Goal: Information Seeking & Learning: Learn about a topic

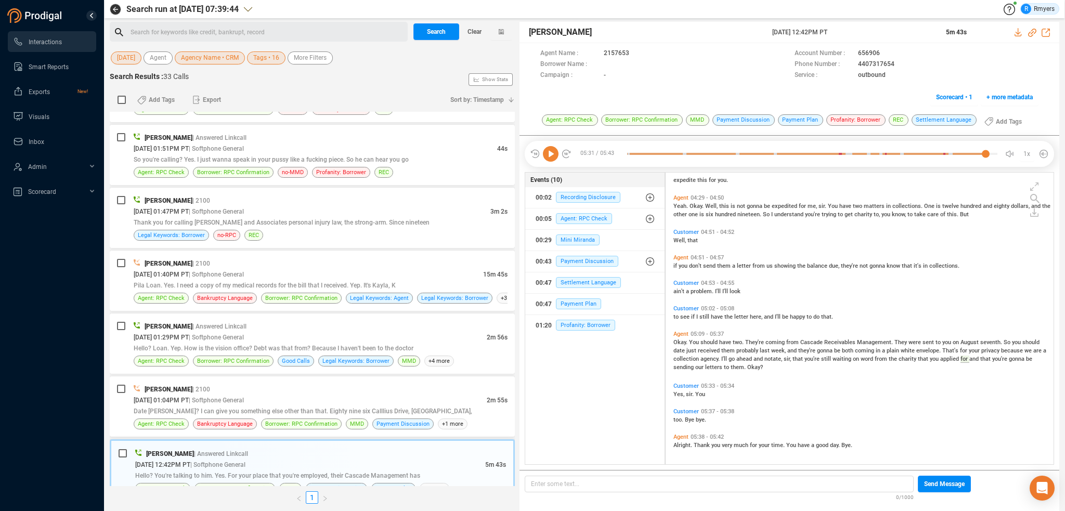
scroll to position [572, 0]
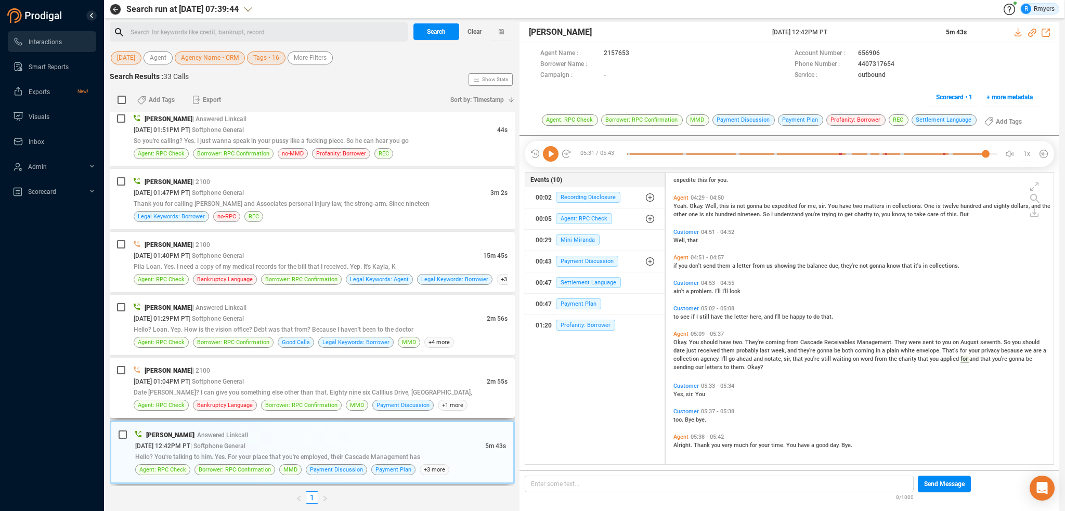
click at [427, 387] on div "Date [PERSON_NAME]? I can give you something else other than that. Eighty nine …" at bounding box center [321, 392] width 374 height 11
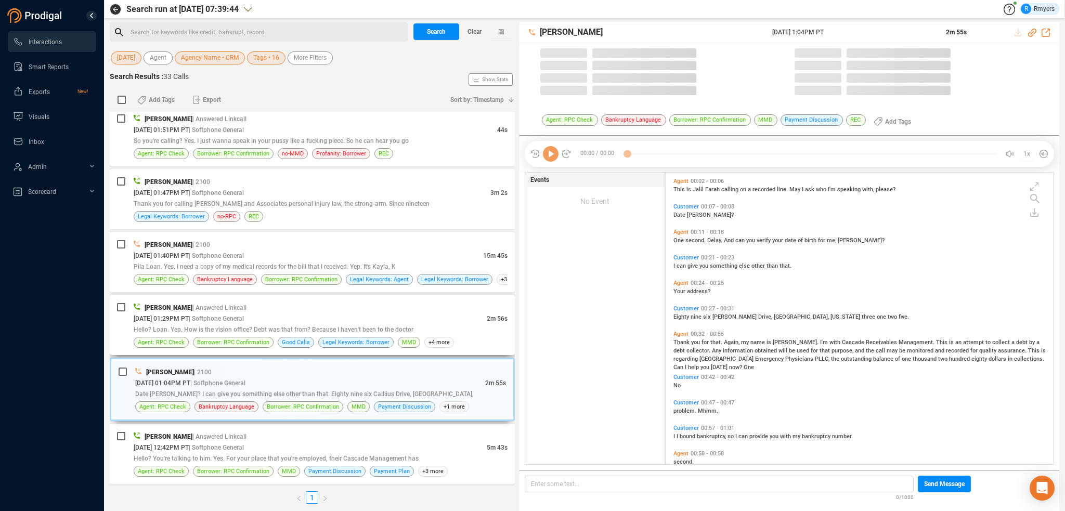
scroll to position [290, 383]
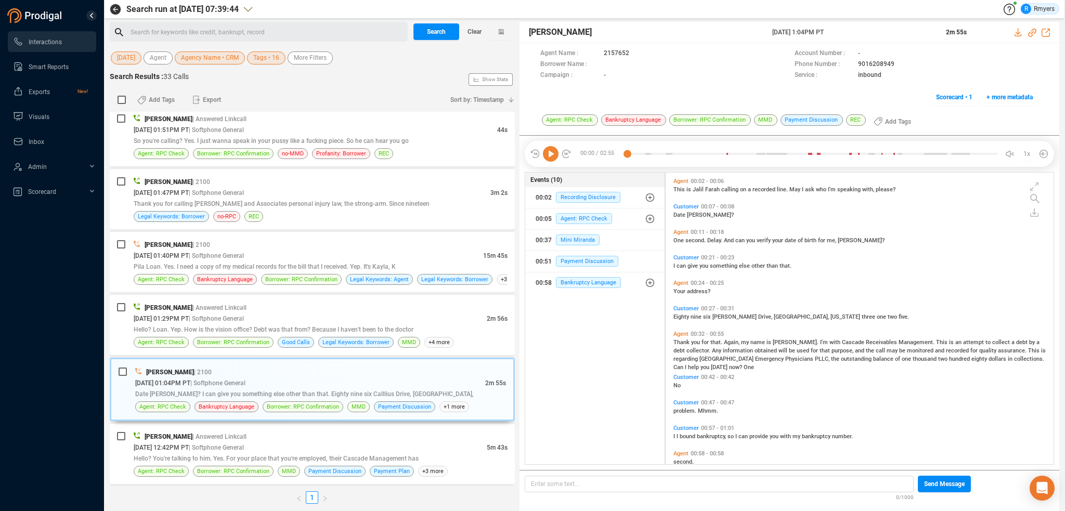
click at [549, 155] on icon at bounding box center [551, 154] width 16 height 16
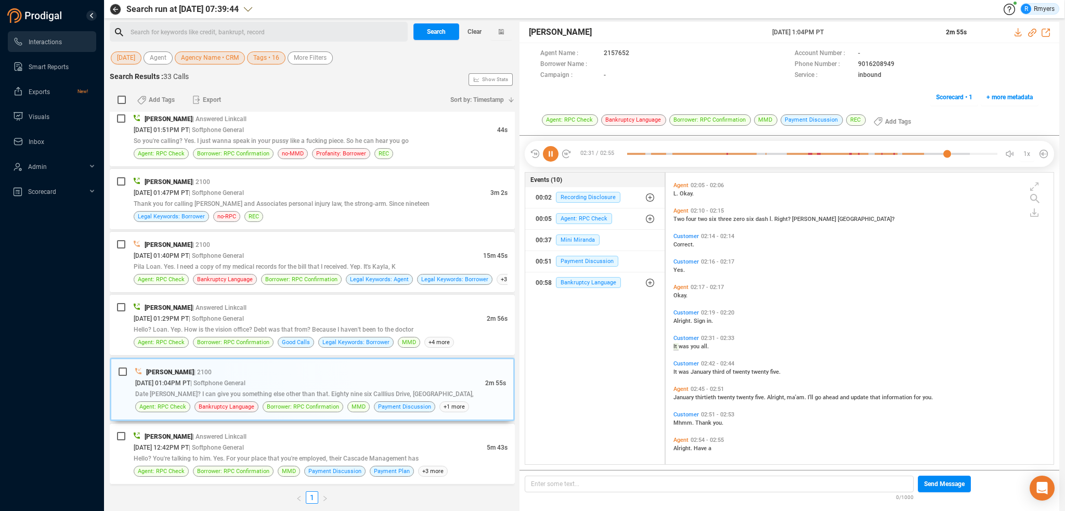
scroll to position [653, 0]
click at [322, 320] on div "[DATE] 01:29PM PT | Softphone General" at bounding box center [310, 318] width 353 height 11
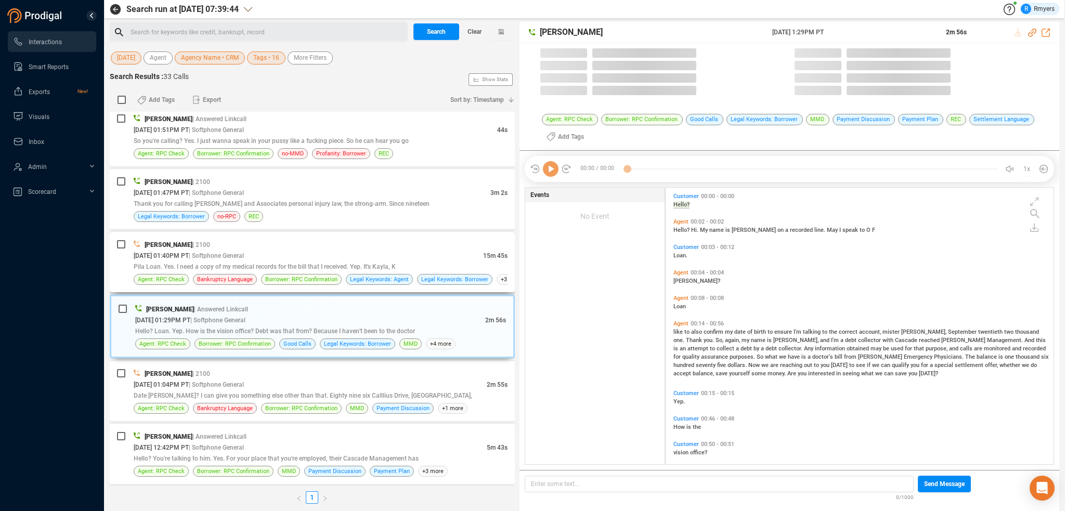
scroll to position [275, 383]
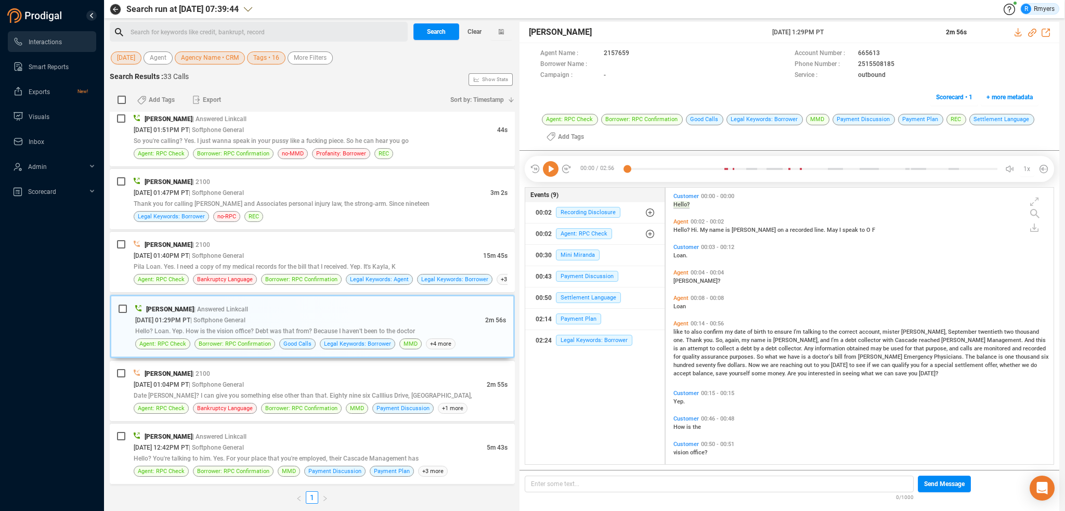
click at [548, 170] on icon at bounding box center [551, 169] width 16 height 16
drag, startPoint x: 297, startPoint y: 370, endPoint x: 297, endPoint y: 376, distance: 6.3
click at [297, 371] on div "[PERSON_NAME] | 2100" at bounding box center [321, 373] width 374 height 11
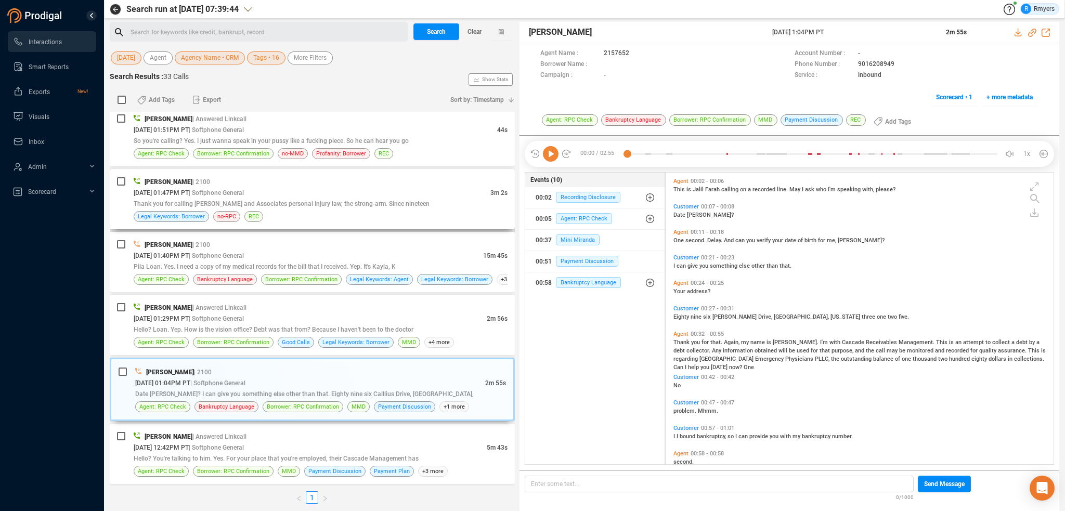
scroll to position [290, 383]
click at [546, 156] on icon at bounding box center [551, 154] width 16 height 16
click at [549, 159] on icon at bounding box center [551, 154] width 16 height 16
click at [244, 319] on span "| Softphone General" at bounding box center [216, 318] width 55 height 7
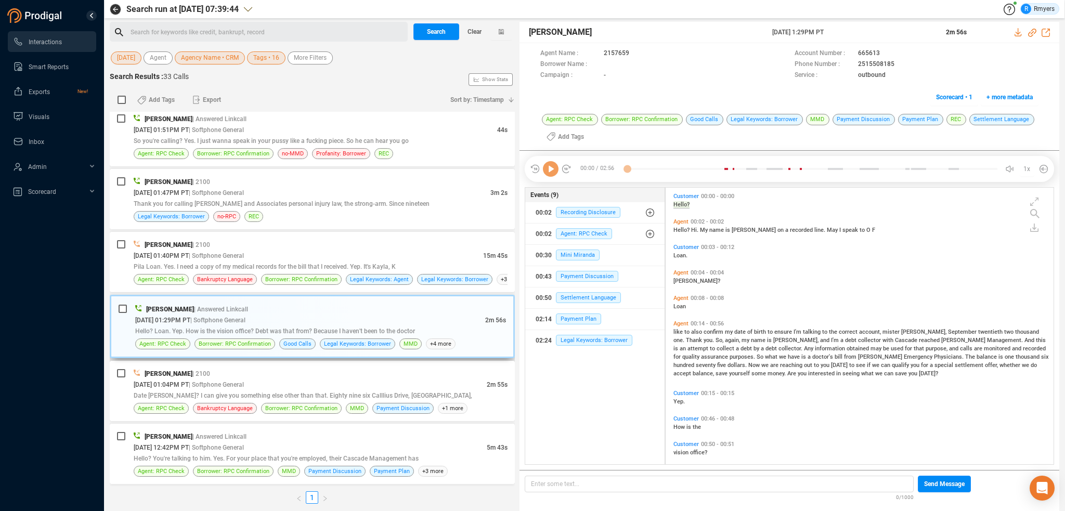
scroll to position [275, 383]
click at [549, 168] on icon at bounding box center [551, 169] width 16 height 16
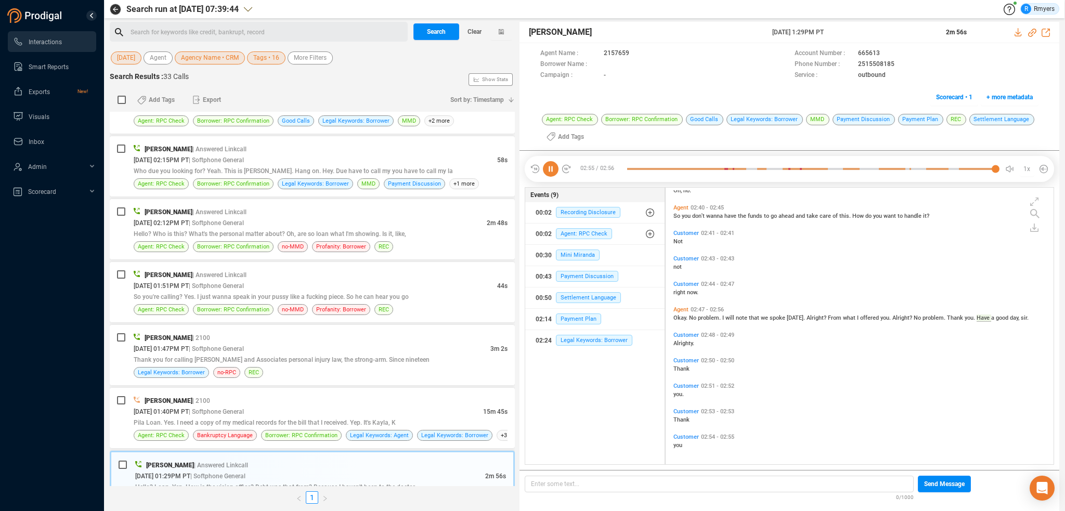
scroll to position [651, 0]
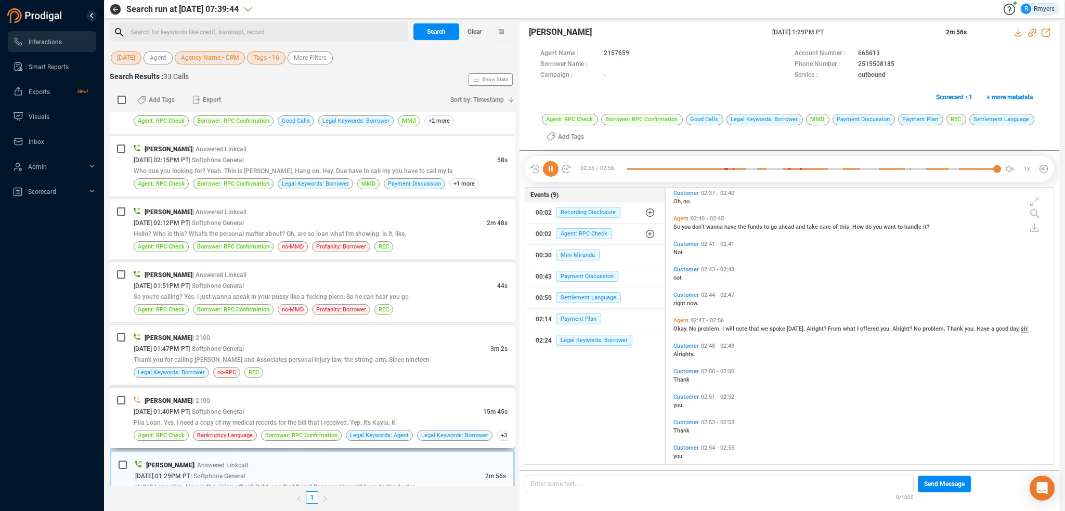
click at [348, 391] on div "[PERSON_NAME] | 2100 [DATE] 01:40PM PT | Softphone General 15m 45s Pila Loan. Y…" at bounding box center [312, 418] width 405 height 60
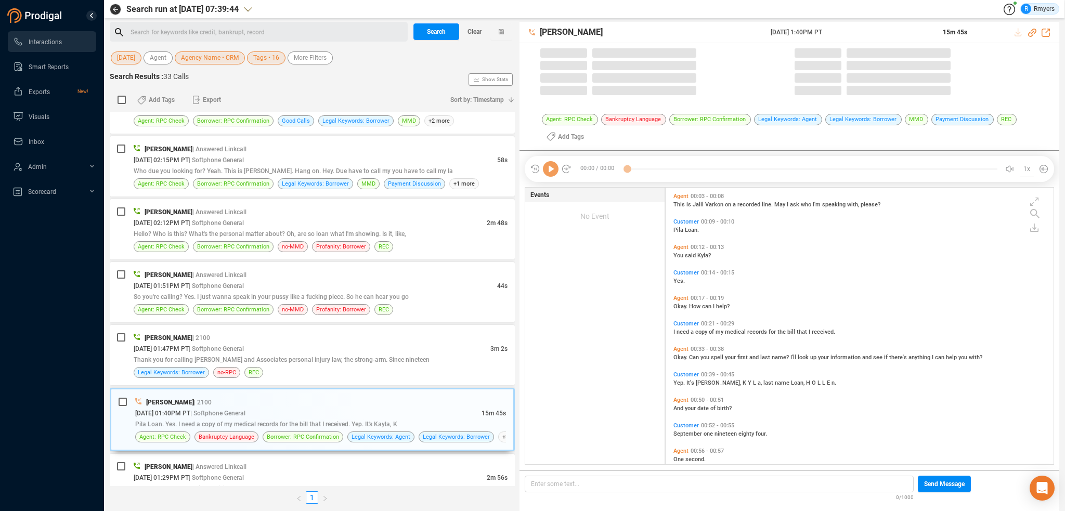
scroll to position [275, 383]
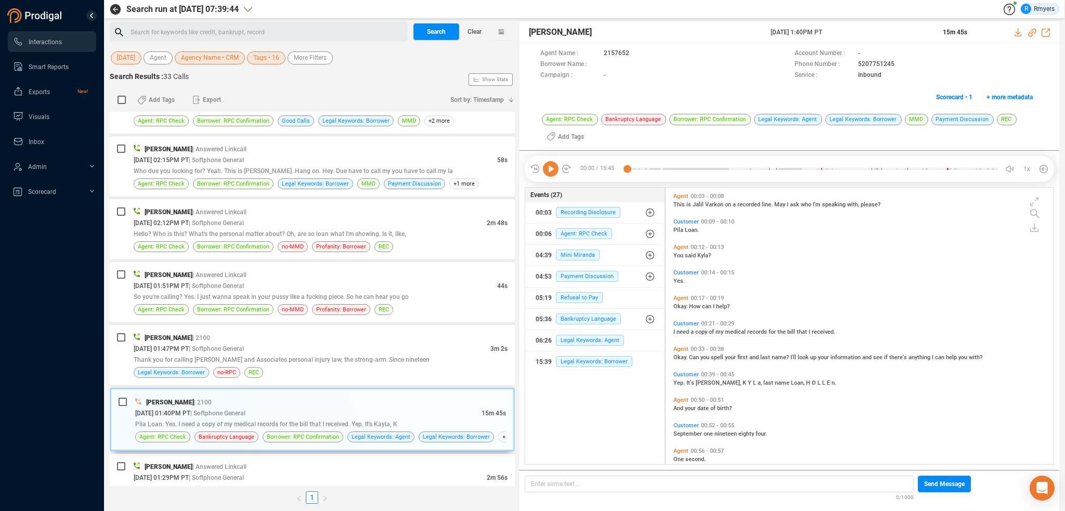
click at [549, 172] on icon at bounding box center [551, 169] width 16 height 16
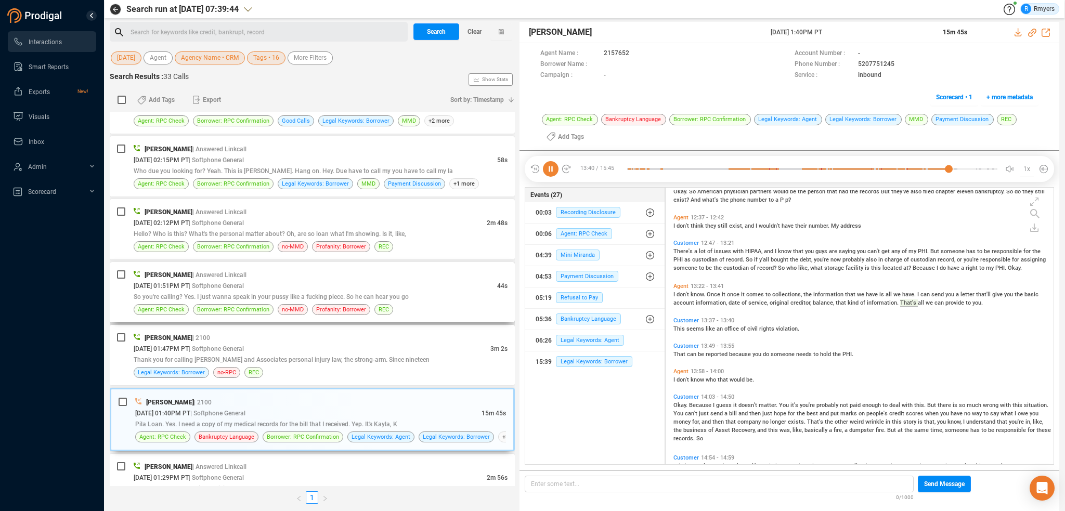
scroll to position [1275, 0]
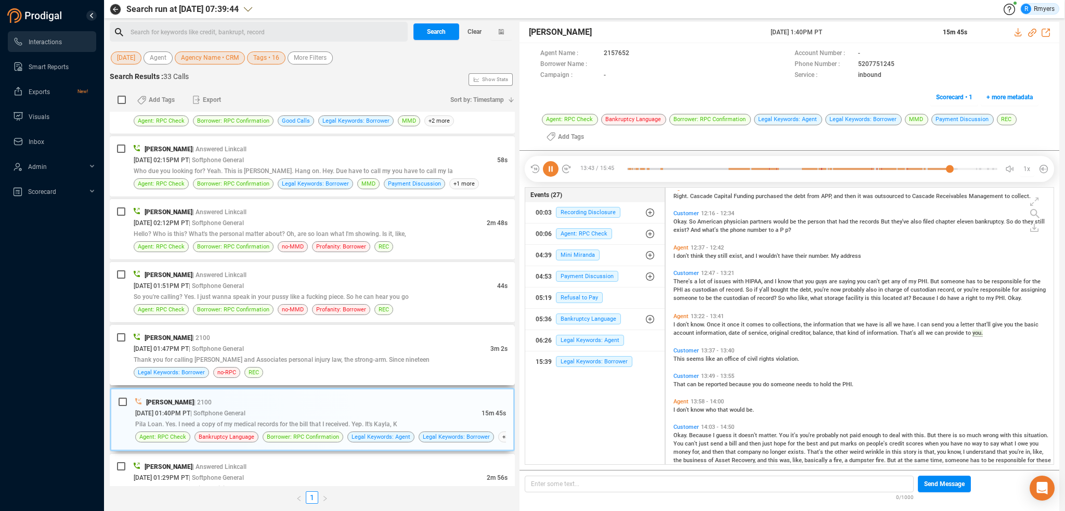
click at [228, 362] on div "Thank you for calling [PERSON_NAME] and Associates personal injury law, the str…" at bounding box center [321, 359] width 374 height 11
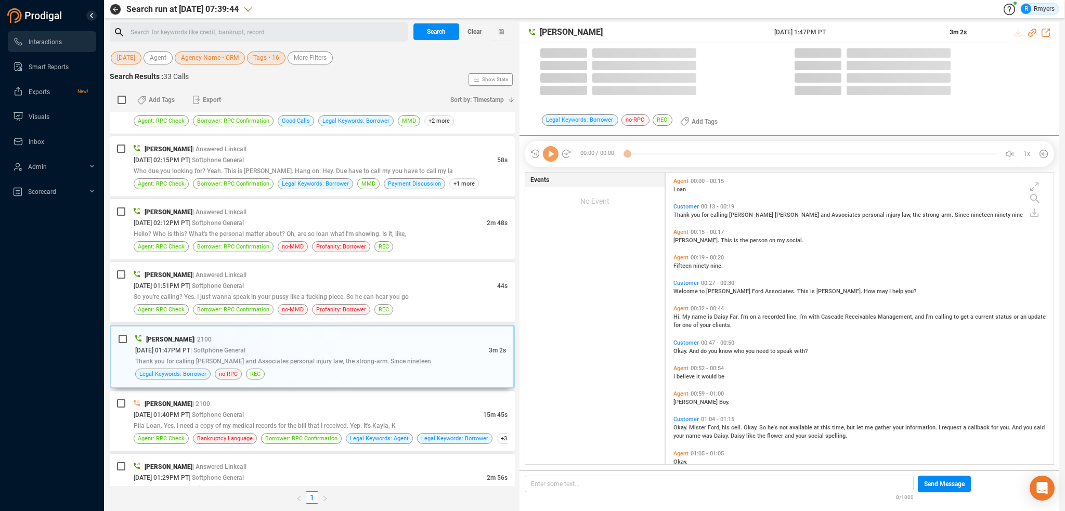
scroll to position [290, 383]
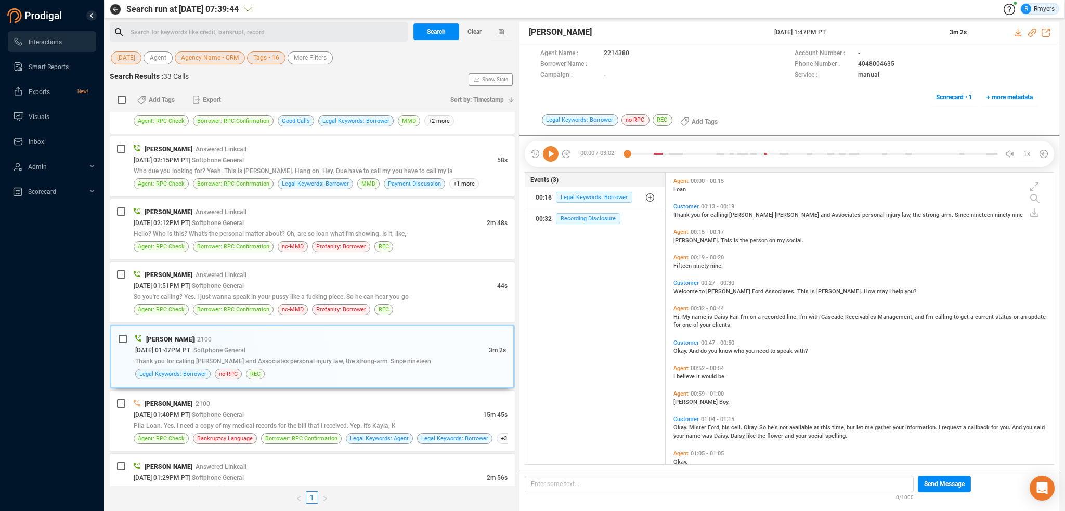
click at [553, 159] on icon at bounding box center [551, 154] width 16 height 16
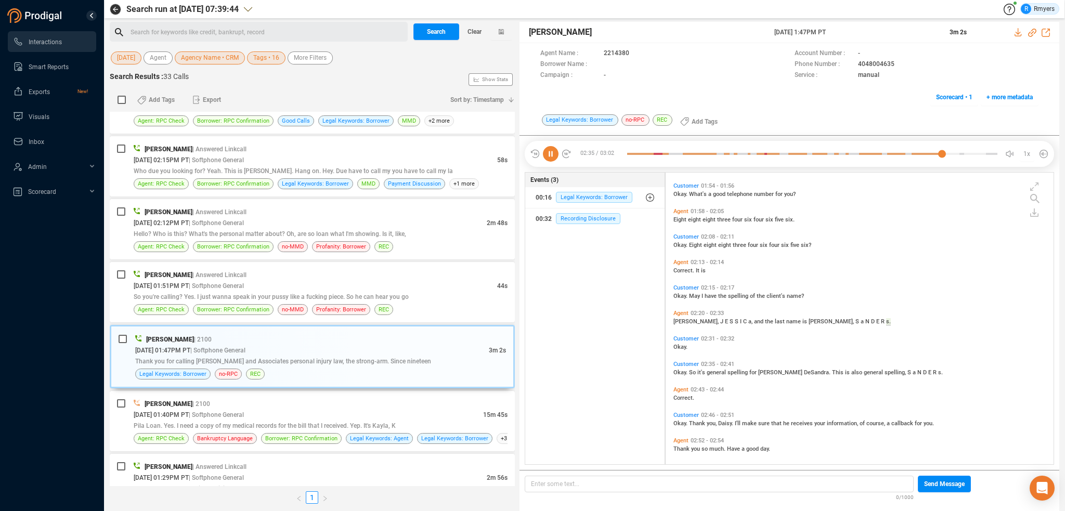
scroll to position [526, 0]
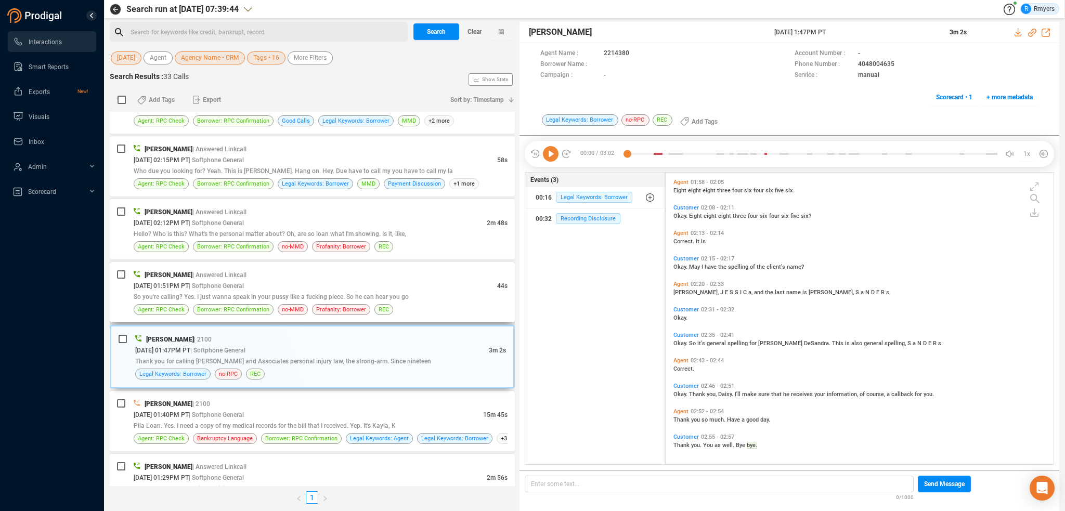
click at [286, 295] on span "So you're calling? Yes. I just wanna speak in your pussy like a fucking piece. …" at bounding box center [271, 296] width 275 height 7
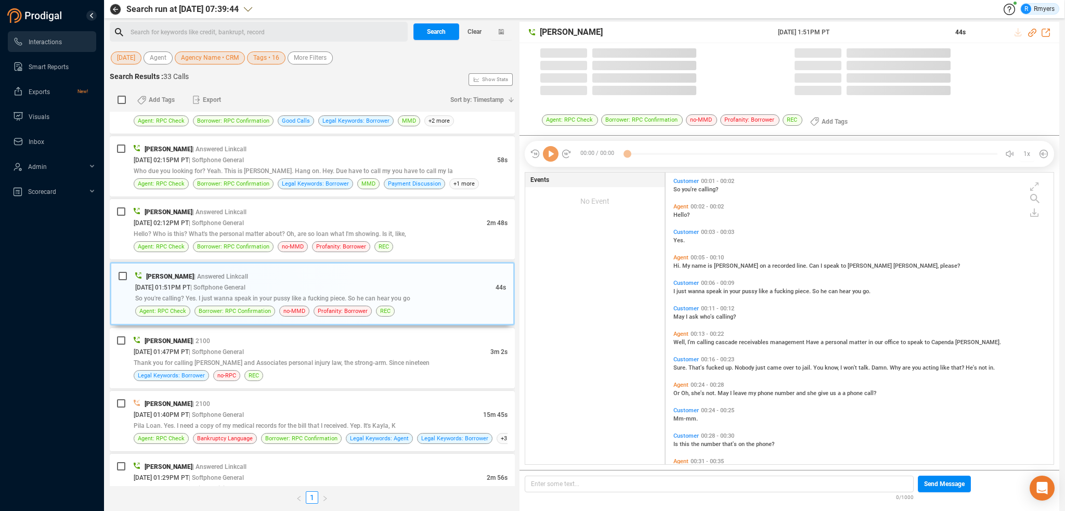
scroll to position [290, 383]
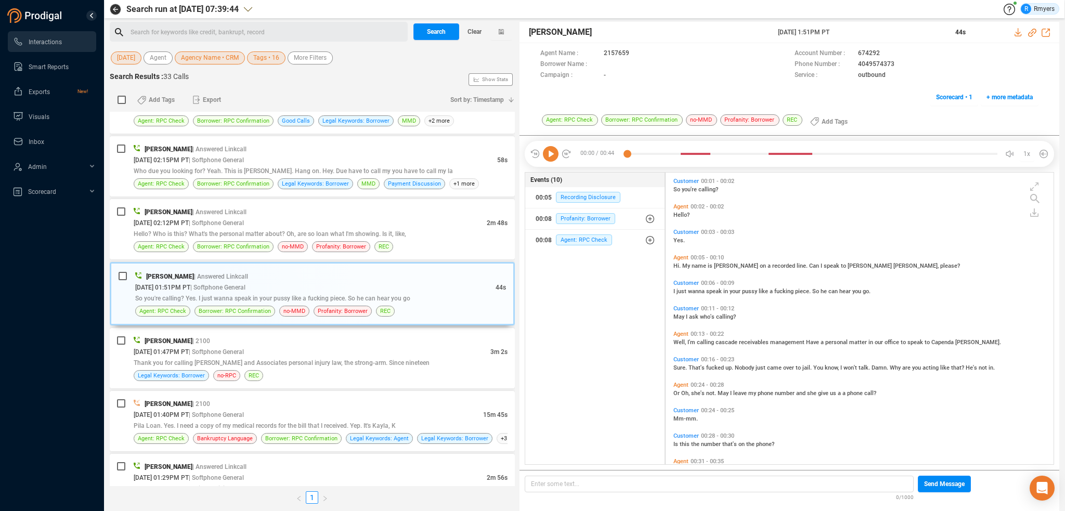
click at [553, 153] on icon at bounding box center [551, 154] width 16 height 16
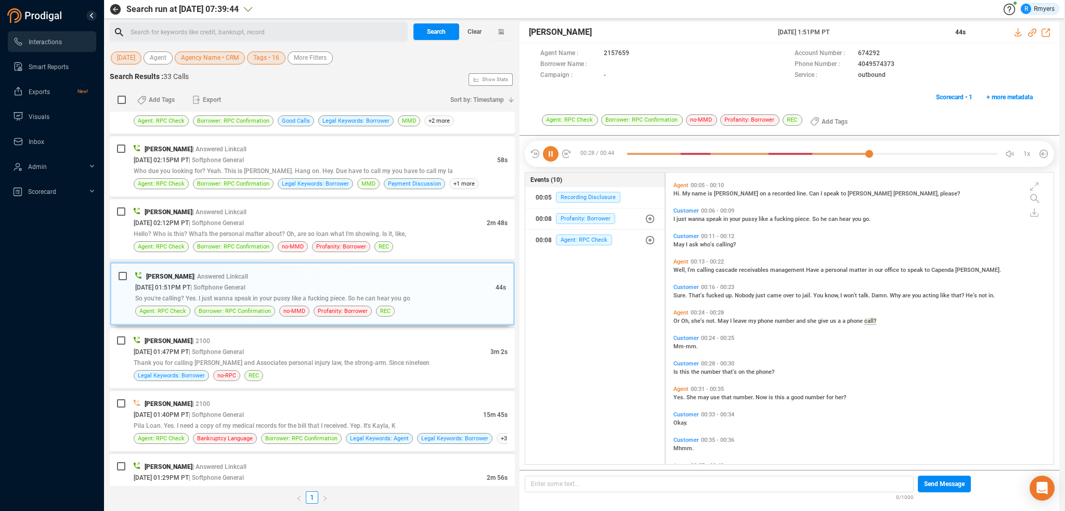
scroll to position [101, 0]
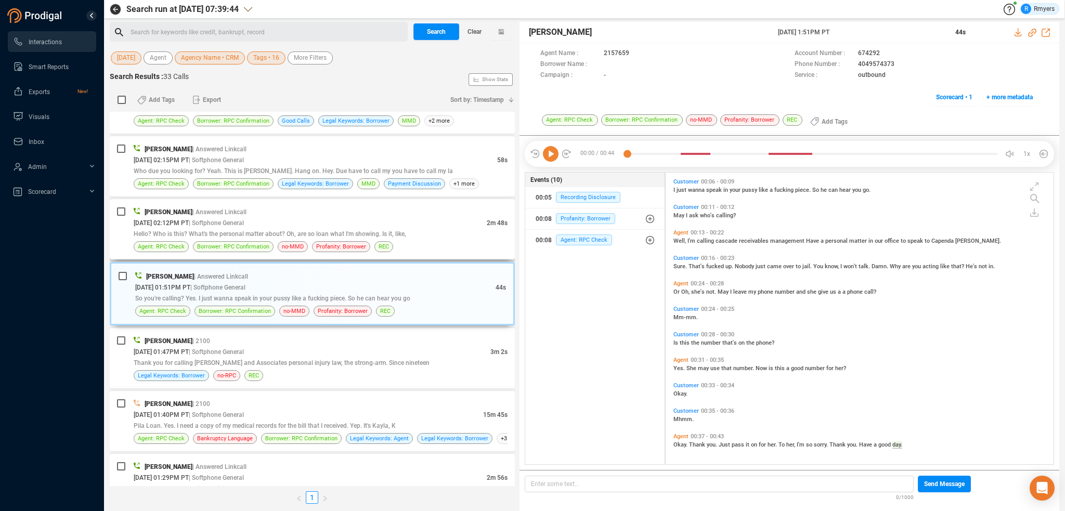
click at [358, 222] on div "[DATE] 02:12PM PT | Softphone General" at bounding box center [310, 222] width 353 height 11
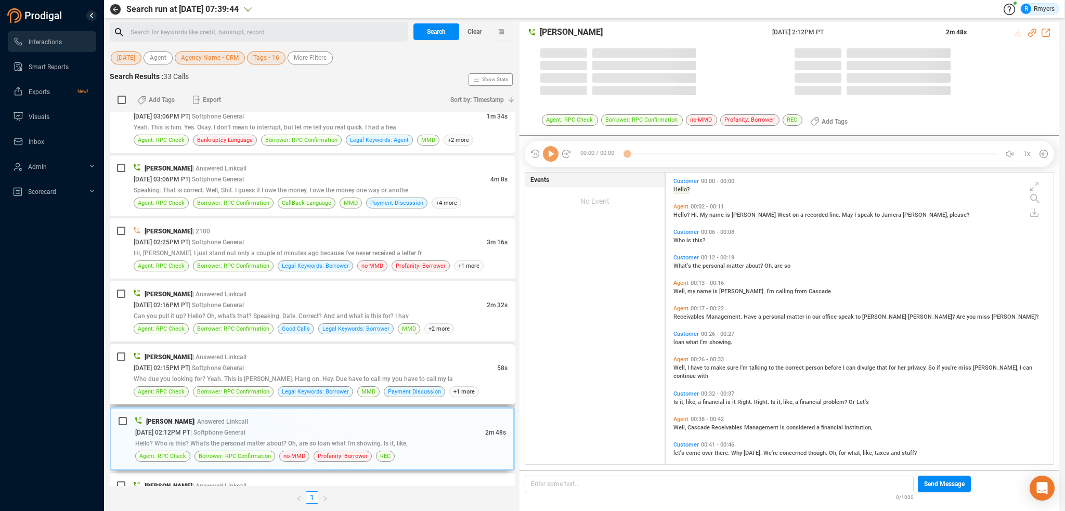
scroll to position [290, 383]
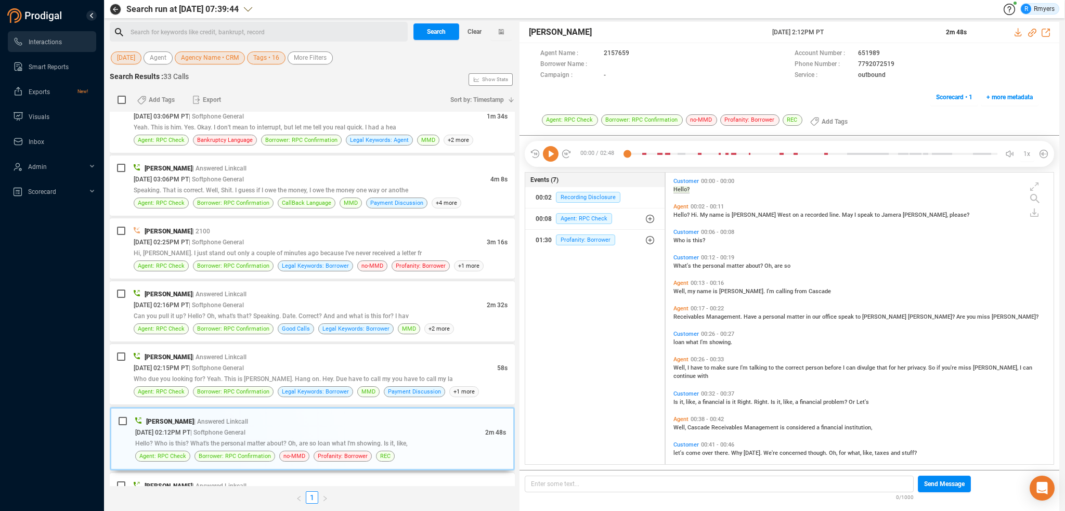
click at [553, 154] on icon at bounding box center [551, 154] width 16 height 16
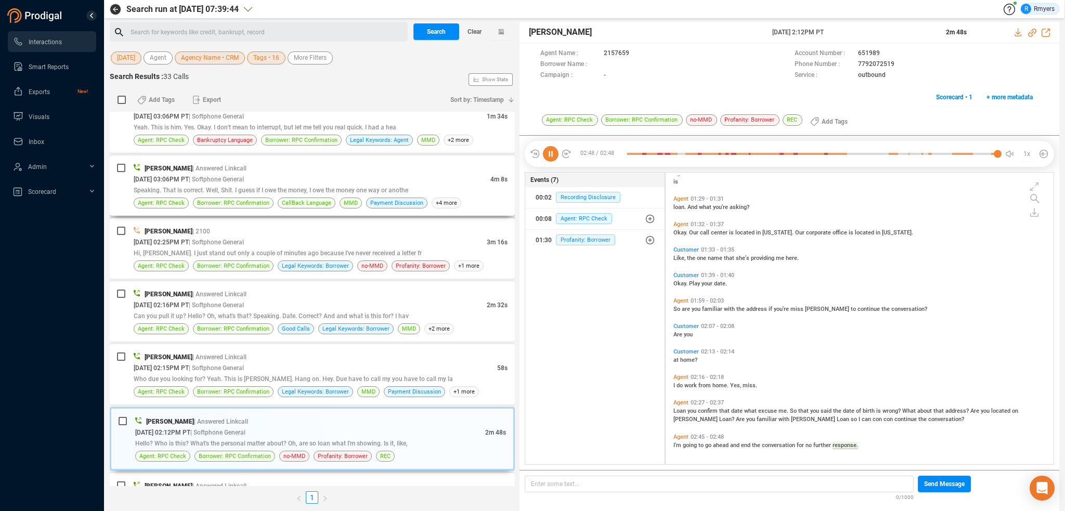
scroll to position [0, 0]
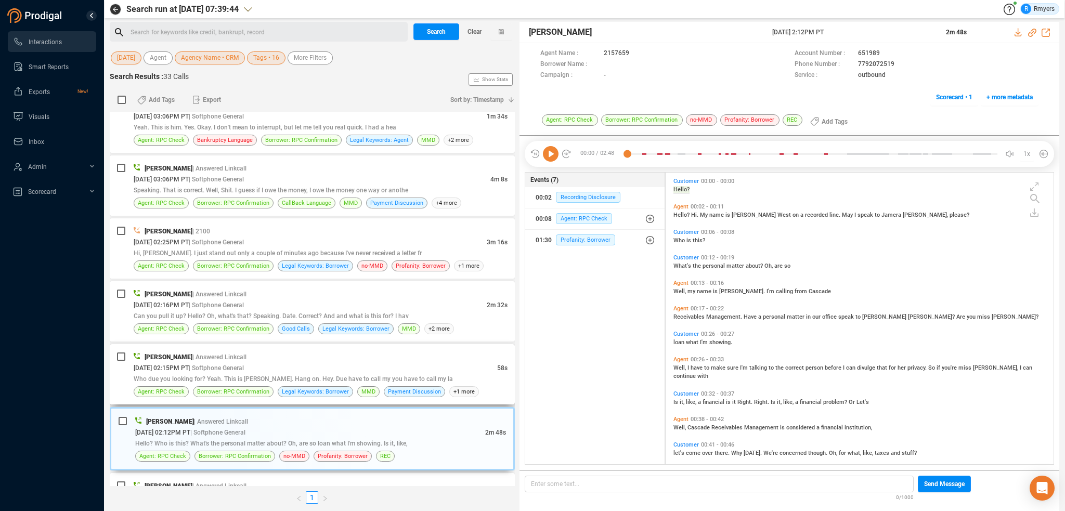
click at [419, 373] on div "Who due you looking for? Yeah. This is [PERSON_NAME]. Hang on. Hey. Due have to…" at bounding box center [321, 378] width 374 height 11
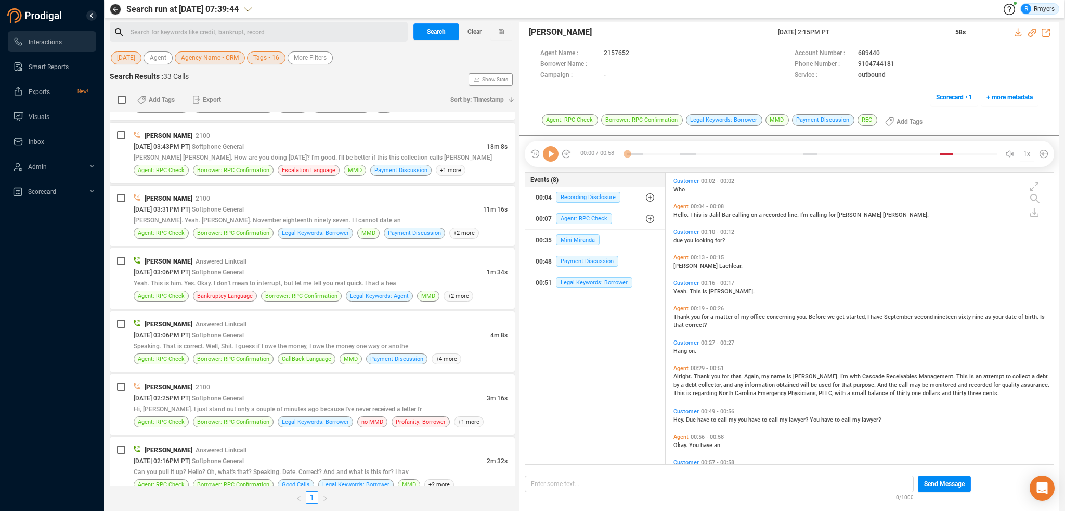
scroll to position [104, 0]
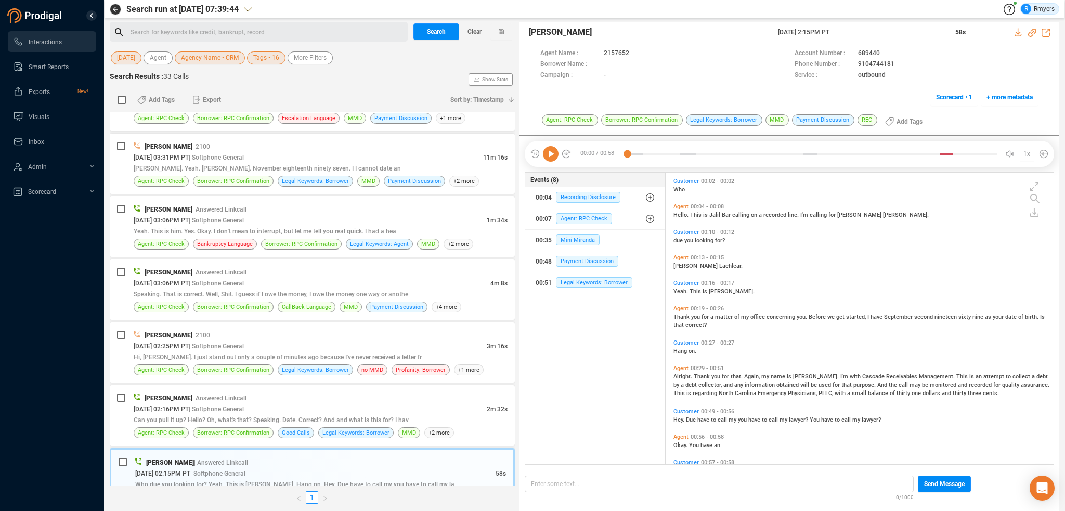
click at [547, 150] on icon at bounding box center [551, 154] width 16 height 16
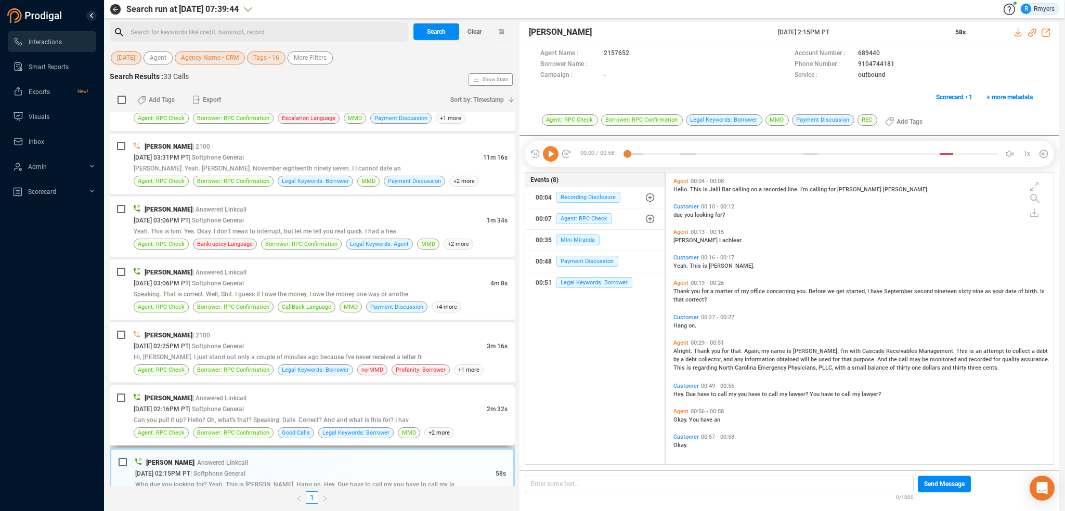
drag, startPoint x: 315, startPoint y: 398, endPoint x: 308, endPoint y: 401, distance: 7.4
click at [314, 399] on div "[PERSON_NAME] | Answered Linkcall" at bounding box center [321, 398] width 374 height 11
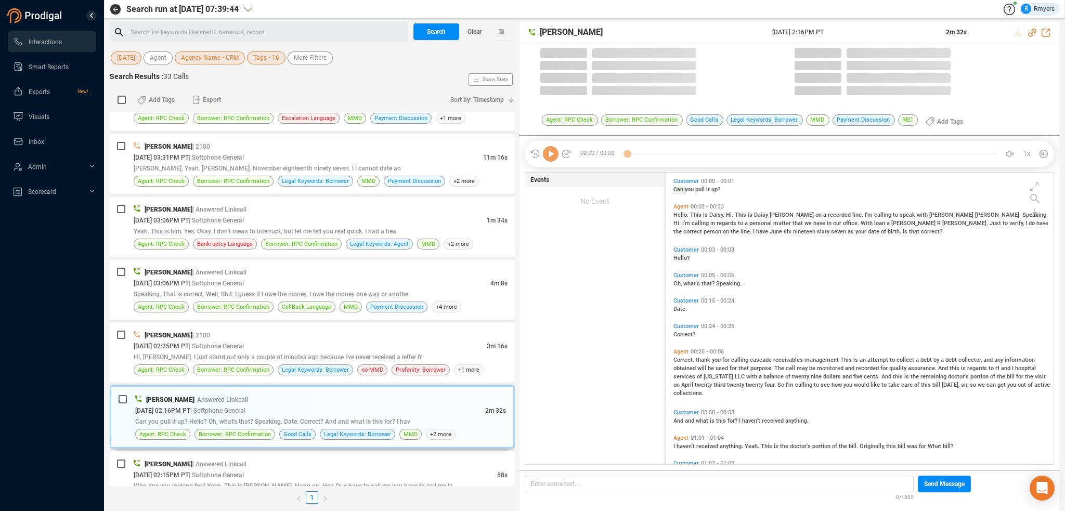
scroll to position [290, 383]
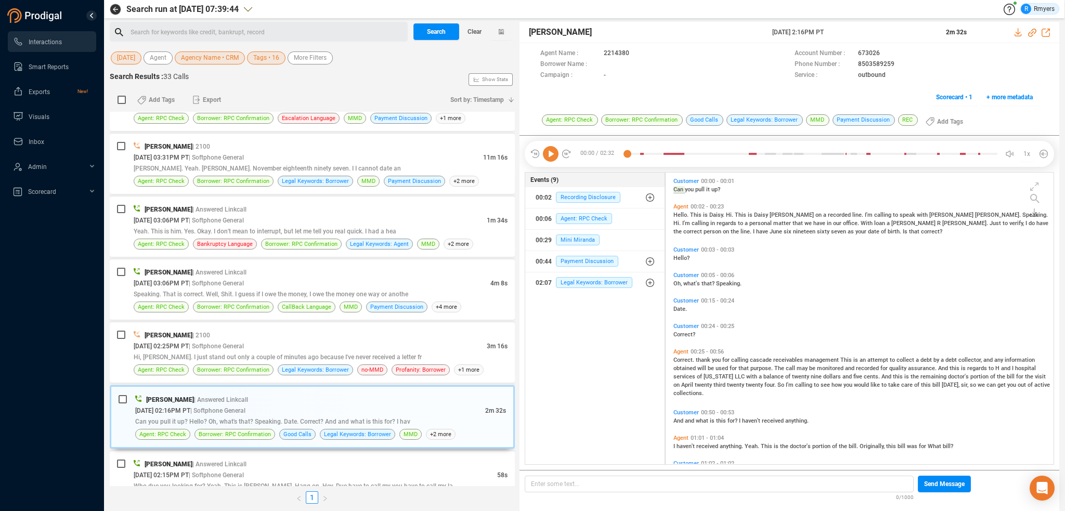
click at [548, 157] on icon at bounding box center [551, 154] width 16 height 16
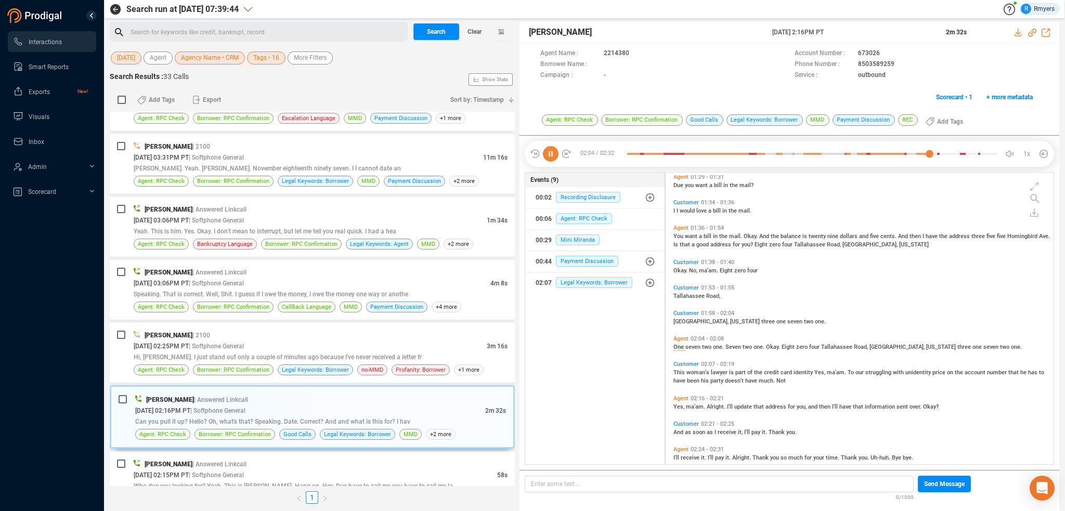
scroll to position [426, 0]
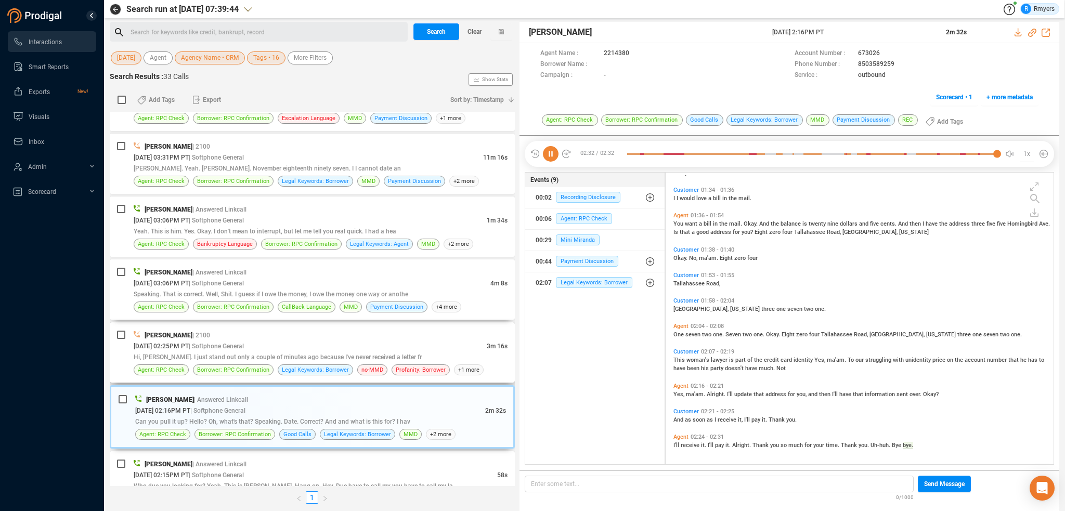
drag, startPoint x: 166, startPoint y: 311, endPoint x: 164, endPoint y: 338, distance: 26.6
click at [164, 328] on div "[PERSON_NAME] | Answered Linkcall [DATE] 04:17PM PT | Softphone General 2m 52s …" at bounding box center [312, 299] width 405 height 374
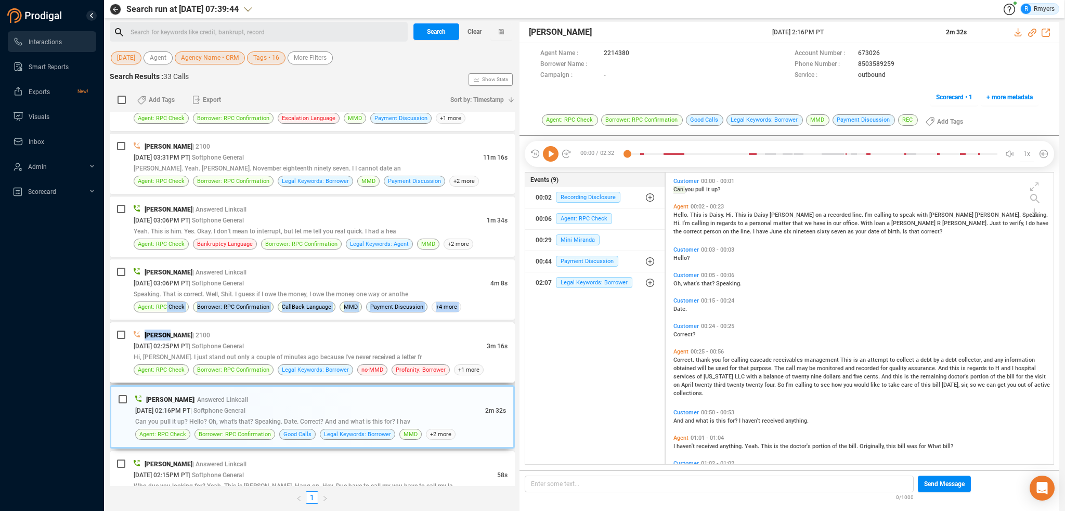
click at [164, 338] on span "[PERSON_NAME]" at bounding box center [169, 335] width 48 height 7
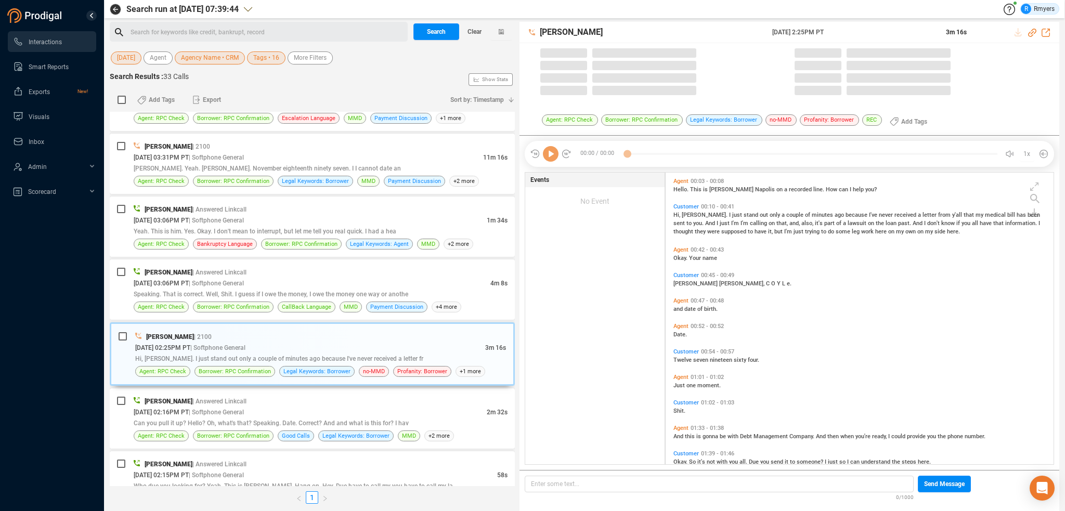
scroll to position [290, 383]
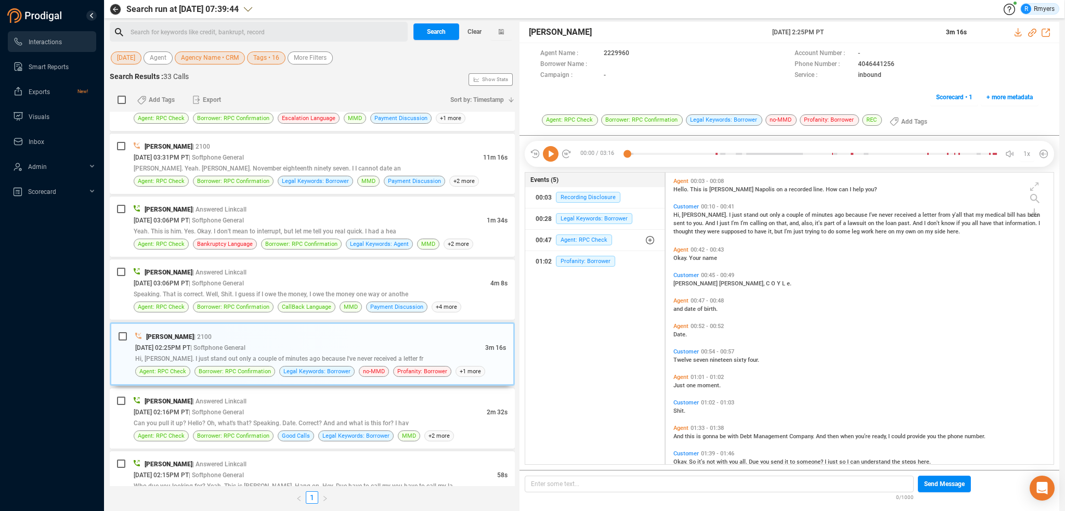
click at [550, 150] on icon at bounding box center [551, 154] width 16 height 16
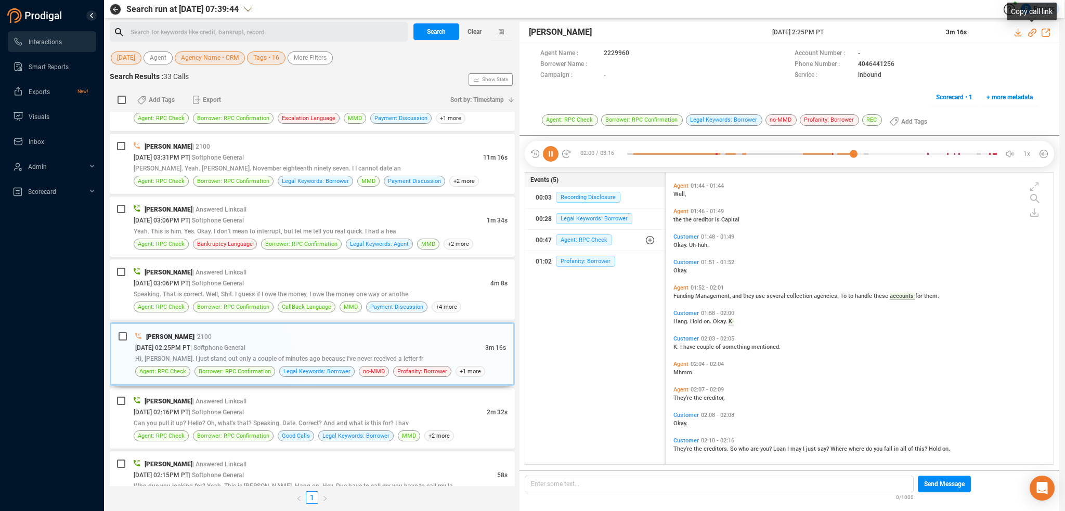
scroll to position [268, 0]
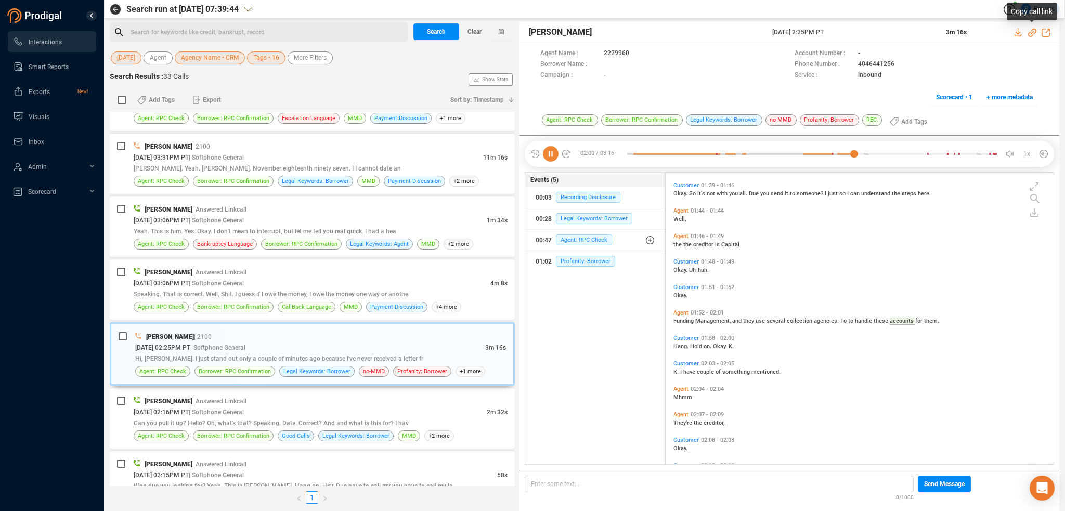
click at [1031, 32] on icon at bounding box center [1032, 33] width 8 height 8
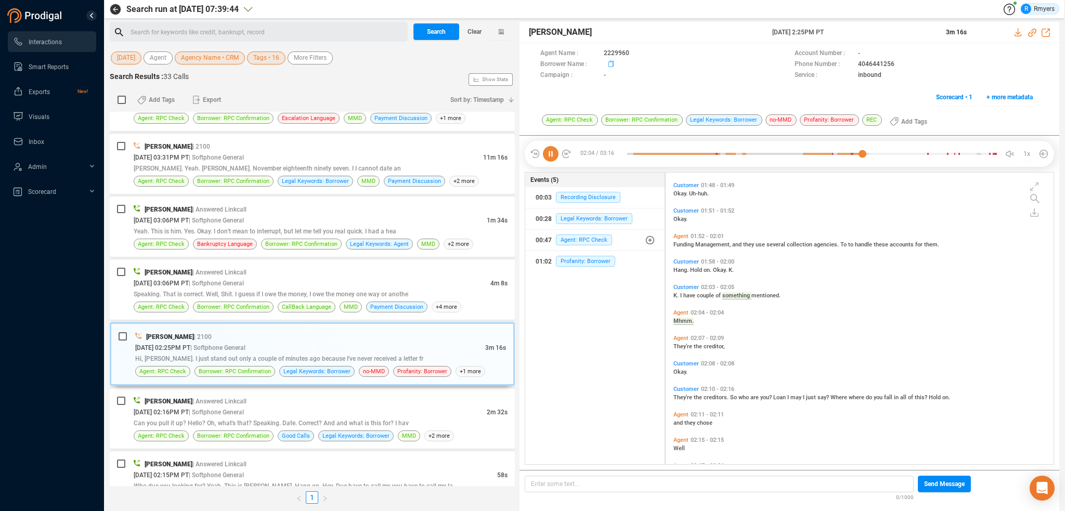
scroll to position [319, 0]
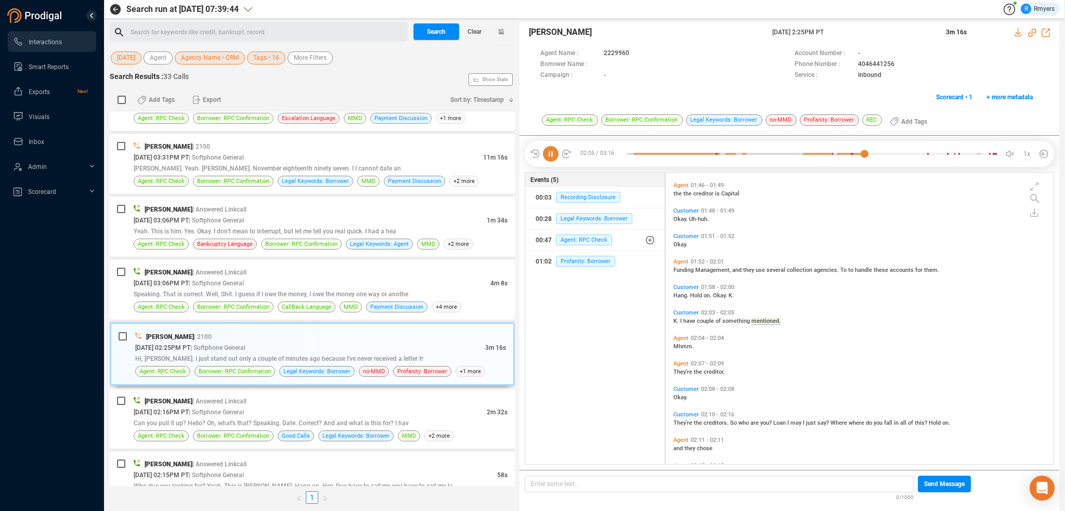
drag, startPoint x: 768, startPoint y: 30, endPoint x: 860, endPoint y: 29, distance: 92.0
click at [860, 29] on div "[PERSON_NAME] [DATE] 2:25PM PT 3m 16s" at bounding box center [789, 32] width 540 height 21
copy div "[DATE] 2:25PM PT"
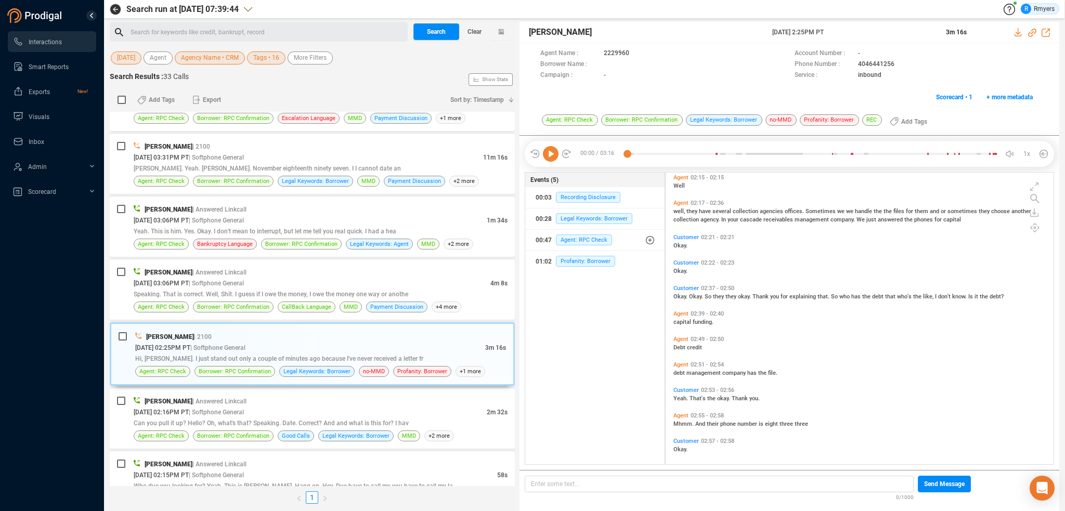
scroll to position [659, 0]
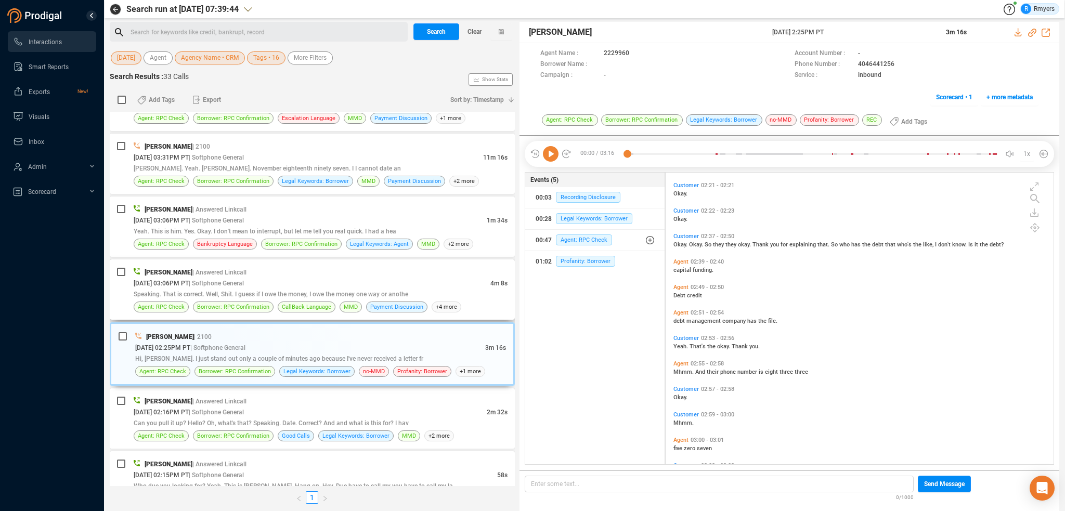
click at [281, 284] on div "[DATE] 03:06PM PT | Softphone General" at bounding box center [312, 283] width 357 height 11
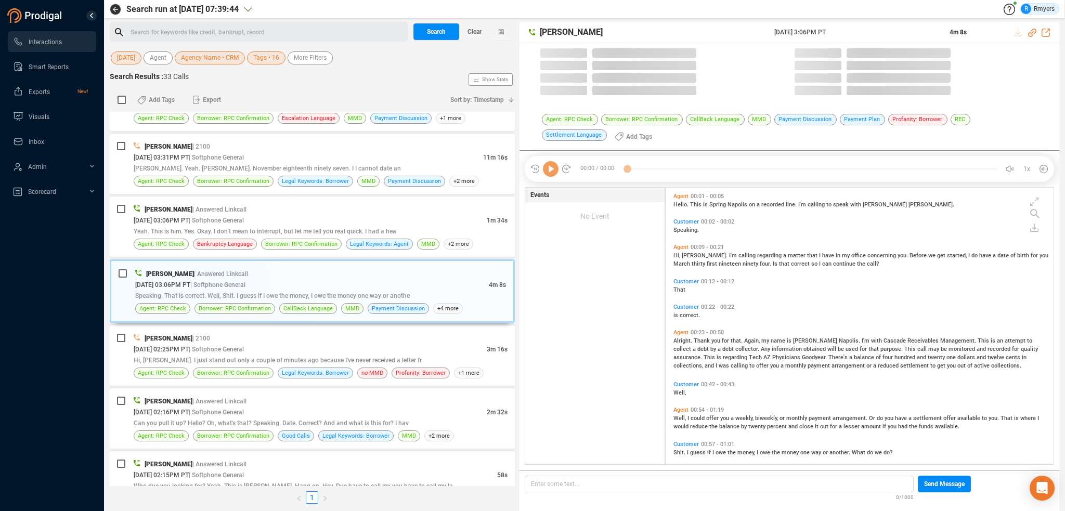
scroll to position [275, 383]
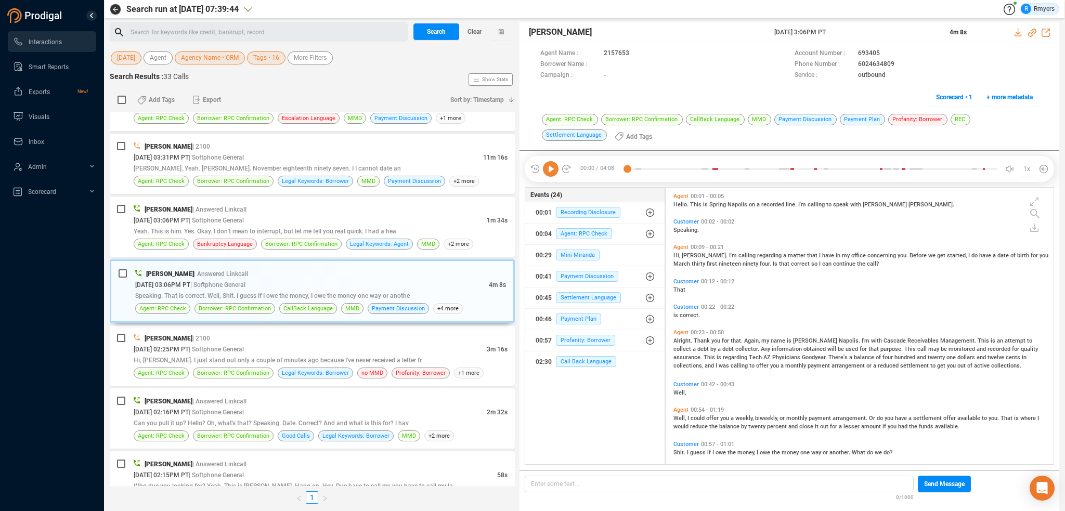
click at [550, 173] on icon at bounding box center [551, 169] width 16 height 16
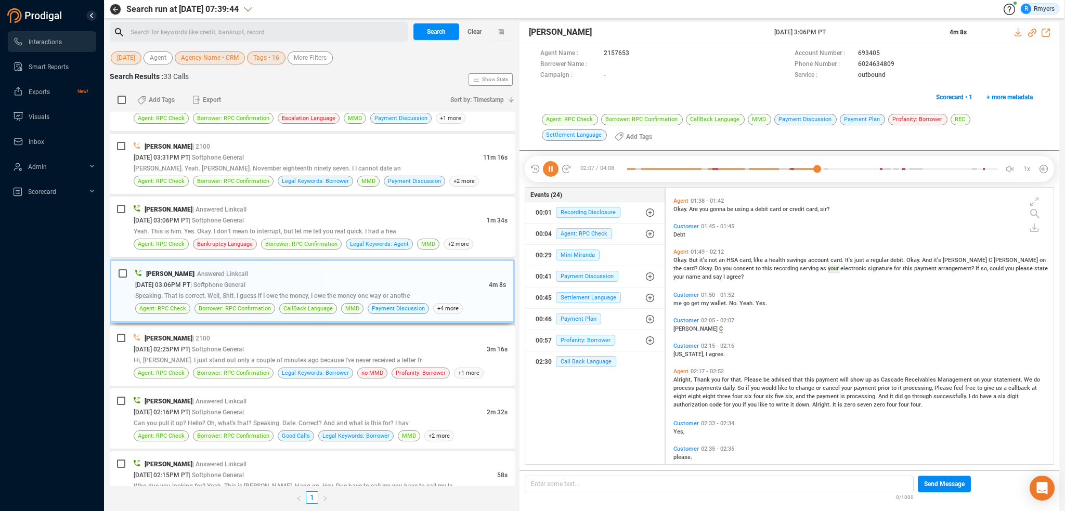
scroll to position [285, 0]
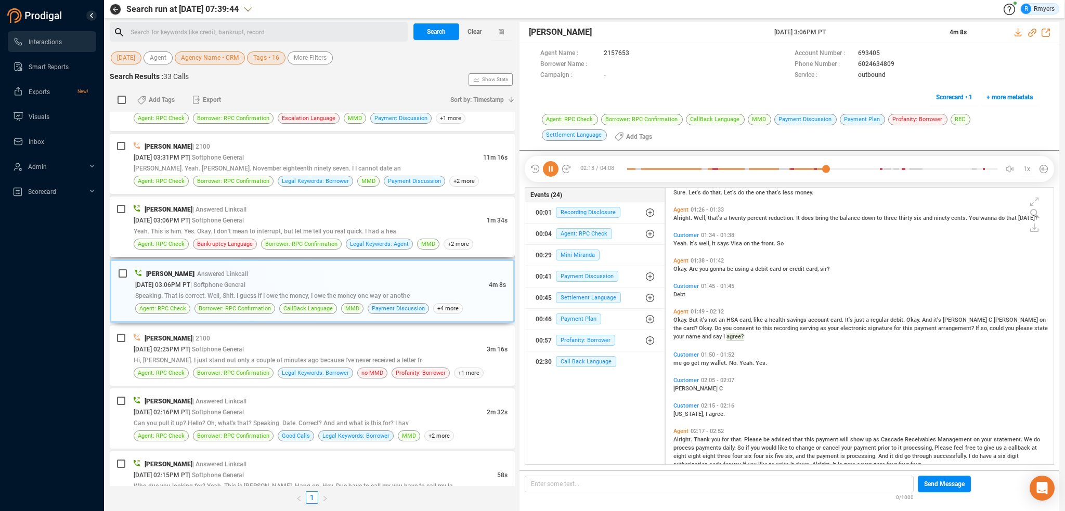
click at [208, 208] on span "| Answered Linkcall" at bounding box center [219, 209] width 54 height 7
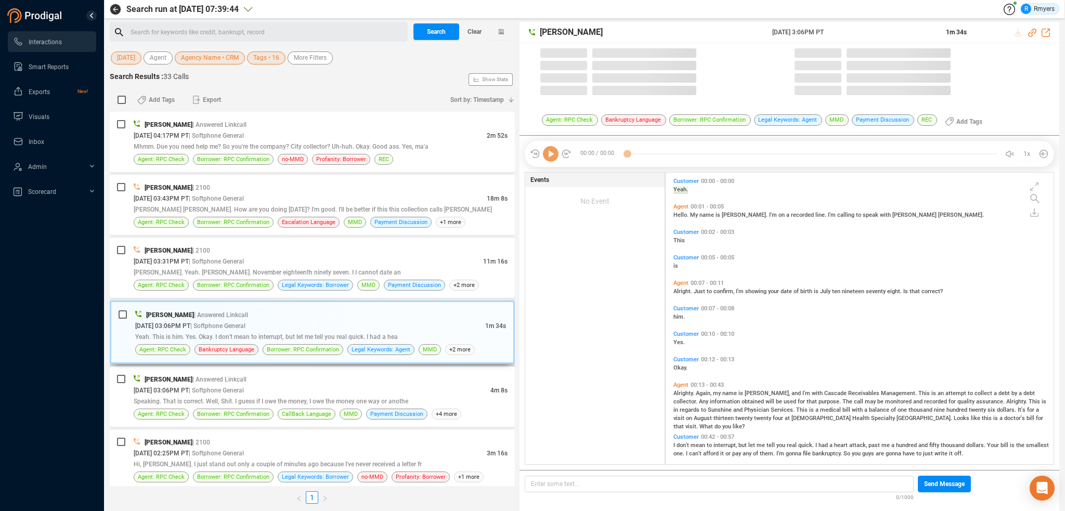
scroll to position [290, 383]
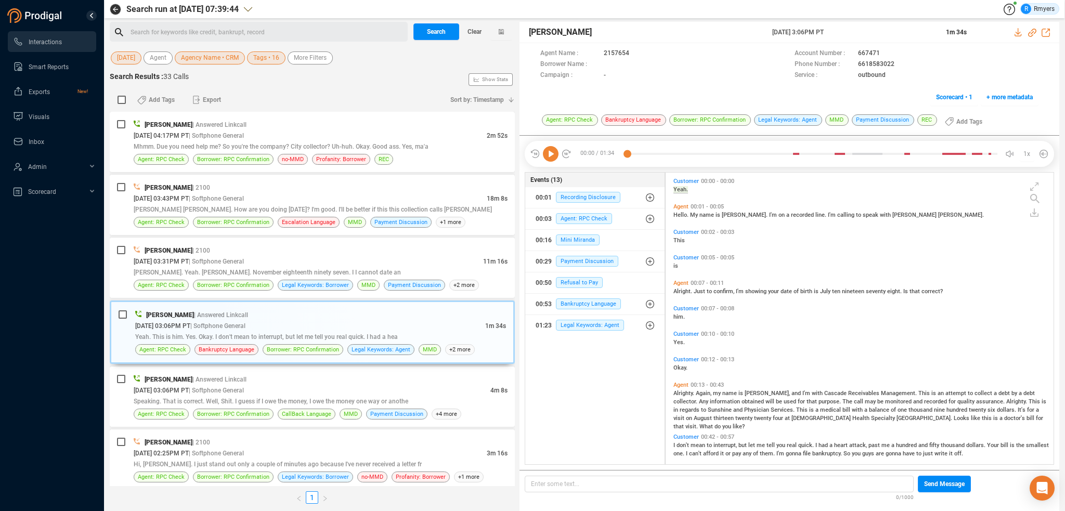
click at [558, 149] on icon at bounding box center [551, 154] width 16 height 16
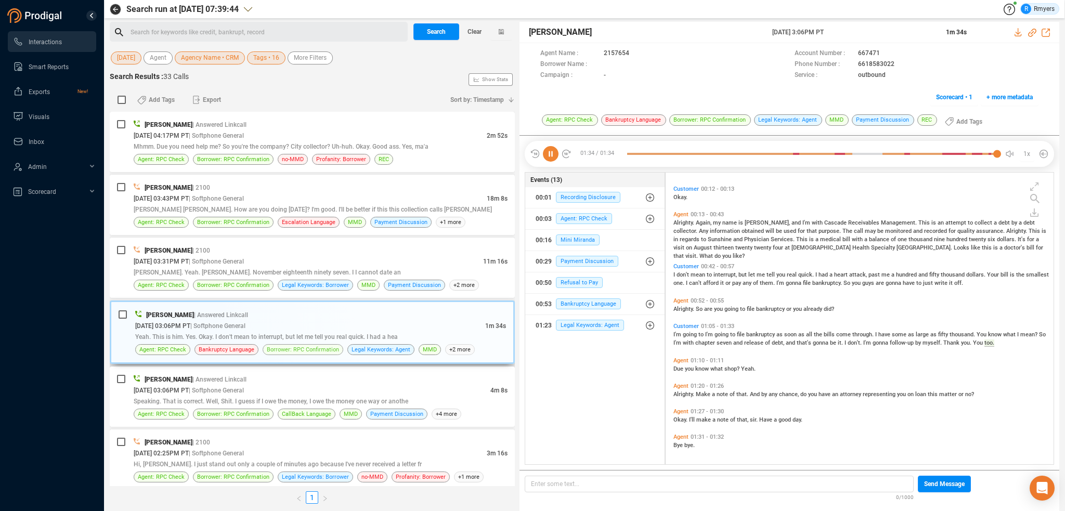
scroll to position [0, 0]
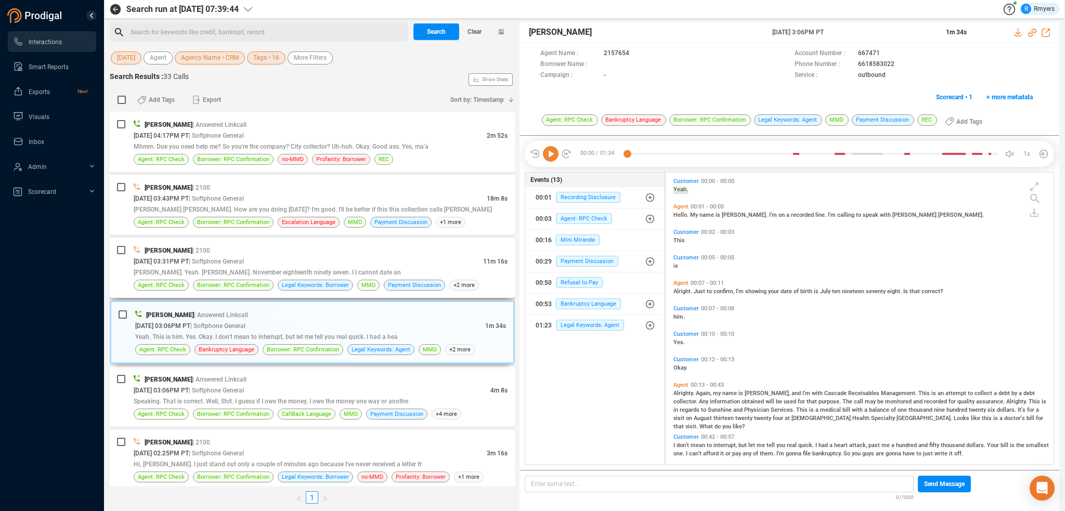
click at [253, 254] on div "[PERSON_NAME] | 2100" at bounding box center [321, 250] width 374 height 11
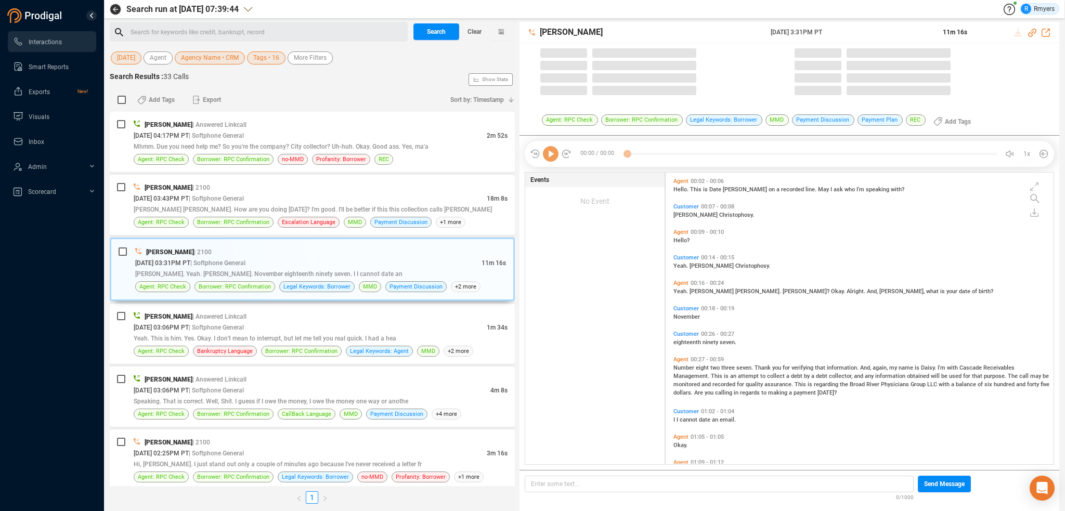
scroll to position [290, 383]
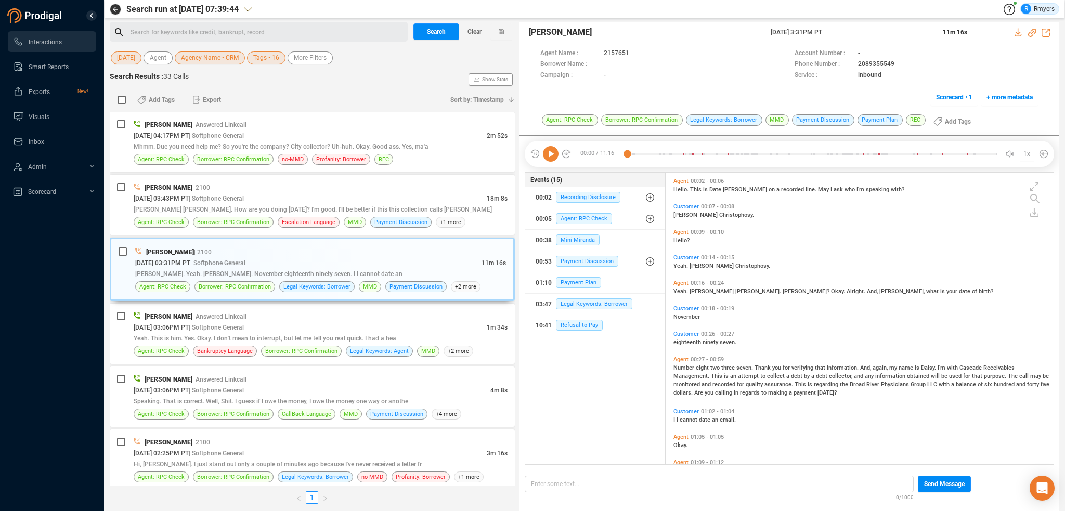
click at [548, 154] on icon at bounding box center [551, 154] width 16 height 16
click at [555, 155] on icon at bounding box center [551, 154] width 16 height 16
click at [547, 154] on icon at bounding box center [551, 154] width 16 height 16
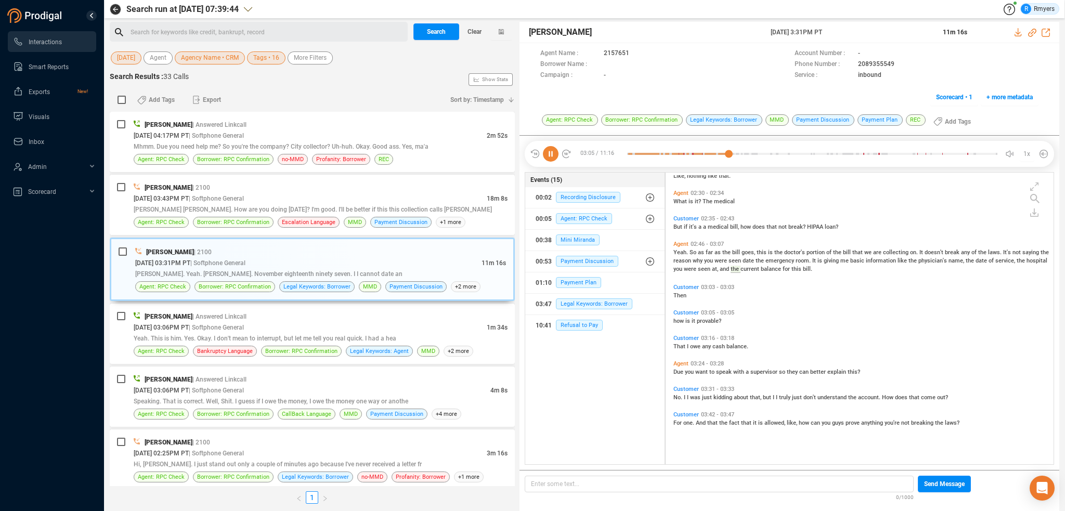
scroll to position [744, 0]
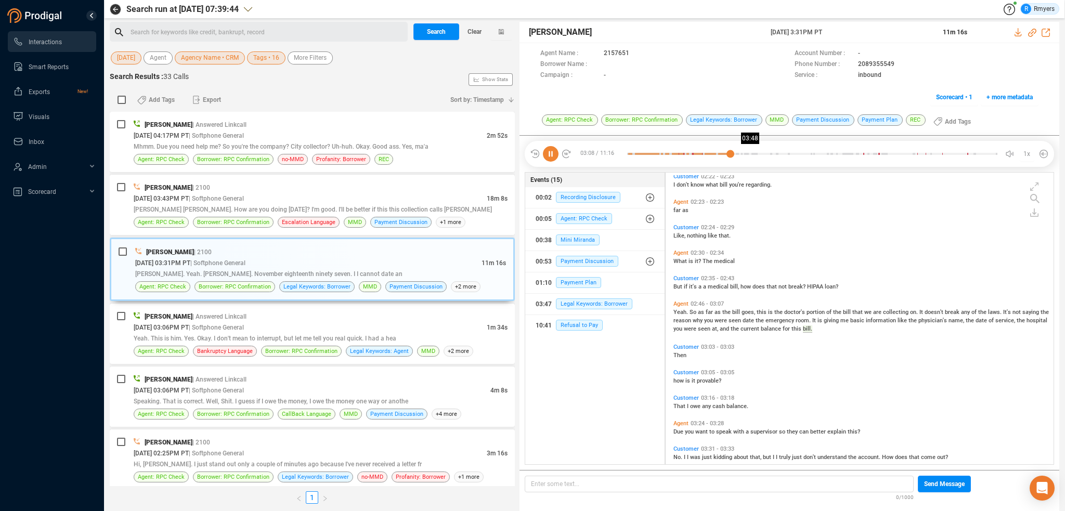
click at [751, 150] on div at bounding box center [812, 154] width 370 height 16
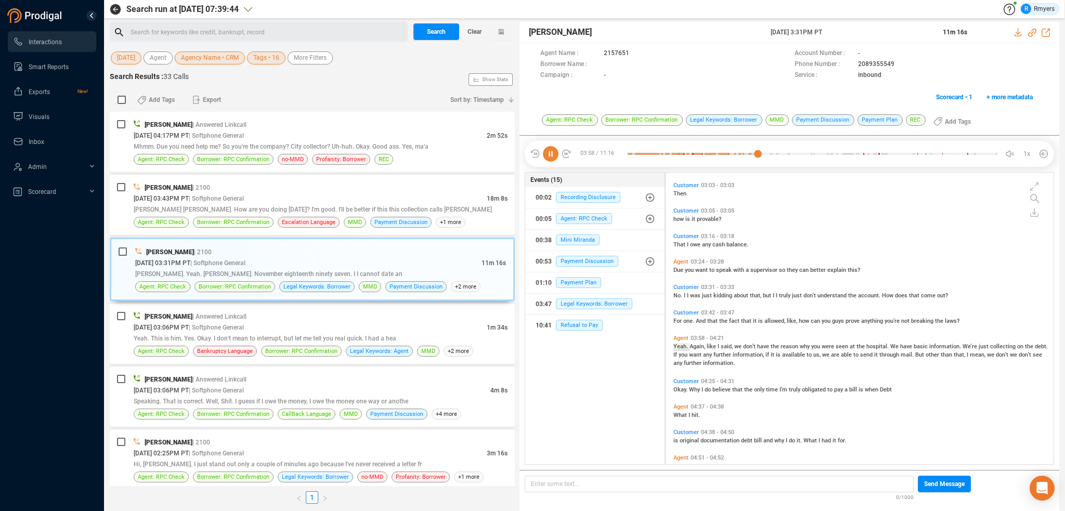
scroll to position [940, 0]
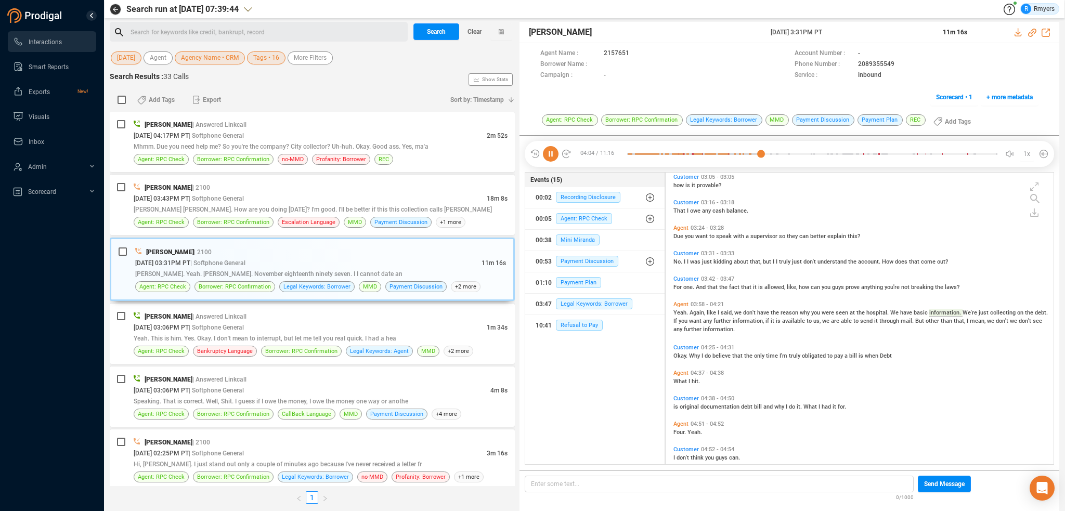
click at [547, 158] on icon at bounding box center [551, 154] width 16 height 16
click at [553, 157] on icon at bounding box center [551, 154] width 16 height 16
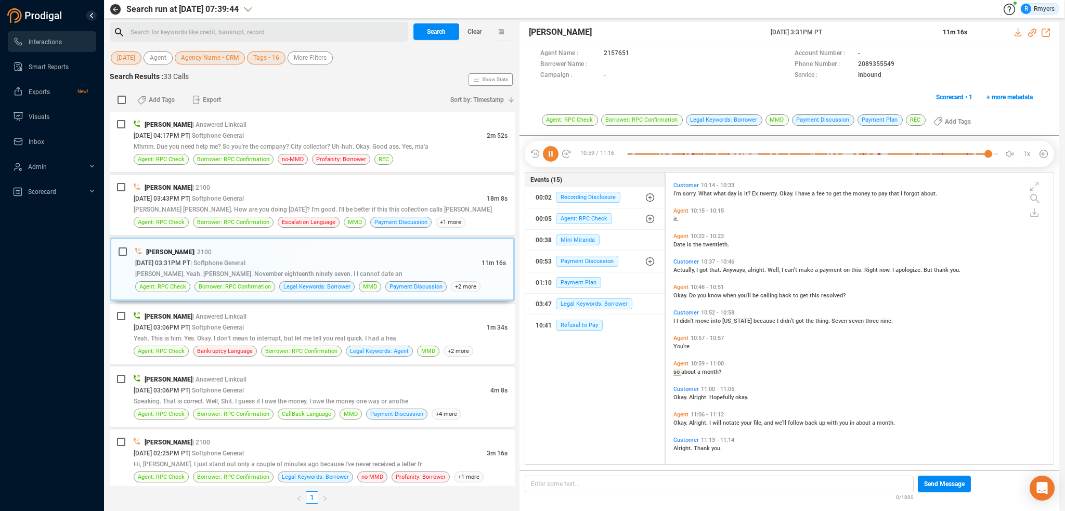
scroll to position [2111, 0]
drag, startPoint x: 378, startPoint y: 208, endPoint x: 377, endPoint y: 273, distance: 65.0
click at [377, 208] on span "[PERSON_NAME] [PERSON_NAME]. How are you doing [DATE]? I'm good. I'll be better…" at bounding box center [313, 209] width 358 height 7
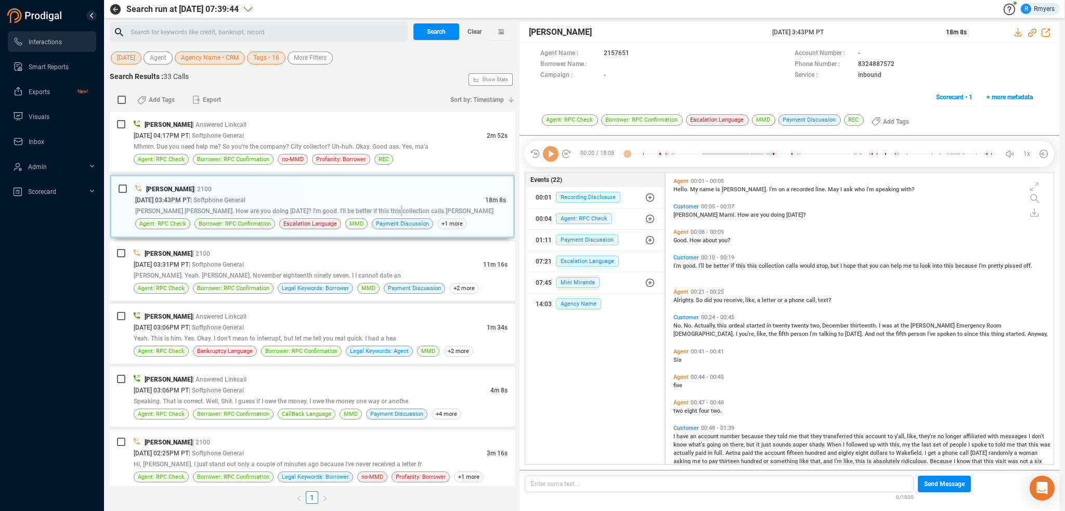
scroll to position [290, 383]
click at [548, 155] on icon at bounding box center [551, 154] width 16 height 16
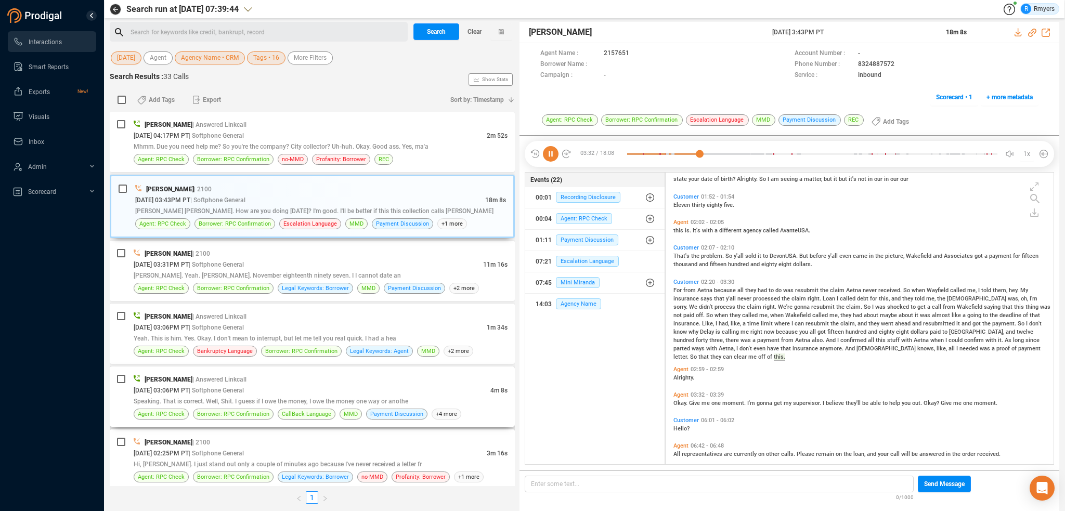
scroll to position [443, 0]
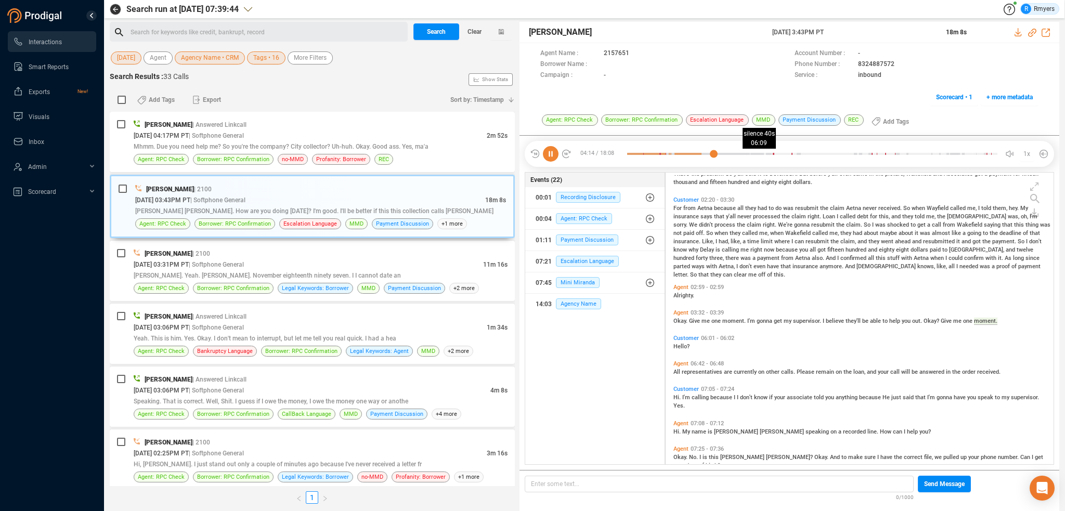
click at [756, 155] on div at bounding box center [812, 154] width 370 height 16
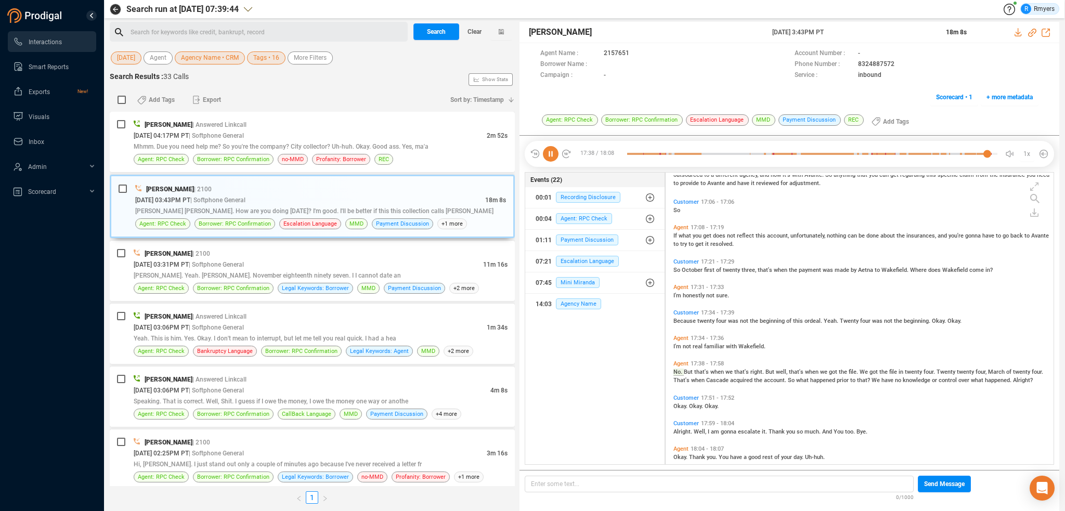
scroll to position [1999, 0]
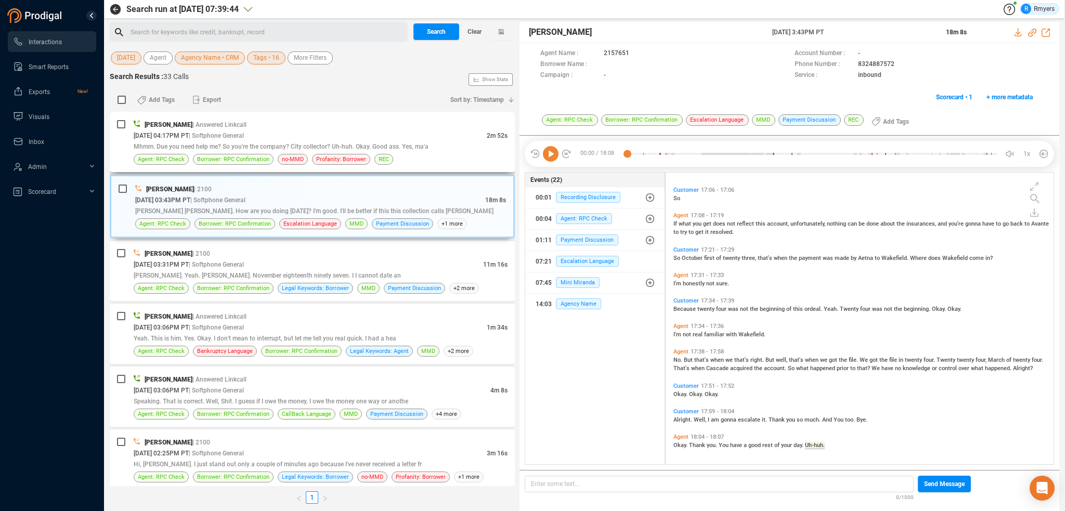
click at [393, 141] on div "Mhmm. Due you need help me? So you're the company? City collector? Uh-huh. Okay…" at bounding box center [321, 146] width 374 height 11
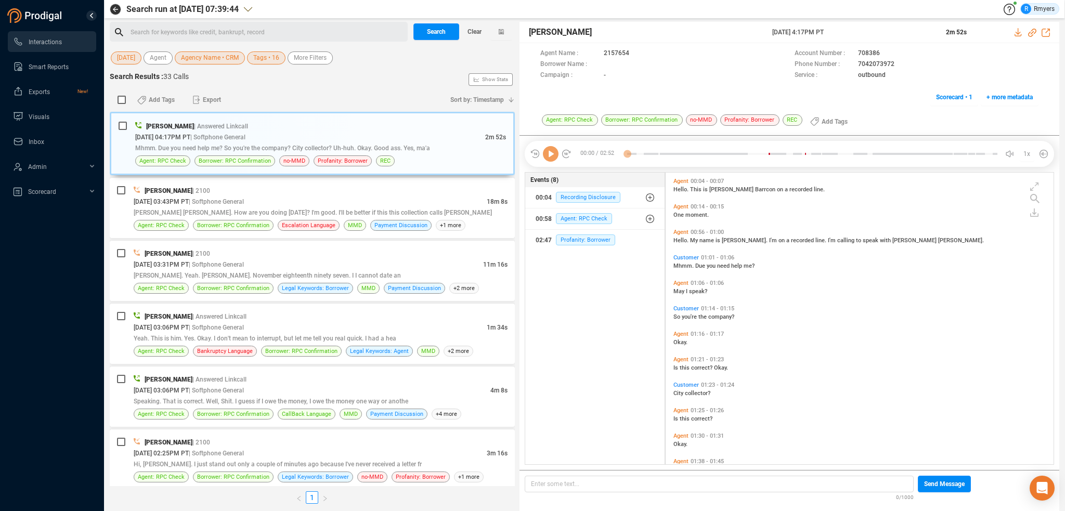
scroll to position [290, 383]
click at [545, 156] on icon at bounding box center [551, 154] width 16 height 16
click at [742, 155] on div at bounding box center [812, 154] width 370 height 16
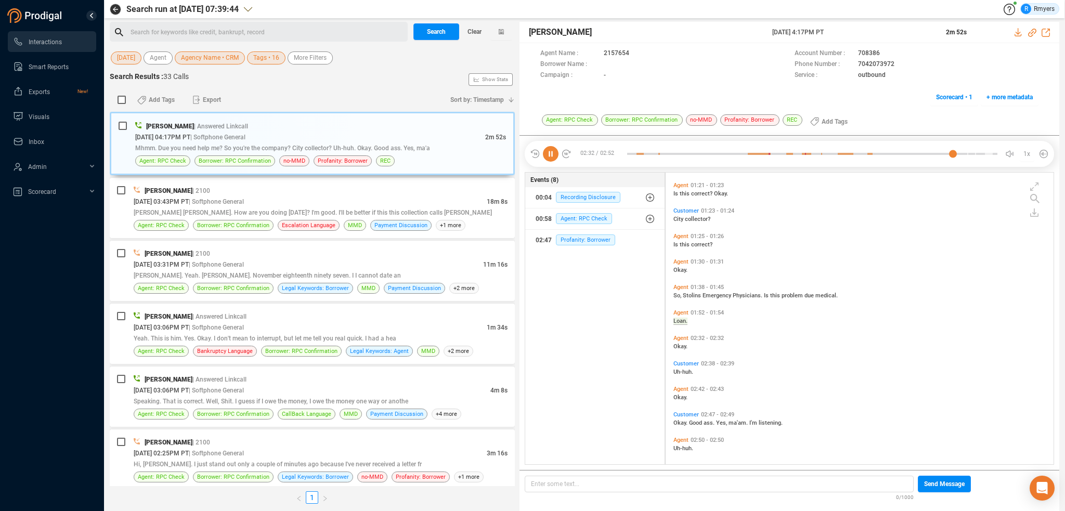
scroll to position [177, 0]
click at [473, 33] on span "Clear" at bounding box center [474, 31] width 14 height 17
click at [125, 54] on span "Last 7 days" at bounding box center [133, 57] width 32 height 13
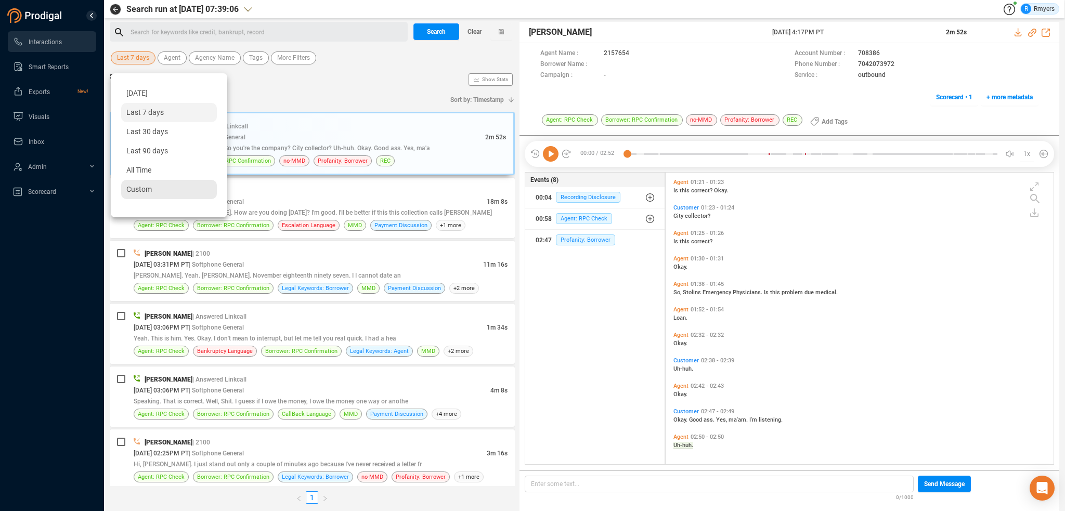
click at [158, 197] on div "Custom" at bounding box center [169, 189] width 96 height 19
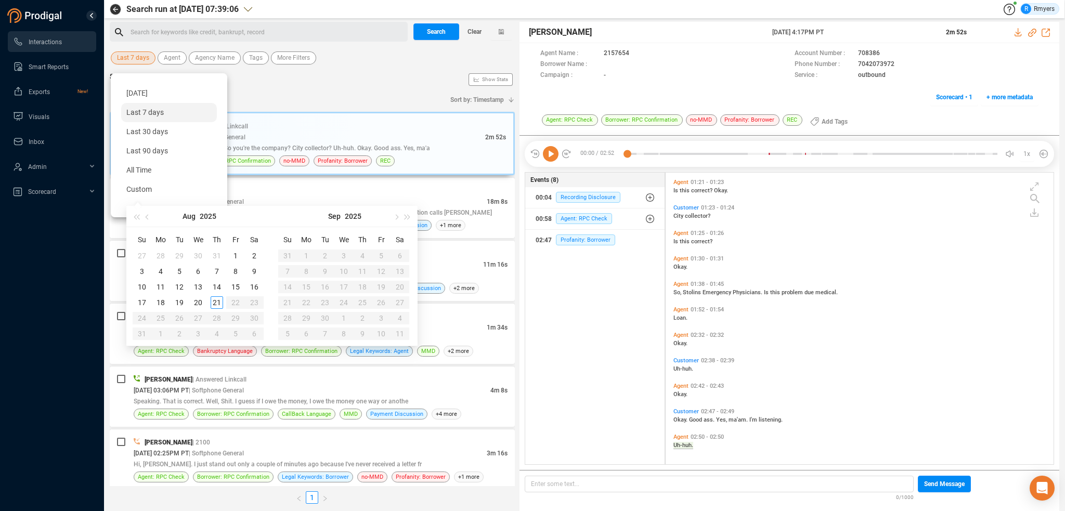
type input "[DATE]"
click at [139, 189] on span "Custom" at bounding box center [138, 189] width 25 height 8
click at [148, 217] on span "button" at bounding box center [148, 216] width 5 height 5
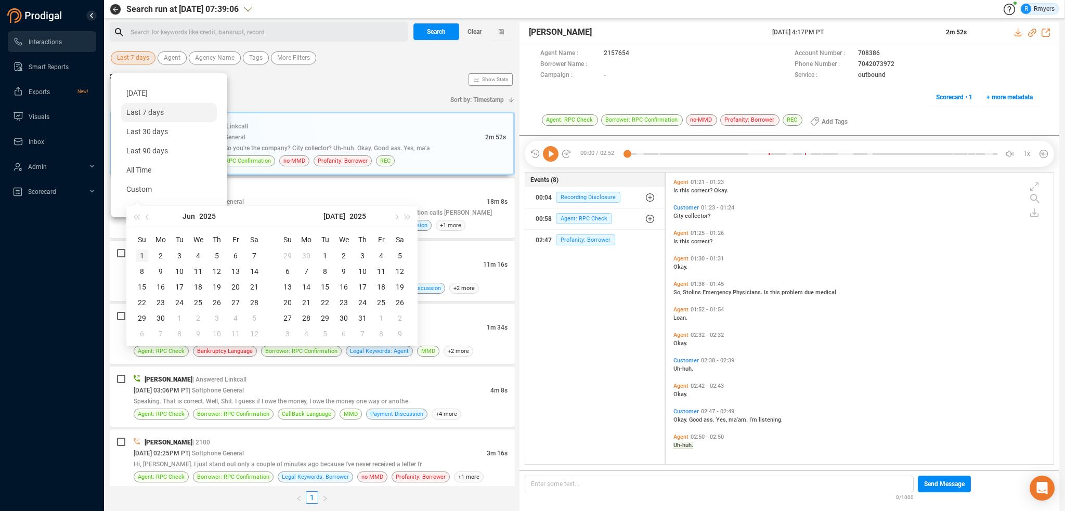
type input "[DATE]"
click at [142, 253] on div "1" at bounding box center [142, 256] width 12 height 12
type input "[DATE]"
click at [161, 317] on div "30" at bounding box center [160, 318] width 12 height 12
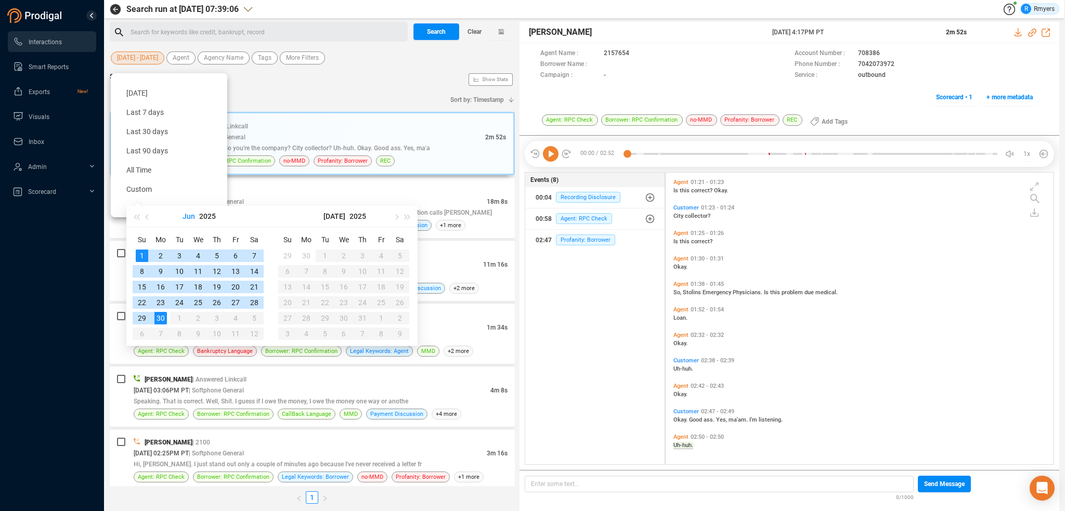
type input "[DATE]"
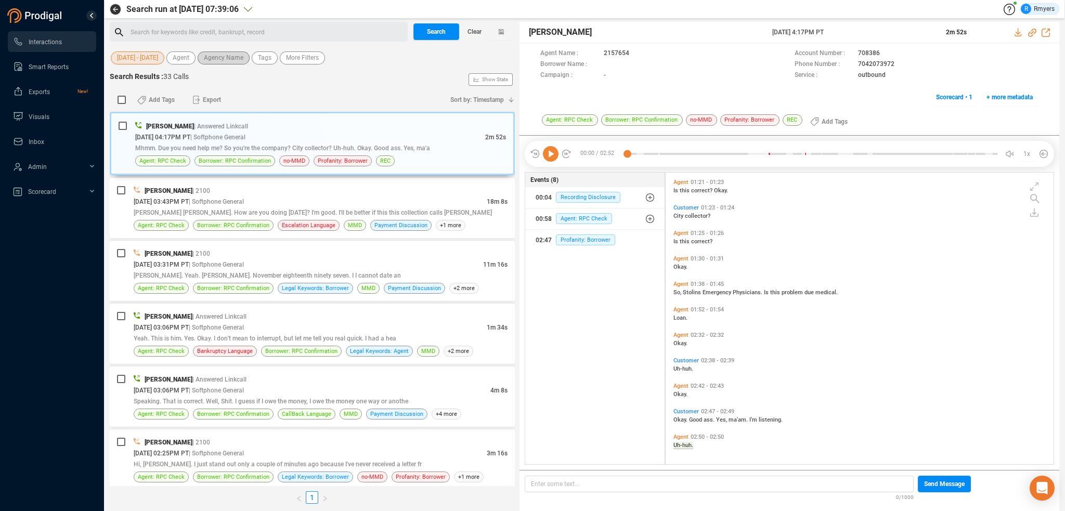
click at [215, 56] on span "Agency Name" at bounding box center [224, 57] width 40 height 13
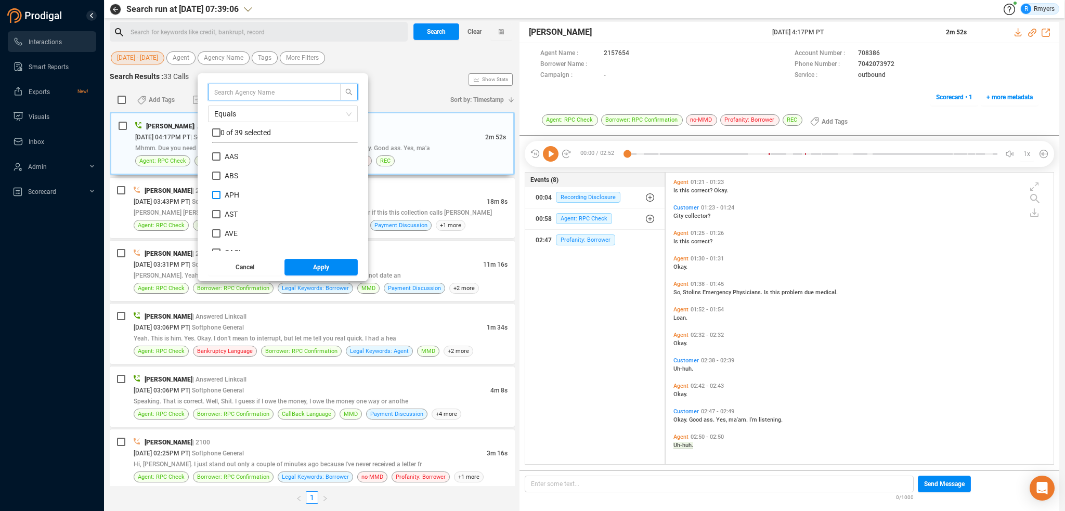
scroll to position [97, 140]
click at [217, 178] on input "ABS" at bounding box center [216, 176] width 8 height 8
checkbox input "true"
click at [307, 262] on button "Apply" at bounding box center [321, 267] width 74 height 17
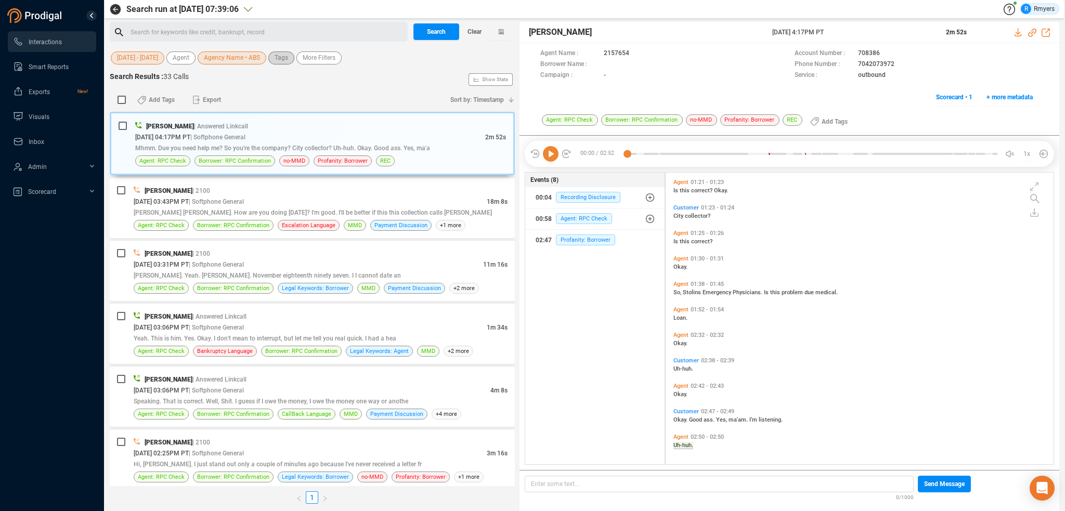
click at [279, 54] on span "Tags" at bounding box center [281, 57] width 14 height 13
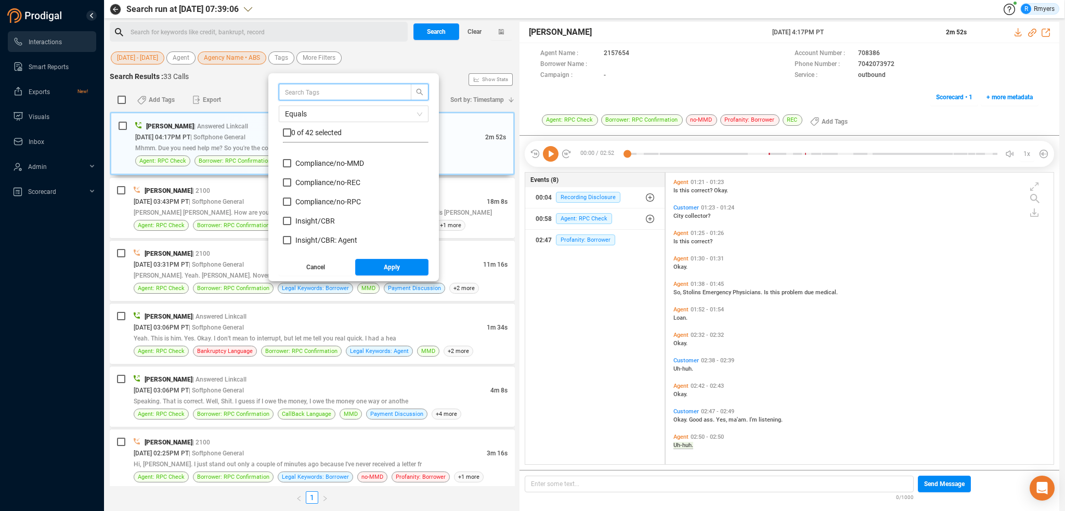
scroll to position [52, 0]
click at [298, 180] on span "Compliance/ no-MMD" at bounding box center [329, 181] width 69 height 8
click at [291, 180] on input "Compliance/ no-MMD" at bounding box center [287, 181] width 8 height 8
checkbox input "true"
click at [299, 198] on span "Compliance/ no-REC" at bounding box center [327, 201] width 65 height 8
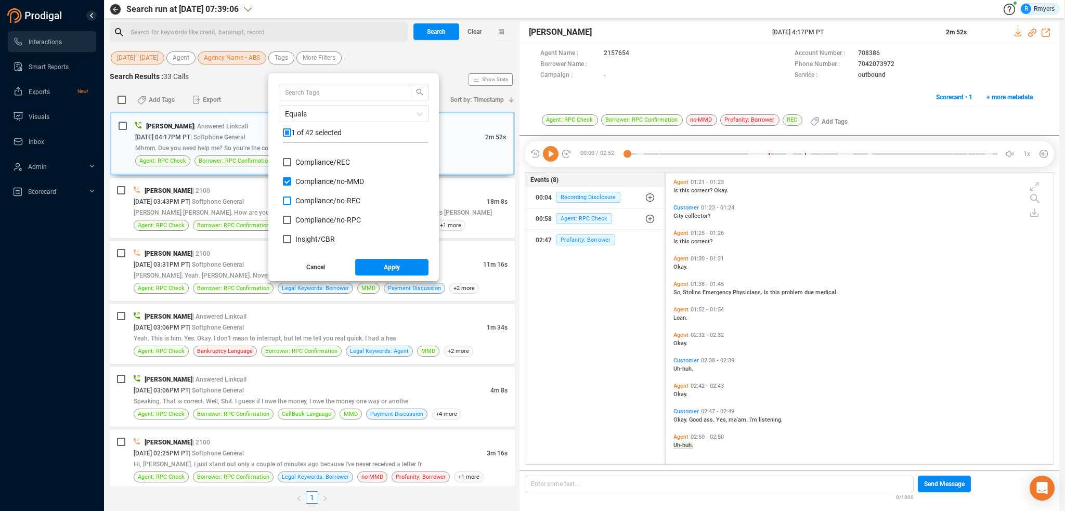
click at [291, 198] on input "Compliance/ no-REC" at bounding box center [287, 201] width 8 height 8
checkbox input "true"
click at [302, 220] on span "Compliance/ no-RPC" at bounding box center [328, 220] width 66 height 8
click at [291, 220] on input "Compliance/ no-RPC" at bounding box center [287, 220] width 8 height 8
checkbox input "true"
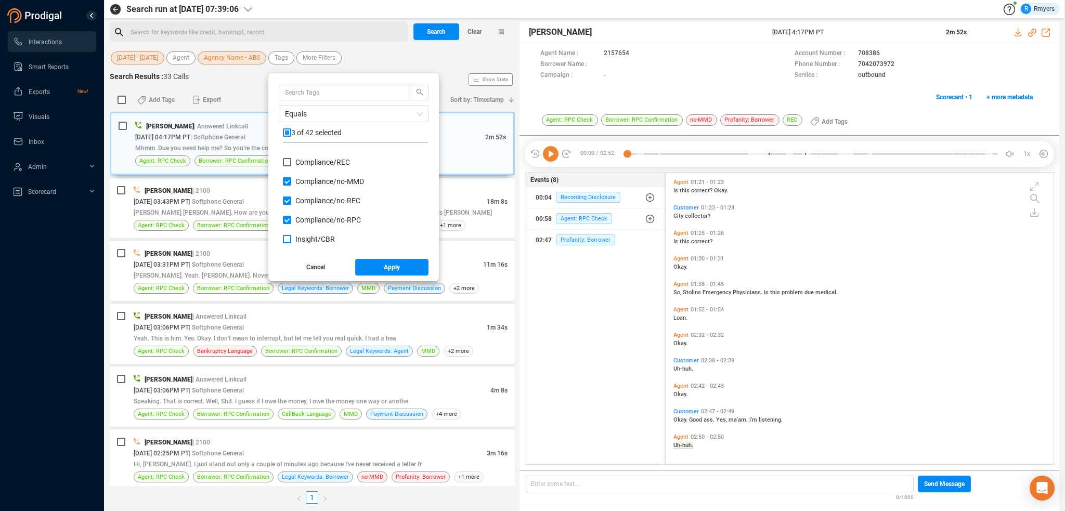
click at [304, 235] on span "Insight/ CBR" at bounding box center [315, 239] width 40 height 8
click at [291, 235] on input "Insight/ CBR" at bounding box center [287, 239] width 8 height 8
checkbox input "true"
click at [308, 206] on span "Insight/ CBR: Agent" at bounding box center [326, 206] width 62 height 8
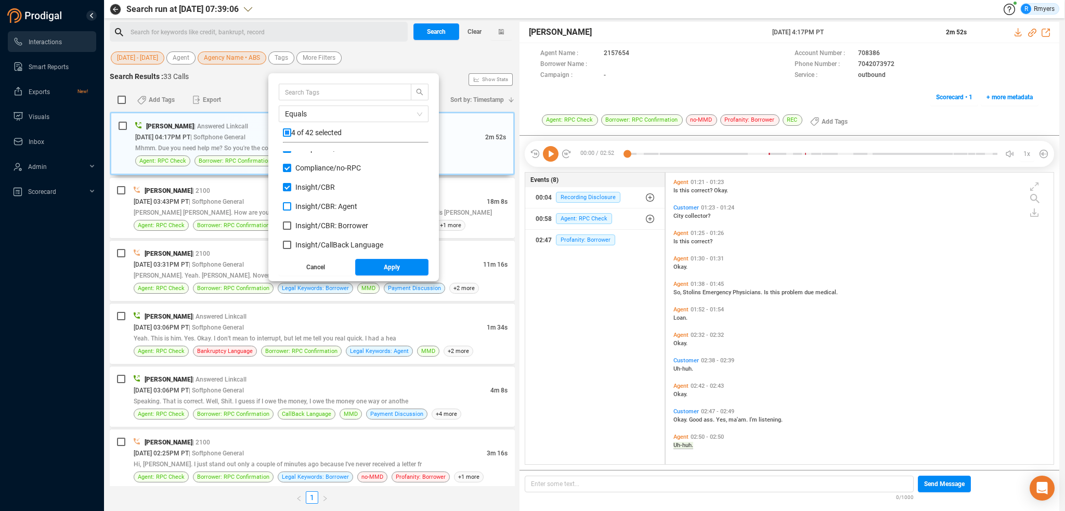
click at [291, 206] on input "Insight/ CBR: Agent" at bounding box center [287, 206] width 8 height 8
checkbox input "true"
click at [308, 221] on span "Insight/ CBR: Borrower" at bounding box center [331, 225] width 73 height 8
click at [291, 221] on input "Insight/ CBR: Borrower" at bounding box center [287, 225] width 8 height 8
checkbox input "true"
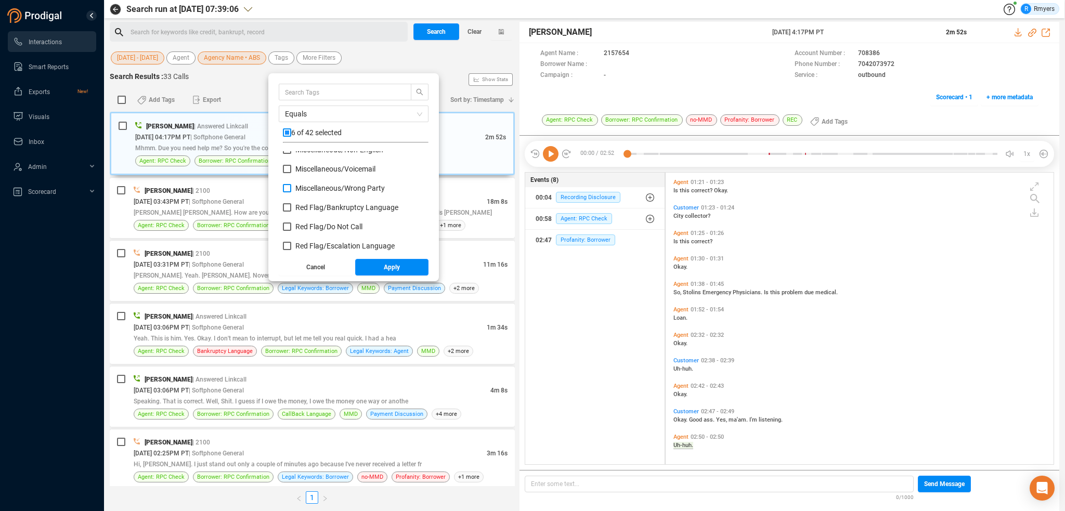
scroll to position [468, 0]
click at [305, 187] on span "Red Flag/ Bankruptcy Language" at bounding box center [346, 189] width 103 height 8
click at [291, 187] on input "Red Flag/ Bankruptcy Language" at bounding box center [287, 189] width 8 height 8
checkbox input "true"
click at [306, 204] on span "Red Flag/ Do Not Call" at bounding box center [328, 208] width 67 height 8
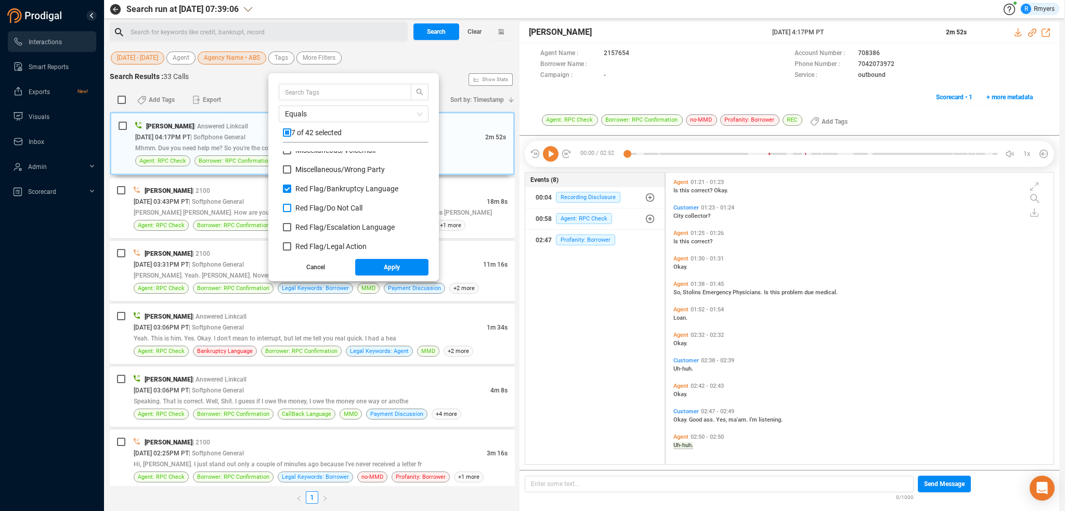
click at [291, 204] on input "Red Flag/ Do Not Call" at bounding box center [287, 208] width 8 height 8
checkbox input "true"
click at [306, 226] on span "Red Flag/ Escalation Language" at bounding box center [344, 227] width 99 height 8
click at [291, 226] on input "Red Flag/ Escalation Language" at bounding box center [287, 227] width 8 height 8
checkbox input "true"
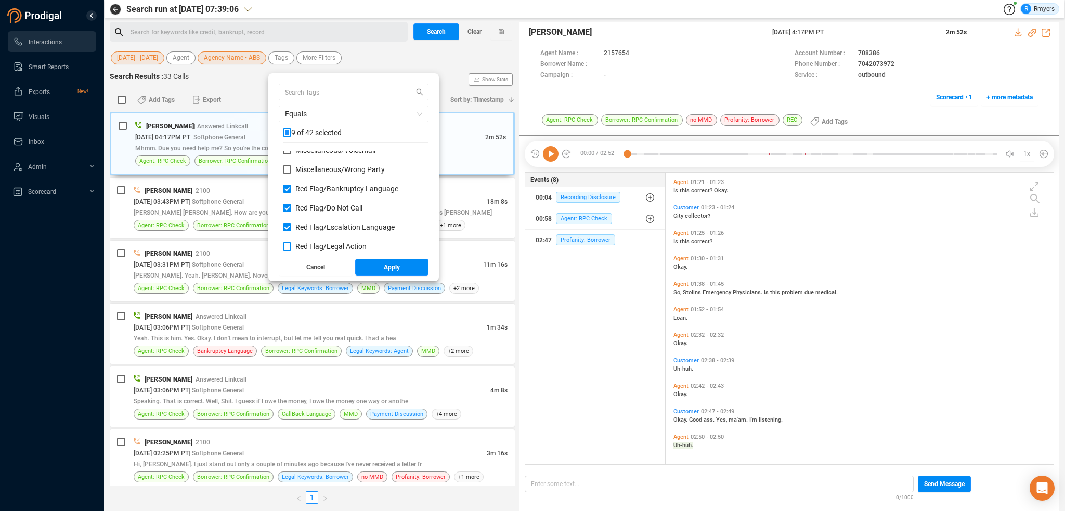
click at [308, 245] on span "Red Flag/ Legal Action" at bounding box center [330, 246] width 71 height 8
click at [291, 245] on input "Red Flag/ Legal Action" at bounding box center [287, 246] width 8 height 8
checkbox input "true"
click at [307, 213] on span "Red Flag/ Legal Action: Agent" at bounding box center [342, 214] width 94 height 8
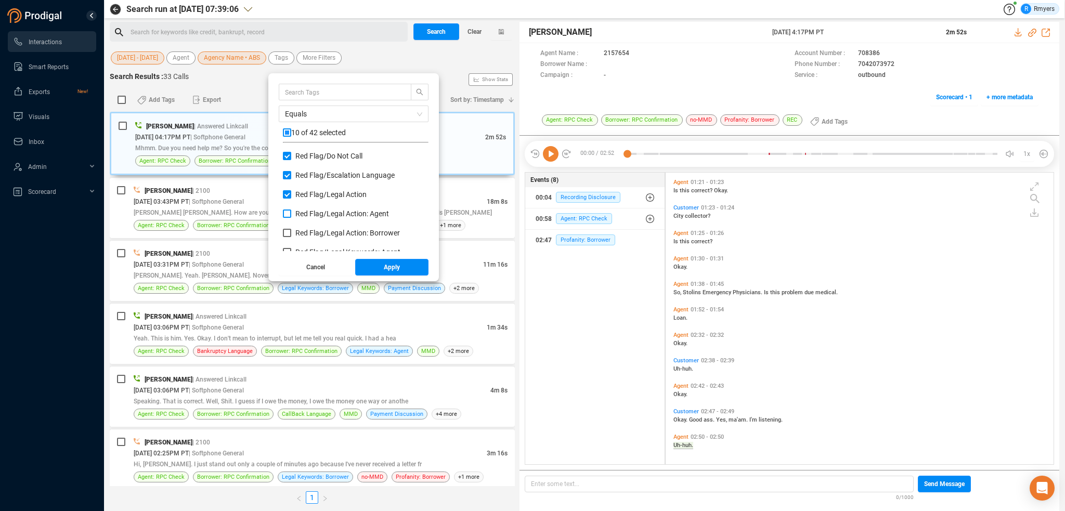
click at [291, 213] on input "Red Flag/ Legal Action: Agent" at bounding box center [287, 214] width 8 height 8
checkbox input "true"
click at [307, 230] on span "Red Flag/ Legal Action: Borrower" at bounding box center [347, 233] width 104 height 8
click at [291, 230] on input "Red Flag/ Legal Action: Borrower" at bounding box center [287, 233] width 8 height 8
checkbox input "true"
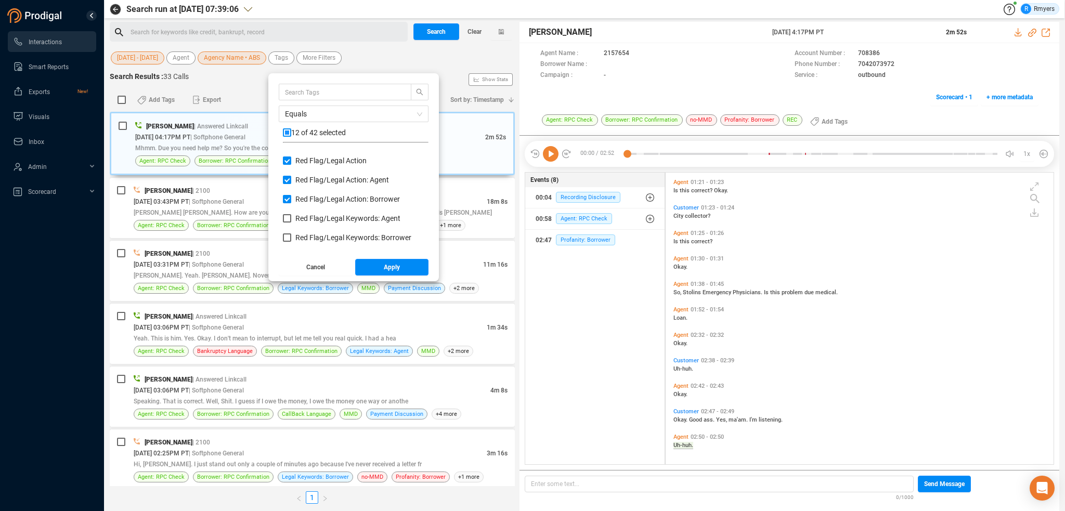
scroll to position [572, 0]
click at [308, 199] on span "Red Flag/ Legal Keywords: Agent" at bounding box center [347, 200] width 105 height 8
click at [291, 199] on input "Red Flag/ Legal Keywords: Agent" at bounding box center [287, 200] width 8 height 8
checkbox input "true"
click at [308, 216] on span "Red Flag/ Legal Keywords: Borrower" at bounding box center [353, 219] width 116 height 8
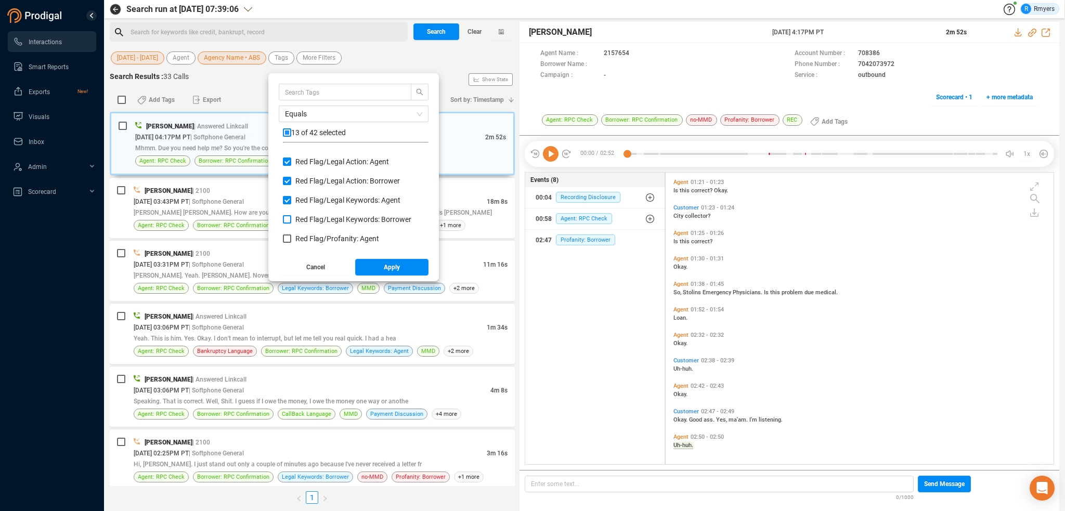
click at [291, 216] on input "Red Flag/ Legal Keywords: Borrower" at bounding box center [287, 219] width 8 height 8
checkbox input "true"
click at [310, 237] on span "Red Flag/ Profanity: Agent" at bounding box center [337, 238] width 84 height 8
click at [291, 237] on input "Red Flag/ Profanity: Agent" at bounding box center [287, 238] width 8 height 8
checkbox input "true"
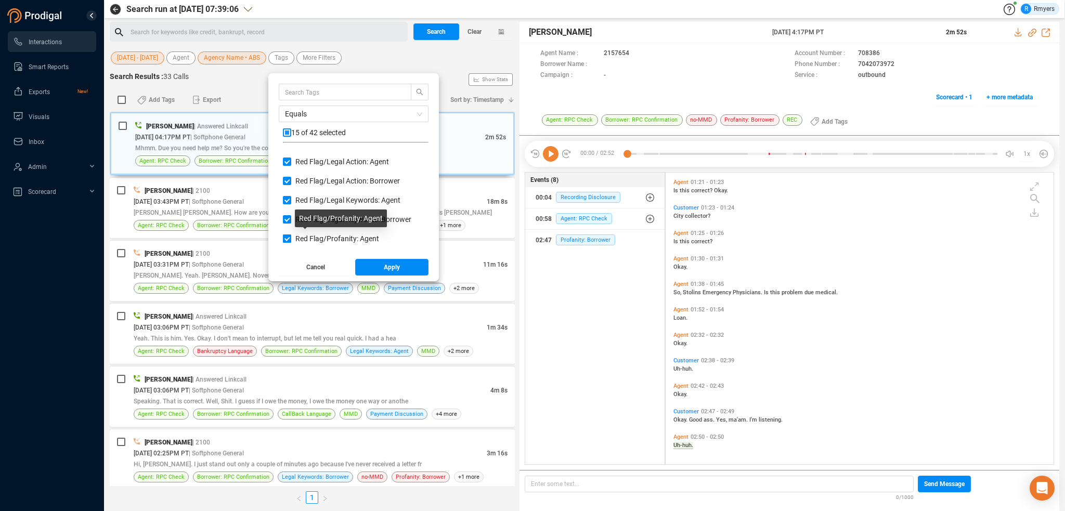
scroll to position [624, 0]
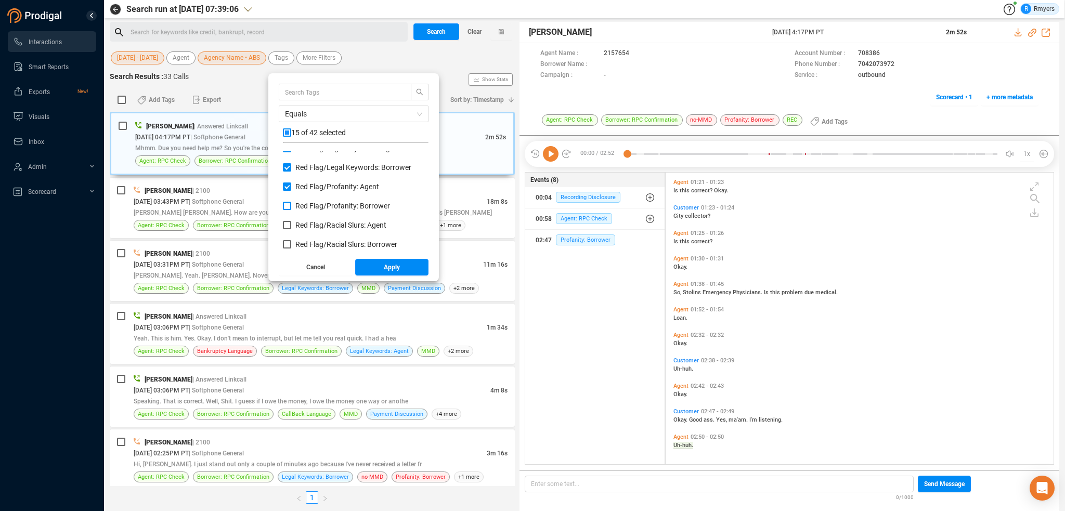
click at [308, 203] on span "Red Flag/ Profanity: Borrower" at bounding box center [342, 206] width 95 height 8
click at [291, 203] on input "Red Flag/ Profanity: Borrower" at bounding box center [287, 206] width 8 height 8
checkbox input "true"
click at [309, 221] on span "Red Flag/ Racial Slurs: Agent" at bounding box center [340, 225] width 91 height 8
click at [291, 221] on input "Red Flag/ Racial Slurs: Agent" at bounding box center [287, 225] width 8 height 8
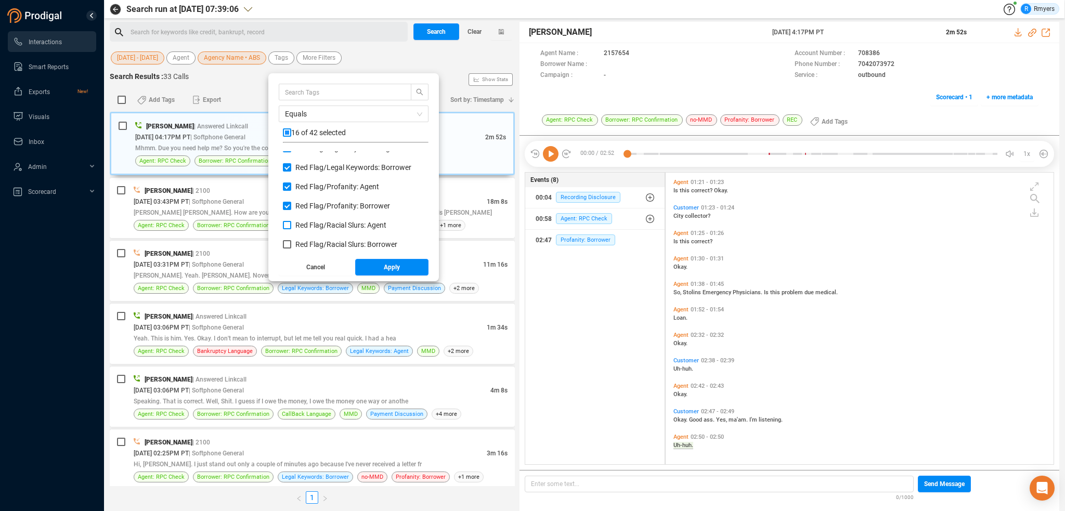
checkbox input "true"
click at [311, 243] on span "Red Flag/ Racial Slurs: Borrower" at bounding box center [346, 244] width 102 height 8
click at [291, 243] on input "Red Flag/ Racial Slurs: Borrower" at bounding box center [287, 244] width 8 height 8
checkbox input "true"
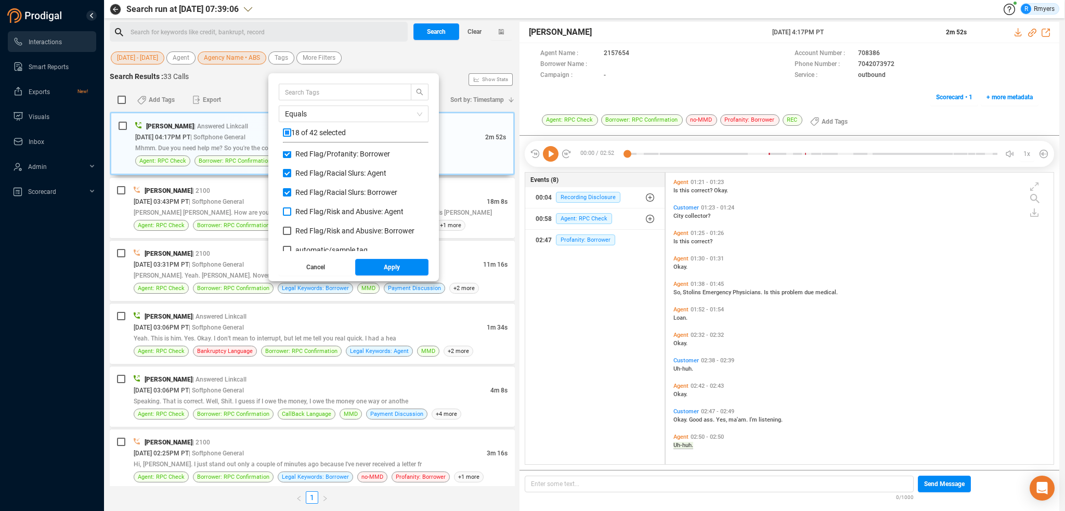
click at [311, 213] on span "Red Flag/ Risk and Abusive: Agent" at bounding box center [349, 211] width 108 height 8
click at [291, 213] on input "Red Flag/ Risk and Abusive: Agent" at bounding box center [287, 211] width 8 height 8
checkbox input "true"
click at [311, 231] on span "Red Flag/ Risk and Abusive: Borrower" at bounding box center [354, 231] width 119 height 8
click at [291, 231] on input "Red Flag/ Risk and Abusive: Borrower" at bounding box center [287, 231] width 8 height 8
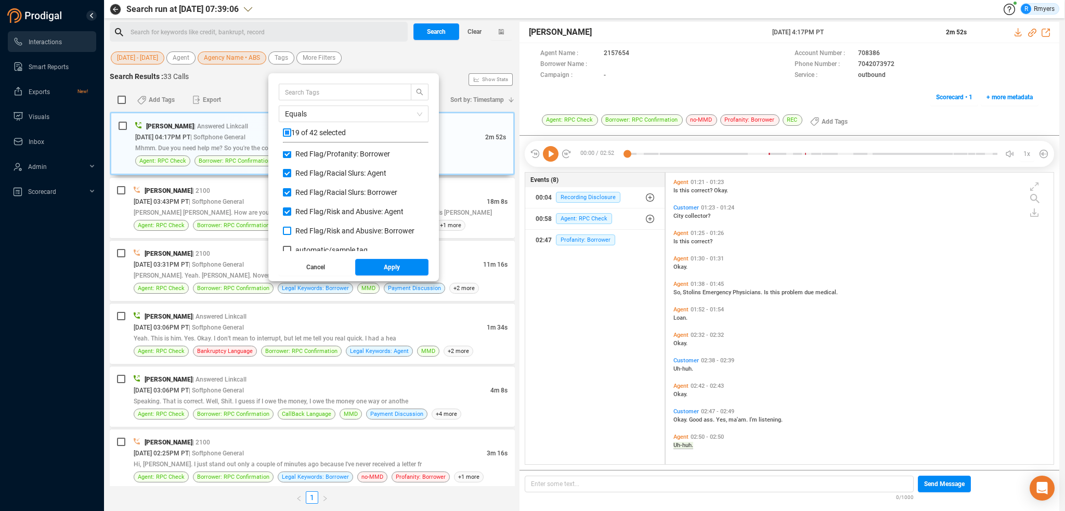
checkbox input "true"
click at [395, 269] on span "Apply" at bounding box center [392, 267] width 16 height 17
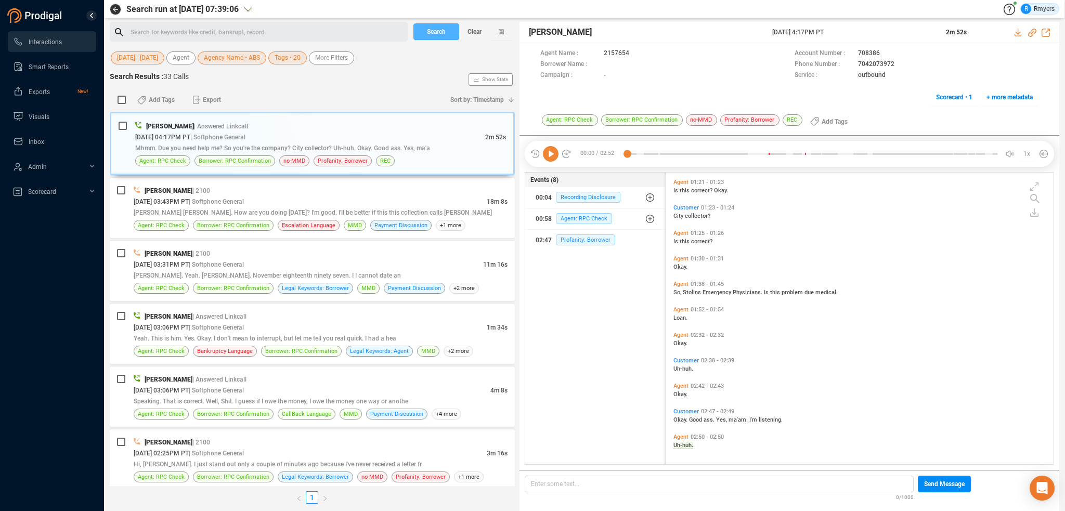
click at [429, 32] on span "Search" at bounding box center [436, 31] width 19 height 17
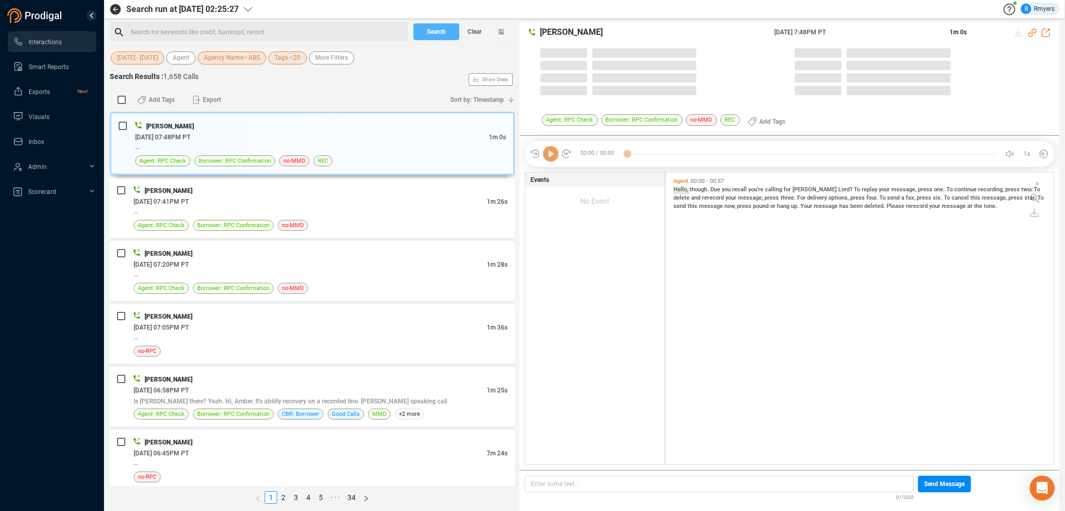
scroll to position [290, 383]
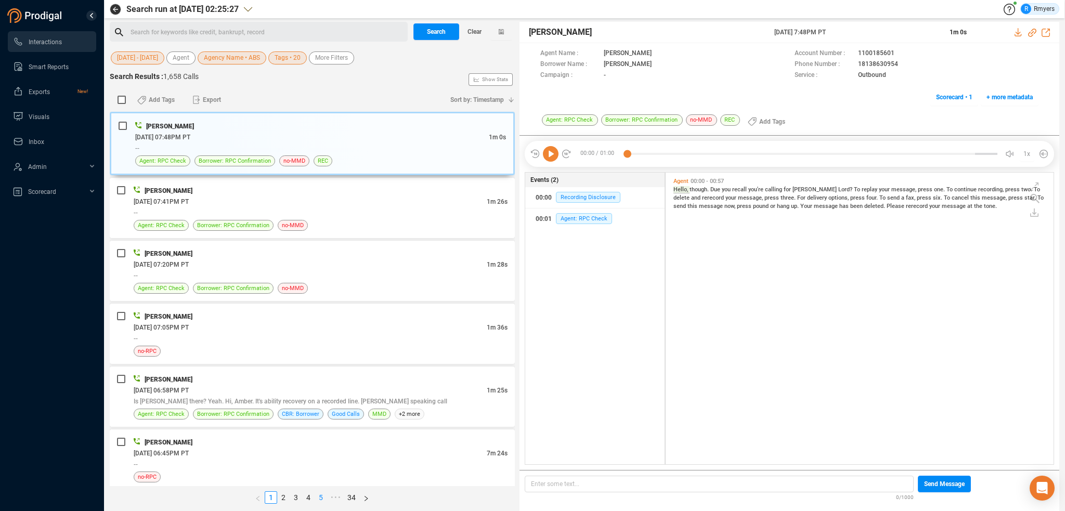
click at [323, 496] on link "5" at bounding box center [320, 497] width 11 height 11
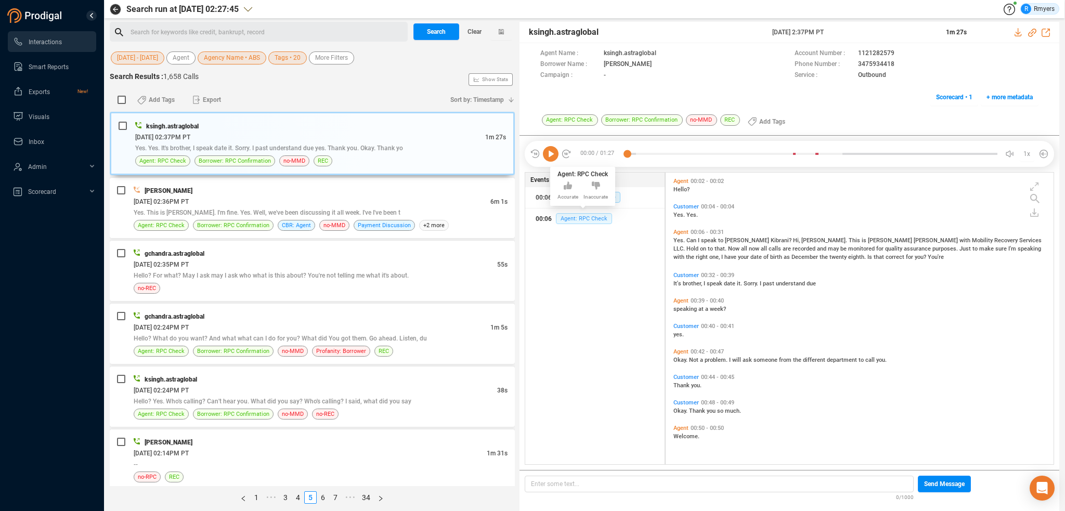
click at [566, 216] on span "Agent: RPC Check" at bounding box center [584, 218] width 56 height 11
click at [366, 204] on div "[DATE] 02:36PM PT" at bounding box center [312, 201] width 357 height 11
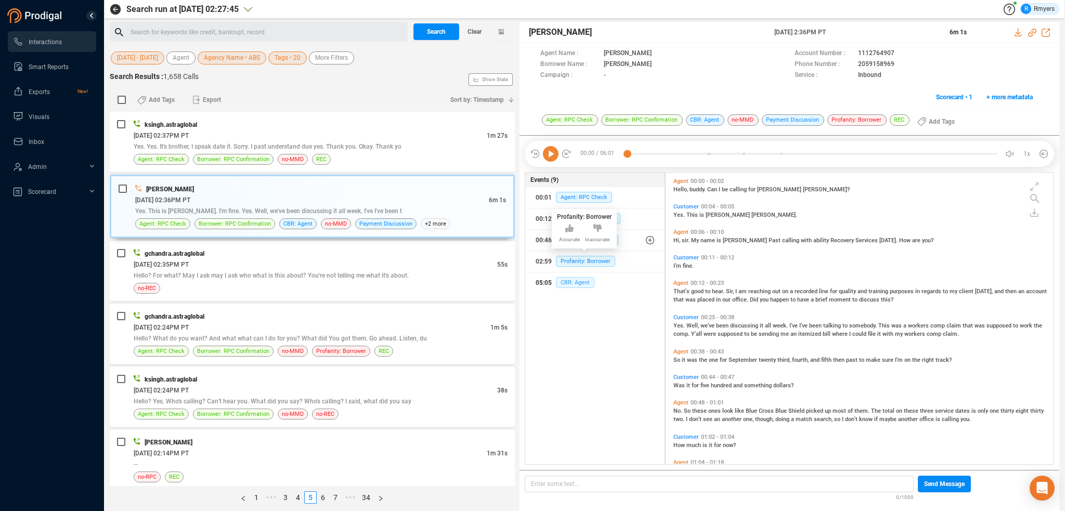
click at [564, 284] on span "CBR: Agent" at bounding box center [575, 282] width 38 height 11
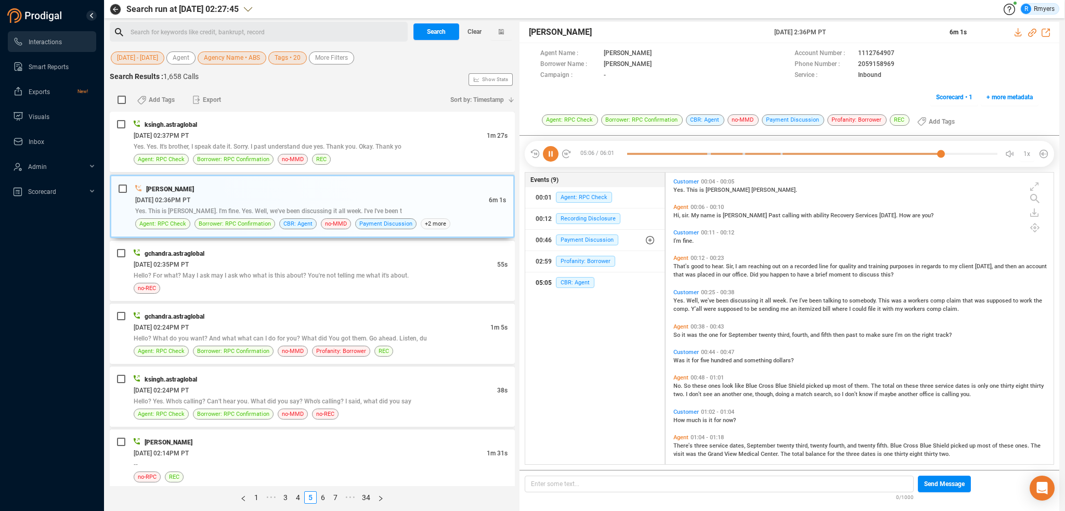
scroll to position [0, 0]
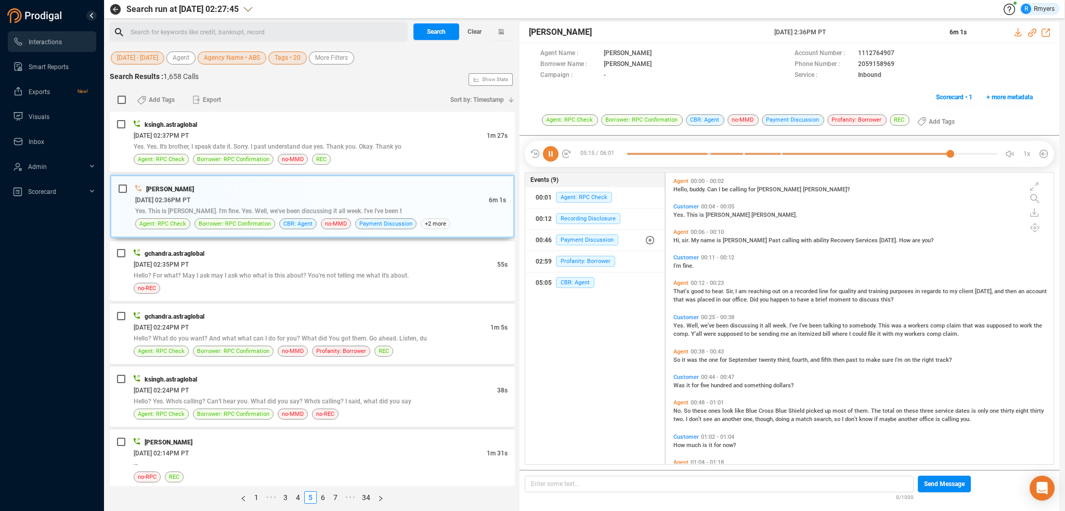
click at [790, 293] on span "a" at bounding box center [792, 291] width 5 height 7
click at [674, 189] on span "Hello," at bounding box center [681, 189] width 16 height 7
click at [1030, 33] on icon at bounding box center [1032, 33] width 8 height 8
click at [469, 101] on span "Sort by: Timestamp" at bounding box center [477, 99] width 54 height 17
click at [473, 114] on span "Timestamp" at bounding box center [471, 118] width 83 height 21
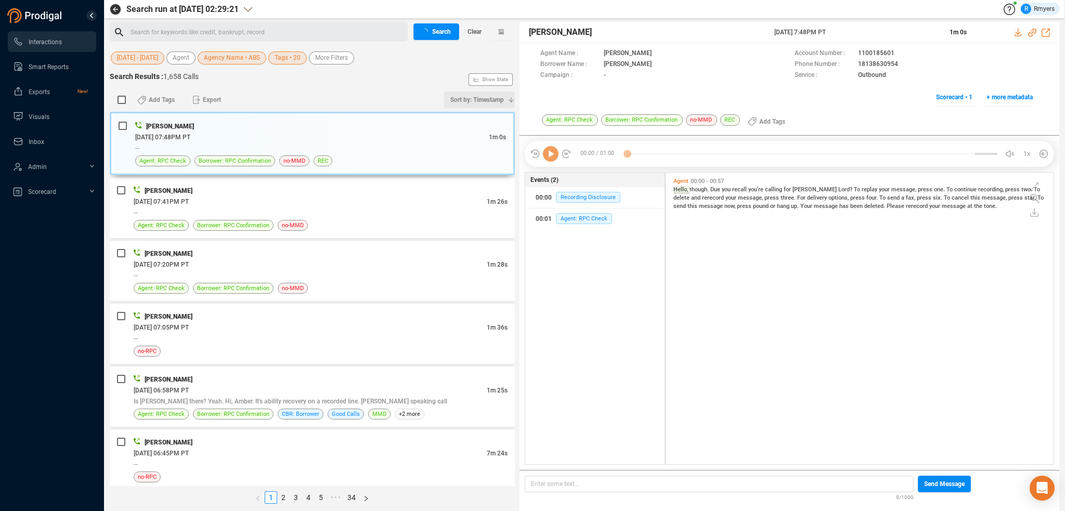
scroll to position [290, 383]
click at [466, 103] on span "Sort by: Timestamp" at bounding box center [477, 99] width 54 height 17
click at [472, 118] on span "Timestamp" at bounding box center [471, 118] width 83 height 21
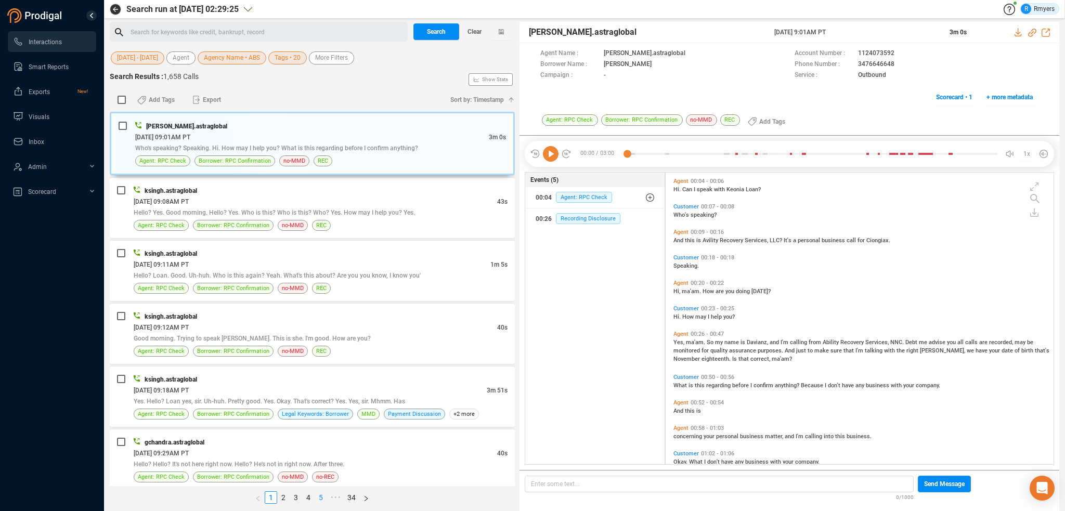
click at [320, 495] on link "5" at bounding box center [320, 497] width 11 height 11
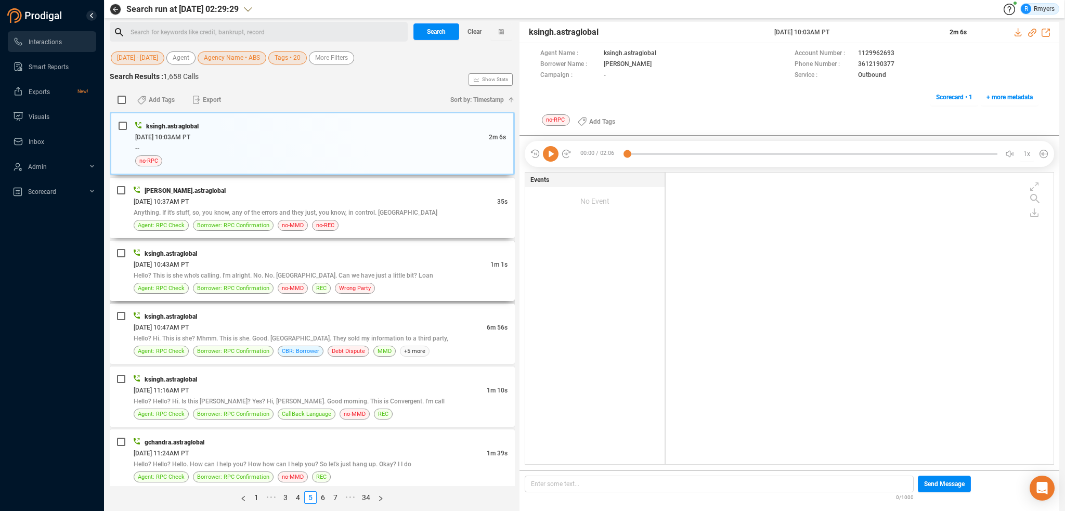
click at [378, 201] on div "[DATE] 10:37AM PT" at bounding box center [315, 201] width 363 height 11
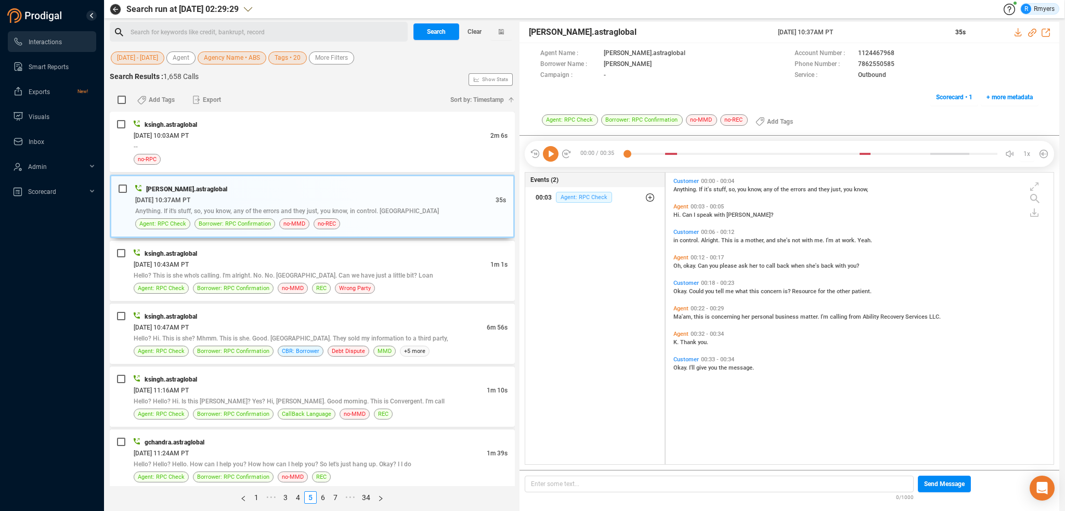
click at [577, 199] on span "Agent: RPC Check" at bounding box center [584, 197] width 56 height 11
click at [571, 217] on span "Agent: RPC Check" at bounding box center [592, 218] width 56 height 11
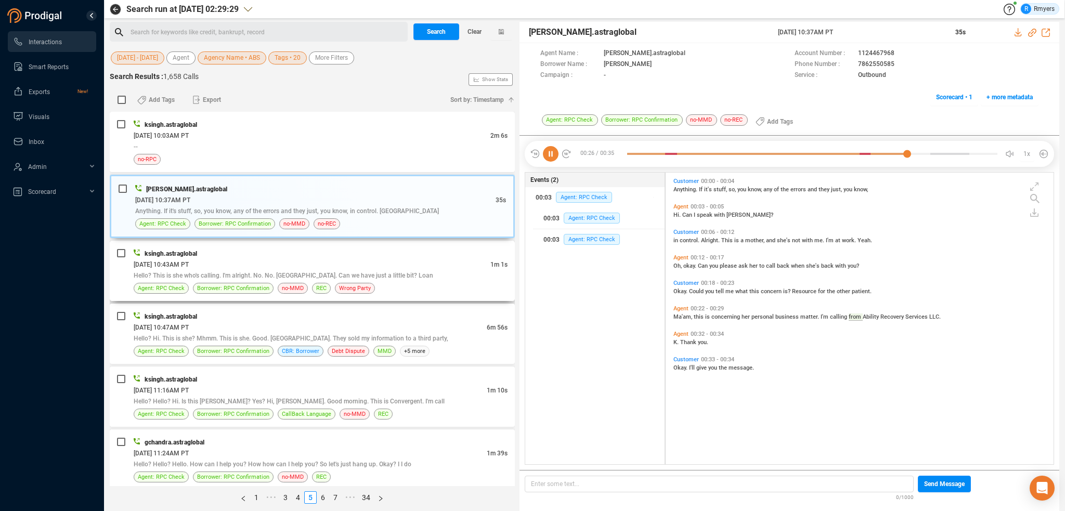
click at [245, 277] on span "Hello? This is she who's calling. I'm alright. No. No. [GEOGRAPHIC_DATA]. Can w…" at bounding box center [283, 275] width 299 height 7
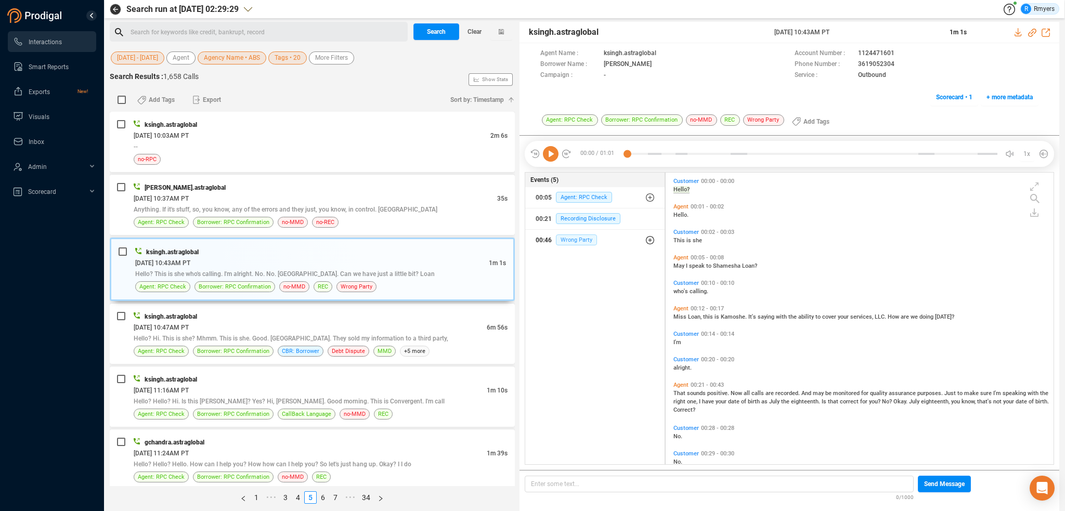
click at [570, 239] on span "Wrong Party" at bounding box center [576, 239] width 41 height 11
click at [553, 156] on icon at bounding box center [551, 154] width 16 height 16
drag, startPoint x: 845, startPoint y: 68, endPoint x: 878, endPoint y: 63, distance: 33.2
click at [890, 64] on div "Phone Number : [PHONE_NUMBER]" at bounding box center [916, 64] width 244 height 11
drag, startPoint x: 873, startPoint y: 63, endPoint x: 845, endPoint y: 72, distance: 29.9
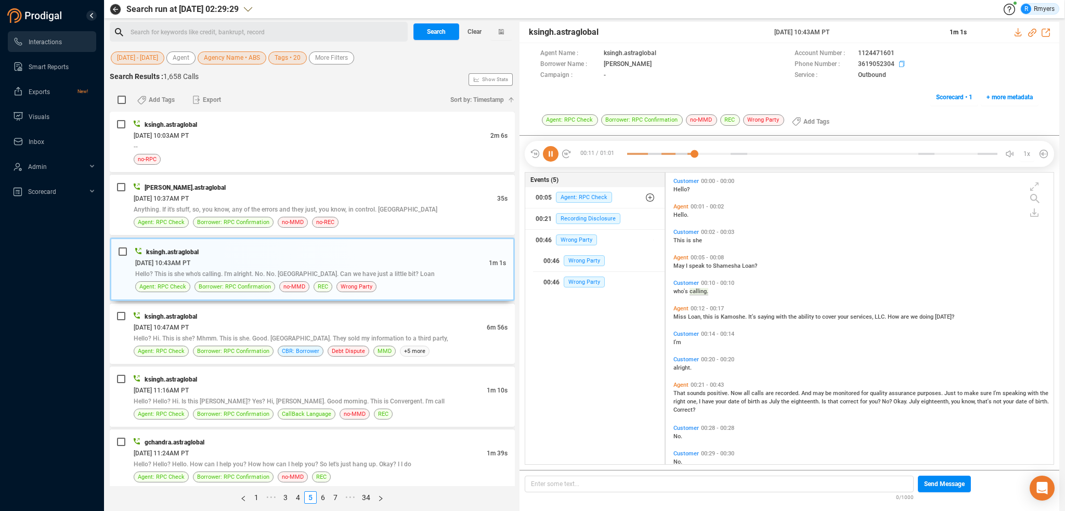
click at [836, 74] on span "Service :" at bounding box center [823, 75] width 58 height 11
drag, startPoint x: 855, startPoint y: 64, endPoint x: 893, endPoint y: 63, distance: 38.5
click at [893, 63] on div "Phone Number : [PHONE_NUMBER]" at bounding box center [916, 64] width 244 height 11
copy span "3619052304"
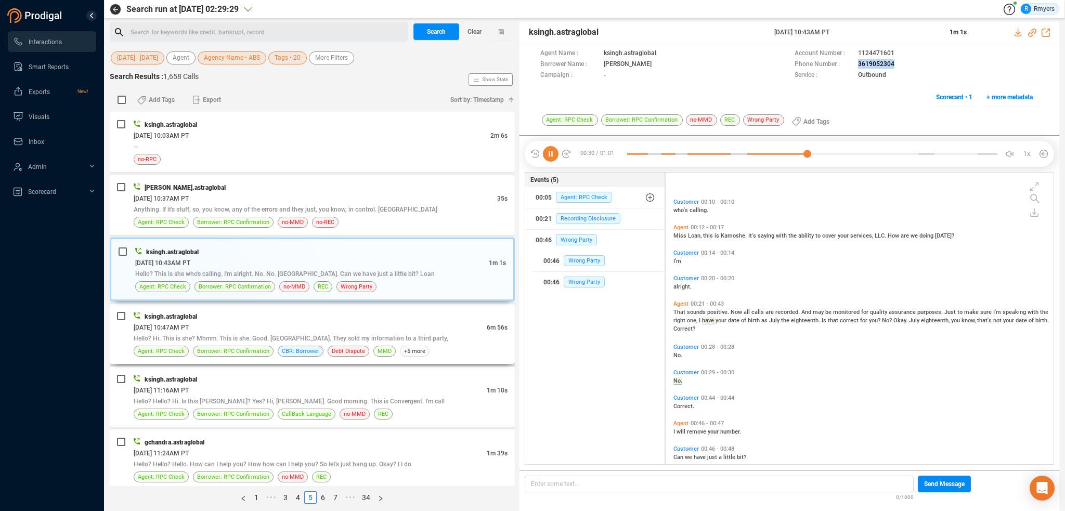
scroll to position [141, 0]
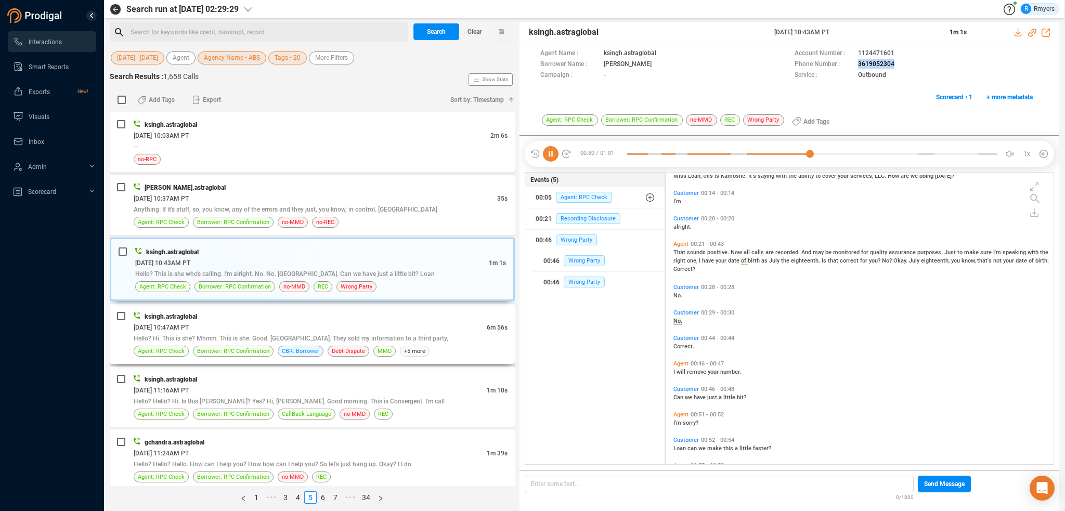
click at [191, 322] on div "[DATE] 10:47AM PT" at bounding box center [310, 327] width 353 height 11
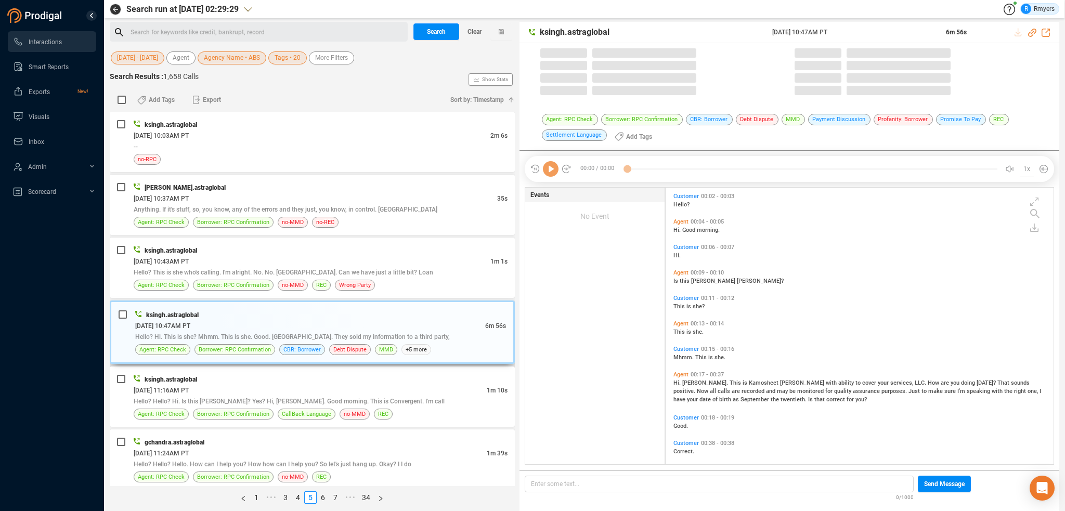
scroll to position [275, 383]
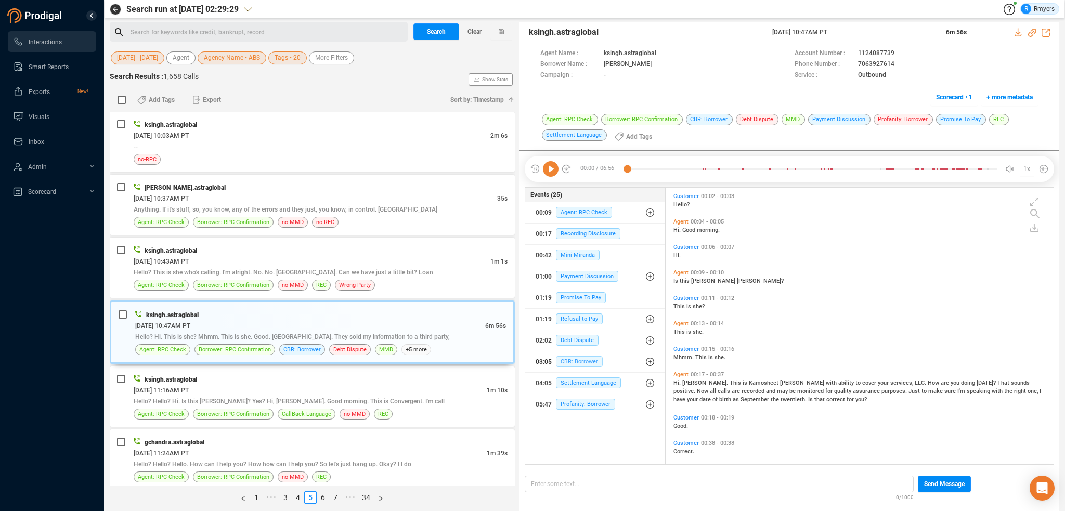
click at [568, 357] on span "CBR: Borrower" at bounding box center [579, 361] width 47 height 11
click at [572, 380] on span "CBR: Borrower" at bounding box center [587, 382] width 47 height 11
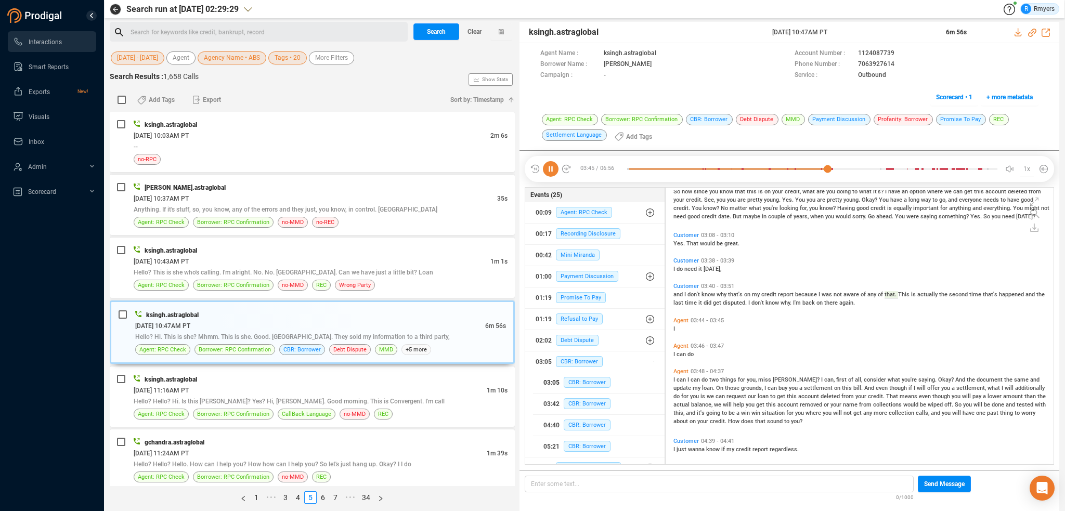
scroll to position [701, 0]
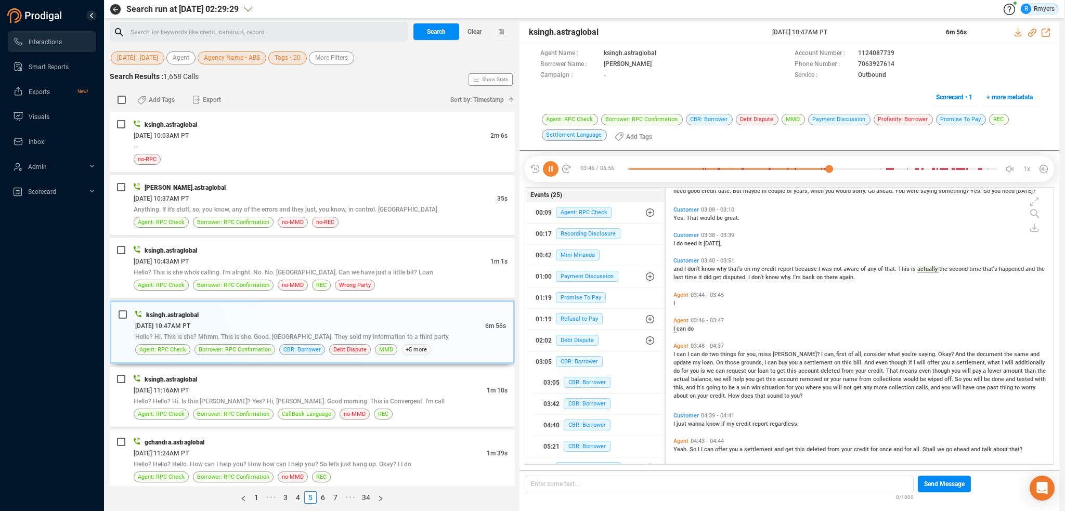
click at [885, 229] on div "Customer 03:38 - 03:39 I do need it [DATE]," at bounding box center [862, 239] width 383 height 20
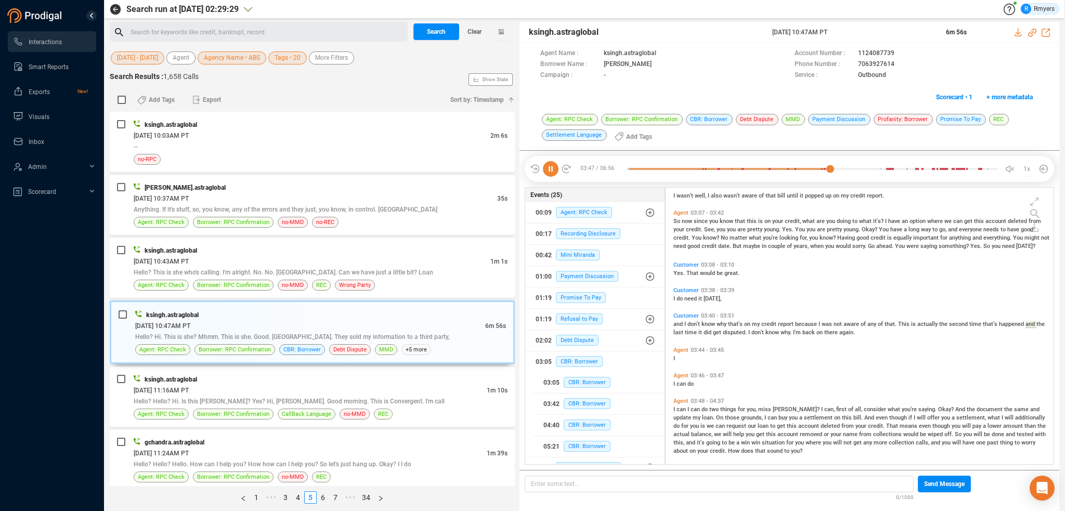
click at [913, 415] on span "I" at bounding box center [914, 417] width 3 height 7
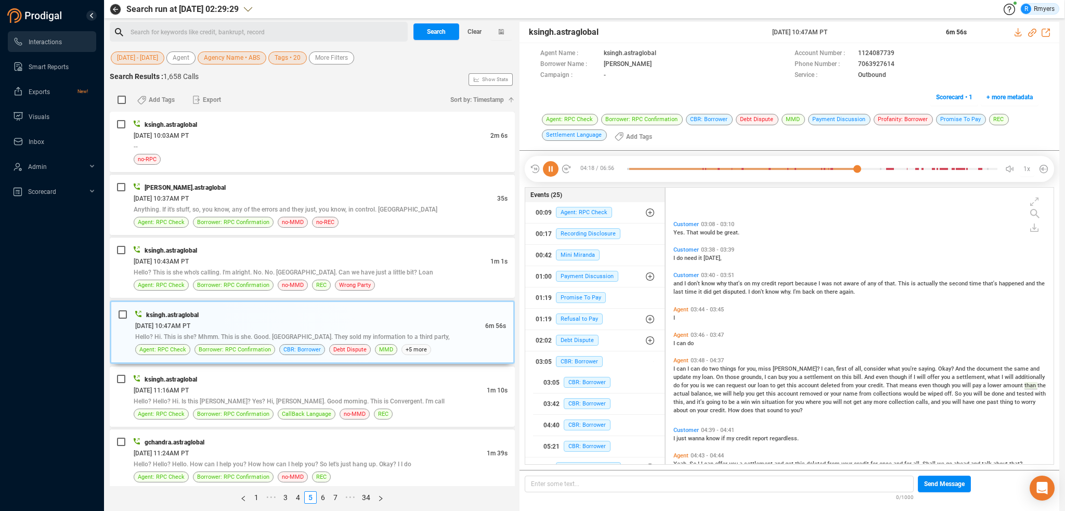
scroll to position [700, 0]
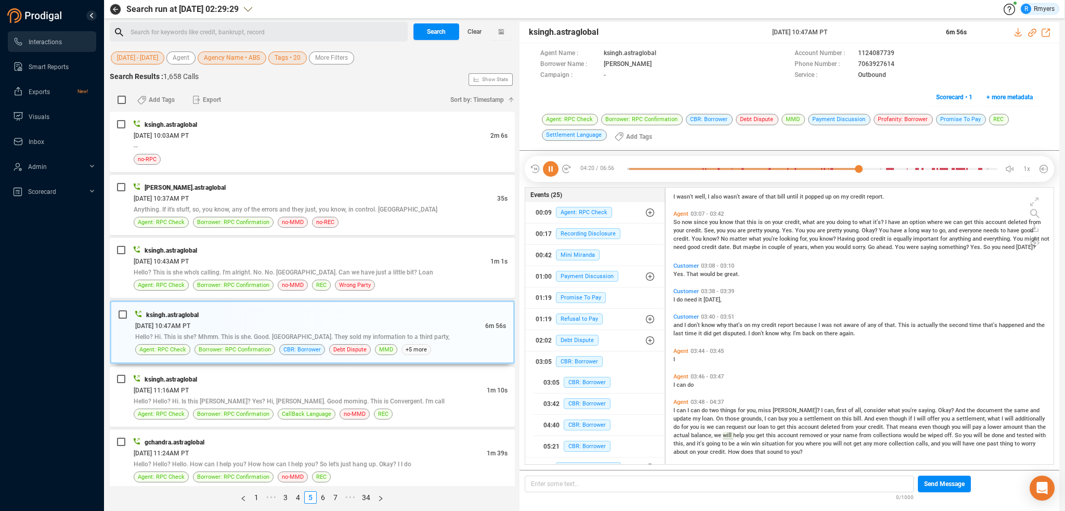
click at [873, 227] on span "Okay?" at bounding box center [869, 230] width 17 height 7
click at [709, 228] on span "See," at bounding box center [710, 230] width 12 height 7
click at [1030, 30] on icon at bounding box center [1032, 33] width 8 height 8
drag, startPoint x: 769, startPoint y: 33, endPoint x: 857, endPoint y: 33, distance: 87.3
click at [857, 33] on div "ksingh.astraglobal [DATE] 10:47AM PT 6m 56s" at bounding box center [789, 32] width 540 height 21
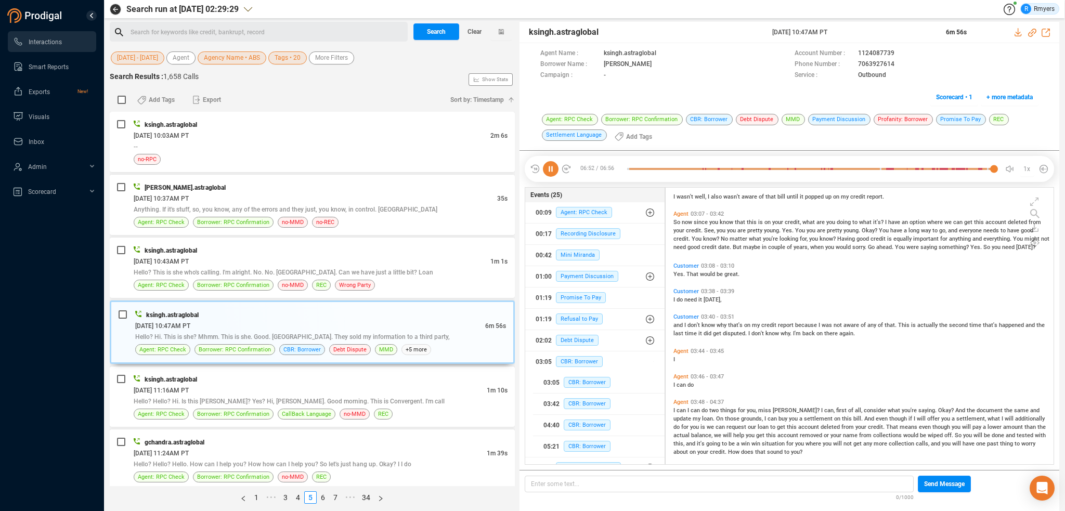
copy div "[DATE] 10:47AM PT"
drag, startPoint x: 524, startPoint y: 36, endPoint x: 599, endPoint y: 37, distance: 74.9
click at [599, 37] on div "ksingh.astraglobal [DATE] 10:47AM PT 6m 56s" at bounding box center [789, 32] width 540 height 21
copy span "ksingh.astraglobal"
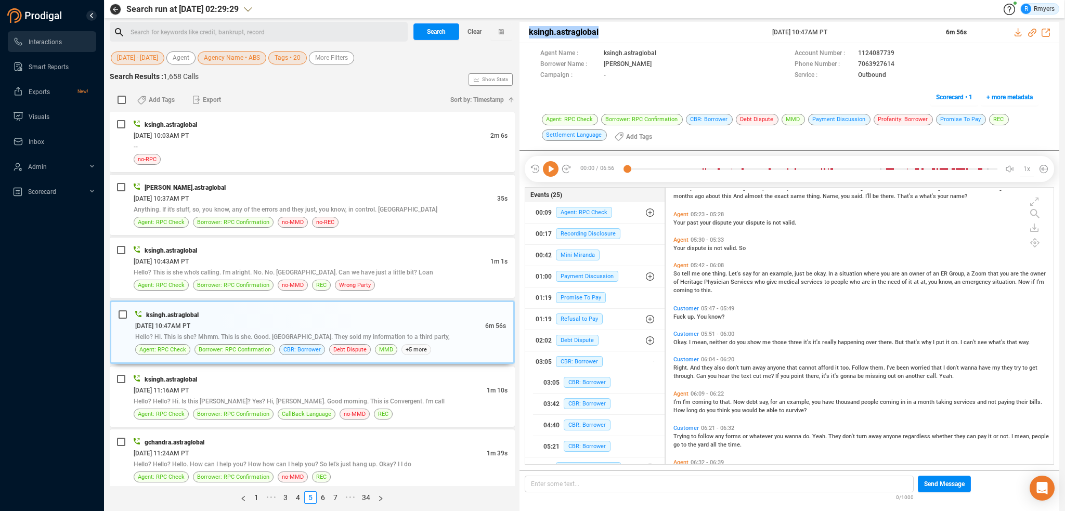
scroll to position [1169, 0]
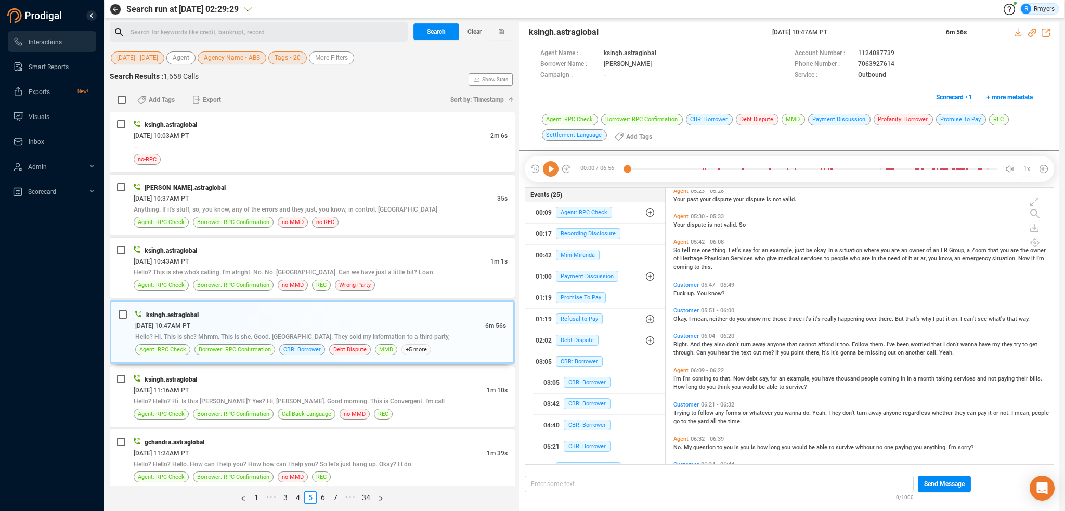
click at [674, 380] on span "I'm" at bounding box center [677, 378] width 9 height 7
click at [551, 163] on icon at bounding box center [551, 169] width 16 height 16
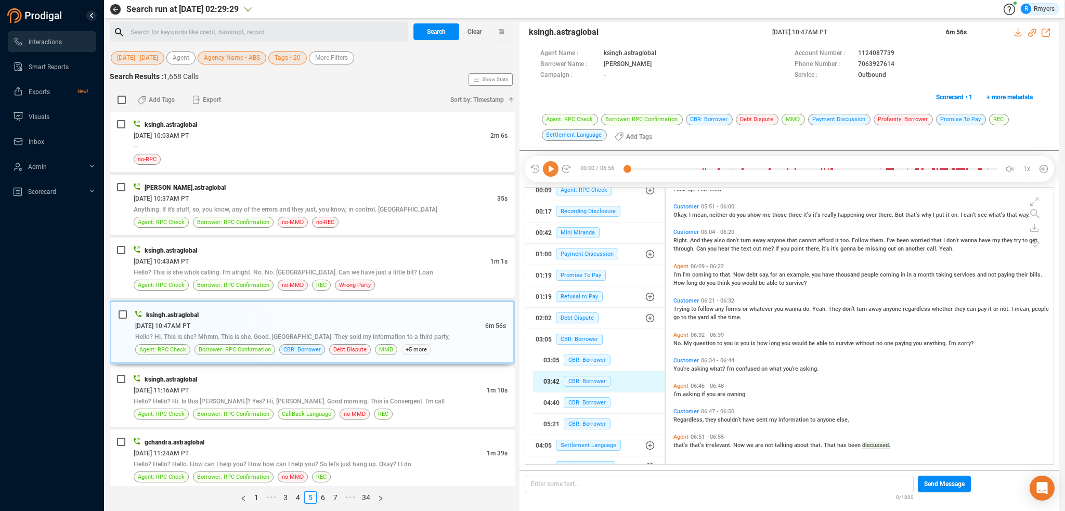
scroll to position [33, 0]
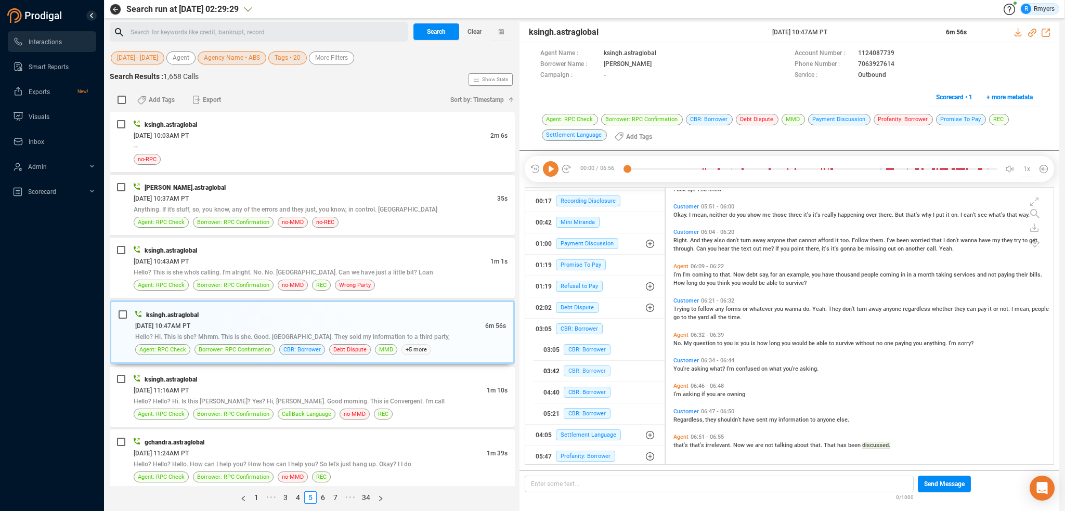
click at [576, 373] on span "CBR: Borrower" at bounding box center [587, 370] width 47 height 11
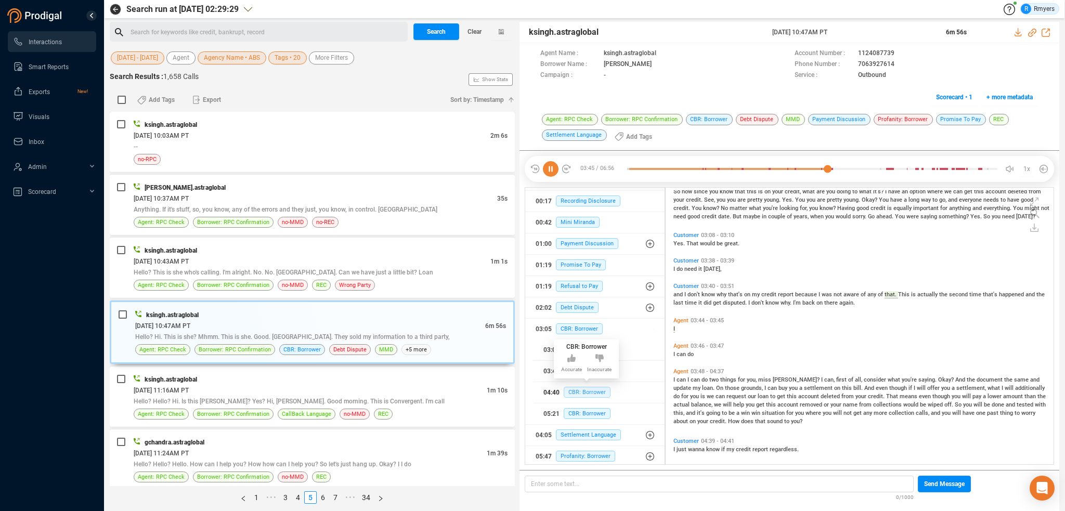
scroll to position [701, 0]
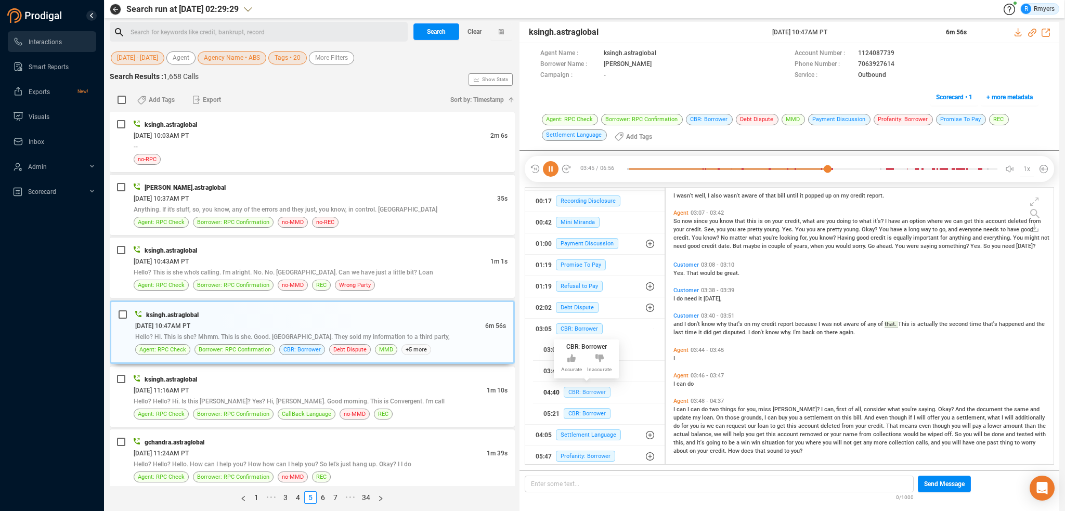
click at [576, 388] on span "CBR: Borrower" at bounding box center [587, 392] width 47 height 11
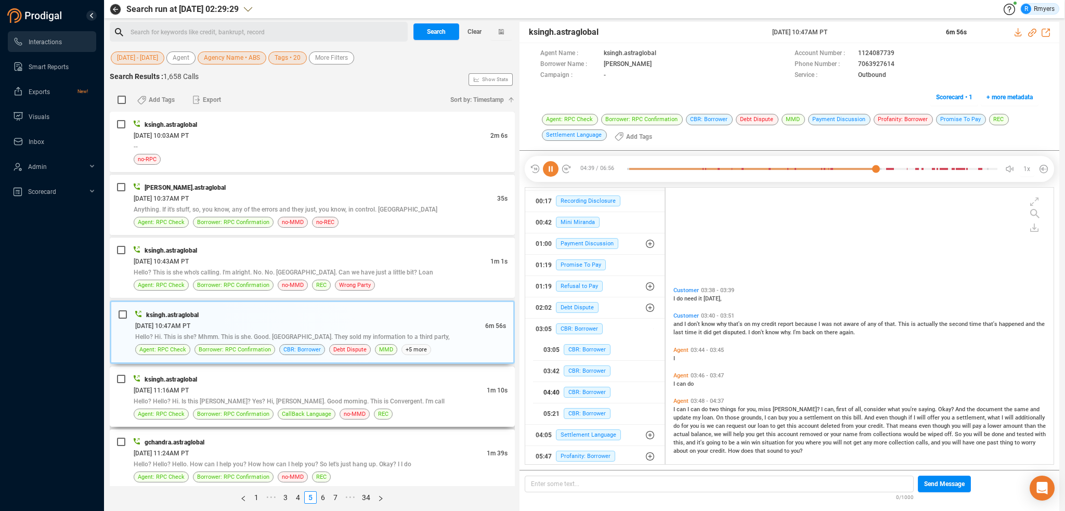
scroll to position [851, 0]
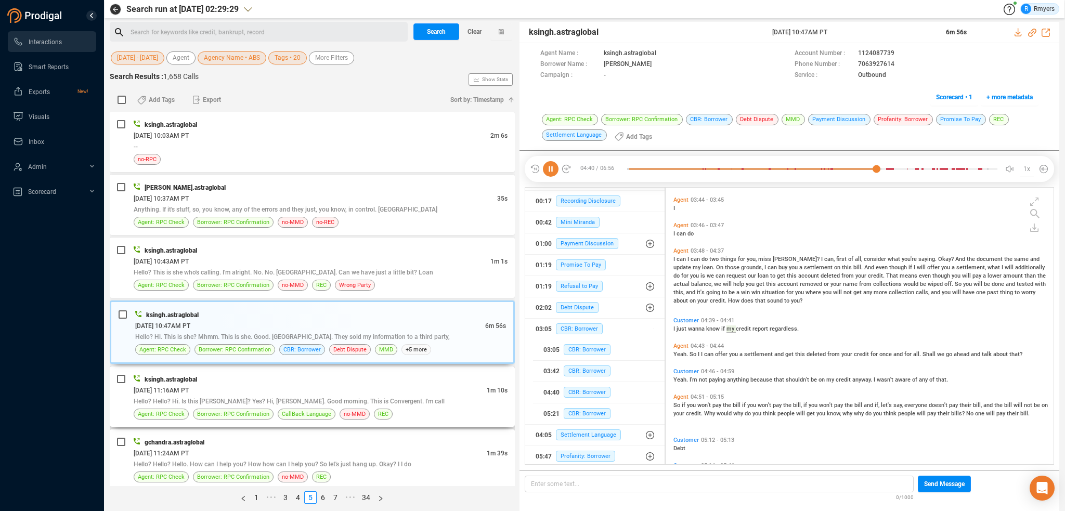
click at [250, 388] on div "[DATE] 11:16AM PT" at bounding box center [310, 390] width 353 height 11
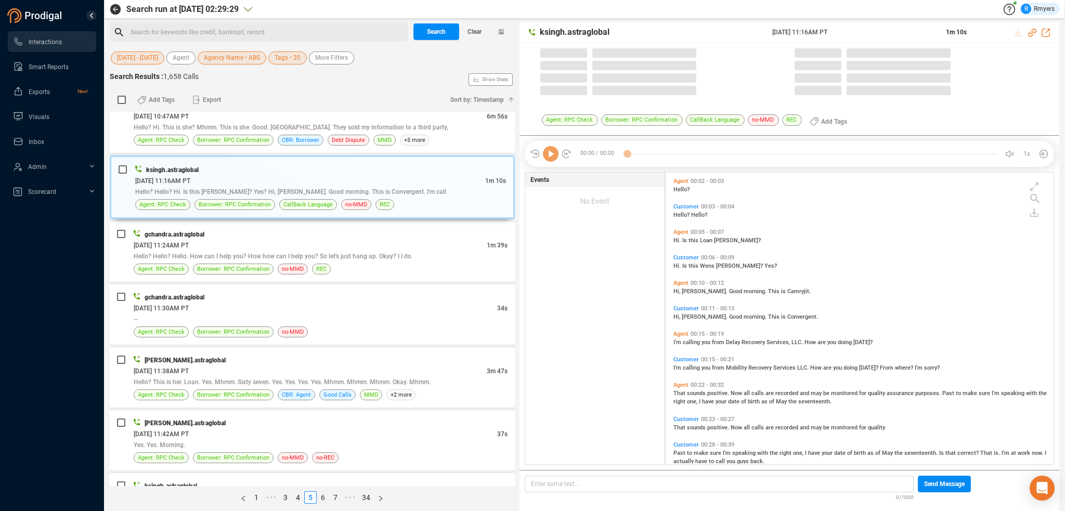
scroll to position [290, 383]
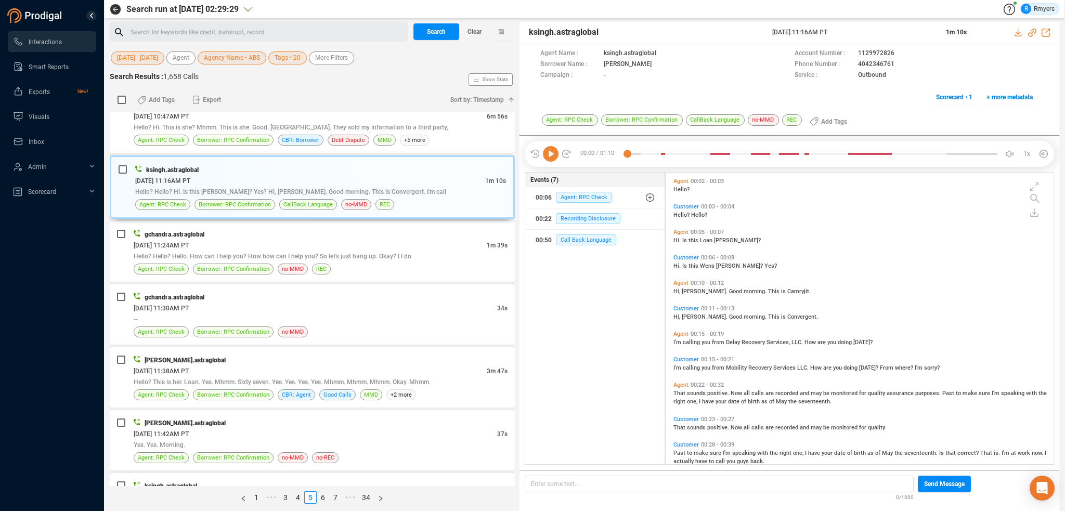
click at [551, 159] on icon at bounding box center [551, 154] width 16 height 16
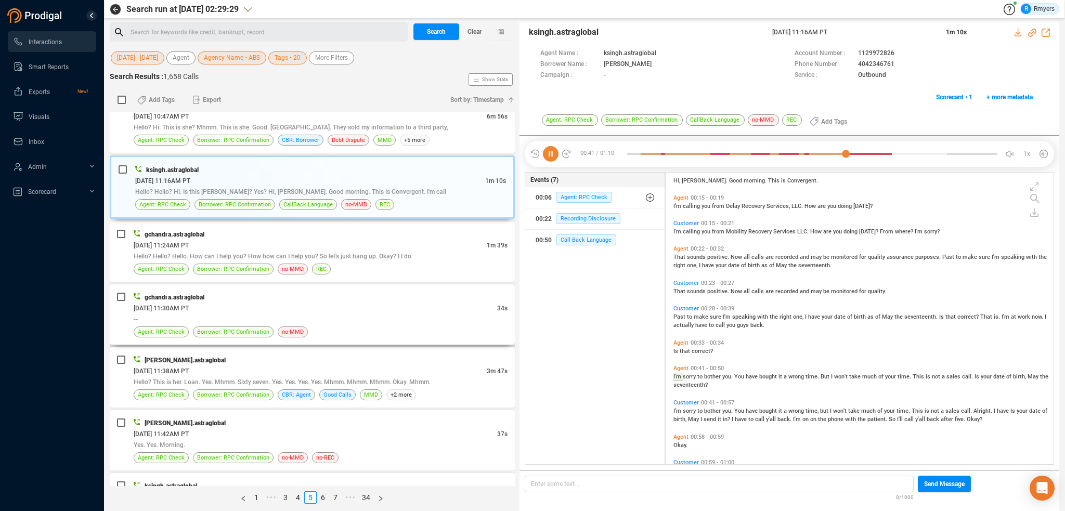
scroll to position [162, 0]
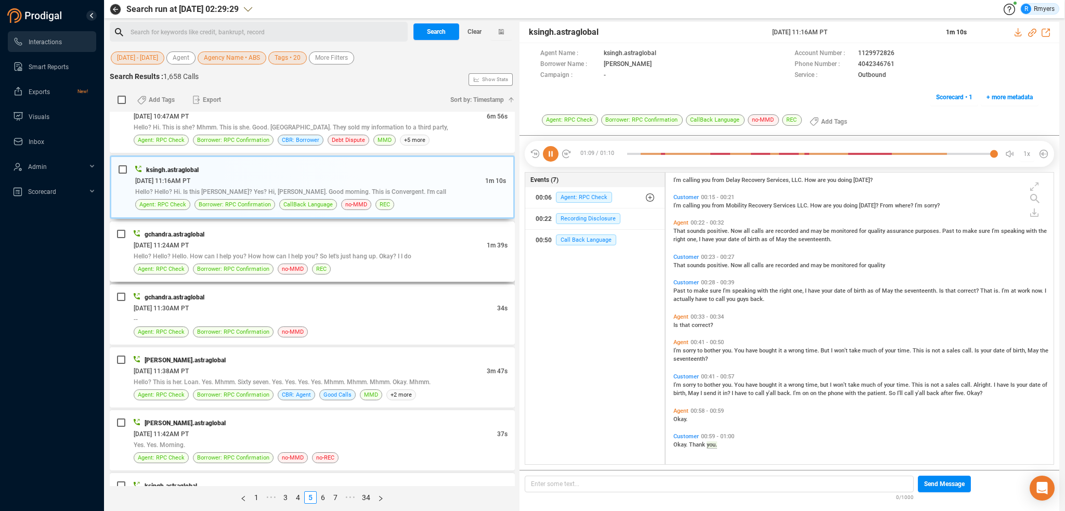
click at [258, 236] on div "gchandra.astraglobal" at bounding box center [321, 234] width 374 height 11
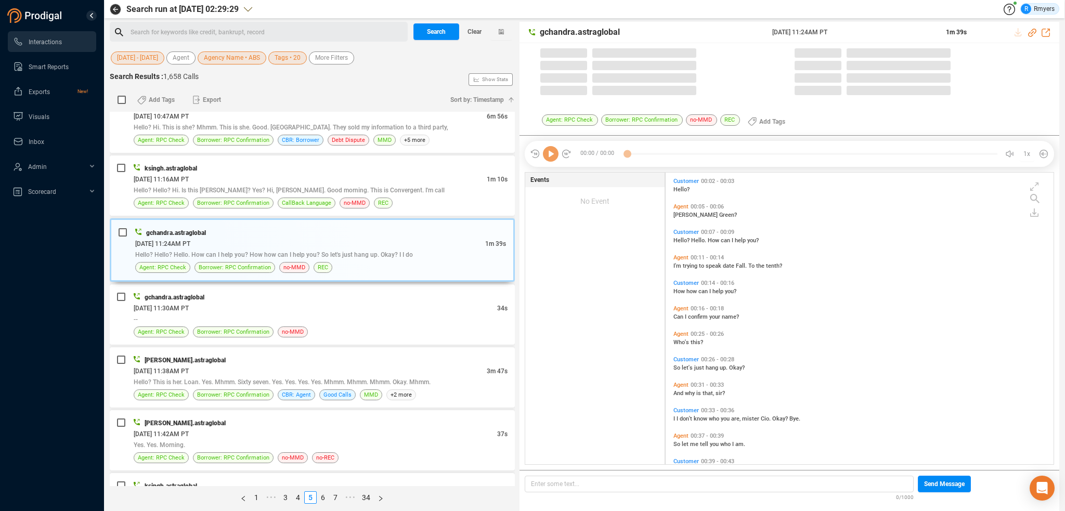
scroll to position [290, 383]
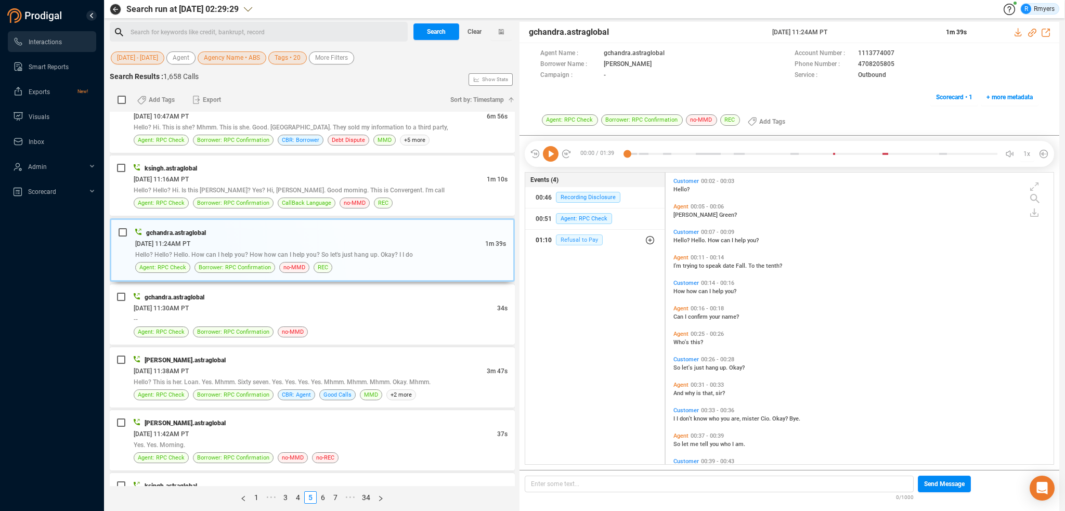
click at [583, 238] on span "Refusal to Pay" at bounding box center [579, 239] width 47 height 11
click at [580, 251] on button "01:10 Refusal to Pay" at bounding box center [599, 261] width 132 height 21
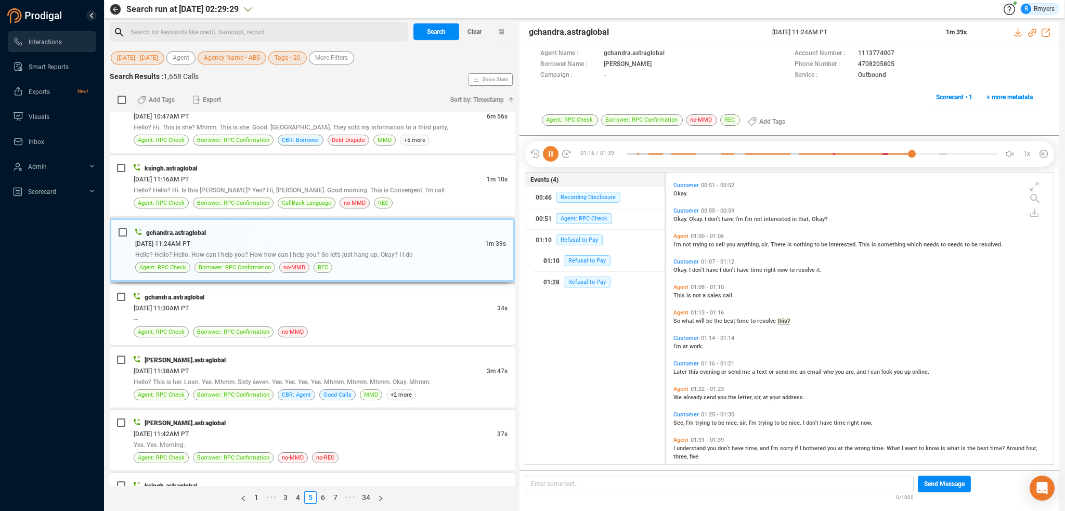
scroll to position [348, 0]
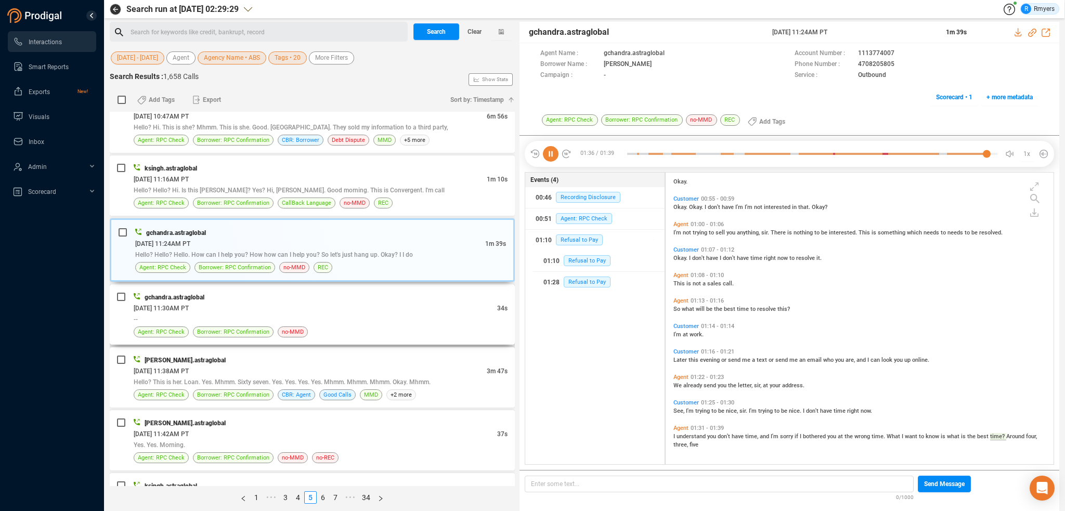
click at [345, 303] on div "[DATE] 11:30AM PT" at bounding box center [315, 308] width 363 height 11
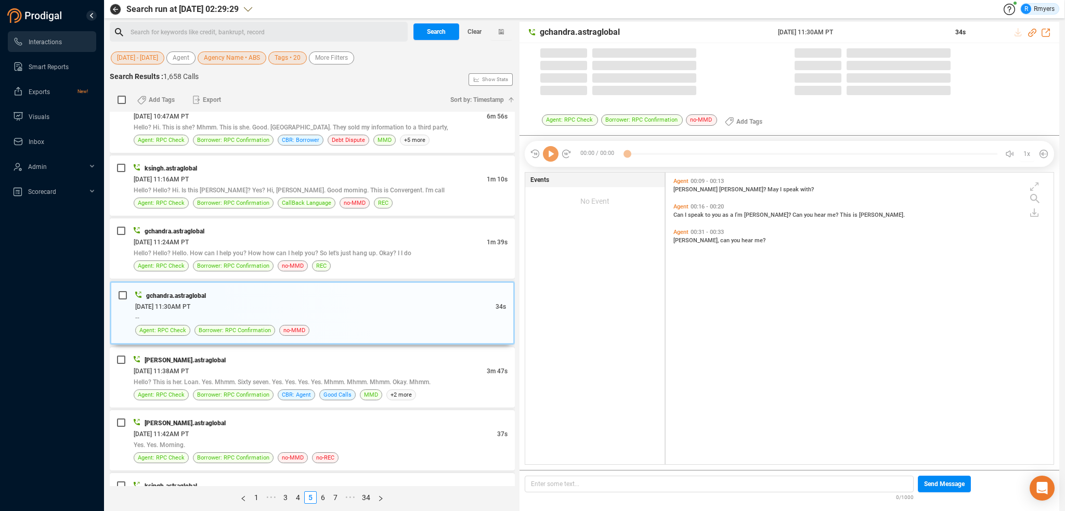
scroll to position [290, 383]
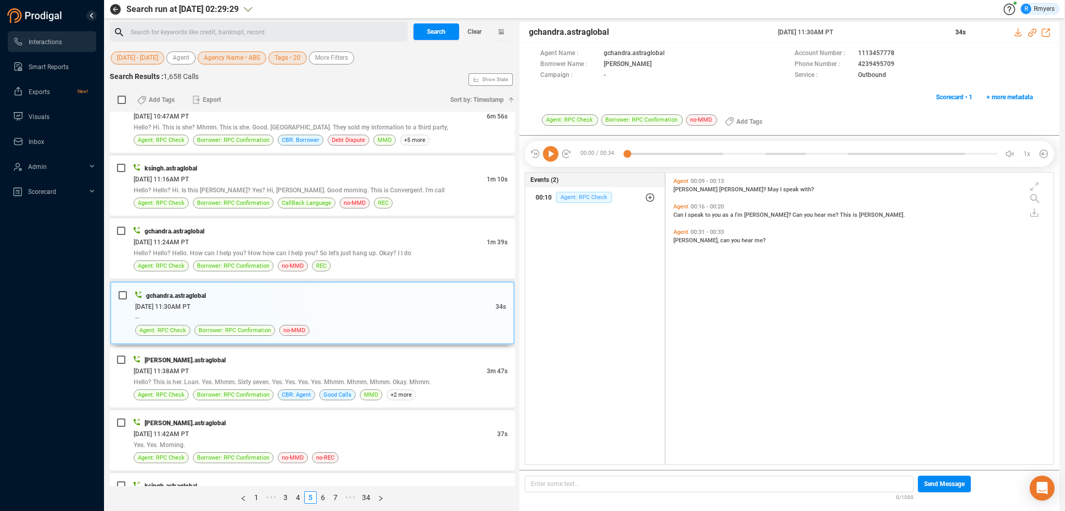
click at [577, 196] on span "Agent: RPC Check" at bounding box center [584, 197] width 56 height 11
click at [269, 365] on div "[DATE] 11:38AM PT" at bounding box center [310, 370] width 353 height 11
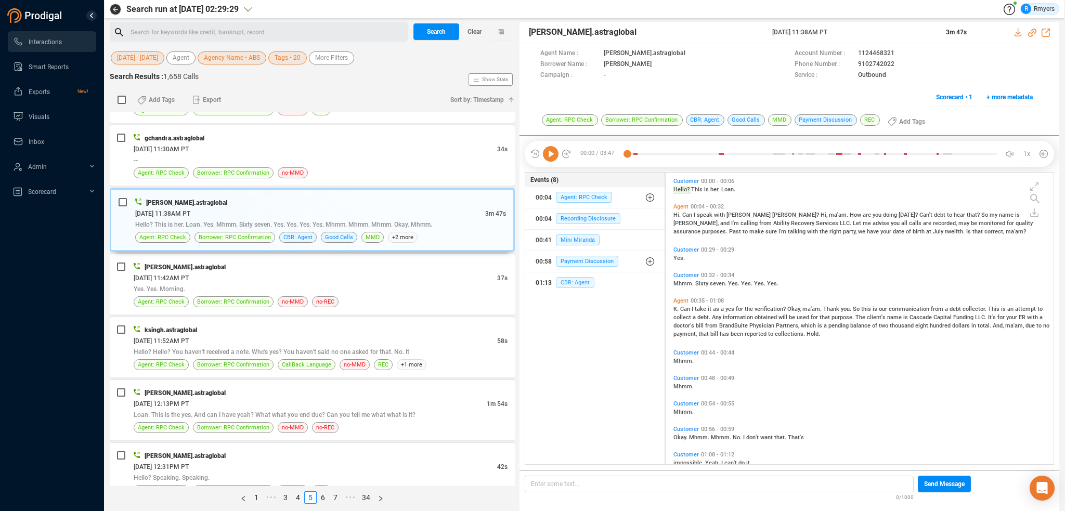
click at [572, 279] on span "CBR: Agent" at bounding box center [575, 282] width 38 height 11
click at [306, 292] on div "[PERSON_NAME].astraglobal [DATE] 11:42AM PT 37s Yes. Yes. Morning. Agent: RPC C…" at bounding box center [321, 285] width 374 height 46
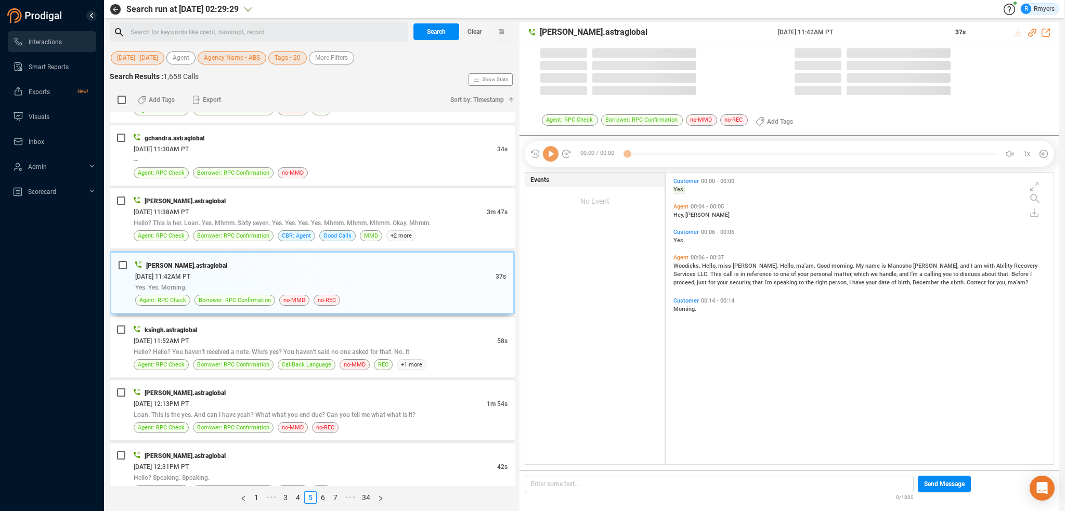
scroll to position [290, 383]
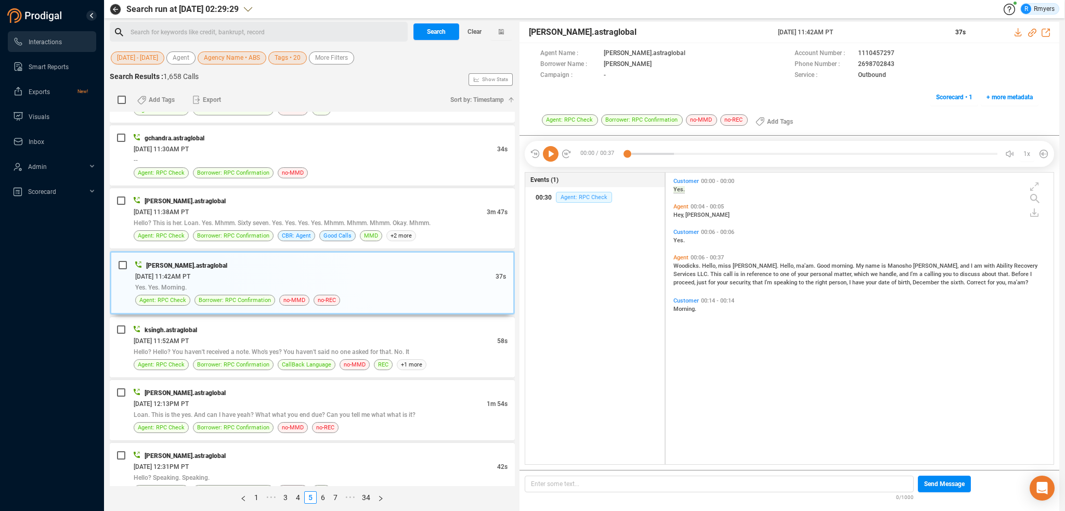
click at [571, 192] on span "Agent: RPC Check" at bounding box center [584, 197] width 56 height 11
click at [315, 351] on span "Hello? Hello? You haven't received a note. Who's yes? You haven't said no one a…" at bounding box center [272, 351] width 276 height 7
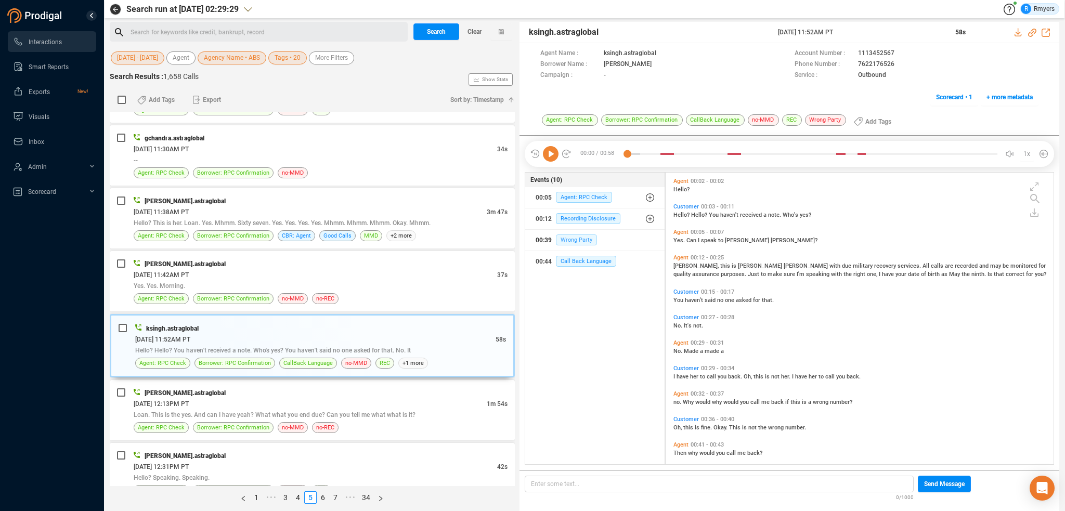
click at [568, 238] on span "Wrong Party" at bounding box center [576, 239] width 41 height 11
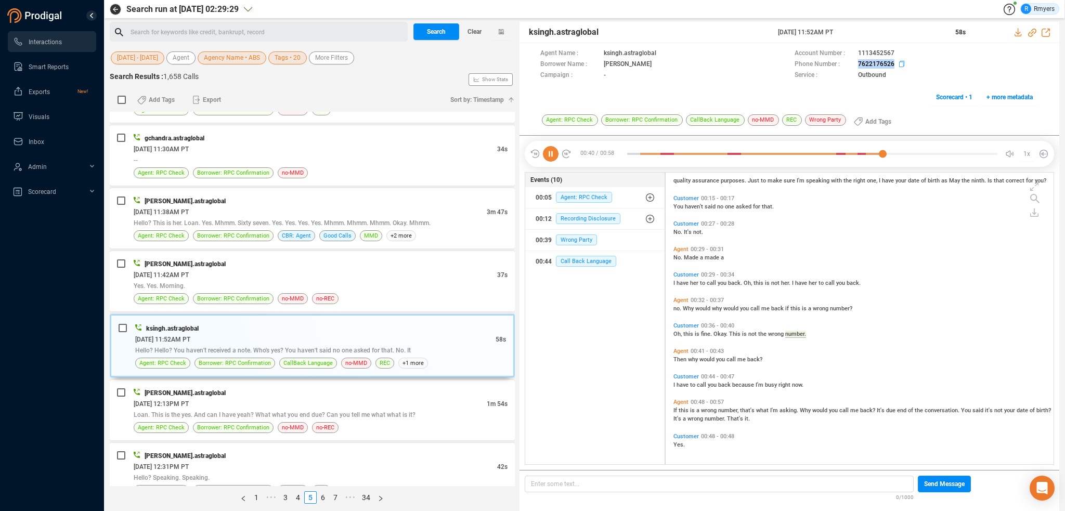
drag, startPoint x: 857, startPoint y: 63, endPoint x: 895, endPoint y: 64, distance: 38.0
click at [895, 64] on div "Phone Number : [PHONE_NUMBER]" at bounding box center [916, 64] width 244 height 11
copy div "7622176526"
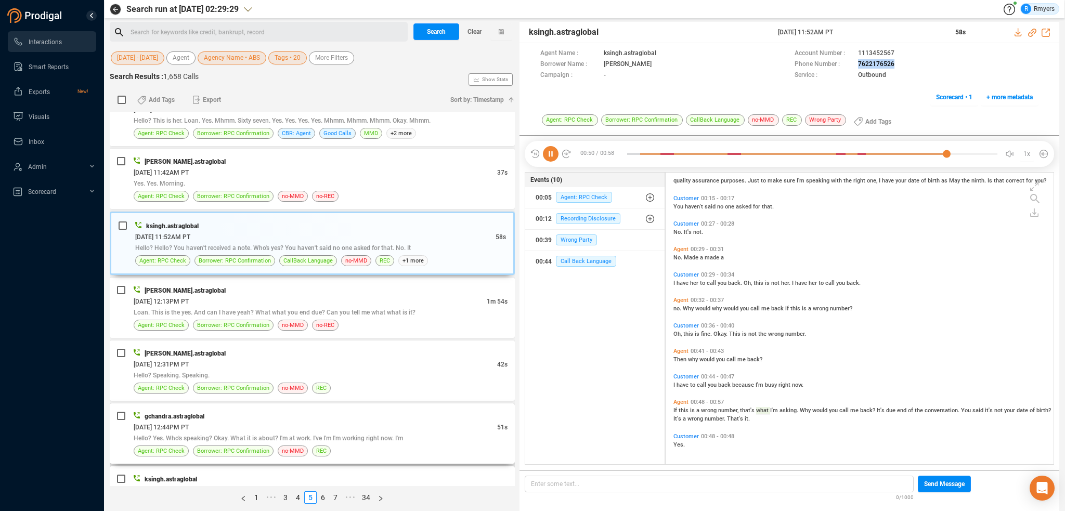
scroll to position [520, 0]
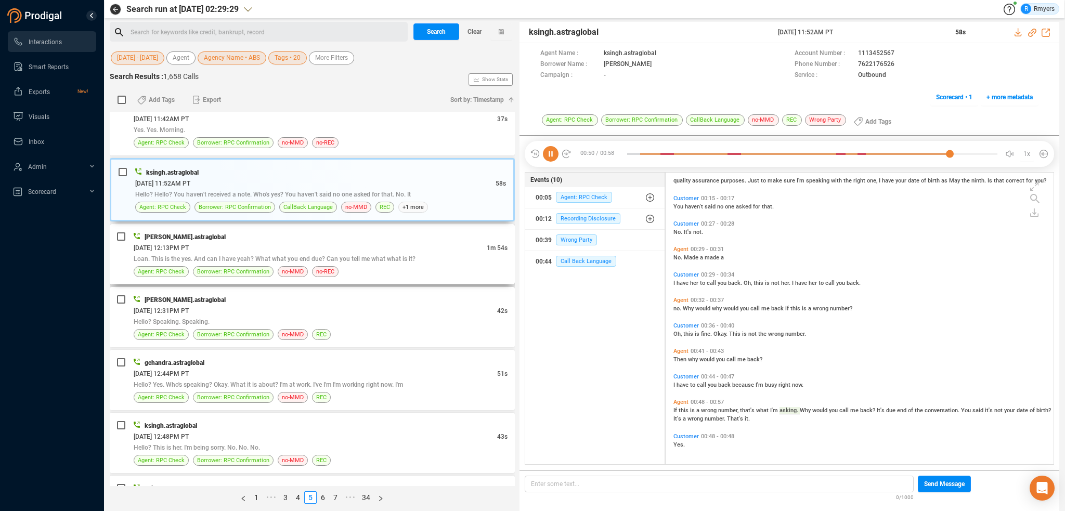
click at [225, 255] on span "Loan. This is the yes. And can I have yeah? What what you end due? Can you tell…" at bounding box center [275, 258] width 282 height 7
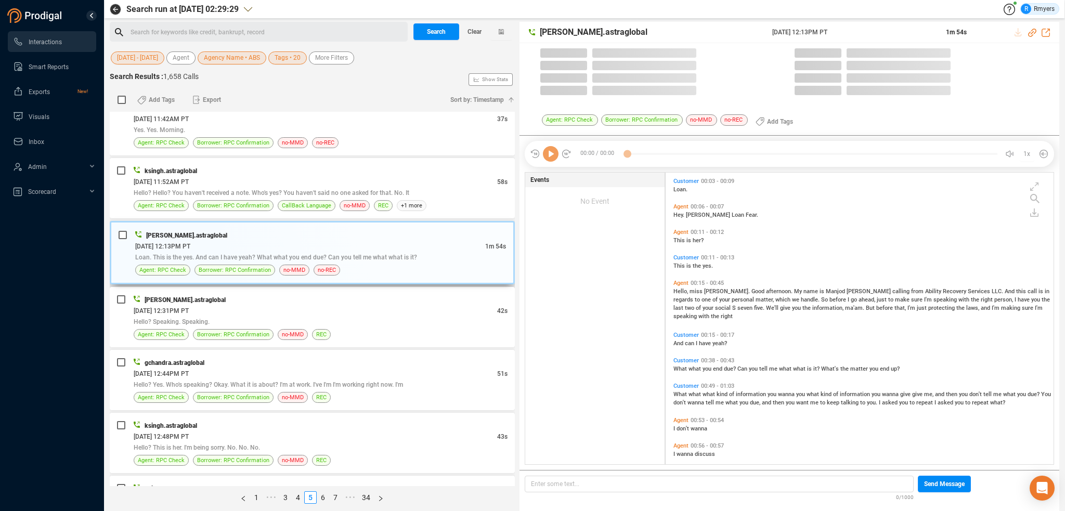
scroll to position [290, 383]
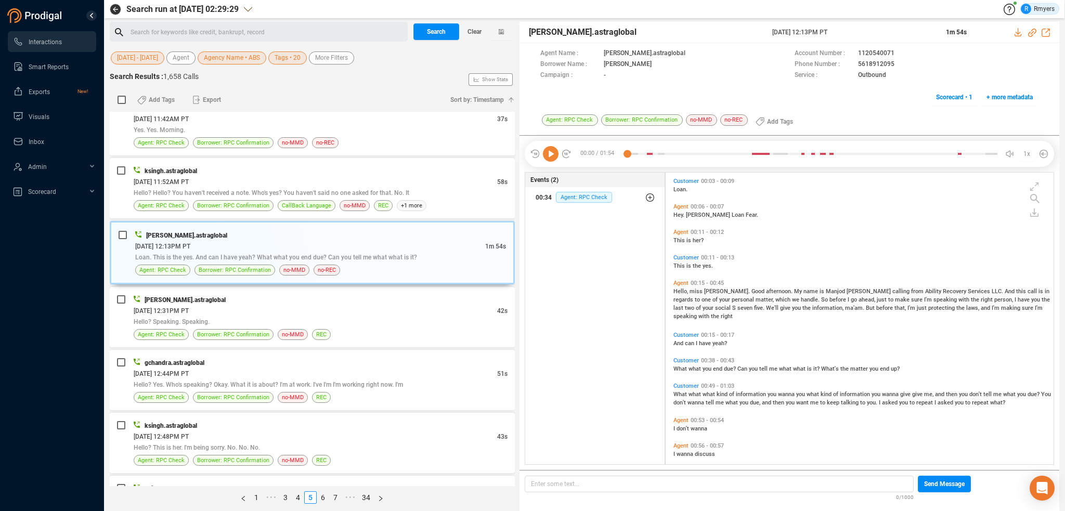
click at [582, 190] on div "00:34 Agent: RPC Check" at bounding box center [594, 197] width 119 height 17
click at [544, 158] on icon at bounding box center [551, 154] width 16 height 16
click at [684, 293] on span "Hello," at bounding box center [681, 291] width 16 height 7
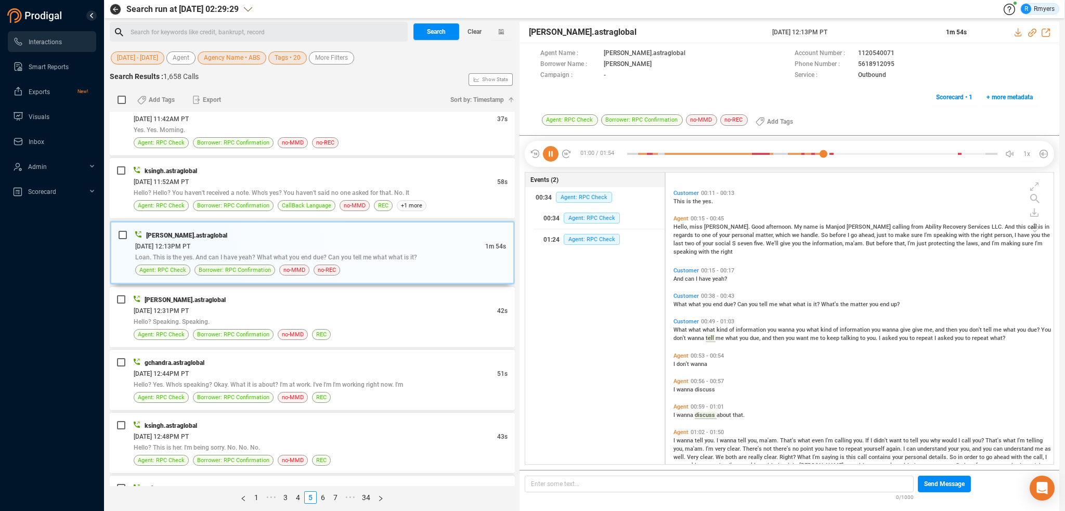
scroll to position [121, 0]
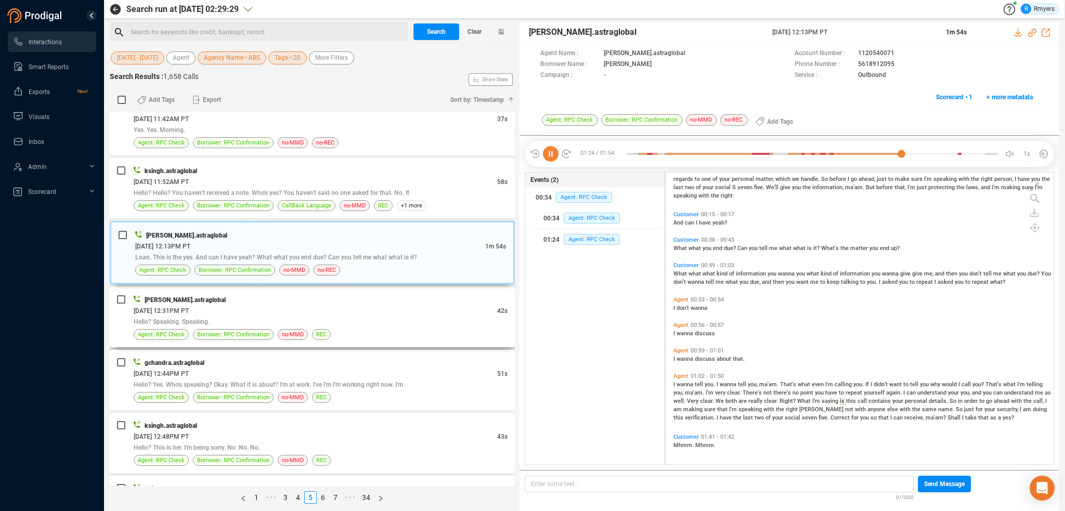
click at [248, 316] on div "Hello? Speaking. Speaking." at bounding box center [321, 321] width 374 height 11
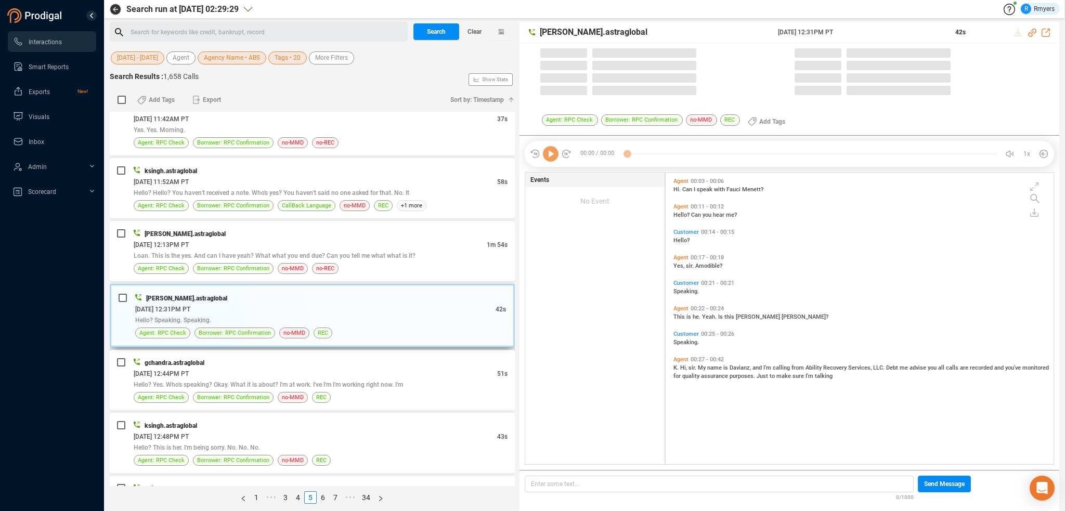
scroll to position [290, 383]
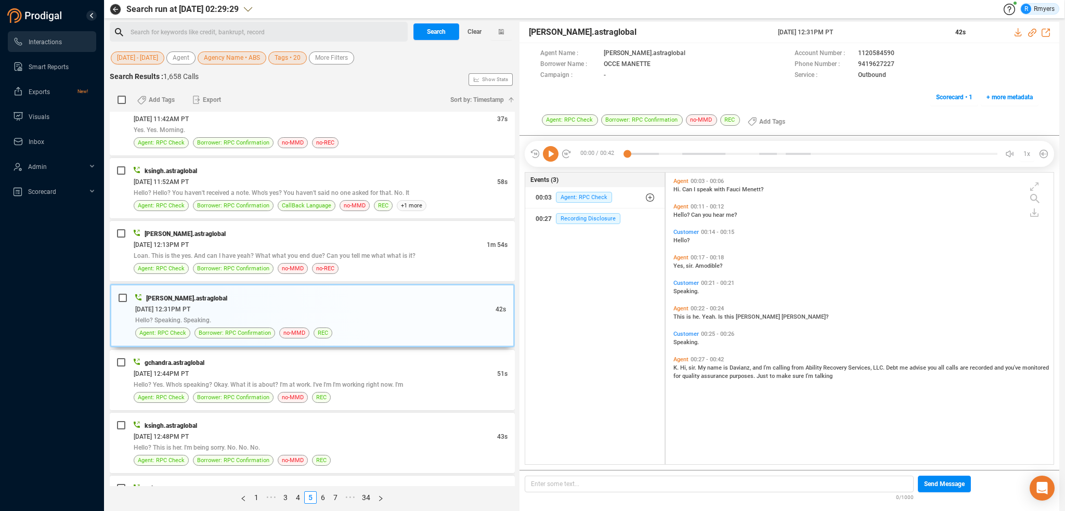
click at [551, 158] on icon at bounding box center [551, 154] width 16 height 16
drag, startPoint x: 221, startPoint y: 361, endPoint x: 232, endPoint y: 365, distance: 12.4
click at [221, 361] on div "gchandra.astraglobal" at bounding box center [321, 362] width 374 height 11
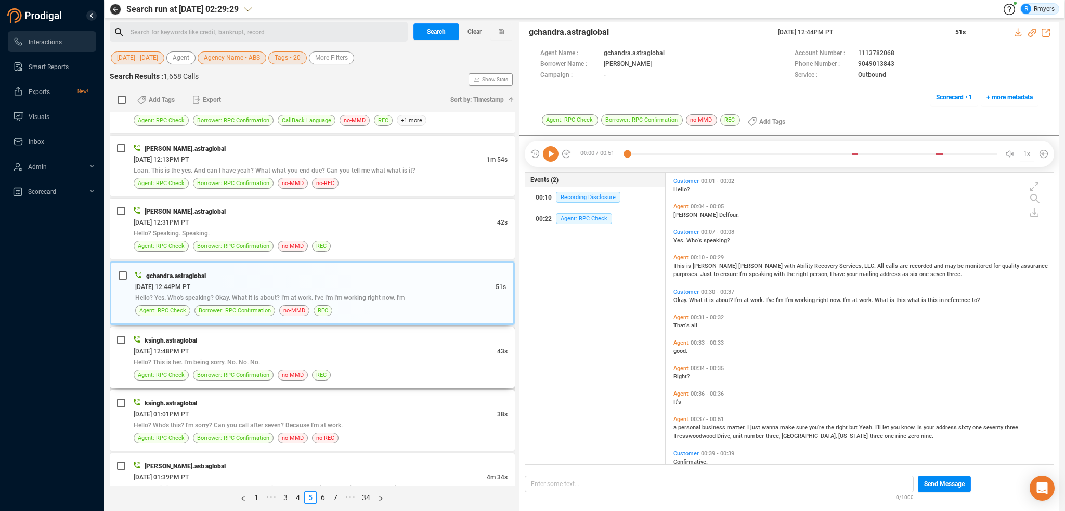
scroll to position [624, 0]
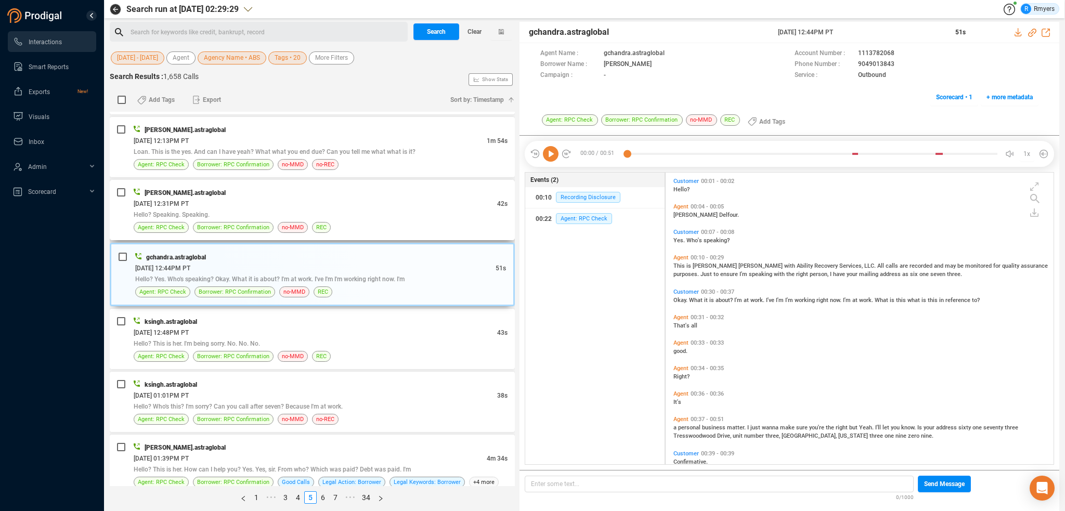
click at [326, 222] on span "REC" at bounding box center [321, 227] width 19 height 11
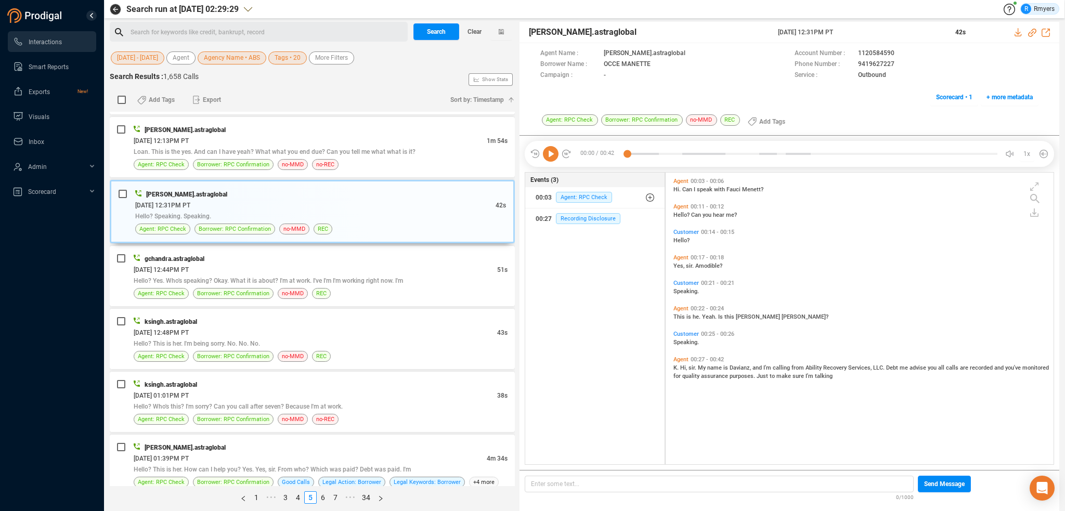
scroll to position [290, 383]
click at [327, 264] on div "[DATE] 12:44PM PT" at bounding box center [315, 269] width 363 height 11
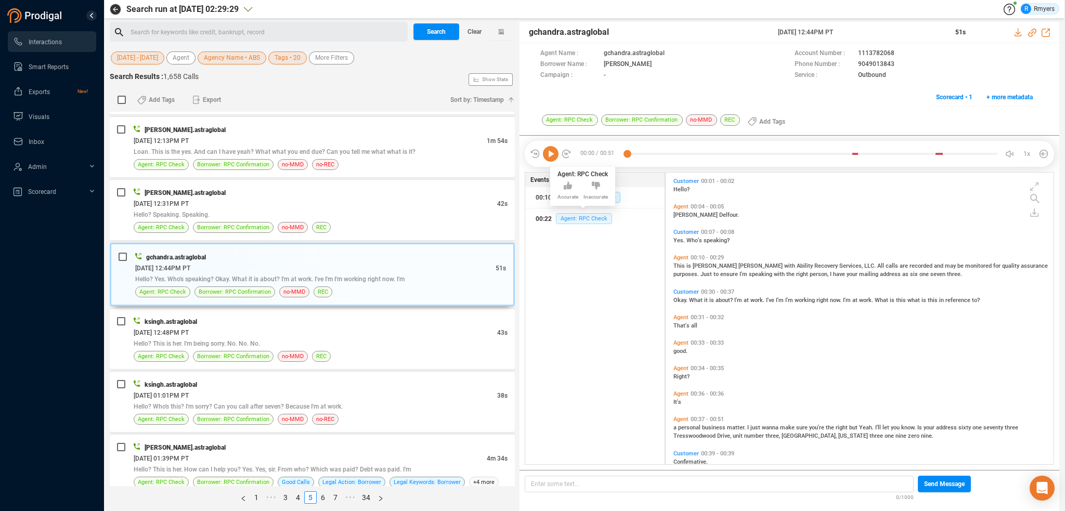
click at [586, 216] on span "Agent: RPC Check" at bounding box center [584, 218] width 56 height 11
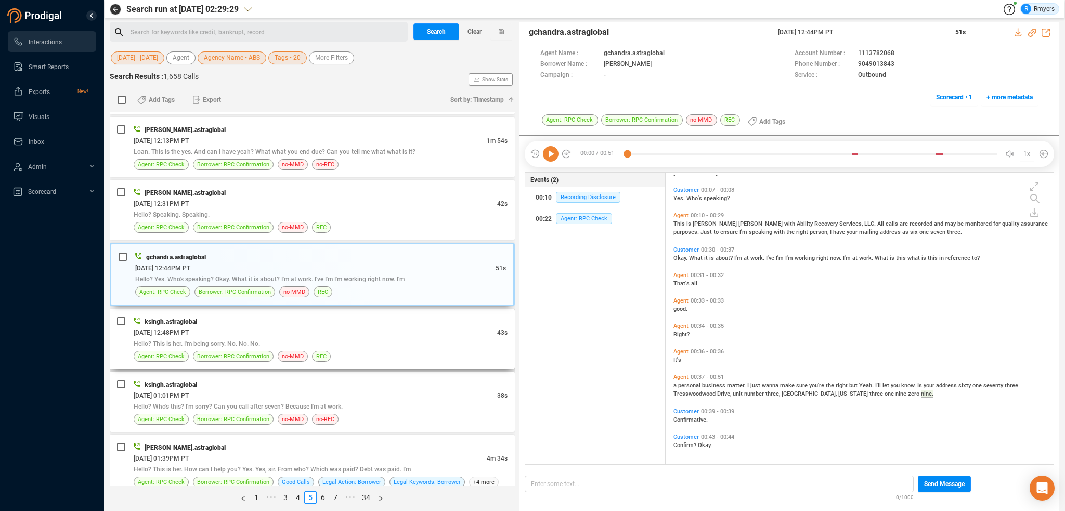
click at [435, 353] on div "Agent: RPC Check Borrower: RPC Confirmation no-MMD REC" at bounding box center [321, 356] width 374 height 11
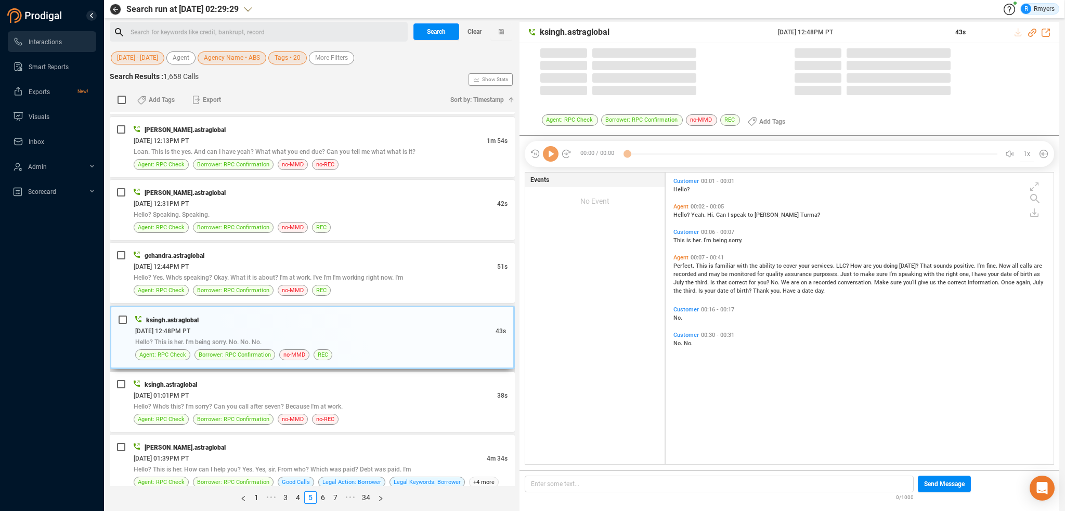
scroll to position [290, 383]
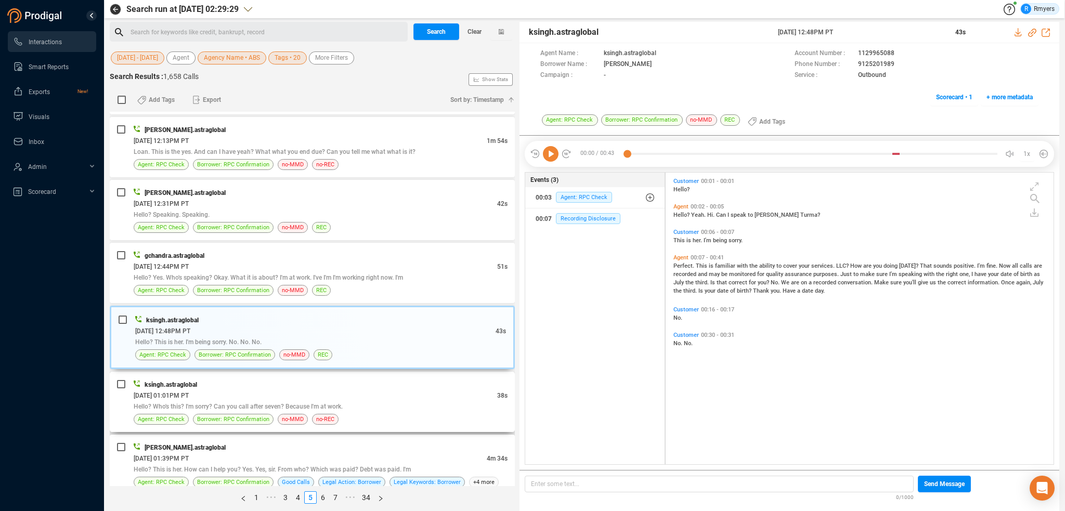
click at [272, 414] on div "Agent: RPC Check Borrower: RPC Confirmation no-MMD no-REC" at bounding box center [321, 419] width 374 height 11
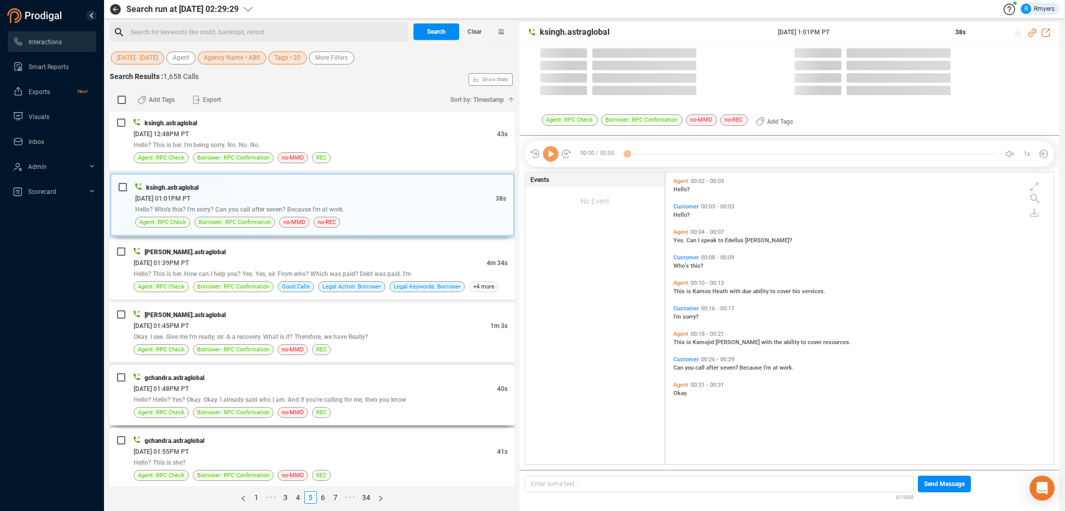
scroll to position [832, 0]
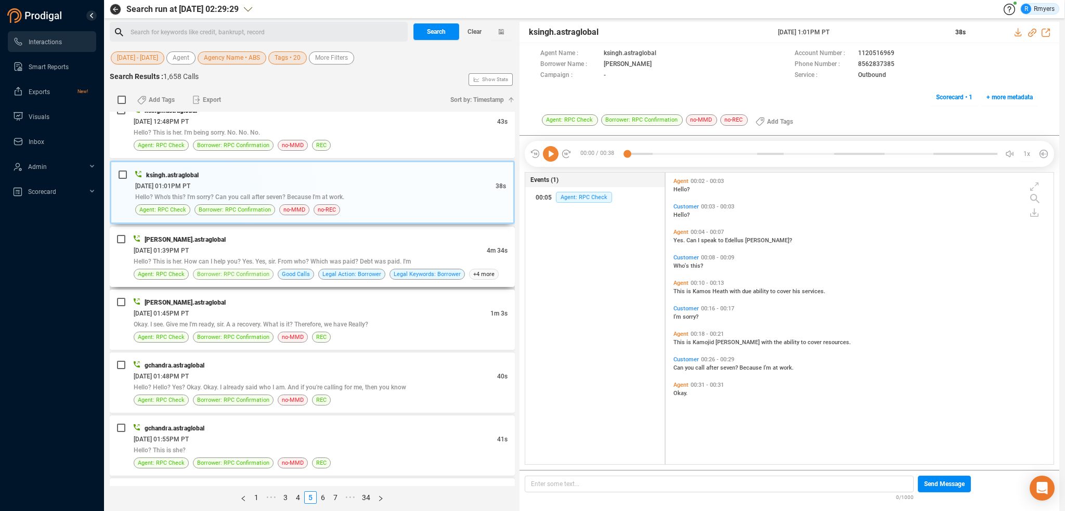
click at [265, 271] on span "Borrower: RPC Confirmation" at bounding box center [233, 274] width 72 height 10
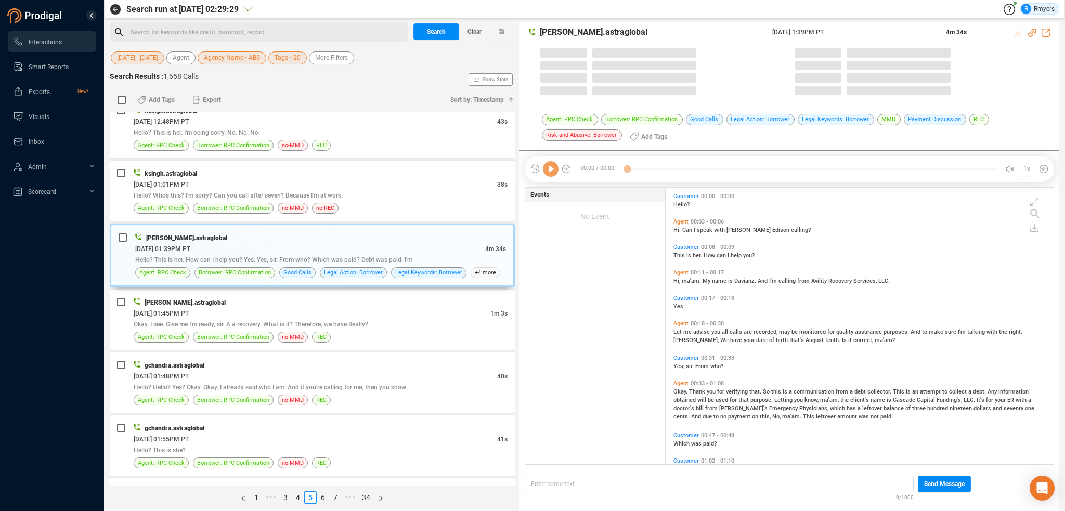
scroll to position [275, 383]
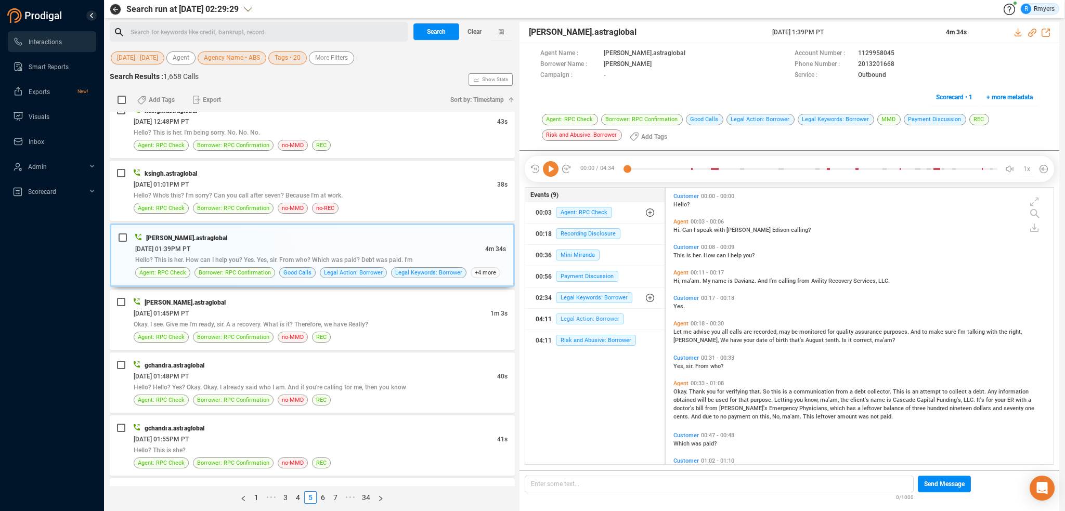
click at [590, 316] on span "Legal Action: Borrower" at bounding box center [590, 318] width 68 height 11
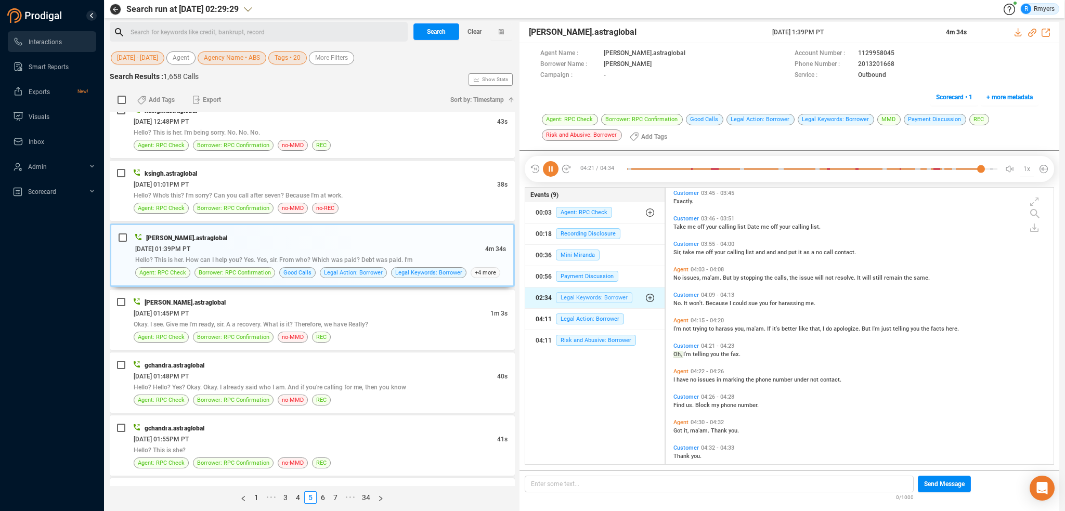
scroll to position [816, 0]
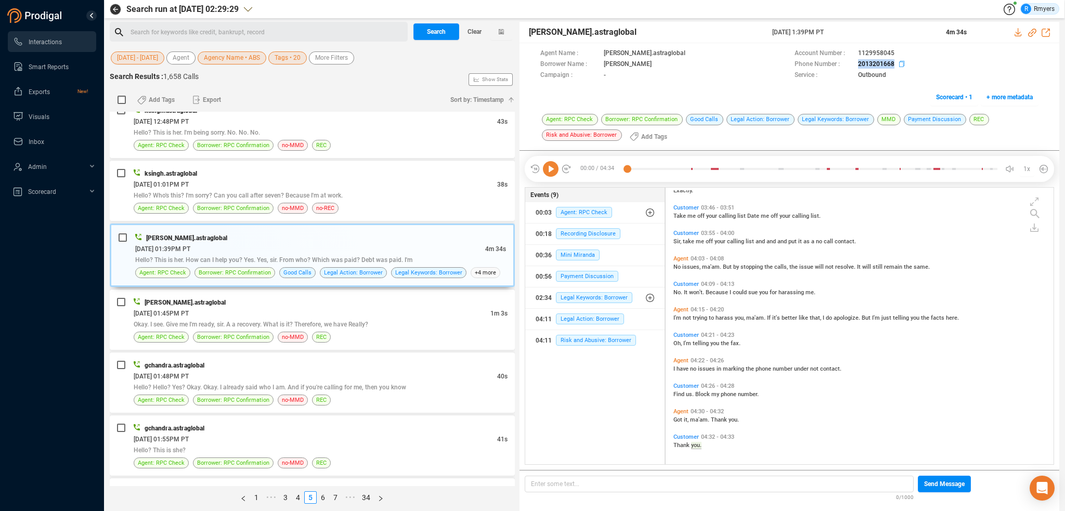
drag, startPoint x: 853, startPoint y: 64, endPoint x: 892, endPoint y: 60, distance: 39.7
click at [892, 60] on div "Phone Number : [PHONE_NUMBER]" at bounding box center [916, 64] width 244 height 11
copy div "2013201668"
click at [302, 312] on div "[DATE] 01:45PM PT" at bounding box center [312, 313] width 357 height 11
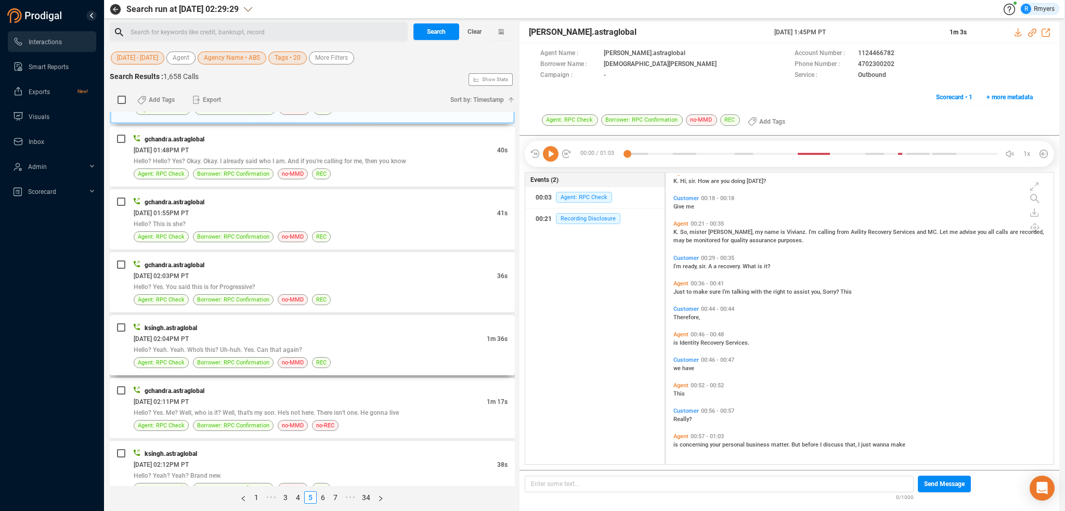
scroll to position [1040, 0]
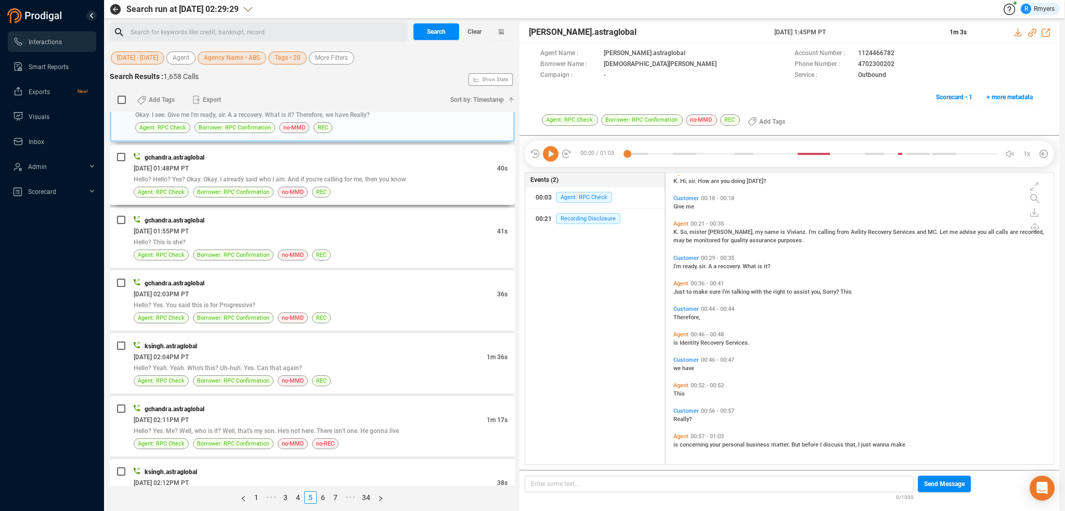
click at [285, 163] on div "[DATE] 01:48PM PT" at bounding box center [315, 168] width 363 height 11
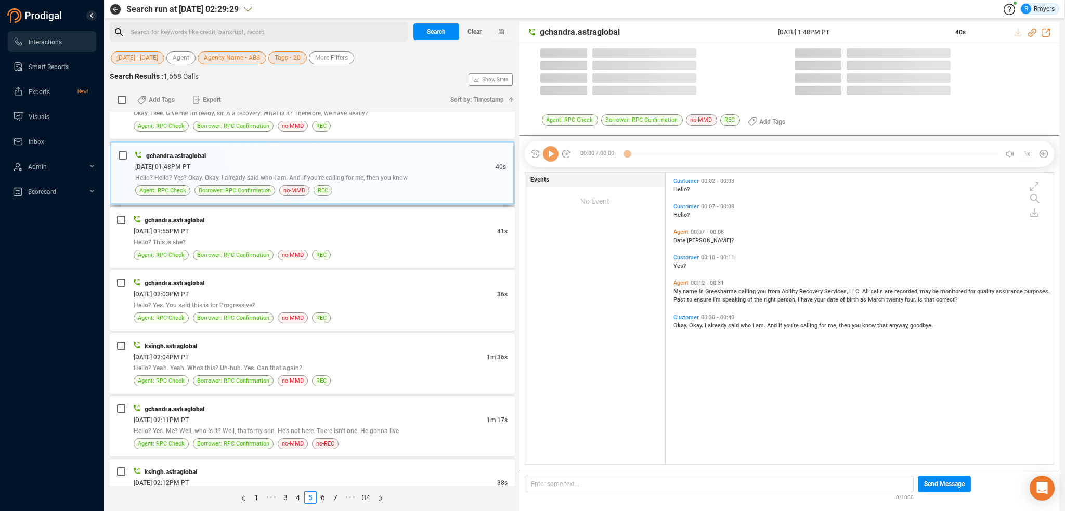
scroll to position [290, 383]
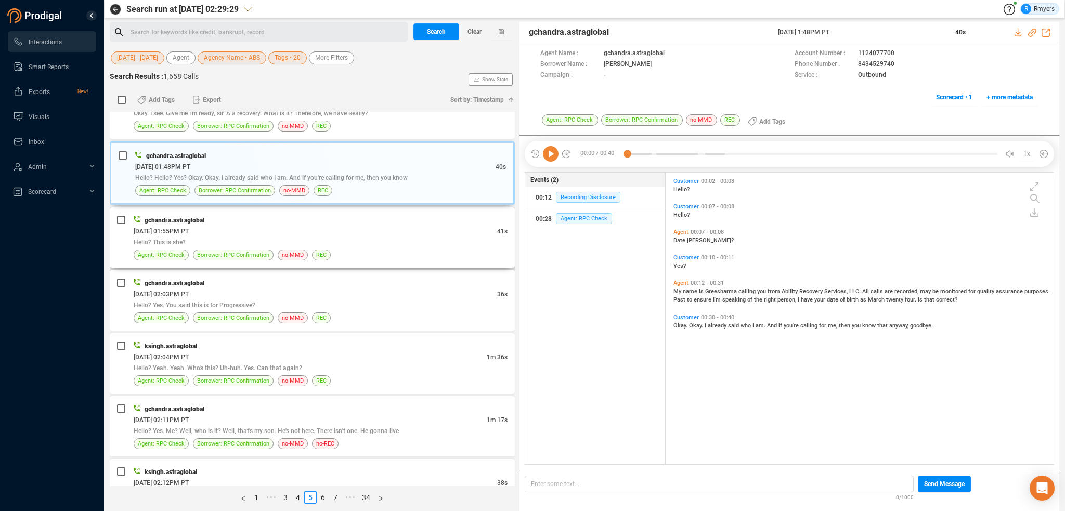
click at [305, 241] on div "Hello? This is she?" at bounding box center [321, 242] width 374 height 11
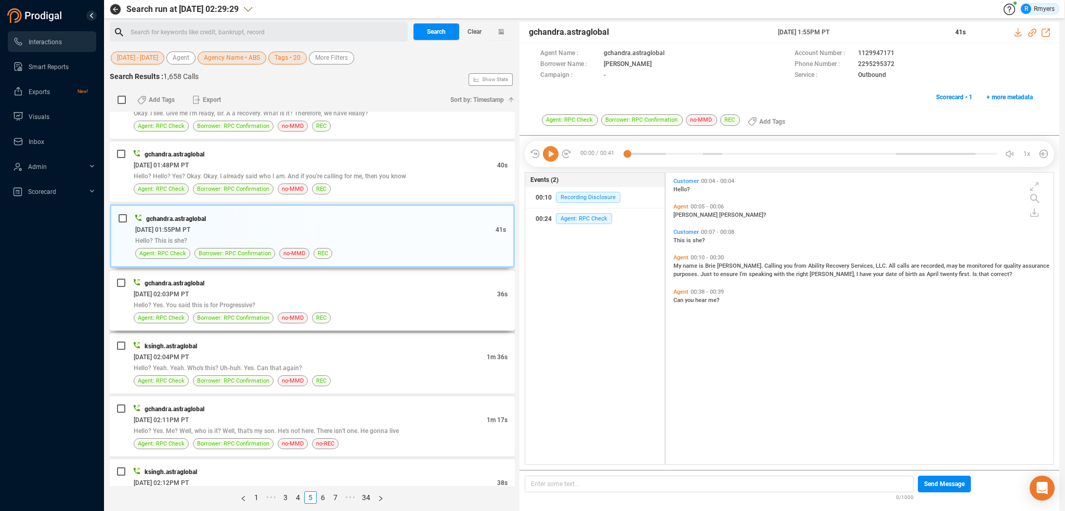
click at [346, 285] on div "gchandra.astraglobal [DATE] 02:03PM PT 36s Hello? Yes. You said this is for Pro…" at bounding box center [321, 301] width 374 height 46
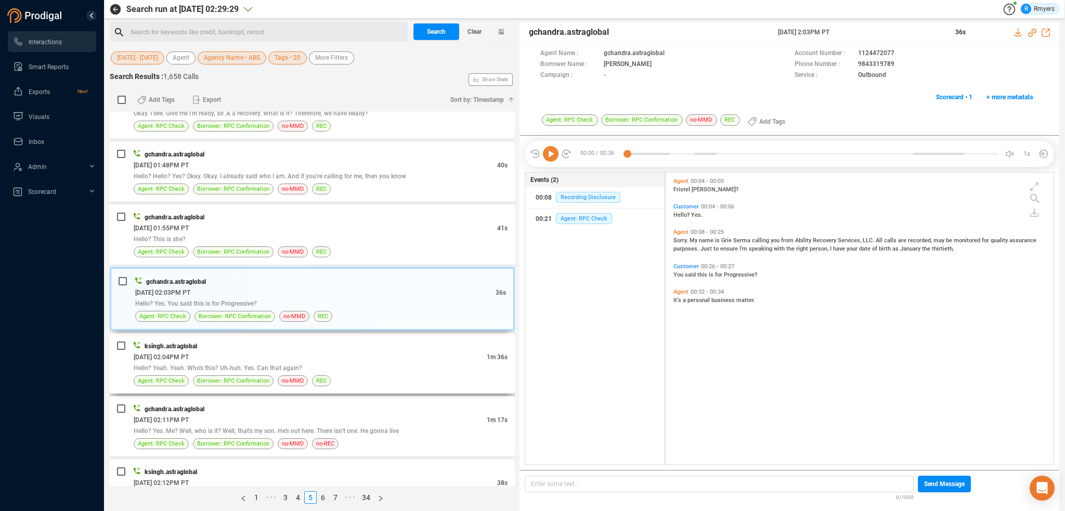
click at [349, 354] on div "[DATE] 02:04PM PT" at bounding box center [310, 356] width 353 height 11
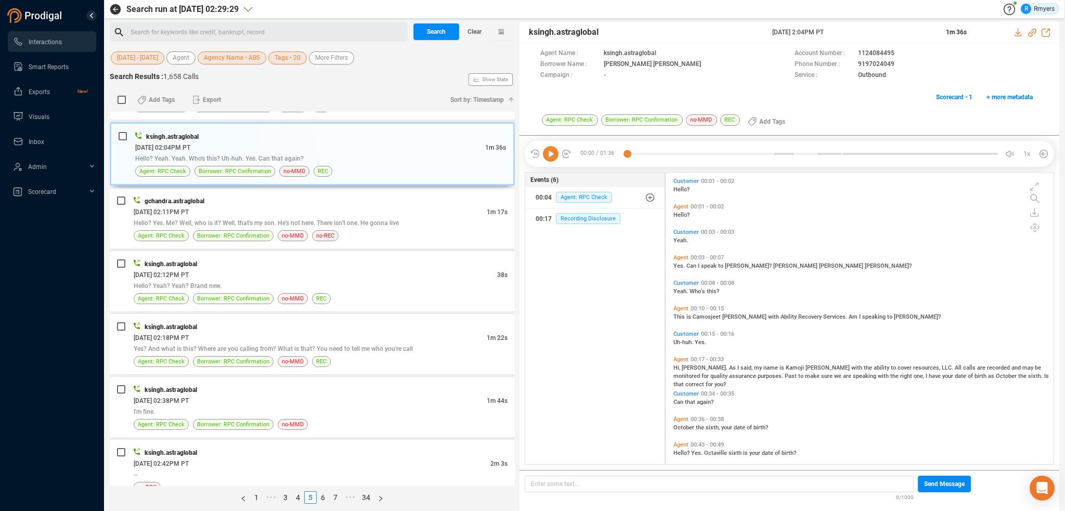
scroll to position [33, 0]
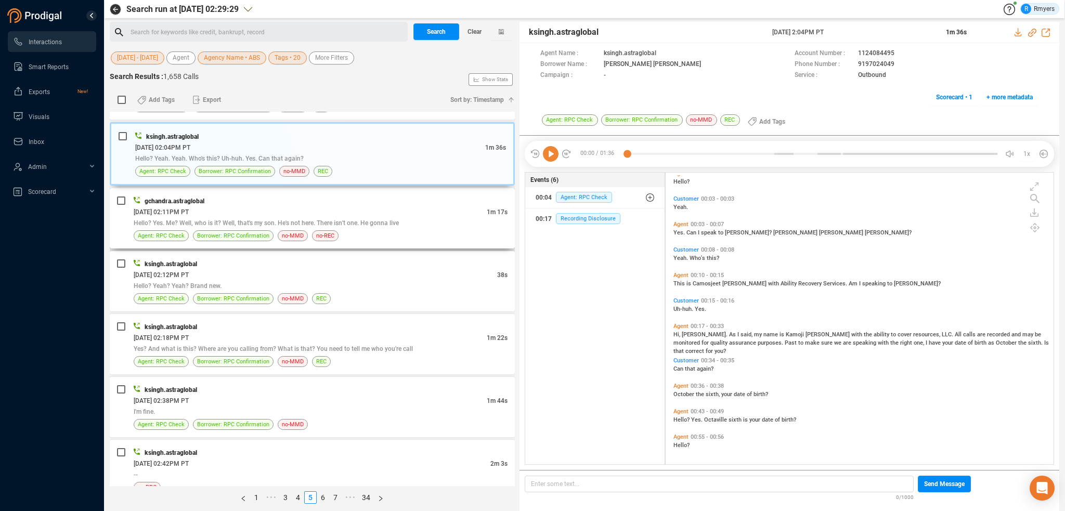
click at [162, 219] on span "Hello? Yes. Me? Well, who is it? Well, that's my son. He's not here. There isn'…" at bounding box center [266, 222] width 265 height 7
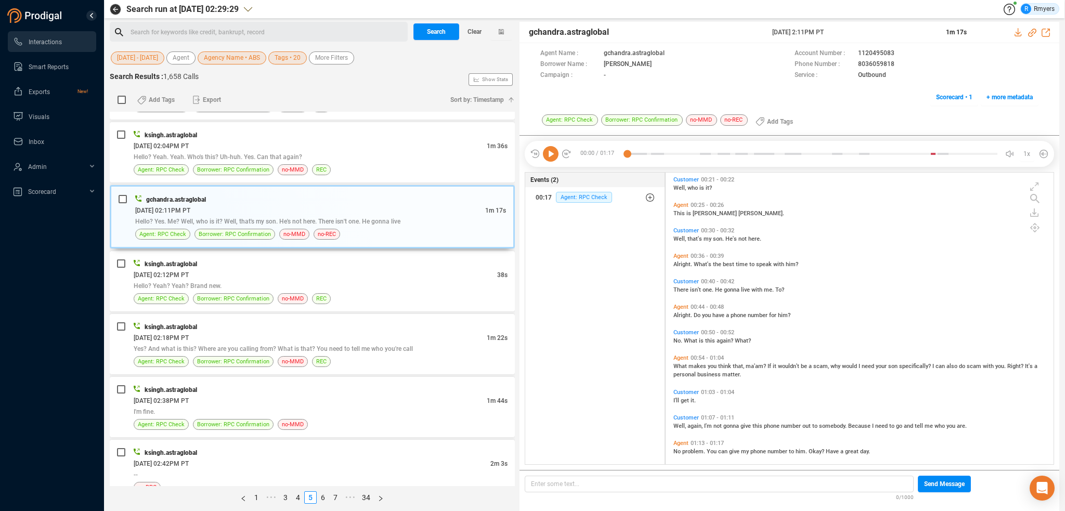
scroll to position [135, 0]
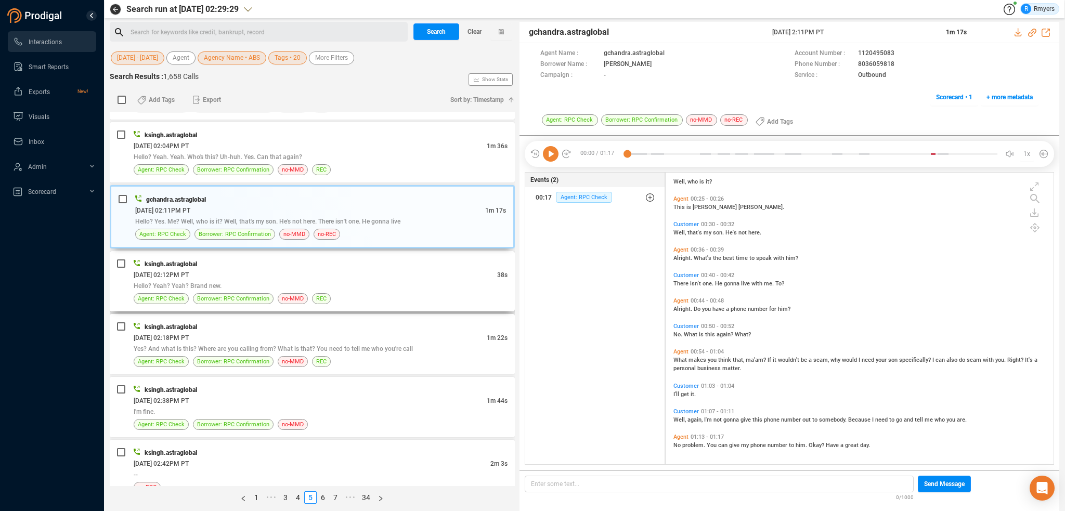
click at [319, 287] on div "ksingh.astraglobal [DATE] 02:12PM PT 38s Hello? Yeah? Yeah? Brand new. Agent: R…" at bounding box center [321, 281] width 374 height 46
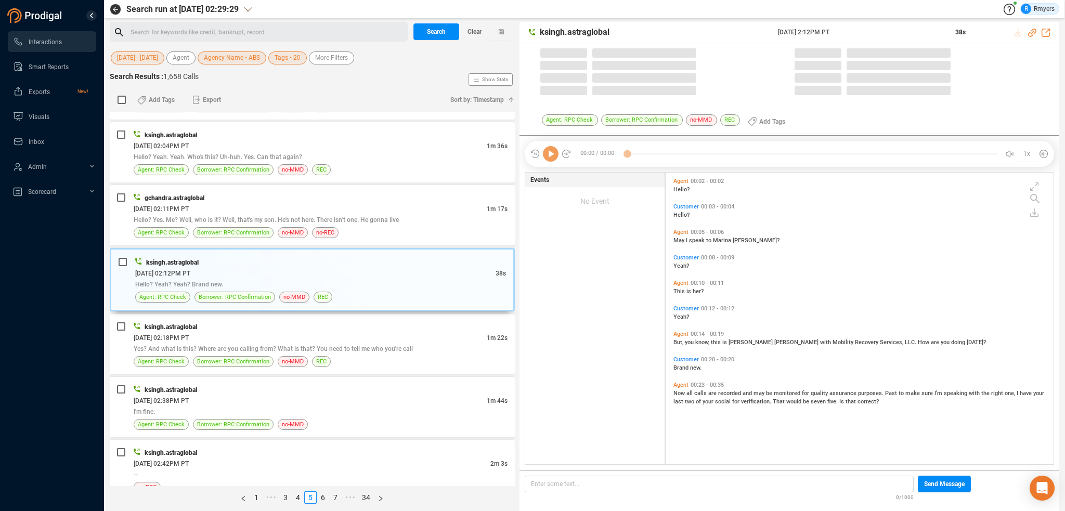
scroll to position [290, 383]
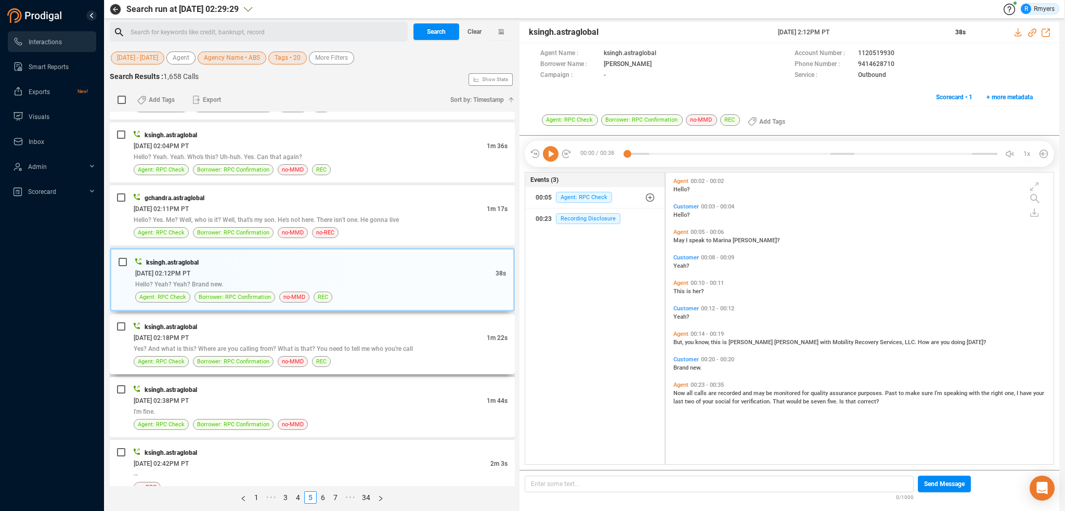
click at [212, 321] on div "ksingh.astraglobal" at bounding box center [321, 326] width 374 height 11
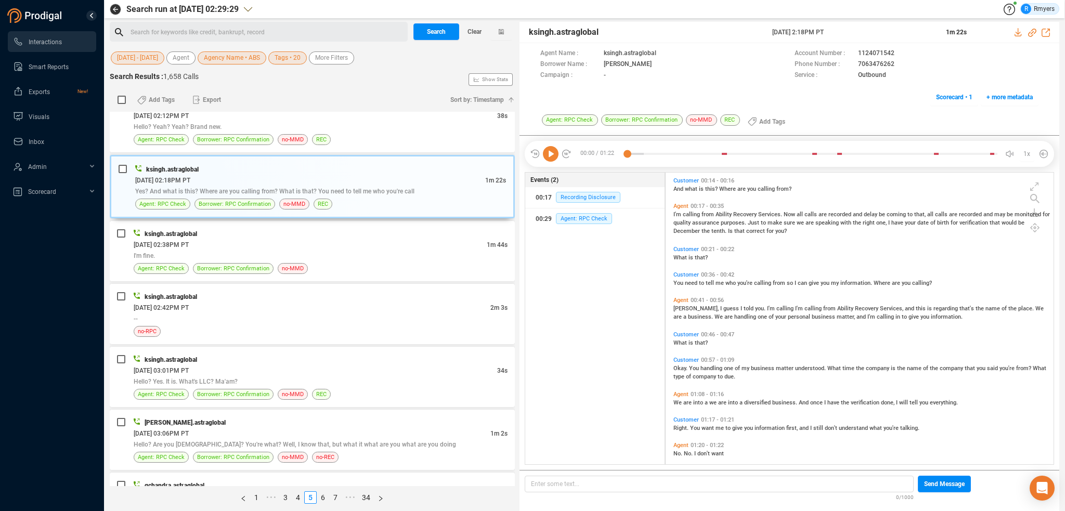
scroll to position [85, 0]
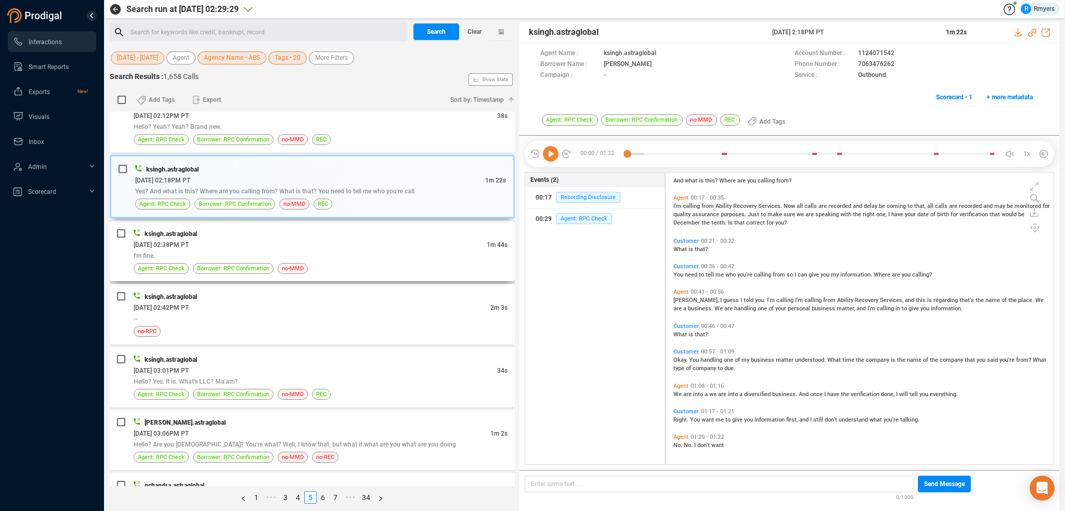
click at [294, 250] on div "I'm fine." at bounding box center [321, 255] width 374 height 11
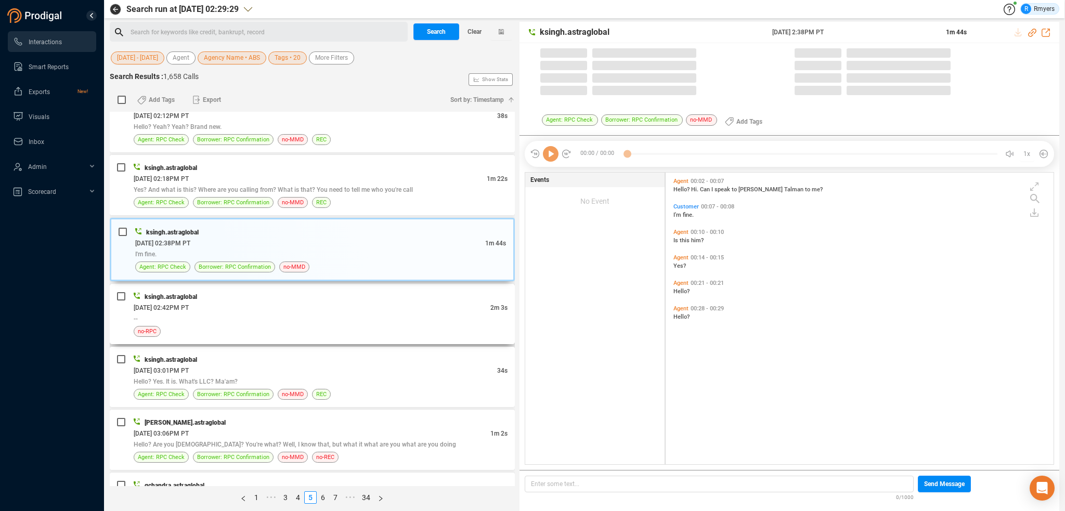
scroll to position [290, 383]
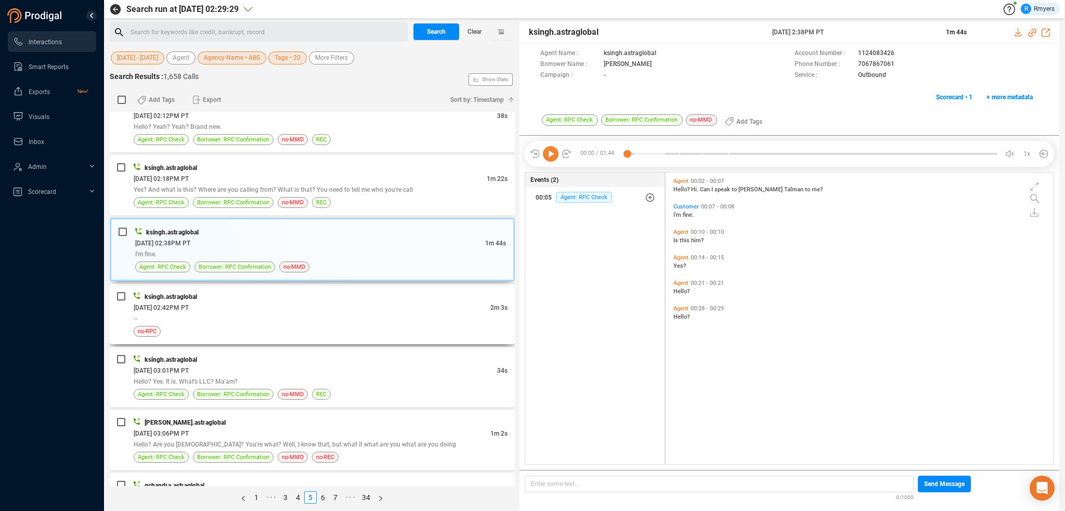
click at [344, 313] on div "--" at bounding box center [321, 318] width 374 height 11
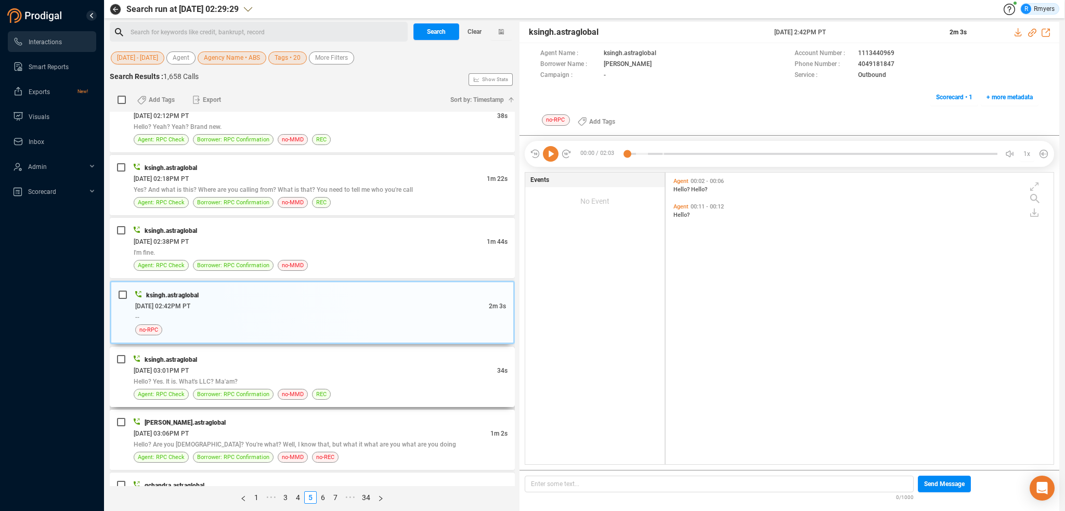
click at [310, 357] on div "ksingh.astraglobal" at bounding box center [321, 359] width 374 height 11
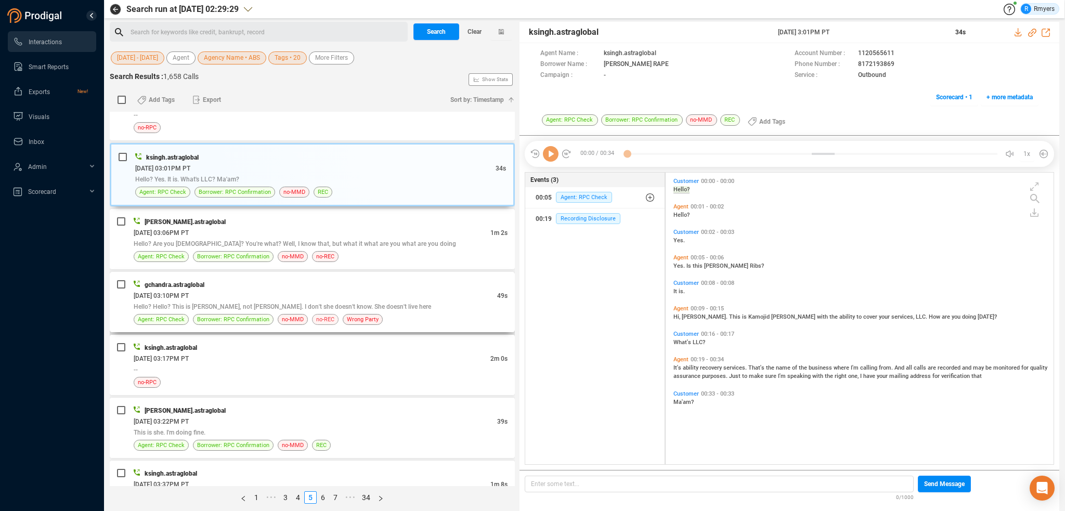
scroll to position [1612, 0]
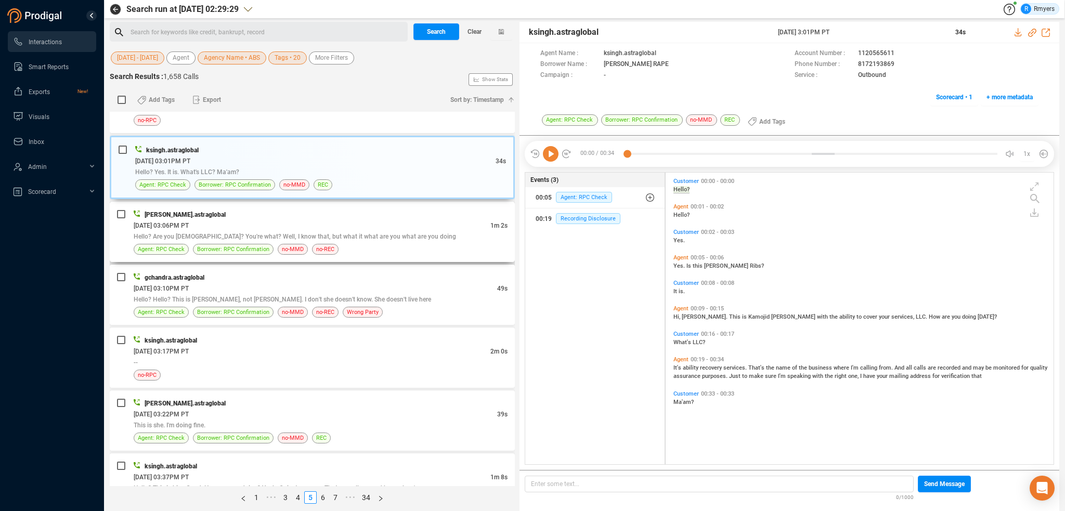
click at [374, 235] on div "Hello? Are you [DEMOGRAPHIC_DATA]? You're what? Well, I know that, but what it …" at bounding box center [321, 236] width 374 height 11
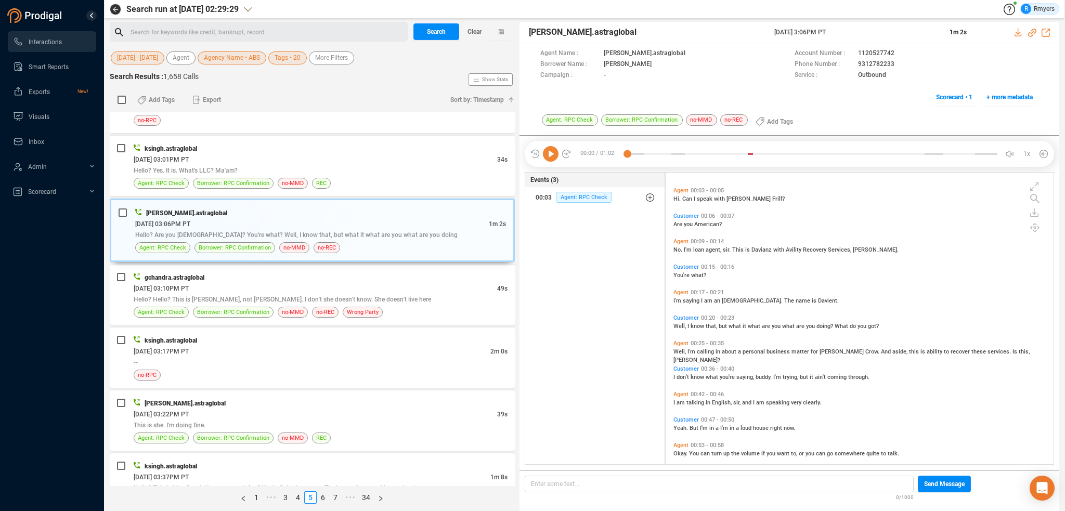
scroll to position [25, 0]
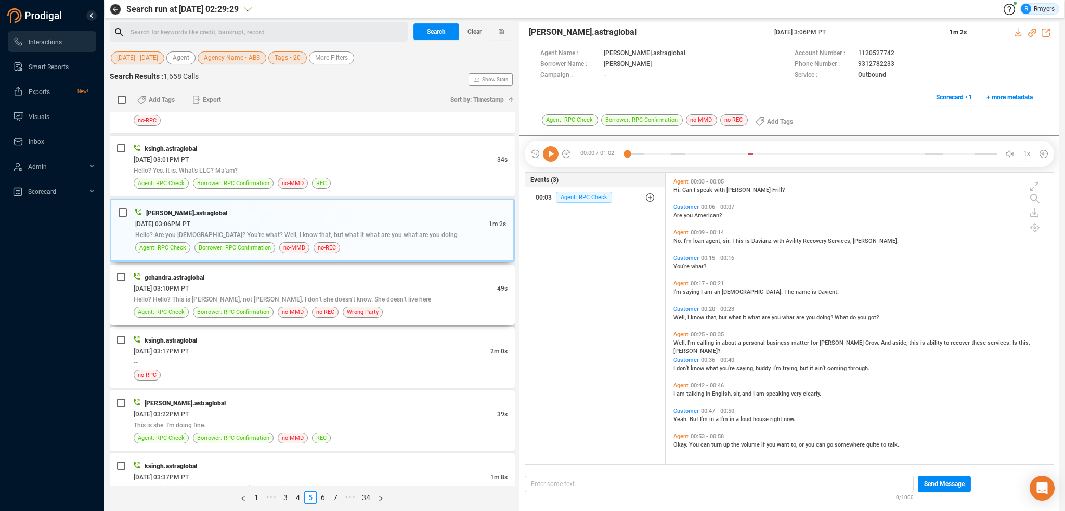
click at [312, 283] on div "[DATE] 03:10PM PT" at bounding box center [315, 288] width 363 height 11
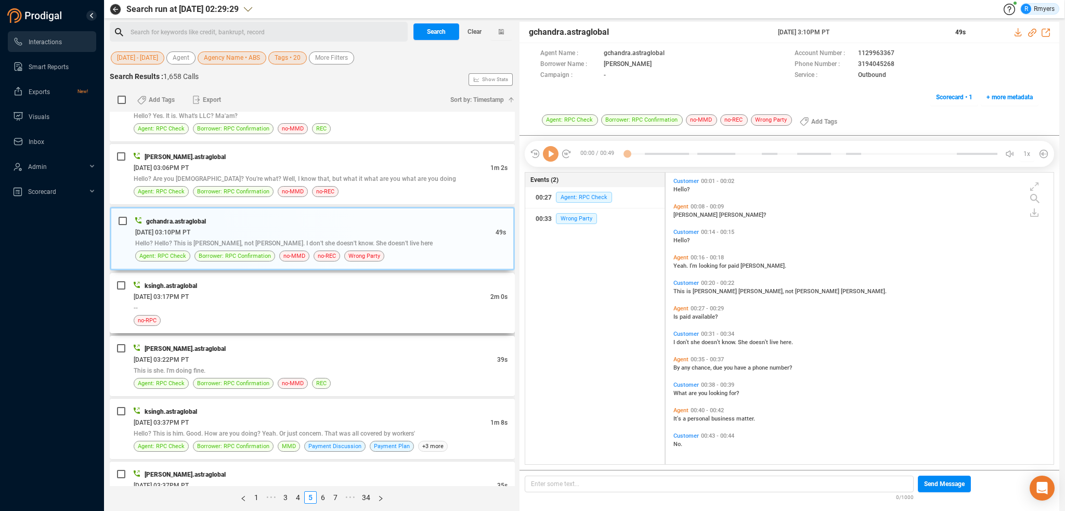
scroll to position [1716, 0]
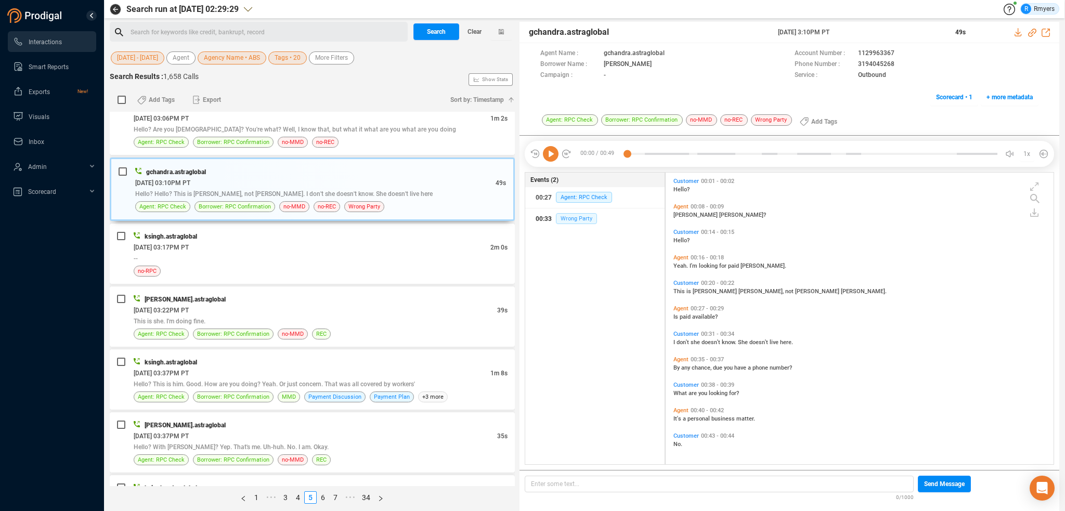
click at [580, 217] on span "Wrong Party" at bounding box center [576, 218] width 41 height 11
drag, startPoint x: 858, startPoint y: 66, endPoint x: 887, endPoint y: 62, distance: 29.9
click at [890, 63] on div "Phone Number : [PHONE_NUMBER]" at bounding box center [916, 64] width 244 height 11
drag, startPoint x: 884, startPoint y: 61, endPoint x: 832, endPoint y: 85, distance: 56.8
click at [828, 93] on div "Agent Name : gchandra.astraglobal Account Number : 1129963367 Borrower Name : […" at bounding box center [789, 78] width 540 height 70
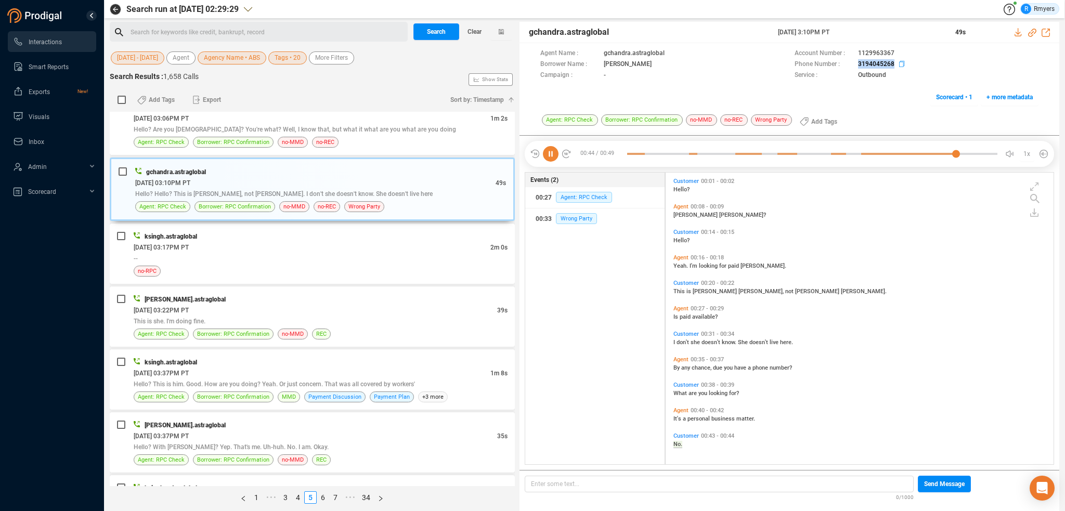
drag, startPoint x: 855, startPoint y: 65, endPoint x: 893, endPoint y: 65, distance: 38.0
click at [893, 65] on div "Phone Number : [PHONE_NUMBER]" at bounding box center [916, 64] width 244 height 11
copy div "3194045268"
click at [282, 242] on div "[DATE] 03:17PM PT" at bounding box center [312, 247] width 357 height 11
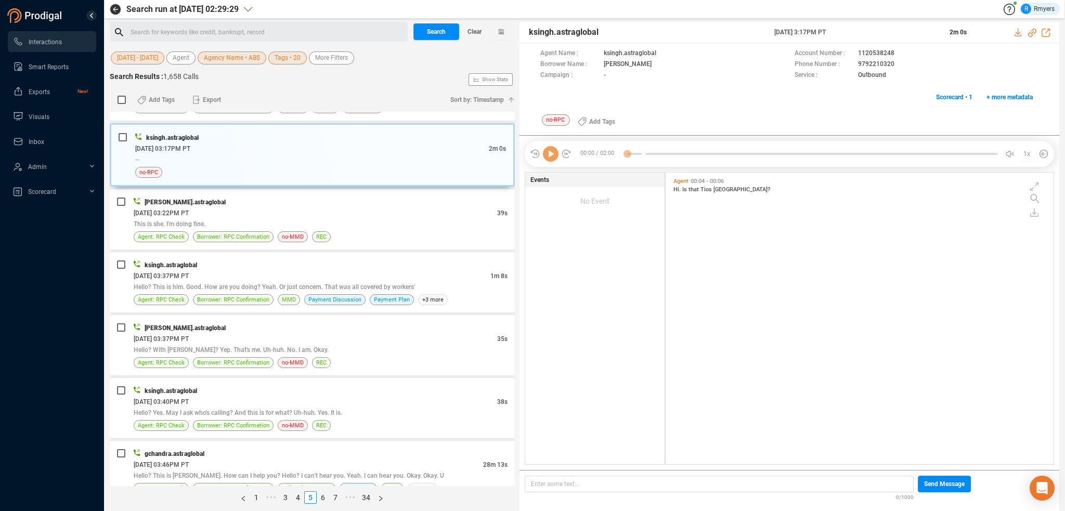
scroll to position [1820, 0]
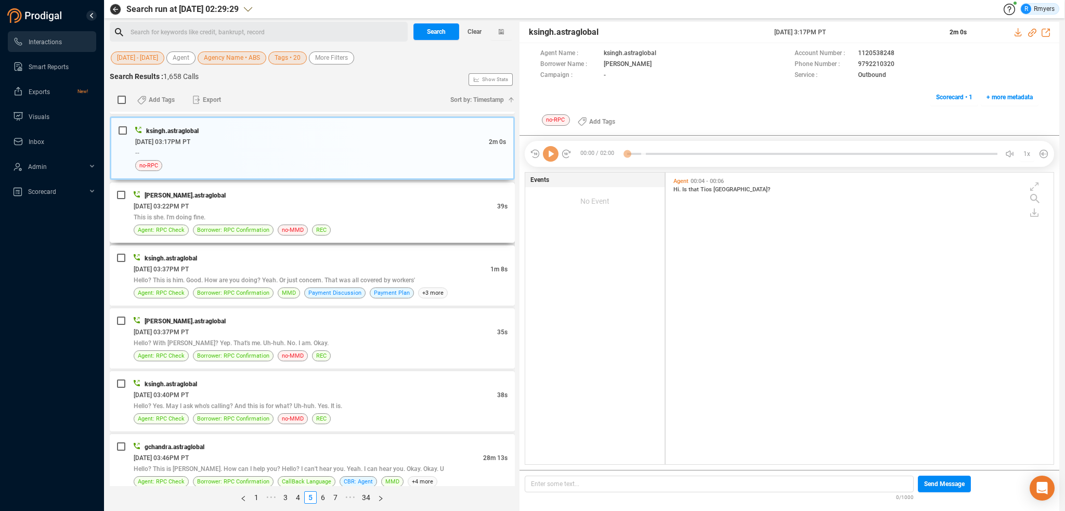
click at [337, 215] on div "This is she. I'm doing fine." at bounding box center [321, 217] width 374 height 11
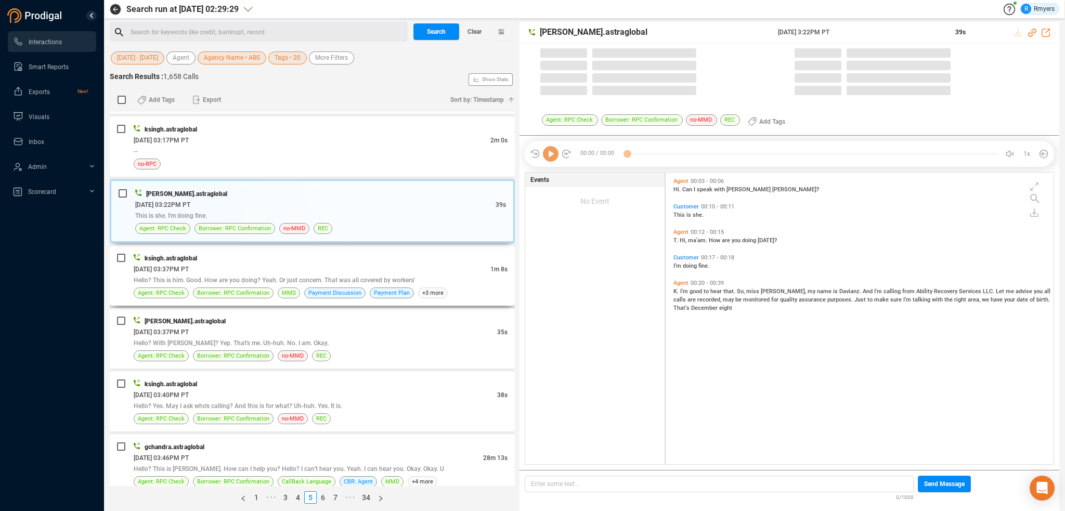
scroll to position [290, 383]
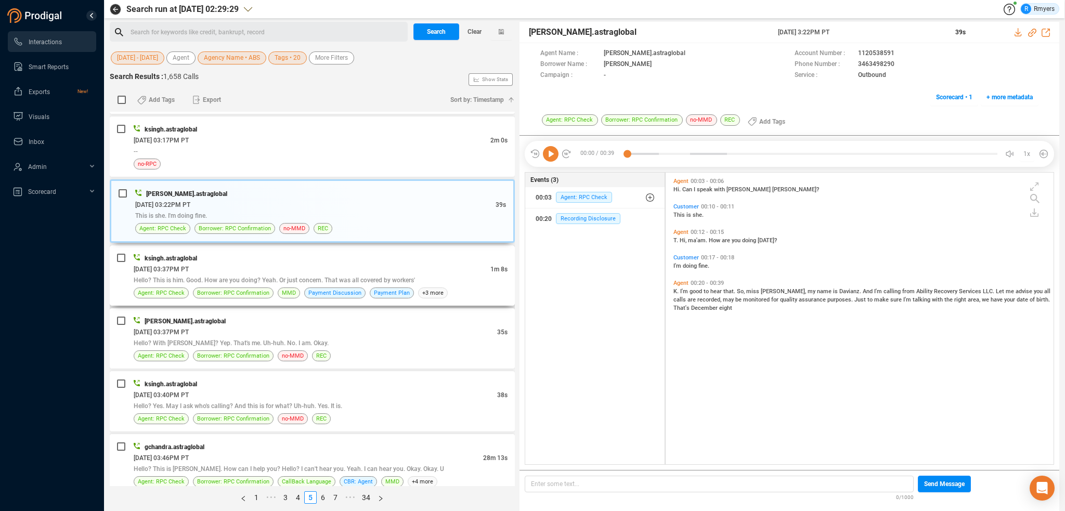
click at [407, 277] on span "Hello? This is him. Good. How are you doing? Yeah. Or just concern. That was al…" at bounding box center [274, 280] width 281 height 7
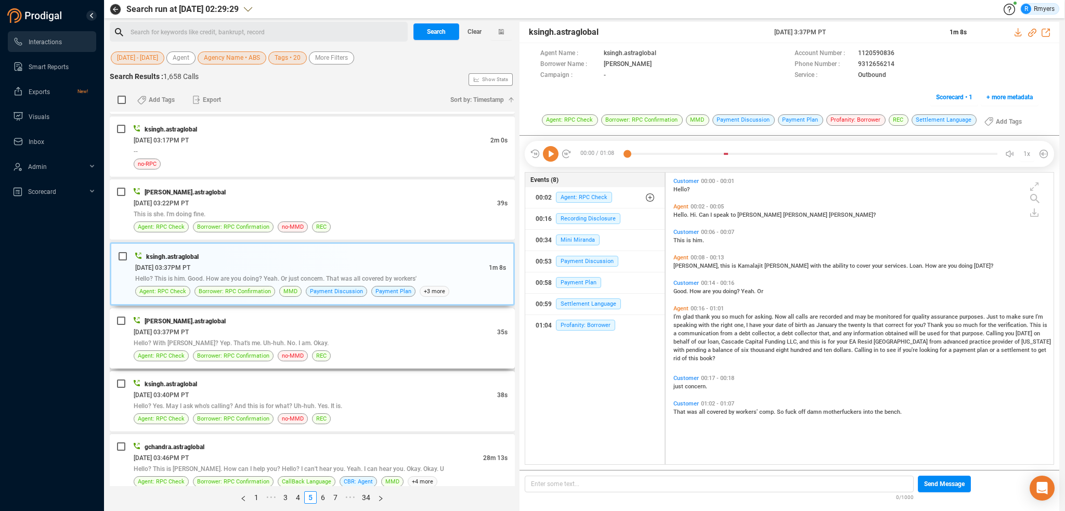
click at [261, 339] on span "Hello? With [PERSON_NAME]? Yep. That's me. Uh-huh. No. I am. Okay." at bounding box center [231, 342] width 195 height 7
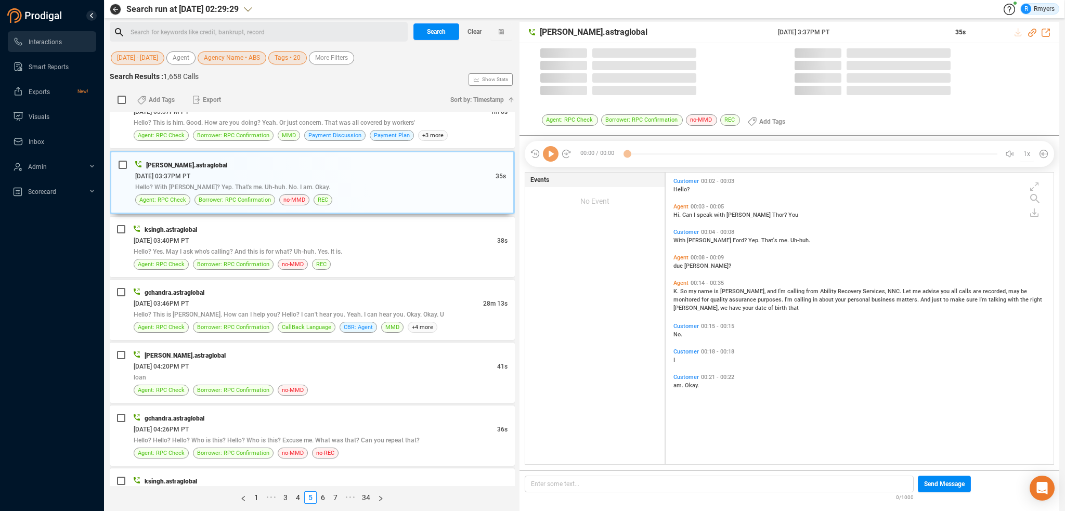
scroll to position [1976, 0]
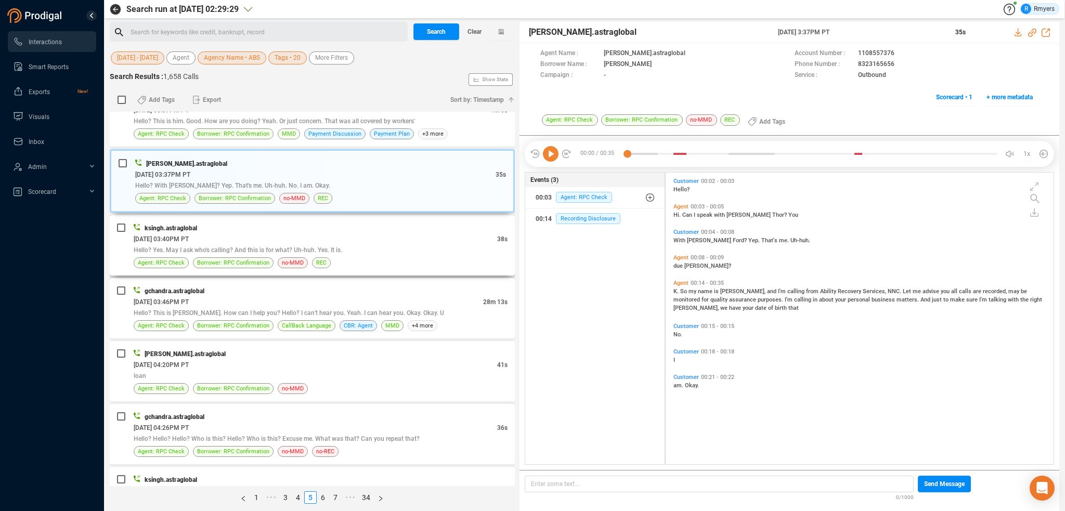
click at [286, 233] on div "[DATE] 03:40PM PT" at bounding box center [315, 238] width 363 height 11
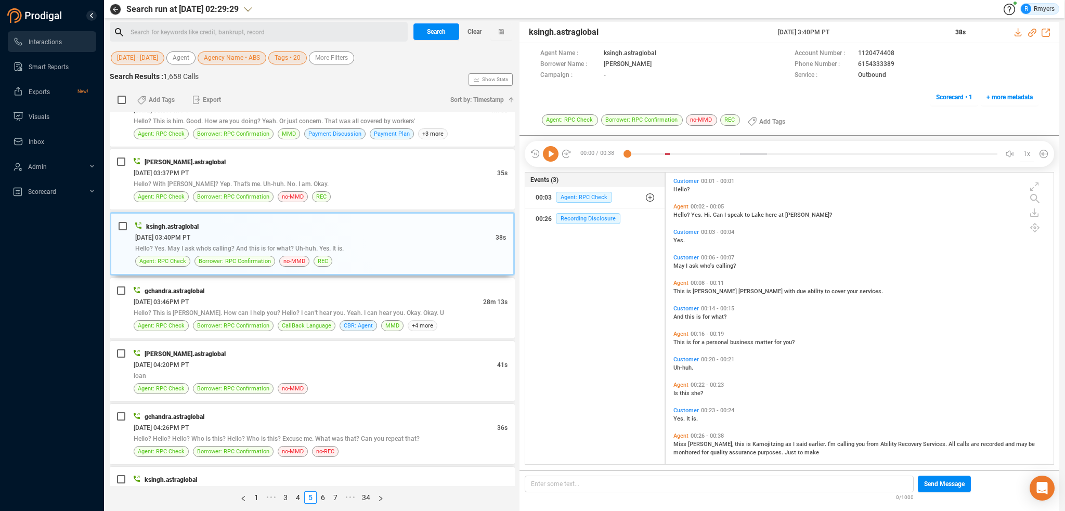
scroll to position [8, 0]
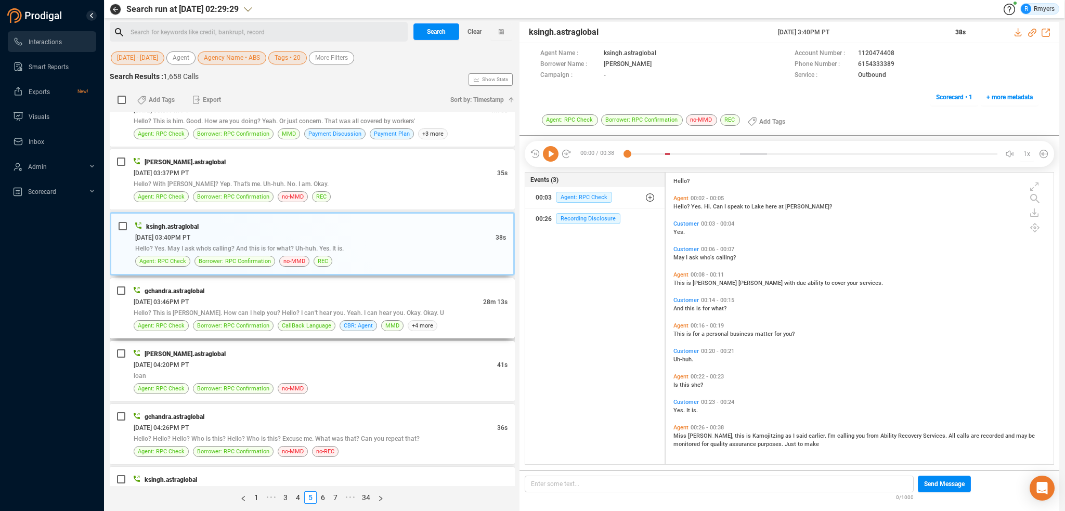
click at [300, 296] on div "[DATE] 03:46PM PT" at bounding box center [308, 301] width 349 height 11
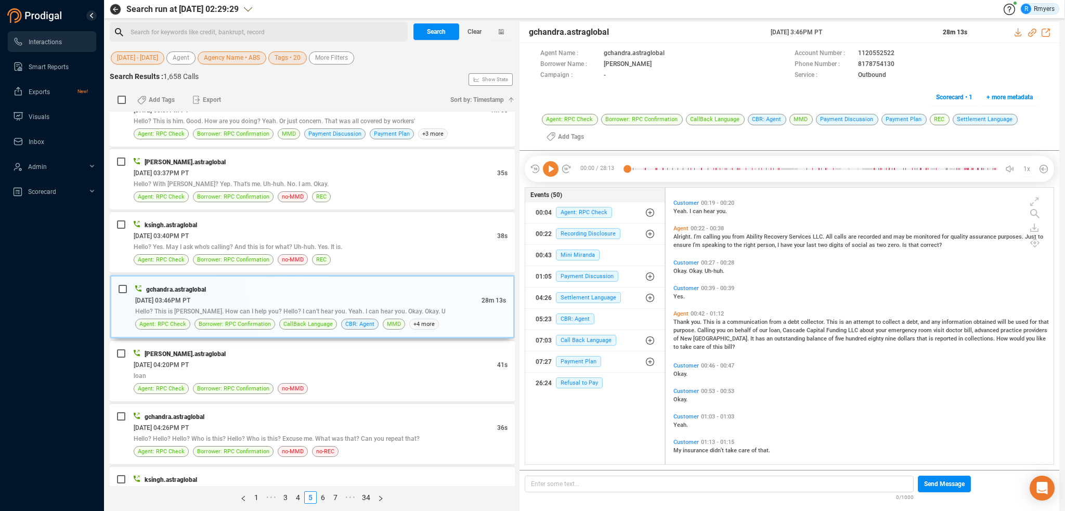
scroll to position [156, 0]
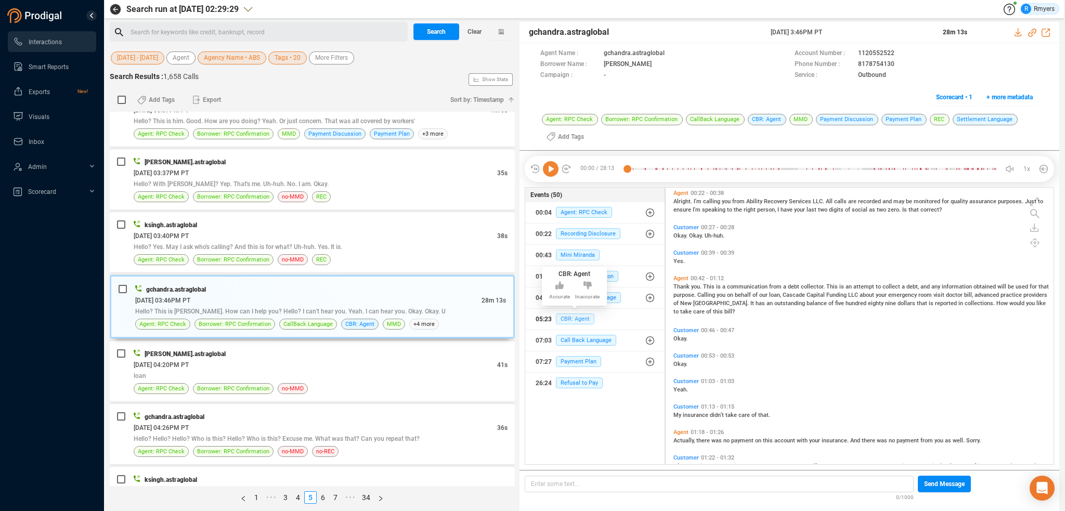
click at [577, 317] on span "CBR: Agent" at bounding box center [575, 318] width 38 height 11
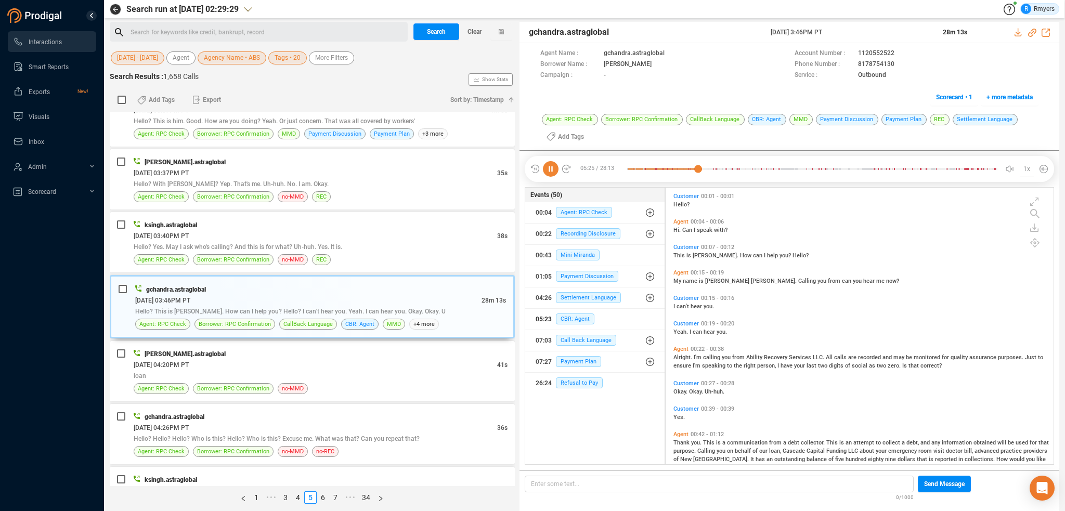
scroll to position [104, 0]
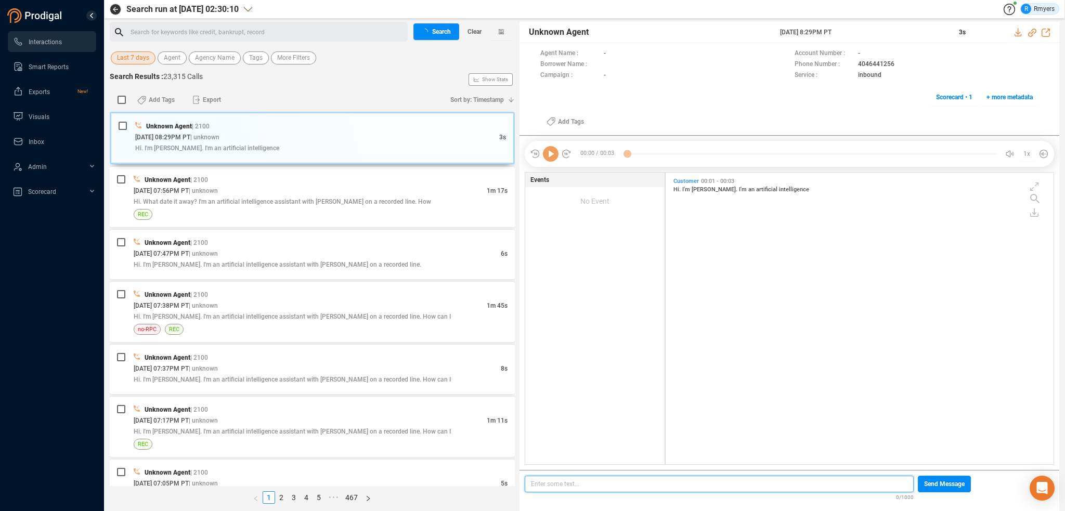
scroll to position [3, 5]
drag, startPoint x: 138, startPoint y: 54, endPoint x: 140, endPoint y: 64, distance: 10.1
click at [138, 55] on span "Last 7 days" at bounding box center [133, 57] width 32 height 13
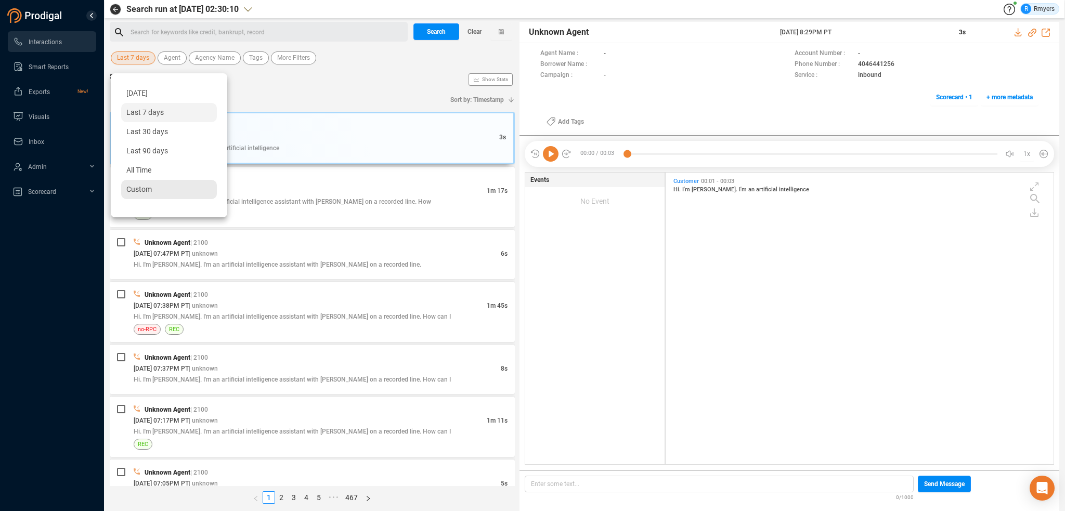
click at [142, 187] on span "Custom" at bounding box center [138, 189] width 25 height 8
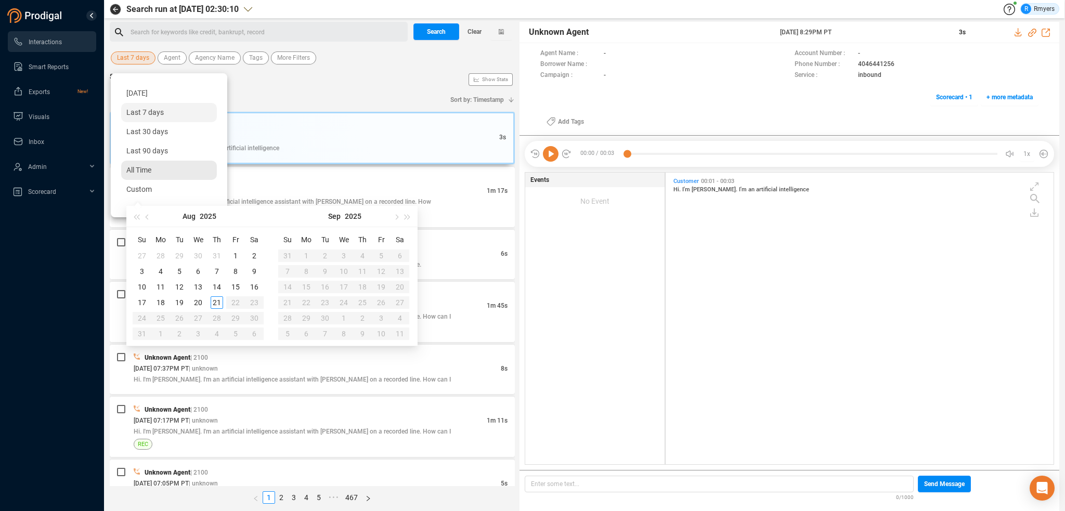
click at [147, 177] on div "All Time" at bounding box center [169, 170] width 96 height 19
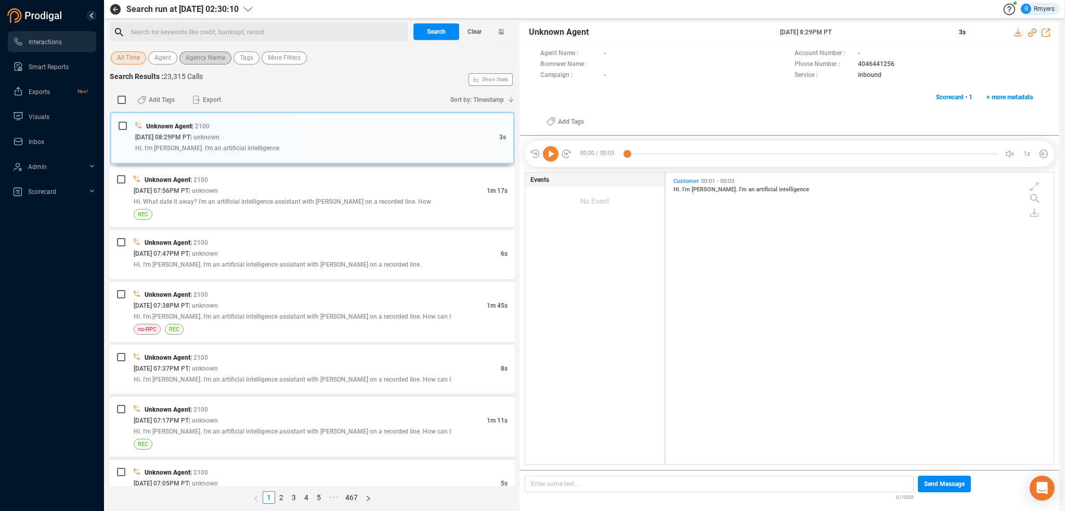
click at [193, 54] on span "Agency Name" at bounding box center [206, 57] width 40 height 13
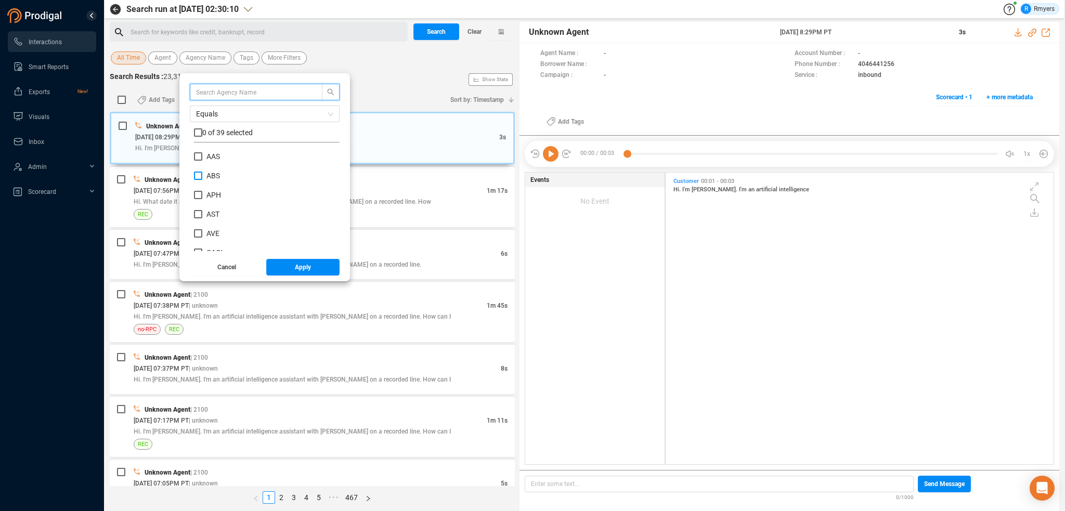
scroll to position [97, 140]
click at [202, 173] on span "ABS" at bounding box center [213, 176] width 22 height 8
click at [202, 173] on input "ABS" at bounding box center [198, 176] width 8 height 8
checkbox input "true"
click at [302, 270] on span "Apply" at bounding box center [303, 267] width 16 height 17
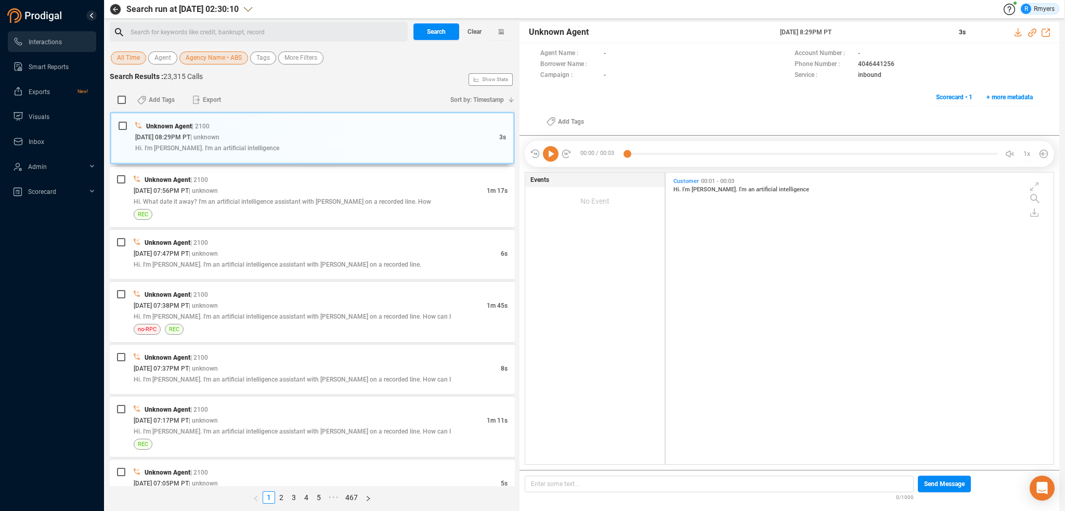
click at [220, 31] on div "Search for keywords like credit, bankrupt, record ﻿" at bounding box center [267, 32] width 274 height 16
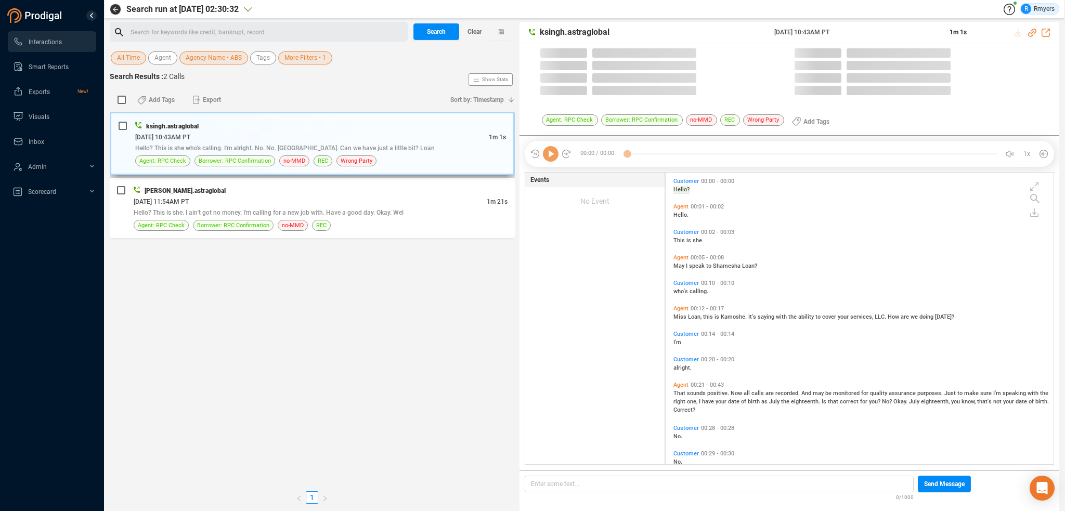
scroll to position [290, 383]
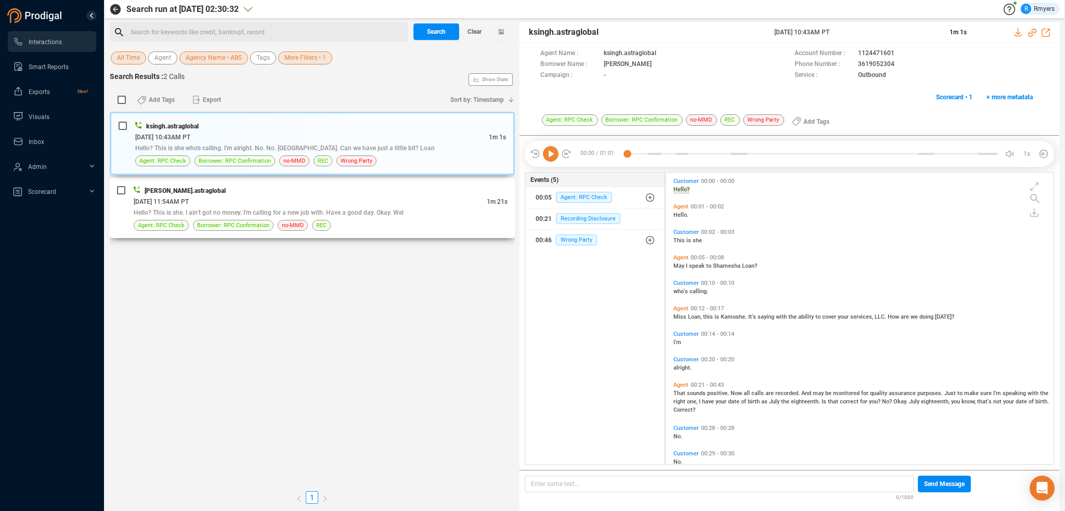
click at [338, 213] on span "Hello? This is she. I ain't got no money. I'm calling for a new job with. Have …" at bounding box center [269, 212] width 270 height 7
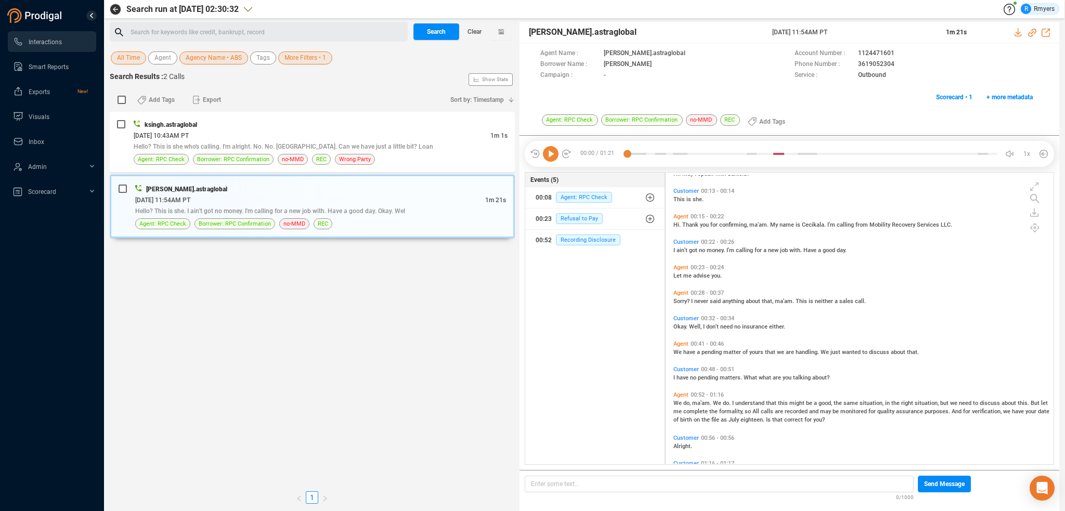
scroll to position [119, 0]
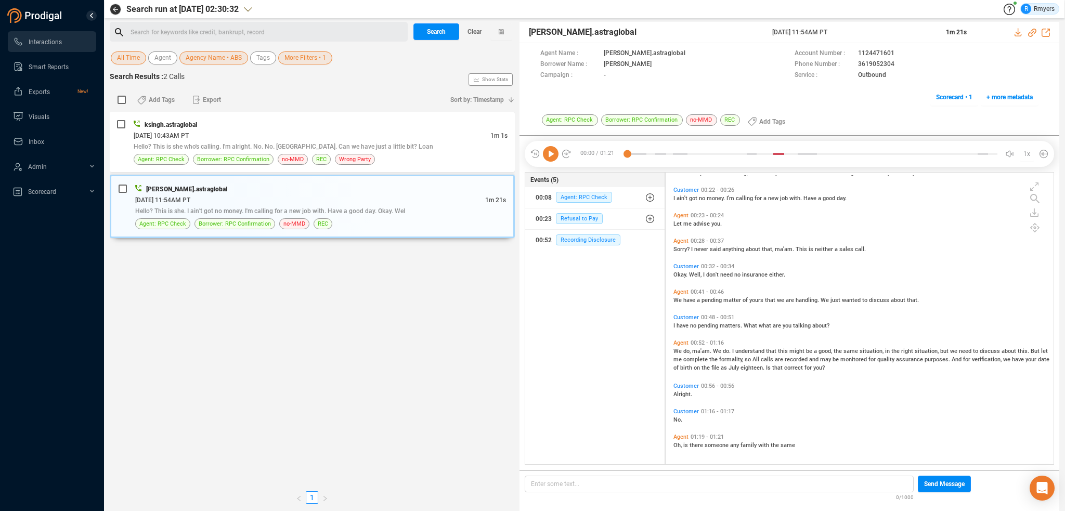
click at [227, 29] on div "Search for keywords like credit, bankrupt, record ﻿" at bounding box center [267, 32] width 274 height 16
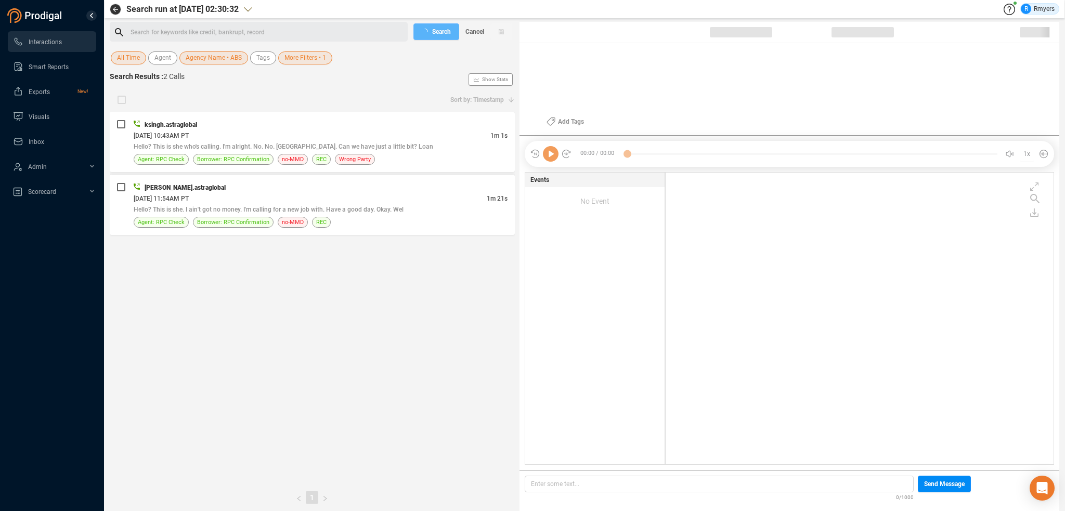
scroll to position [290, 383]
checkbox input "true"
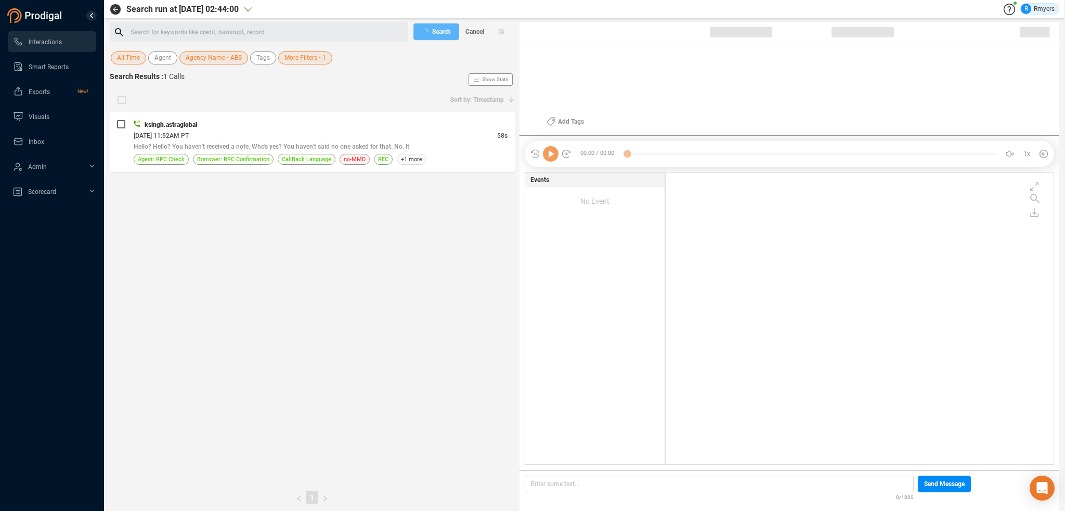
checkbox input "true"
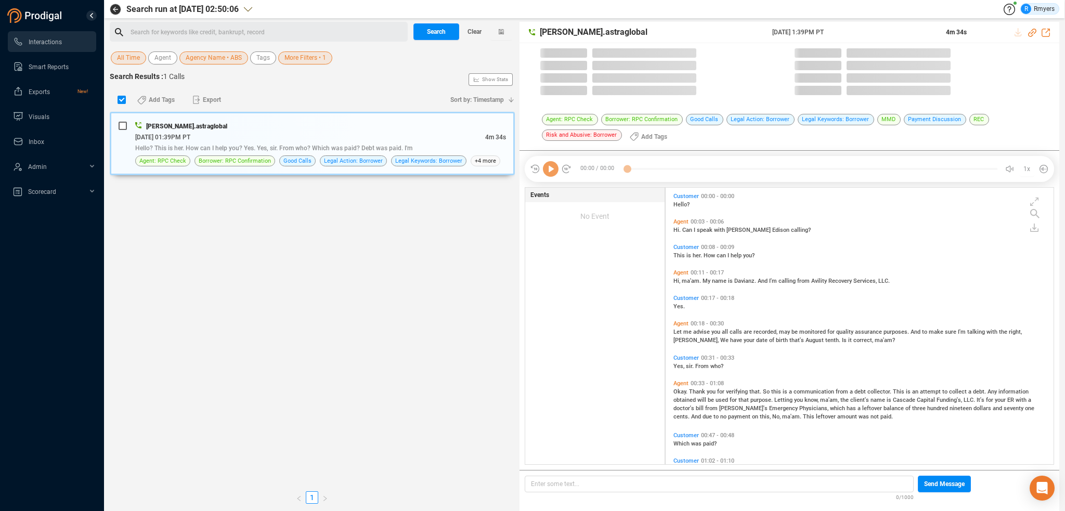
scroll to position [275, 383]
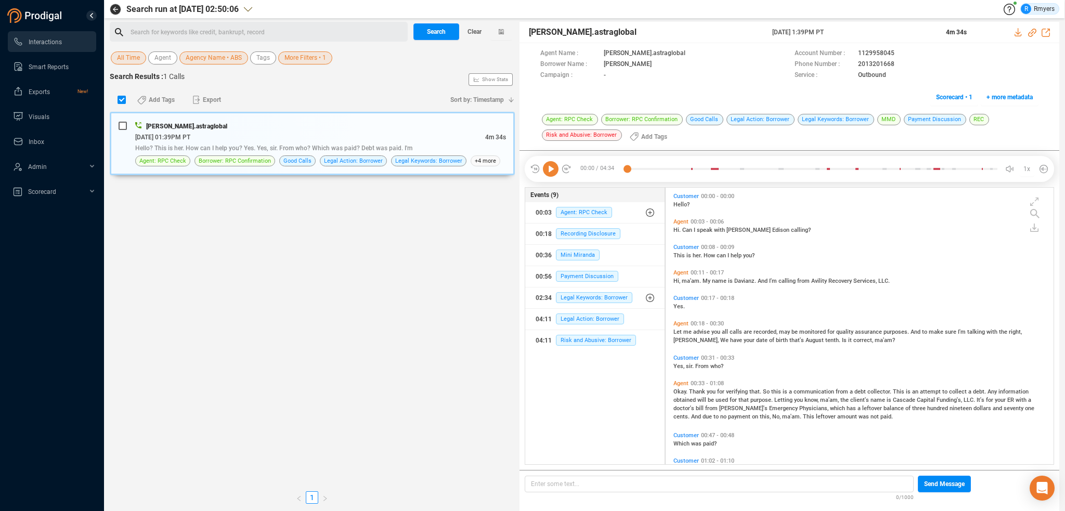
click at [260, 35] on div "Search for keywords like credit, bankrupt, record ﻿" at bounding box center [267, 32] width 274 height 16
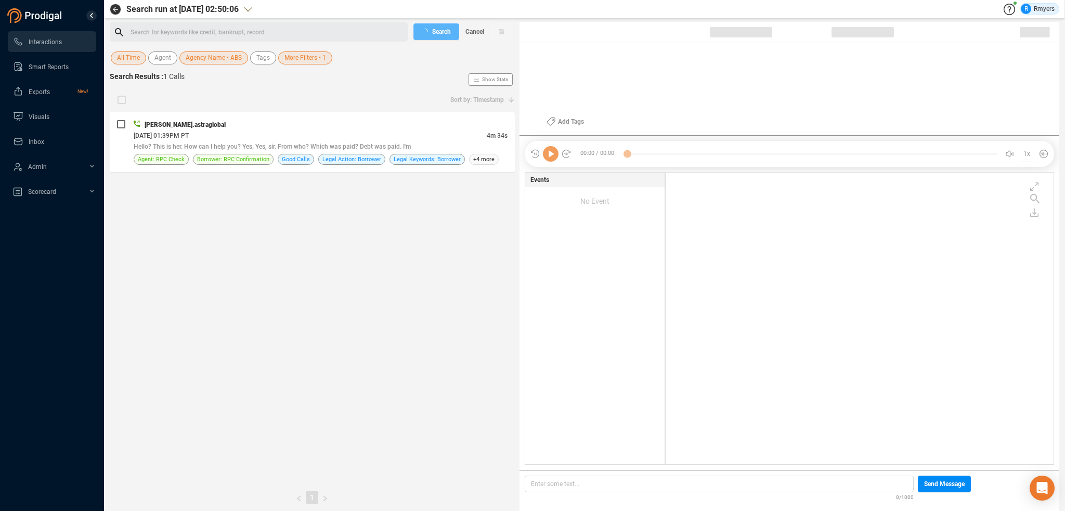
scroll to position [290, 383]
checkbox input "true"
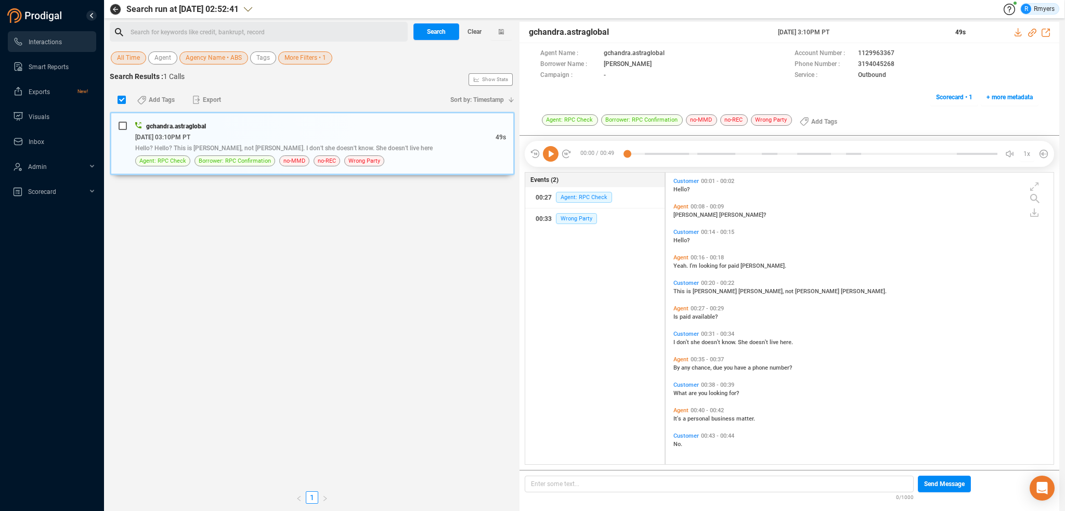
click at [203, 29] on div "Search for keywords like credit, bankrupt, record ﻿" at bounding box center [267, 32] width 274 height 16
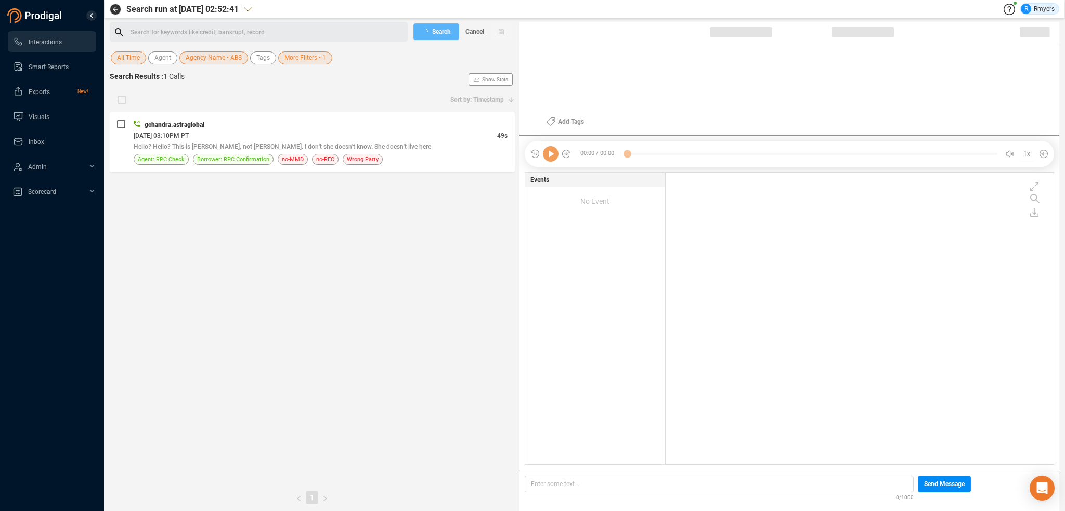
checkbox input "true"
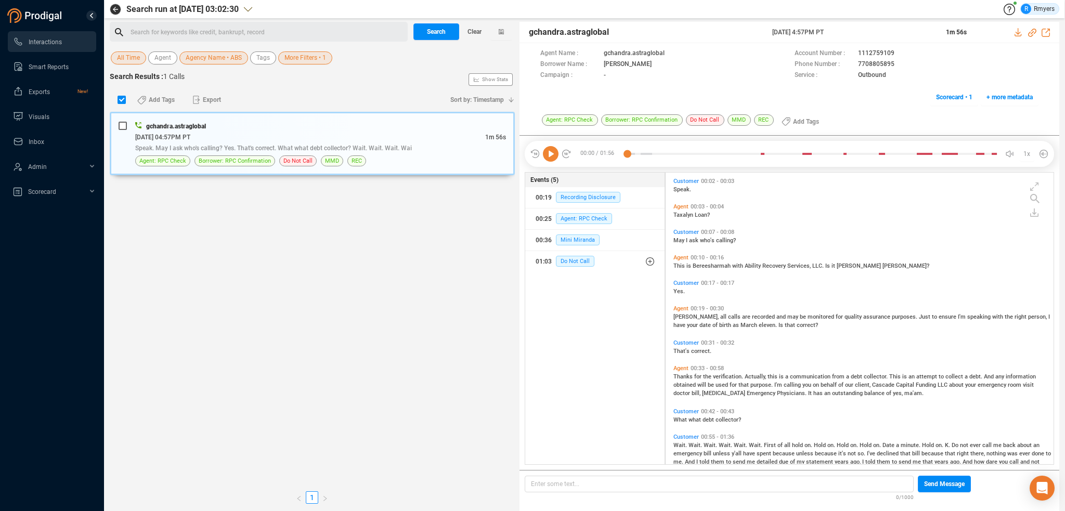
click at [173, 29] on div "Search for keywords like credit, bankrupt, record ﻿" at bounding box center [267, 32] width 274 height 16
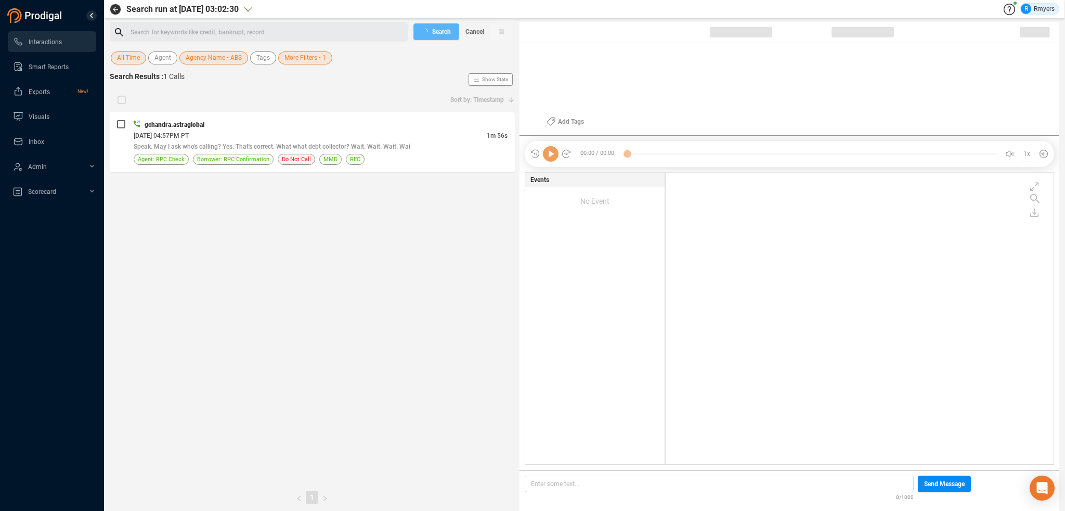
checkbox input "true"
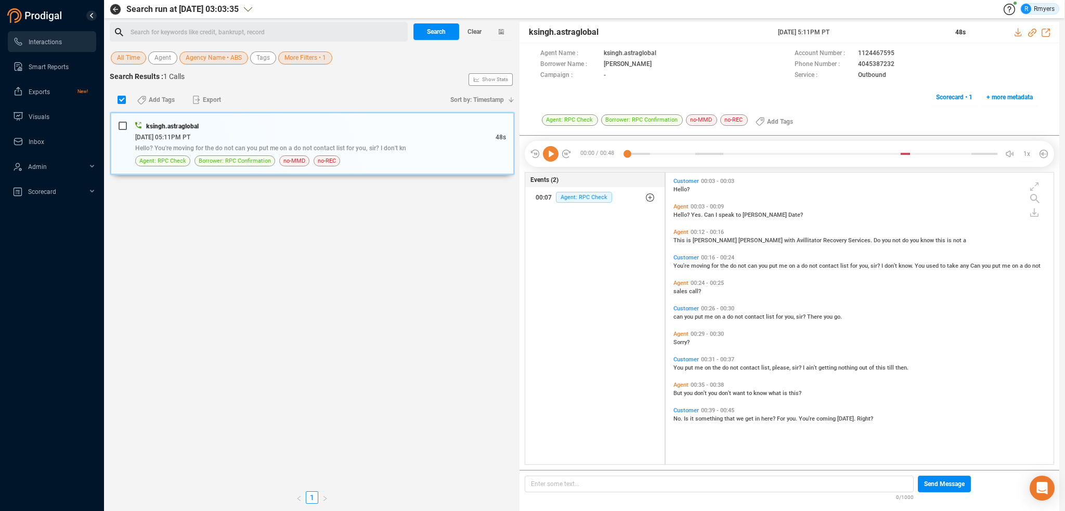
click at [231, 29] on div "Search for keywords like credit, bankrupt, record ﻿" at bounding box center [267, 32] width 274 height 16
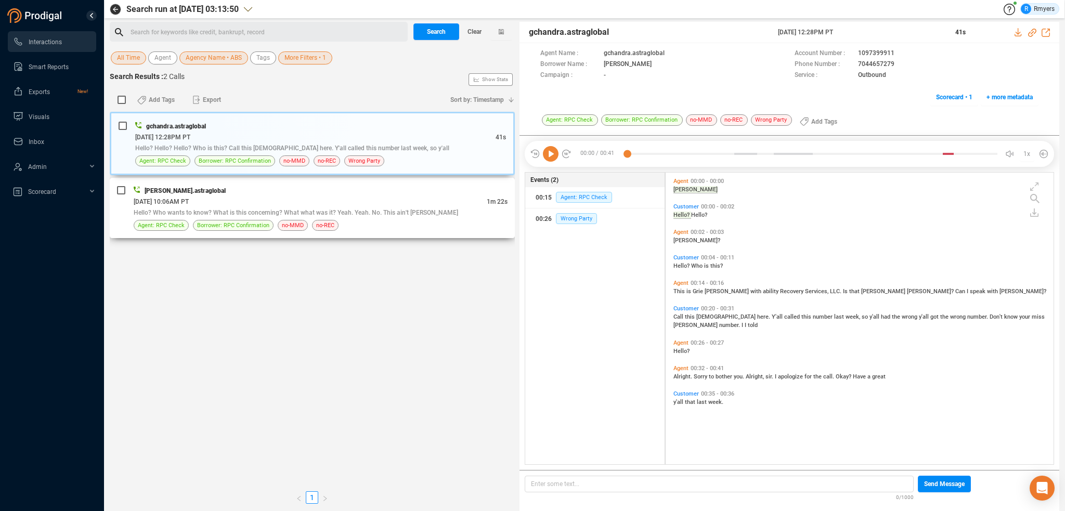
drag, startPoint x: 256, startPoint y: 200, endPoint x: 268, endPoint y: 209, distance: 14.8
click at [256, 203] on div "05/22/2025 @ 10:06AM PT" at bounding box center [310, 201] width 353 height 11
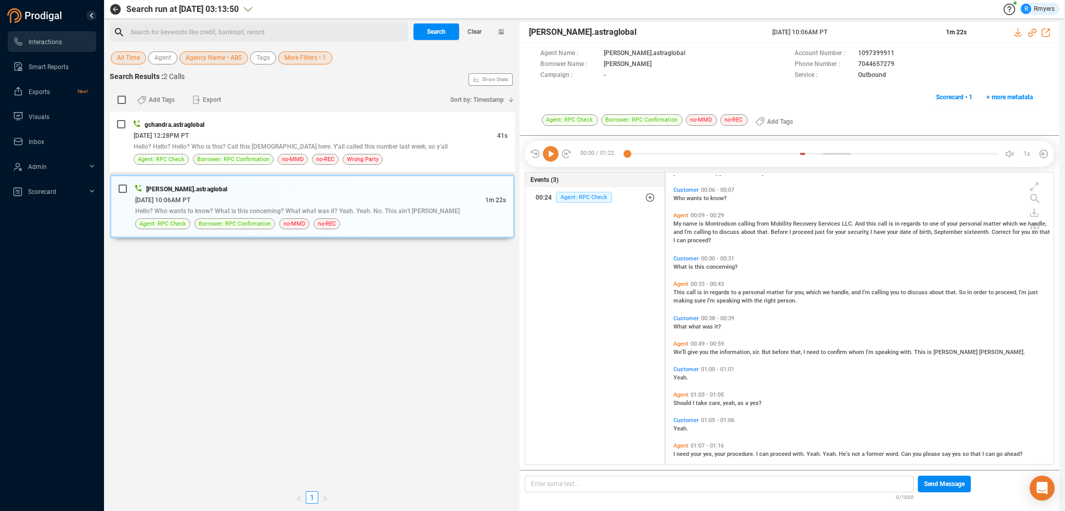
scroll to position [77, 0]
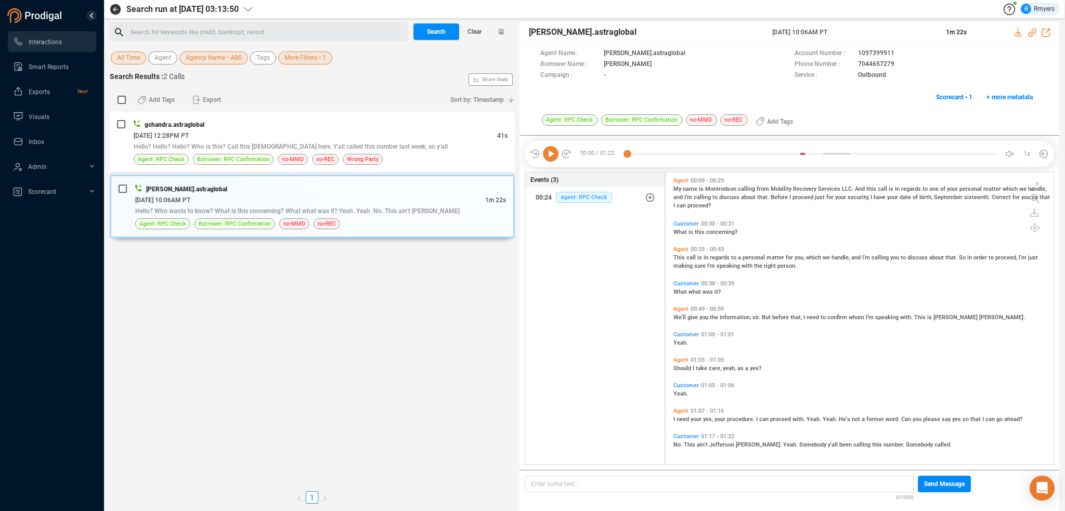
click at [549, 155] on icon at bounding box center [551, 154] width 16 height 16
click at [678, 417] on span "need" at bounding box center [683, 419] width 14 height 7
click at [680, 318] on span "We'll" at bounding box center [680, 317] width 14 height 7
click at [675, 292] on span "What" at bounding box center [680, 292] width 15 height 7
click at [1031, 32] on icon at bounding box center [1032, 33] width 8 height 8
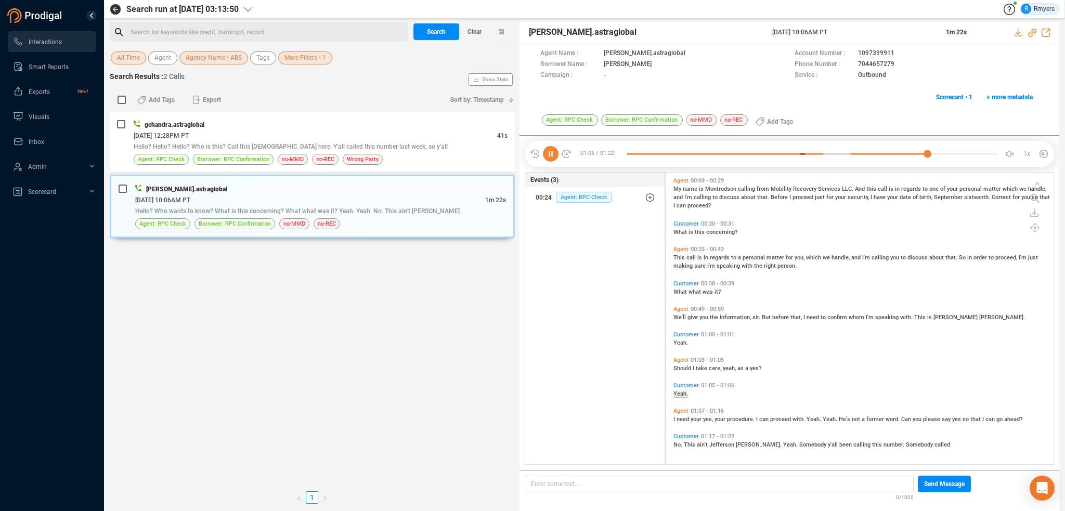
click at [677, 418] on span "need" at bounding box center [683, 419] width 14 height 7
drag, startPoint x: 529, startPoint y: 33, endPoint x: 597, endPoint y: 30, distance: 68.2
click at [605, 33] on div "msingh.astraglobal 22 May 2025 @ 10:06AM PT 1m 22s" at bounding box center [789, 32] width 540 height 21
copy span "[PERSON_NAME].astraglobal"
click at [196, 30] on div "Search for keywords like credit, bankrupt, record ﻿" at bounding box center [267, 32] width 274 height 16
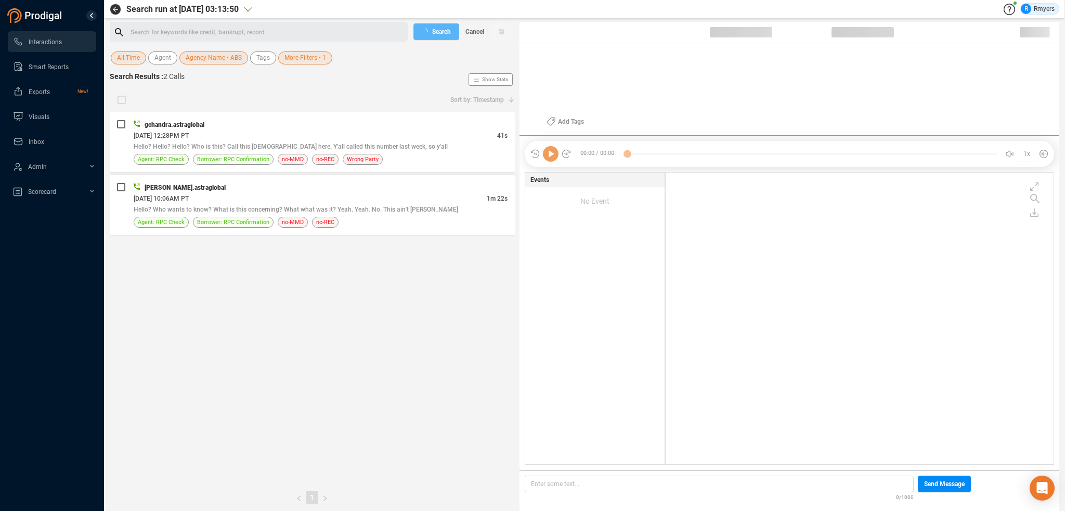
scroll to position [290, 383]
checkbox input "true"
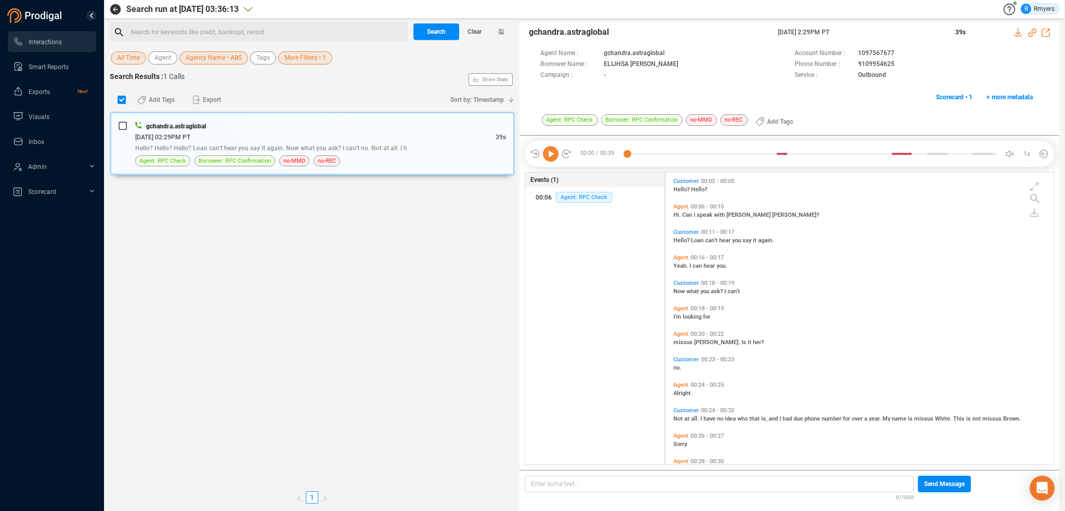
click at [150, 26] on div "Search for keywords like credit, bankrupt, record ﻿" at bounding box center [267, 32] width 274 height 16
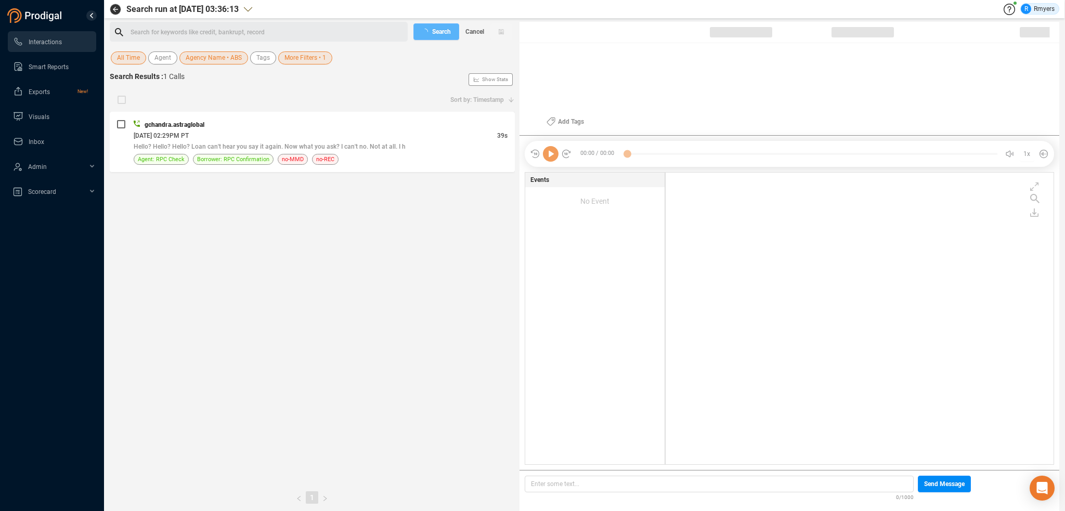
checkbox input "true"
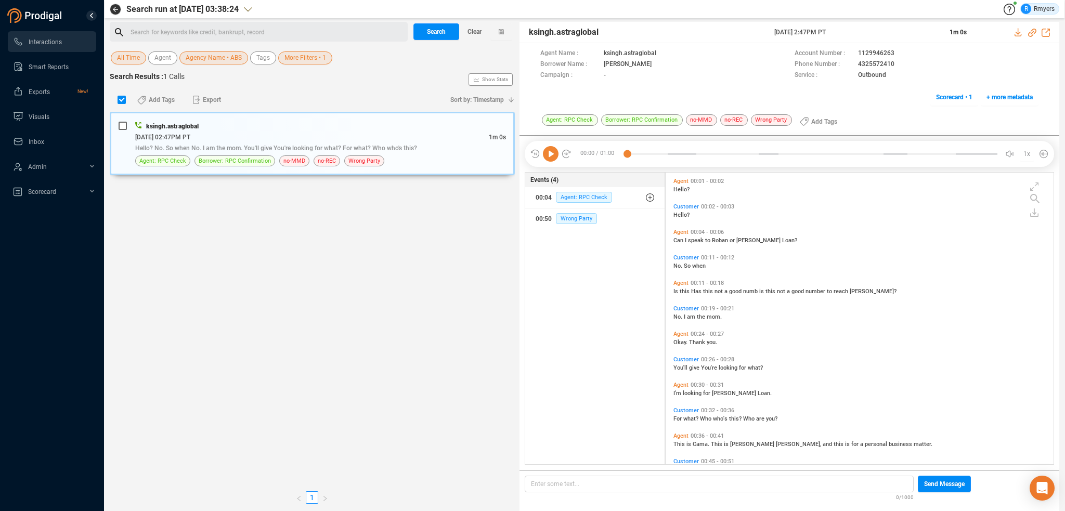
click at [202, 22] on div "Search for keywords like credit, bankrupt, record ﻿" at bounding box center [259, 32] width 298 height 20
drag, startPoint x: 202, startPoint y: 22, endPoint x: 176, endPoint y: 41, distance: 31.7
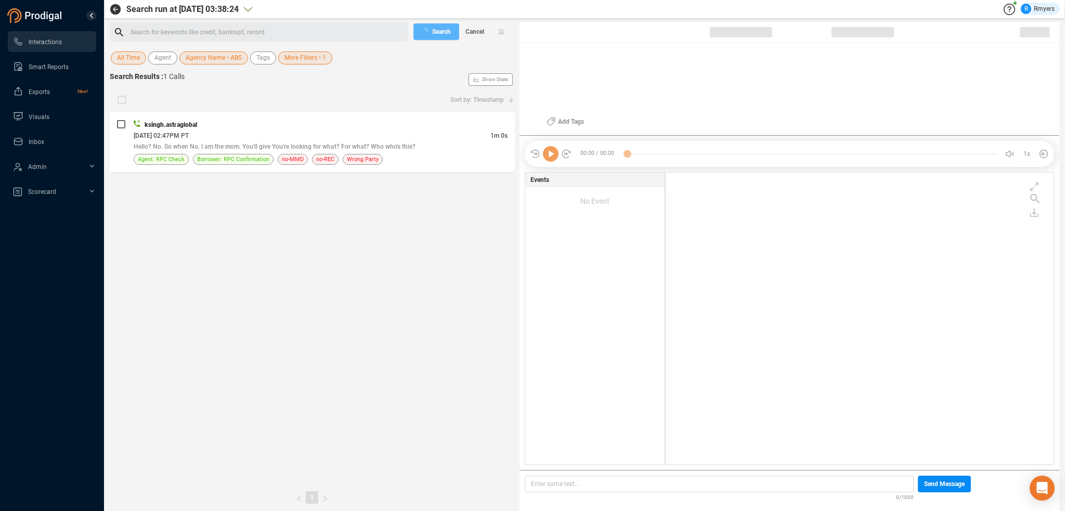
checkbox input "true"
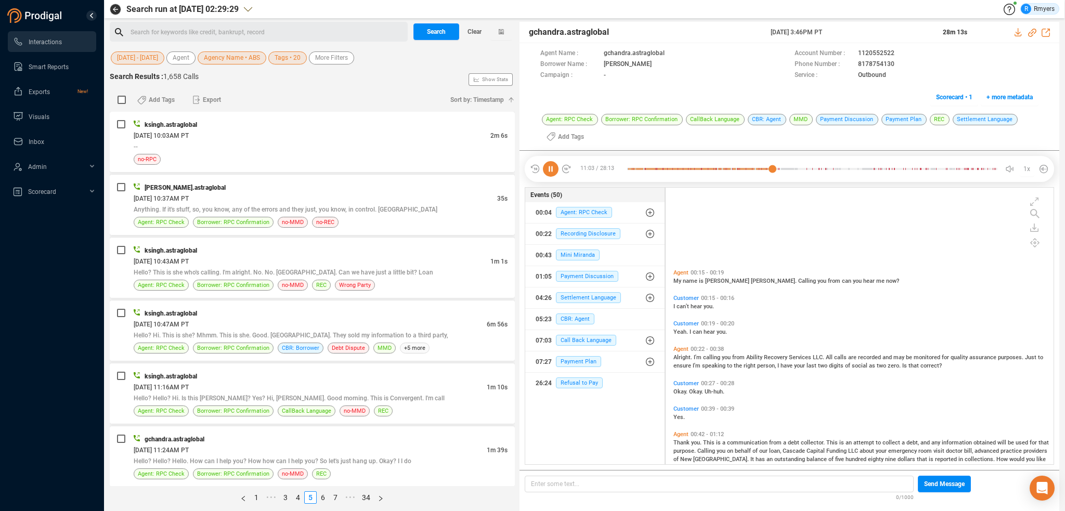
scroll to position [275, 383]
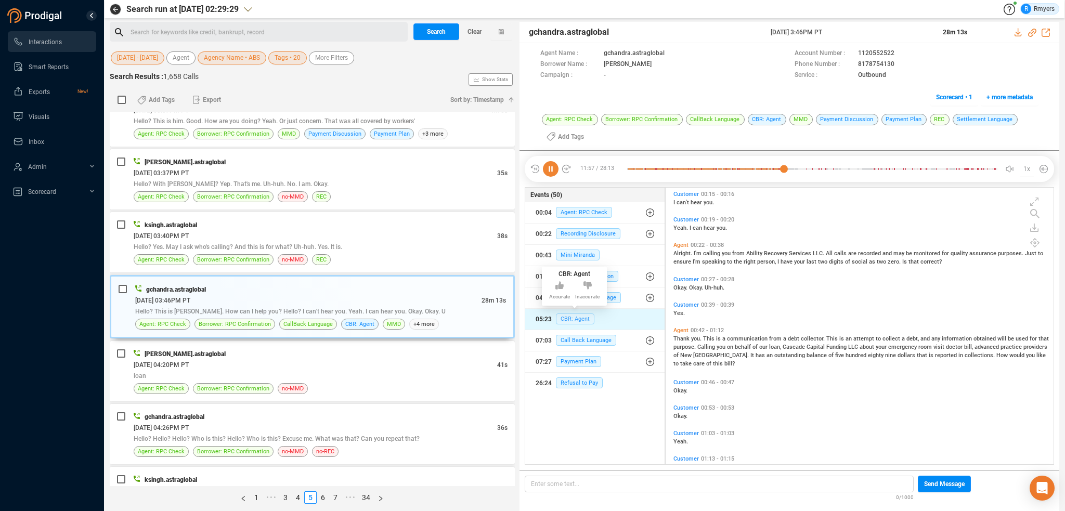
click at [573, 314] on span "CBR: Agent" at bounding box center [575, 318] width 38 height 11
click at [583, 320] on span "CBR: Agent" at bounding box center [575, 318] width 38 height 11
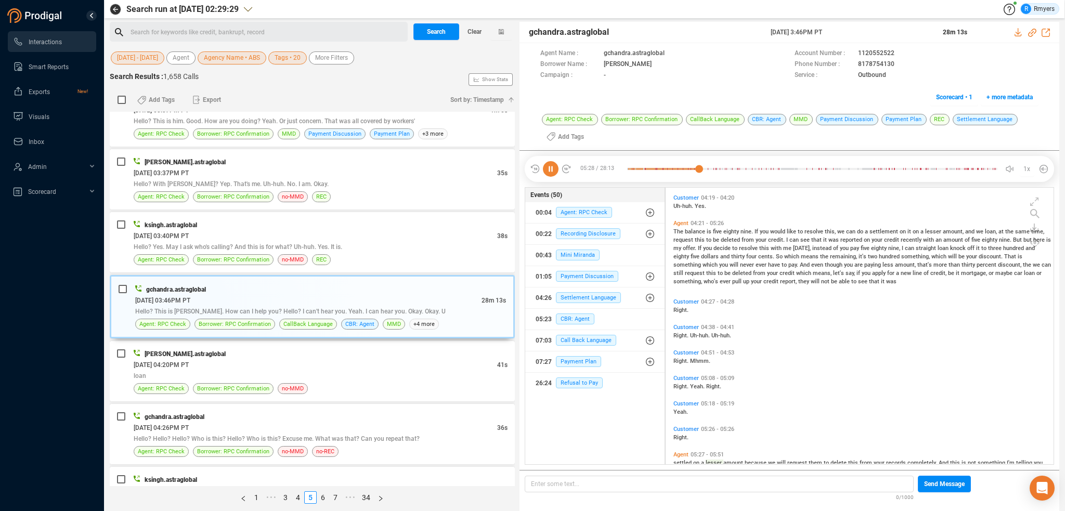
scroll to position [1300, 0]
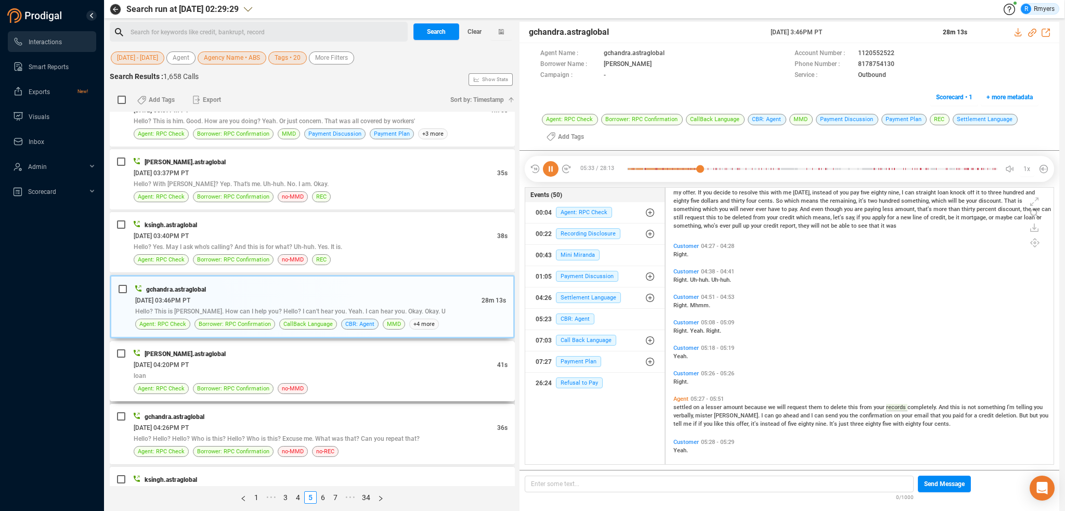
click at [213, 348] on div "[PERSON_NAME].astraglobal" at bounding box center [321, 353] width 374 height 11
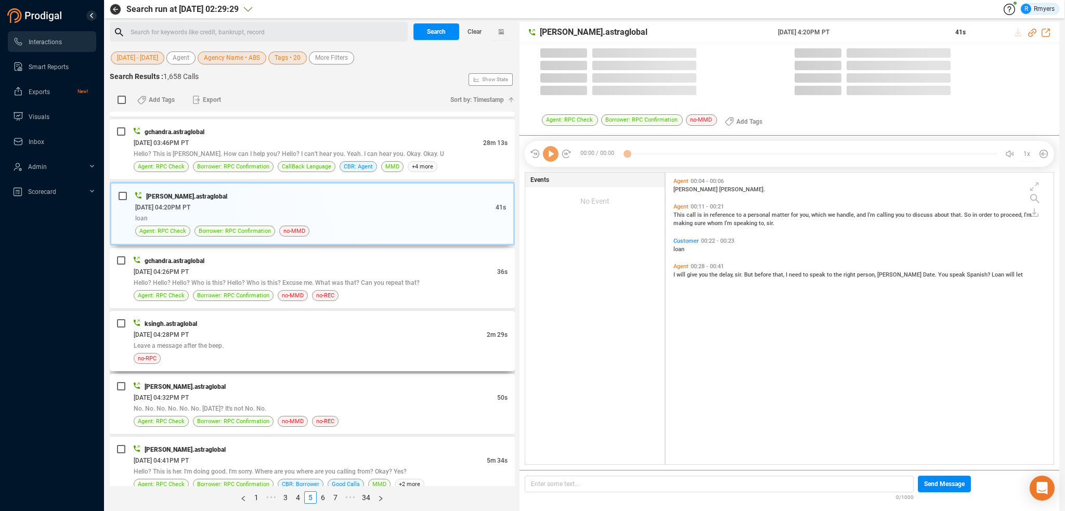
scroll to position [290, 383]
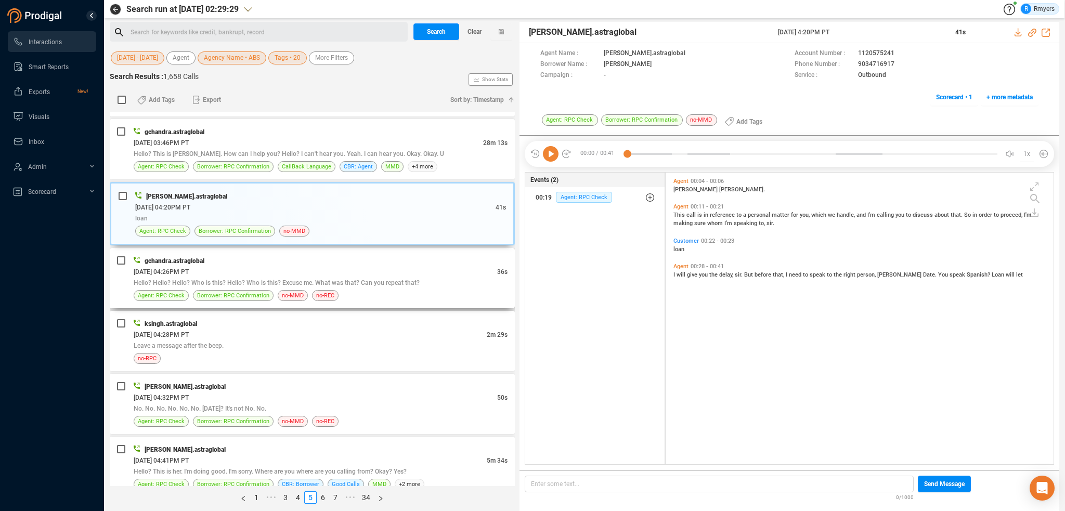
click at [253, 267] on div "[DATE] 04:26PM PT" at bounding box center [315, 271] width 363 height 11
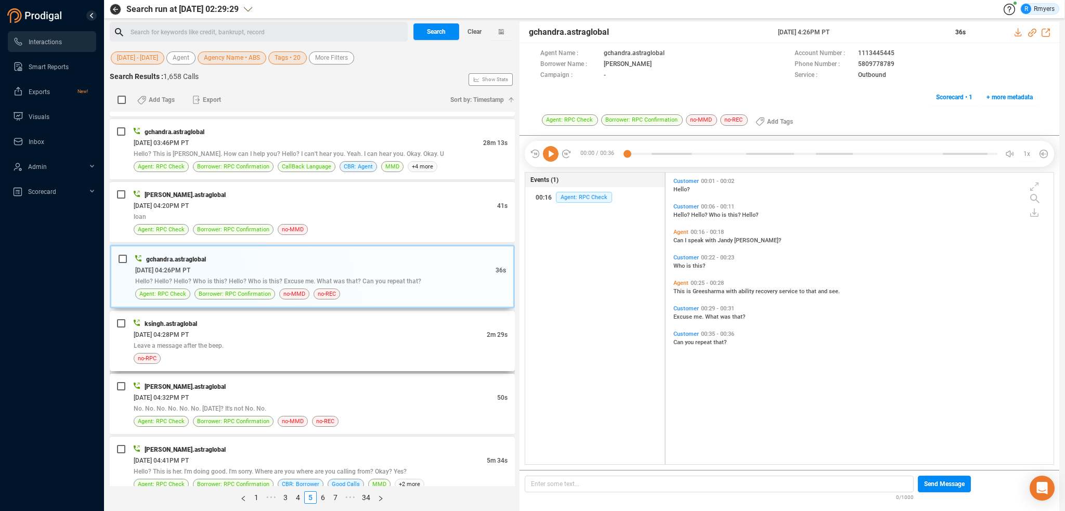
click at [377, 318] on div "ksingh.astraglobal" at bounding box center [321, 323] width 374 height 11
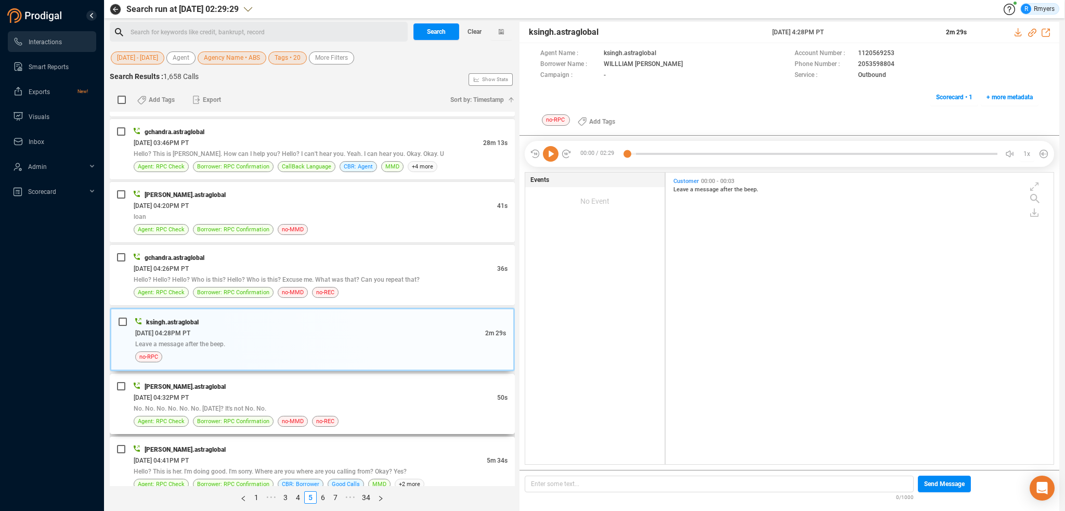
click at [381, 392] on div "[DATE] 04:32PM PT" at bounding box center [315, 397] width 363 height 11
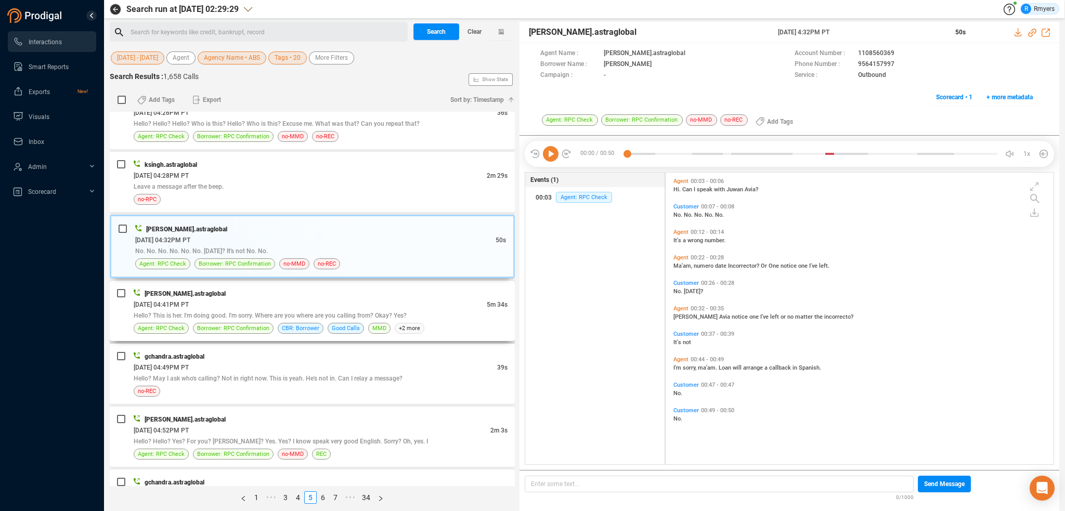
click at [356, 299] on div "[DATE] 04:41PM PT" at bounding box center [310, 304] width 353 height 11
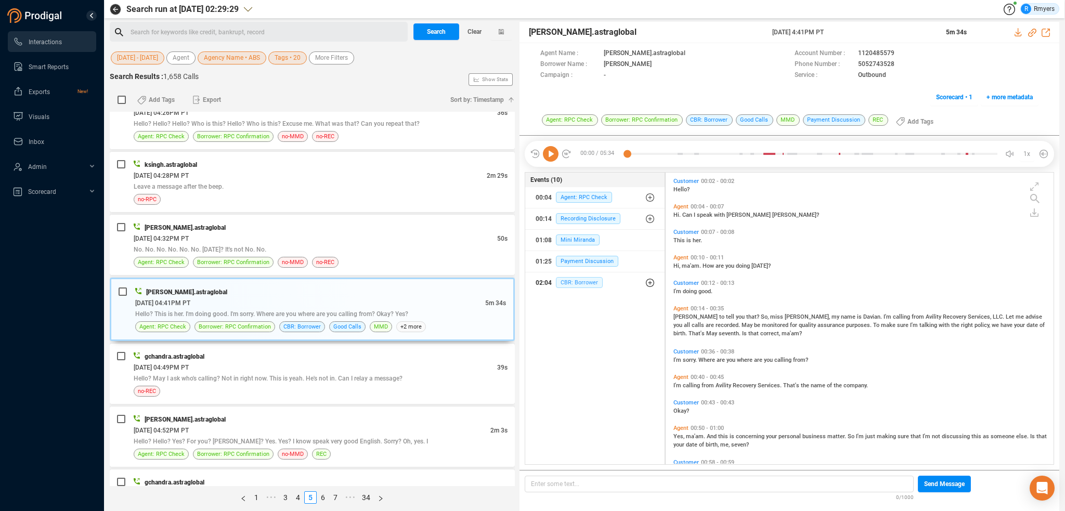
click at [578, 284] on span "CBR: Borrower" at bounding box center [579, 282] width 47 height 11
click at [572, 317] on div "02:04 CBR: Borrower" at bounding box center [598, 325] width 111 height 17
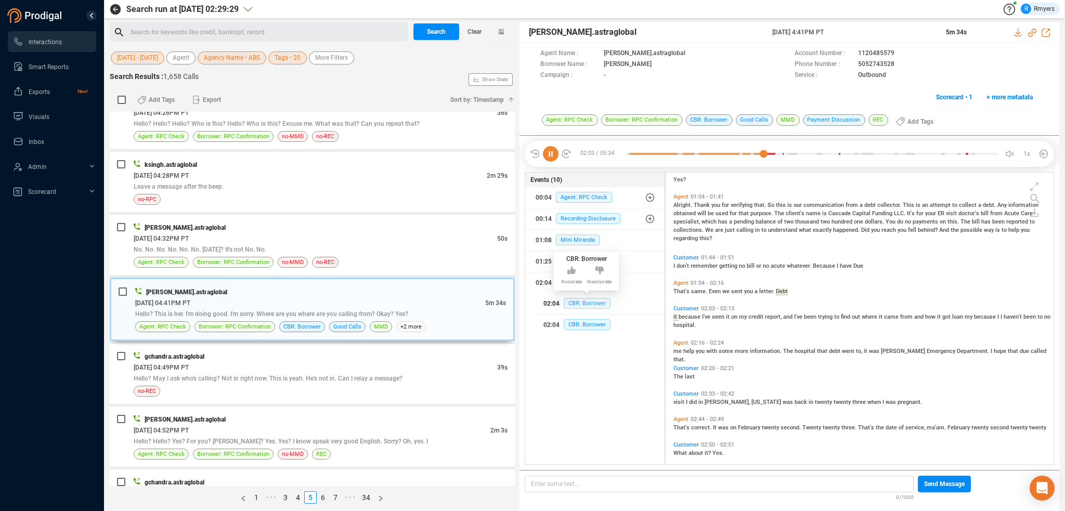
click at [574, 305] on span "CBR: Borrower" at bounding box center [587, 303] width 47 height 11
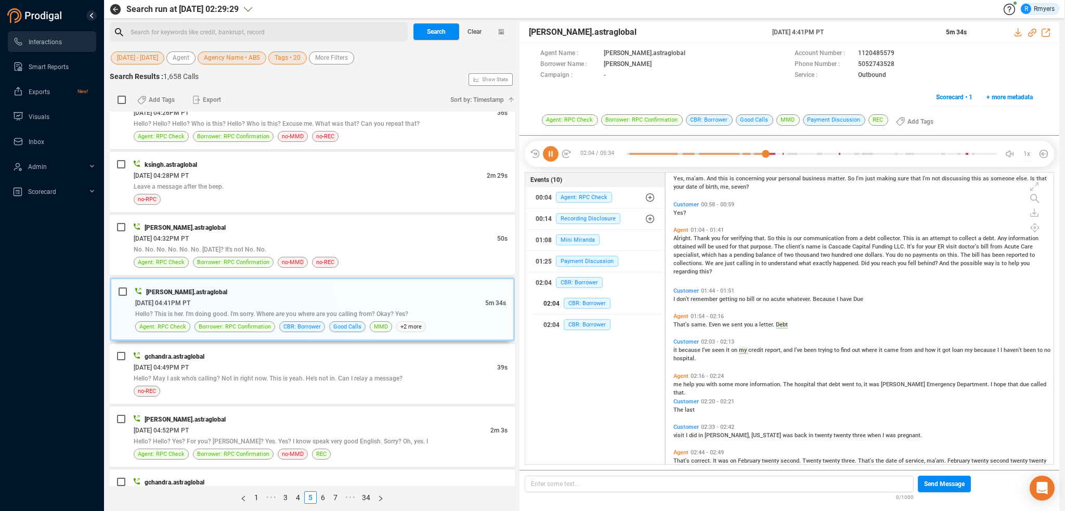
scroll to position [239, 0]
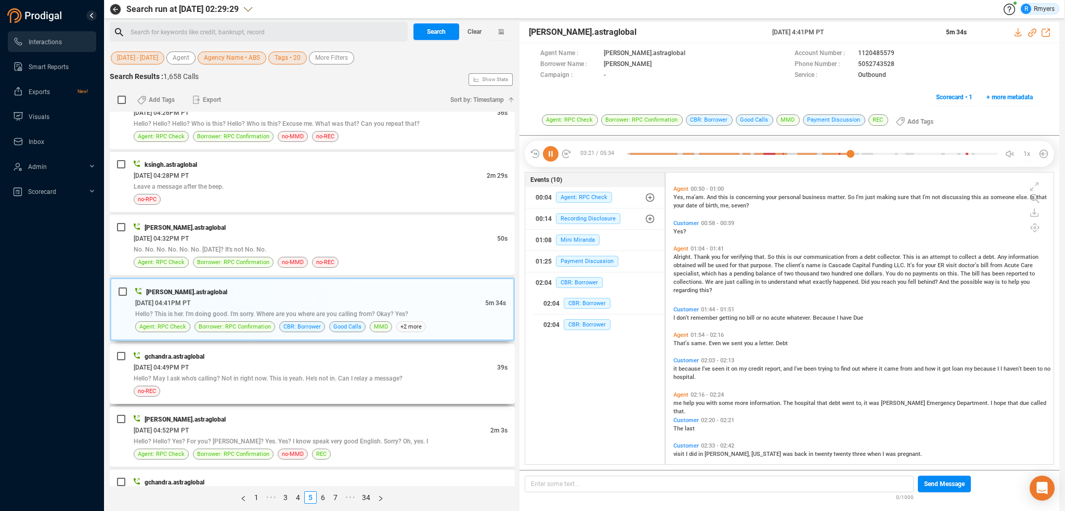
click at [409, 362] on div "[DATE] 04:49PM PT" at bounding box center [315, 367] width 363 height 11
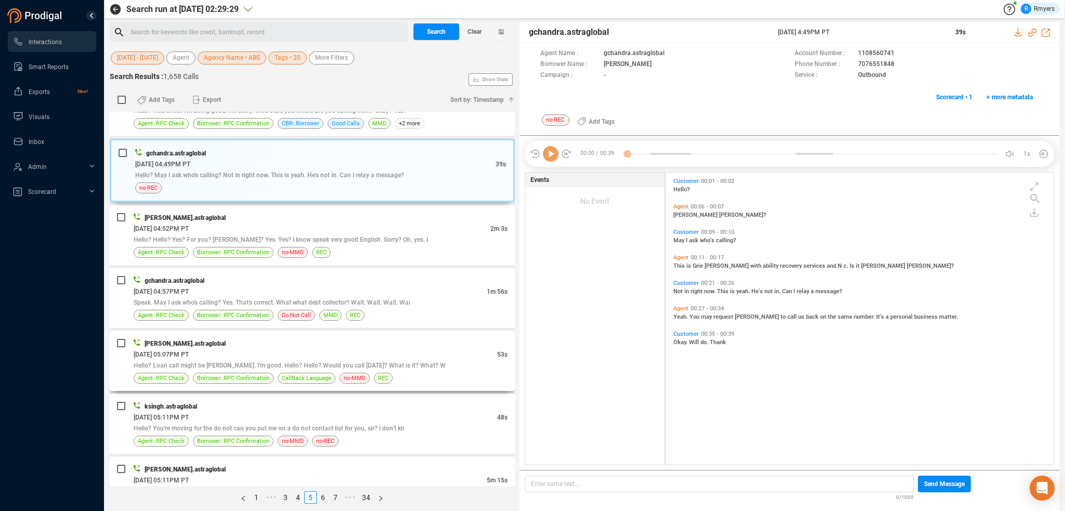
scroll to position [2495, 0]
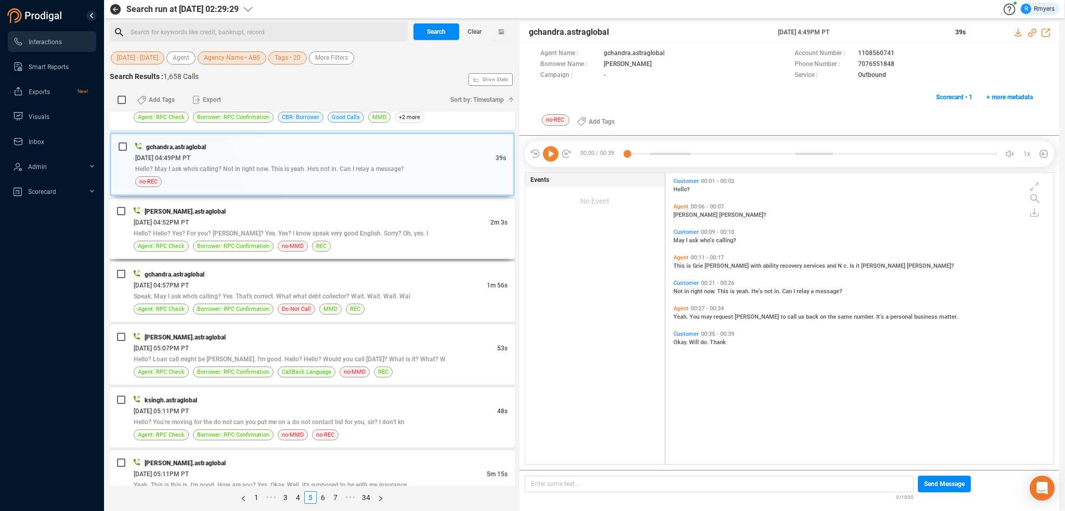
click at [319, 217] on div "[DATE] 04:52PM PT" at bounding box center [312, 222] width 357 height 11
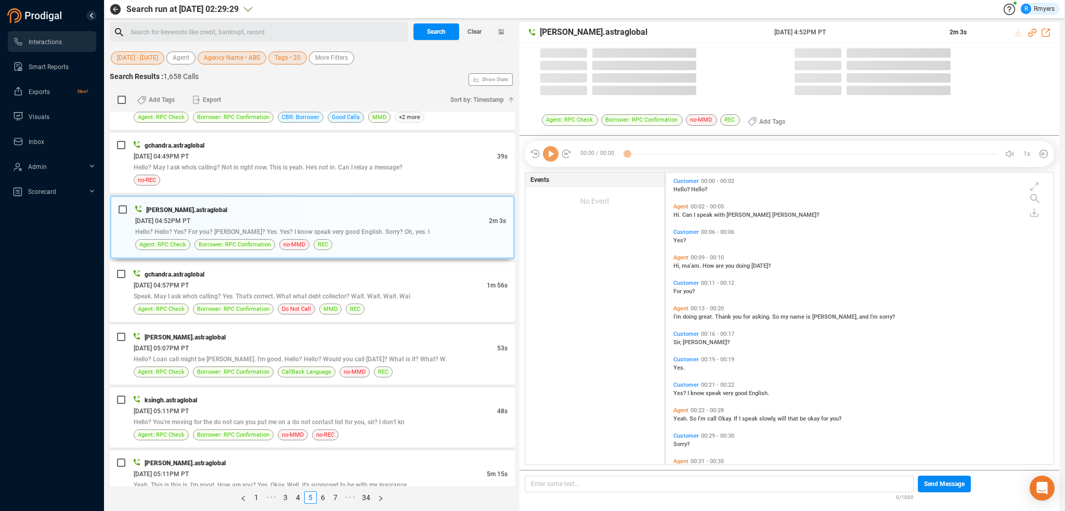
scroll to position [290, 383]
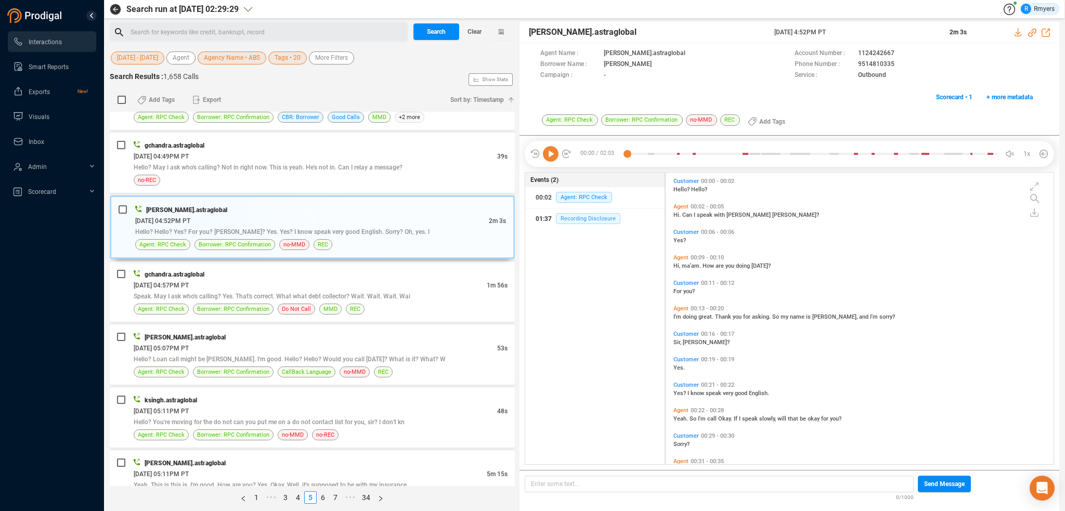
click at [581, 218] on span "Recording Disclosure" at bounding box center [588, 218] width 64 height 11
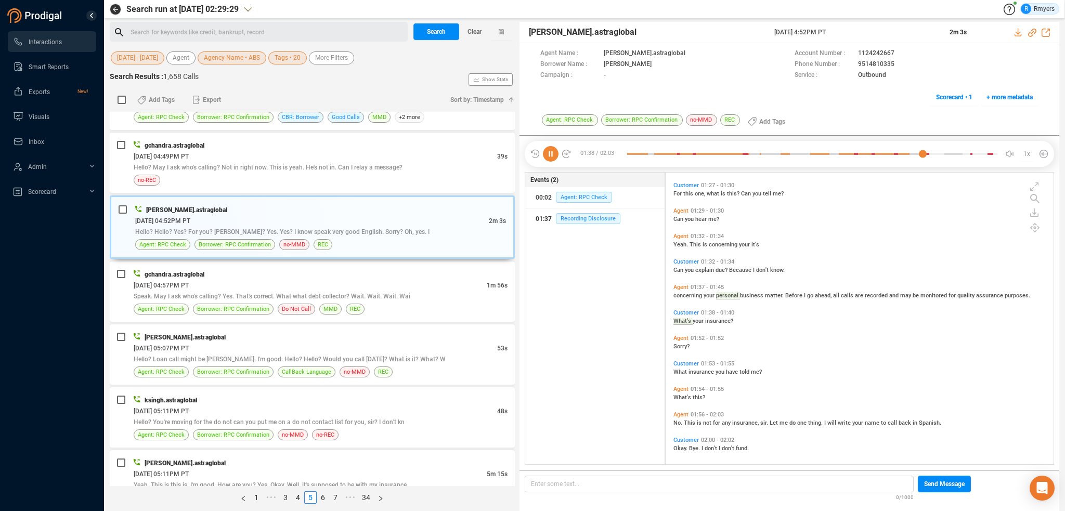
scroll to position [585, 0]
click at [285, 280] on div "[DATE] 04:57PM PT" at bounding box center [310, 285] width 353 height 11
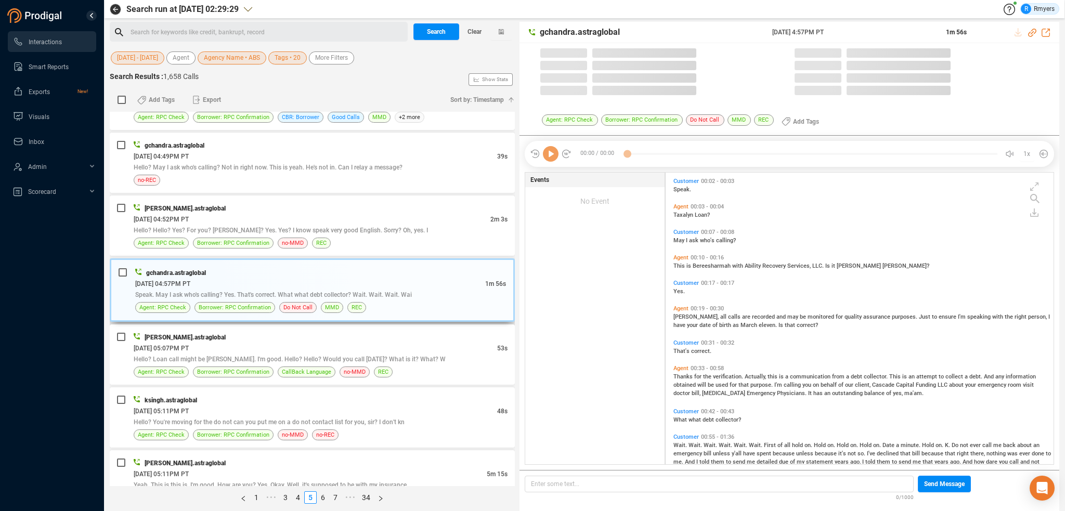
scroll to position [290, 383]
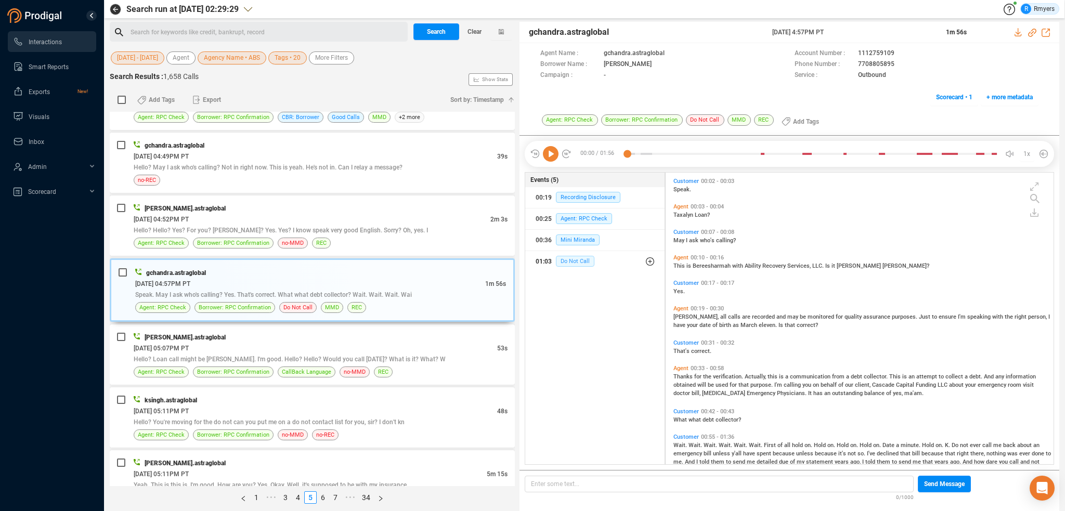
click at [576, 260] on span "Do Not Call" at bounding box center [575, 261] width 38 height 11
click at [576, 269] on div "01:03 Do Not Call" at bounding box center [594, 261] width 119 height 17
click at [578, 264] on span "Do Not Call" at bounding box center [575, 261] width 38 height 11
click at [586, 284] on span "Do Not Call" at bounding box center [583, 282] width 38 height 11
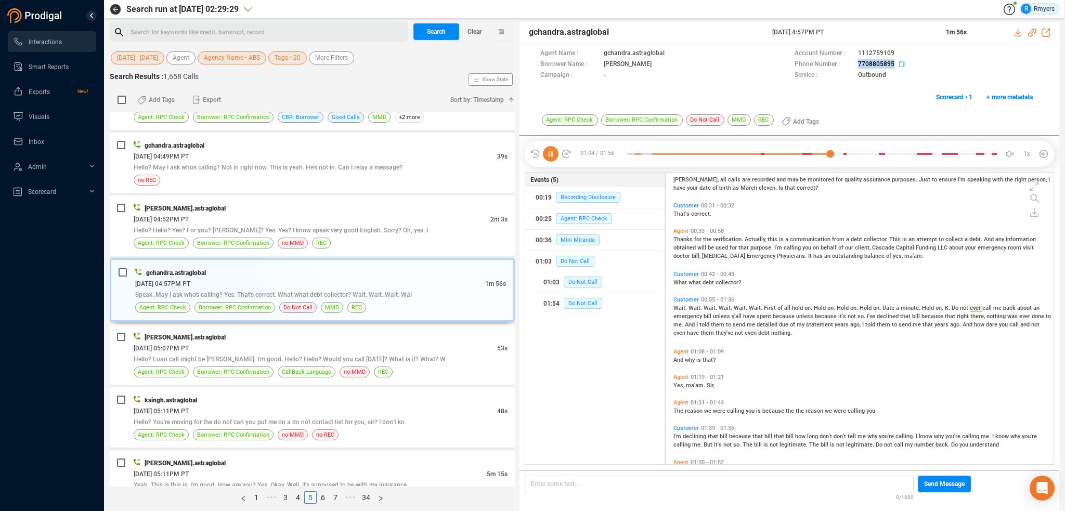
drag, startPoint x: 856, startPoint y: 60, endPoint x: 892, endPoint y: 64, distance: 36.6
click at [892, 64] on div "Phone Number : 7708805895" at bounding box center [916, 64] width 244 height 11
copy span "7708805895"
click at [330, 356] on span "Hello? Loan call might be [PERSON_NAME]. I'm good. Hello? Hello? Would you call…" at bounding box center [290, 359] width 312 height 7
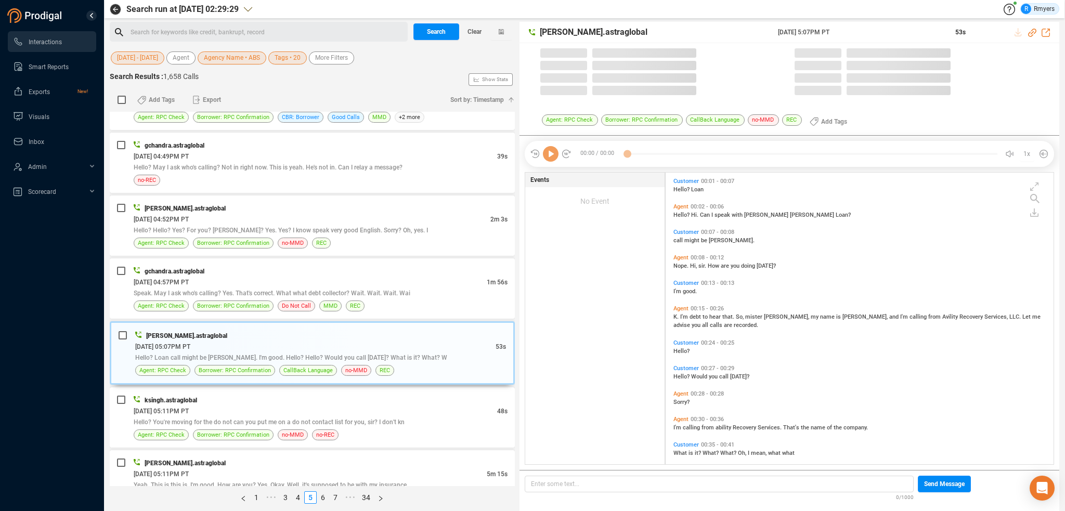
scroll to position [290, 383]
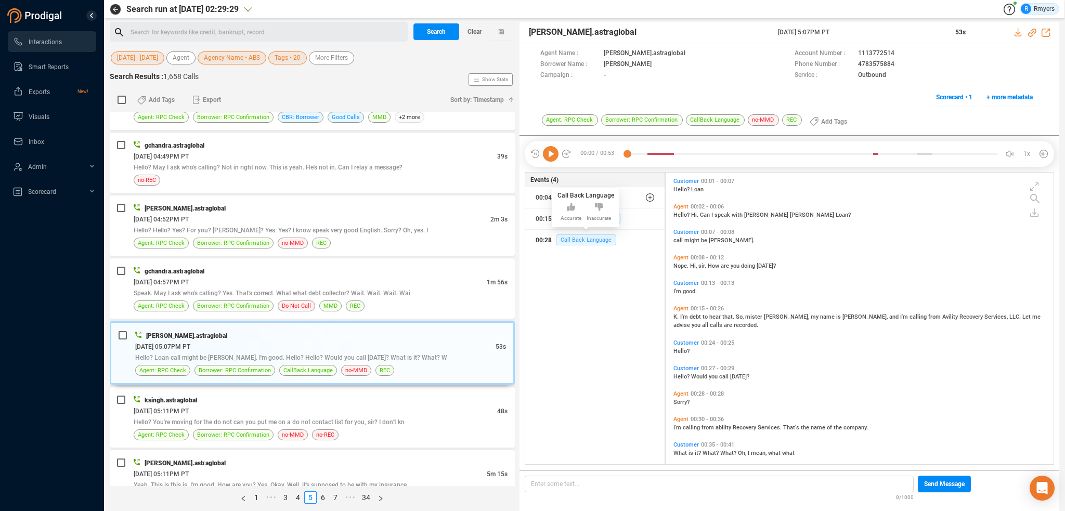
click at [566, 238] on span "Call Back Language" at bounding box center [586, 239] width 60 height 11
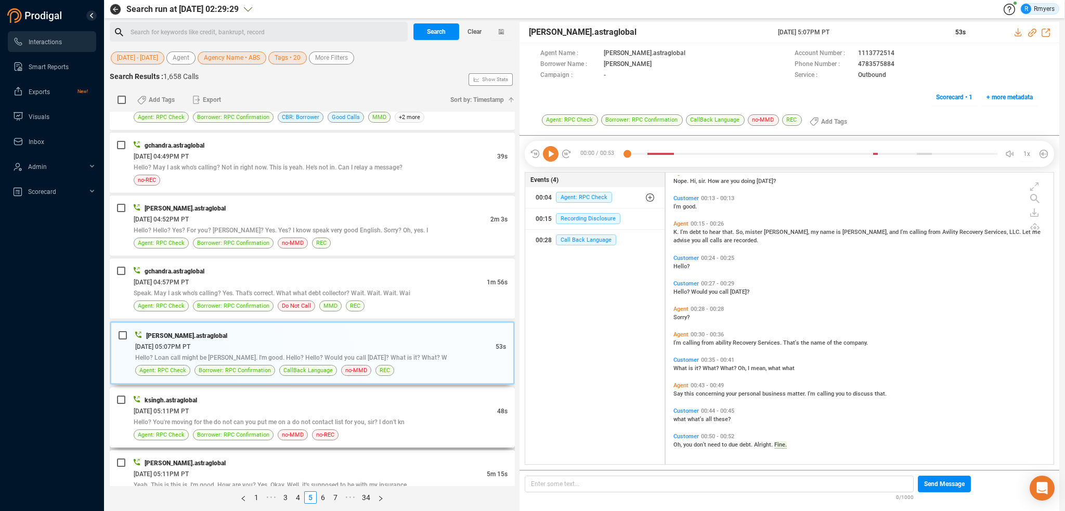
click at [325, 395] on div "ksingh.astraglobal" at bounding box center [321, 400] width 374 height 11
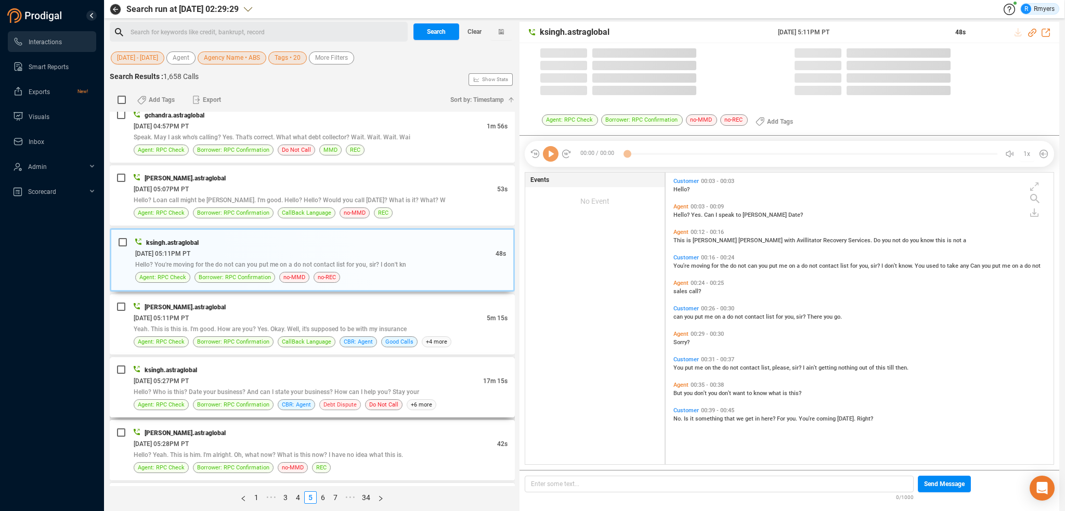
scroll to position [290, 383]
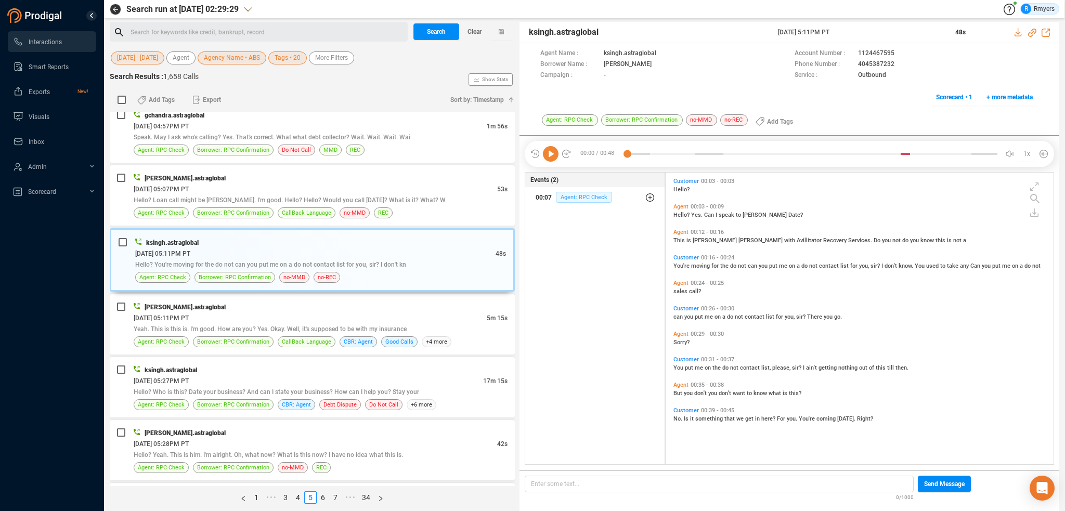
click at [582, 199] on span "Agent: RPC Check" at bounding box center [584, 197] width 56 height 11
click at [695, 270] on div "Customer 00:16 - 00:24 You're moving for the do not can you put me on a do not …" at bounding box center [862, 262] width 383 height 20
click at [697, 263] on span "moving" at bounding box center [701, 266] width 20 height 7
click at [547, 153] on icon at bounding box center [551, 154] width 16 height 16
drag, startPoint x: 856, startPoint y: 62, endPoint x: 897, endPoint y: 66, distance: 40.7
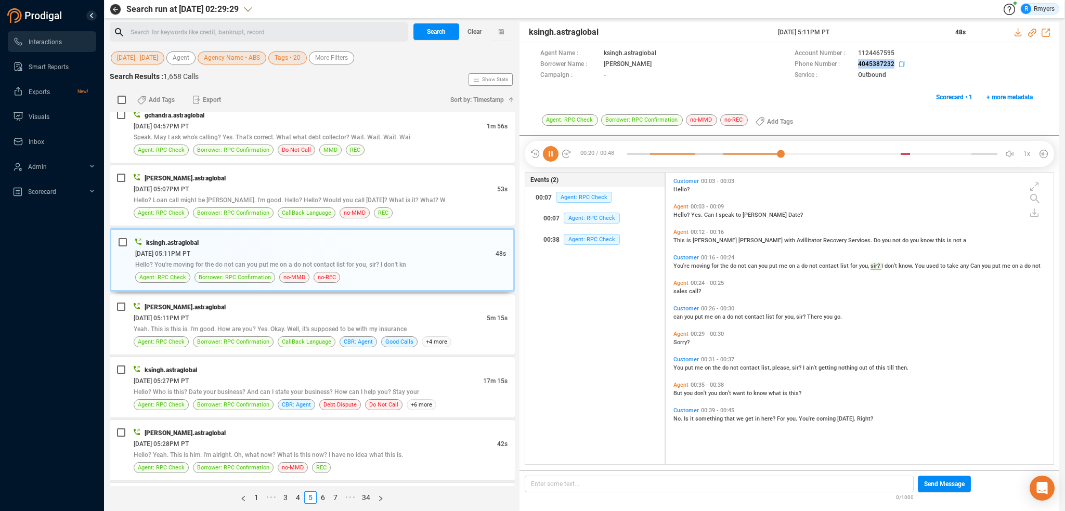
click at [897, 66] on div "Phone Number : 4045387232" at bounding box center [916, 64] width 244 height 11
copy span "4045387232"
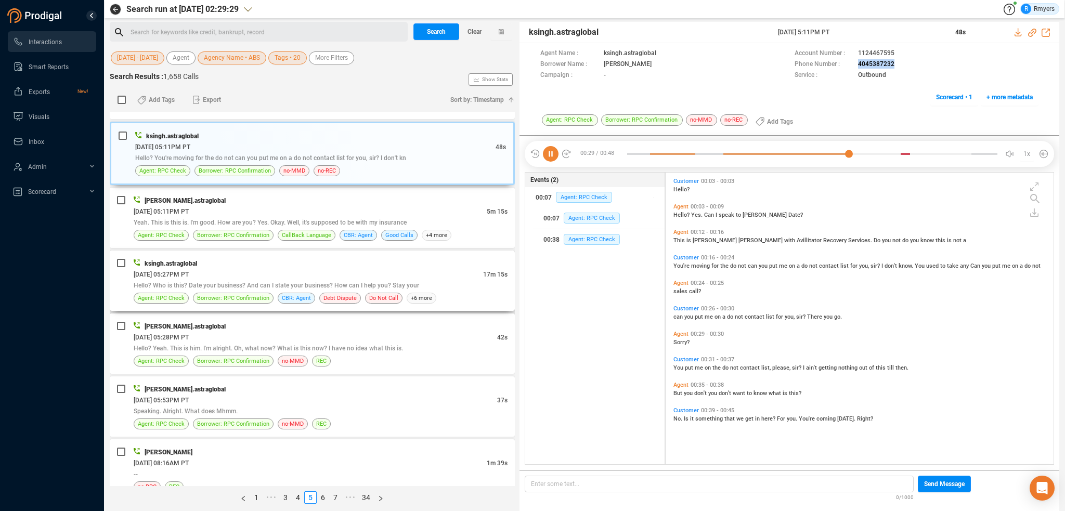
scroll to position [2763, 0]
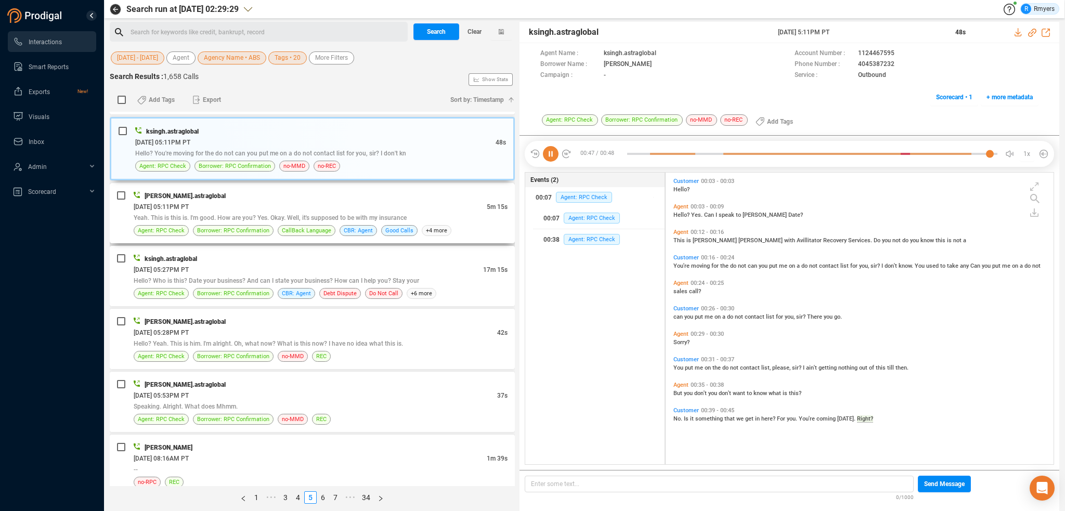
click at [183, 203] on span "[DATE] 05:11PM PT" at bounding box center [161, 206] width 55 height 7
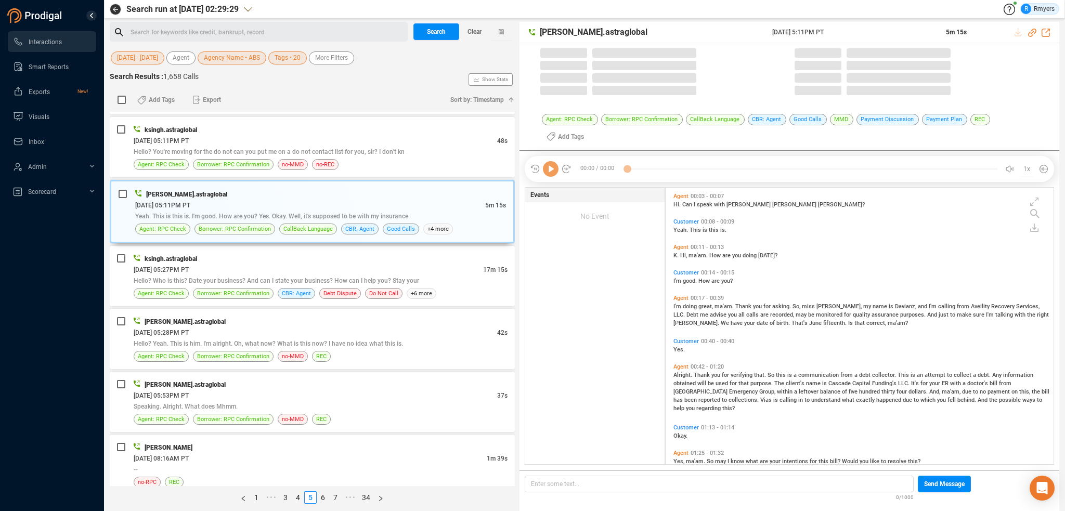
scroll to position [275, 383]
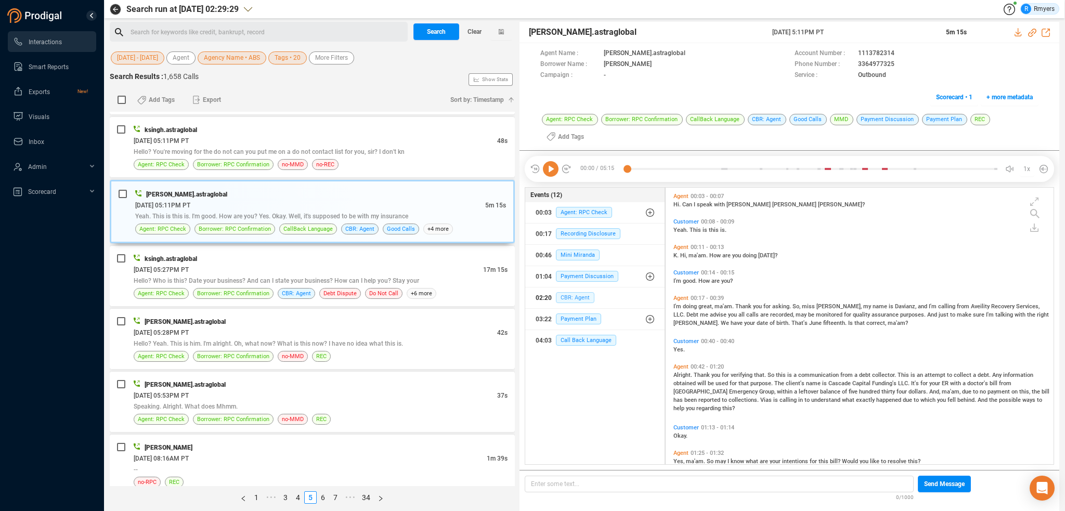
click at [575, 298] on span "CBR: Agent" at bounding box center [575, 297] width 38 height 11
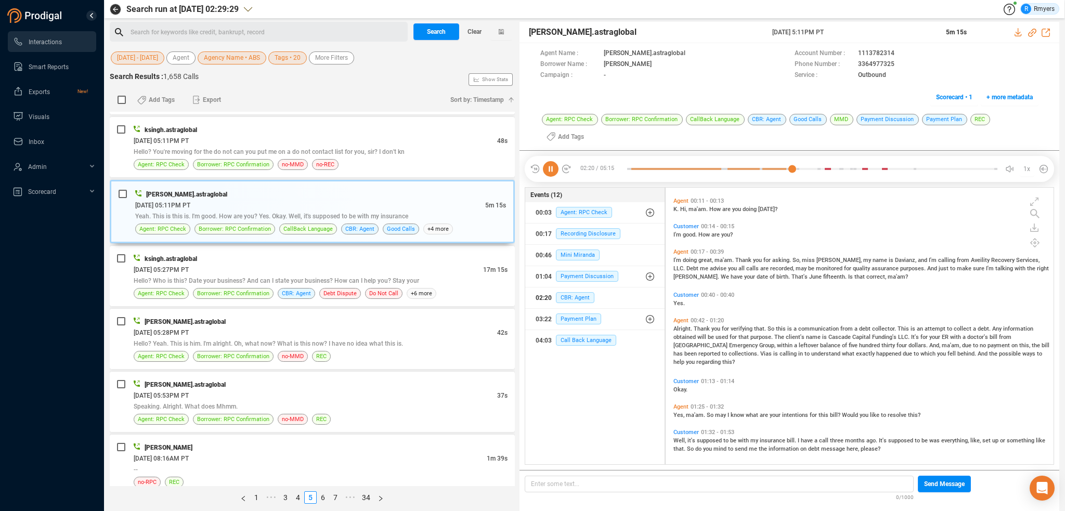
scroll to position [0, 0]
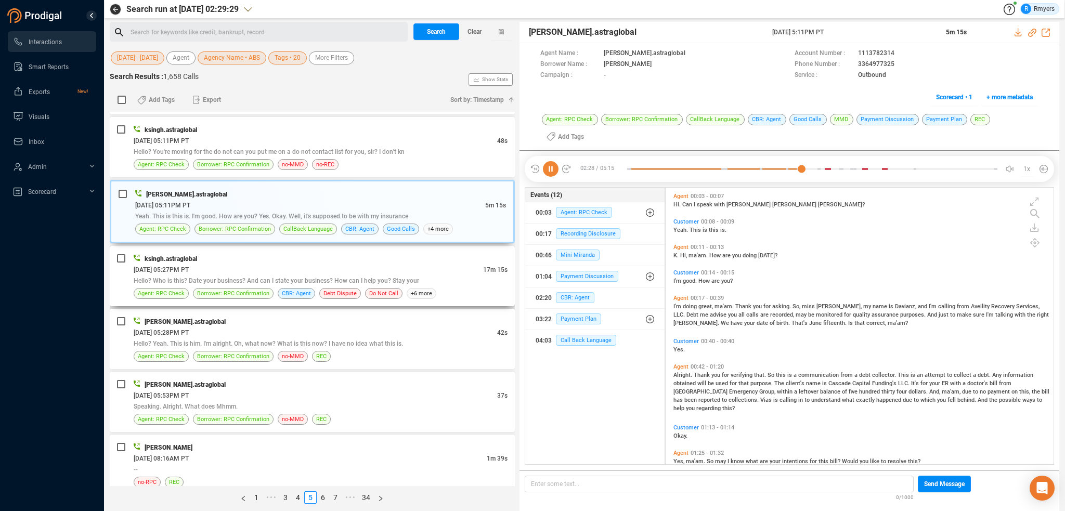
click at [313, 277] on span "Hello? Who is this? Date your business? And can I state your business? How can …" at bounding box center [276, 280] width 285 height 7
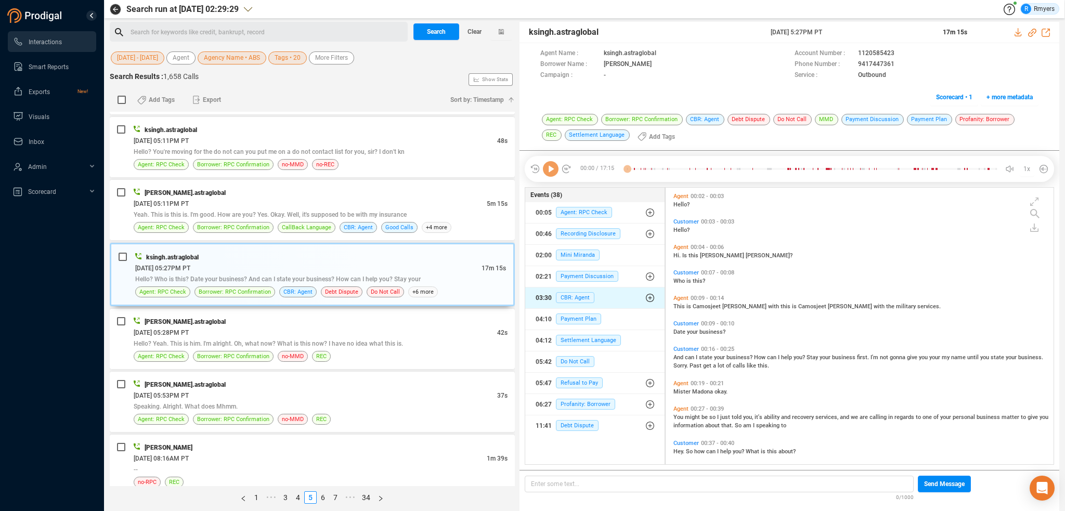
scroll to position [275, 383]
click at [570, 294] on span "CBR: Agent" at bounding box center [575, 297] width 38 height 11
click at [565, 317] on span "CBR: Agent" at bounding box center [583, 318] width 38 height 11
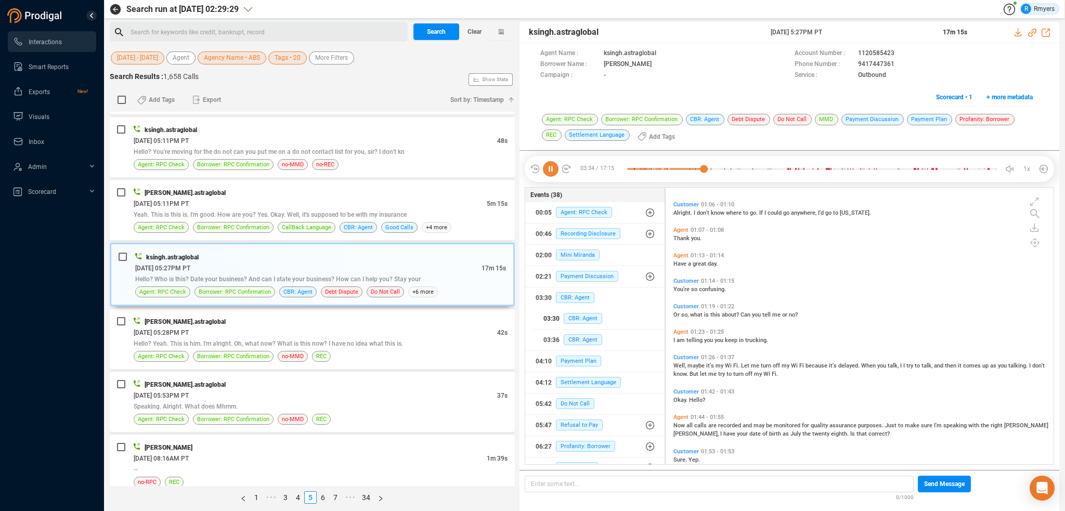
scroll to position [572, 0]
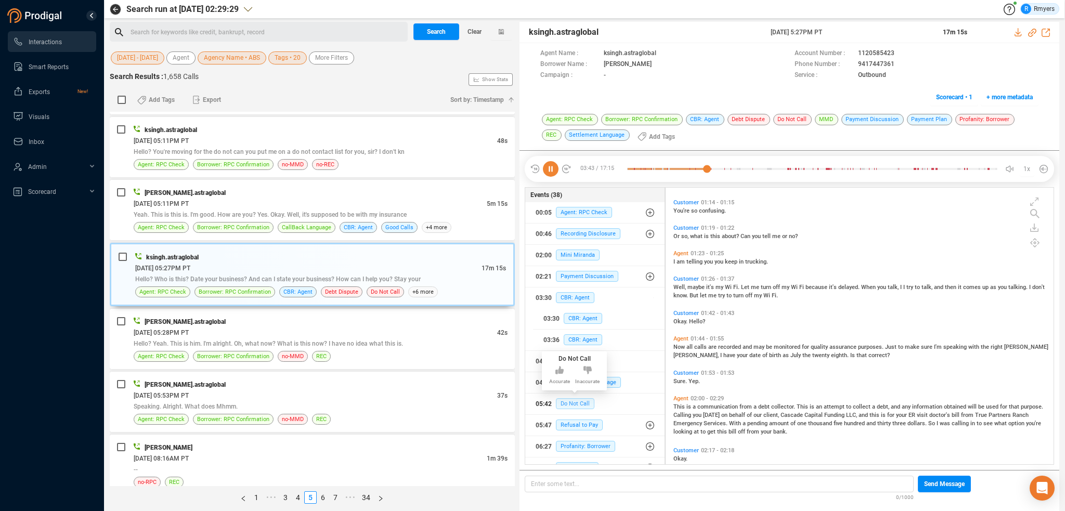
click at [574, 400] on span "Do Not Call" at bounding box center [575, 403] width 38 height 11
click at [364, 340] on span "Hello? Yeah. This is him. I'm alright. Oh, what now? What is this now? I have n…" at bounding box center [268, 343] width 269 height 7
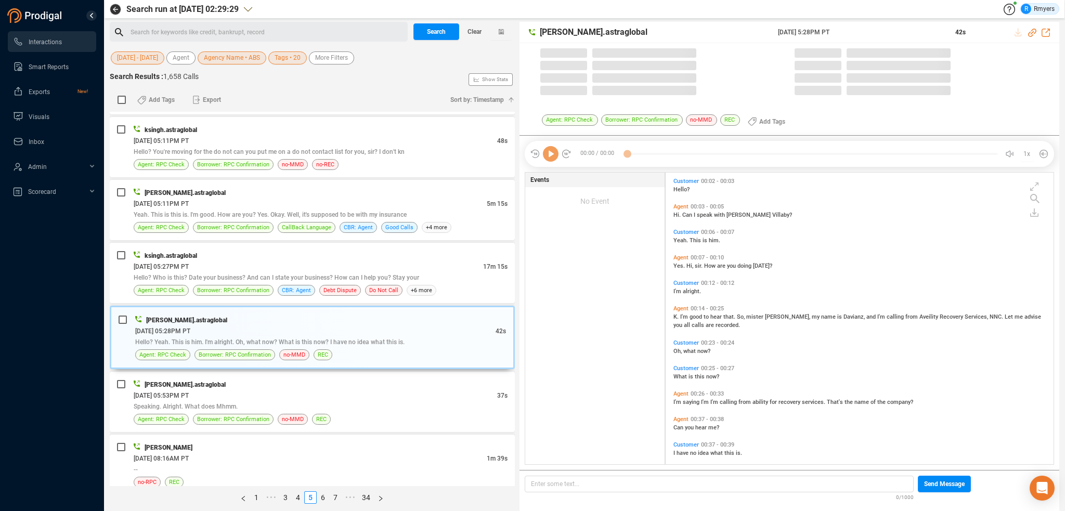
scroll to position [290, 383]
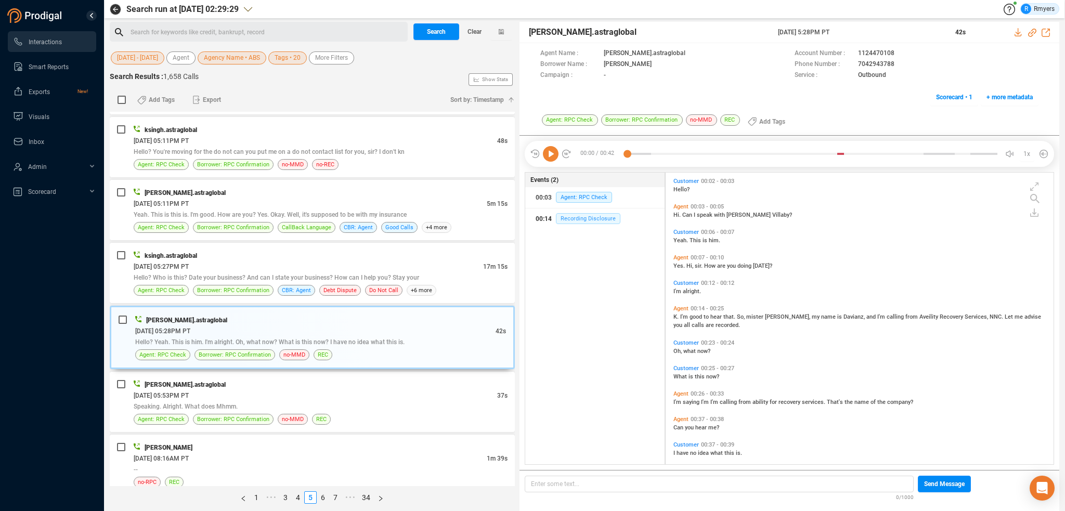
click at [579, 212] on div "00:14 Recording Disclosure" at bounding box center [594, 219] width 119 height 17
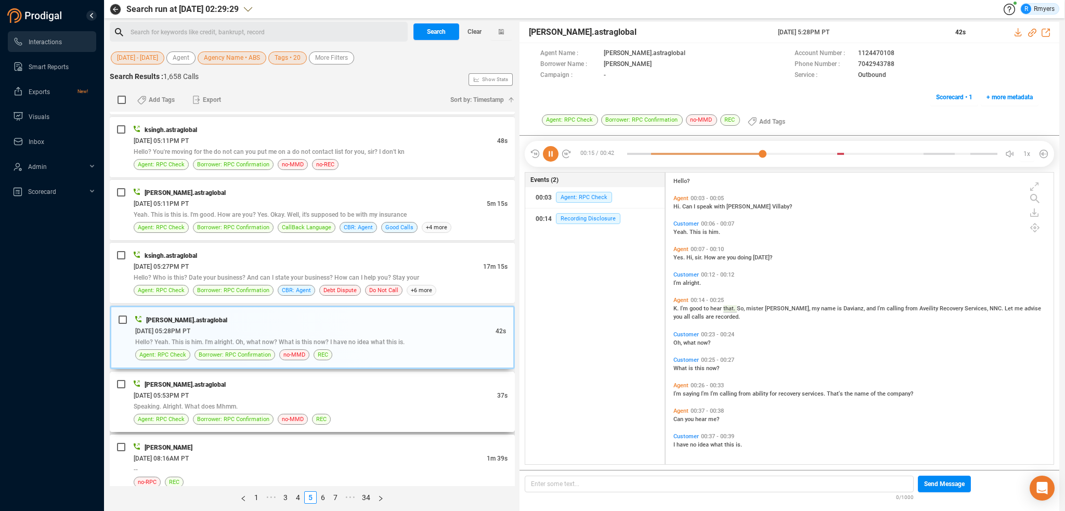
click at [305, 390] on div "[DATE] 05:53PM PT" at bounding box center [315, 395] width 363 height 11
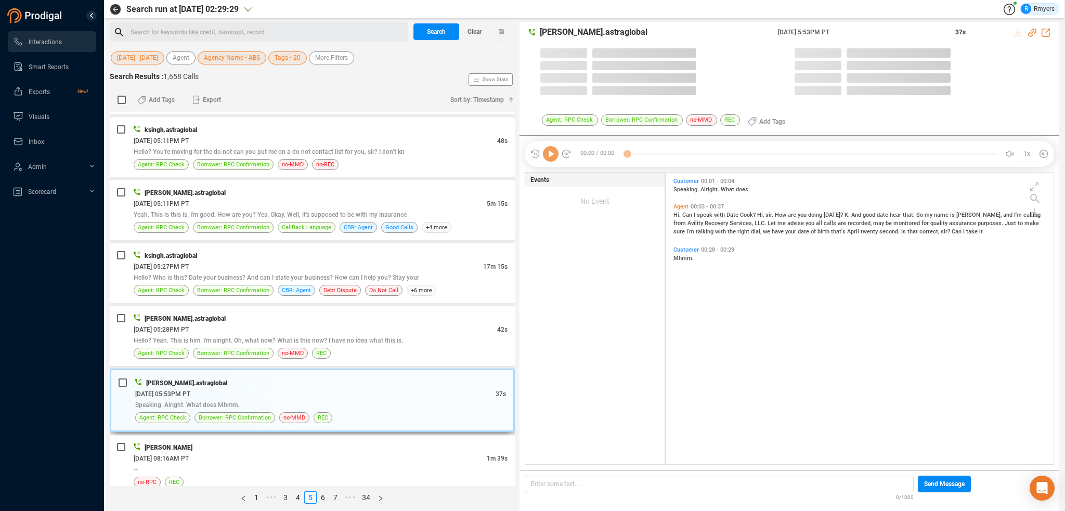
scroll to position [290, 383]
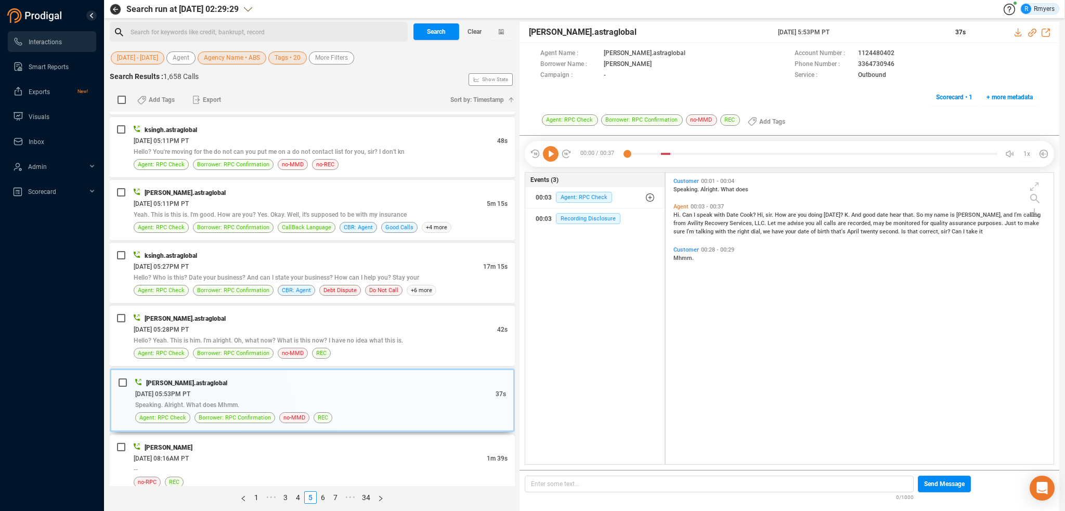
click at [302, 442] on div "[PERSON_NAME]" at bounding box center [321, 447] width 374 height 11
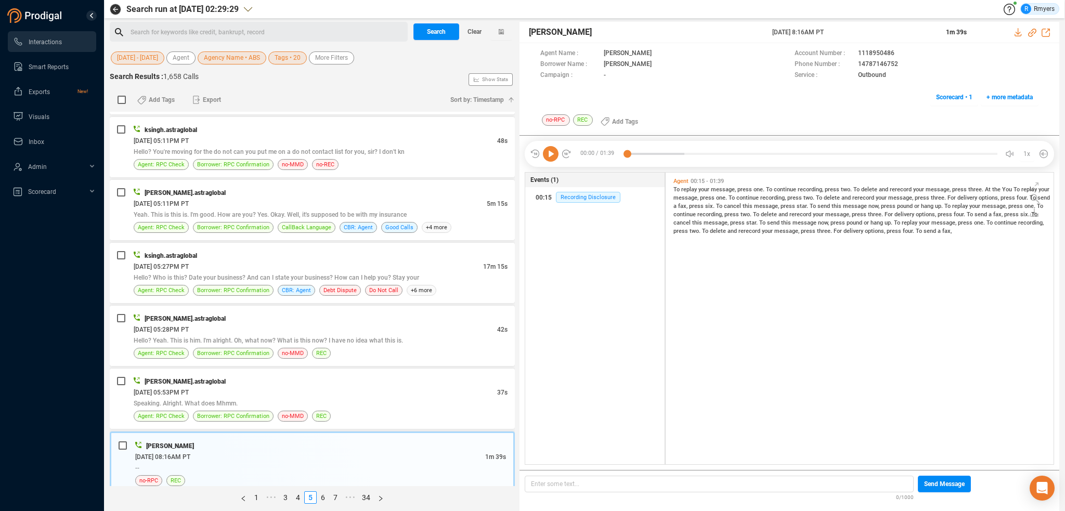
click at [550, 154] on icon at bounding box center [551, 154] width 16 height 16
click at [766, 187] on span "To" at bounding box center [770, 189] width 8 height 7
drag, startPoint x: 849, startPoint y: 187, endPoint x: 881, endPoint y: 187, distance: 31.2
click at [851, 187] on span "To replay your message, press one. To continue recording, press two. To delete …" at bounding box center [861, 210] width 376 height 48
click at [884, 187] on span "and" at bounding box center [884, 189] width 11 height 7
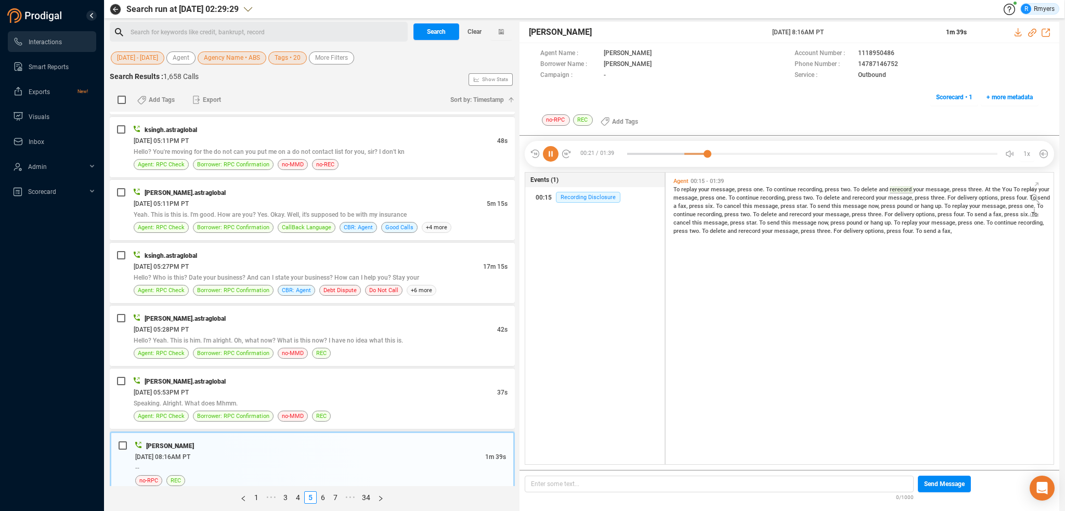
click at [992, 186] on span "the" at bounding box center [997, 189] width 10 height 7
click at [791, 200] on span "press" at bounding box center [795, 197] width 16 height 7
drag, startPoint x: 858, startPoint y: 195, endPoint x: 899, endPoint y: 200, distance: 41.3
click at [867, 195] on span "rerecord" at bounding box center [863, 197] width 23 height 7
click at [938, 210] on div "To replay your message, press one. To continue recording, press two. To delete …" at bounding box center [861, 210] width 377 height 50
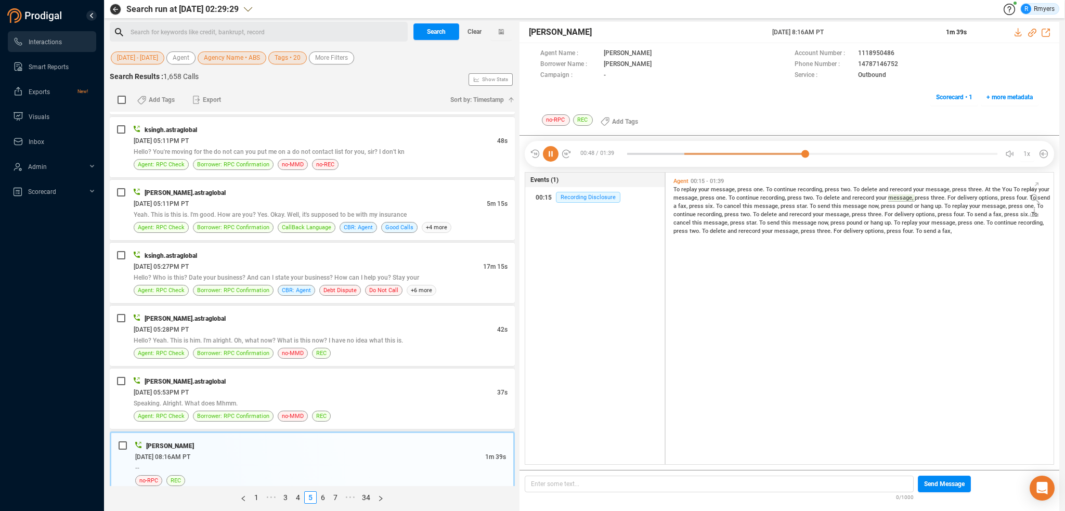
drag, startPoint x: 907, startPoint y: 222, endPoint x: 848, endPoint y: 222, distance: 58.7
click at [919, 222] on span "your" at bounding box center [925, 222] width 12 height 7
drag, startPoint x: 813, startPoint y: 219, endPoint x: 728, endPoint y: 214, distance: 84.9
click at [812, 219] on div "To replay your message, press one. To continue recording, press two. To delete …" at bounding box center [861, 210] width 377 height 50
click at [726, 213] on span "press" at bounding box center [732, 214] width 16 height 7
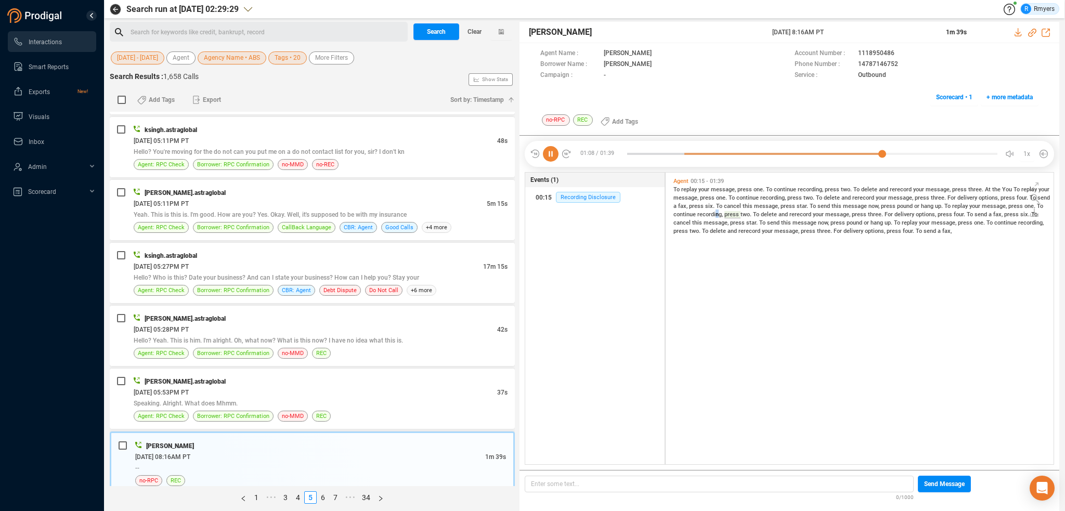
click at [715, 214] on span "recording," at bounding box center [710, 214] width 27 height 7
drag, startPoint x: 692, startPoint y: 230, endPoint x: 378, endPoint y: 224, distance: 314.6
click at [672, 231] on div "Agent 00:15 - 01:39 To replay your message, press one. To continue recording, p…" at bounding box center [862, 206] width 383 height 62
click at [328, 498] on link "6" at bounding box center [322, 497] width 11 height 11
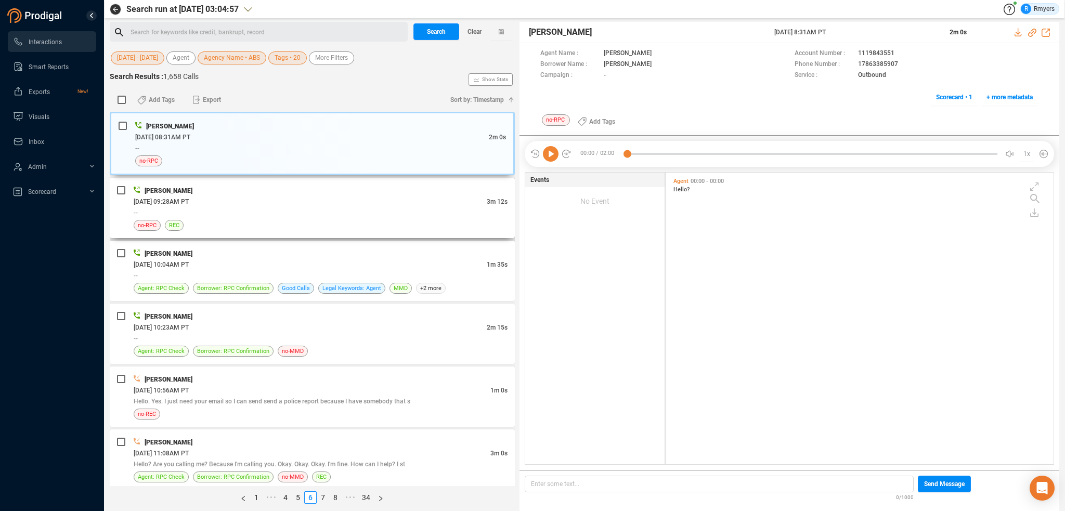
click at [389, 224] on div "no-RPC REC" at bounding box center [321, 225] width 374 height 11
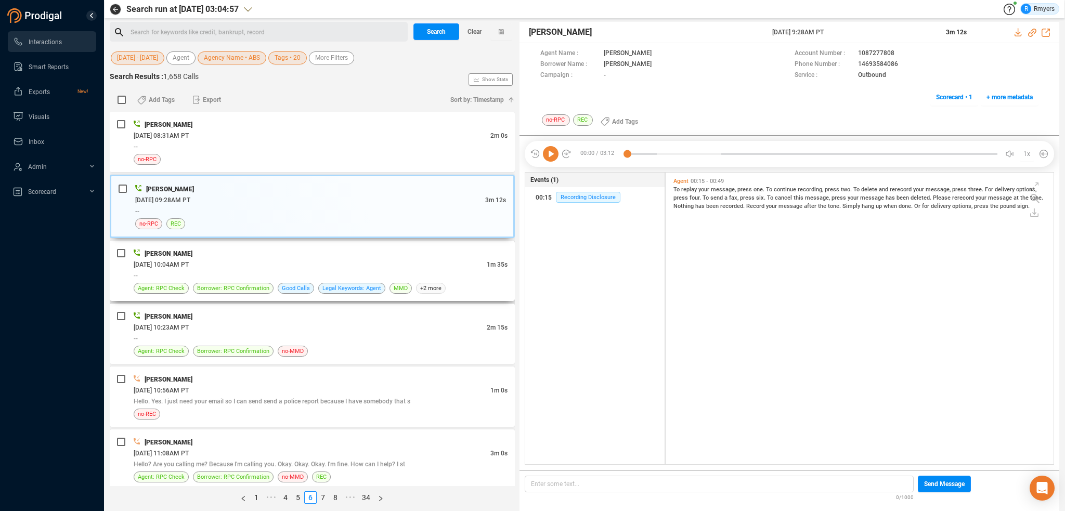
click at [241, 268] on div "06/09/2025 @ 10:04AM PT" at bounding box center [310, 264] width 353 height 11
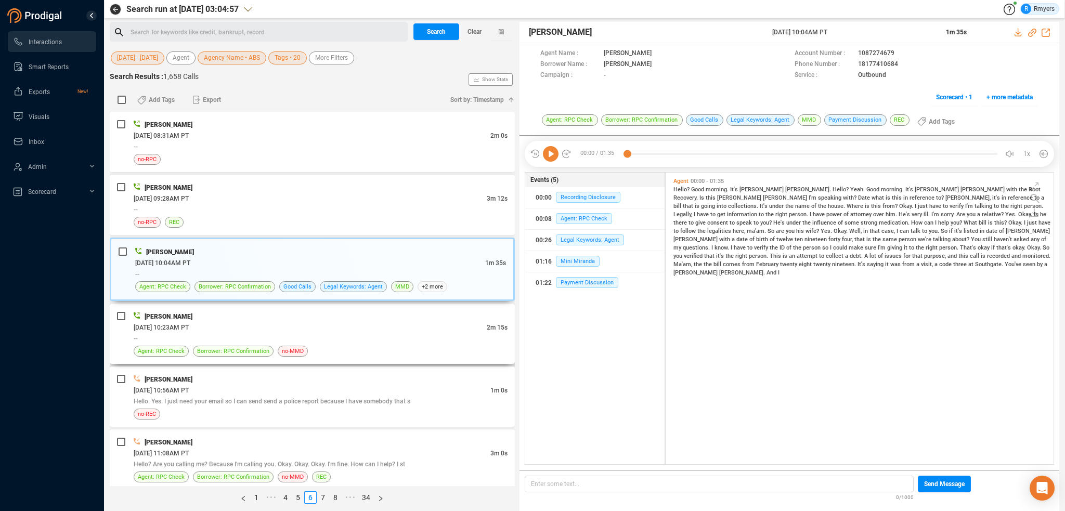
drag, startPoint x: 349, startPoint y: 324, endPoint x: 344, endPoint y: 326, distance: 6.3
click at [348, 324] on div "06/09/2025 @ 10:23AM PT" at bounding box center [310, 327] width 353 height 11
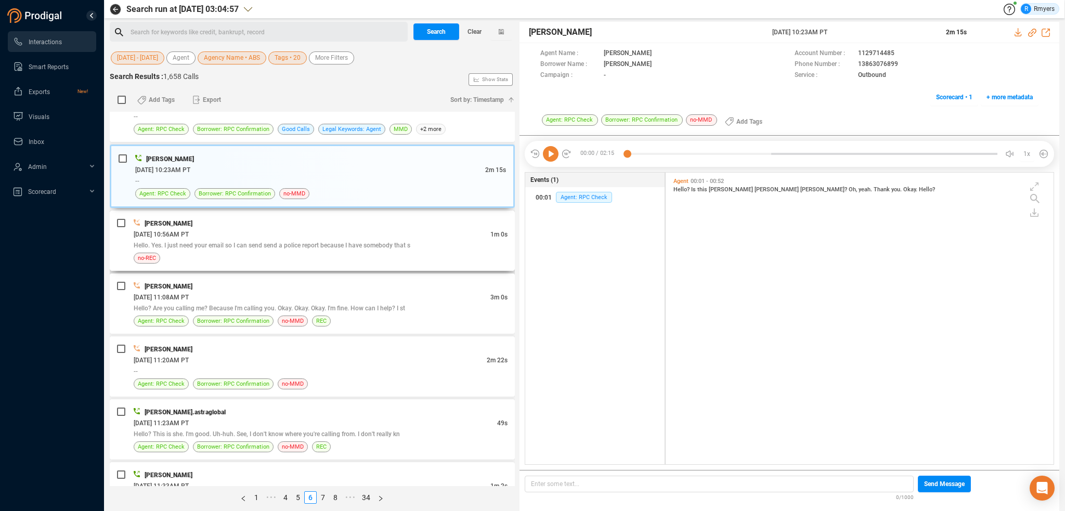
click at [300, 232] on div "06/09/2025 @ 10:56AM PT" at bounding box center [312, 234] width 357 height 11
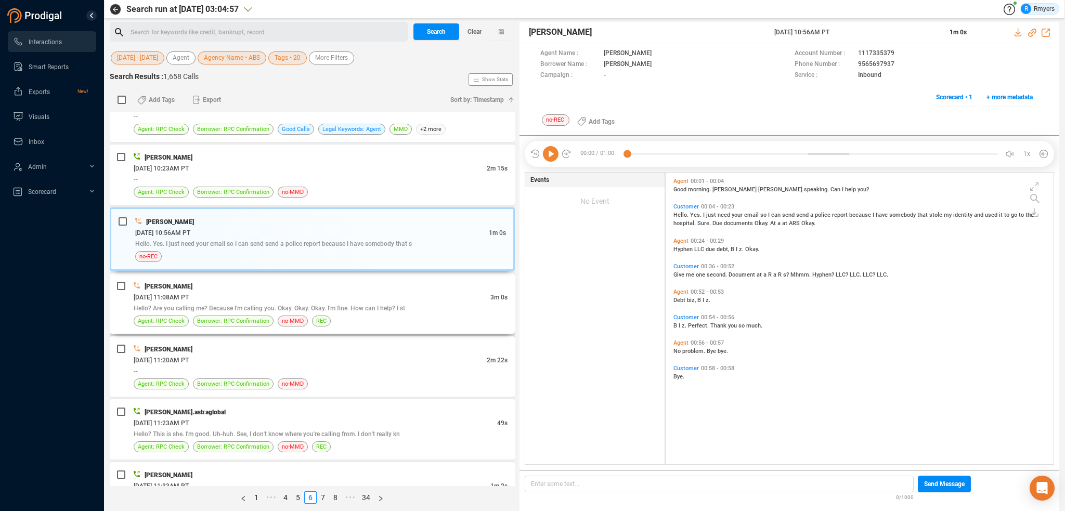
click at [345, 293] on div "06/09/2025 @ 11:08AM PT" at bounding box center [312, 297] width 357 height 11
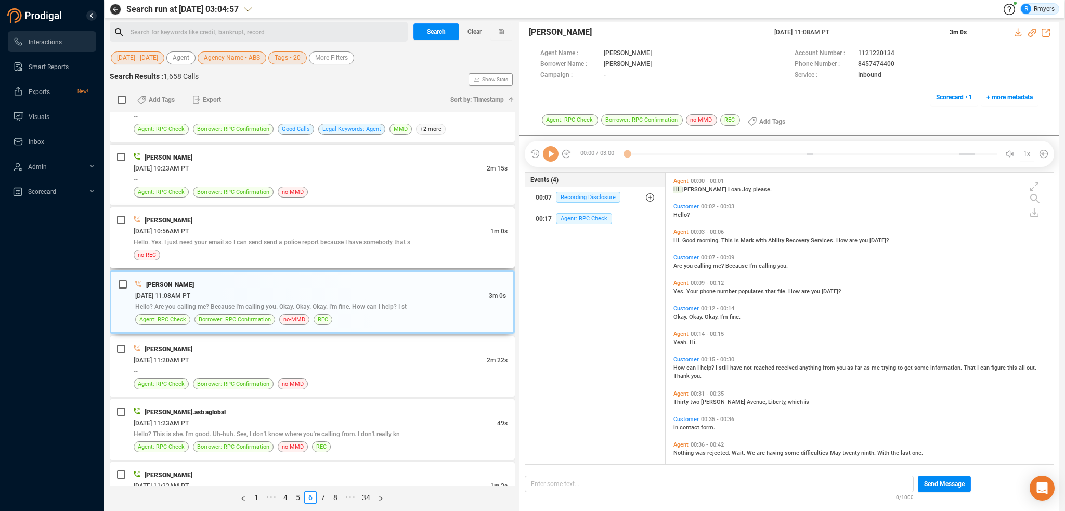
click at [344, 252] on div "no-REC" at bounding box center [321, 255] width 374 height 11
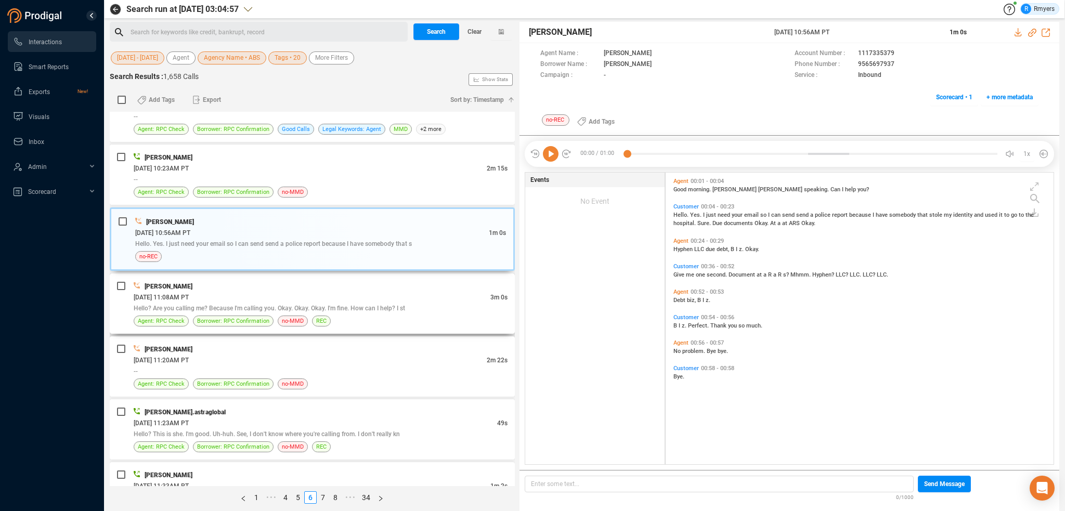
click at [343, 284] on div "[PERSON_NAME]" at bounding box center [321, 286] width 374 height 11
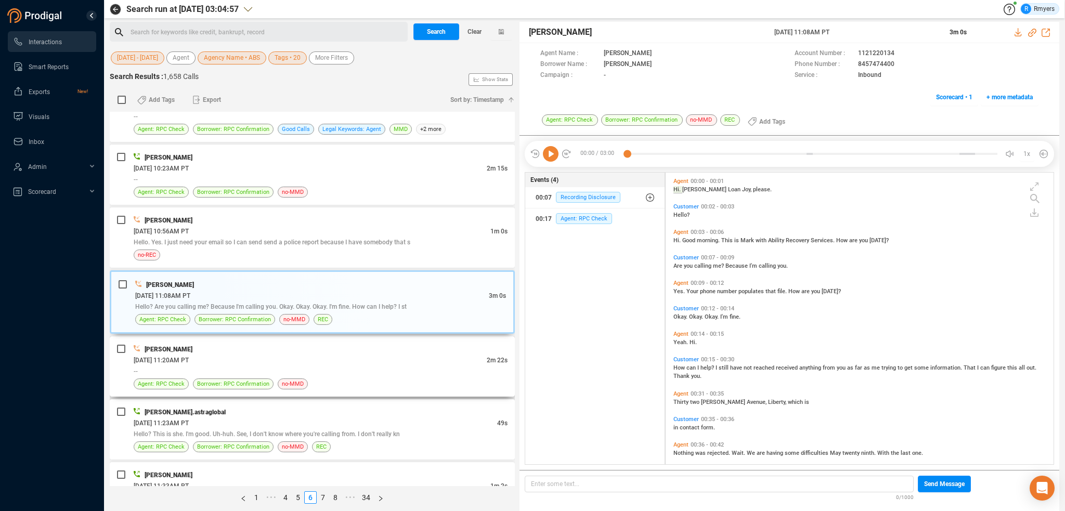
click at [266, 352] on div "Holly Ruiz 06/09/2025 @ 11:20AM PT 2m 22s -- Agent: RPC Check Borrower: RPC Con…" at bounding box center [321, 367] width 374 height 46
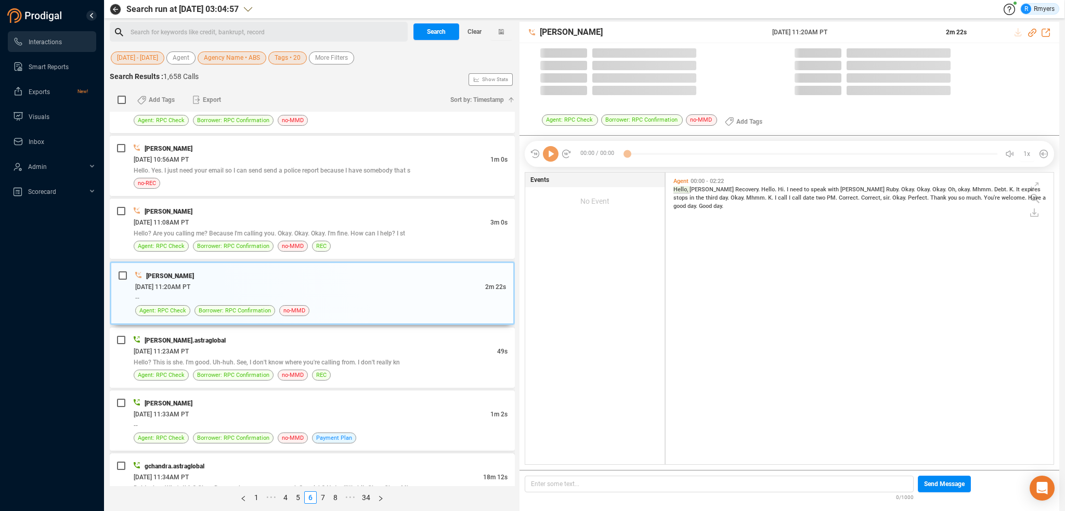
scroll to position [312, 0]
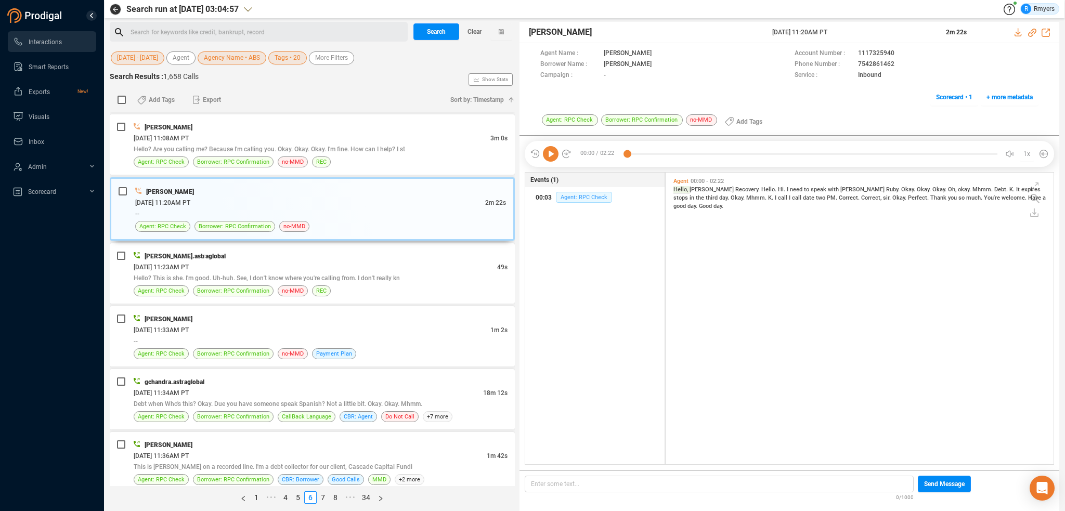
click at [580, 198] on span "Agent: RPC Check" at bounding box center [584, 197] width 56 height 11
click at [398, 149] on span "Hello? Are you calling me? Because I'm calling you. Okay. Okay. Okay. I'm fine.…" at bounding box center [269, 149] width 271 height 7
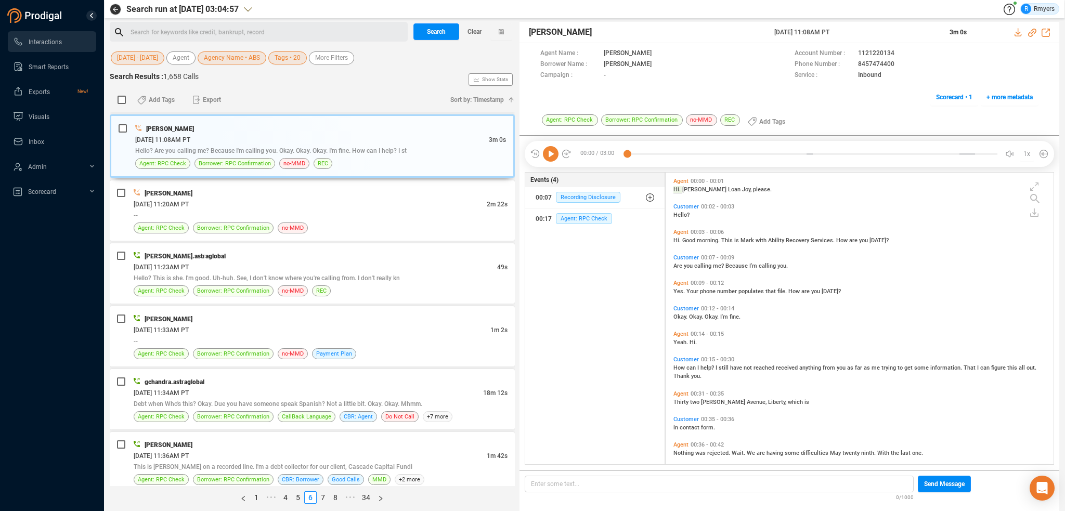
scroll to position [290, 383]
click at [553, 156] on icon at bounding box center [551, 154] width 16 height 16
click at [676, 237] on span "Hi." at bounding box center [677, 240] width 9 height 7
click at [685, 265] on span "you" at bounding box center [689, 266] width 10 height 7
click at [698, 364] on span "I" at bounding box center [698, 367] width 3 height 7
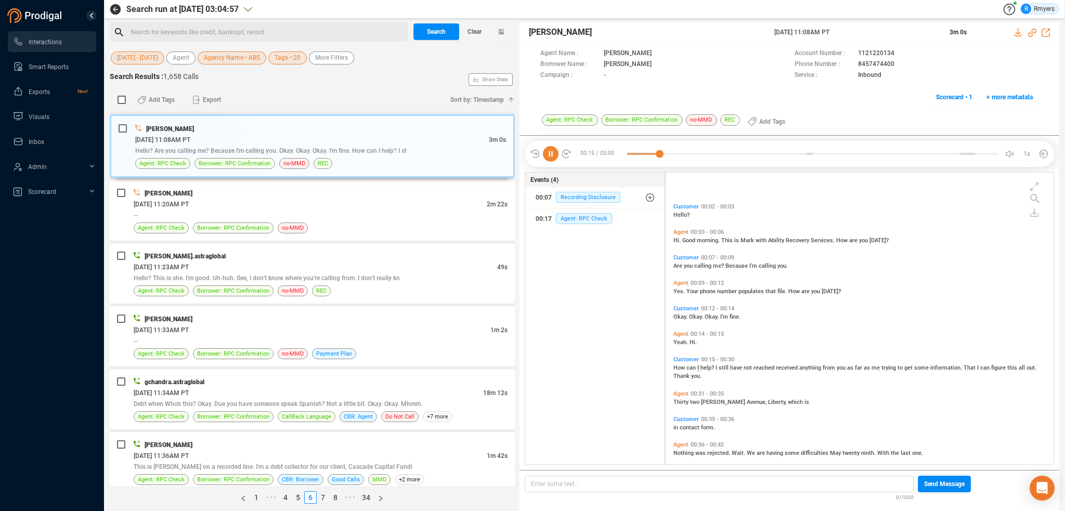
scroll to position [51, 0]
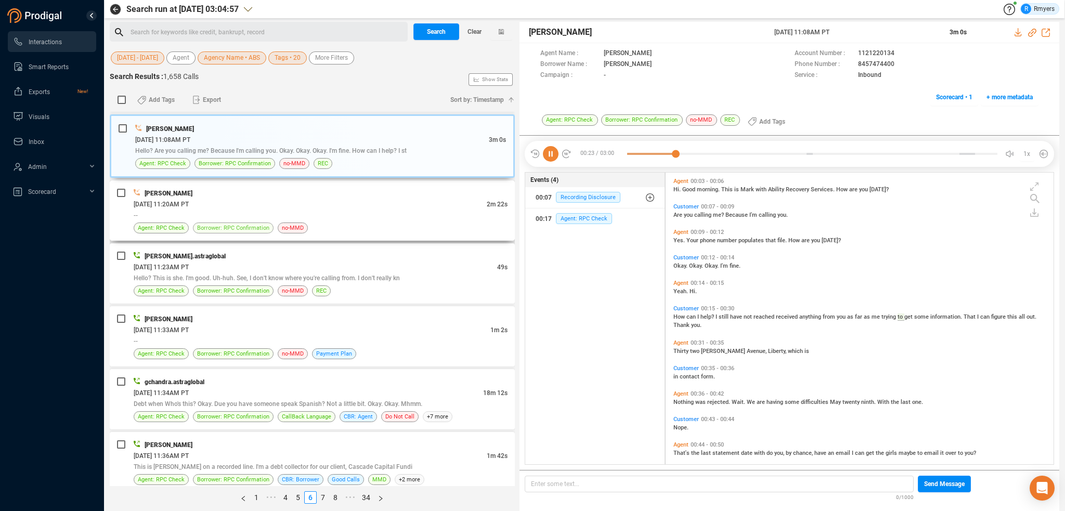
click at [202, 223] on span "Borrower: RPC Confirmation" at bounding box center [233, 228] width 72 height 10
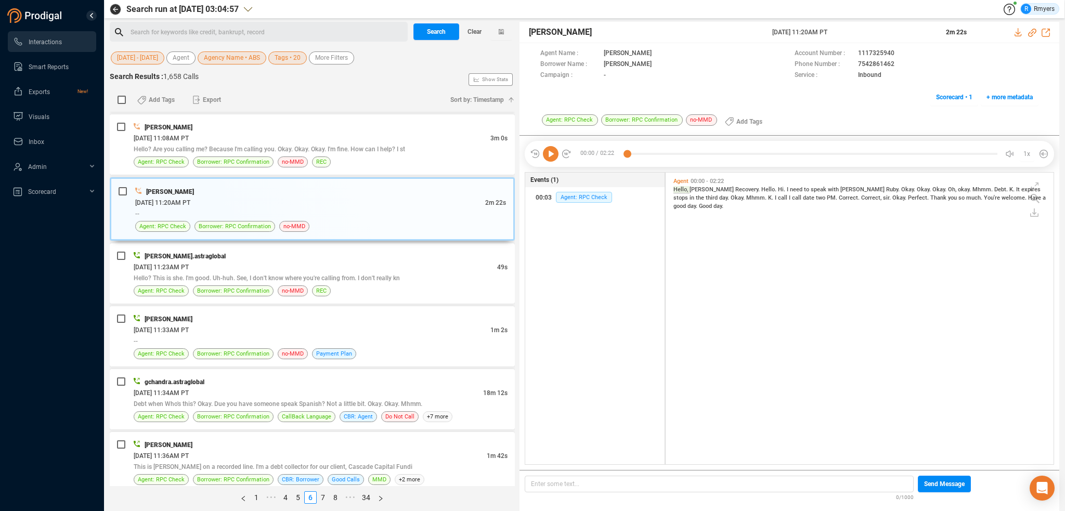
scroll to position [290, 383]
click at [571, 201] on span "Agent: RPC Check" at bounding box center [584, 197] width 56 height 11
click at [274, 274] on span "Hello? This is she. I'm good. Uh-huh. See, I don't know where you're calling fr…" at bounding box center [267, 277] width 266 height 7
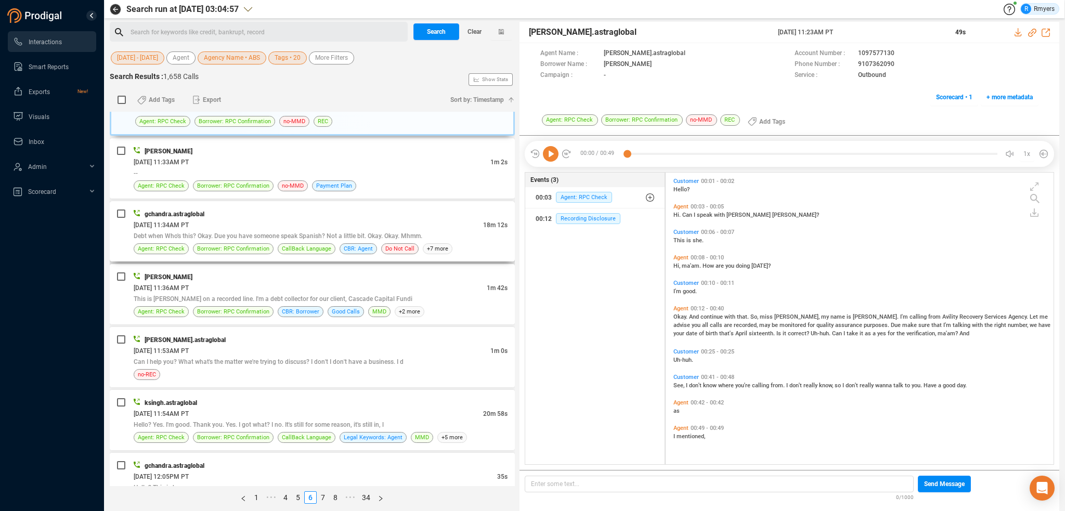
scroll to position [416, 0]
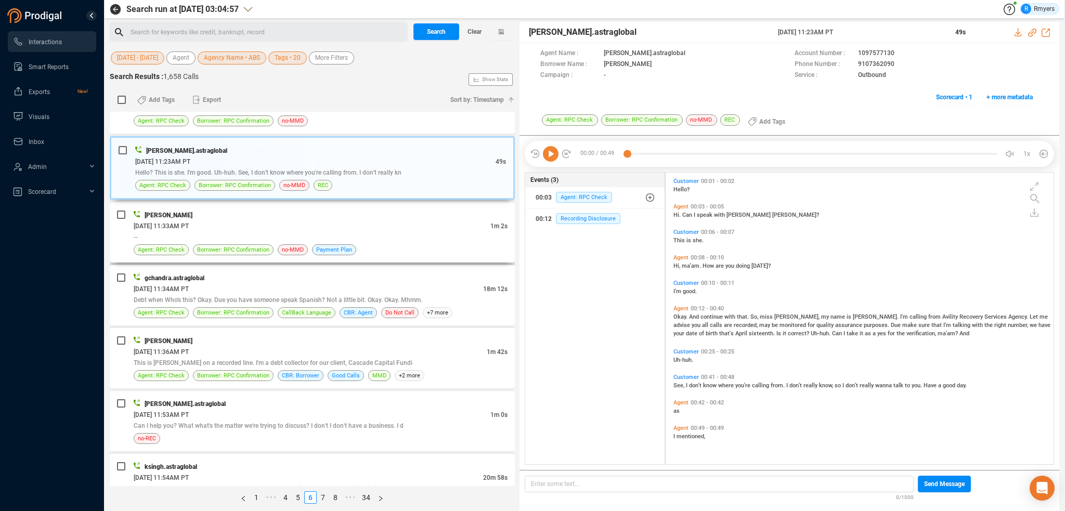
click at [234, 222] on div "06/09/2025 @ 11:33AM PT" at bounding box center [312, 225] width 357 height 11
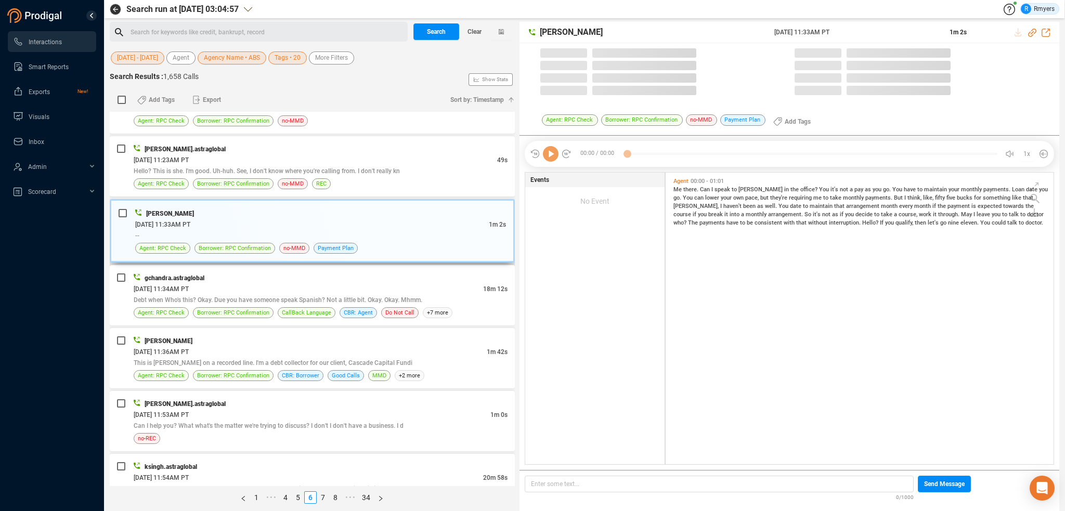
scroll to position [290, 383]
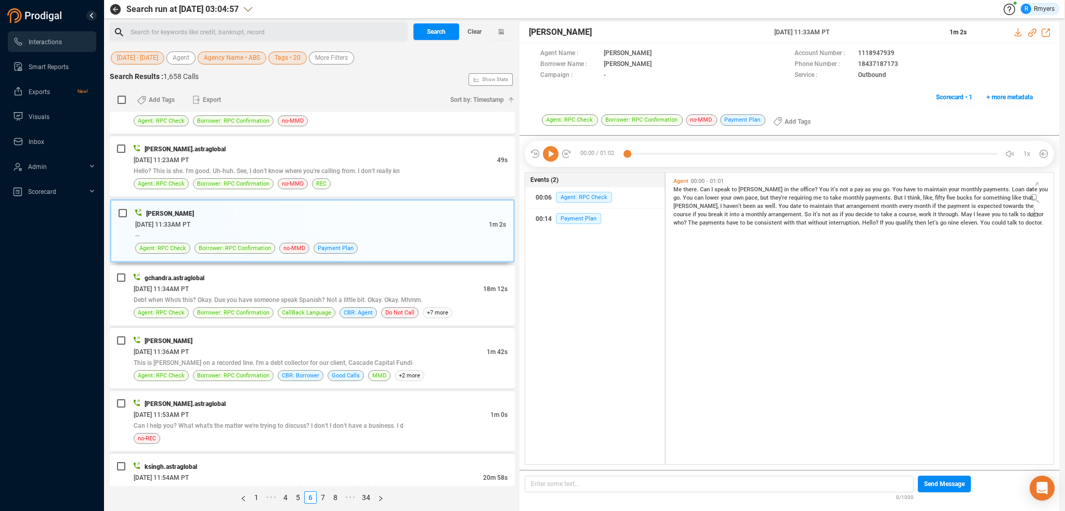
click at [547, 149] on icon at bounding box center [551, 154] width 16 height 16
click at [706, 190] on span "Can" at bounding box center [705, 189] width 11 height 7
click at [819, 187] on span "You" at bounding box center [824, 189] width 11 height 7
click at [892, 189] on span "You" at bounding box center [897, 189] width 11 height 7
click at [1012, 189] on span "Loan" at bounding box center [1019, 189] width 14 height 7
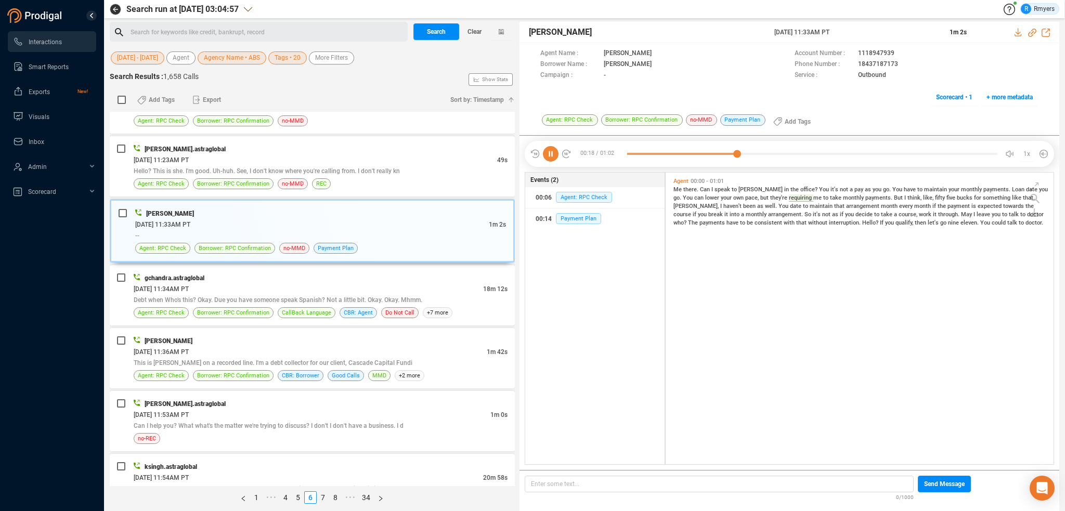
drag, startPoint x: 814, startPoint y: 195, endPoint x: 842, endPoint y: 202, distance: 28.8
click at [843, 199] on span "monthly" at bounding box center [854, 197] width 22 height 7
drag, startPoint x: 866, startPoint y: 198, endPoint x: 900, endPoint y: 200, distance: 34.9
click at [870, 199] on span "Me there. Can I speak to Manuel in the office? You it's not a pay as you go. Yo…" at bounding box center [860, 206] width 374 height 40
drag, startPoint x: 926, startPoint y: 199, endPoint x: 964, endPoint y: 198, distance: 38.0
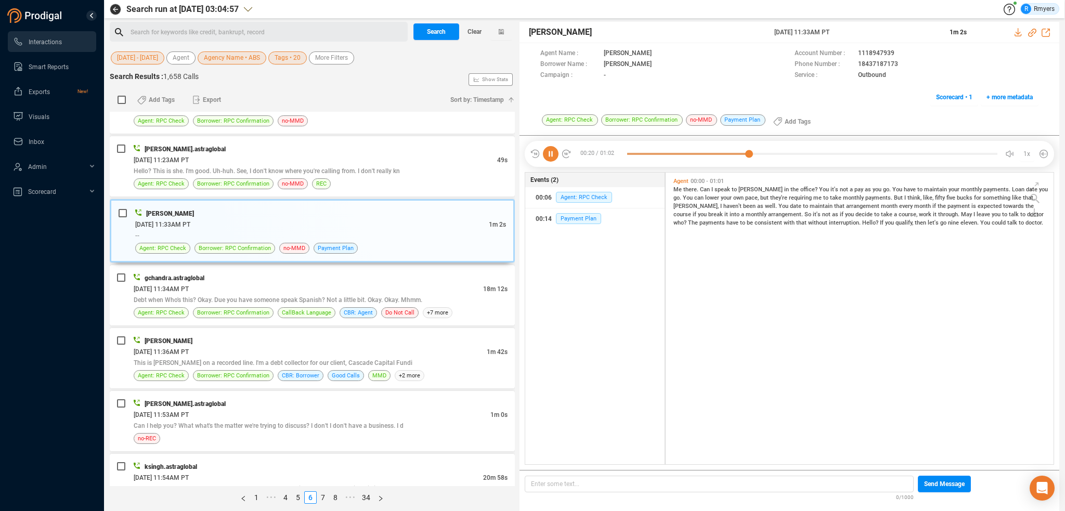
click at [957, 199] on span "bucks" at bounding box center [965, 197] width 17 height 7
drag, startPoint x: 973, startPoint y: 197, endPoint x: 1013, endPoint y: 197, distance: 40.0
click at [988, 197] on span "Me there. Can I speak to Manuel in the office? You it's not a pay as you go. Yo…" at bounding box center [860, 206] width 374 height 40
click at [723, 203] on span "I" at bounding box center [721, 206] width 3 height 7
click at [846, 205] on span "arrangement" at bounding box center [863, 206] width 35 height 7
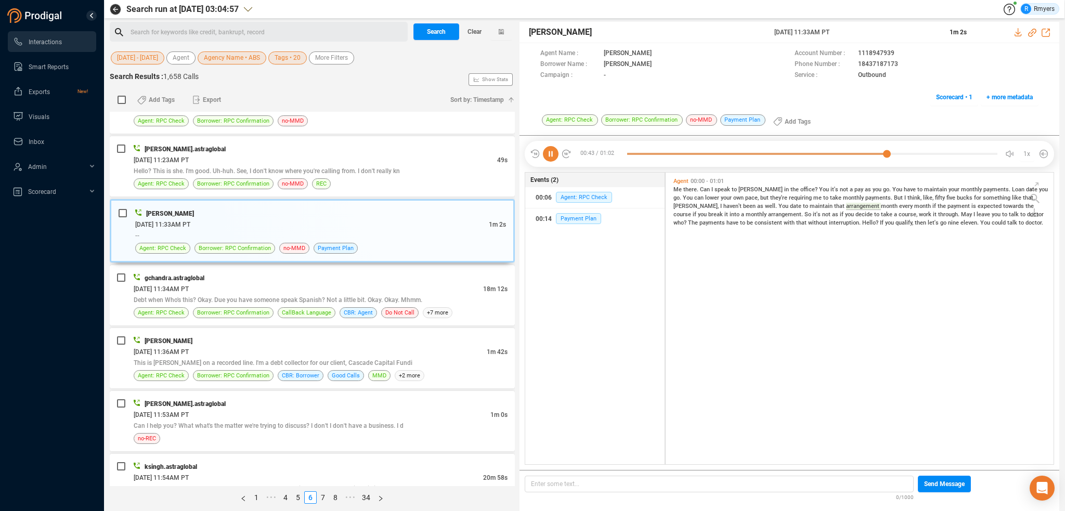
drag, startPoint x: 866, startPoint y: 205, endPoint x: 886, endPoint y: 205, distance: 19.8
click at [937, 205] on span "the" at bounding box center [942, 206] width 10 height 7
drag, startPoint x: 952, startPoint y: 202, endPoint x: 992, endPoint y: 204, distance: 40.1
click at [976, 204] on div "Me there. Can I speak to Manuel in the office? You it's not a pay as you go. Yo…" at bounding box center [861, 206] width 377 height 42
click at [741, 211] on span "into" at bounding box center [734, 214] width 11 height 7
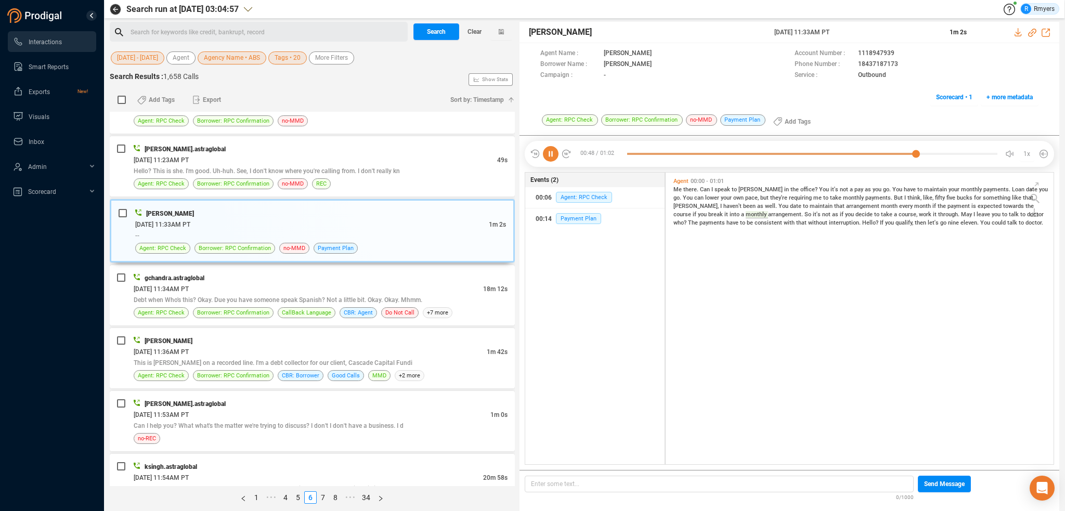
click at [881, 214] on span "take" at bounding box center [887, 214] width 13 height 7
drag, startPoint x: 917, startPoint y: 212, endPoint x: 929, endPoint y: 212, distance: 11.4
click at [929, 212] on span "Me there. Can I speak to Manuel in the office? You it's not a pay as you go. Yo…" at bounding box center [860, 206] width 374 height 40
click at [729, 211] on span "it" at bounding box center [726, 214] width 5 height 7
click at [895, 220] on span "qualify," at bounding box center [904, 222] width 19 height 7
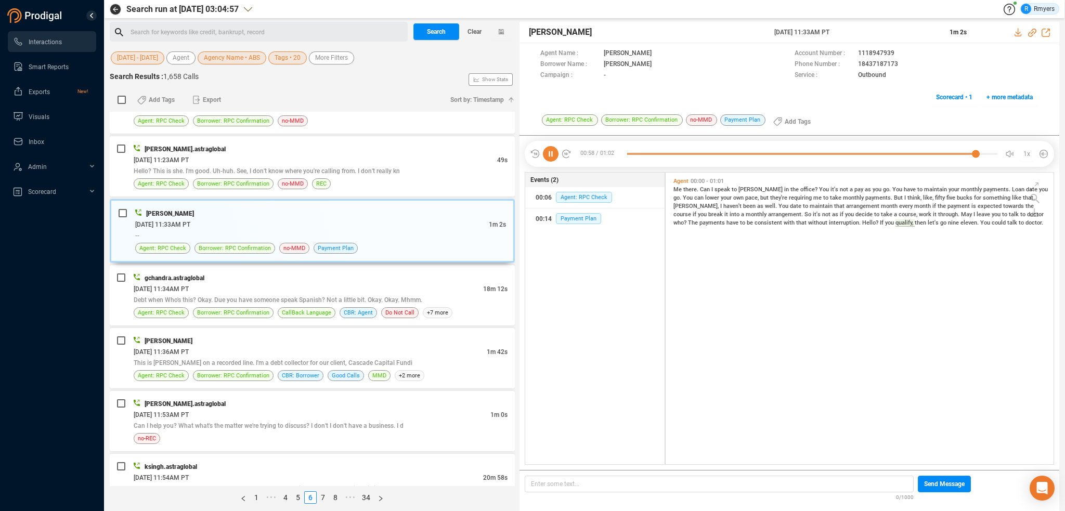
click at [725, 216] on span "Me there. Can I speak to Manuel in the office? You it's not a pay as you go. Yo…" at bounding box center [860, 206] width 374 height 41
click at [790, 234] on div "Agent 00:00 - 01:01 Me there. Can I speak to Manuel in the office? You it's not…" at bounding box center [862, 209] width 383 height 69
click at [380, 303] on div "gchandra.astraglobal 06/09/2025 @ 11:34AM PT 18m 12s Debt when Who's this? Okay…" at bounding box center [321, 295] width 374 height 46
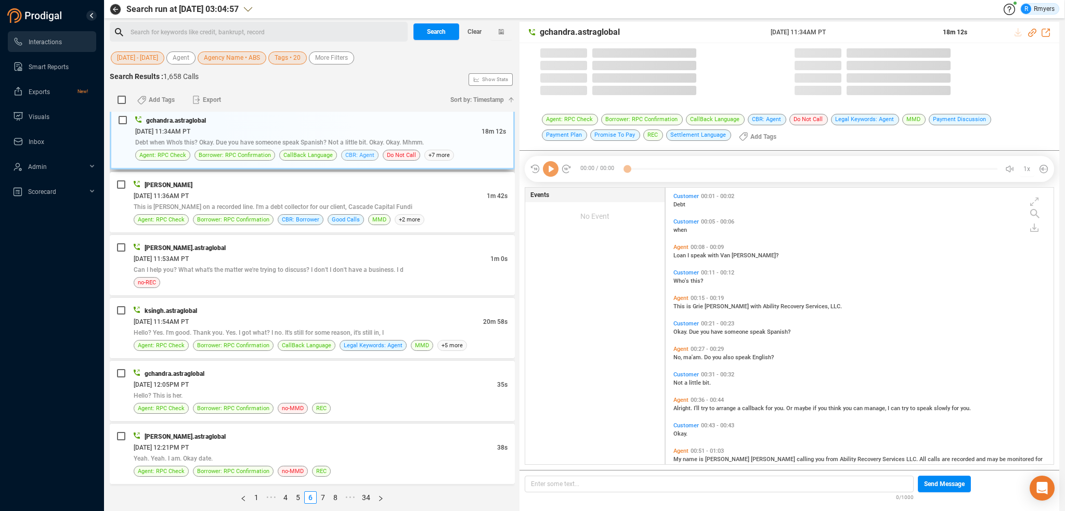
scroll to position [275, 383]
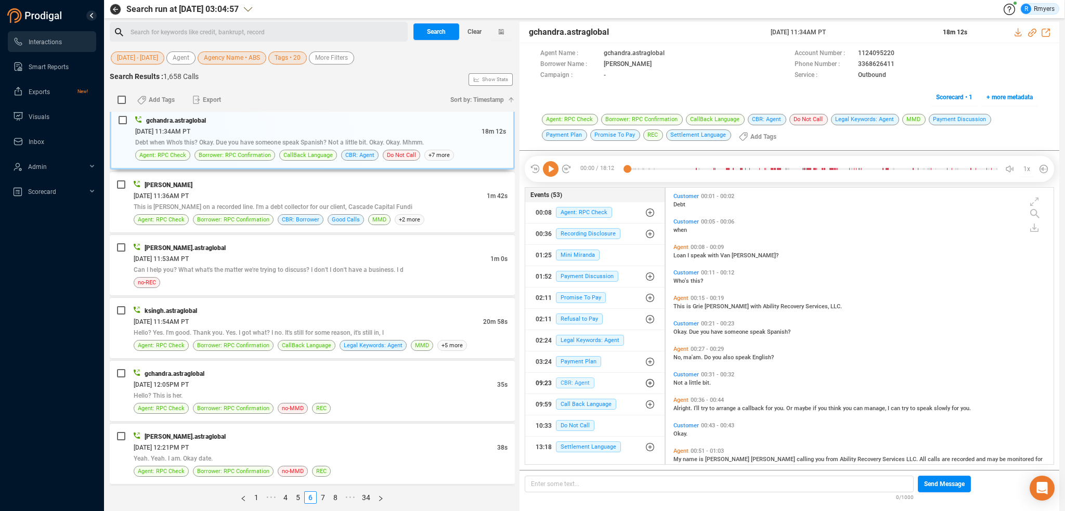
click at [568, 385] on span "CBR: Agent" at bounding box center [575, 382] width 38 height 11
click at [574, 408] on span "CBR: Agent" at bounding box center [583, 403] width 38 height 11
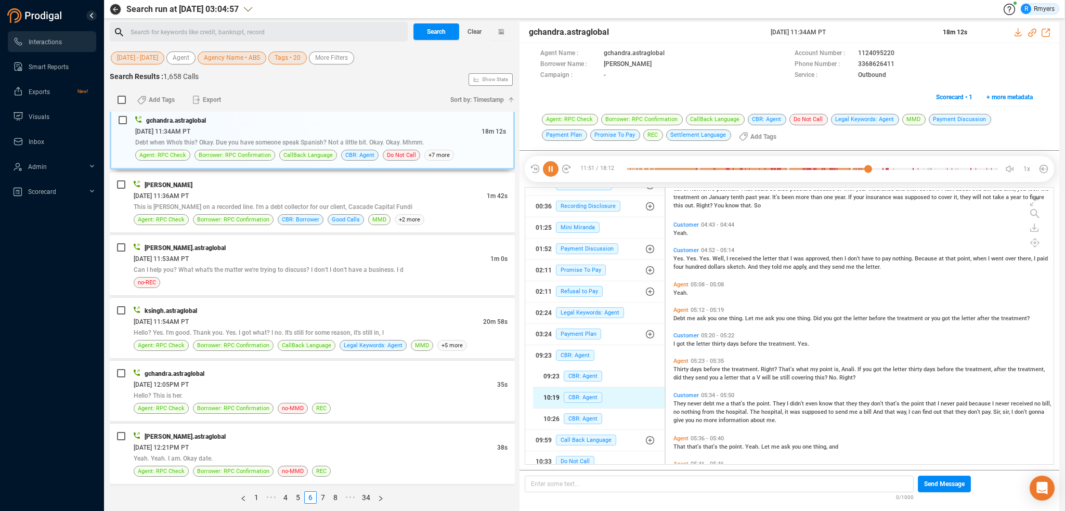
scroll to position [54, 0]
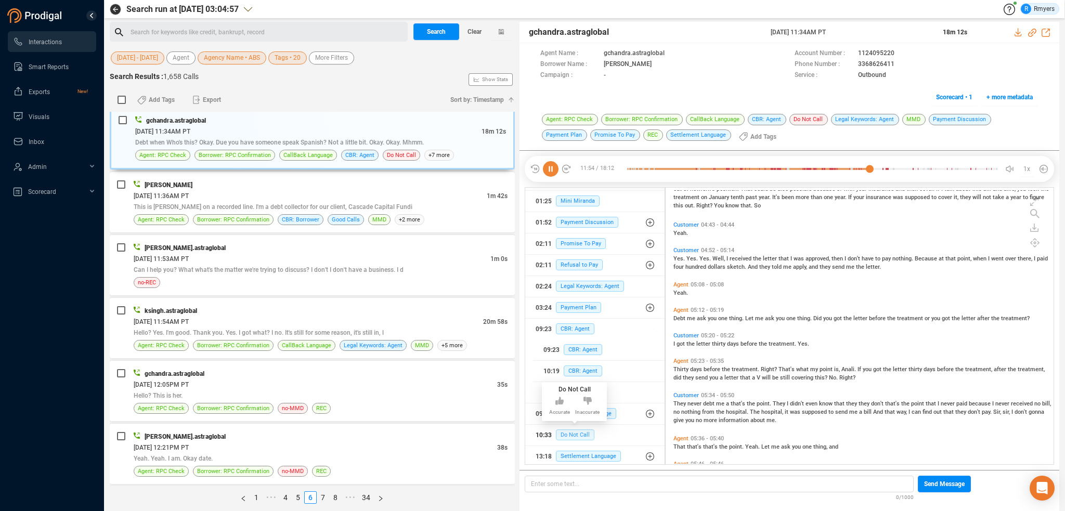
click at [576, 434] on span "Do Not Call" at bounding box center [575, 434] width 38 height 11
click at [801, 86] on icon at bounding box center [802, 86] width 8 height 8
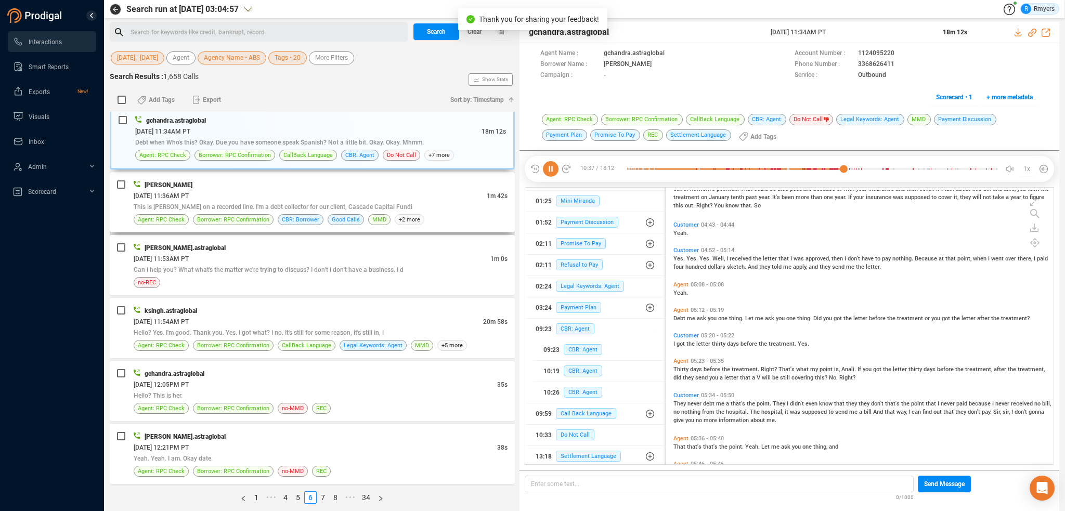
click at [318, 203] on span "This is Katie Hopkins on a recorded line. I'm a debt collector for our client, …" at bounding box center [273, 206] width 279 height 7
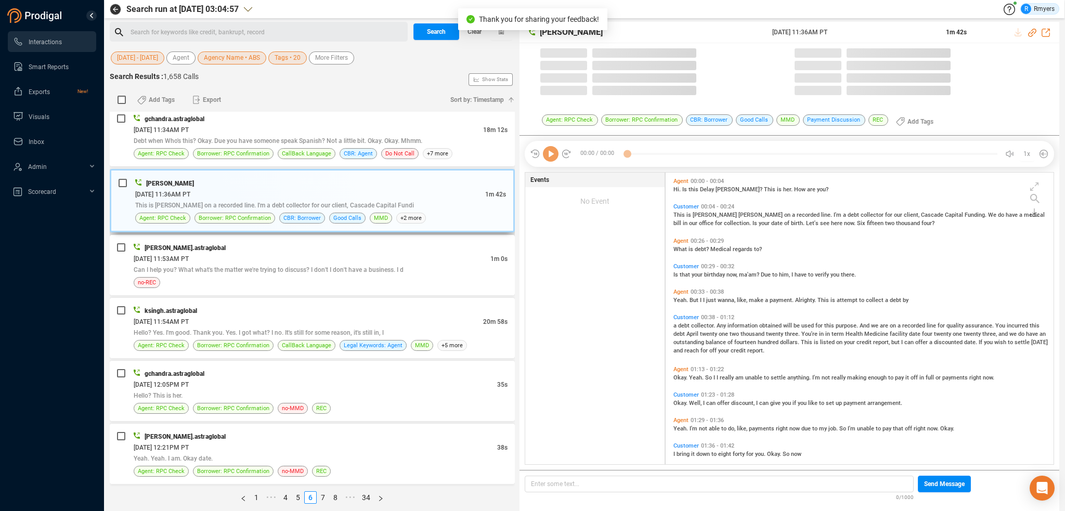
scroll to position [290, 383]
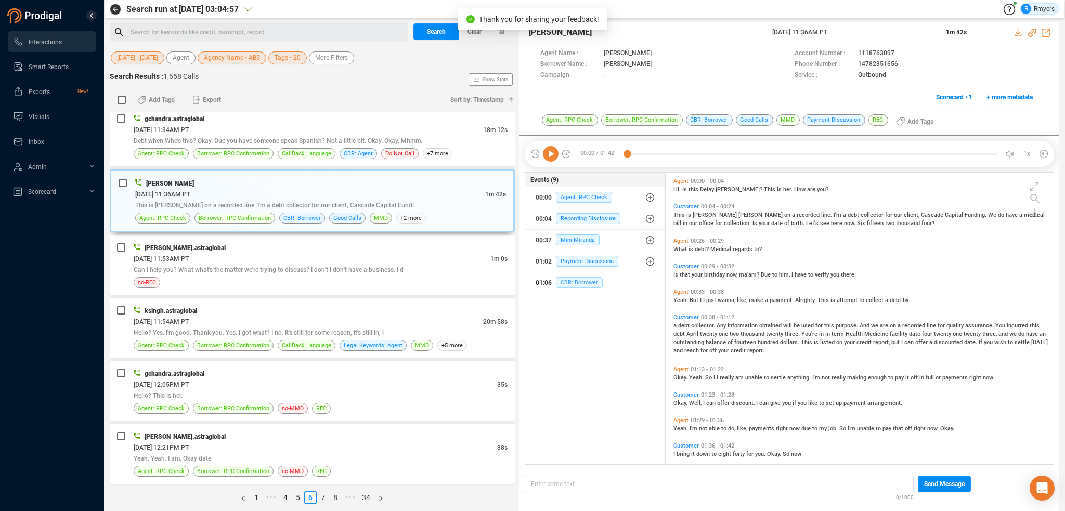
click at [576, 279] on span "CBR: Borrower" at bounding box center [579, 282] width 47 height 11
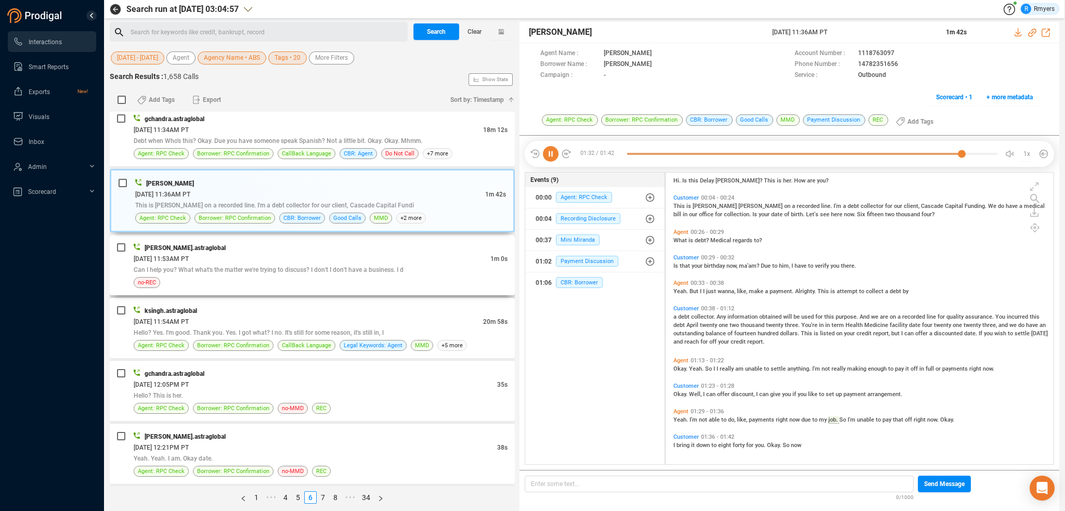
click at [347, 266] on span "Can I help you? What what's the matter we're trying to discuss? I don't I don't…" at bounding box center [269, 269] width 270 height 7
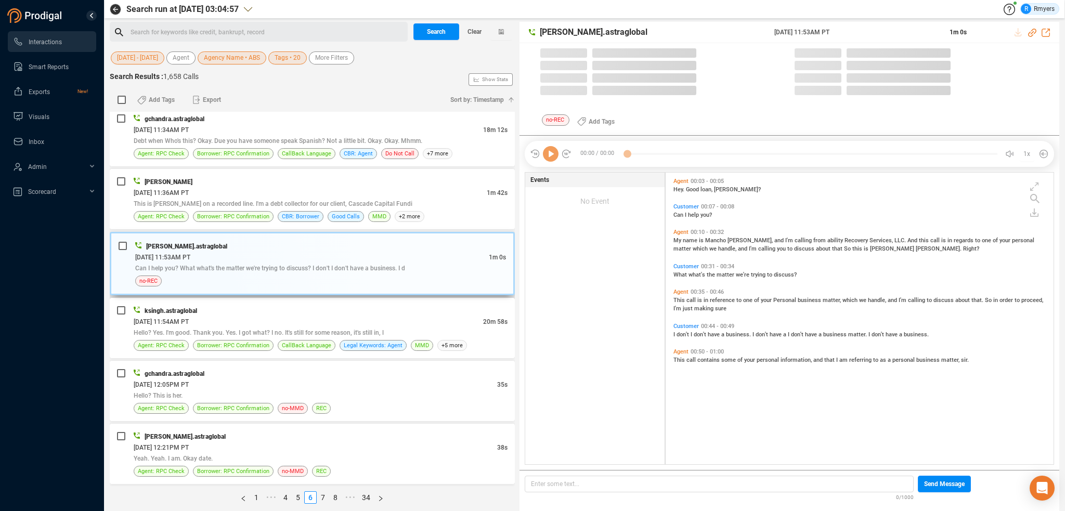
scroll to position [290, 383]
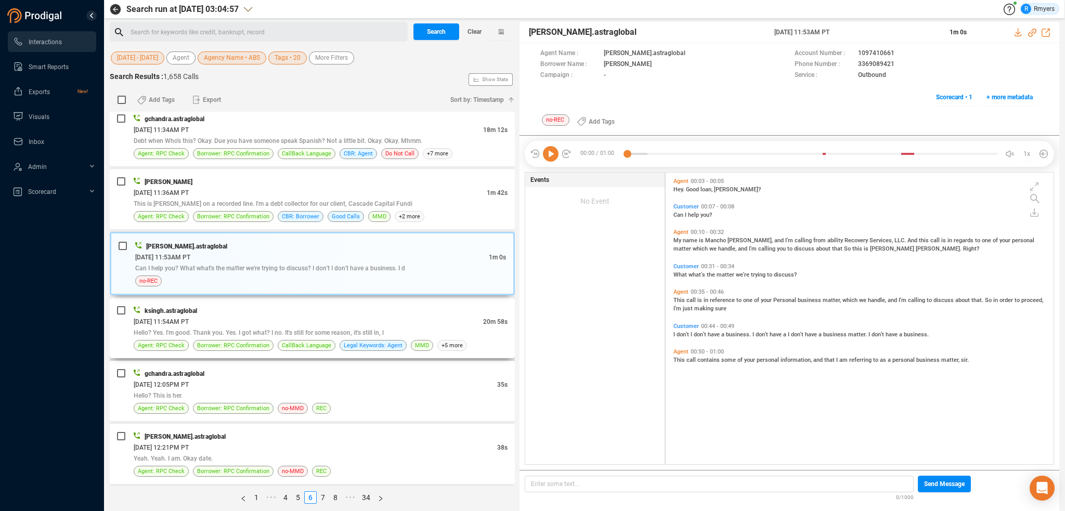
click at [321, 302] on div "ksingh.astraglobal 06/09/2025 @ 11:54AM PT 20m 58s Hello? Yes. I'm good. Thank …" at bounding box center [312, 328] width 405 height 60
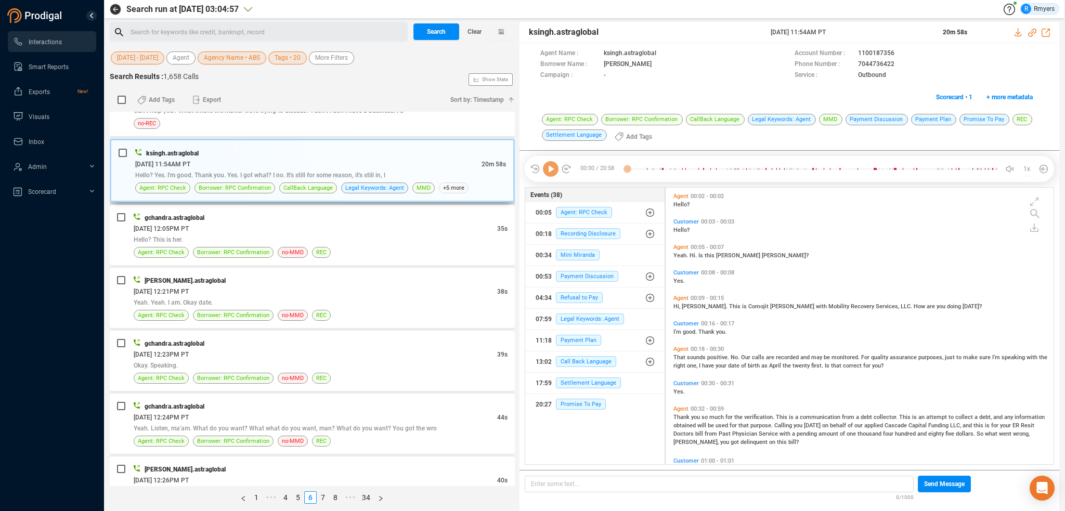
scroll to position [275, 383]
click at [607, 320] on span "Legal Keywords: Agent" at bounding box center [590, 318] width 68 height 11
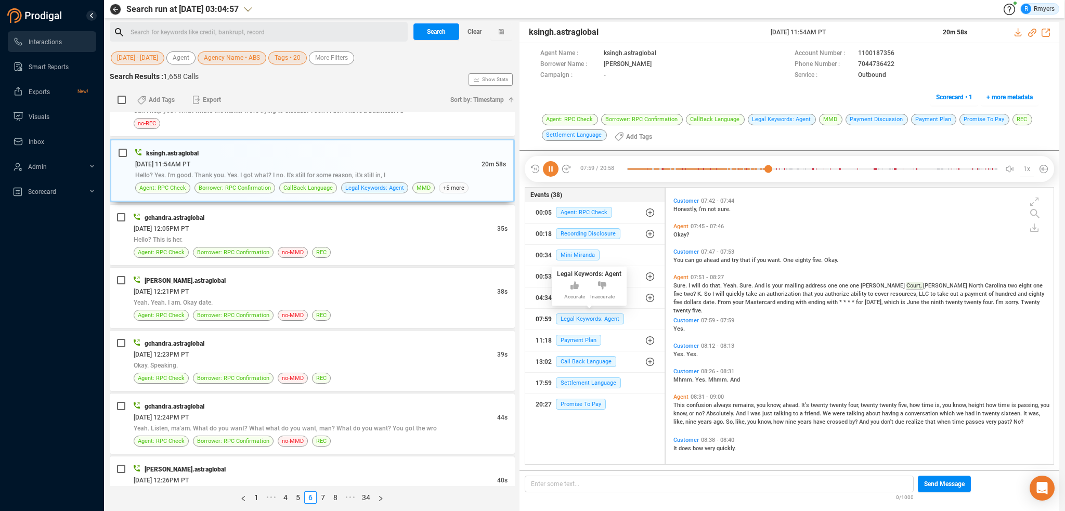
scroll to position [1997, 0]
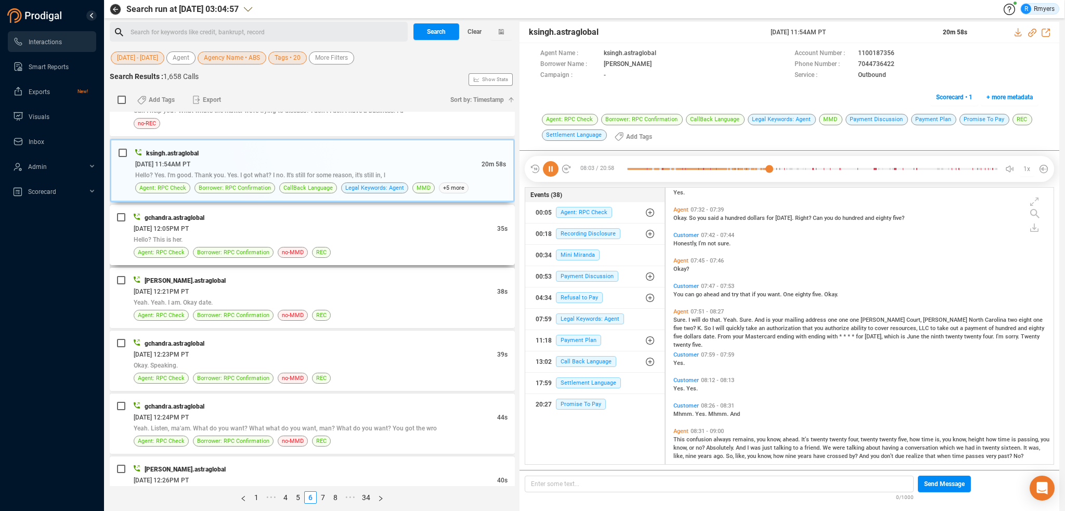
click at [259, 234] on div "Hello? This is her." at bounding box center [321, 239] width 374 height 11
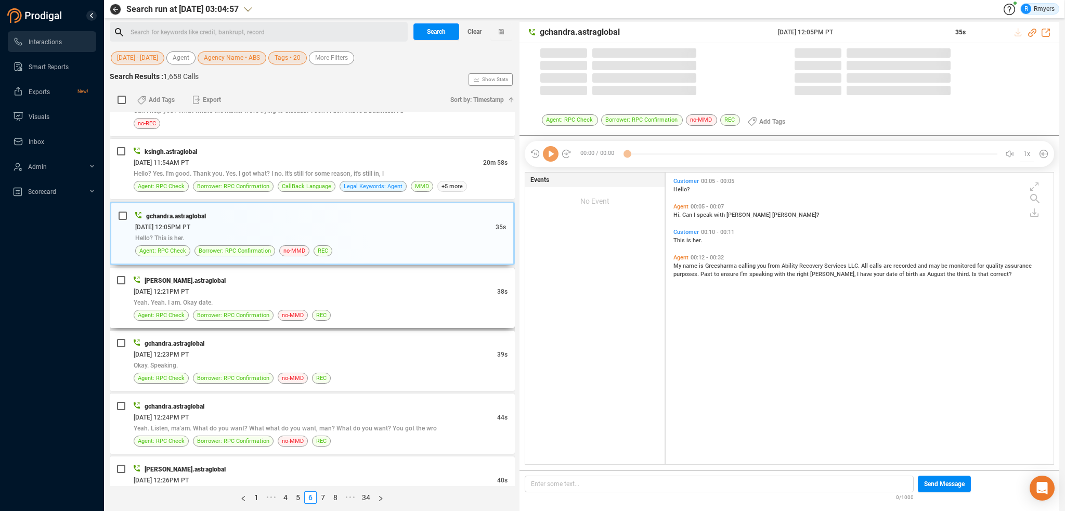
scroll to position [290, 383]
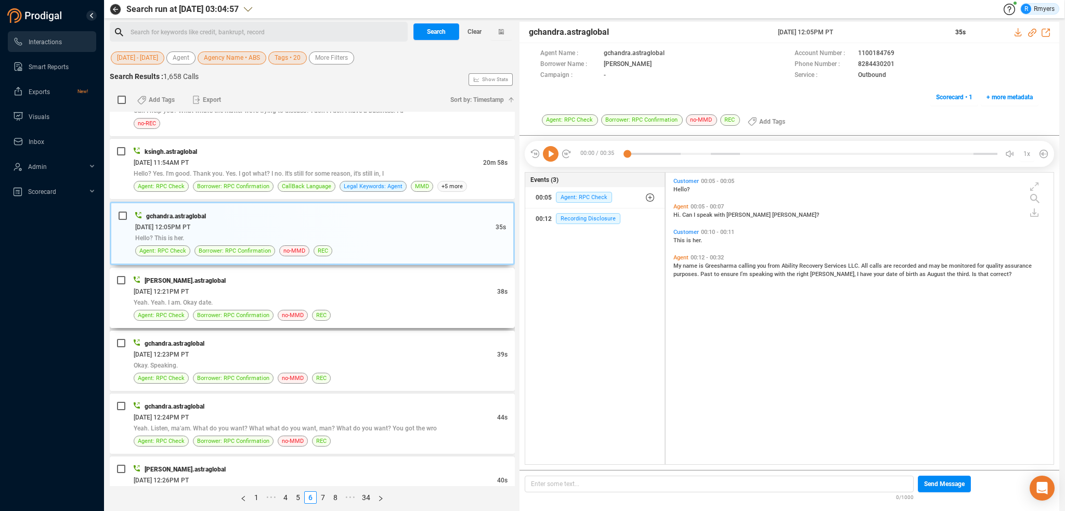
click at [286, 282] on div "[PERSON_NAME].astraglobal" at bounding box center [321, 280] width 374 height 11
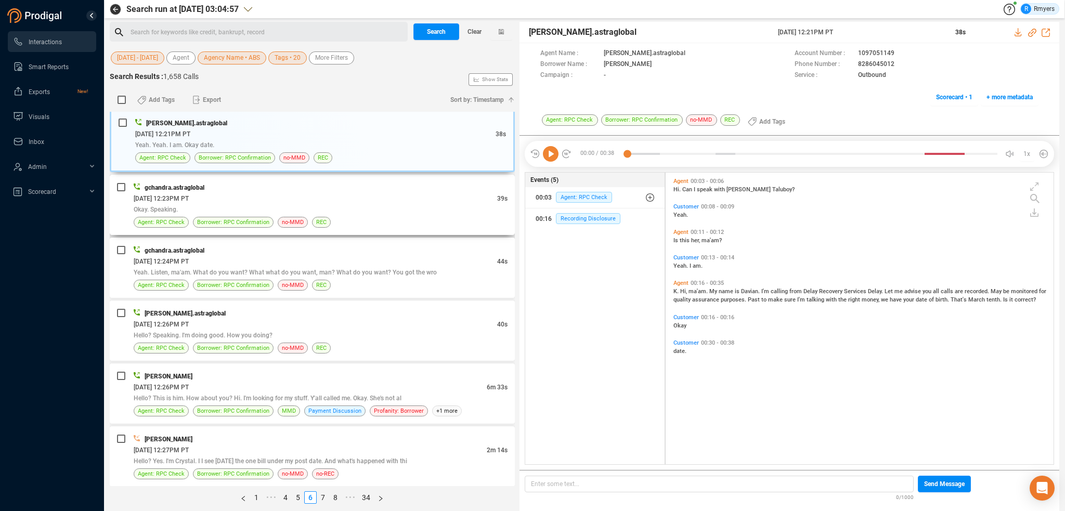
click at [247, 204] on div "Okay. Speaking." at bounding box center [321, 209] width 374 height 11
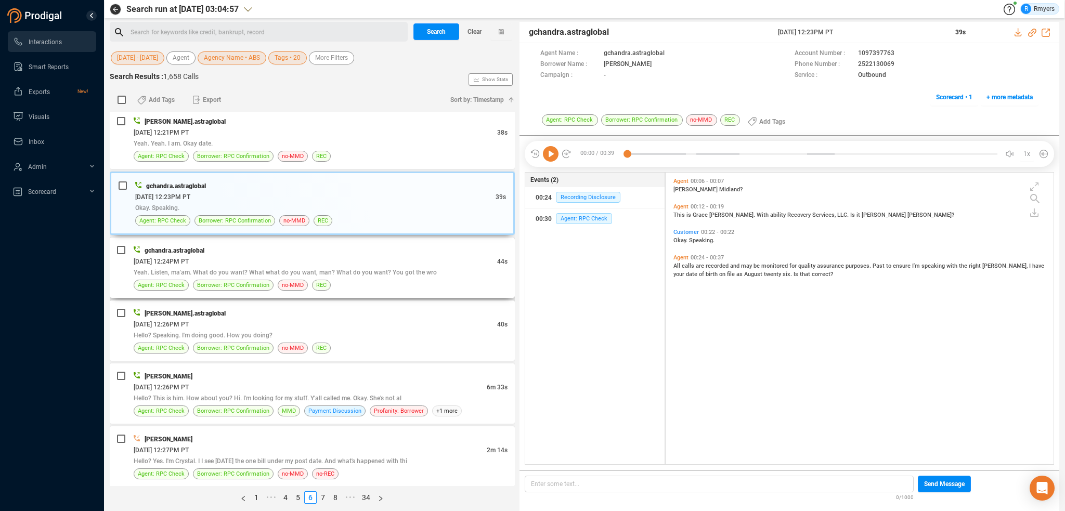
click at [290, 250] on div "gchandra.astraglobal" at bounding box center [321, 250] width 374 height 11
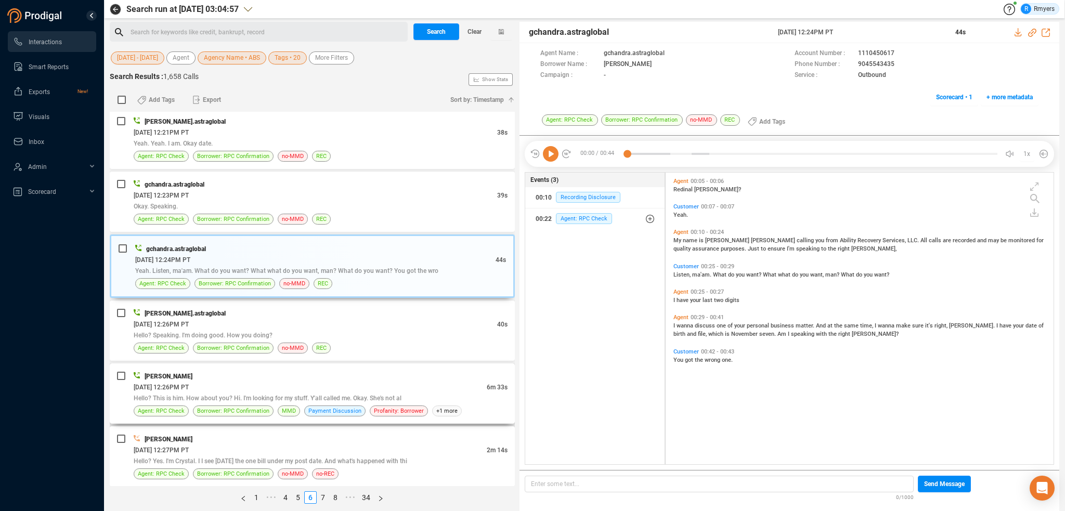
click at [308, 363] on div "Katie Hopkins 06/09/2025 @ 12:26PM PT 6m 33s Hello? This is him. How about you?…" at bounding box center [312, 393] width 405 height 60
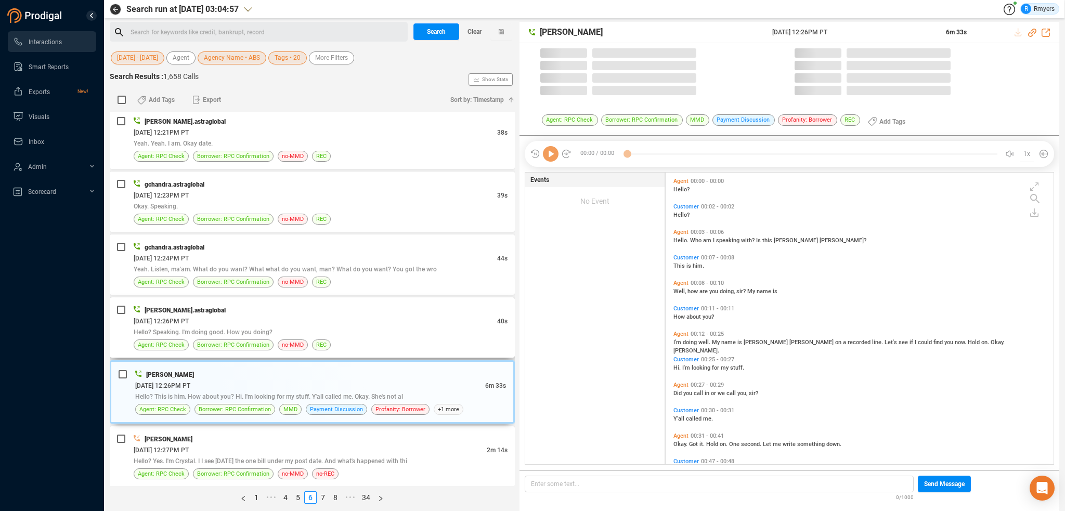
click at [306, 339] on div "Agent: RPC Check Borrower: RPC Confirmation no-MMD REC" at bounding box center [321, 344] width 374 height 11
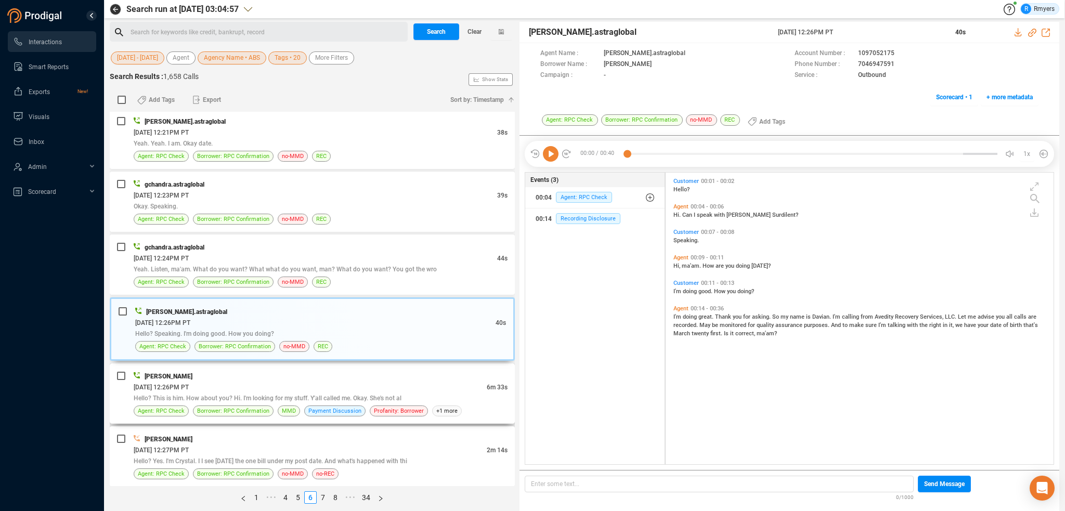
click at [333, 377] on div "Katie Hopkins 06/09/2025 @ 12:26PM PT 6m 33s Hello? This is him. How about you?…" at bounding box center [321, 394] width 374 height 46
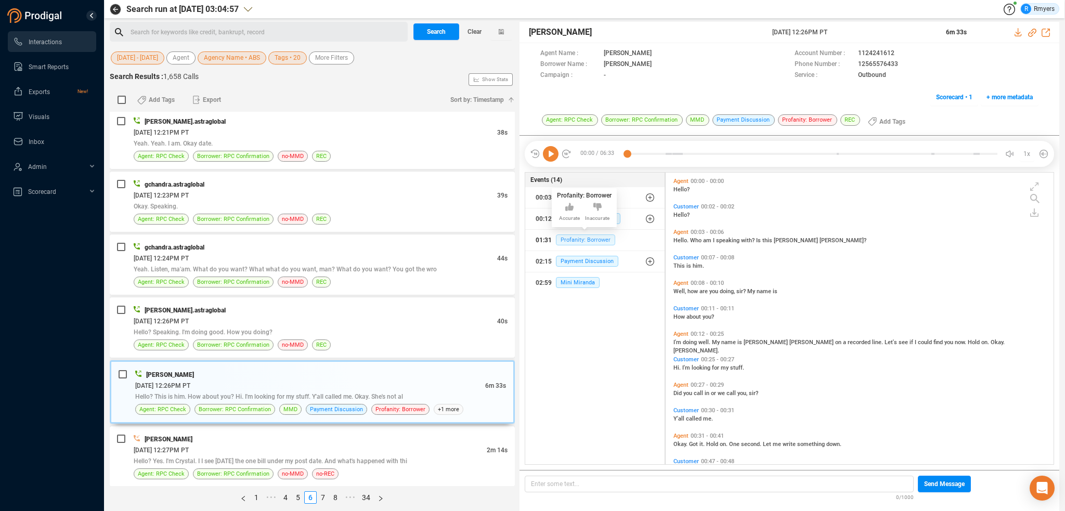
click at [574, 239] on span "Profanity: Borrower" at bounding box center [585, 239] width 59 height 11
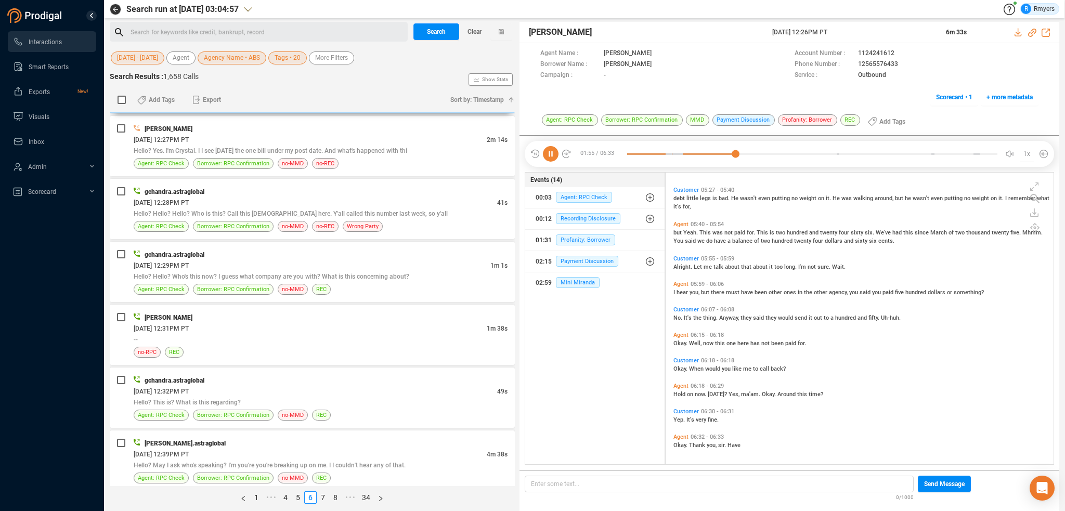
scroll to position [1144, 0]
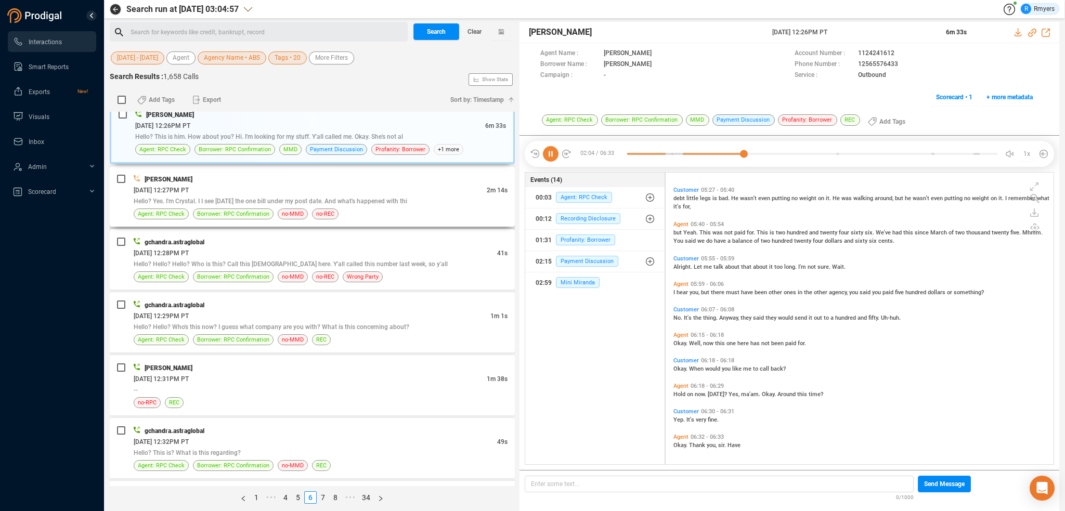
click at [266, 200] on span "Hello? Yes. I'm Crystal. I I see today the one bill under my post date. And wha…" at bounding box center [270, 201] width 273 height 7
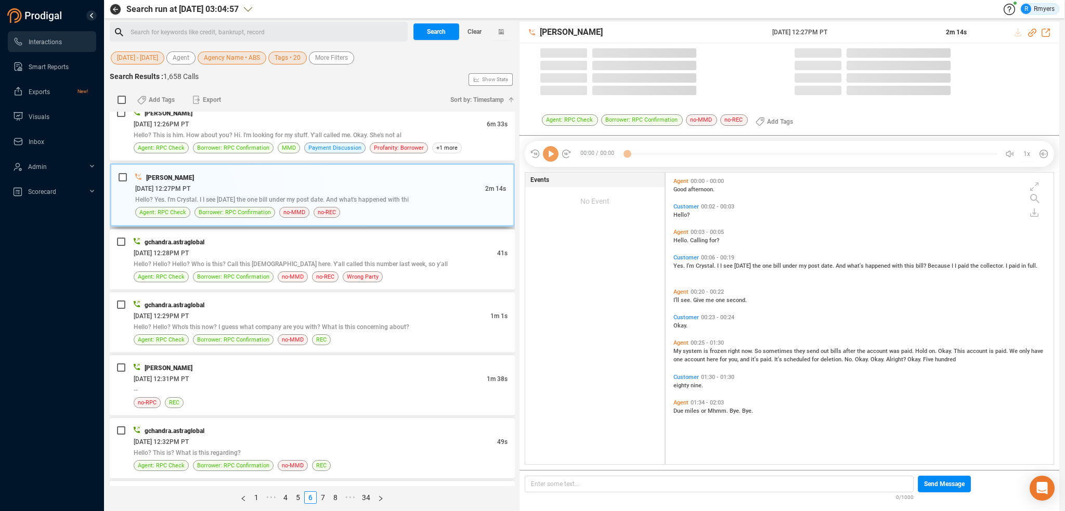
scroll to position [290, 383]
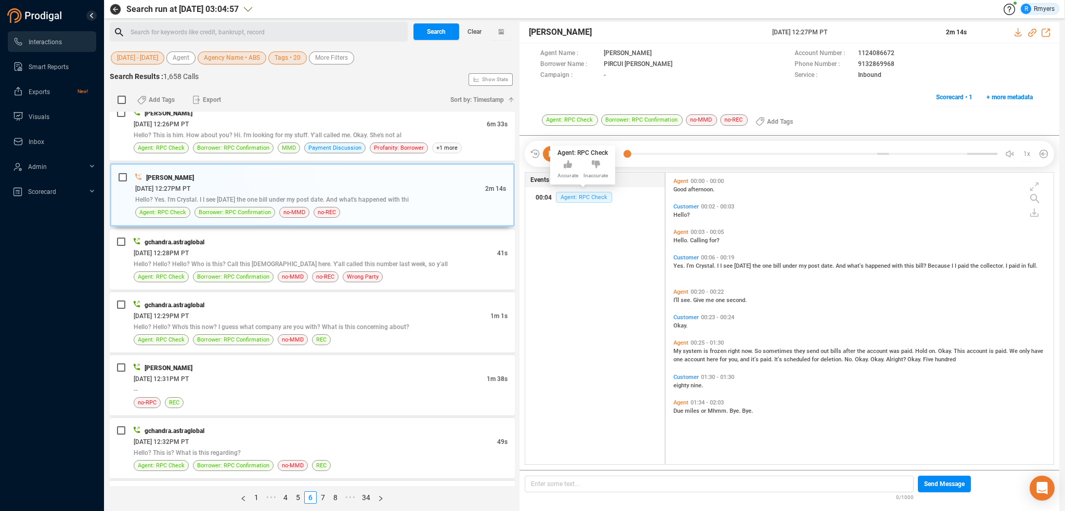
click at [569, 197] on span "Agent: RPC Check" at bounding box center [584, 197] width 56 height 11
click at [676, 188] on span "Good" at bounding box center [680, 189] width 15 height 7
click at [676, 213] on span "Hello?" at bounding box center [681, 215] width 16 height 7
click at [679, 238] on span "Hello." at bounding box center [681, 240] width 17 height 7
click at [267, 253] on div "06/09/2025 @ 12:28PM PT" at bounding box center [315, 252] width 363 height 11
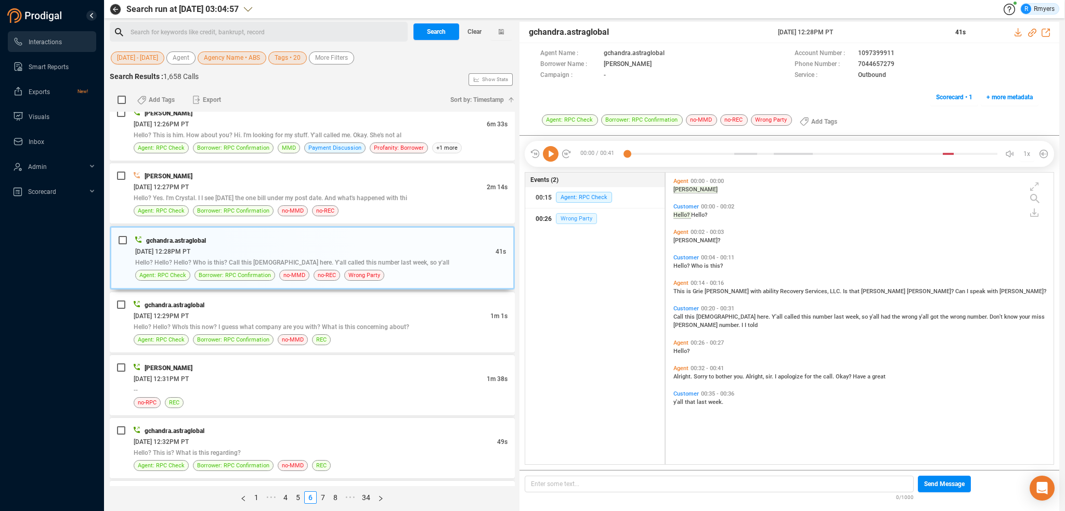
click at [568, 218] on span "Wrong Party" at bounding box center [576, 218] width 41 height 11
drag, startPoint x: 849, startPoint y: 62, endPoint x: 894, endPoint y: 62, distance: 44.7
click at [894, 62] on div "Phone Number : 7044657279" at bounding box center [916, 64] width 244 height 11
copy div "7044657279"
click at [1031, 31] on icon at bounding box center [1032, 33] width 8 height 8
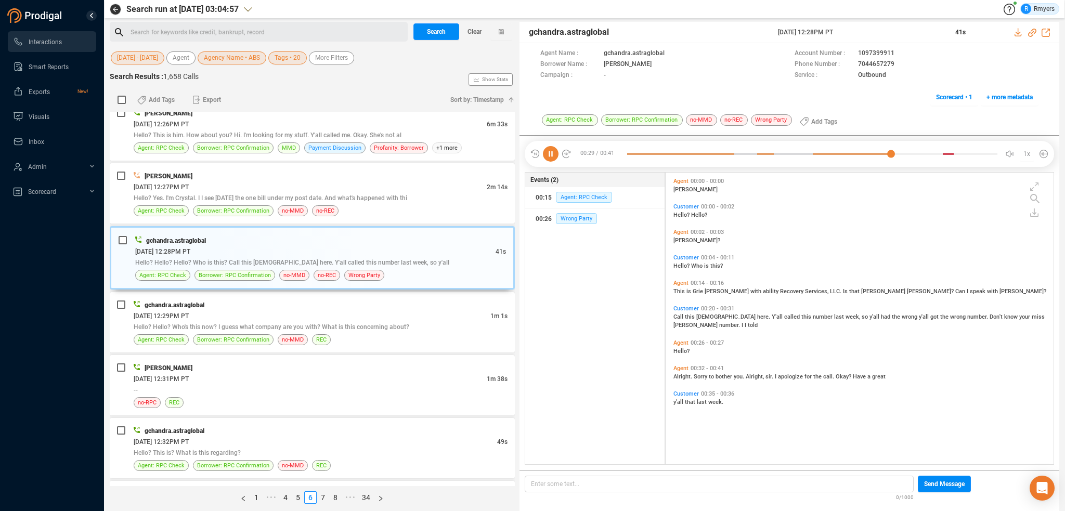
drag, startPoint x: 776, startPoint y: 34, endPoint x: 866, endPoint y: 35, distance: 89.9
click at [878, 40] on div "gchandra.astraglobal 09 Jun 2025 @ 12:28PM PT 41s" at bounding box center [789, 32] width 540 height 21
copy div "09 Jun 2025 @ 12:28PM PT"
drag, startPoint x: 526, startPoint y: 31, endPoint x: 611, endPoint y: 31, distance: 84.7
click at [611, 31] on div "gchandra.astraglobal 09 Jun 2025 @ 12:28PM PT 41s" at bounding box center [789, 32] width 540 height 21
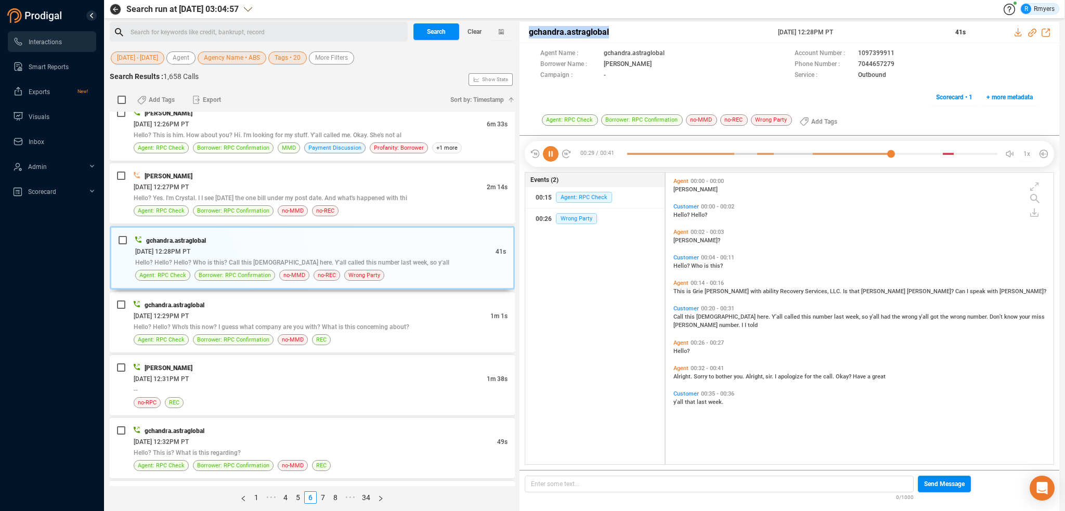
copy span "gchandra.astraglobal"
drag, startPoint x: 256, startPoint y: 292, endPoint x: 272, endPoint y: 306, distance: 21.3
click at [259, 295] on div "gchandra.astraglobal 06/09/2025 @ 12:29PM PT 1m 1s Hello? Hello? Who's this now…" at bounding box center [312, 322] width 405 height 60
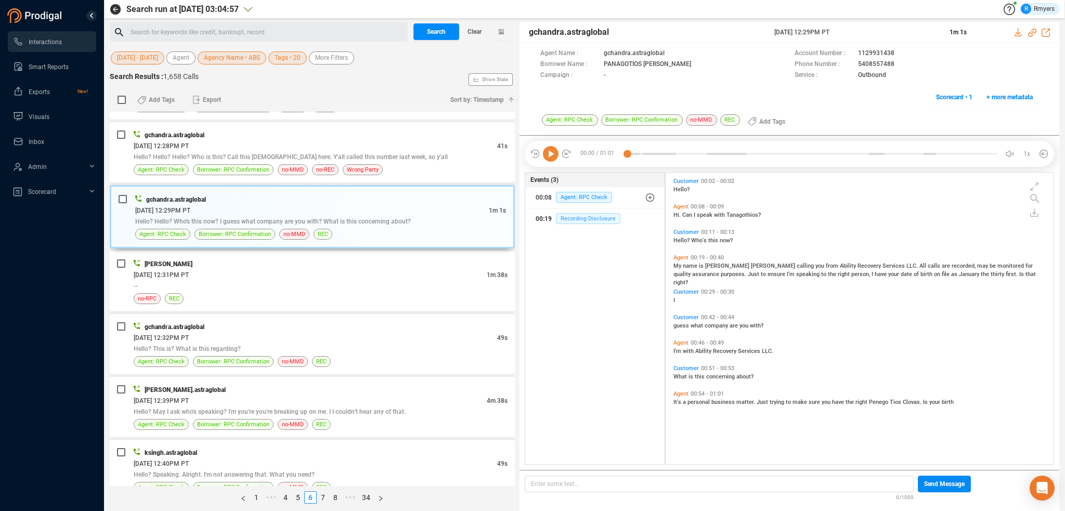
click at [576, 220] on span "Recording Disclosure" at bounding box center [588, 218] width 64 height 11
click at [242, 293] on div "no-RPC REC" at bounding box center [321, 298] width 374 height 11
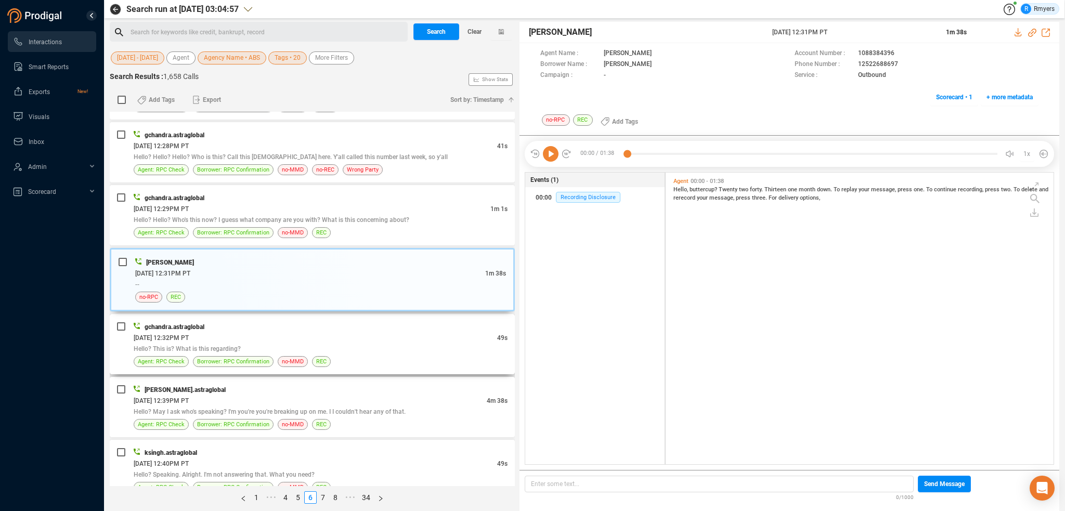
click at [262, 336] on div "06/09/2025 @ 12:32PM PT" at bounding box center [315, 337] width 363 height 11
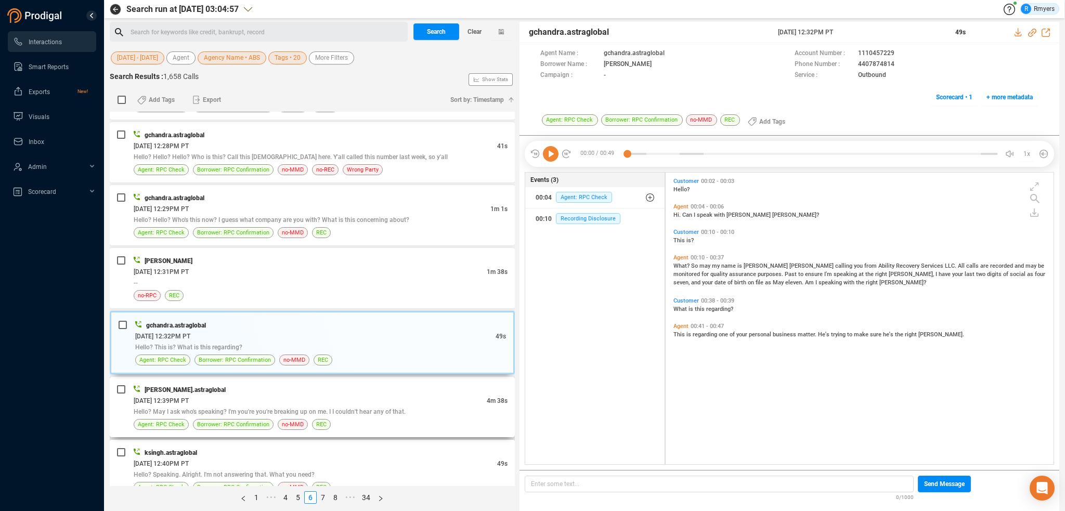
click at [296, 384] on div "[PERSON_NAME].astraglobal" at bounding box center [321, 389] width 374 height 11
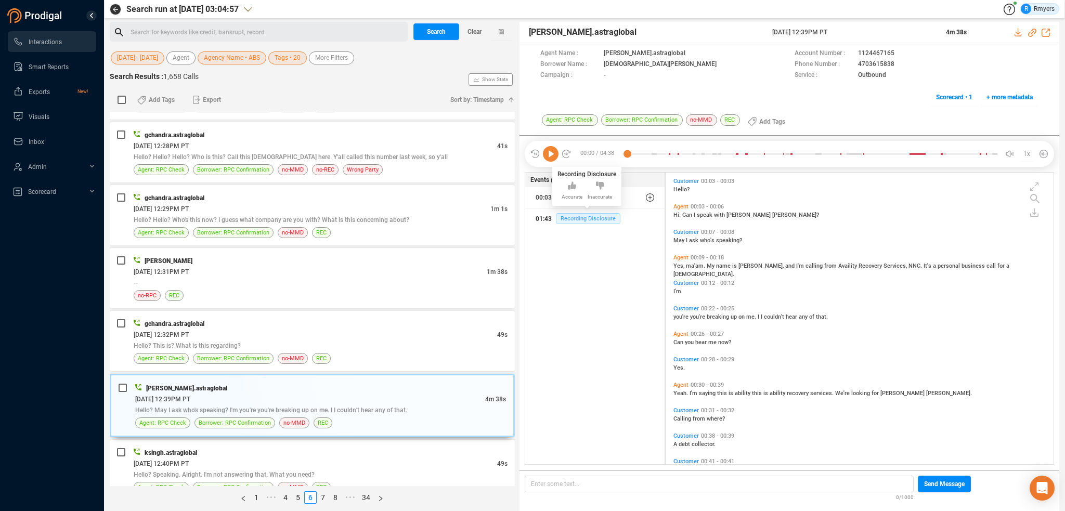
click at [595, 215] on span "Recording Disclosure" at bounding box center [588, 218] width 64 height 11
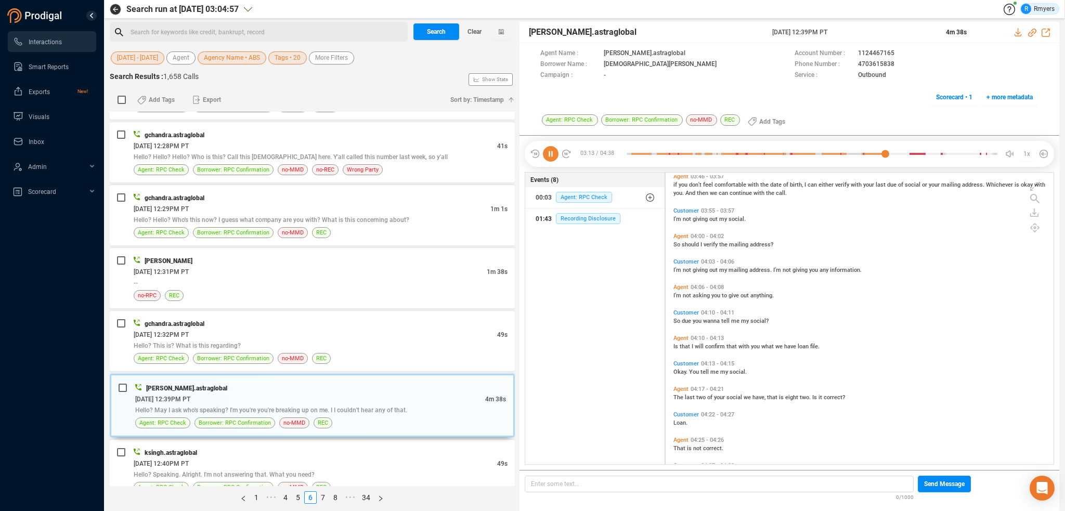
scroll to position [957, 0]
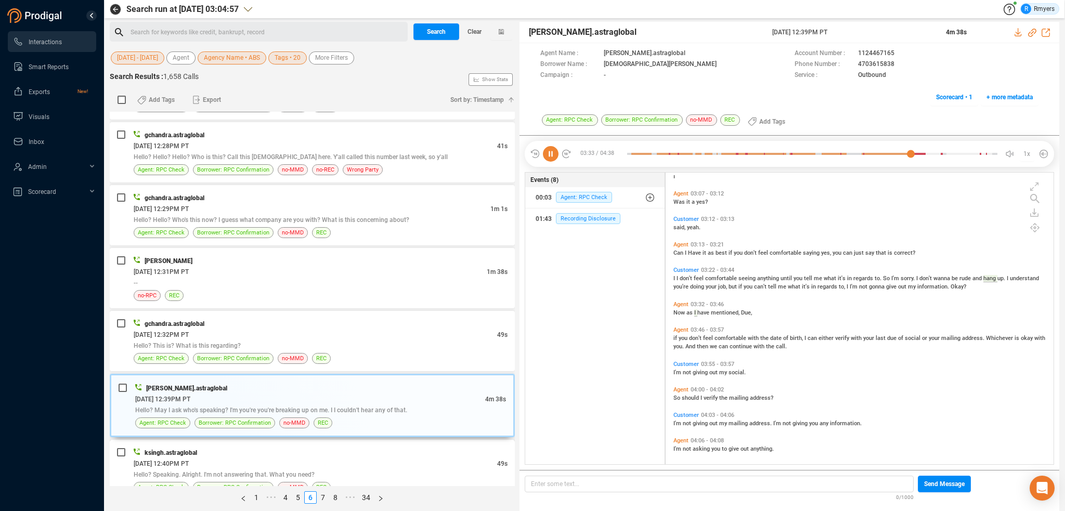
click at [277, 450] on div "ksingh.astraglobal" at bounding box center [321, 452] width 374 height 11
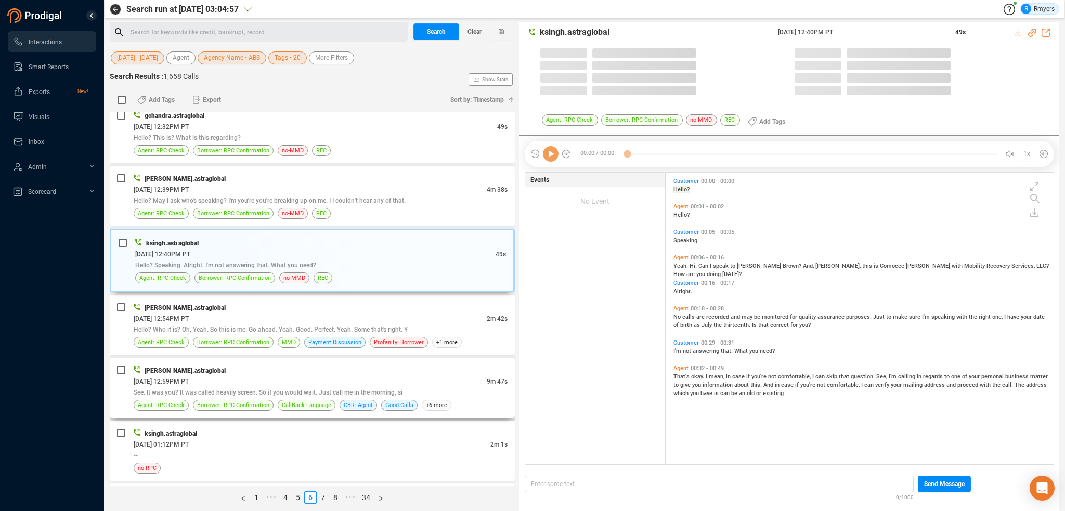
scroll to position [290, 383]
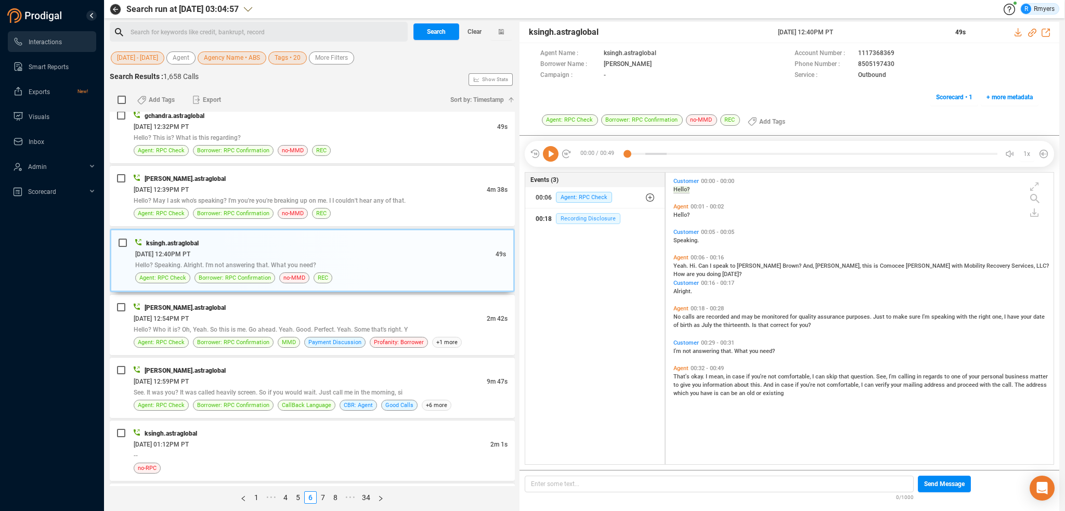
click at [596, 213] on span "Recording Disclosure" at bounding box center [588, 218] width 64 height 11
click at [297, 313] on div "06/09/2025 @ 12:54PM PT" at bounding box center [310, 318] width 353 height 11
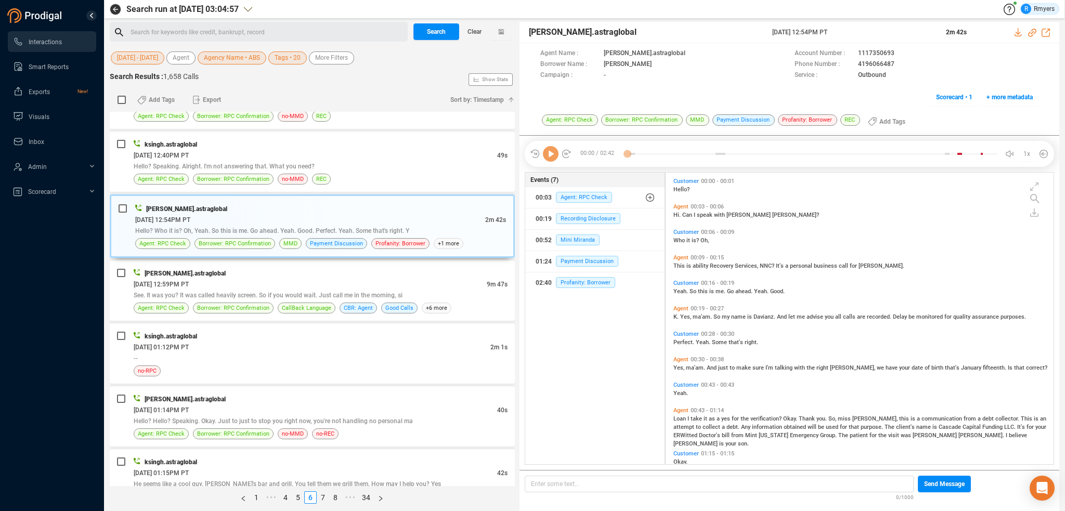
scroll to position [1560, 0]
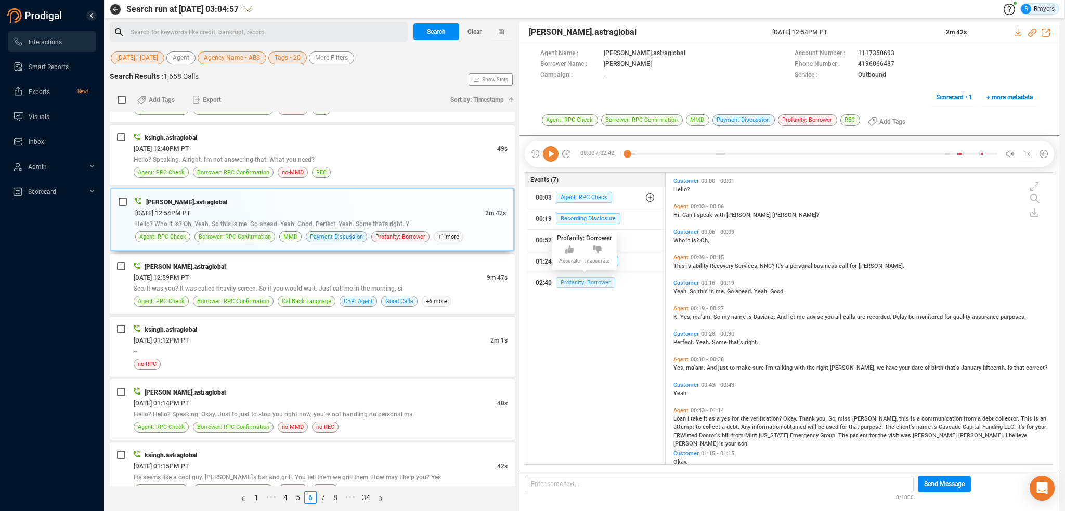
click at [585, 284] on span "Profanity: Borrower" at bounding box center [585, 282] width 59 height 11
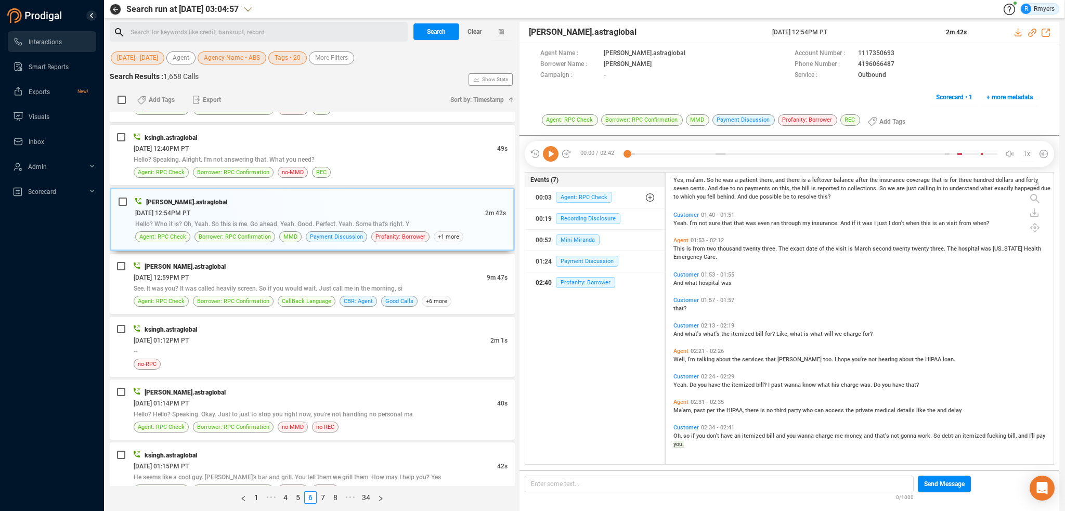
scroll to position [255, 0]
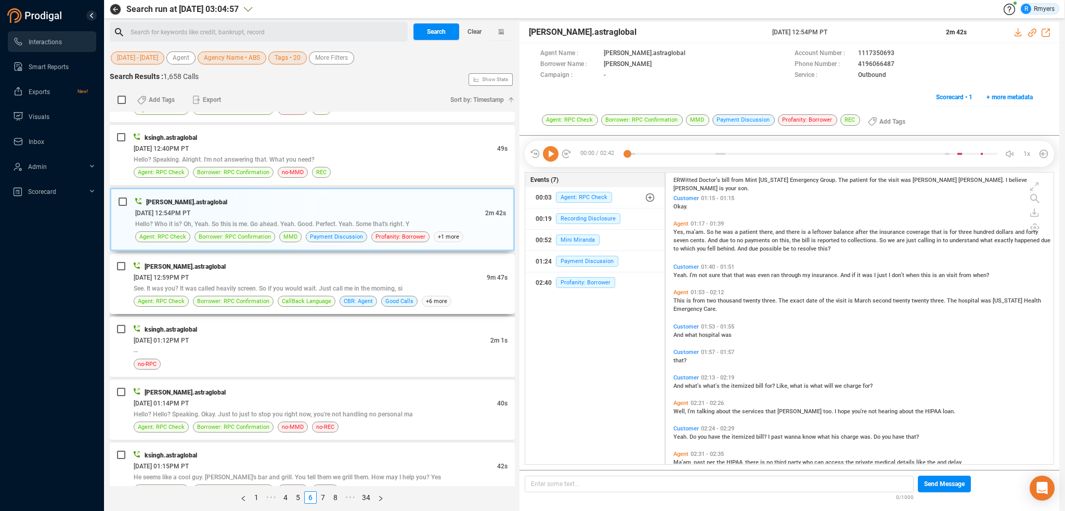
click at [242, 272] on div "06/09/2025 @ 12:59PM PT" at bounding box center [310, 277] width 353 height 11
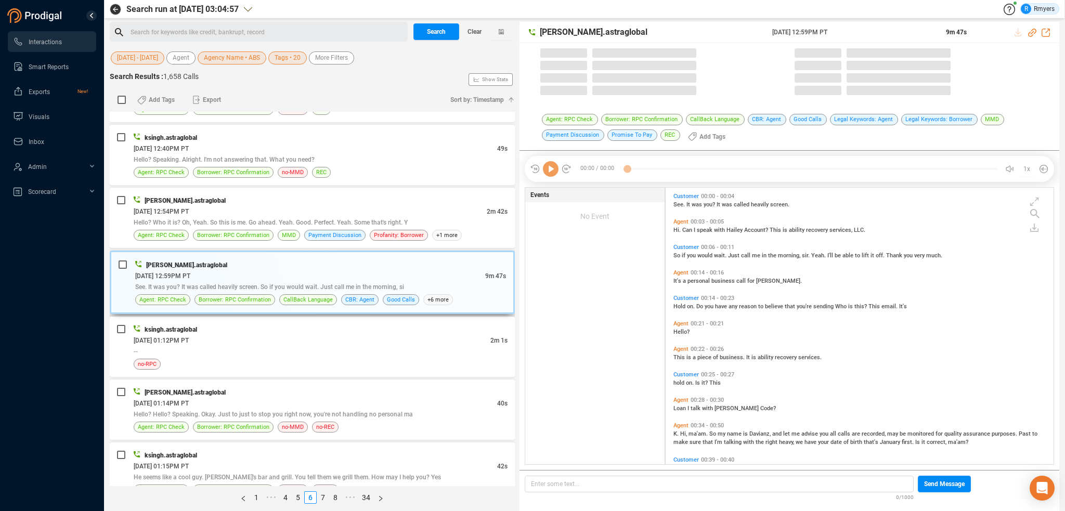
scroll to position [275, 383]
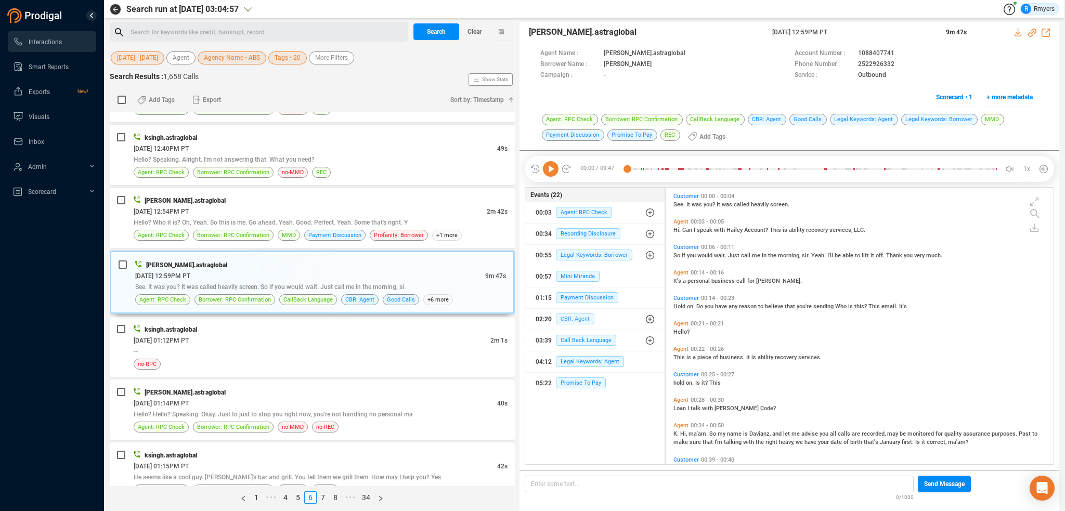
click at [568, 320] on span "CBR: Agent" at bounding box center [575, 318] width 38 height 11
click at [570, 342] on span "CBR: Agent" at bounding box center [583, 339] width 38 height 11
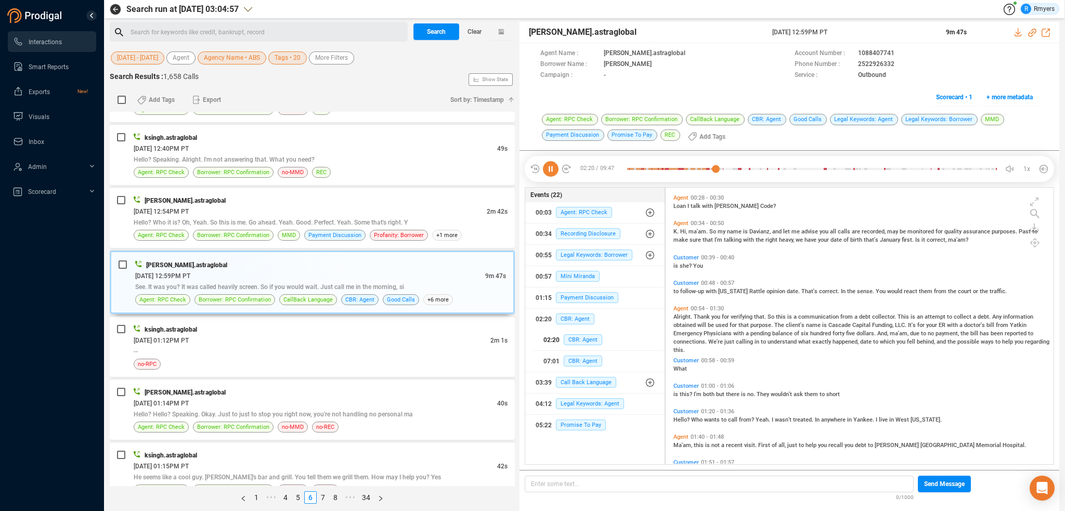
scroll to position [208, 0]
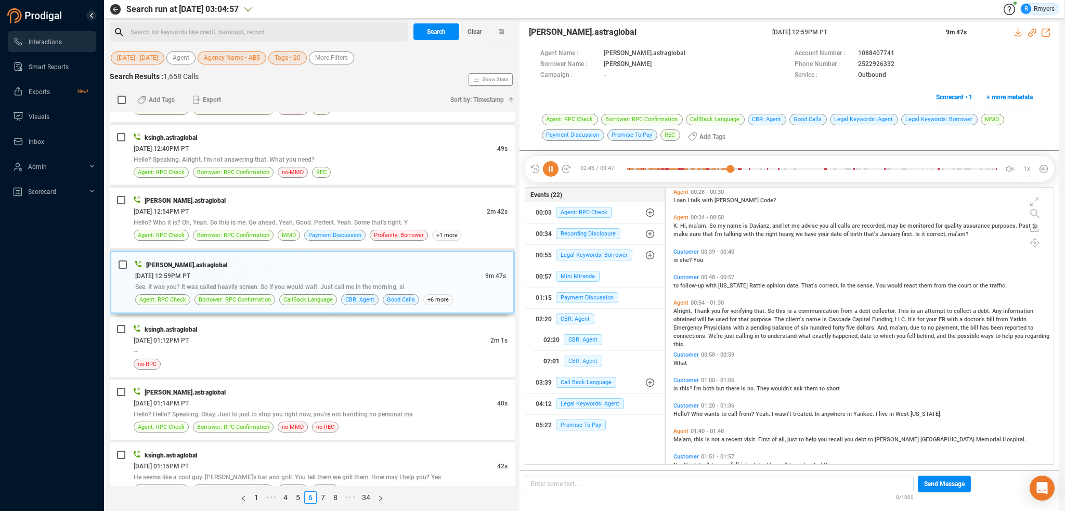
click at [573, 358] on span "CBR: Agent" at bounding box center [583, 361] width 38 height 11
click at [338, 359] on div "no-RPC" at bounding box center [321, 364] width 374 height 11
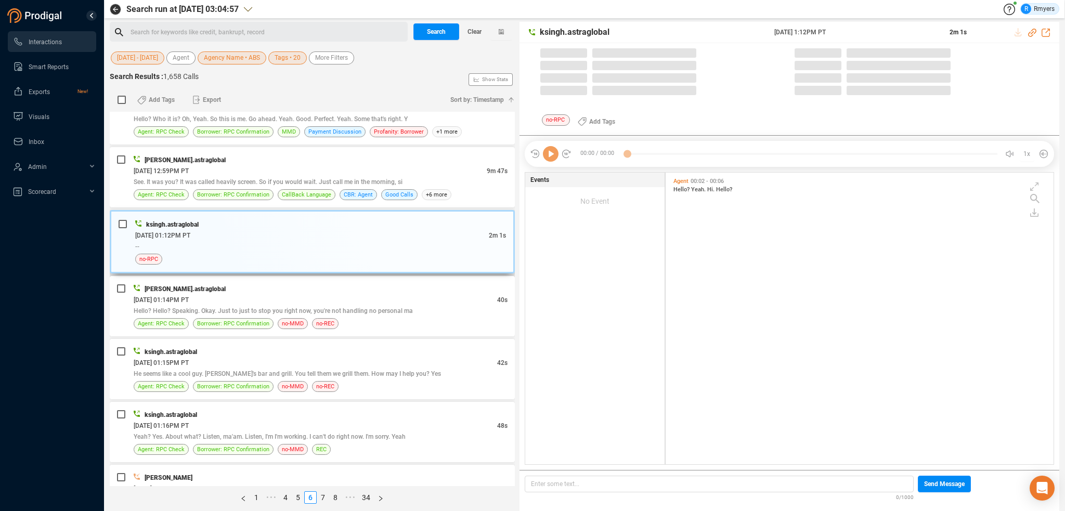
scroll to position [1664, 0]
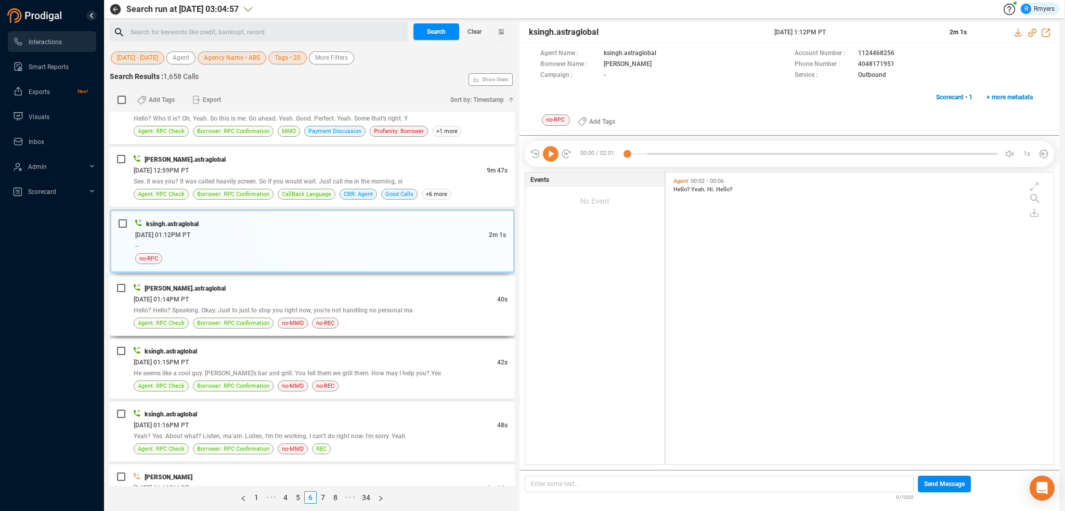
click at [318, 307] on span "Hello? Hello? Speaking. Okay. Just to just to stop you right now, you're not ha…" at bounding box center [273, 310] width 279 height 7
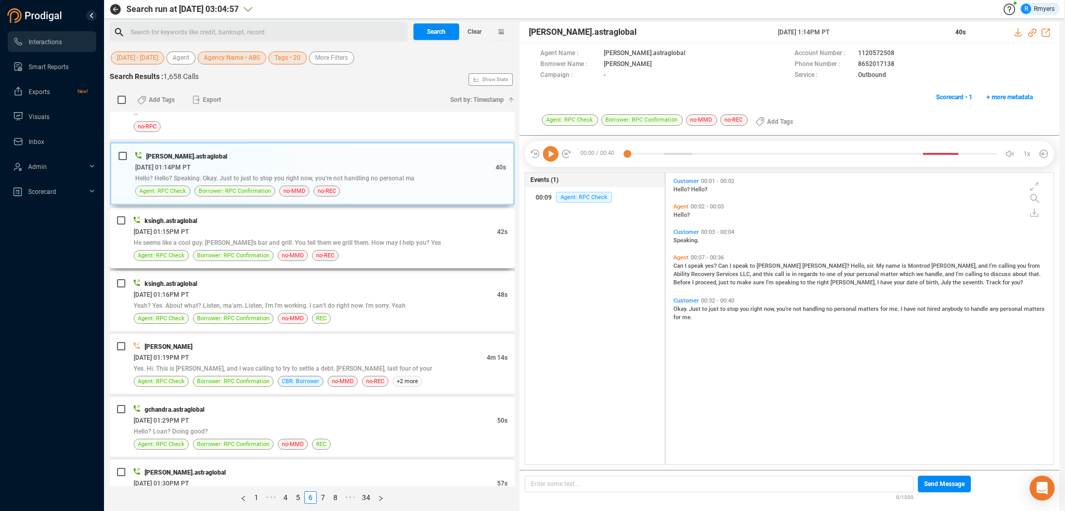
scroll to position [1820, 0]
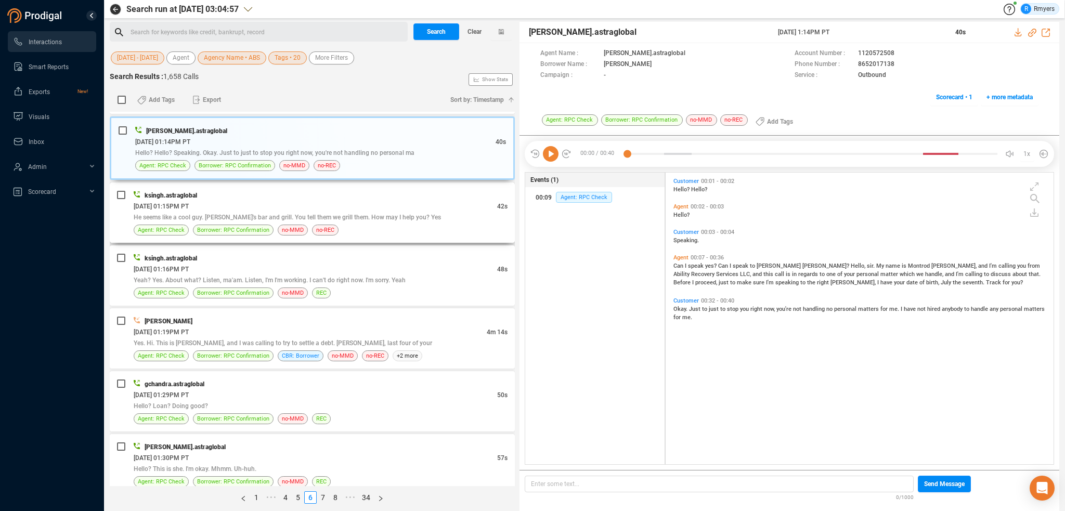
drag, startPoint x: 328, startPoint y: 189, endPoint x: 354, endPoint y: 203, distance: 29.3
click at [335, 197] on div "ksingh.astraglobal 06/09/2025 @ 01:15PM PT 42s He seems like a cool guy. Mark's…" at bounding box center [321, 213] width 374 height 46
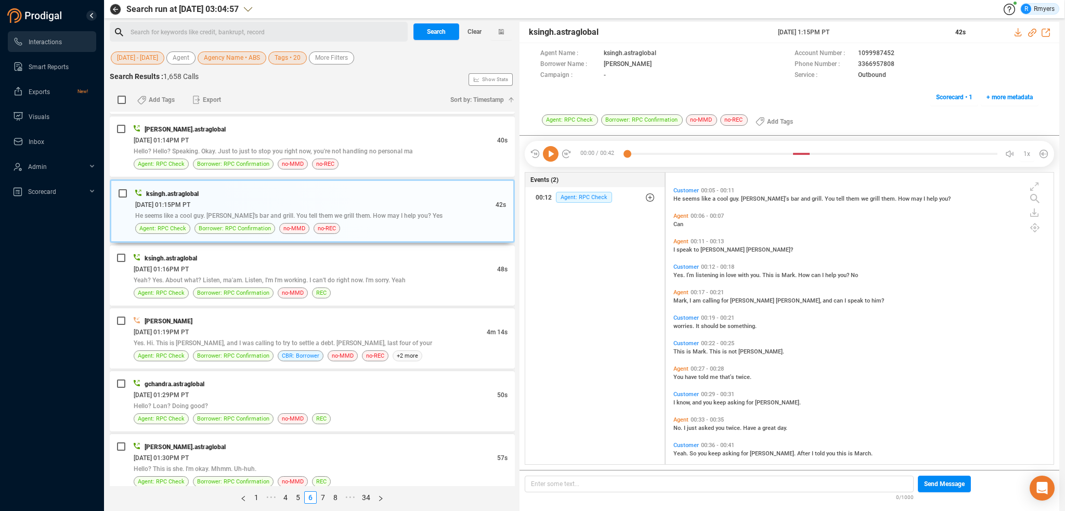
scroll to position [25, 0]
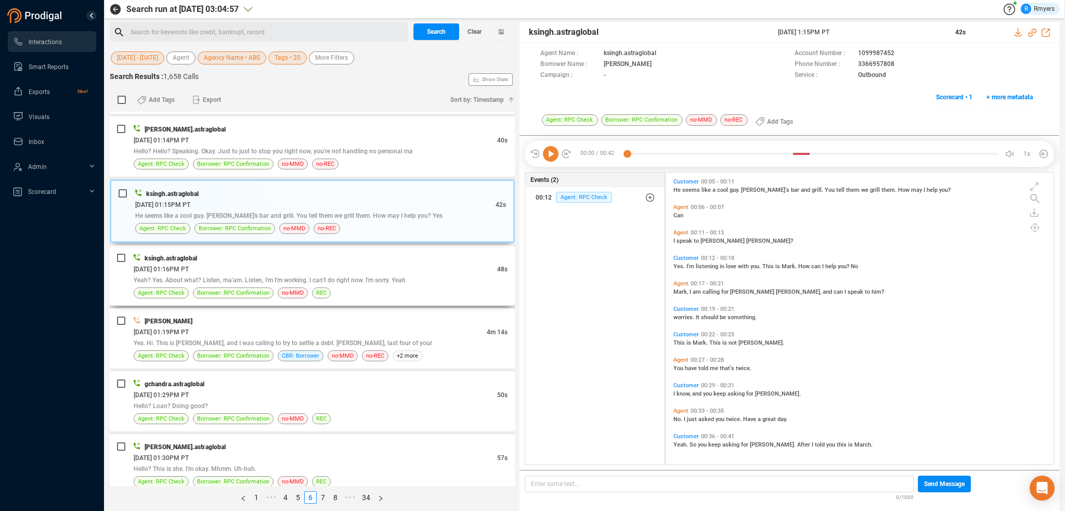
click at [319, 264] on div "06/09/2025 @ 01:16PM PT" at bounding box center [315, 269] width 363 height 11
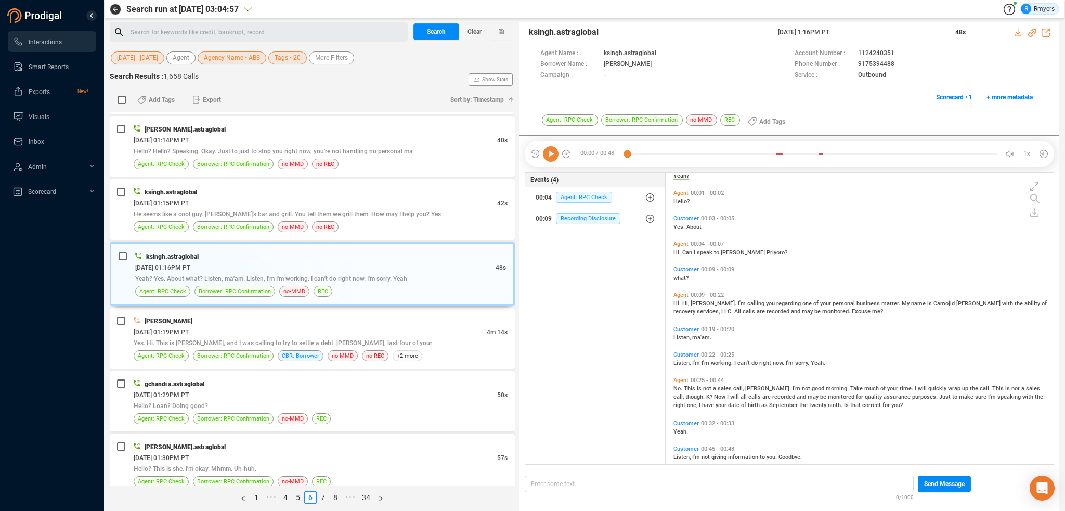
scroll to position [25, 0]
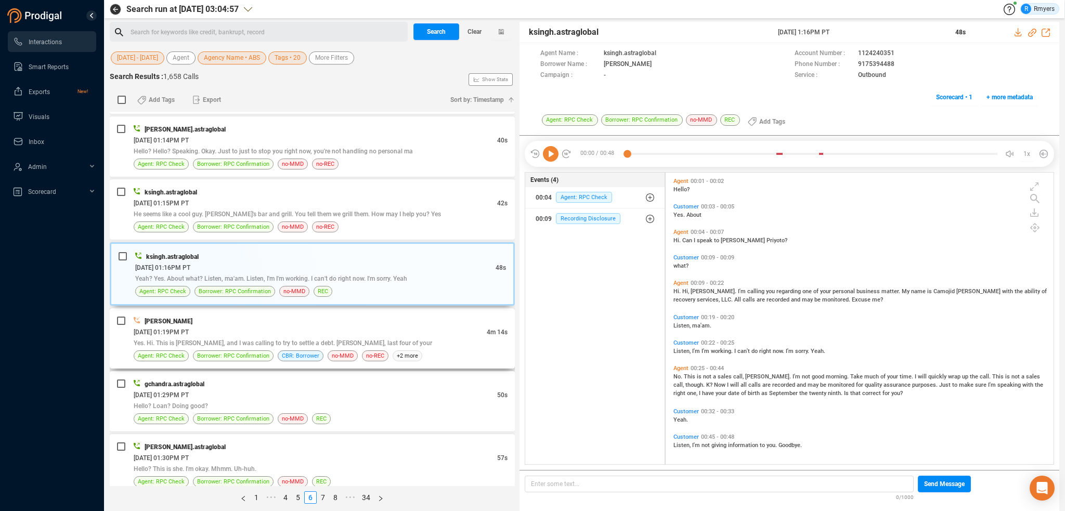
click at [273, 318] on div "[PERSON_NAME]" at bounding box center [321, 321] width 374 height 11
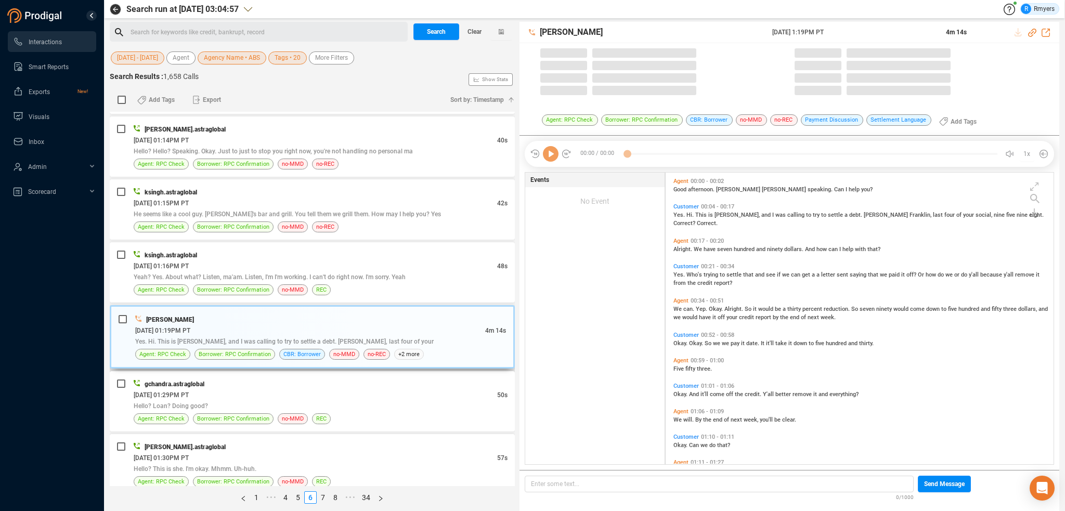
scroll to position [290, 383]
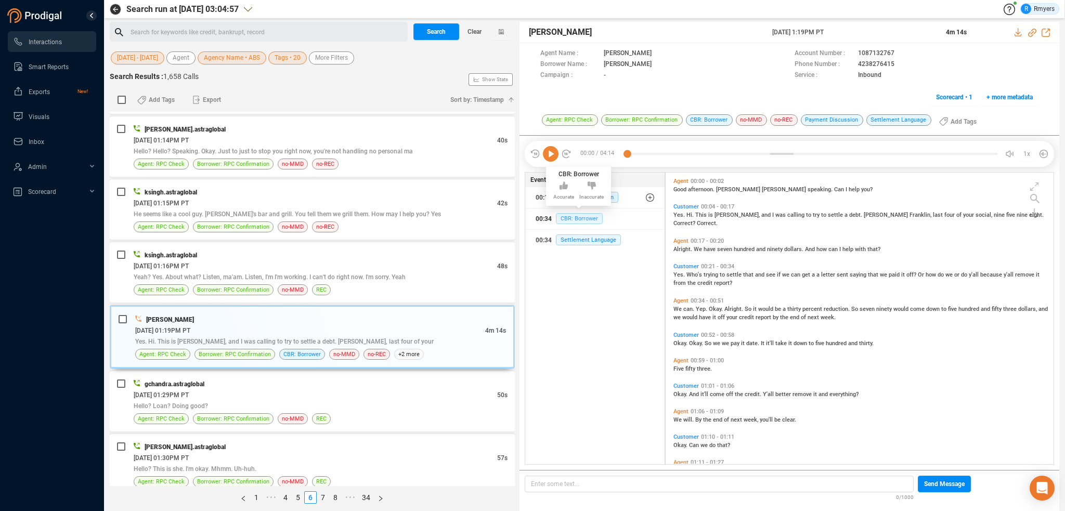
click at [572, 221] on span "CBR: Borrower" at bounding box center [579, 218] width 47 height 11
click at [254, 389] on div "06/09/2025 @ 01:29PM PT" at bounding box center [315, 394] width 363 height 11
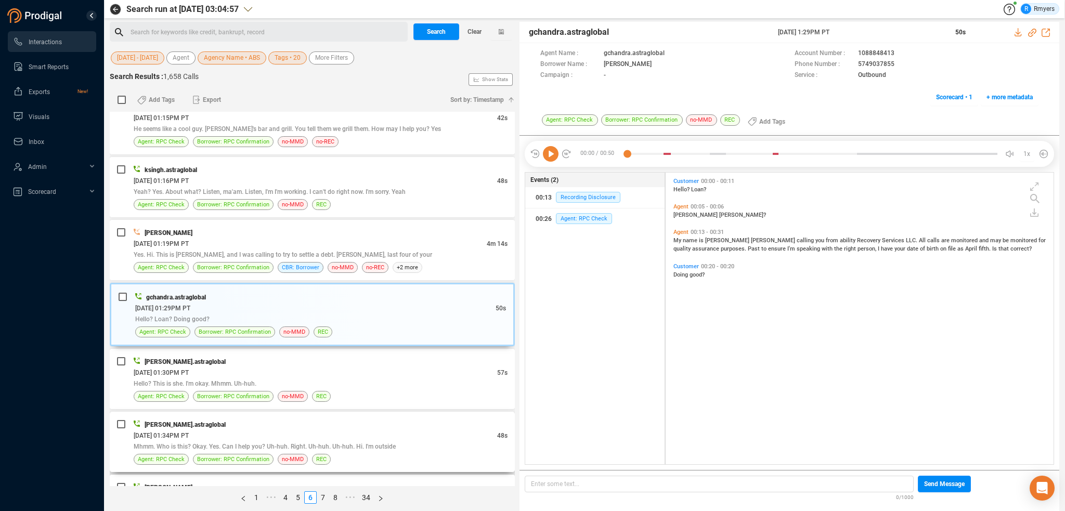
scroll to position [1924, 0]
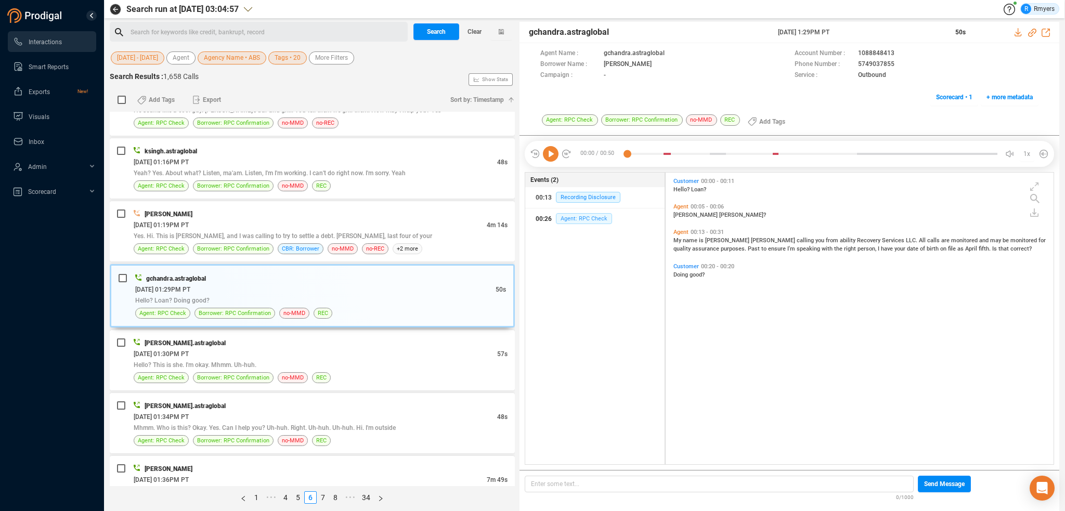
click at [570, 220] on span "Agent: RPC Check" at bounding box center [584, 218] width 56 height 11
click at [308, 359] on div "Hello? This is she. I'm okay. Mhmm. Uh-huh." at bounding box center [321, 364] width 374 height 11
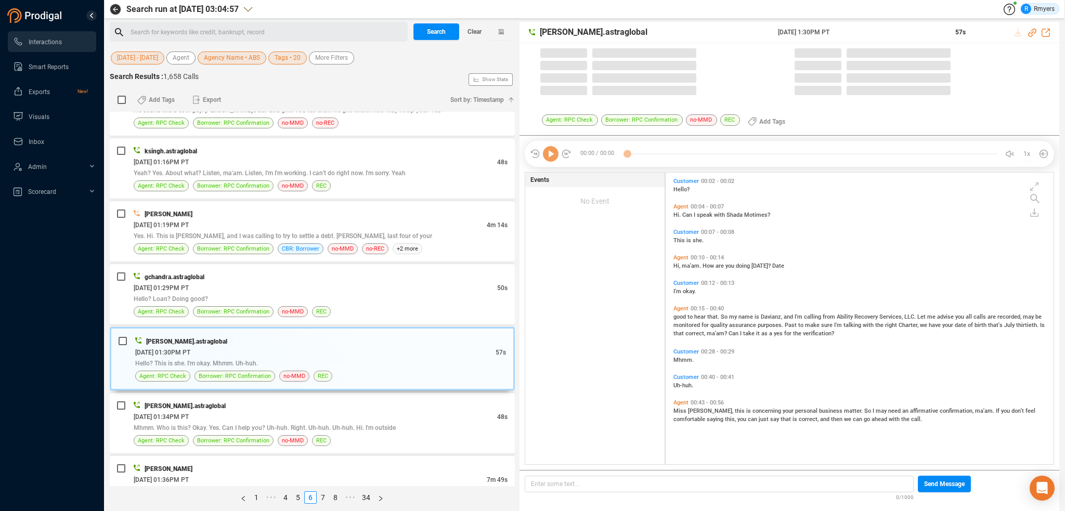
scroll to position [290, 383]
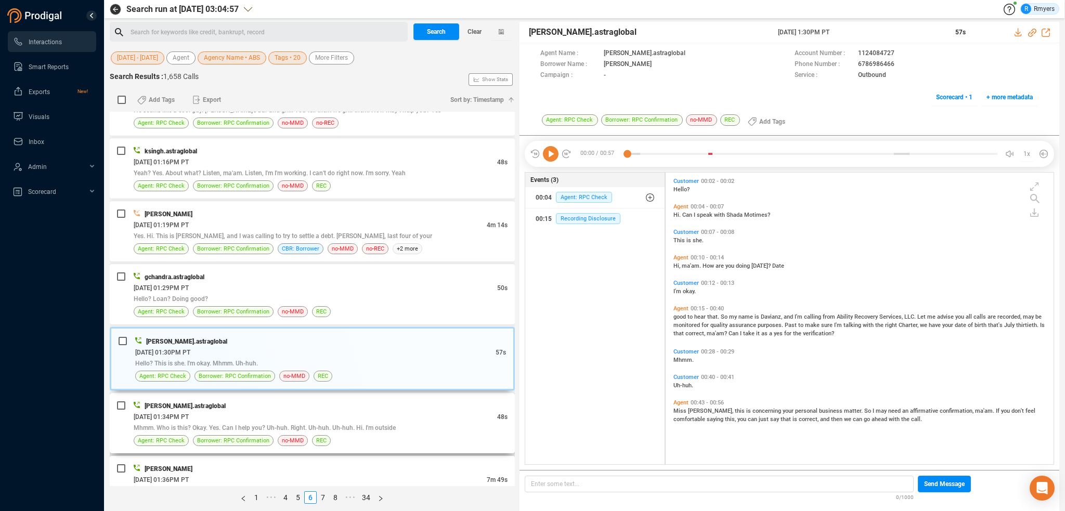
drag, startPoint x: 396, startPoint y: 441, endPoint x: 395, endPoint y: 430, distance: 11.5
click at [396, 441] on div "divyansh.astraglobal 06/09/2025 @ 01:34PM PT 48s Mhmm. Who is this? Okay. Yes. …" at bounding box center [312, 423] width 405 height 60
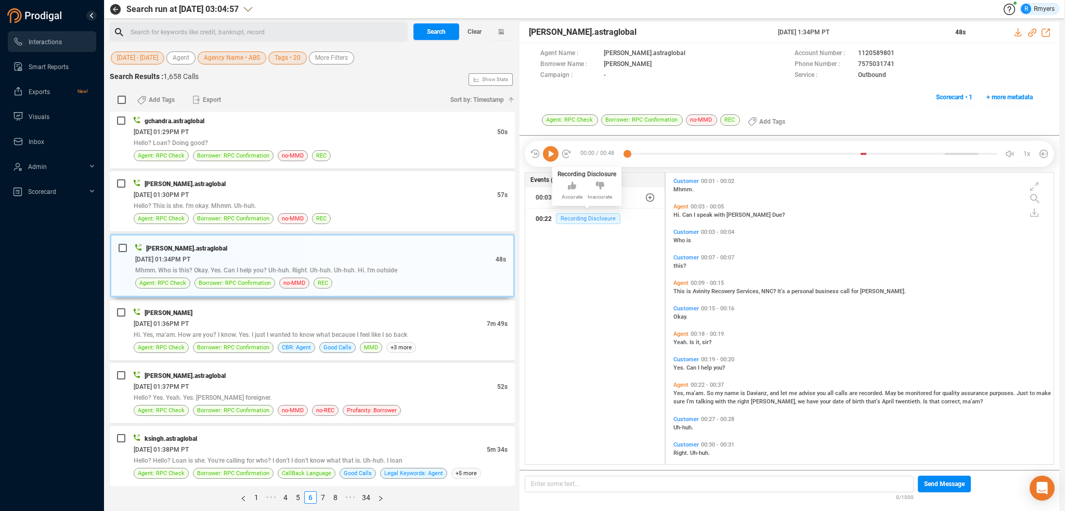
click at [577, 219] on span "Recording Disclosure" at bounding box center [588, 218] width 64 height 11
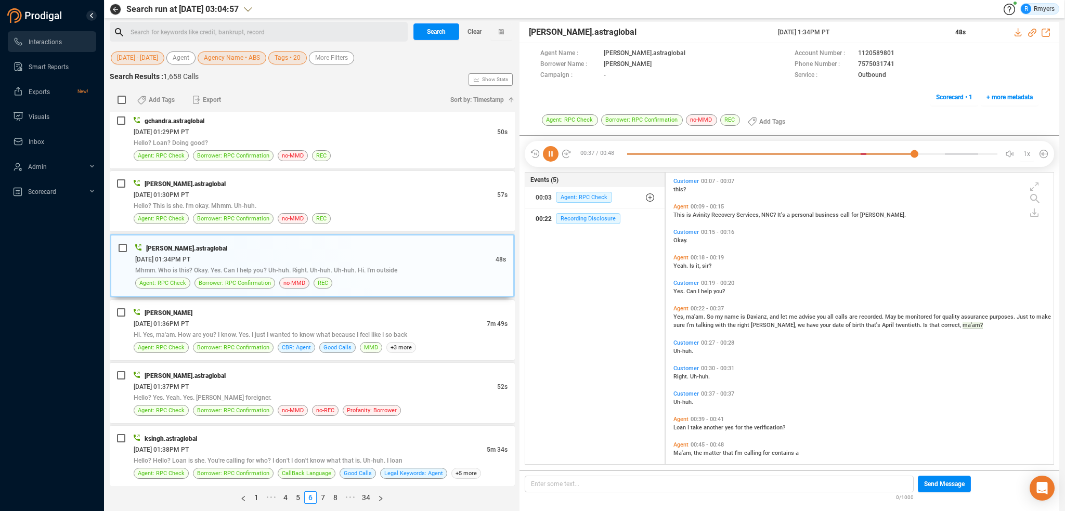
scroll to position [110, 0]
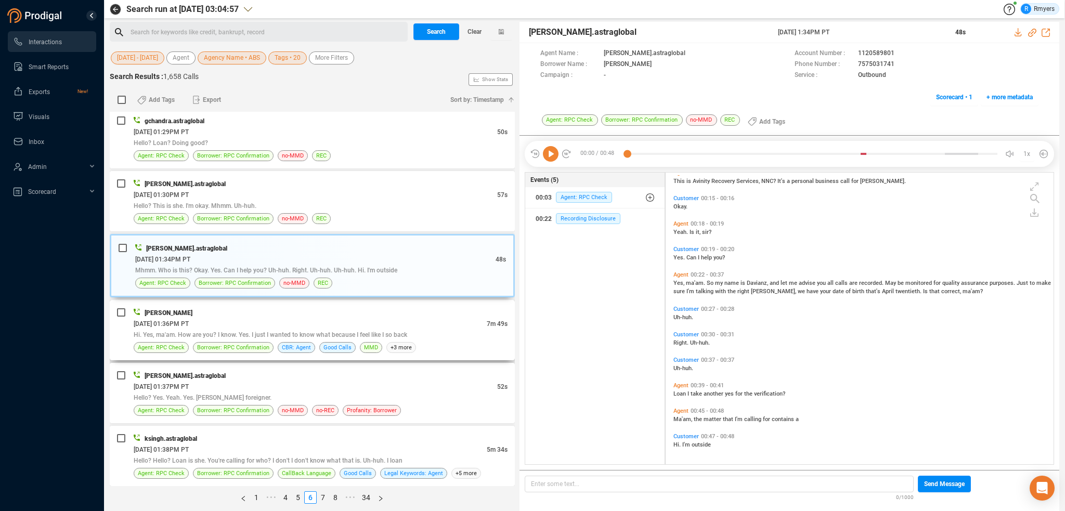
click at [218, 318] on div "06/09/2025 @ 01:36PM PT" at bounding box center [310, 323] width 353 height 11
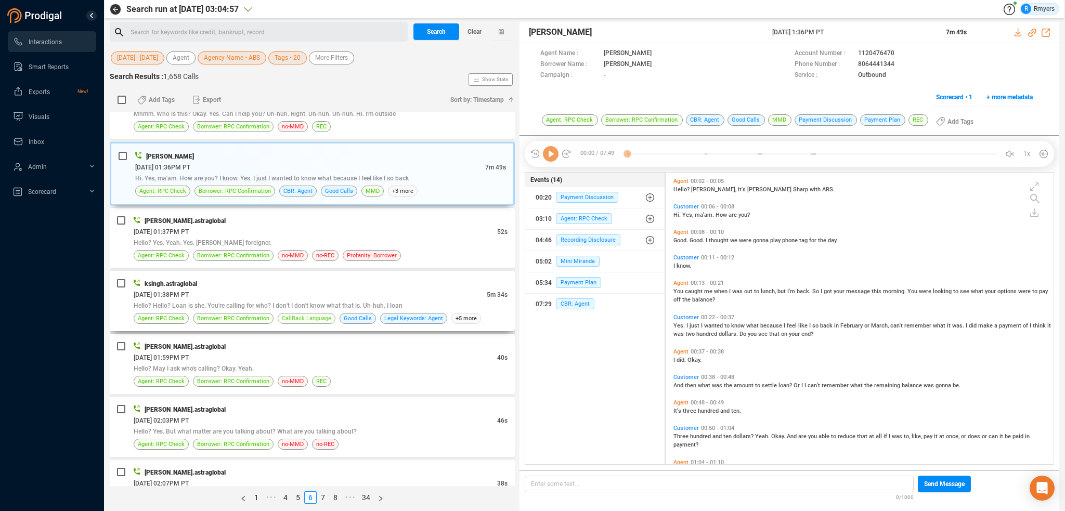
scroll to position [2236, 0]
click at [566, 298] on div "07:29 CBR: Agent" at bounding box center [594, 304] width 119 height 17
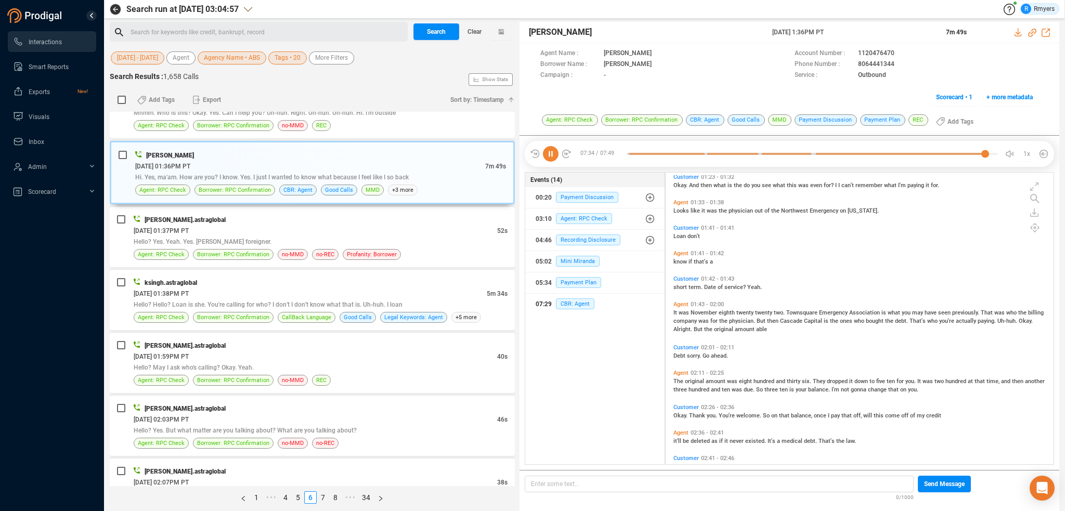
scroll to position [364, 0]
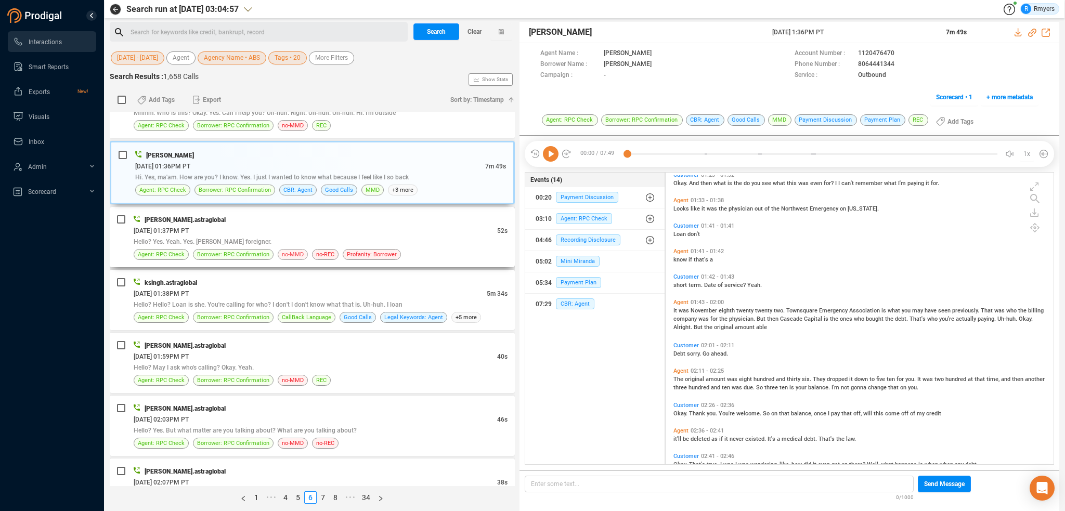
click at [282, 250] on span "no-MMD" at bounding box center [293, 255] width 22 height 10
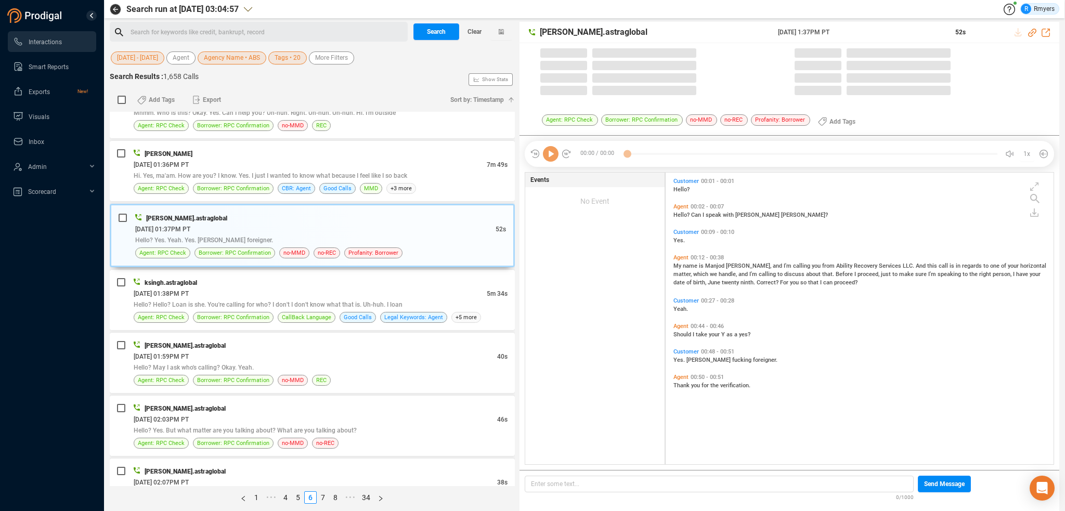
scroll to position [290, 383]
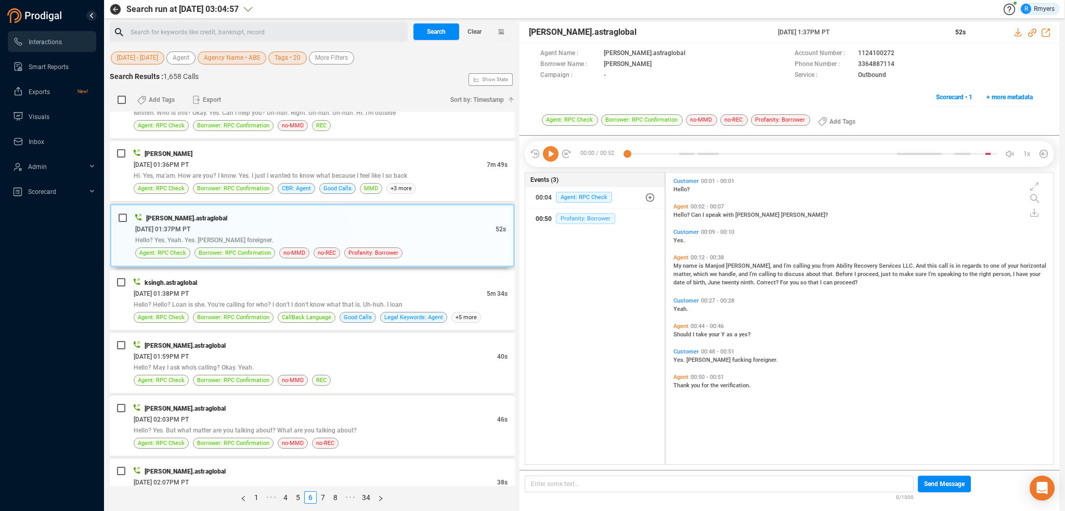
drag, startPoint x: 556, startPoint y: 211, endPoint x: 561, endPoint y: 218, distance: 9.3
click at [556, 211] on div "00:50 Profanity: Borrower" at bounding box center [594, 219] width 119 height 17
click at [258, 277] on div "ksingh.astraglobal" at bounding box center [321, 282] width 374 height 11
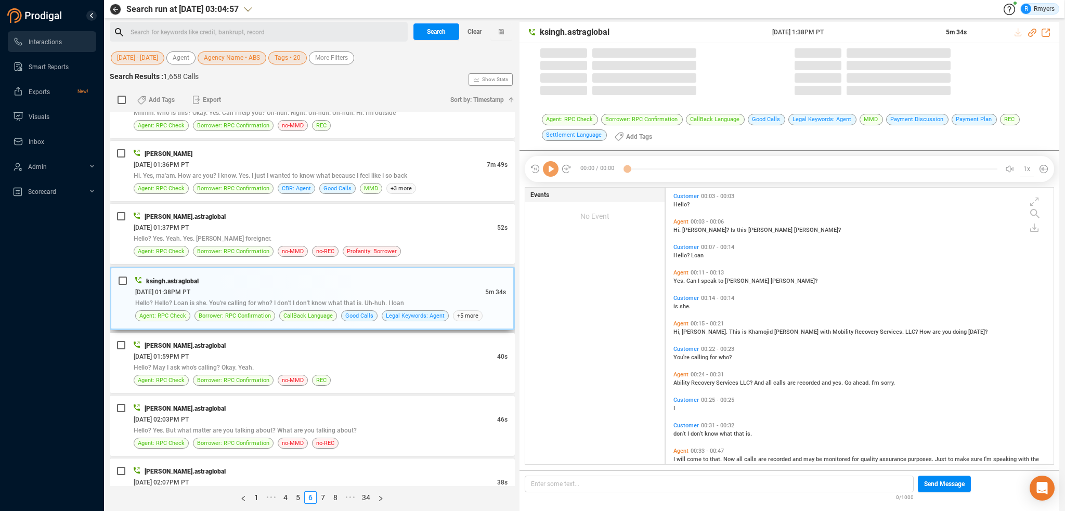
scroll to position [275, 383]
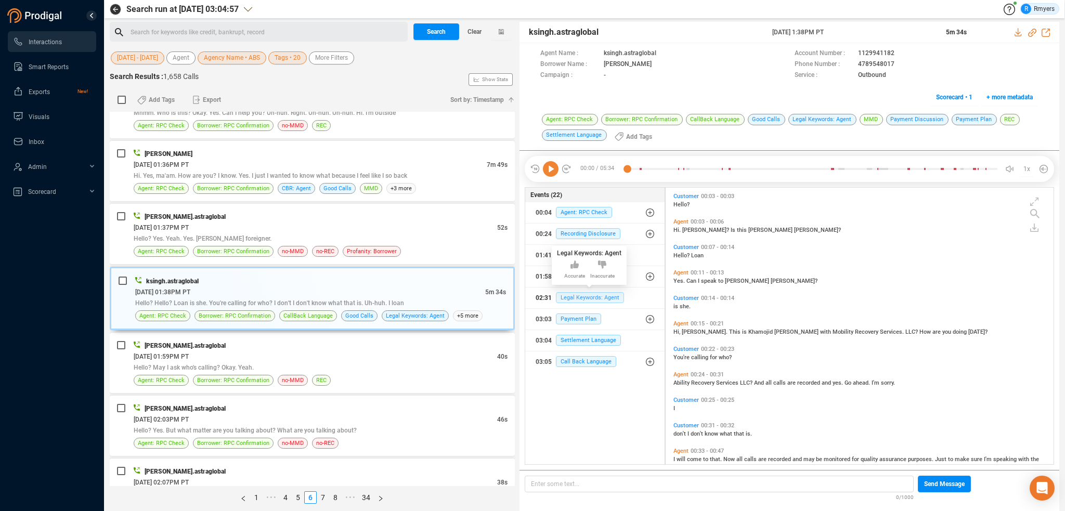
click at [568, 293] on span "Legal Keywords: Agent" at bounding box center [590, 297] width 68 height 11
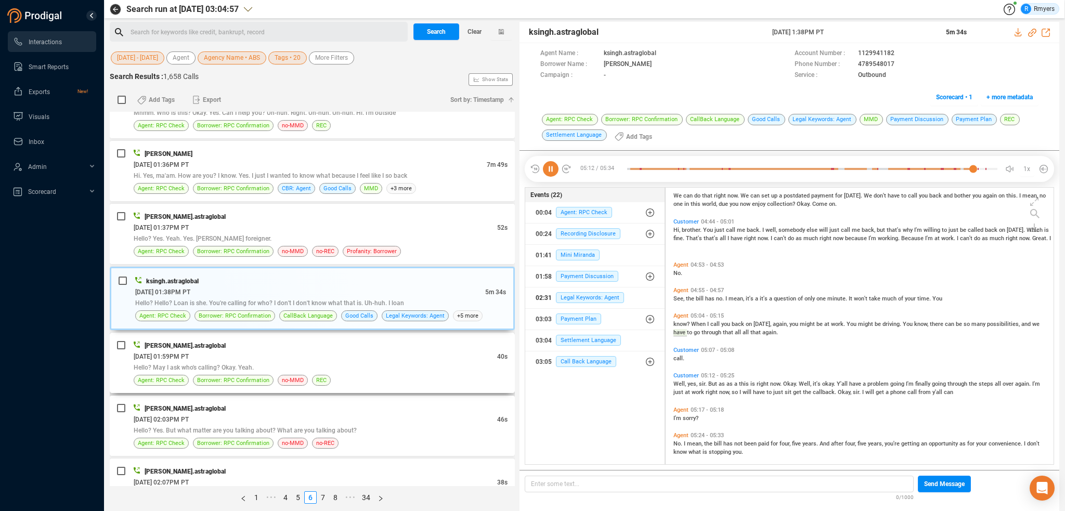
scroll to position [1134, 0]
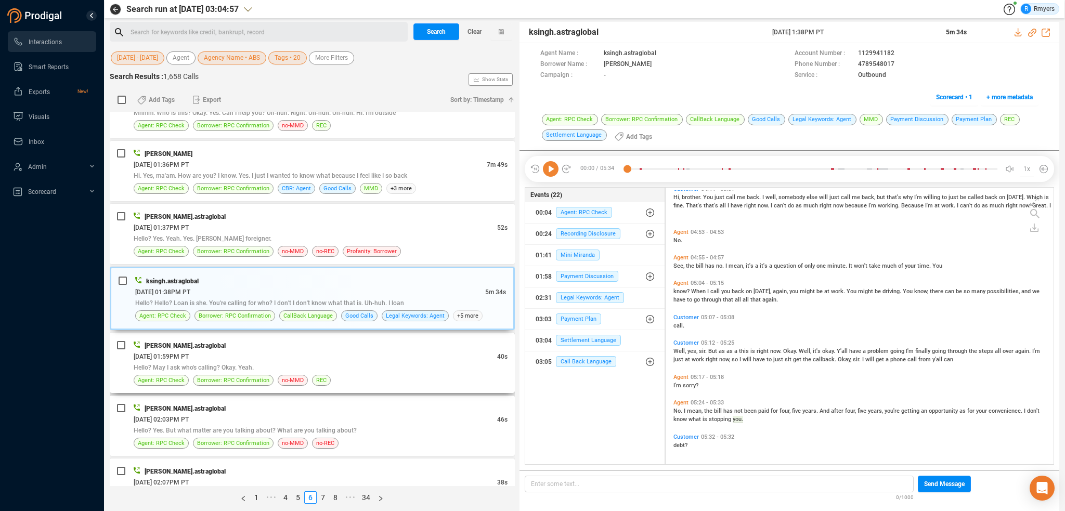
click at [229, 351] on div "06/09/2025 @ 01:59PM PT" at bounding box center [315, 356] width 363 height 11
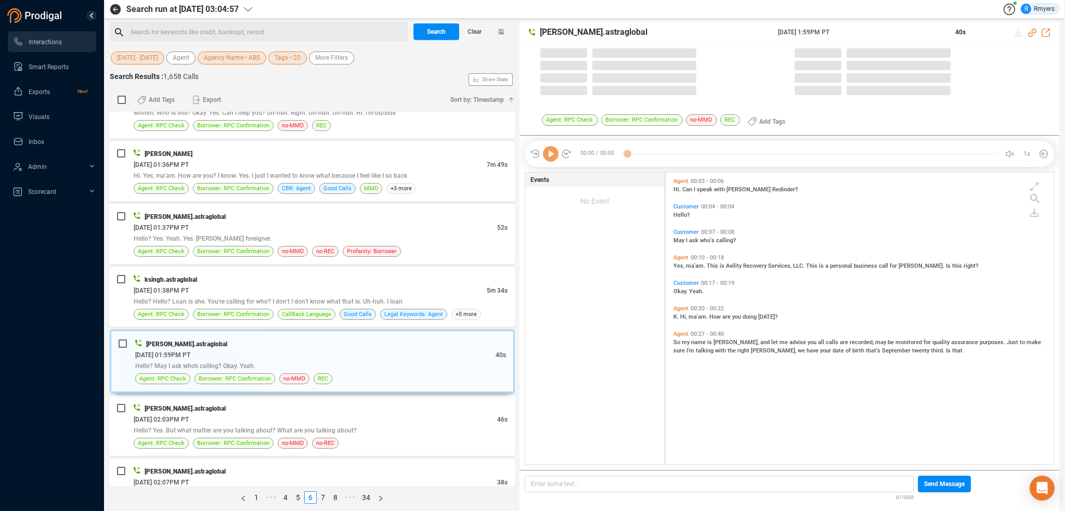
scroll to position [290, 383]
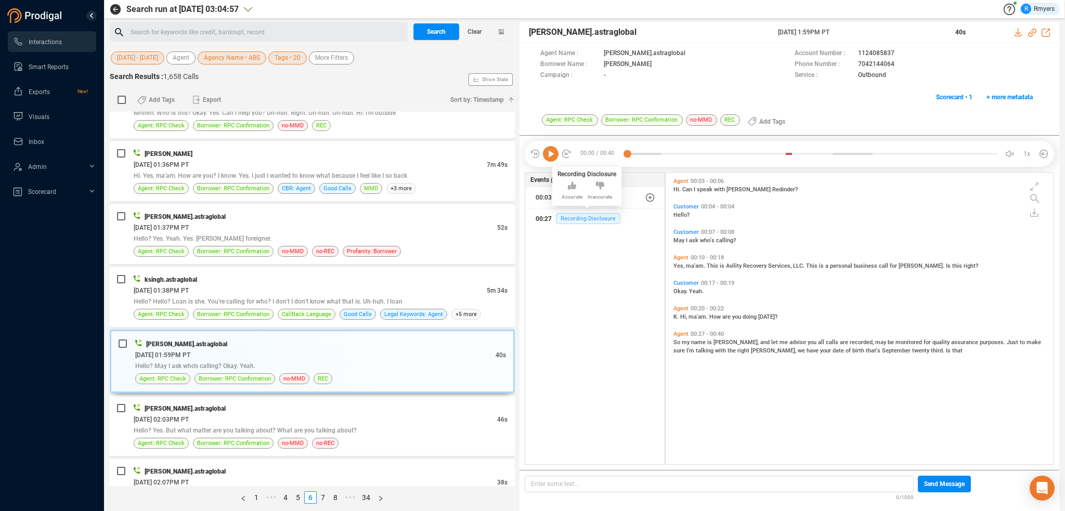
click at [593, 222] on span "Recording Disclosure" at bounding box center [588, 218] width 64 height 11
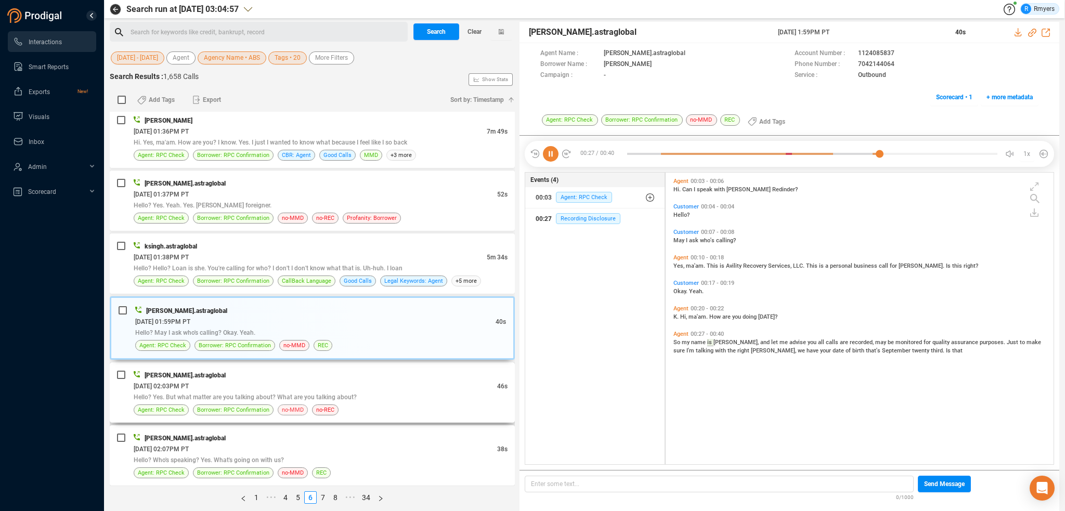
scroll to position [2287, 0]
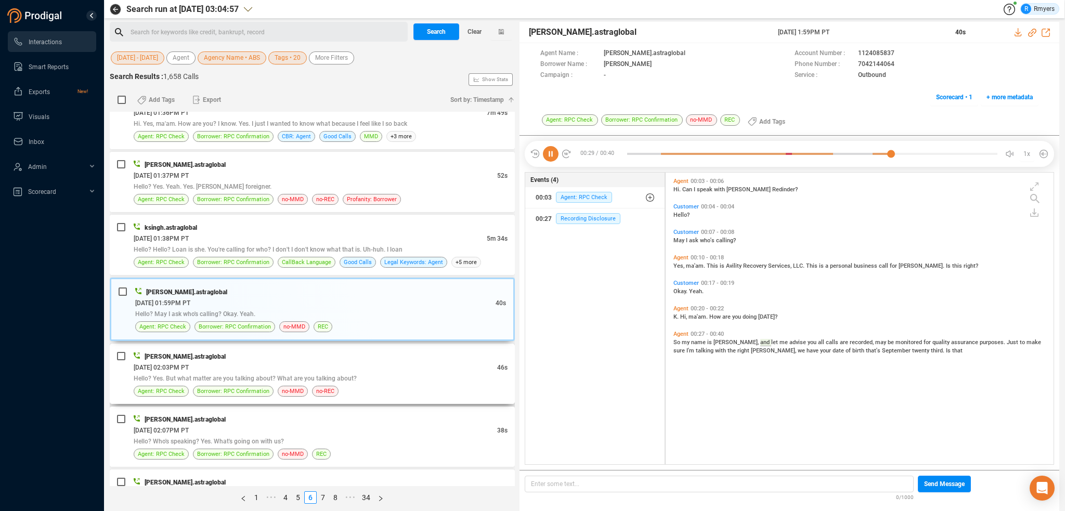
click at [286, 375] on span "Hello? Yes. But what matter are you talking about? What are you talking about?" at bounding box center [245, 378] width 223 height 7
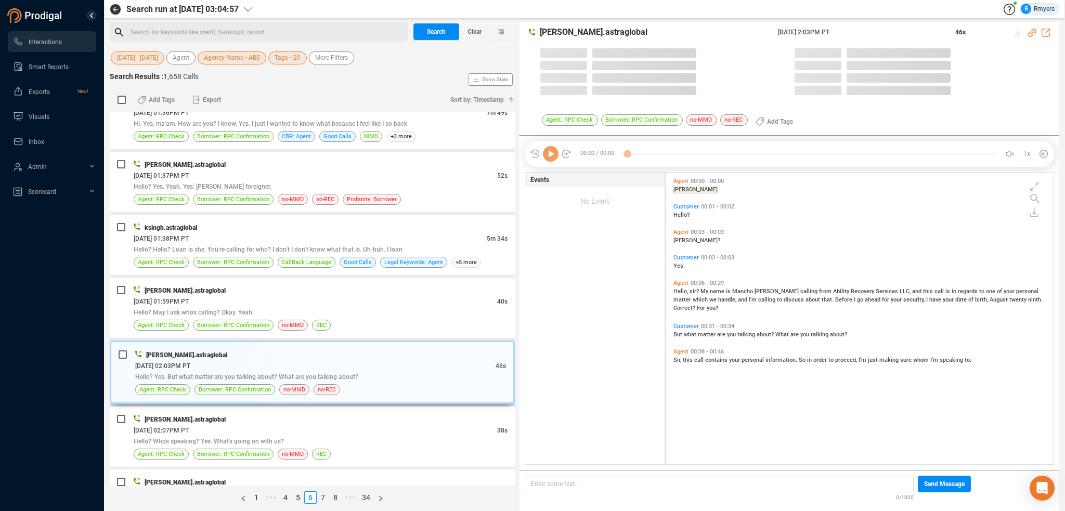
scroll to position [290, 383]
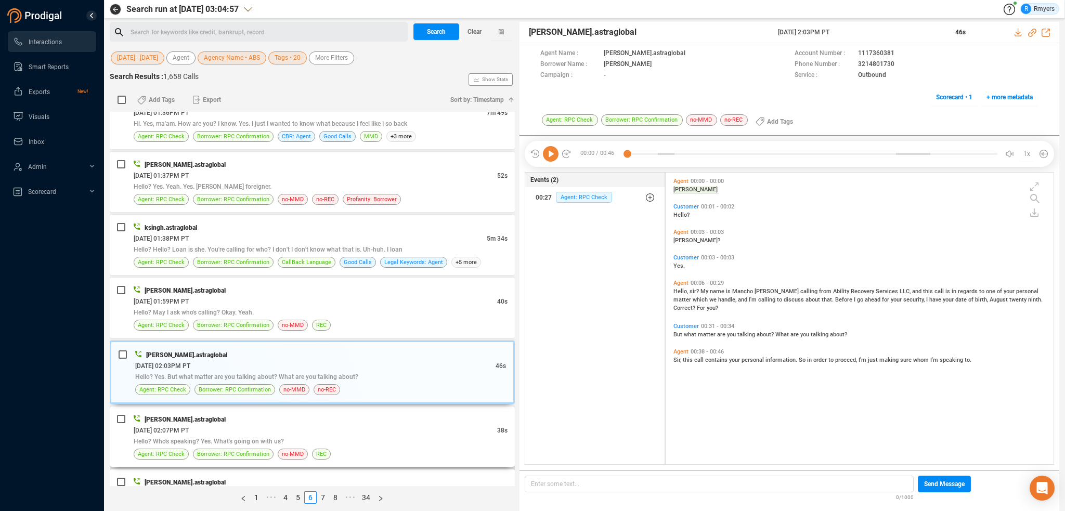
click at [241, 414] on div "[PERSON_NAME].astraglobal" at bounding box center [321, 419] width 374 height 11
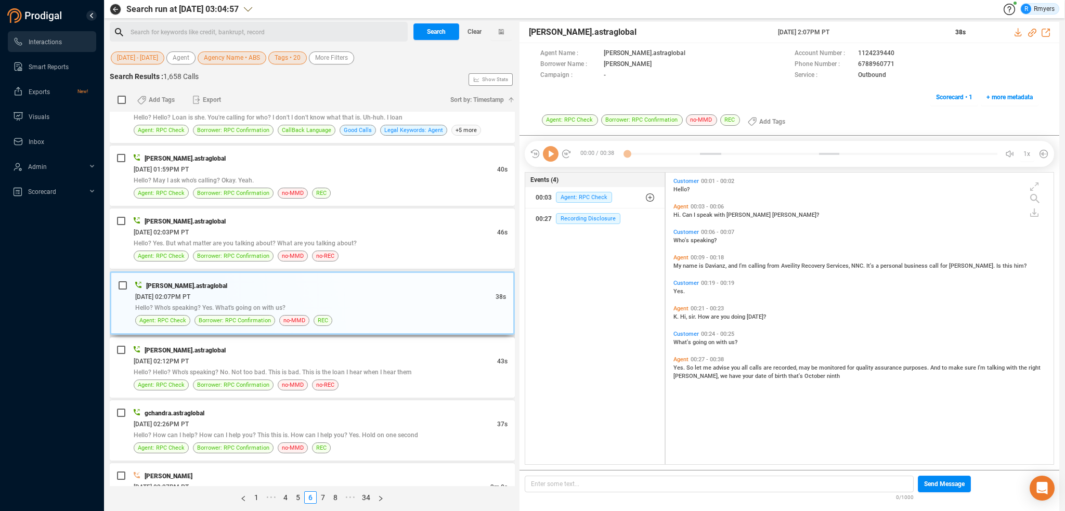
scroll to position [2547, 0]
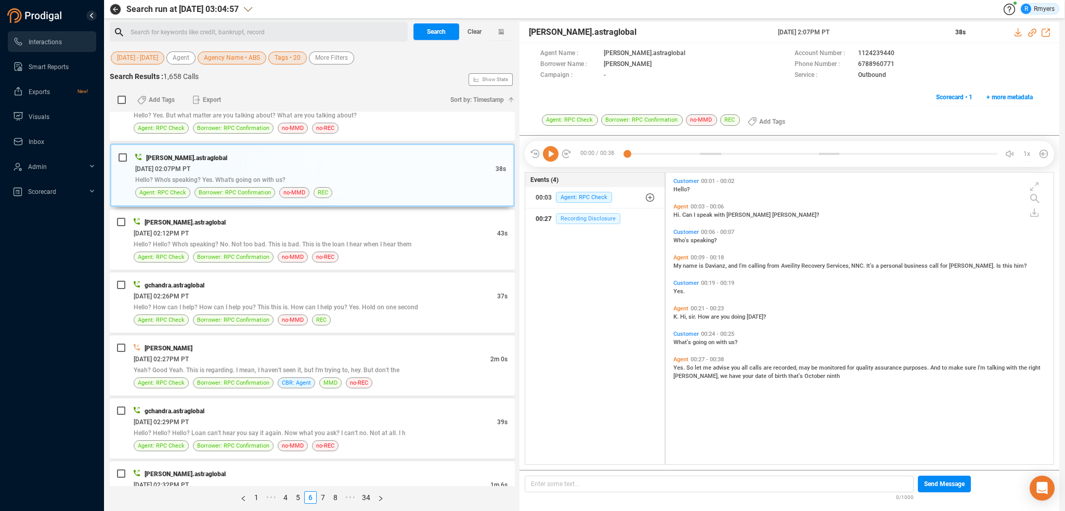
click at [580, 219] on span "Recording Disclosure" at bounding box center [588, 218] width 64 height 11
click at [352, 252] on div "Agent: RPC Check Borrower: RPC Confirmation no-MMD no-REC" at bounding box center [321, 257] width 374 height 11
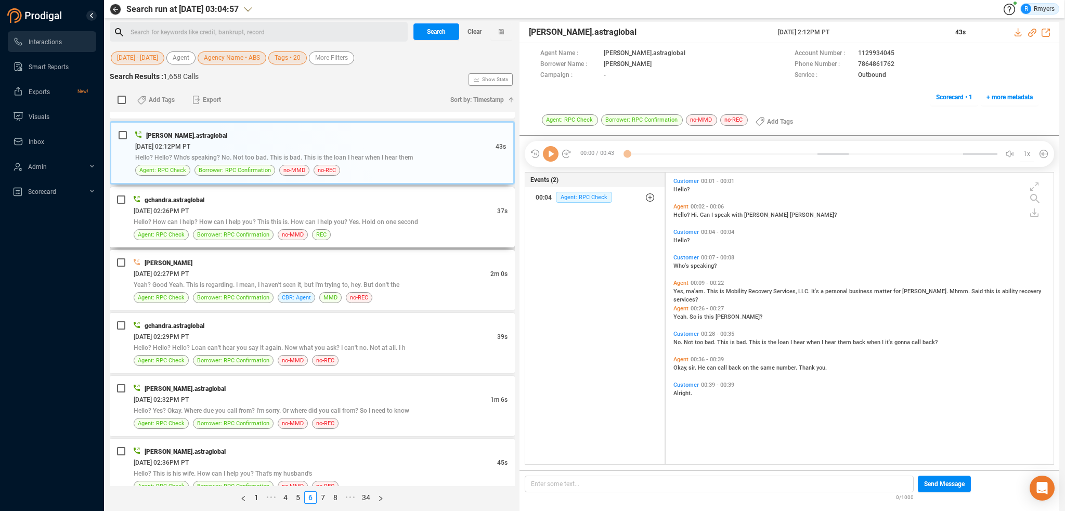
scroll to position [2651, 0]
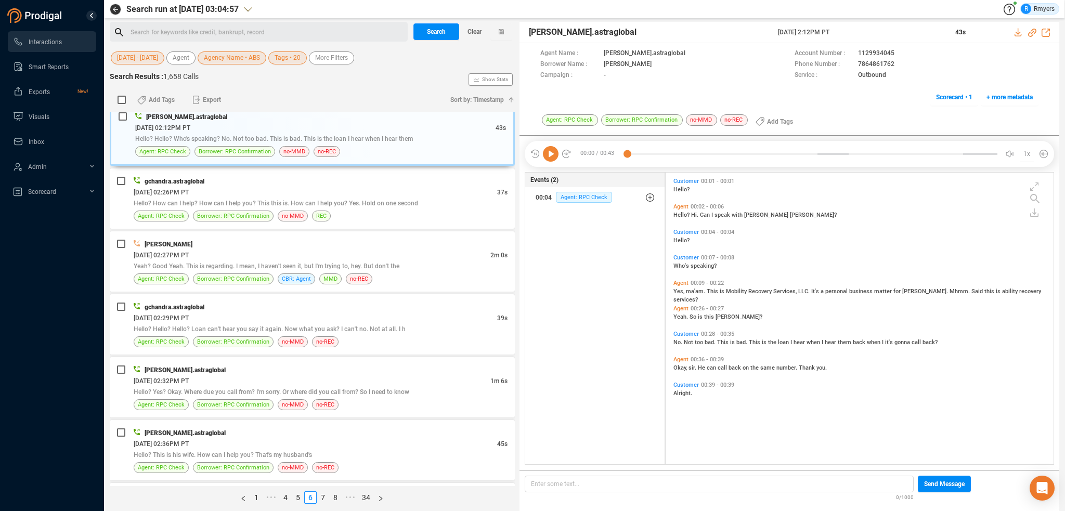
click at [689, 293] on span "ma'am." at bounding box center [696, 291] width 21 height 7
drag, startPoint x: 320, startPoint y: 199, endPoint x: 330, endPoint y: 218, distance: 21.6
click at [320, 199] on div "gchandra.astraglobal 06/09/2025 @ 02:26PM PT 37s Hello? How can I help? How can…" at bounding box center [321, 199] width 374 height 46
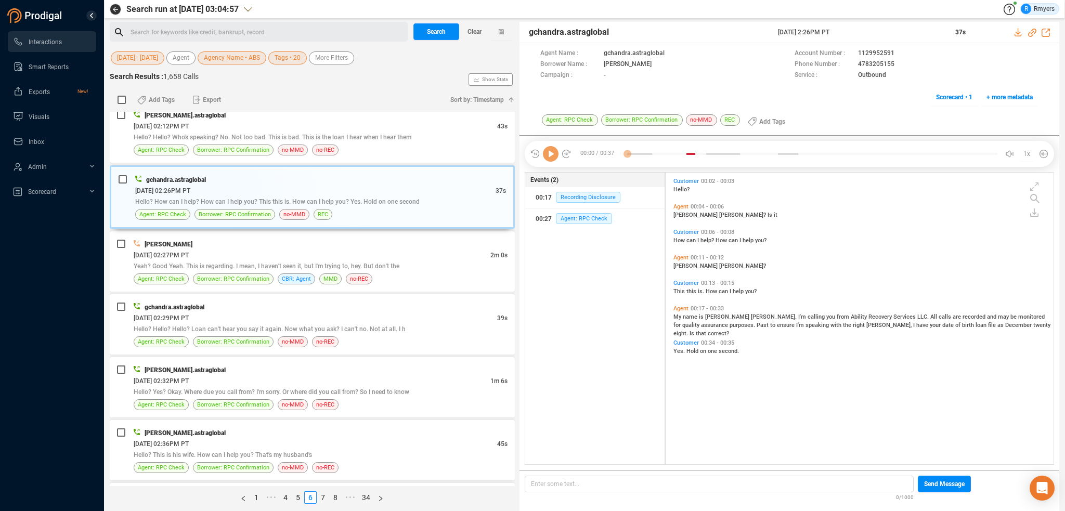
scroll to position [290, 383]
click at [574, 211] on div "00:27 Agent: RPC Check" at bounding box center [594, 219] width 119 height 17
click at [304, 263] on span "Yeah? Good Yeah. This is regarding. I mean, I haven't seen it, but I'm trying t…" at bounding box center [267, 266] width 266 height 7
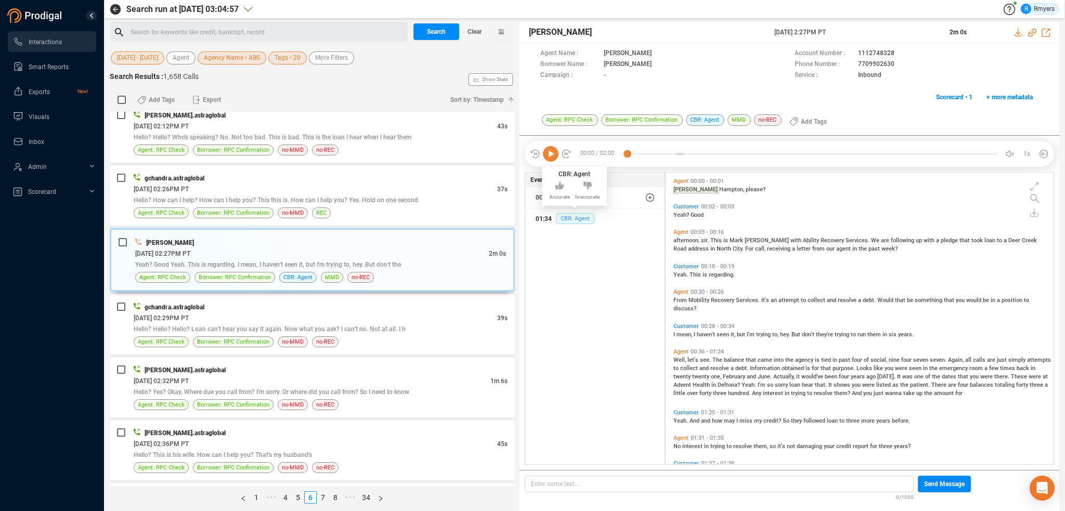
click at [578, 216] on span "CBR: Agent" at bounding box center [575, 218] width 38 height 11
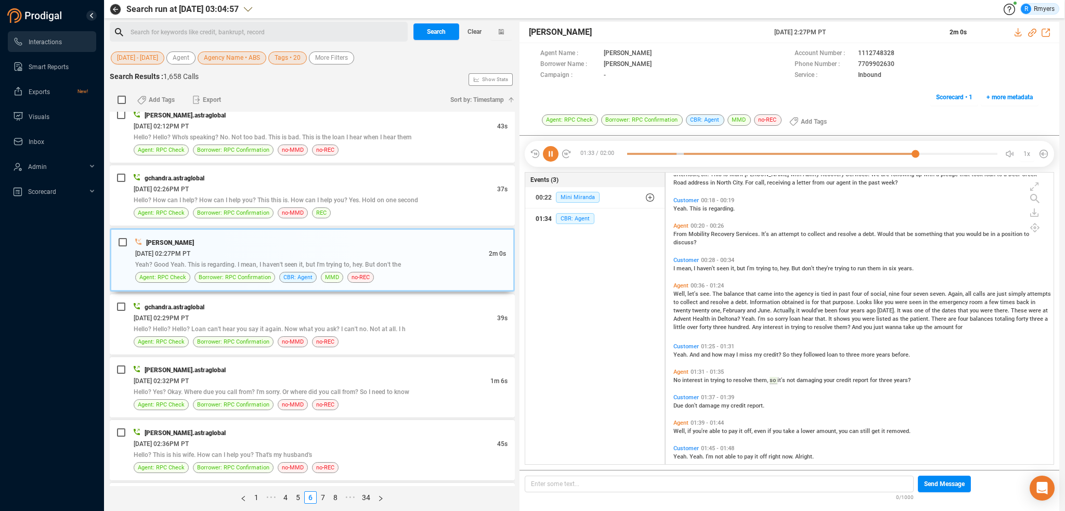
scroll to position [21, 0]
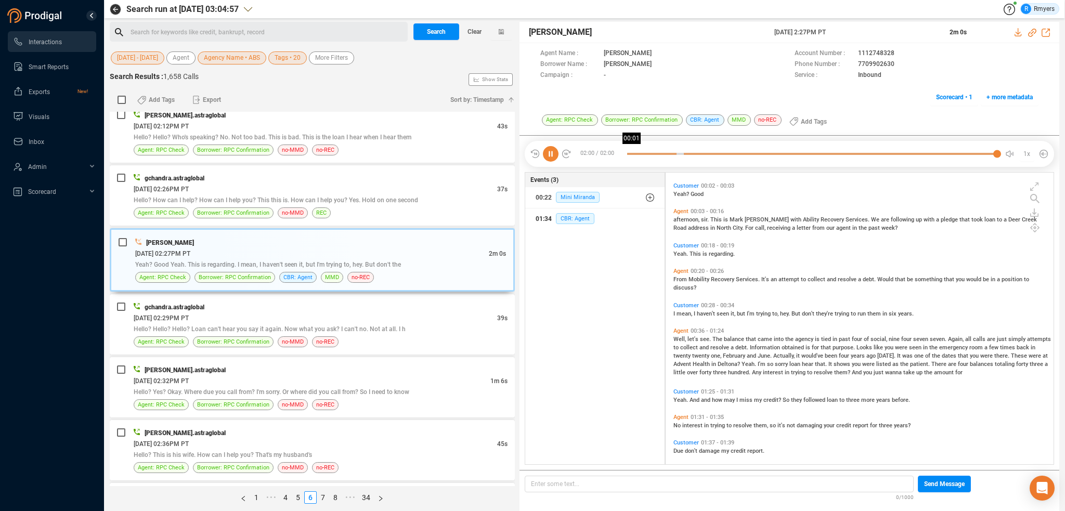
click at [632, 157] on div at bounding box center [812, 154] width 370 height 16
click at [554, 151] on icon at bounding box center [551, 154] width 16 height 16
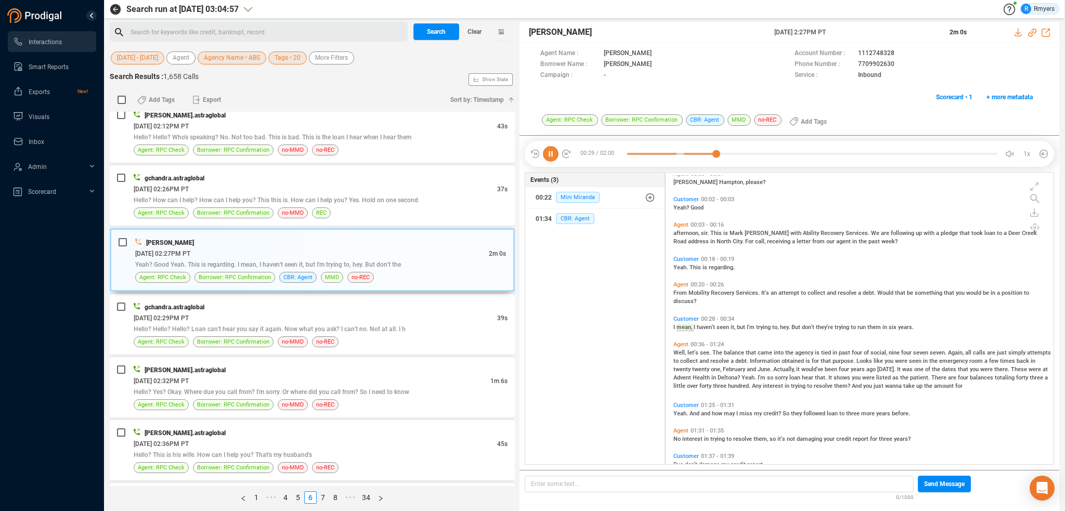
scroll to position [0, 0]
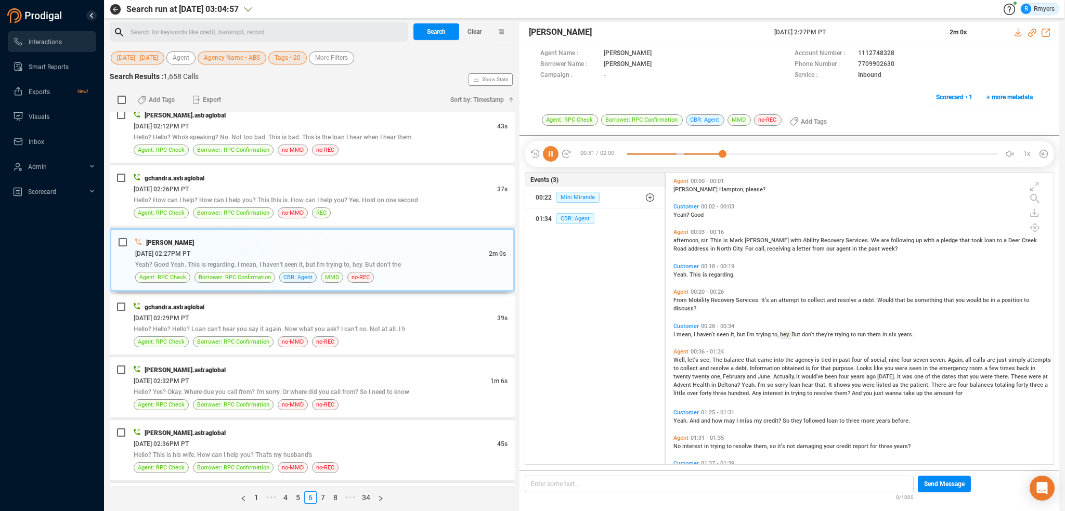
click at [678, 187] on span "Joseph" at bounding box center [696, 189] width 46 height 7
click at [1031, 33] on icon at bounding box center [1032, 33] width 8 height 8
drag, startPoint x: 759, startPoint y: 34, endPoint x: 851, endPoint y: 31, distance: 92.1
click at [862, 33] on div "THOMAS REYNOLDS 09 Jun 2025 @ 2:27PM PT 2m 0s" at bounding box center [789, 32] width 540 height 21
copy div "09 Jun 2025 @ 2:27PM PT"
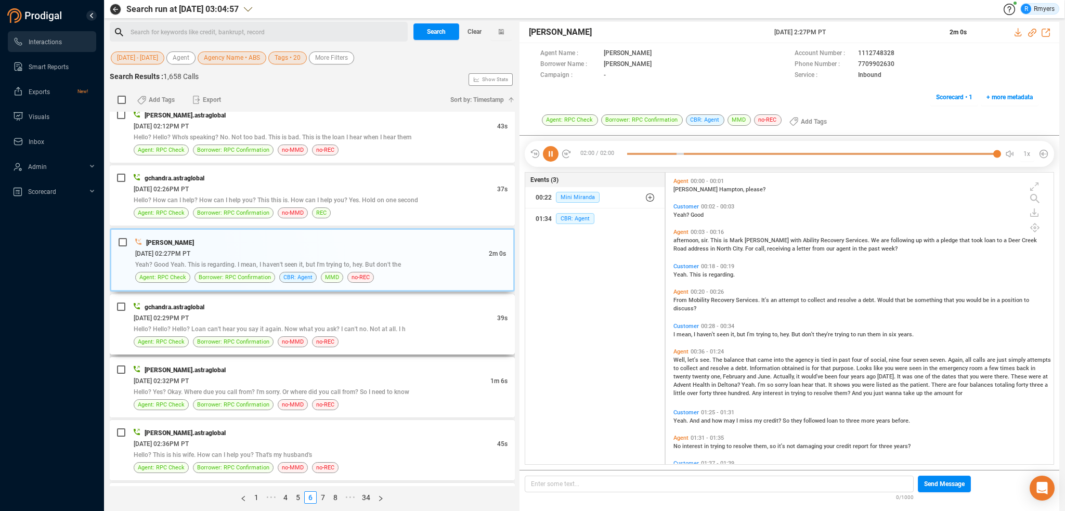
click at [253, 325] on span "Hello? Hello? Hello? Loan can't hear you say it again. Now what you ask? I can'…" at bounding box center [270, 328] width 272 height 7
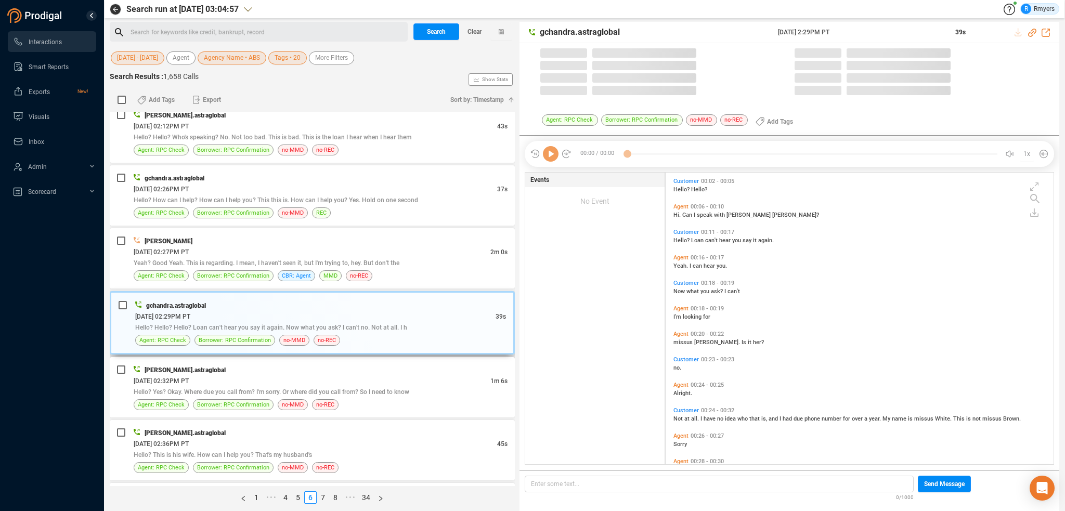
scroll to position [290, 383]
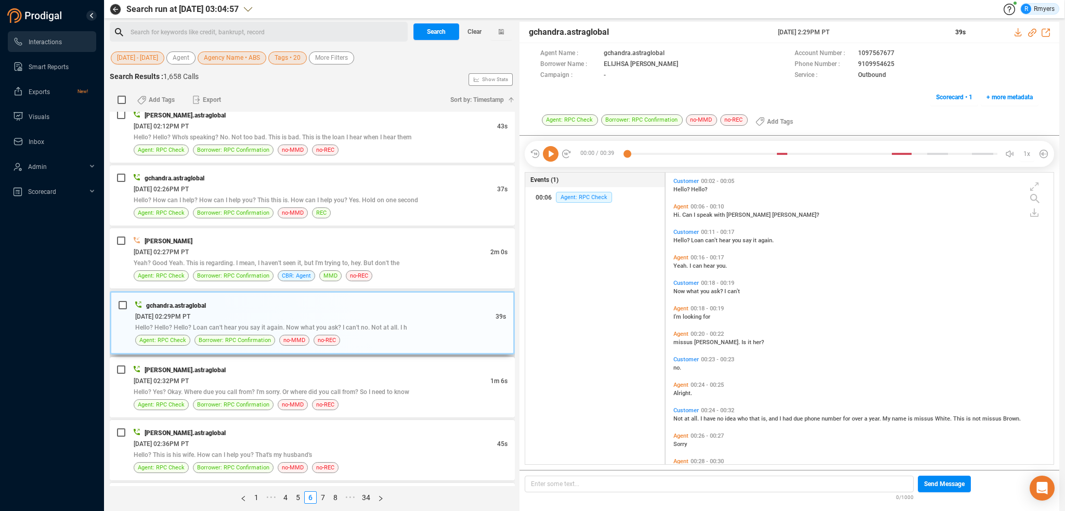
click at [239, 344] on div "gchandra.astraglobal 06/09/2025 @ 02:29PM PT 39s Hello? Hello? Hello? Loan can'…" at bounding box center [312, 322] width 405 height 63
click at [257, 279] on div "Katie Hopkins 06/09/2025 @ 08:31AM PT 2m 0s -- no-RPC TRACI DALE 06/09/2025 @ 0…" at bounding box center [312, 299] width 405 height 374
click at [258, 324] on span "Hello? Hello? Hello? Loan can't hear you say it again. Now what you ask? I can'…" at bounding box center [271, 327] width 272 height 7
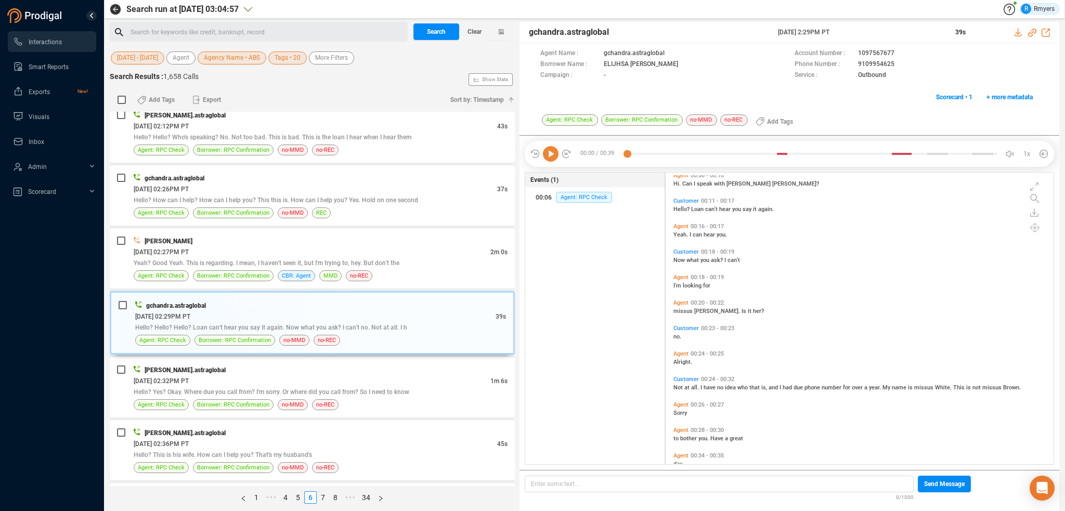
scroll to position [0, 0]
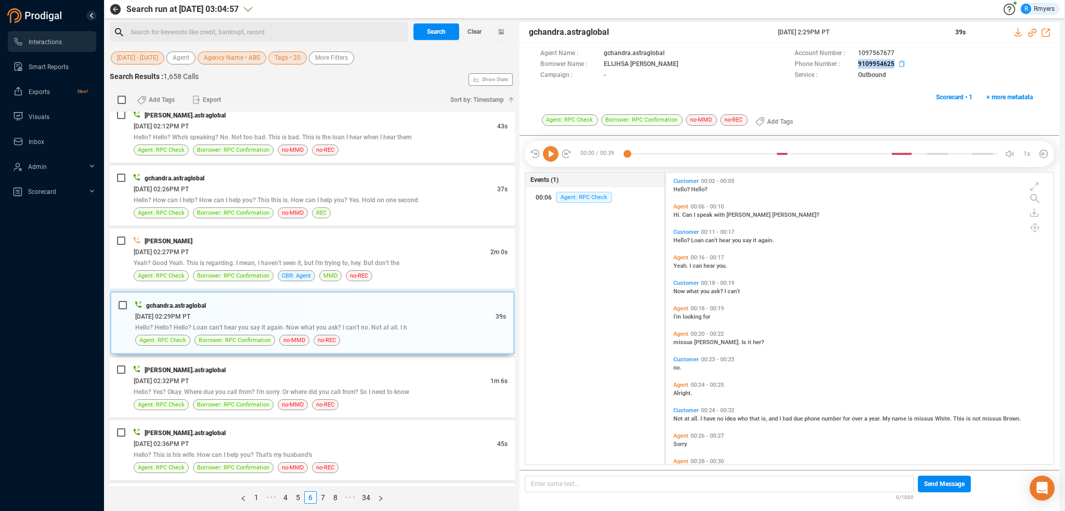
drag, startPoint x: 852, startPoint y: 64, endPoint x: 894, endPoint y: 65, distance: 42.1
click at [894, 65] on div "Phone Number : 9109954625" at bounding box center [916, 64] width 244 height 11
copy div "9109954625"
click at [270, 375] on div "06/09/2025 @ 02:32PM PT" at bounding box center [312, 380] width 357 height 11
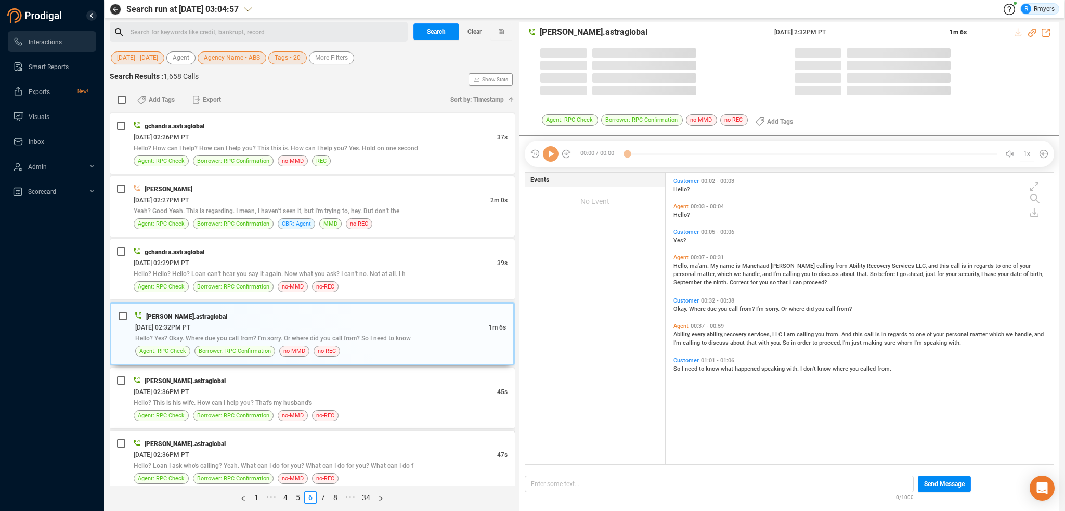
scroll to position [2763, 0]
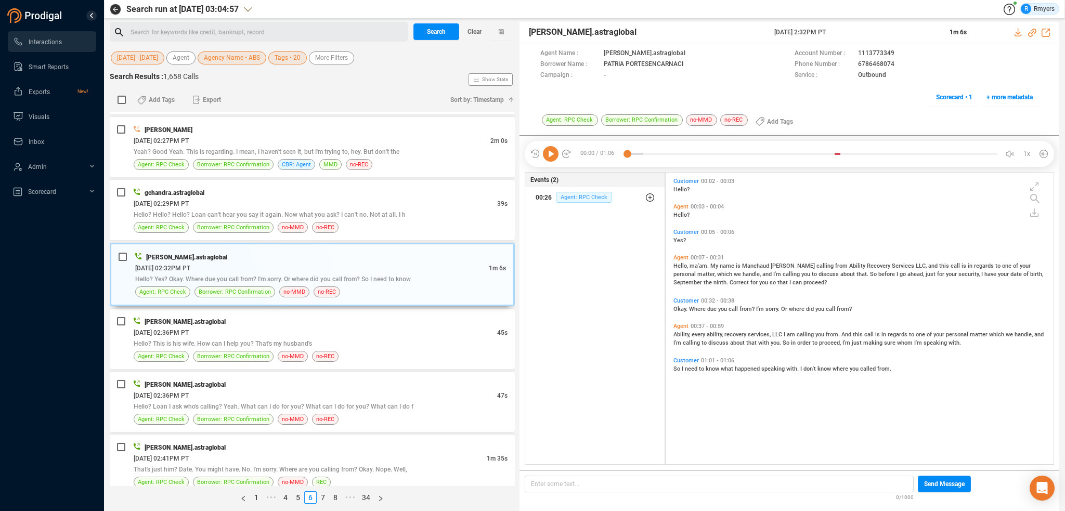
click at [566, 198] on span "Agent: RPC Check" at bounding box center [584, 197] width 56 height 11
click at [239, 351] on span "Borrower: RPC Confirmation" at bounding box center [233, 356] width 72 height 10
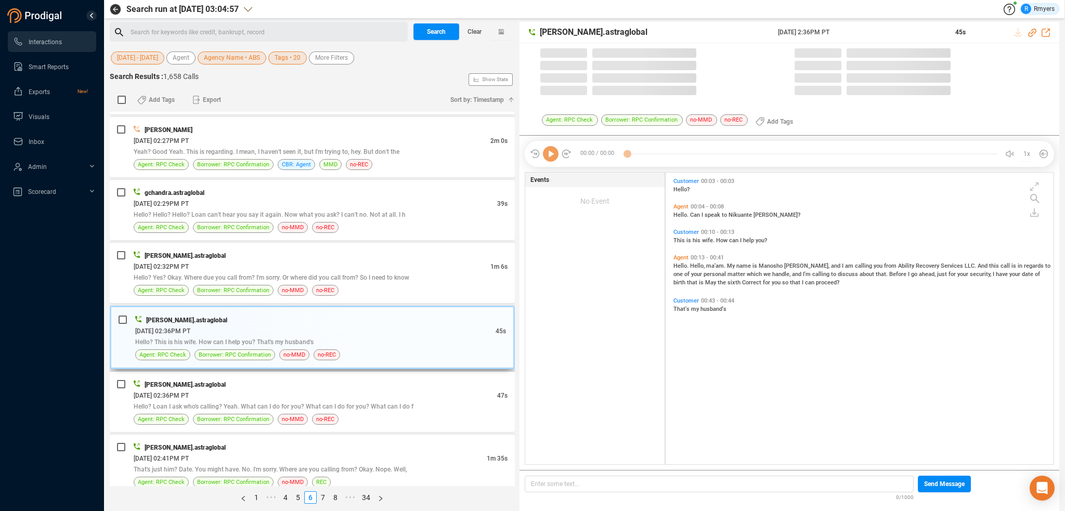
scroll to position [290, 383]
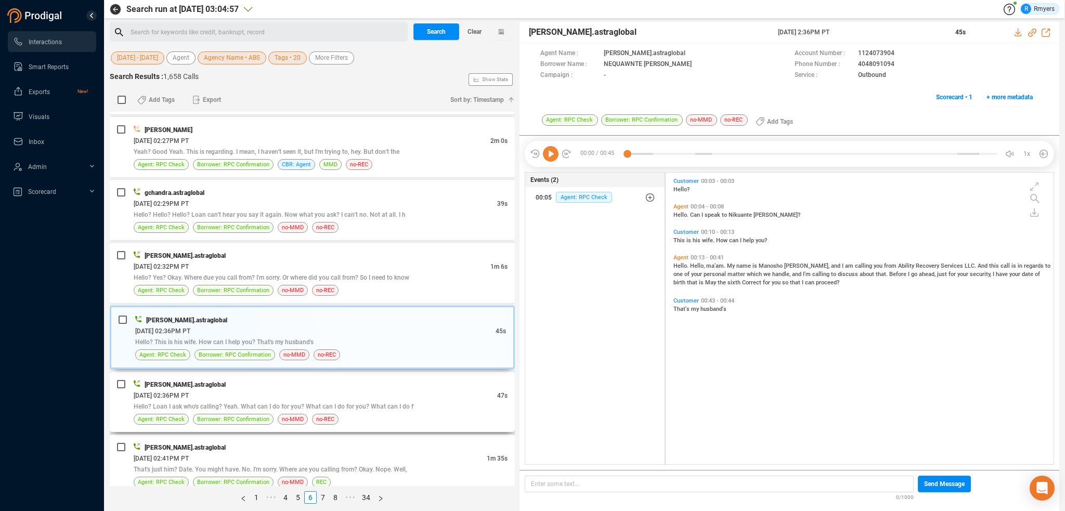
click at [339, 379] on div "[PERSON_NAME].astraglobal" at bounding box center [321, 384] width 374 height 11
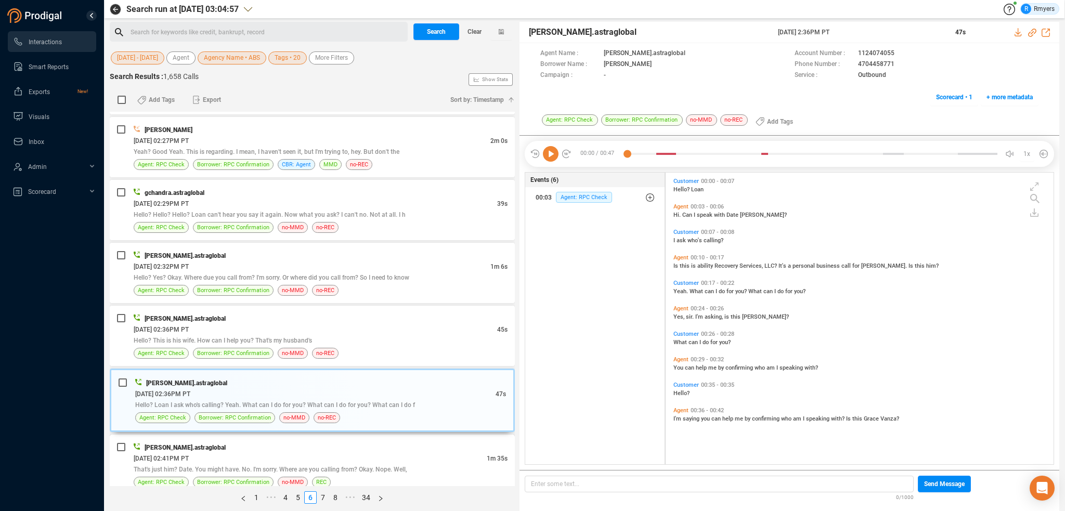
click at [307, 453] on div "06/09/2025 @ 02:41PM PT" at bounding box center [310, 458] width 353 height 11
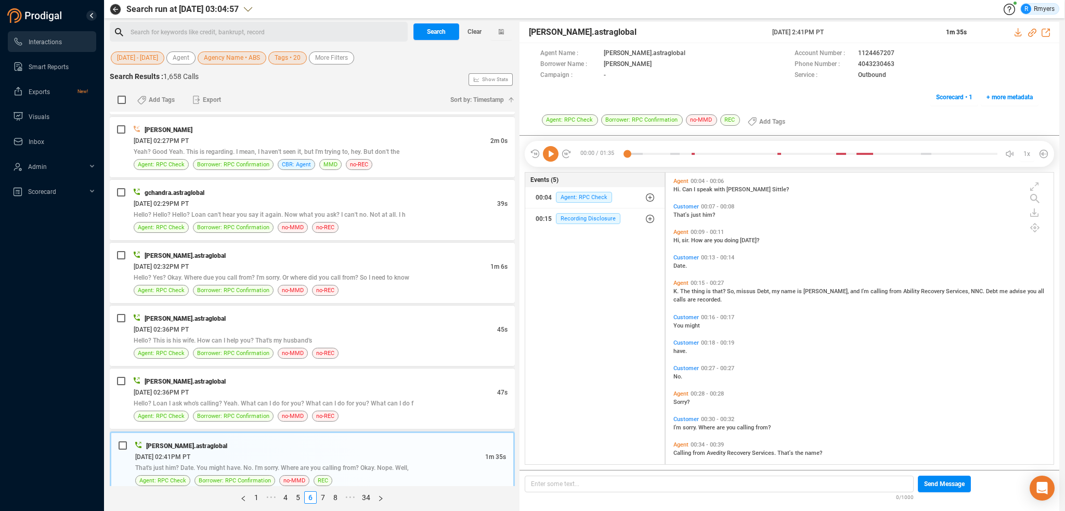
scroll to position [204, 0]
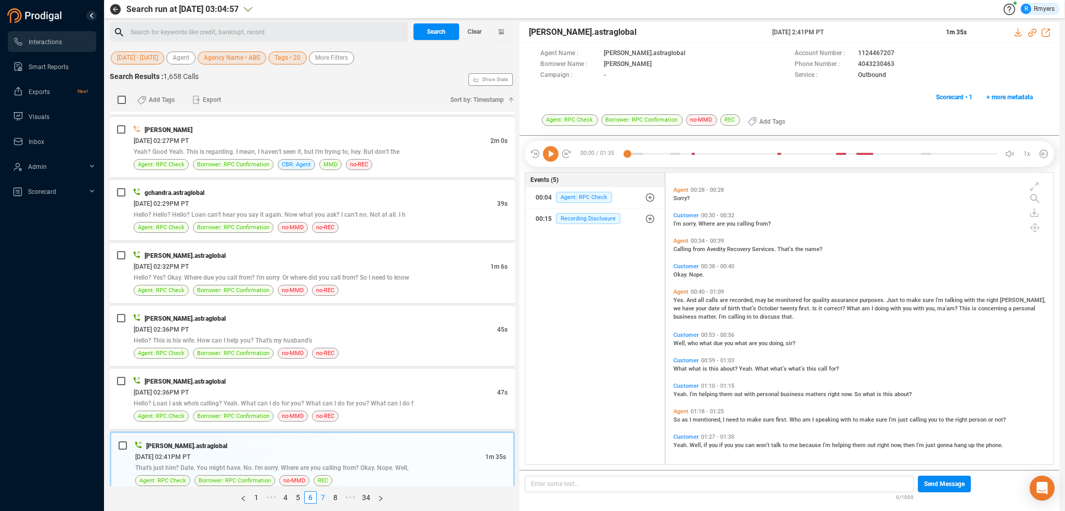
click at [321, 496] on link "7" at bounding box center [322, 497] width 11 height 11
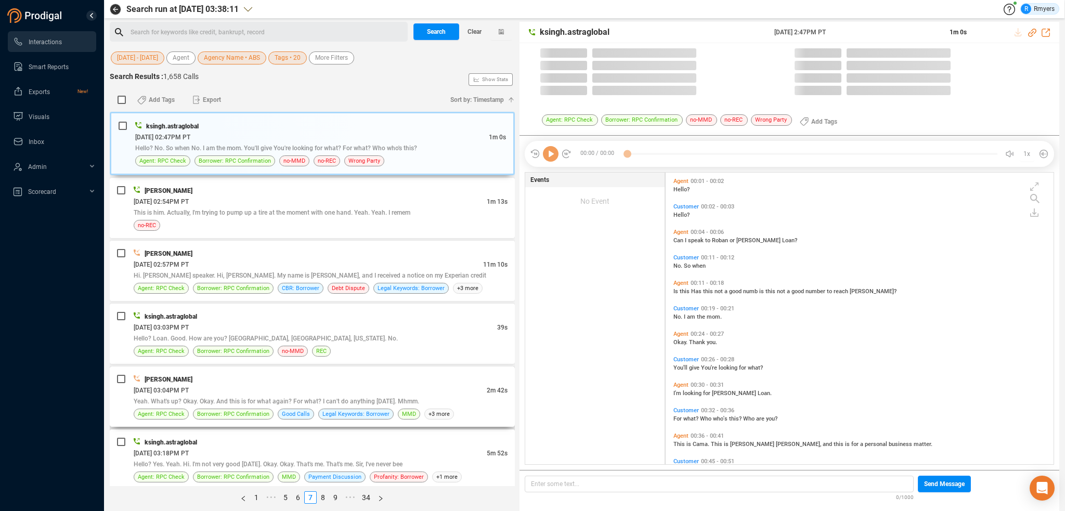
scroll to position [290, 383]
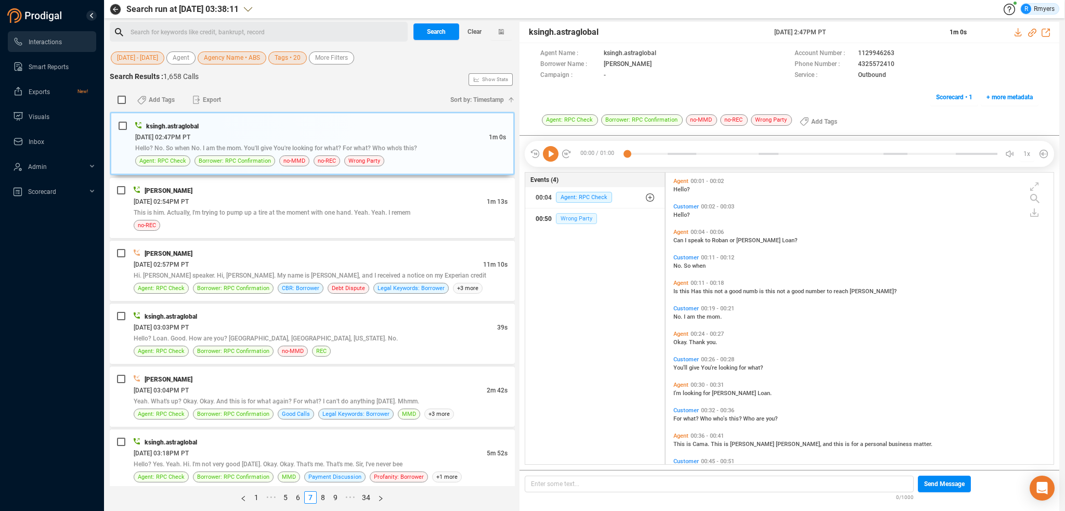
click at [566, 218] on span "Wrong Party" at bounding box center [576, 218] width 41 height 11
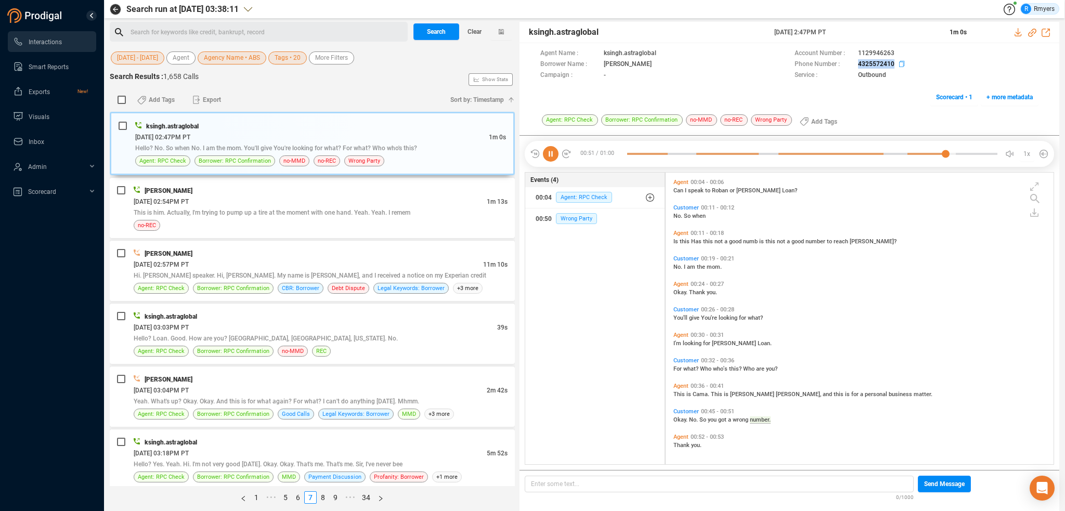
drag, startPoint x: 854, startPoint y: 60, endPoint x: 895, endPoint y: 67, distance: 42.1
click at [895, 67] on div "Phone Number : 4325572410" at bounding box center [916, 64] width 244 height 11
copy div "4325572410"
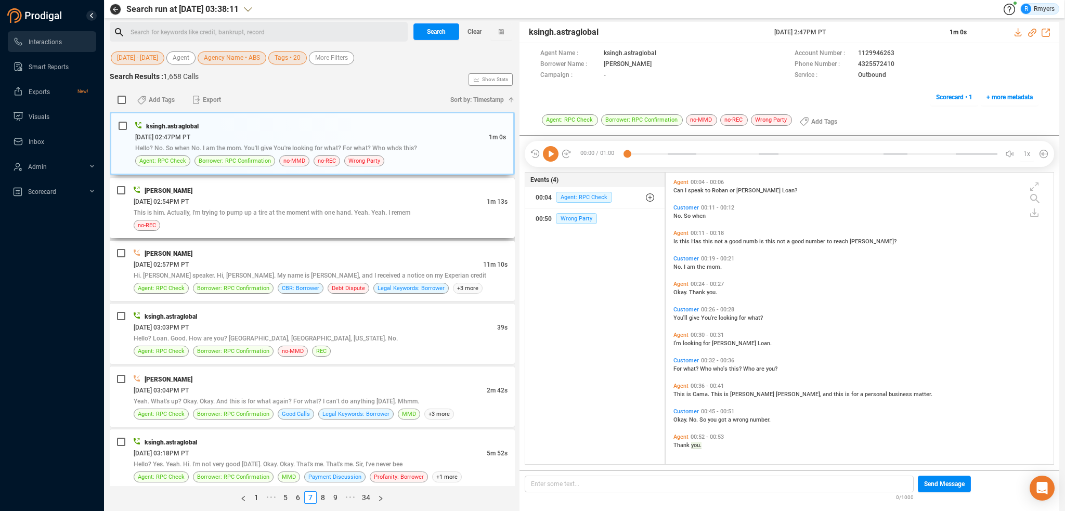
click at [275, 209] on span "This is him. Actually, I'm trying to pump up a tire at the moment with one hand…" at bounding box center [272, 212] width 277 height 7
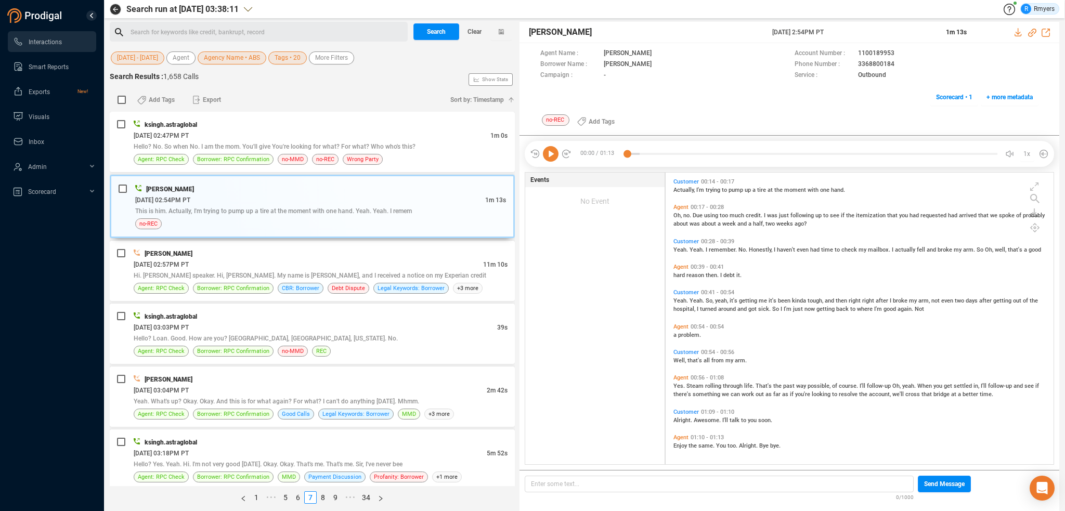
scroll to position [77, 0]
click at [550, 155] on icon at bounding box center [551, 154] width 16 height 16
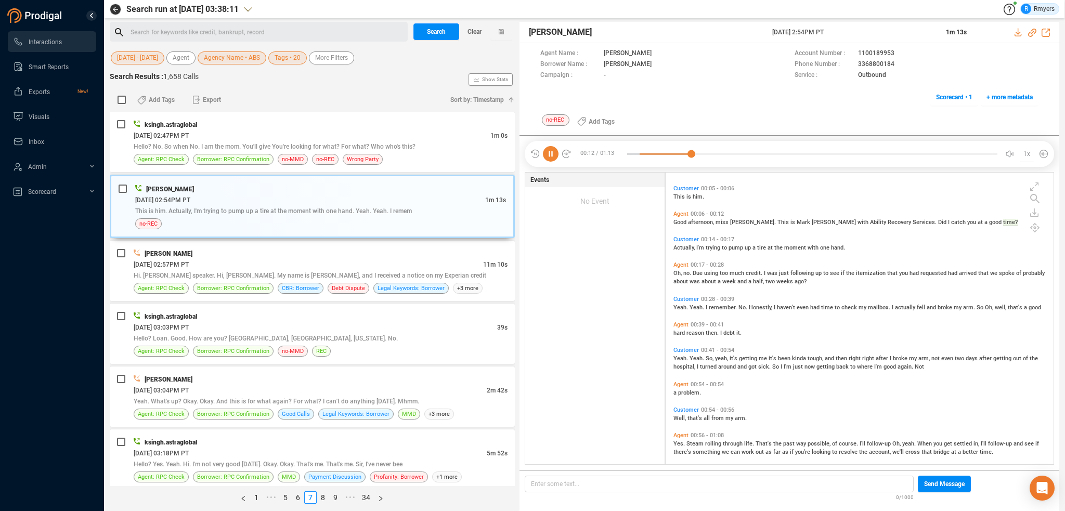
scroll to position [0, 0]
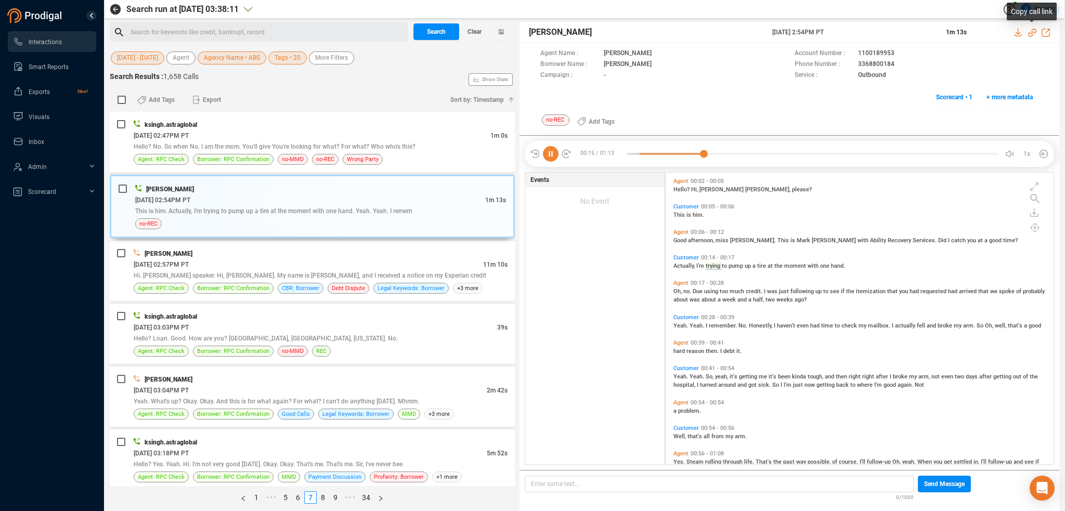
click at [1030, 31] on icon at bounding box center [1032, 33] width 8 height 8
drag, startPoint x: 767, startPoint y: 32, endPoint x: 858, endPoint y: 34, distance: 91.5
click at [858, 34] on div "Mark Carlson 09 Jun 2025 @ 2:54PM PT 1m 13s" at bounding box center [789, 32] width 540 height 21
copy div "09 Jun 2025 @ 2:54PM PT"
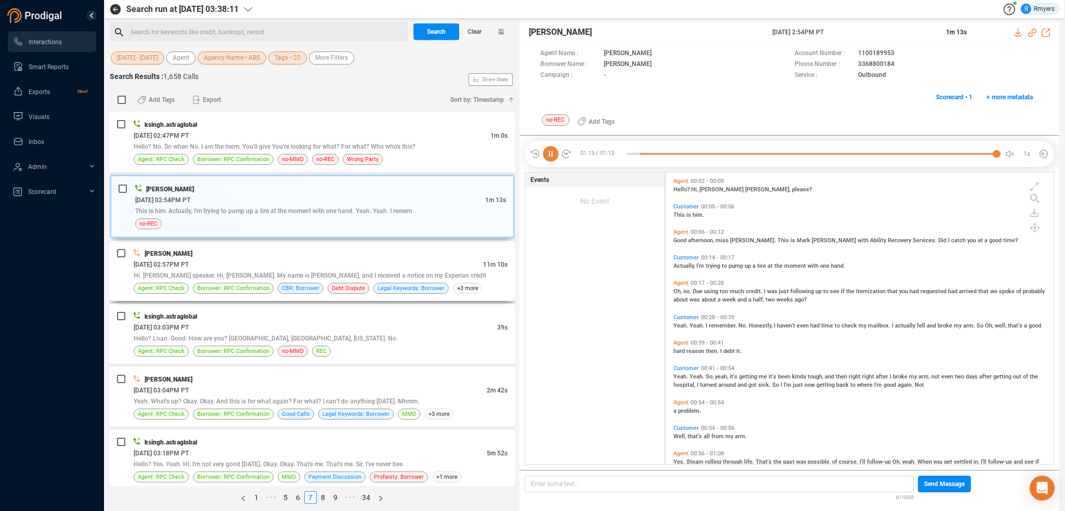
click at [274, 273] on span "Hi. Josh speaker. Hi, Mark. My name is Janet Jennings, and I received a notice …" at bounding box center [310, 275] width 352 height 7
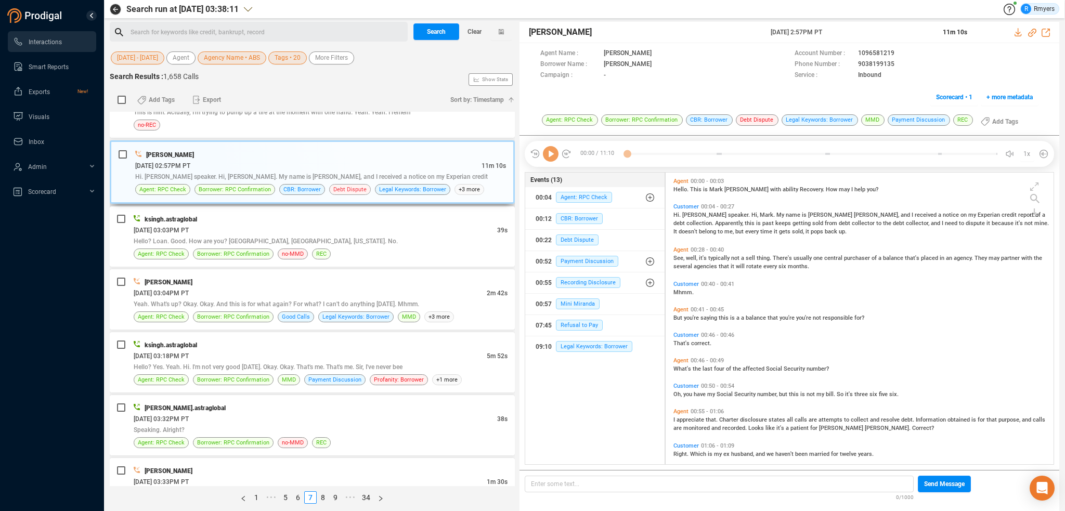
scroll to position [104, 0]
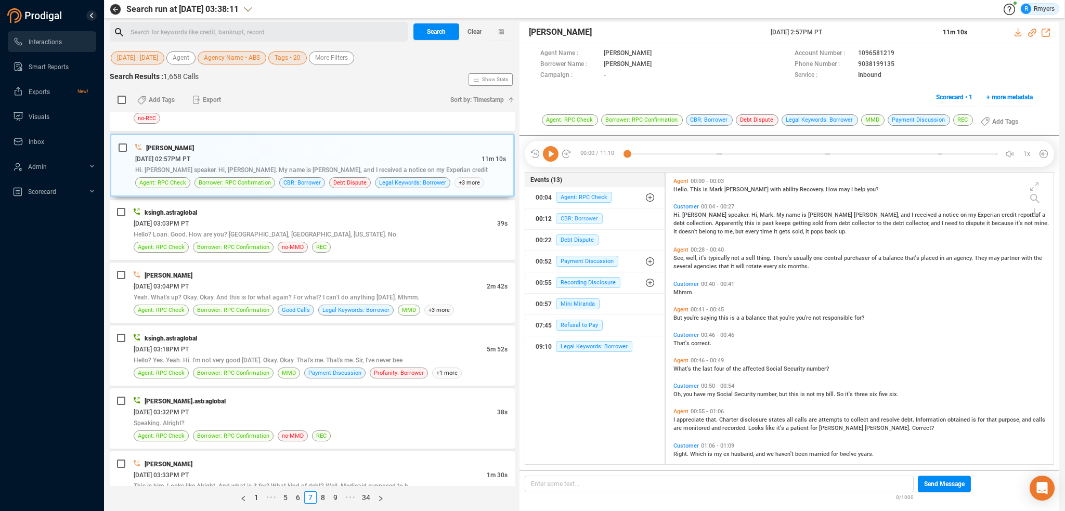
click at [567, 219] on span "CBR: Borrower" at bounding box center [579, 218] width 47 height 11
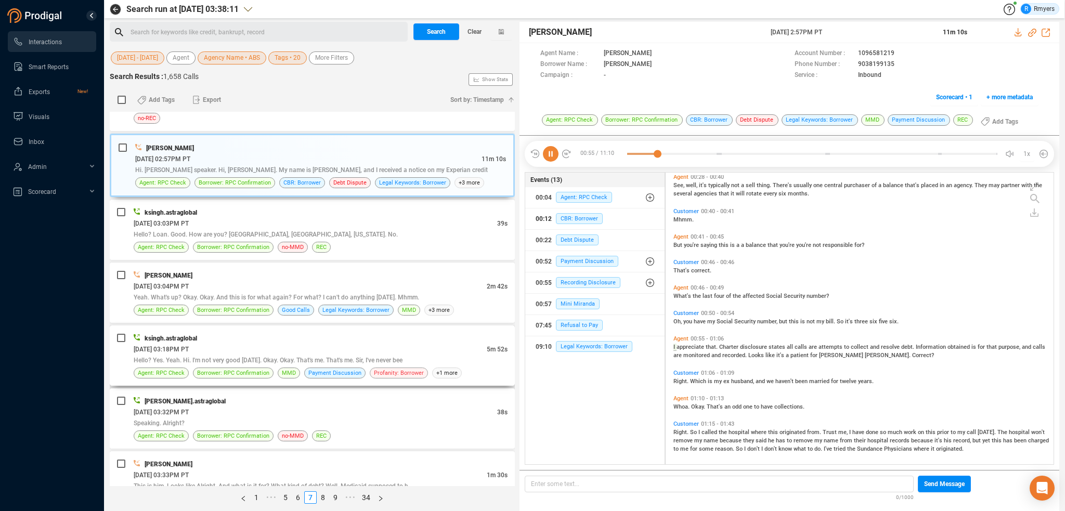
scroll to position [103, 0]
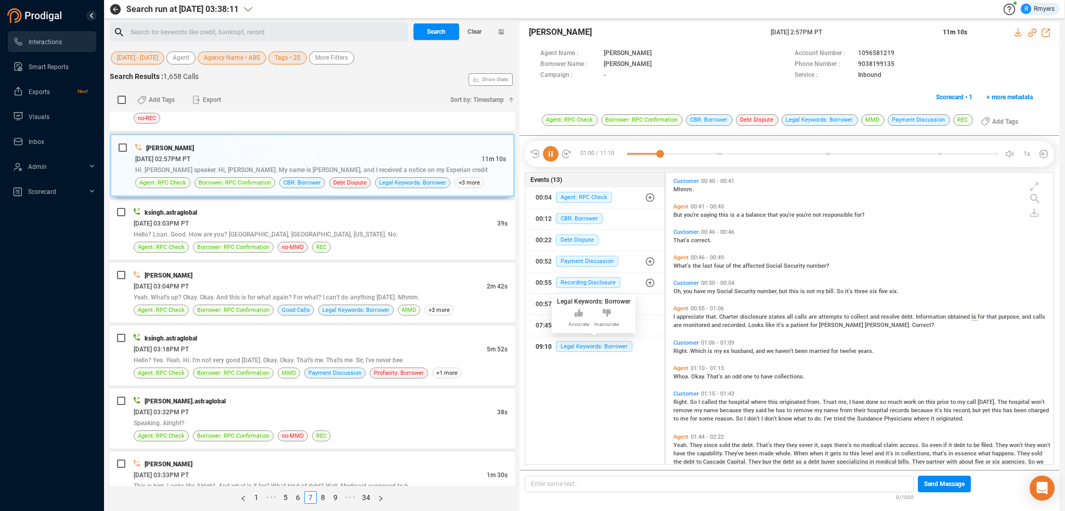
drag, startPoint x: 596, startPoint y: 345, endPoint x: 574, endPoint y: 362, distance: 28.2
click at [596, 345] on span "Legal Keywords: Borrower" at bounding box center [594, 346] width 76 height 11
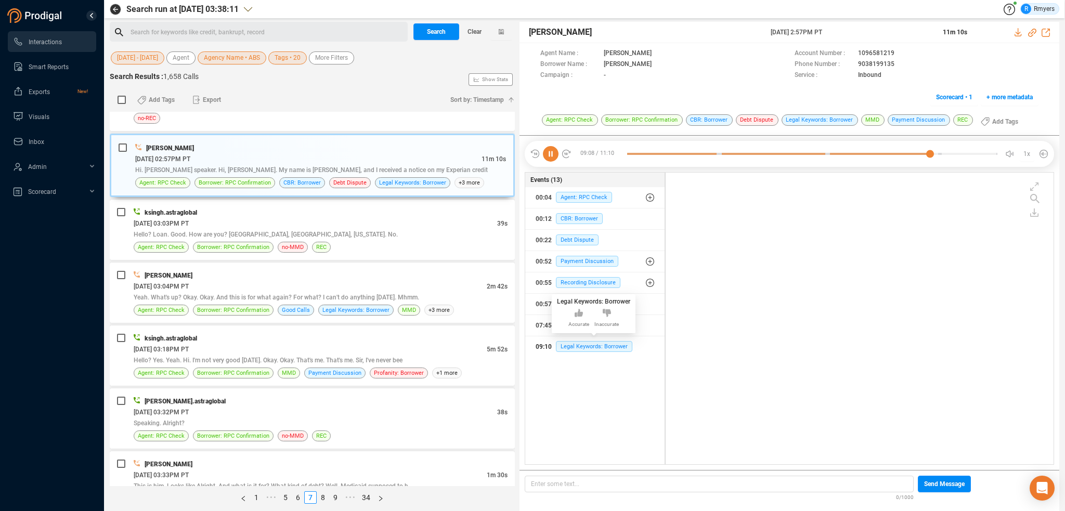
scroll to position [2080, 0]
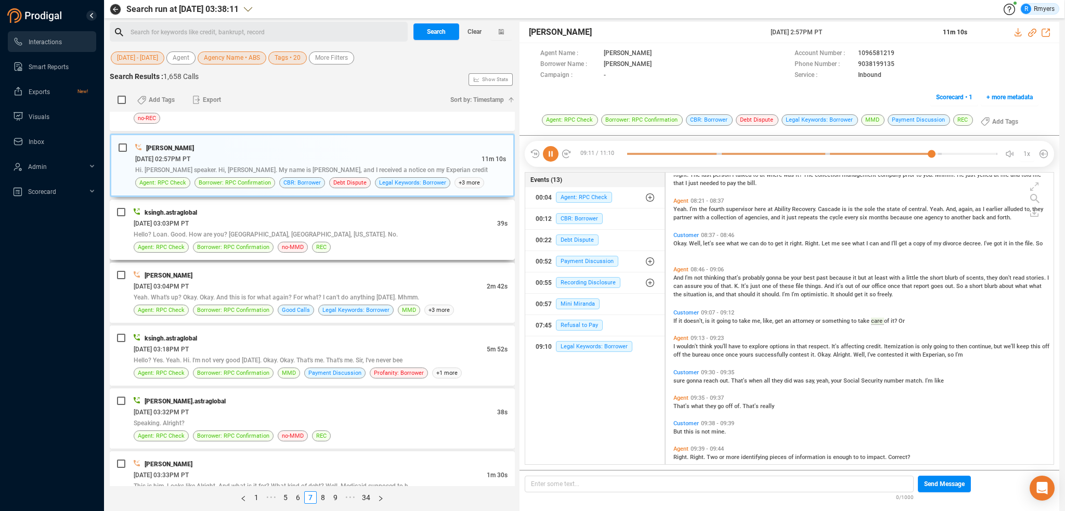
click at [276, 225] on div "06/09/2025 @ 03:03PM PT" at bounding box center [315, 223] width 363 height 11
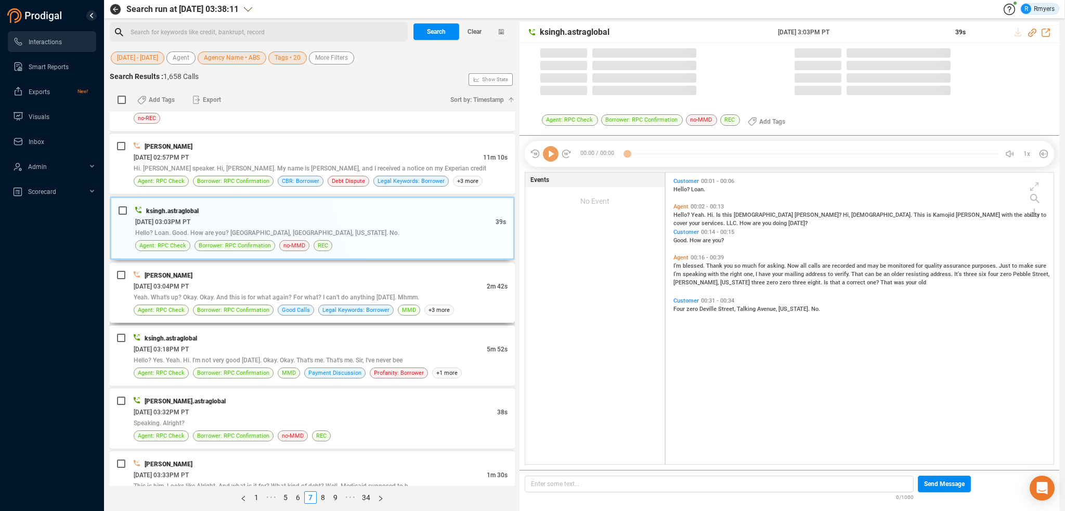
scroll to position [290, 383]
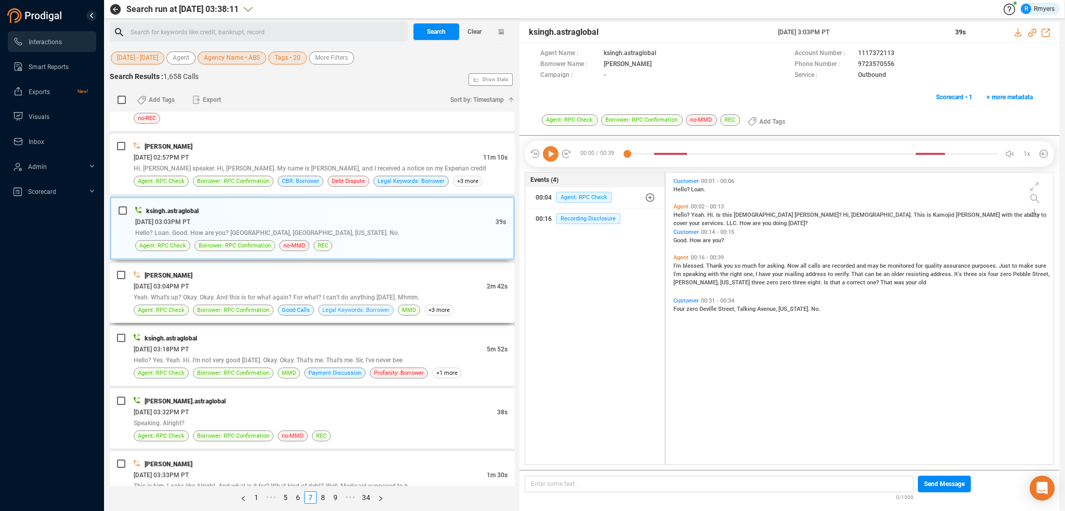
click at [326, 305] on span "Legal Keywords: Borrower" at bounding box center [355, 310] width 75 height 11
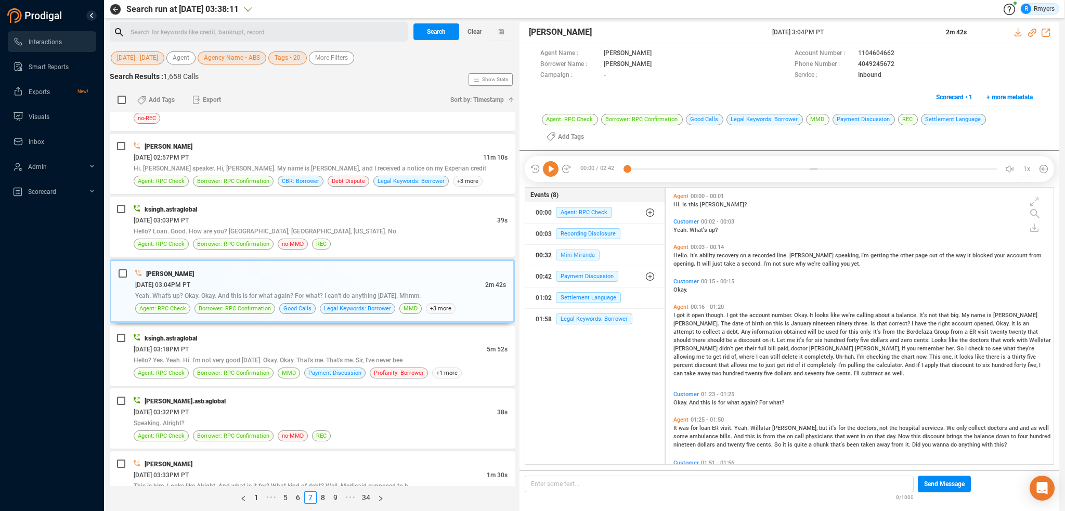
click at [567, 250] on span "Mini Miranda" at bounding box center [578, 255] width 44 height 11
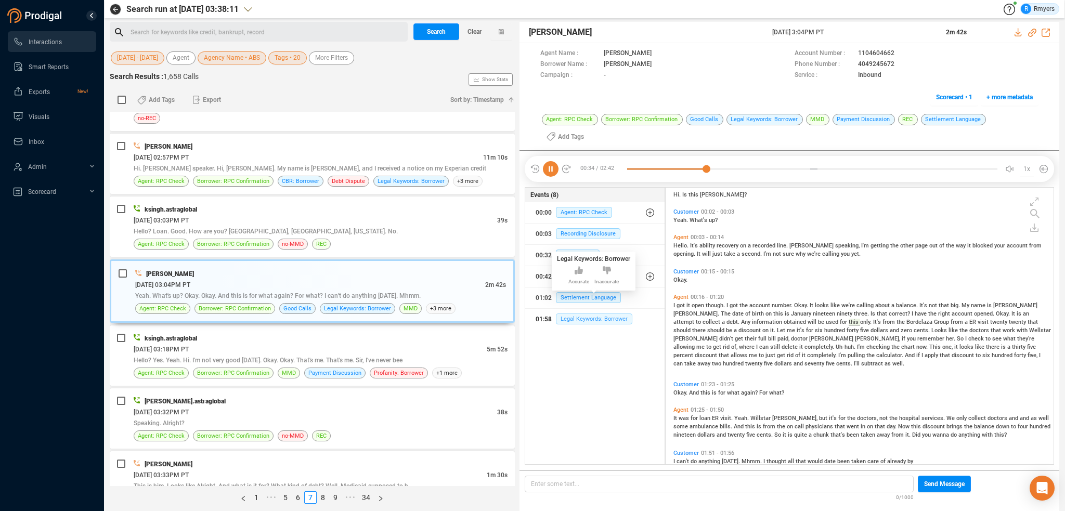
click at [579, 313] on span "Legal Keywords: Borrower" at bounding box center [594, 318] width 76 height 11
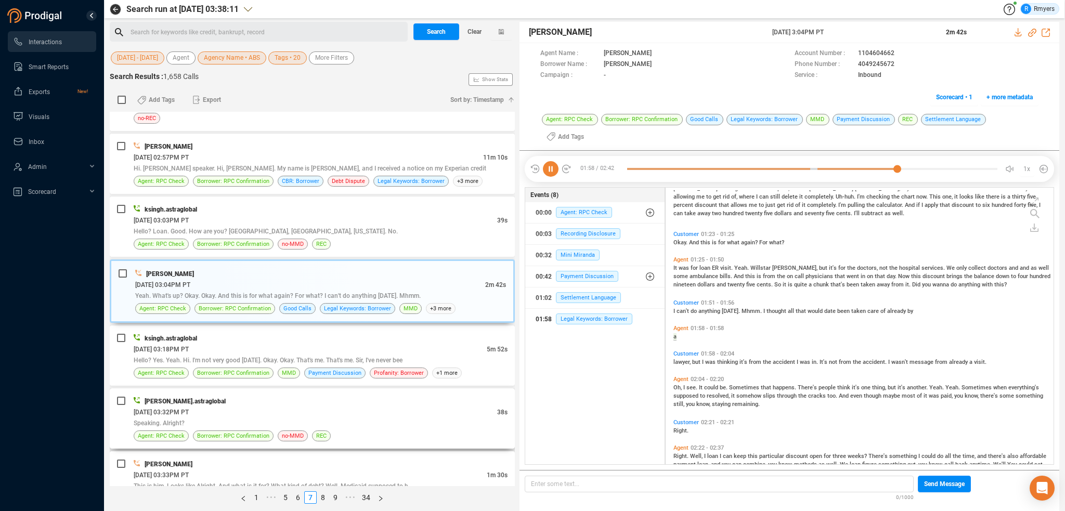
scroll to position [186, 0]
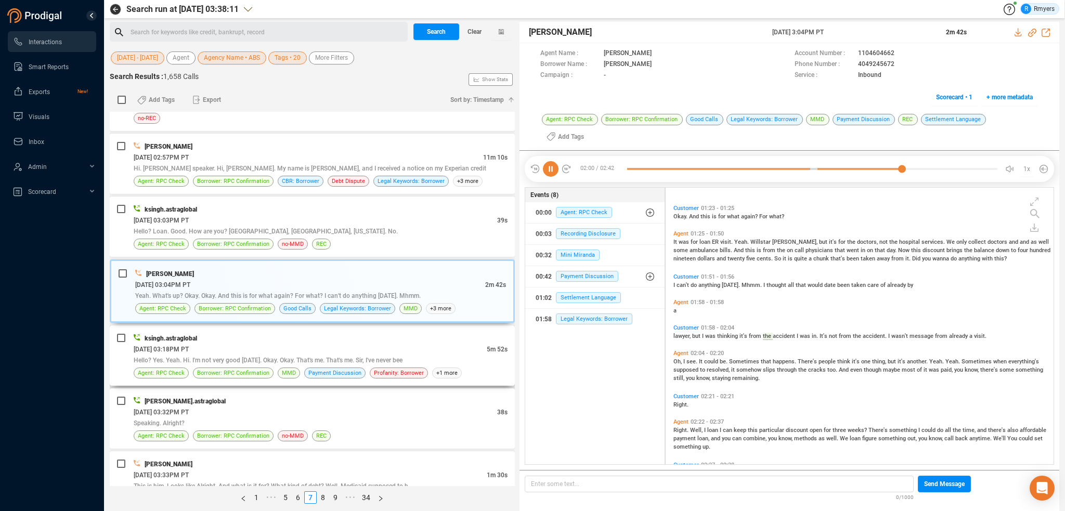
click at [271, 345] on div "06/09/2025 @ 03:18PM PT" at bounding box center [310, 349] width 353 height 11
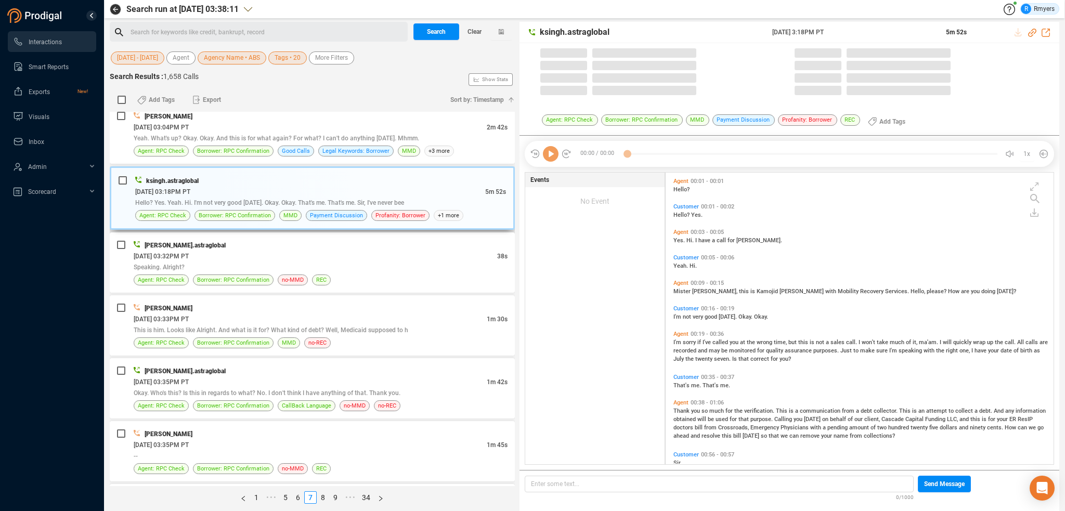
scroll to position [290, 383]
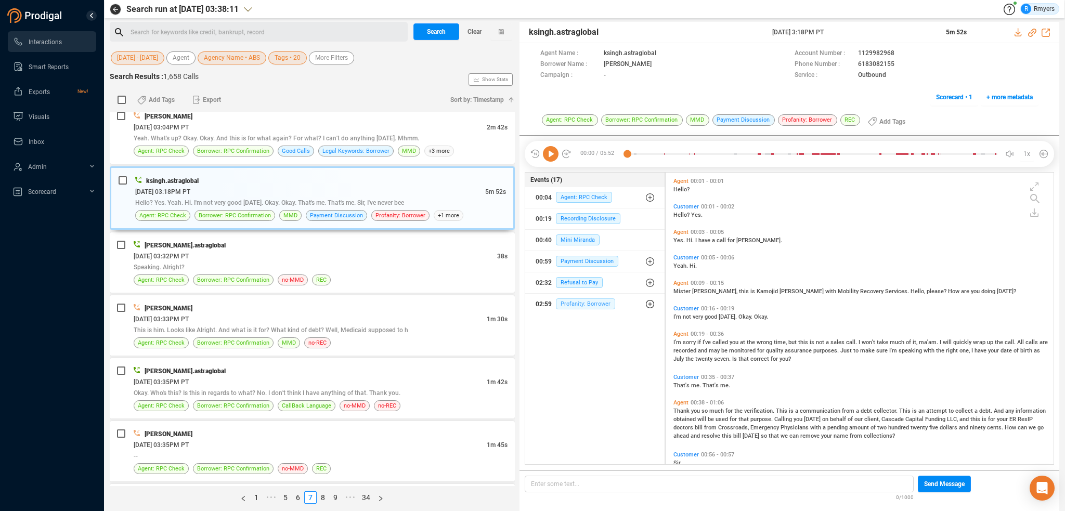
click at [587, 298] on span "Profanity: Borrower" at bounding box center [585, 303] width 59 height 11
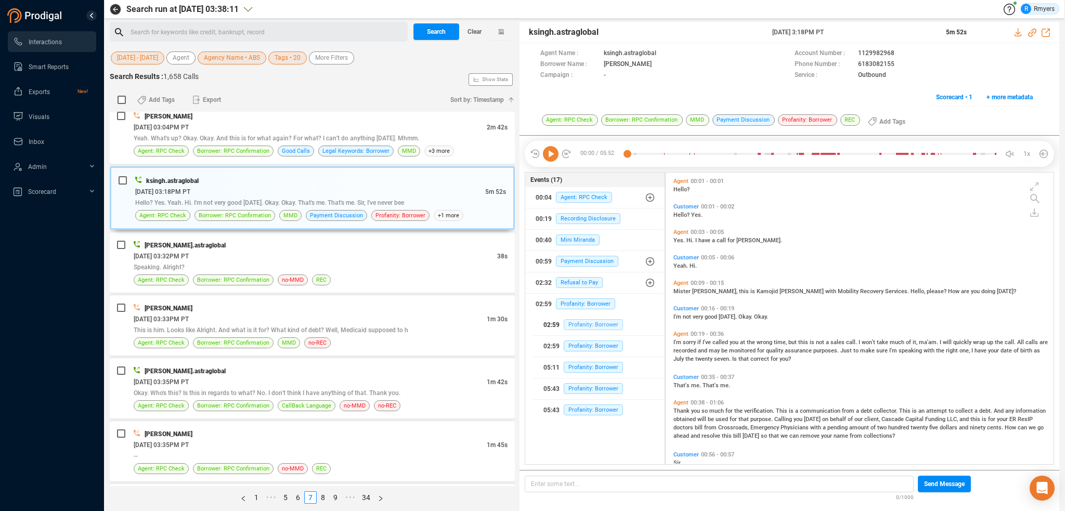
click at [591, 322] on span "Profanity: Borrower" at bounding box center [593, 324] width 59 height 11
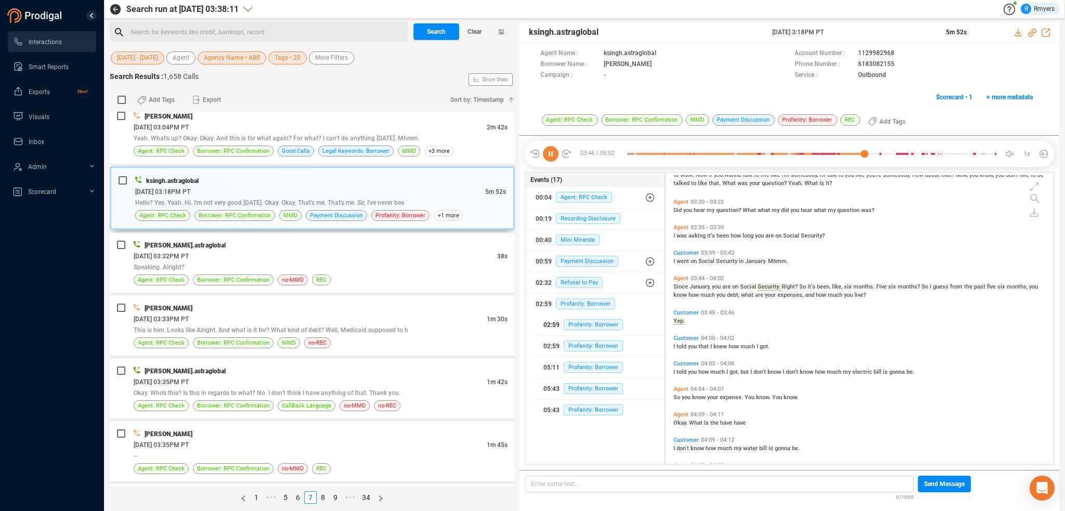
scroll to position [1049, 0]
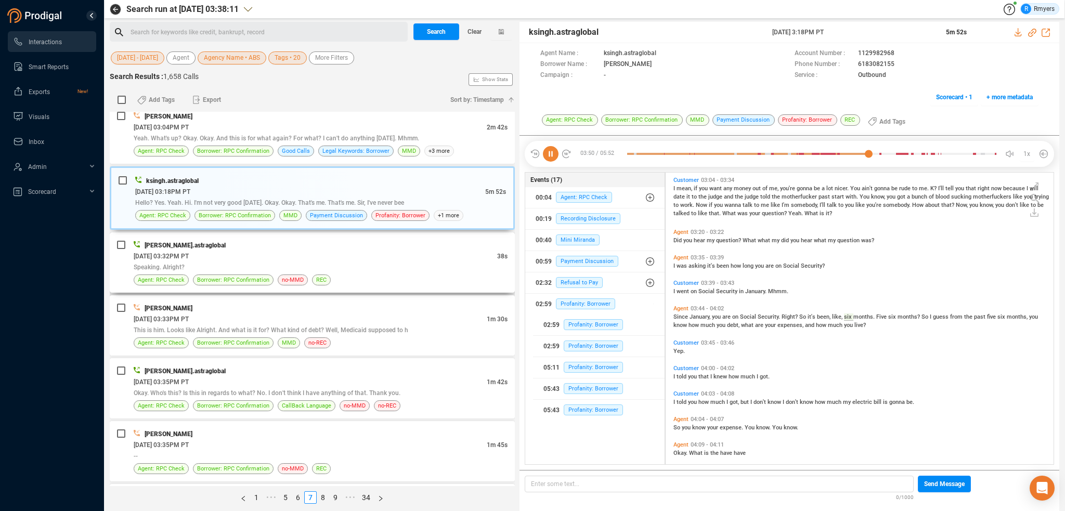
click at [339, 263] on div "Speaking. Alright?" at bounding box center [321, 267] width 374 height 11
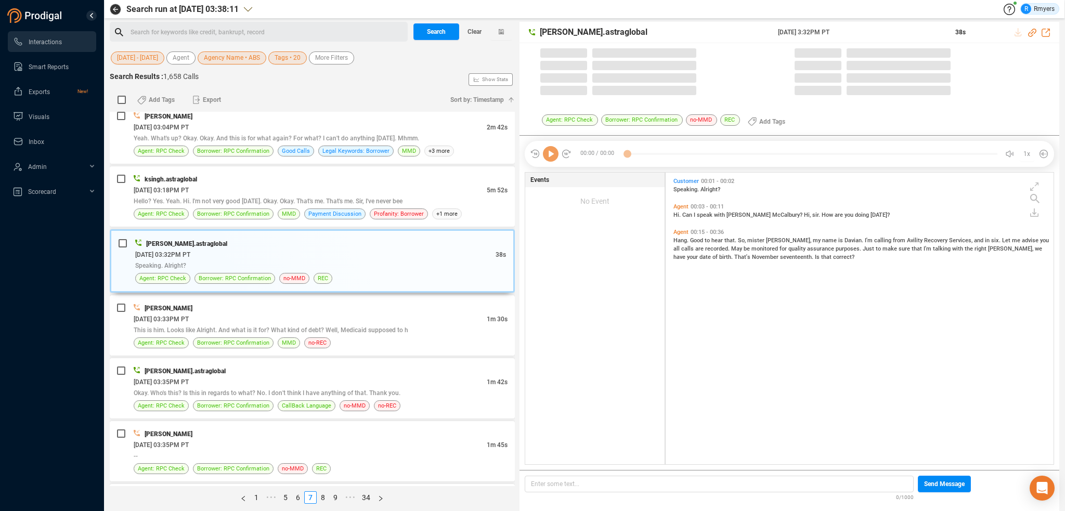
scroll to position [290, 383]
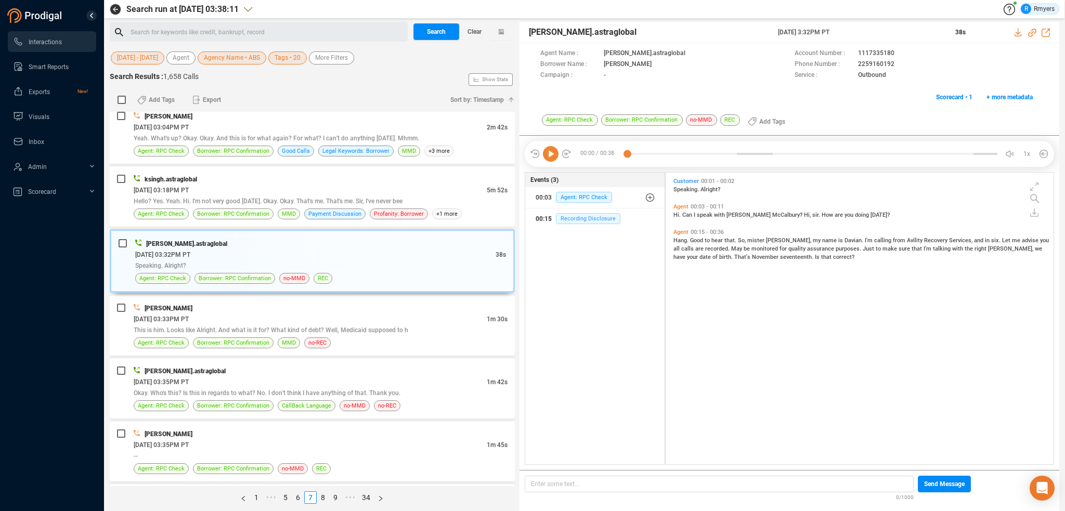
click at [578, 217] on span "Recording Disclosure" at bounding box center [588, 218] width 64 height 11
click at [306, 328] on span "This is him. Looks like Alright. And what is it for? What kind of debt? Well, M…" at bounding box center [271, 329] width 274 height 7
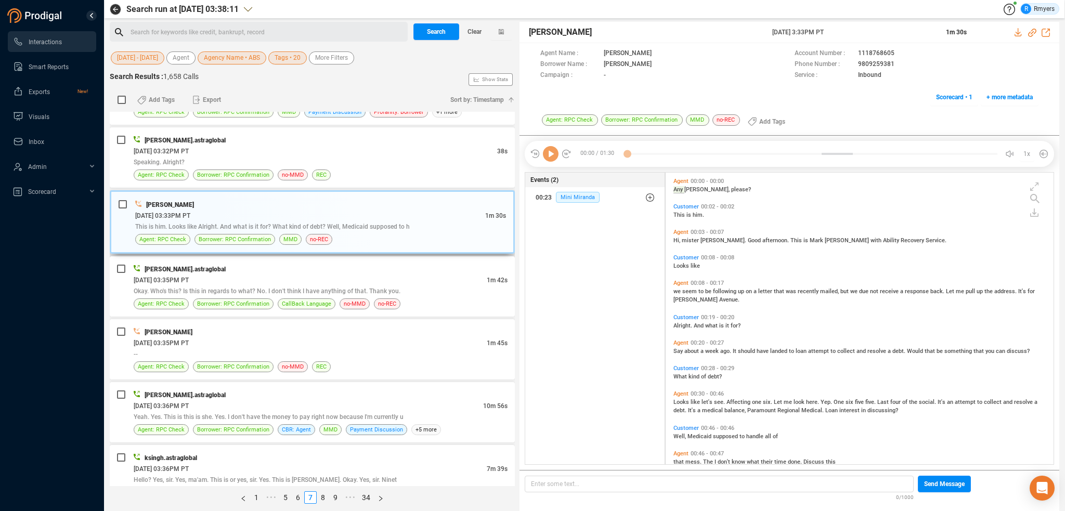
scroll to position [364, 0]
click at [550, 153] on icon at bounding box center [551, 154] width 16 height 16
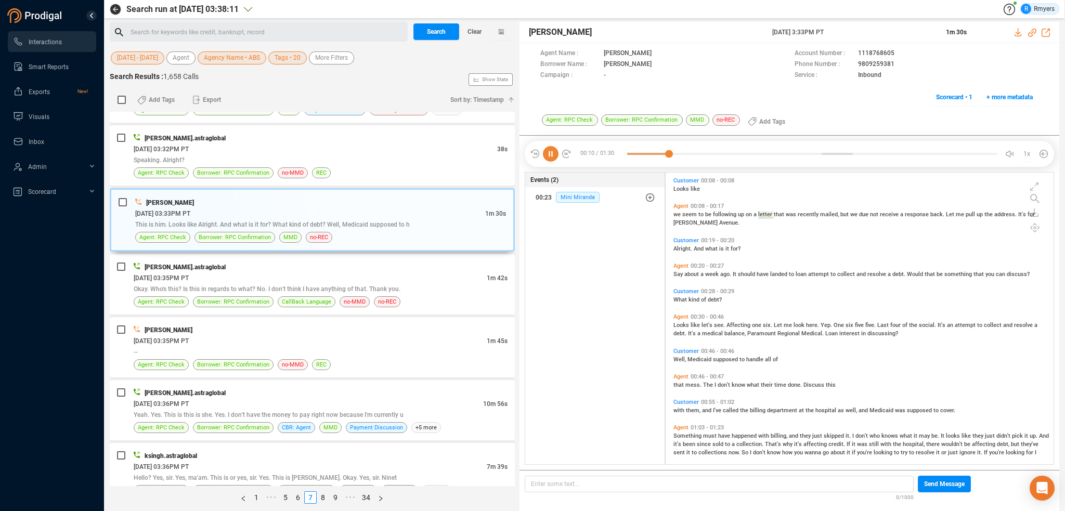
scroll to position [52, 0]
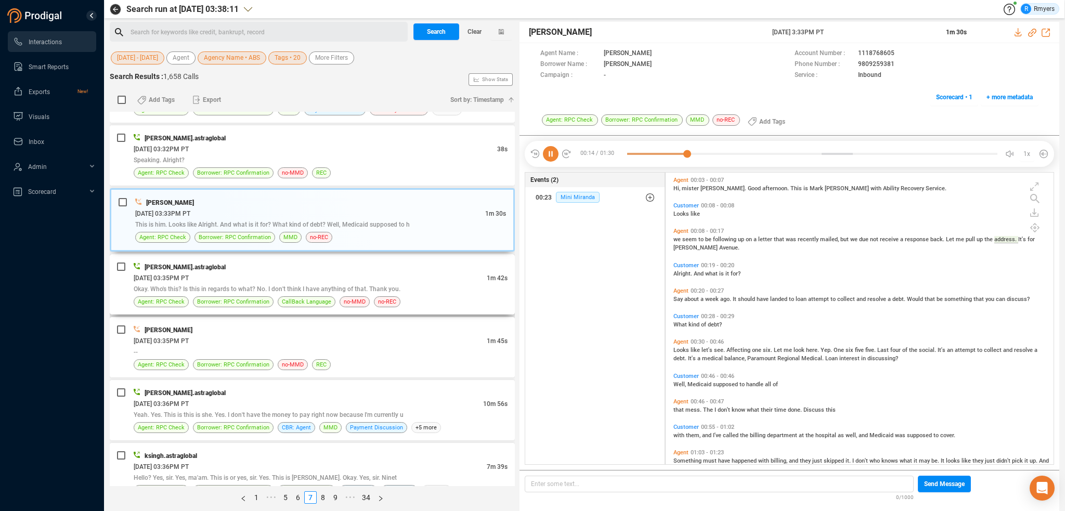
click at [276, 293] on div "divyansh.astraglobal 06/09/2025 @ 03:35PM PT 1m 42s Okay. Who's this? Is this i…" at bounding box center [321, 285] width 374 height 46
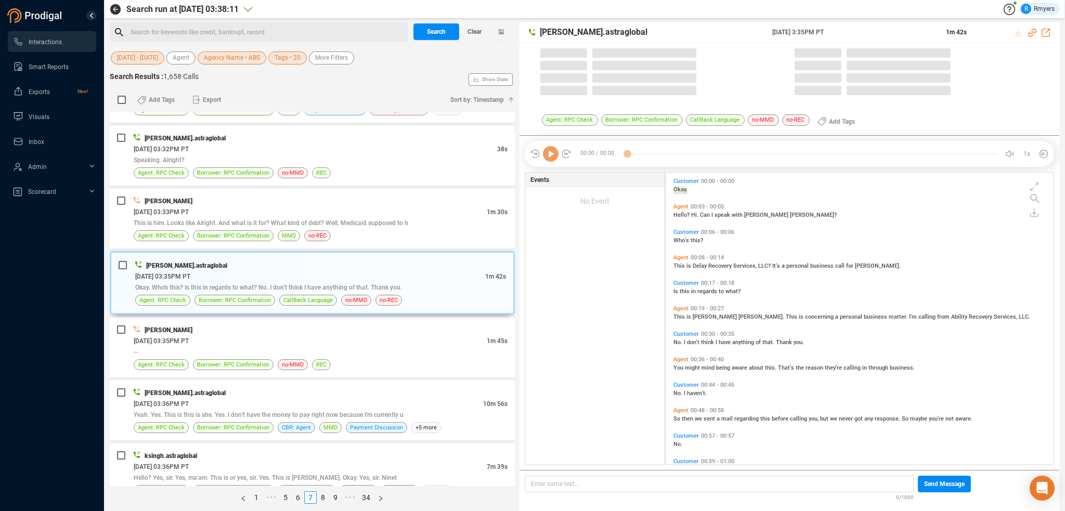
scroll to position [290, 383]
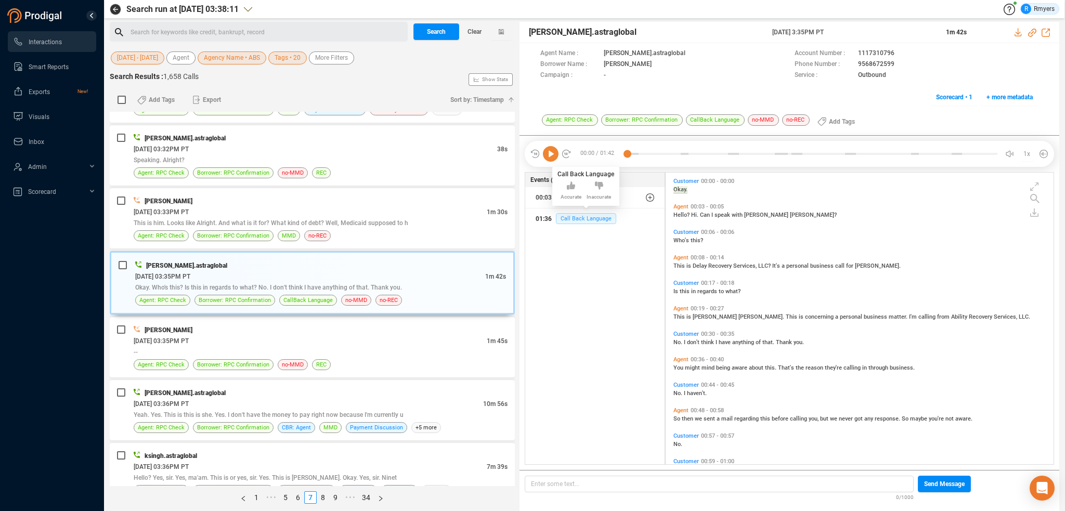
click at [570, 223] on span "Call Back Language" at bounding box center [586, 218] width 60 height 11
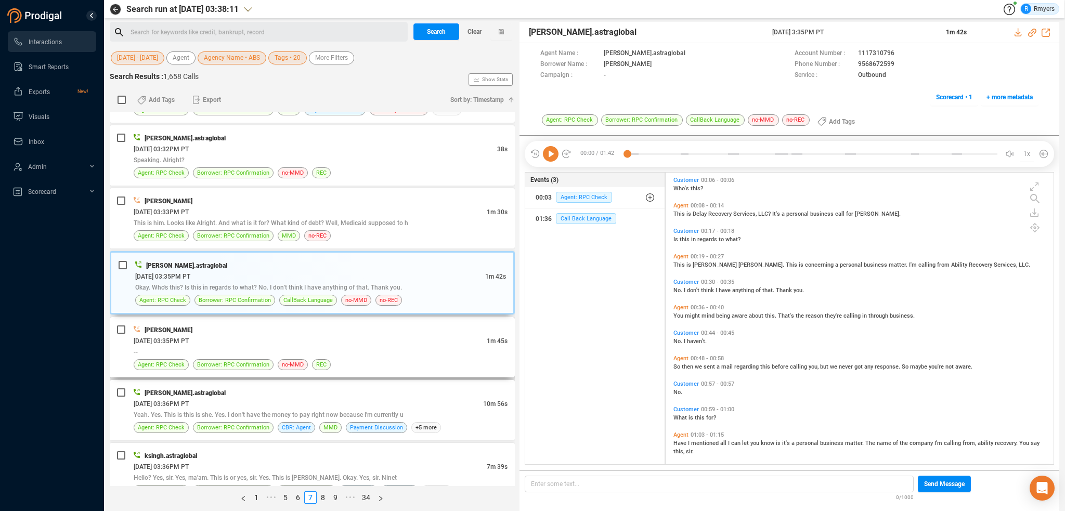
click at [337, 350] on div "--" at bounding box center [321, 351] width 374 height 11
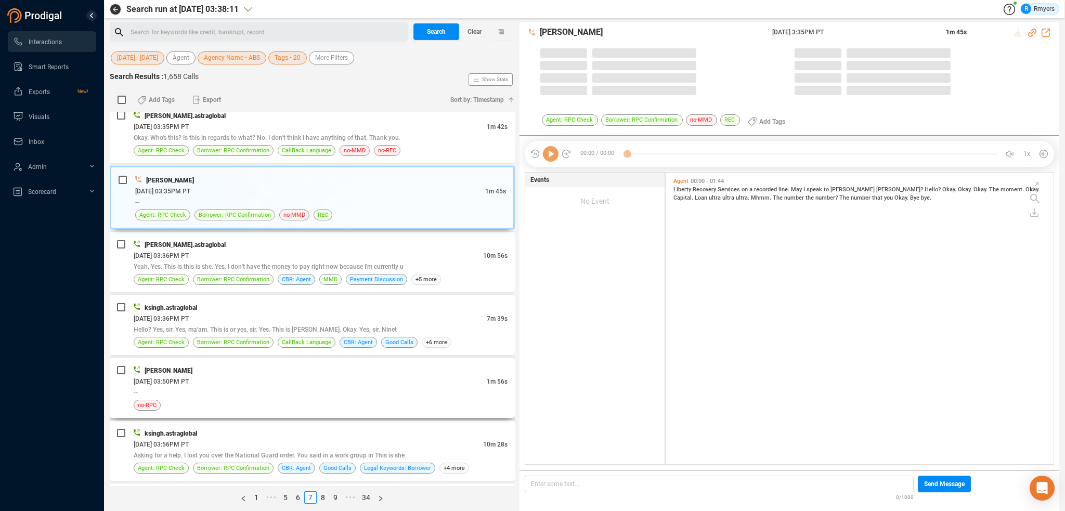
scroll to position [520, 0]
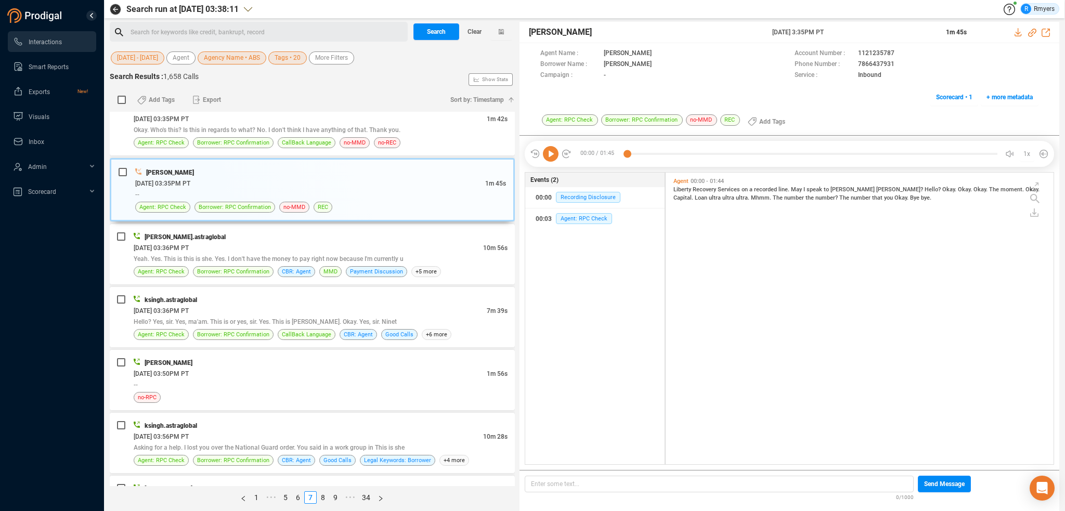
click at [551, 154] on icon at bounding box center [551, 154] width 16 height 16
click at [322, 255] on span "Yeah. Yes. This is this is she. Yes. I don't have the money to pay right now be…" at bounding box center [269, 258] width 270 height 7
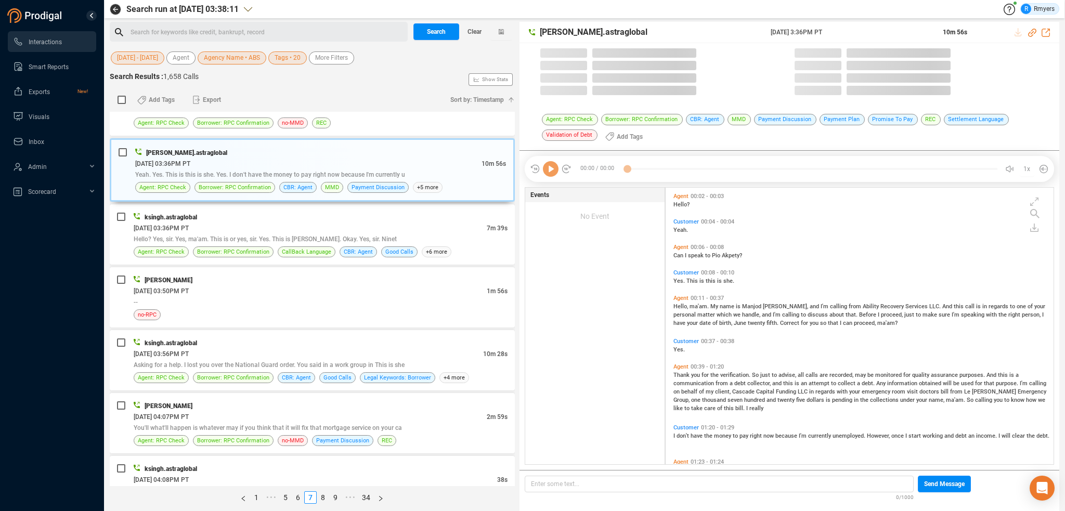
scroll to position [624, 0]
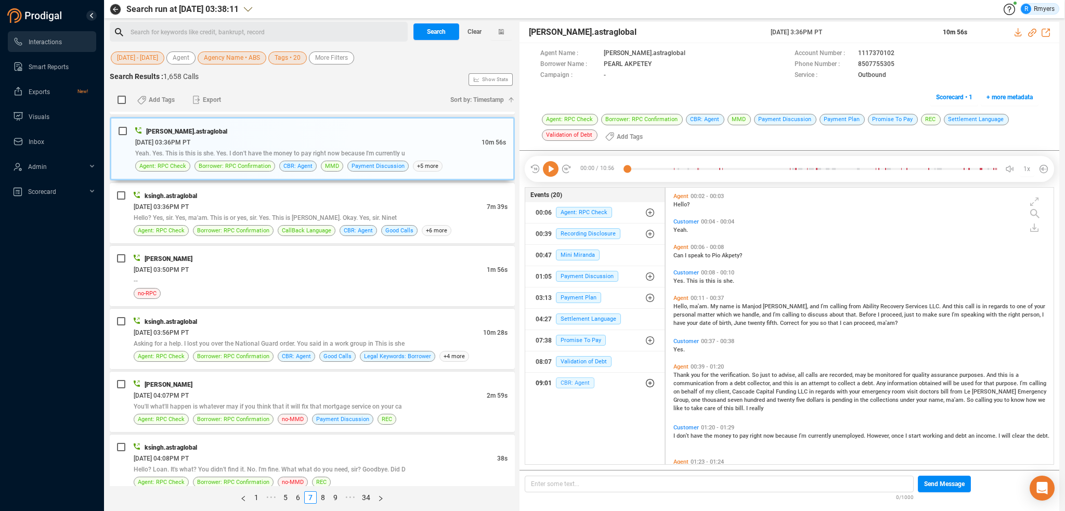
click at [567, 386] on span "CBR: Agent" at bounding box center [575, 382] width 38 height 11
click at [574, 403] on span "CBR: Agent" at bounding box center [583, 403] width 38 height 11
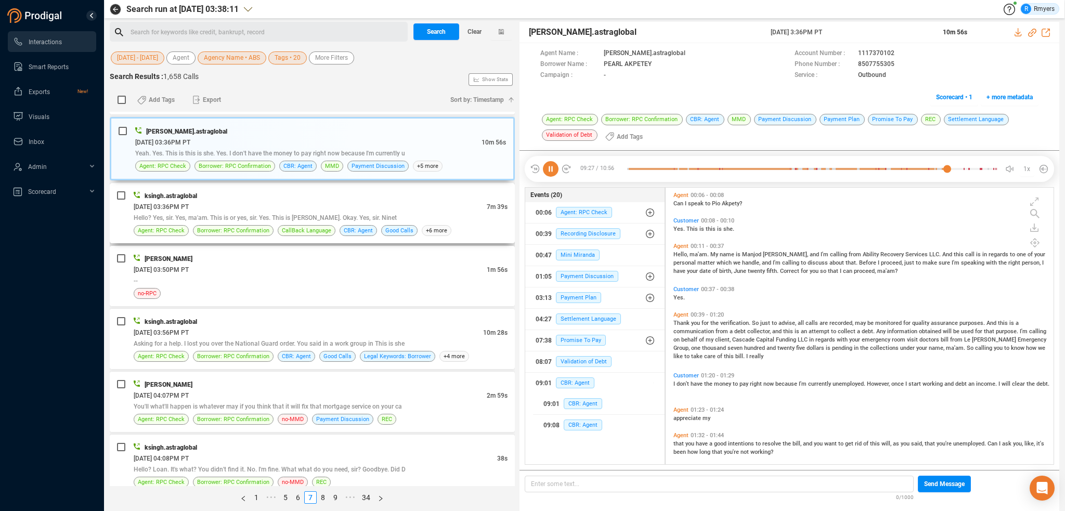
click at [248, 233] on div "ksingh.astraglobal 06/09/2025 @ 03:36PM PT 7m 39s Hello? Yes, sir. Yes, ma'am. …" at bounding box center [312, 213] width 405 height 60
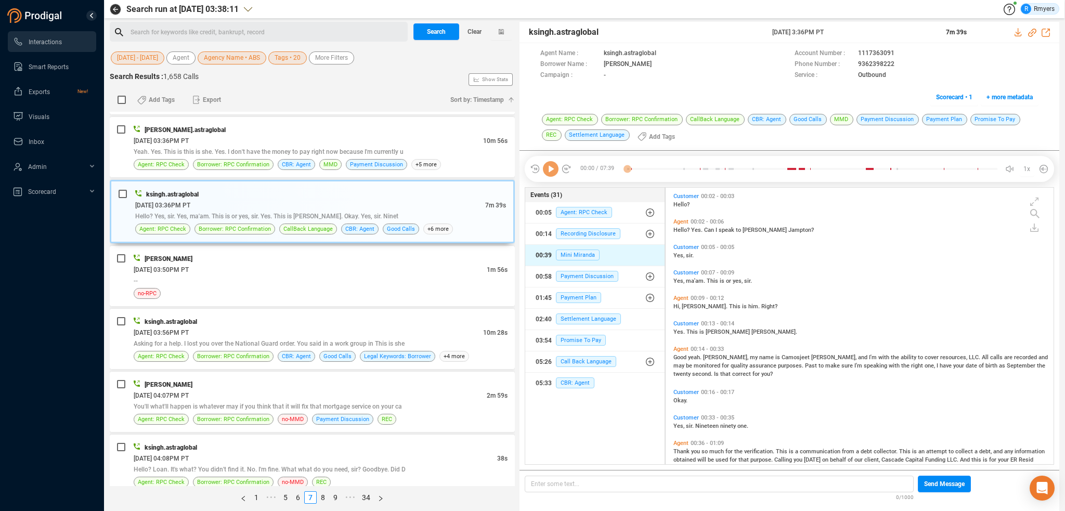
scroll to position [275, 383]
click at [573, 377] on span "CBR: Agent" at bounding box center [575, 382] width 38 height 11
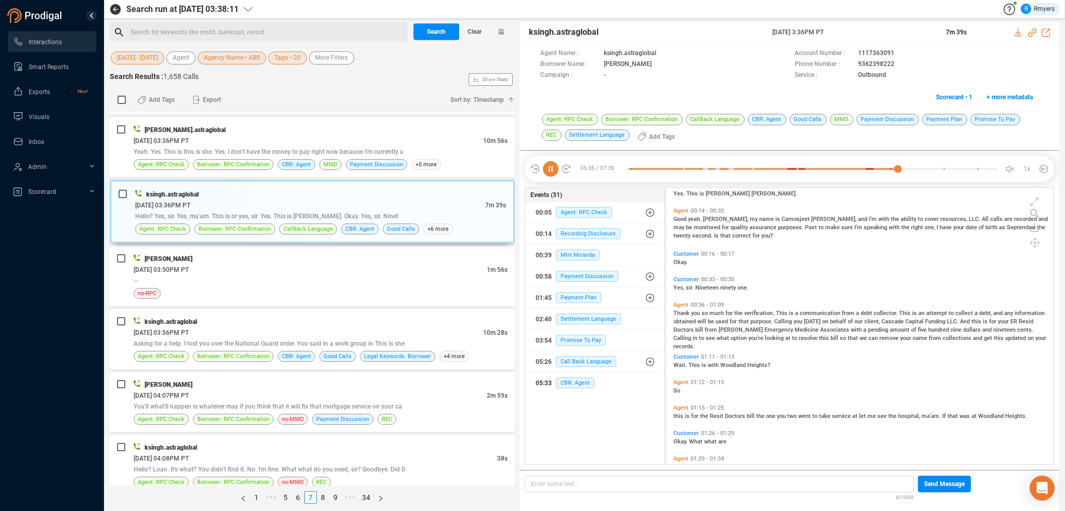
scroll to position [156, 0]
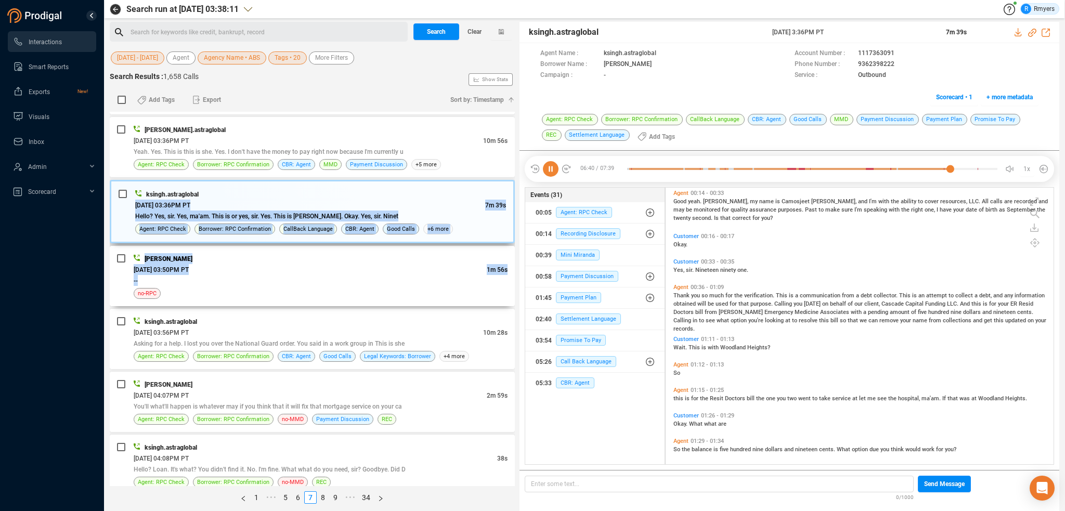
drag, startPoint x: 262, startPoint y: 274, endPoint x: 362, endPoint y: 193, distance: 129.0
click at [362, 193] on div "ksingh.astraglobal 06/09/2025 @ 02:47PM PT 1m 0s Hello? No. So when No. I am th…" at bounding box center [312, 299] width 405 height 374
click at [349, 282] on div "--" at bounding box center [321, 280] width 374 height 11
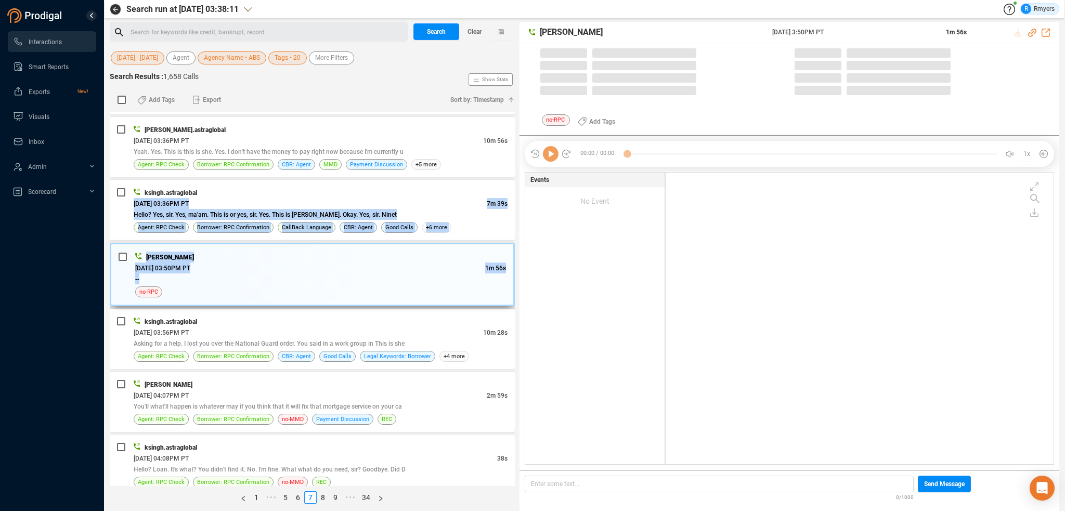
scroll to position [290, 383]
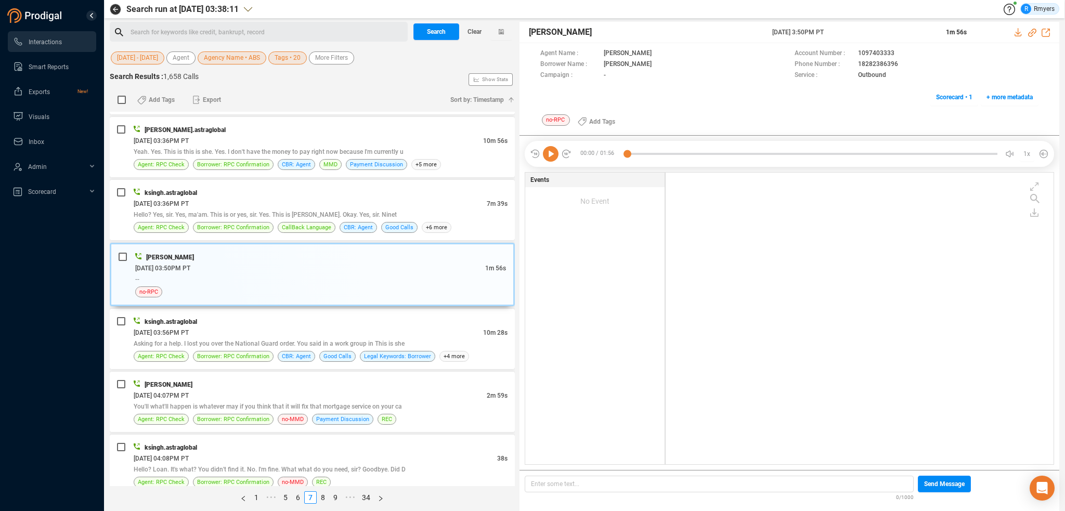
click at [547, 155] on icon at bounding box center [551, 154] width 16 height 16
click at [678, 150] on div at bounding box center [812, 154] width 370 height 16
click at [742, 153] on div at bounding box center [812, 154] width 370 height 16
drag, startPoint x: 682, startPoint y: 154, endPoint x: 673, endPoint y: 154, distance: 8.8
click at [681, 154] on div at bounding box center [654, 154] width 55 height 16
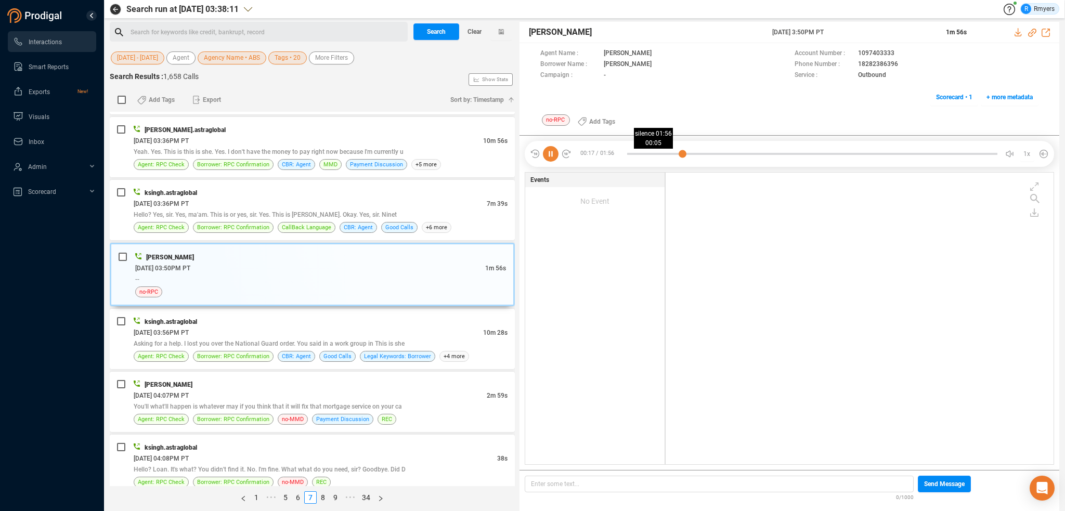
click at [644, 153] on div at bounding box center [812, 154] width 370 height 16
click at [283, 327] on div "06/09/2025 @ 03:56PM PT" at bounding box center [308, 332] width 349 height 11
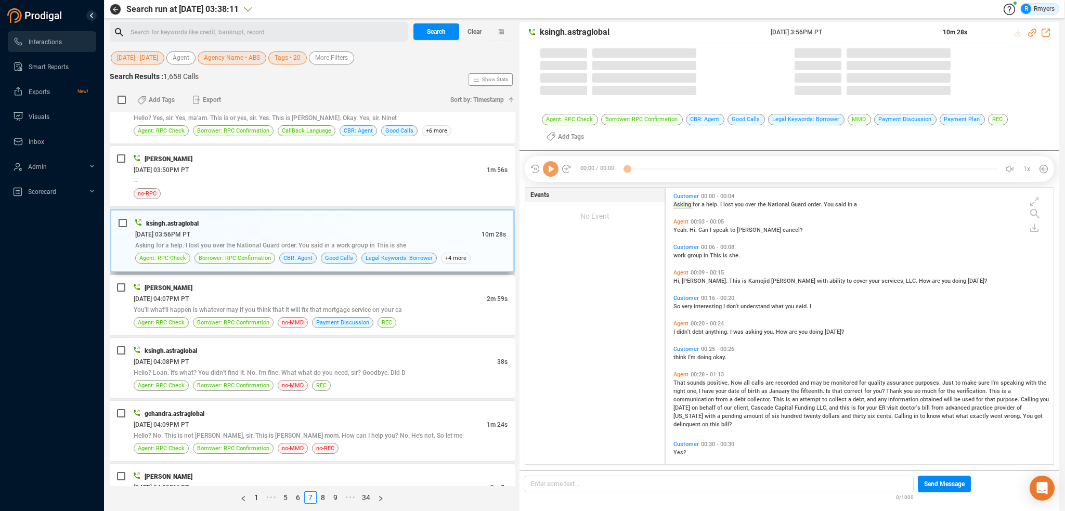
scroll to position [728, 0]
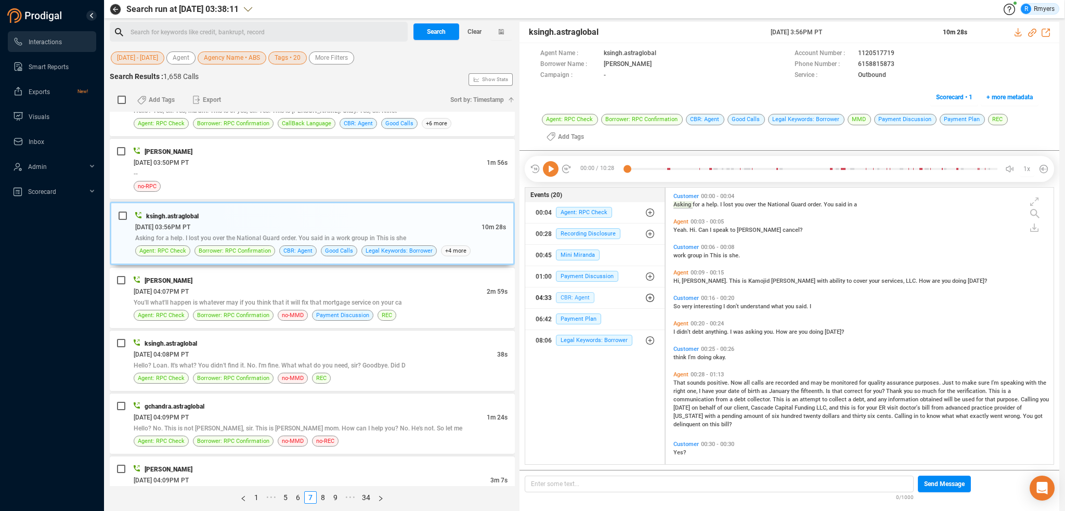
click at [580, 295] on span "CBR: Agent" at bounding box center [575, 297] width 38 height 11
click at [581, 313] on span "CBR: Agent" at bounding box center [583, 318] width 38 height 11
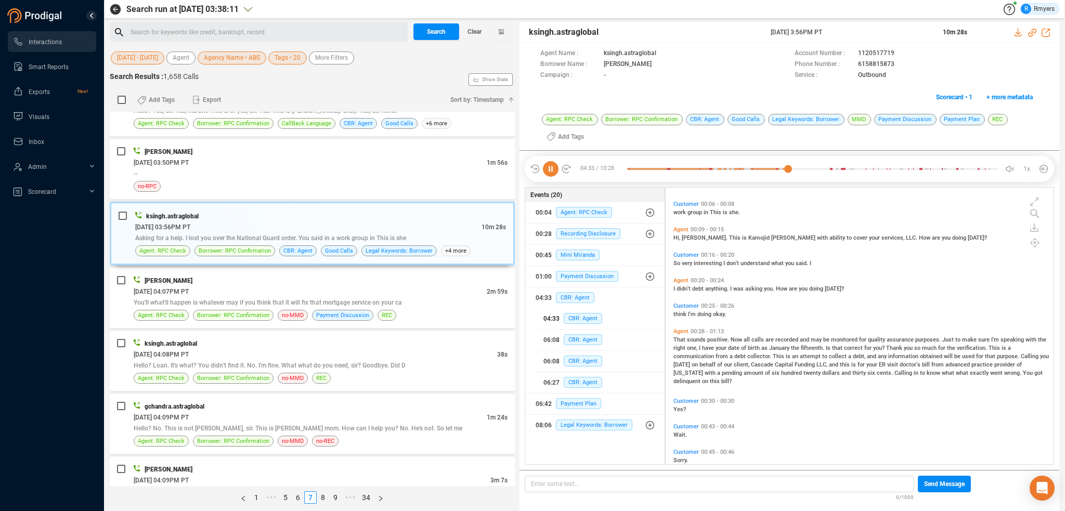
scroll to position [0, 0]
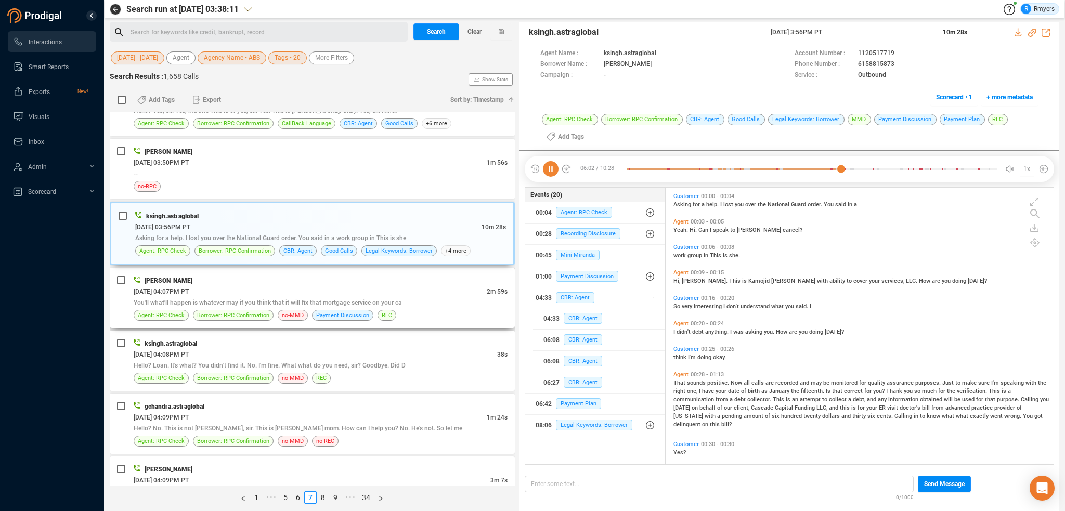
click at [255, 313] on span "Borrower: RPC Confirmation" at bounding box center [233, 315] width 72 height 10
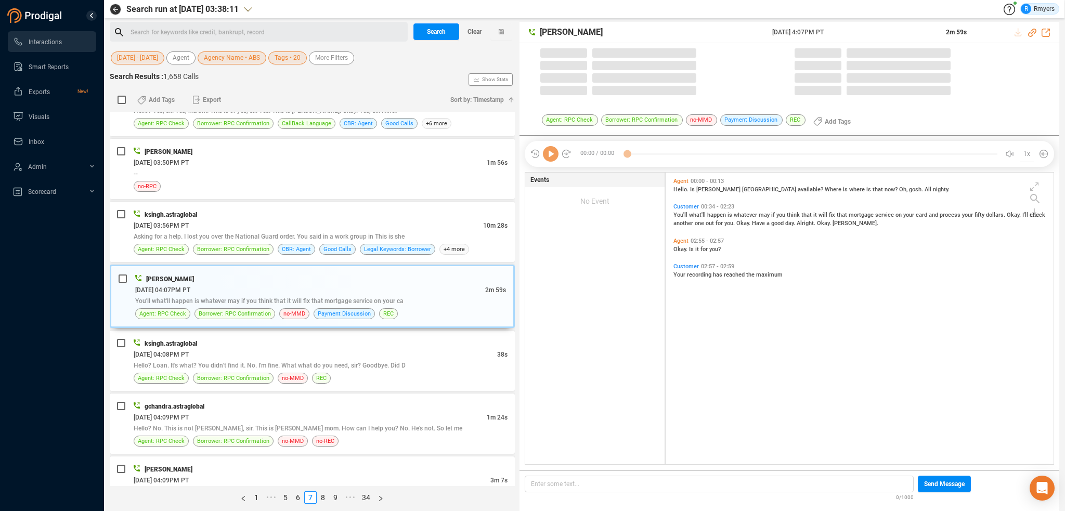
scroll to position [290, 383]
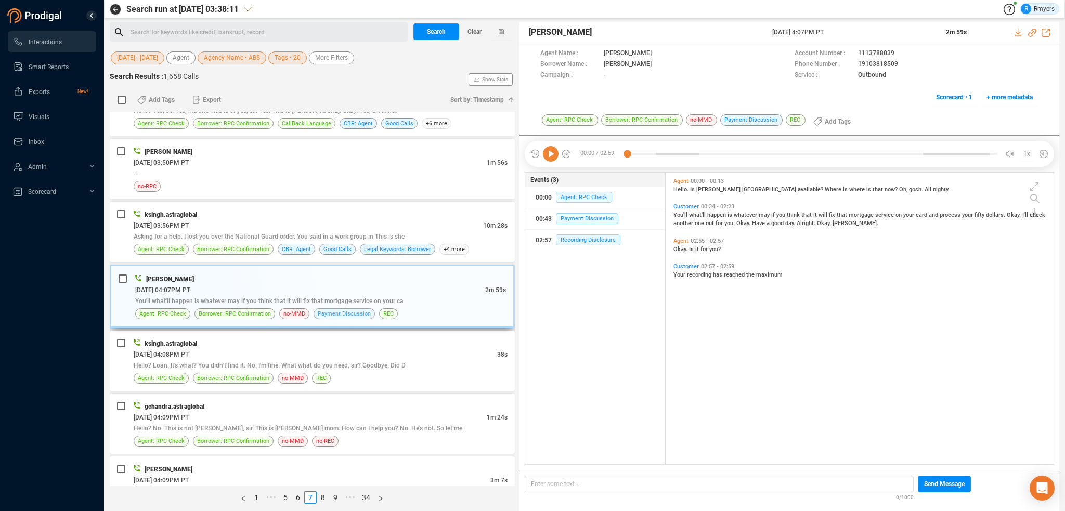
click at [337, 309] on span "Payment Discussion" at bounding box center [344, 314] width 53 height 10
click at [328, 341] on div "ksingh.astraglobal" at bounding box center [321, 343] width 374 height 11
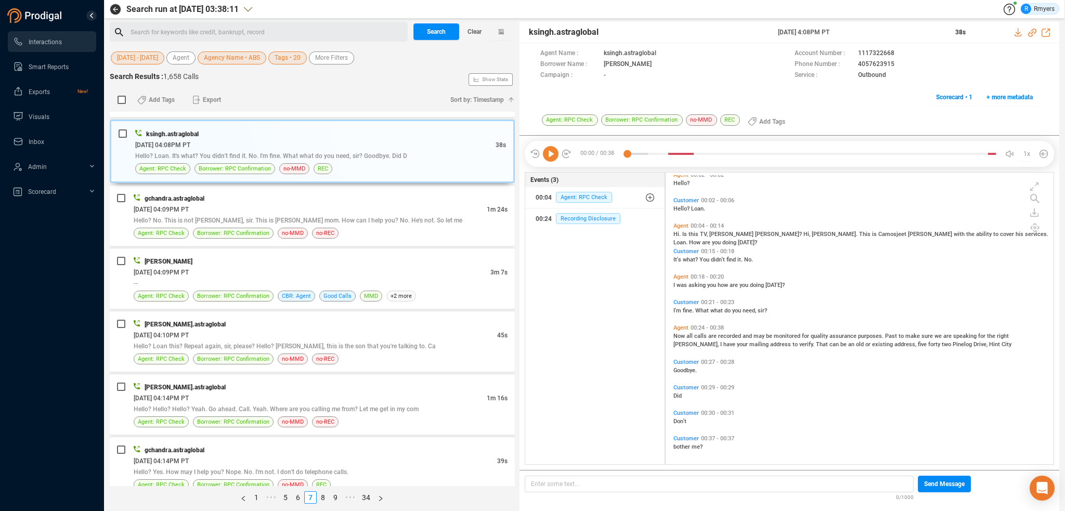
scroll to position [8, 0]
click at [265, 210] on div "06/09/2025 @ 04:09PM PT" at bounding box center [310, 209] width 353 height 11
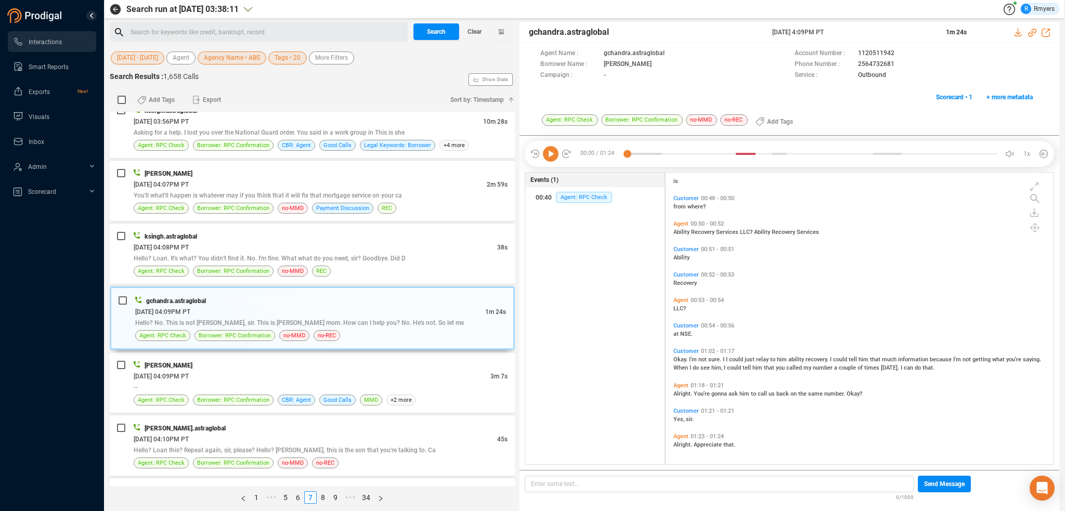
scroll to position [832, 0]
click at [288, 376] on div "06/09/2025 @ 04:09PM PT" at bounding box center [312, 376] width 357 height 11
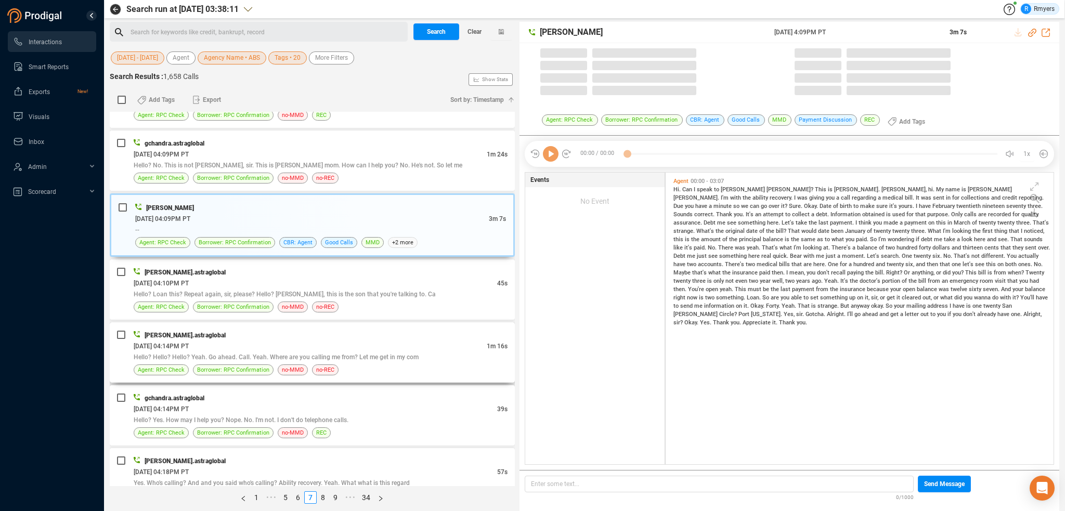
scroll to position [290, 383]
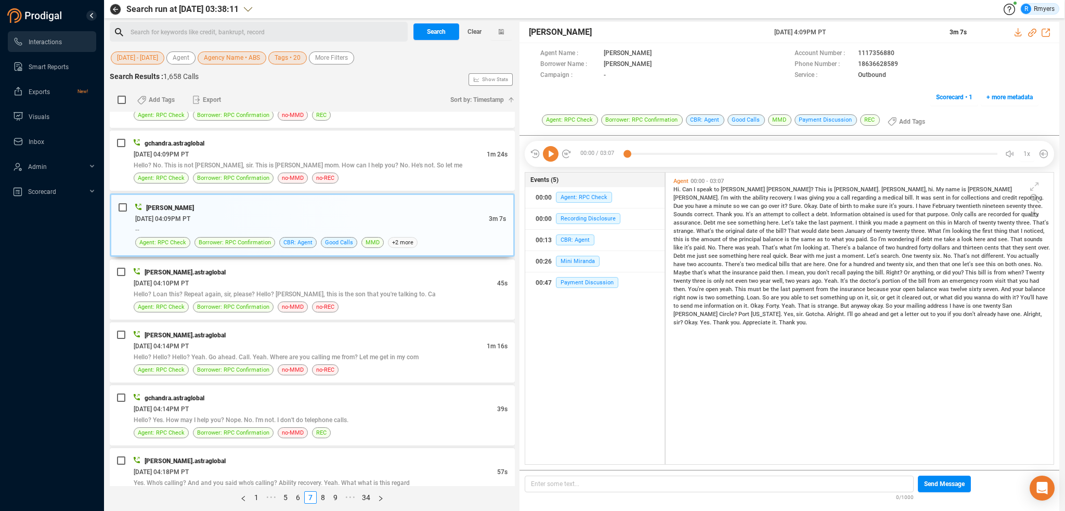
click at [555, 154] on icon at bounding box center [551, 154] width 16 height 16
click at [584, 237] on span "CBR: Agent" at bounding box center [575, 239] width 38 height 11
click at [680, 187] on span "Hi." at bounding box center [677, 189] width 9 height 7
click at [1031, 33] on icon at bounding box center [1032, 33] width 8 height 8
drag, startPoint x: 778, startPoint y: 32, endPoint x: 869, endPoint y: 32, distance: 91.5
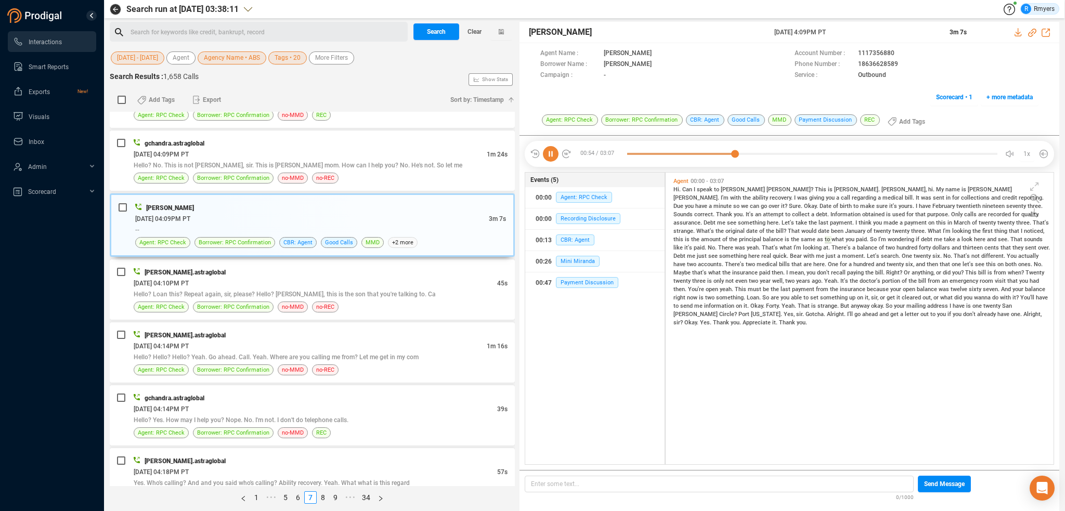
click at [869, 32] on div "John Tucker 09 Jun 2025 @ 4:09PM PT 3m 7s" at bounding box center [789, 32] width 540 height 21
copy div "09 Jun 2025 @ 4:09PM PT"
click at [275, 278] on div "06/09/2025 @ 04:10PM PT" at bounding box center [315, 283] width 363 height 11
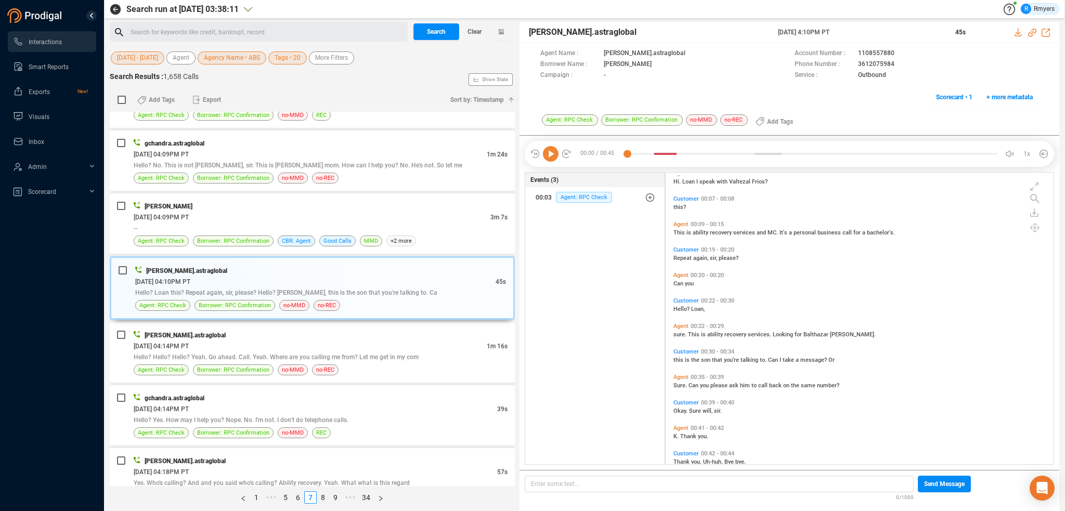
scroll to position [50, 0]
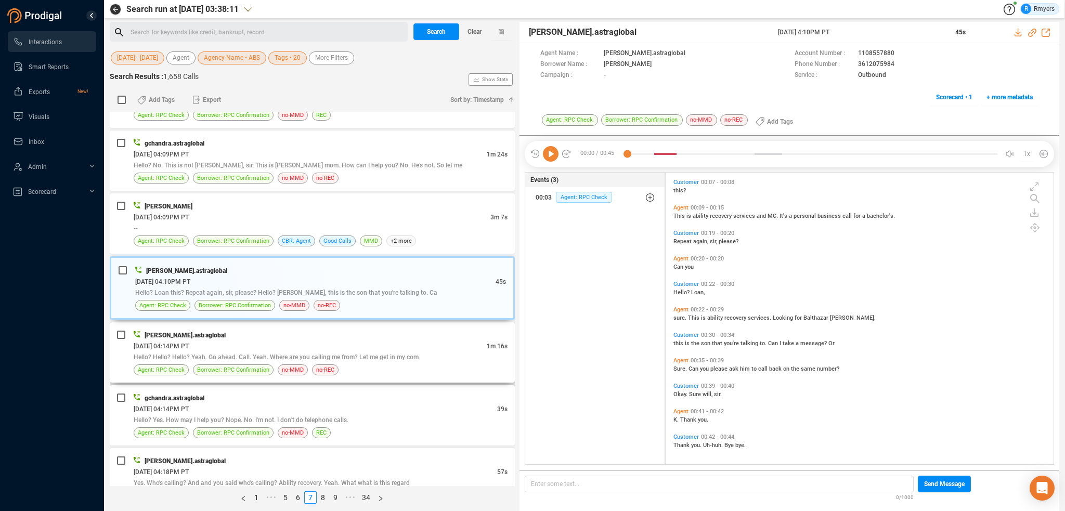
click at [189, 343] on span "06/09/2025 @ 04:14PM PT" at bounding box center [161, 346] width 55 height 7
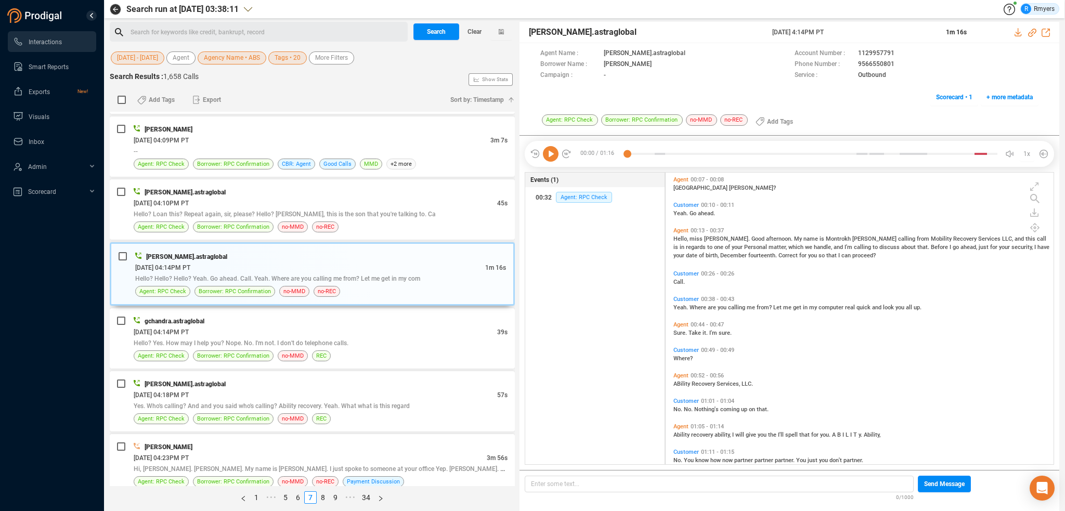
scroll to position [42, 0]
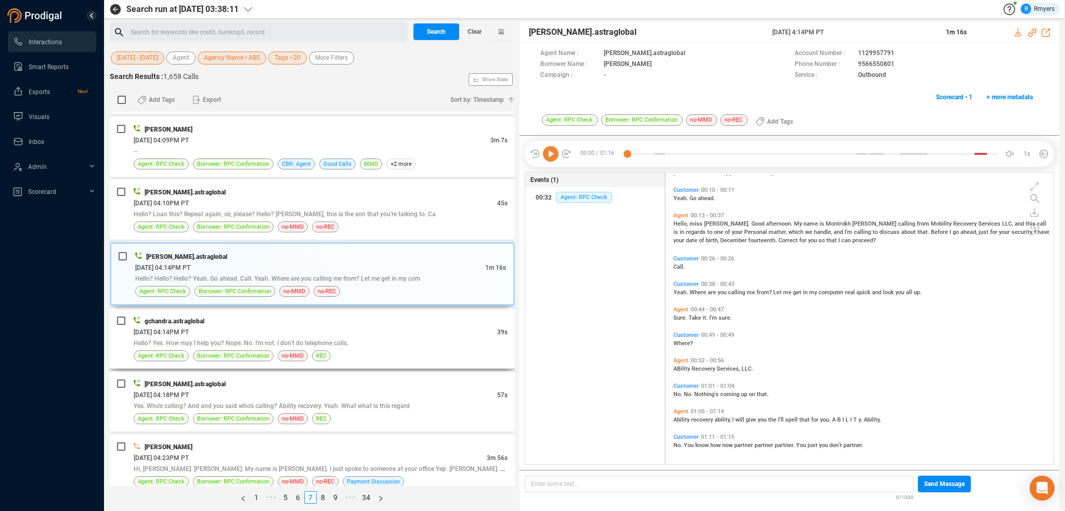
click at [293, 339] on span "Hello? Yes. How may I help you? Nope. No. I'm not. I don't do telephone calls." at bounding box center [241, 342] width 215 height 7
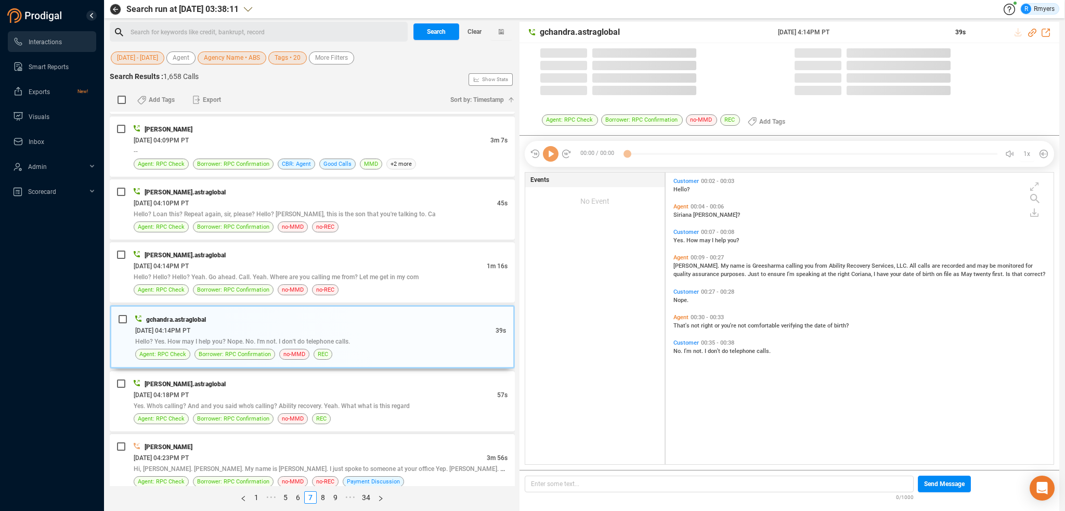
scroll to position [290, 383]
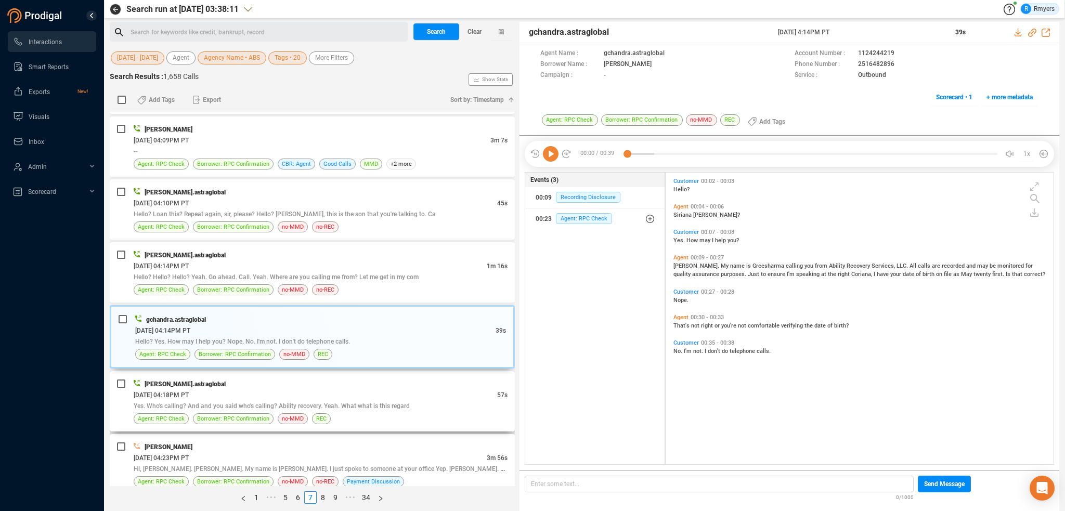
click at [245, 389] on div "06/09/2025 @ 04:18PM PT" at bounding box center [315, 394] width 363 height 11
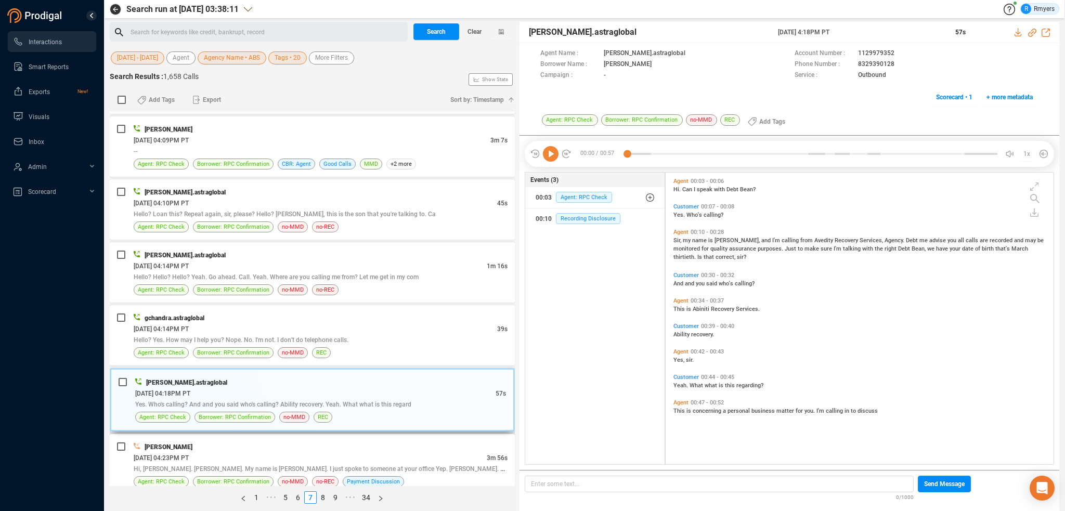
click at [306, 401] on span "Yes. Who's calling? And and you said who's calling? Ability recovery. Yeah. Wha…" at bounding box center [273, 404] width 276 height 7
click at [326, 435] on div "Kim Ross 06/09/2025 @ 04:23PM PT 3m 56s Hi, Kim. Kim. My name is Sandra Salasin…" at bounding box center [312, 464] width 405 height 60
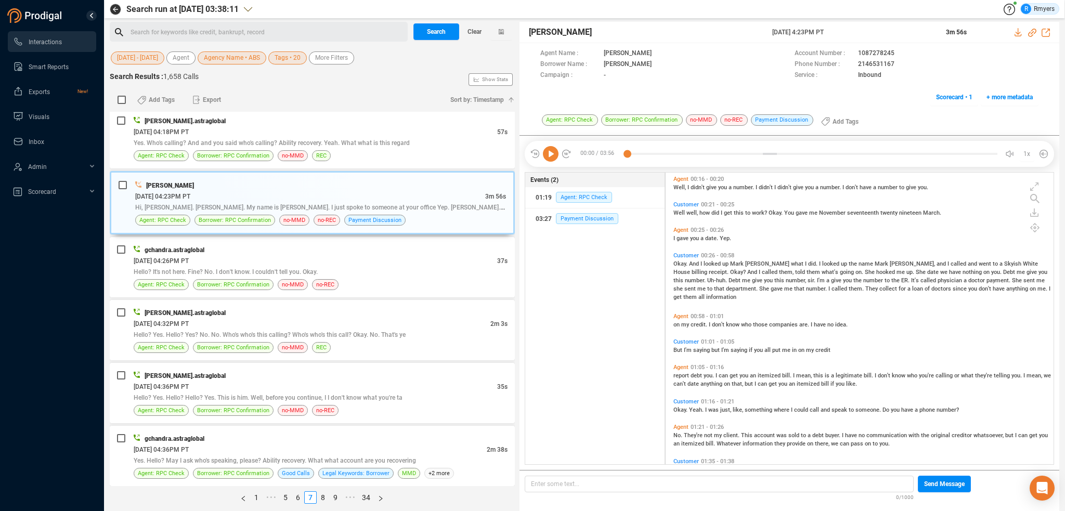
scroll to position [0, 0]
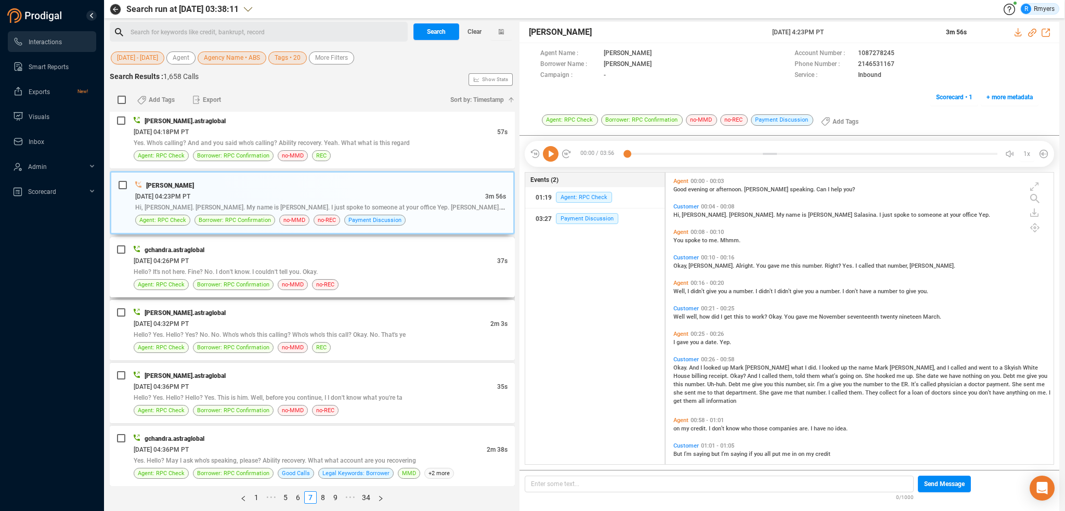
click at [243, 245] on div "gchandra.astraglobal" at bounding box center [321, 249] width 374 height 11
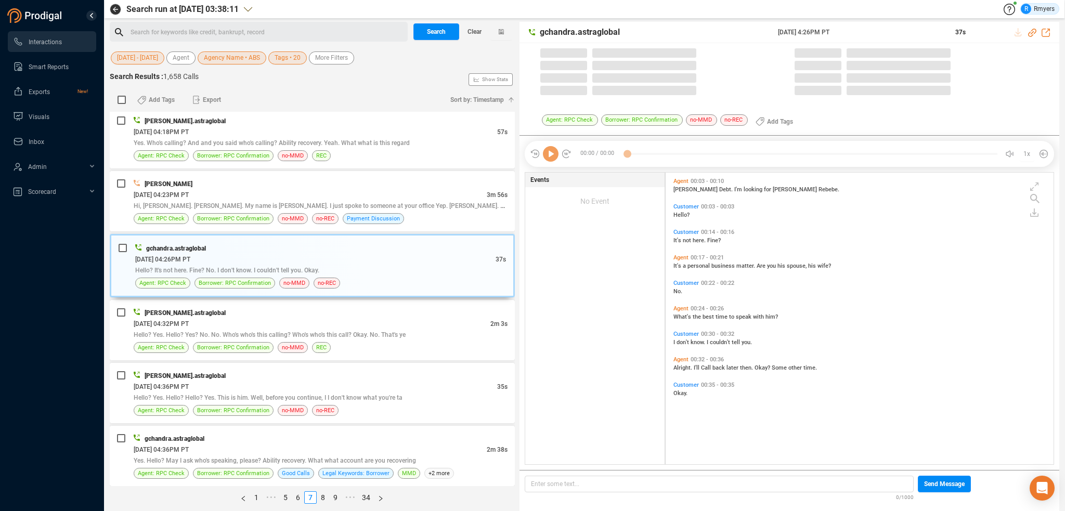
scroll to position [290, 383]
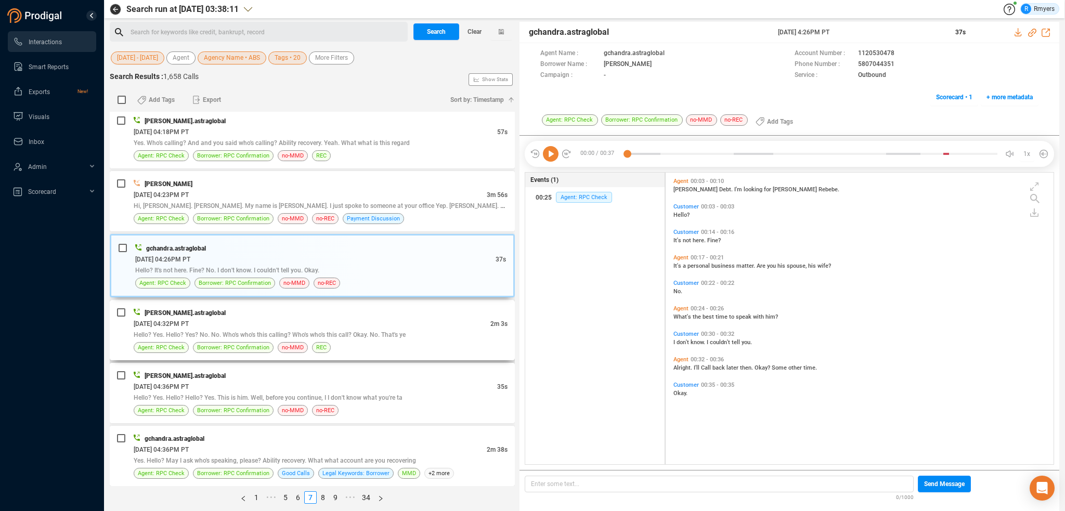
click at [260, 332] on span "Hello? Yes. Hello? Yes? No. No. Who's who's this calling? Who's who's this call…" at bounding box center [270, 334] width 272 height 7
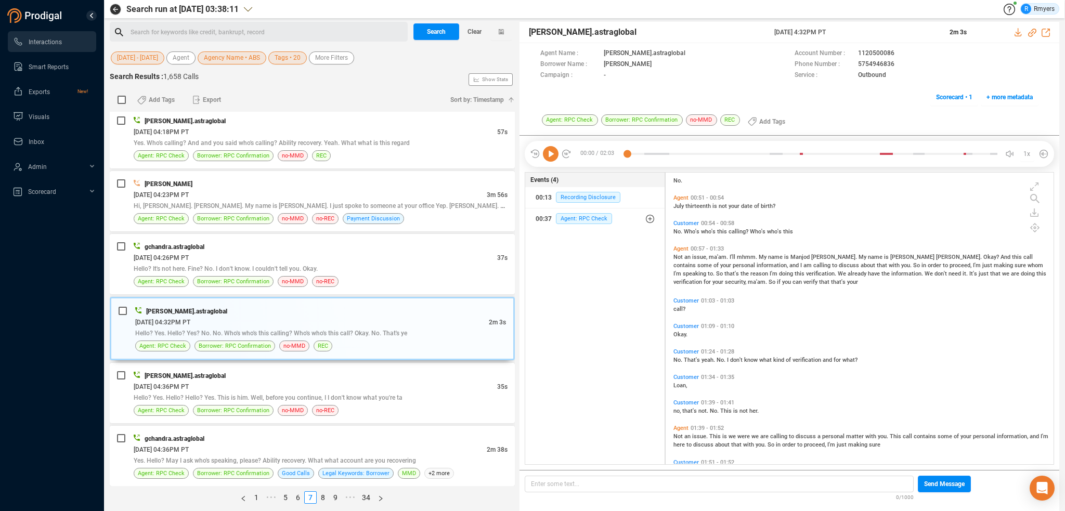
scroll to position [0, 0]
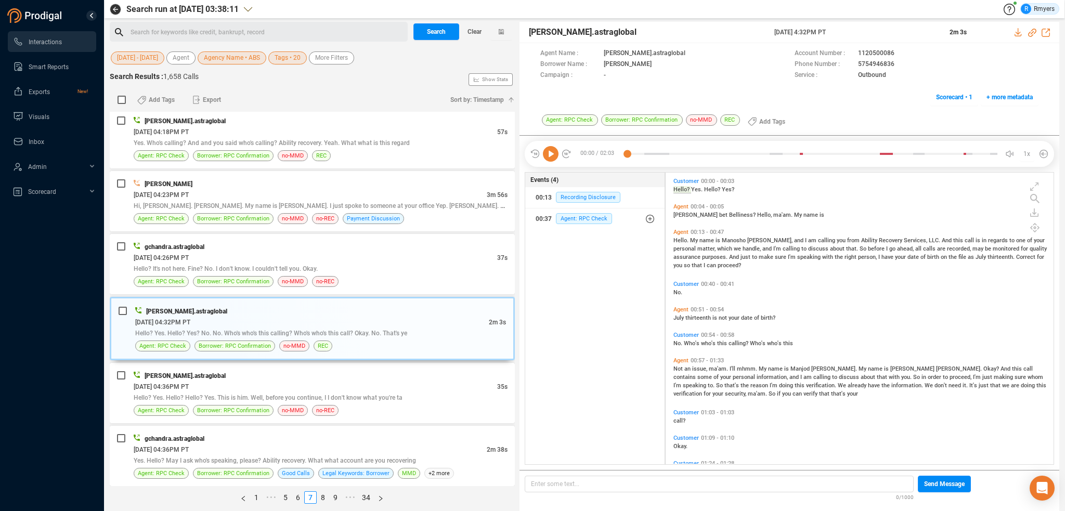
click at [546, 152] on icon at bounding box center [551, 154] width 16 height 16
click at [707, 241] on span "name" at bounding box center [707, 240] width 16 height 7
click at [689, 320] on span "thirteenth" at bounding box center [698, 318] width 27 height 7
click at [686, 342] on span "Who's" at bounding box center [692, 343] width 17 height 7
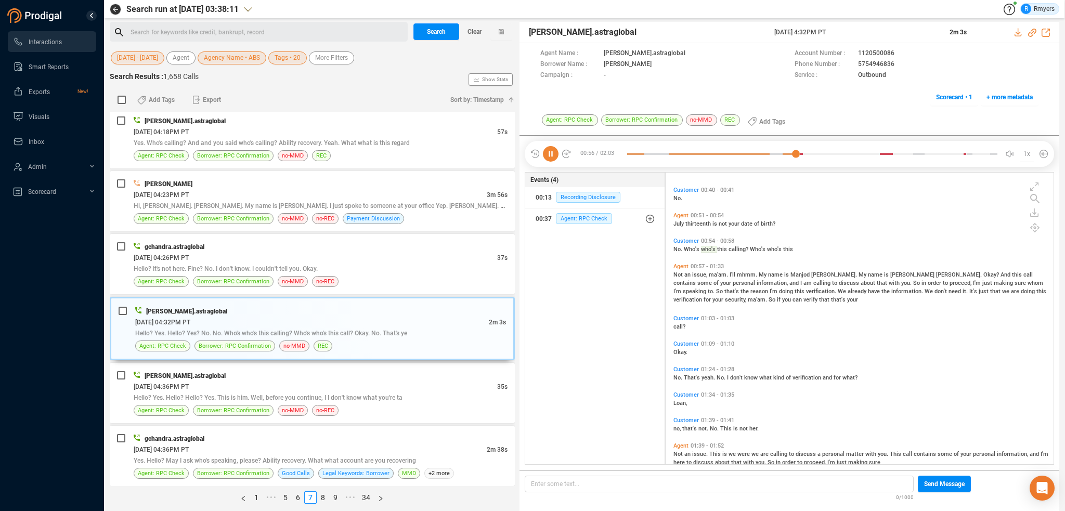
scroll to position [104, 0]
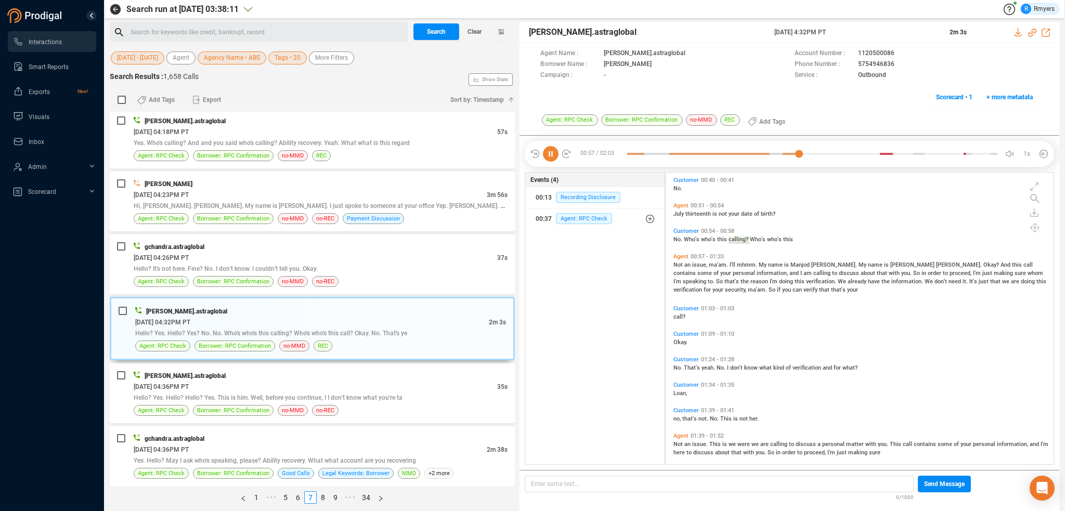
click at [675, 266] on span "Not" at bounding box center [678, 265] width 11 height 7
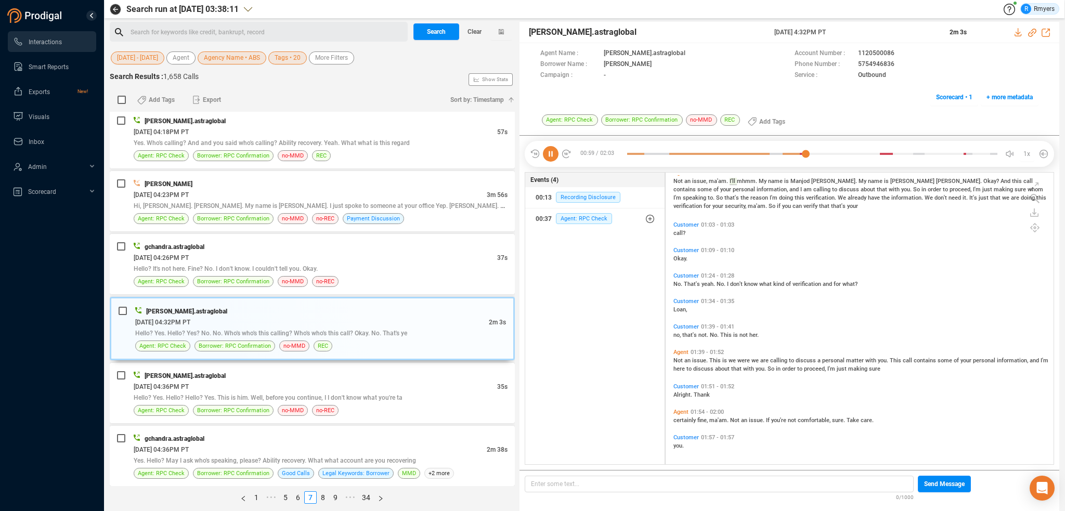
scroll to position [189, 0]
click at [329, 381] on div "06/09/2025 @ 04:36PM PT" at bounding box center [315, 386] width 363 height 11
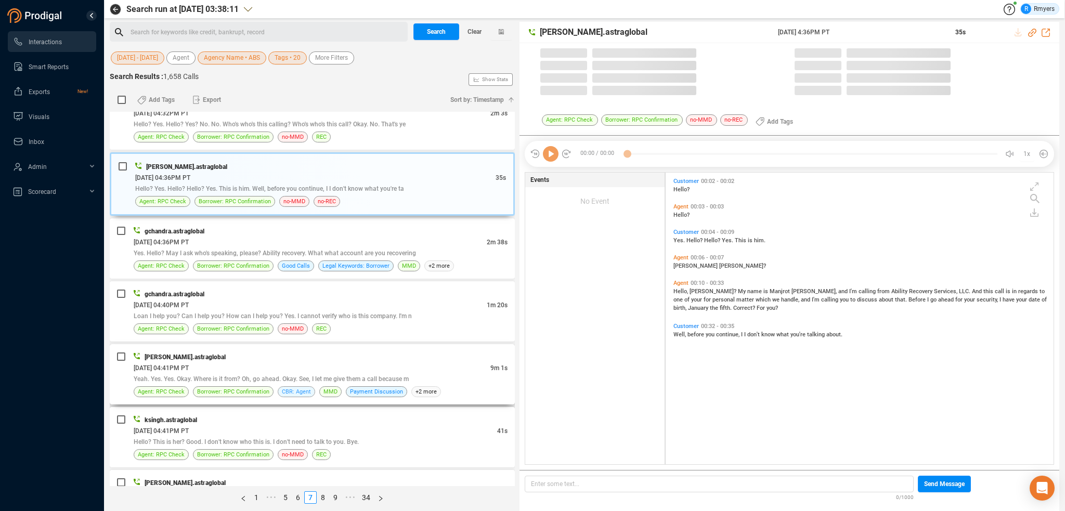
scroll to position [290, 383]
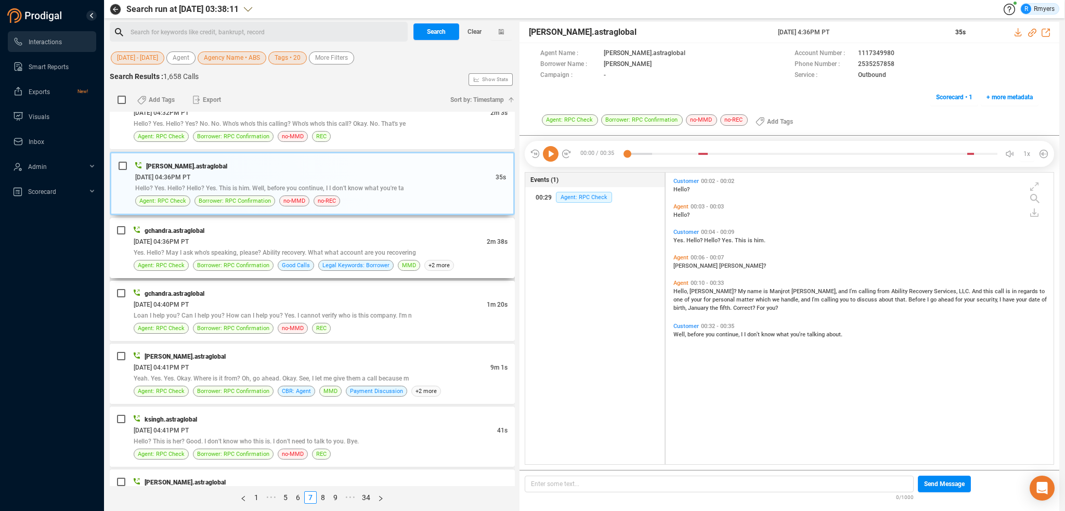
click at [339, 249] on span "Yes. Hello? May I ask who's speaking, please? Ability recovery. What what accou…" at bounding box center [275, 252] width 282 height 7
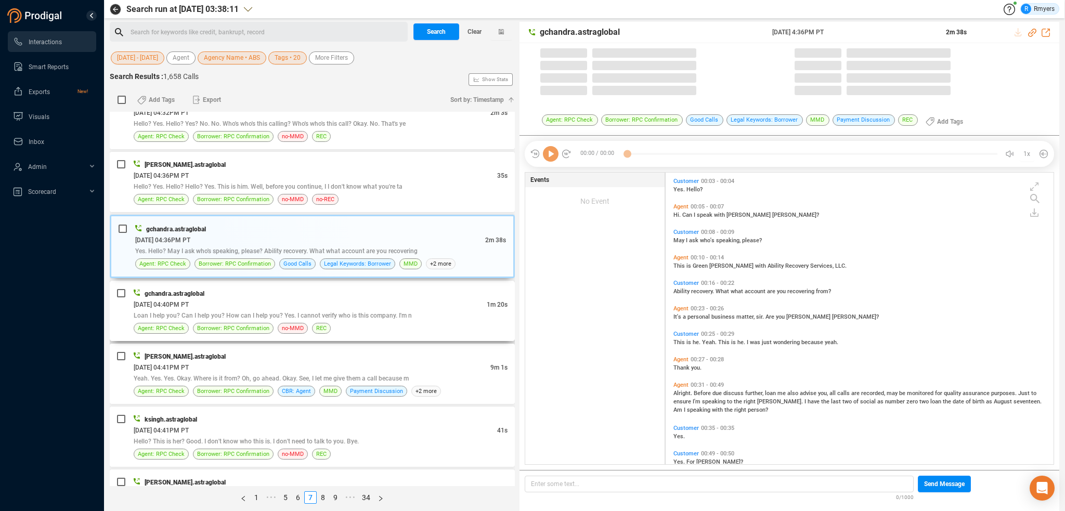
scroll to position [0, 0]
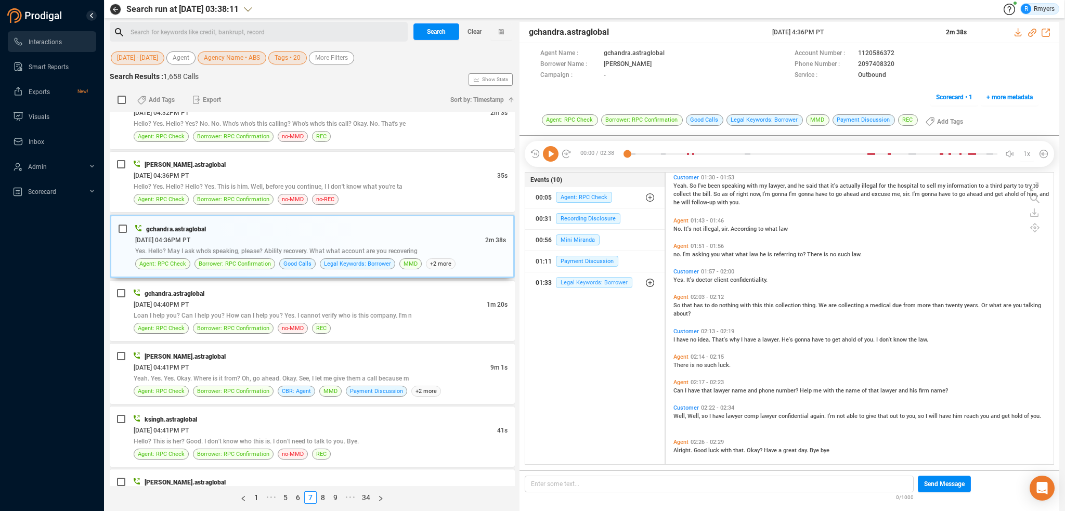
click at [598, 282] on span "Legal Keywords: Borrower" at bounding box center [594, 282] width 76 height 11
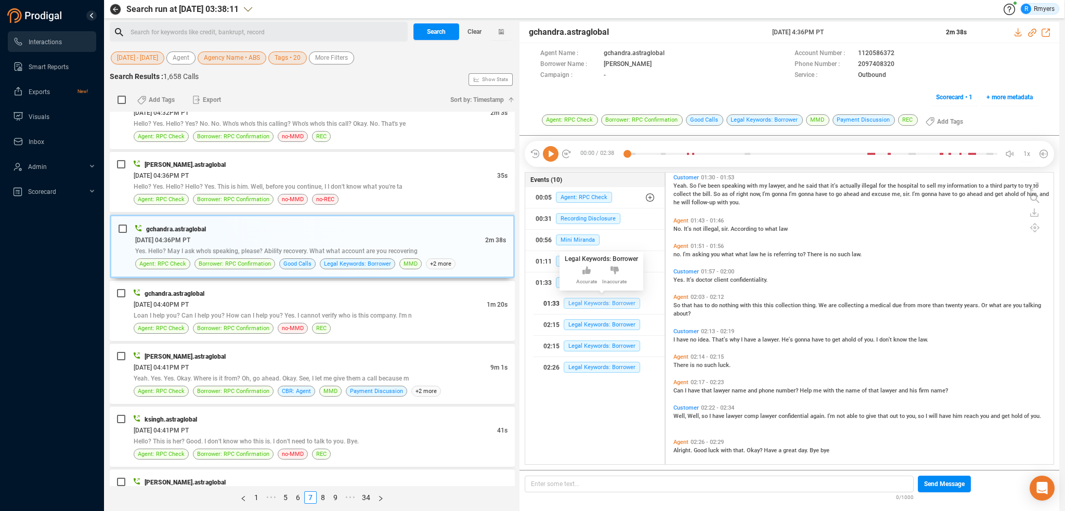
click at [586, 300] on span "Legal Keywords: Borrower" at bounding box center [602, 303] width 76 height 11
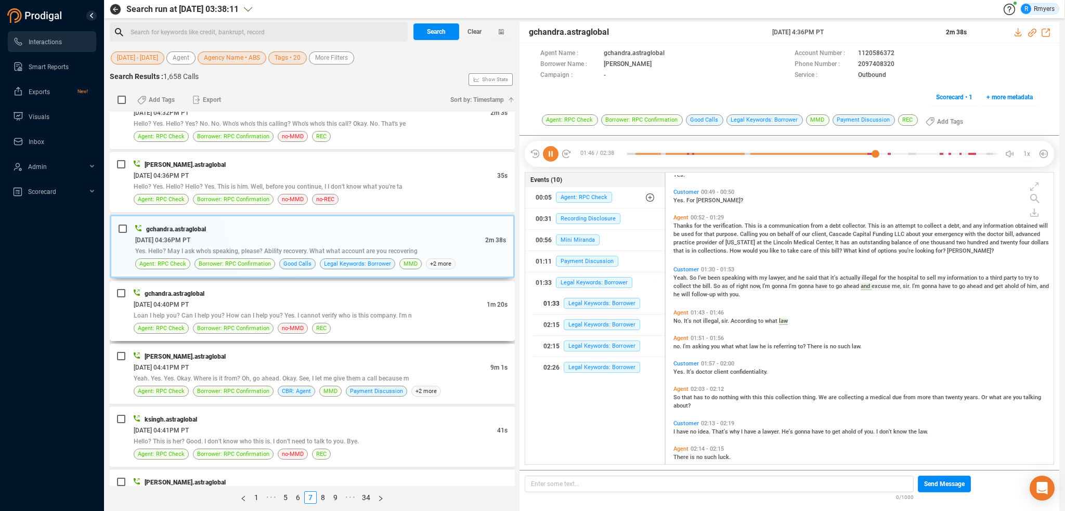
scroll to position [227, 0]
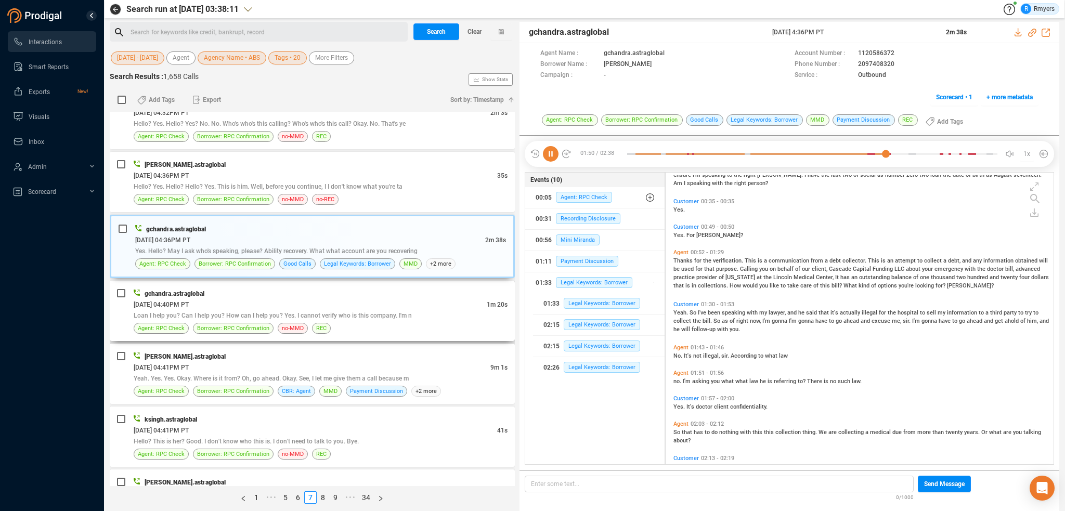
click at [273, 299] on div "06/09/2025 @ 04:40PM PT" at bounding box center [310, 304] width 353 height 11
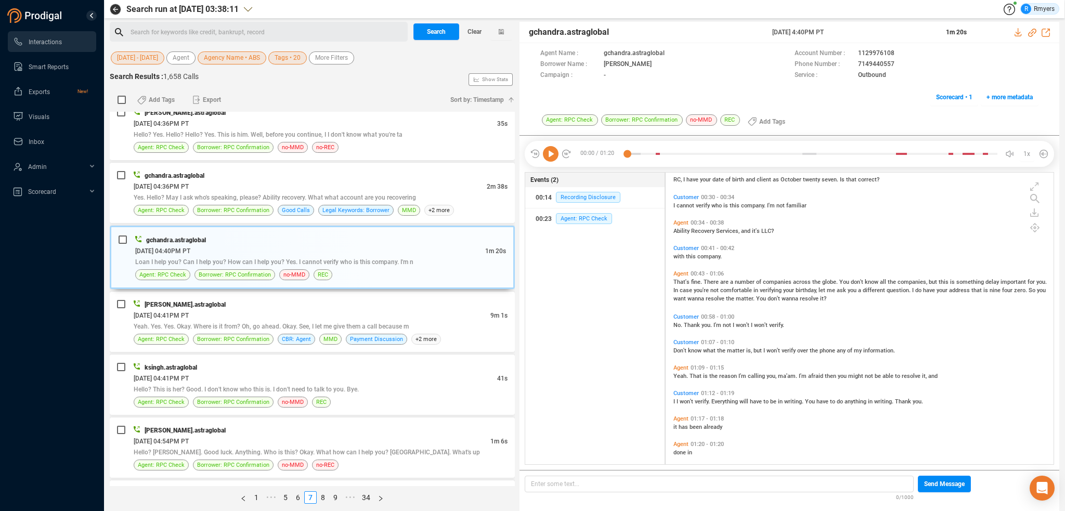
scroll to position [153, 0]
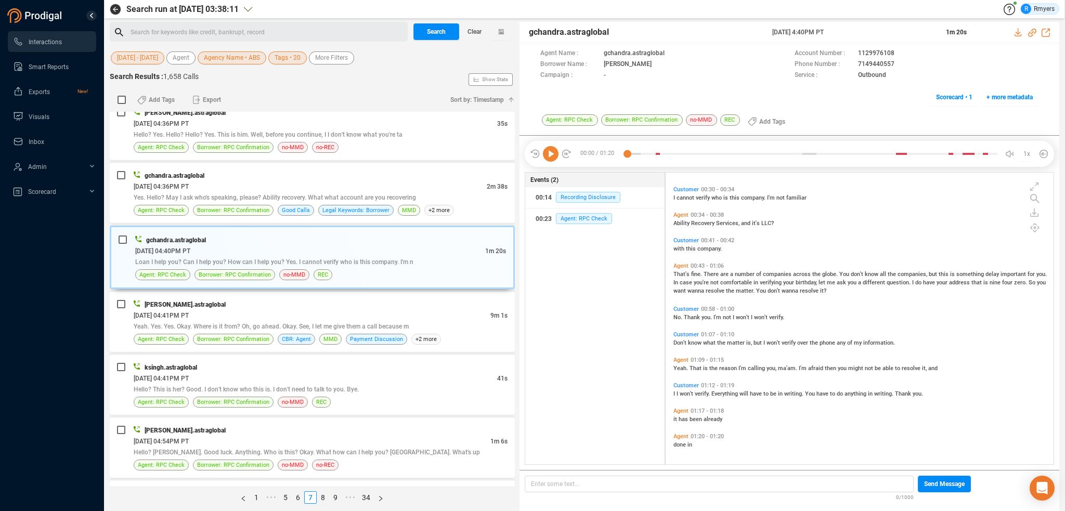
click at [548, 156] on icon at bounding box center [551, 154] width 16 height 16
click at [680, 269] on div "That's fine. There are a number of companies across the globe. You don't know a…" at bounding box center [861, 281] width 377 height 25
click at [684, 275] on span "That's" at bounding box center [682, 274] width 18 height 7
click at [681, 317] on span "No." at bounding box center [678, 317] width 10 height 7
click at [684, 343] on span "Don't" at bounding box center [680, 342] width 15 height 7
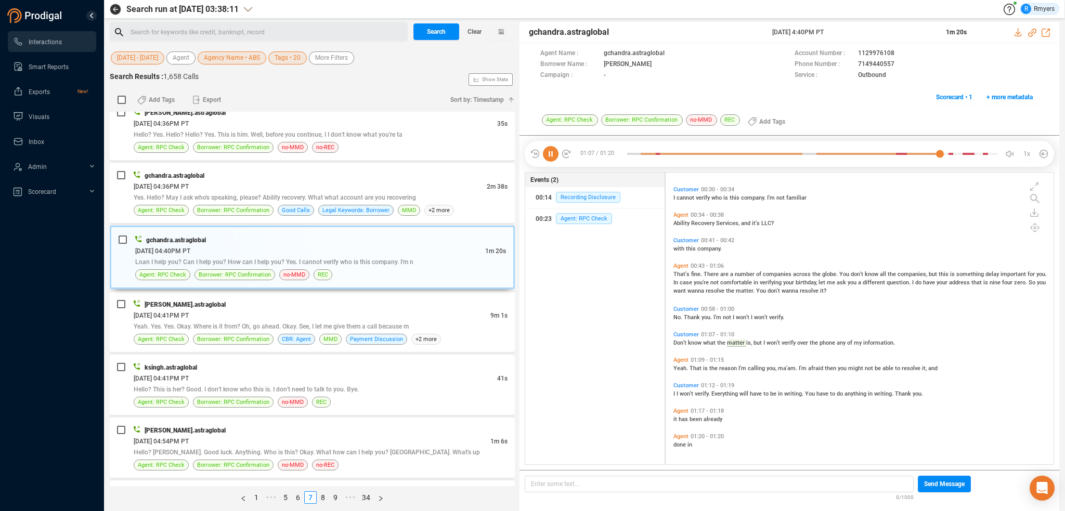
click at [681, 365] on span "Yeah." at bounding box center [681, 368] width 16 height 7
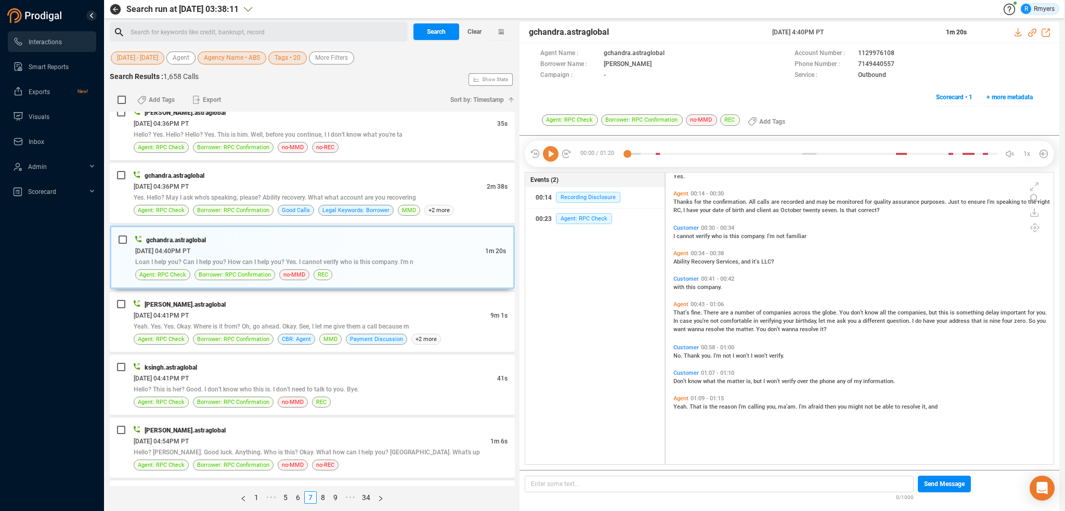
scroll to position [0, 0]
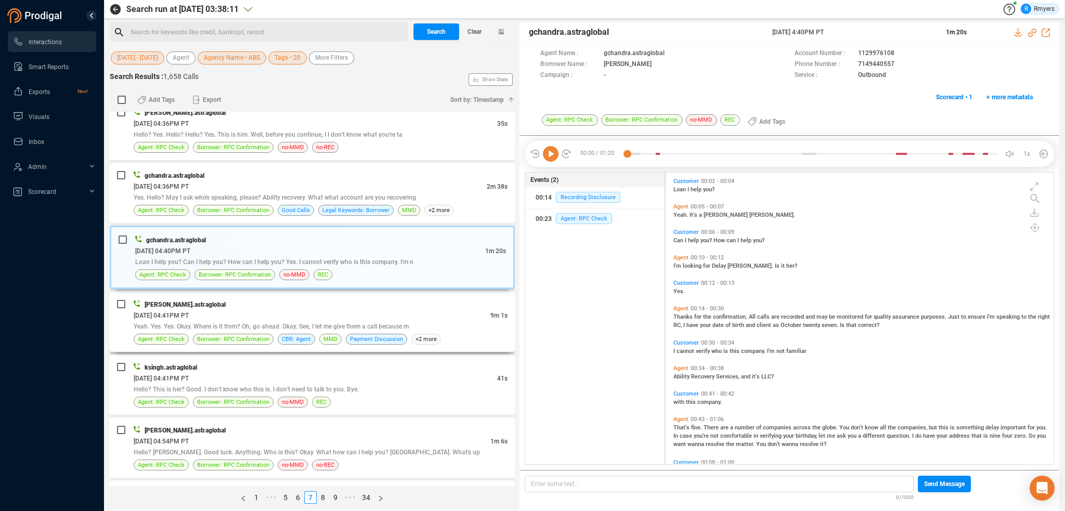
drag, startPoint x: 191, startPoint y: 289, endPoint x: 213, endPoint y: 311, distance: 31.3
click at [192, 292] on div "msingh.astraglobal 06/09/2025 @ 04:41PM PT 9m 1s Yeah. Yes. Yes. Okay. Where is…" at bounding box center [312, 322] width 405 height 60
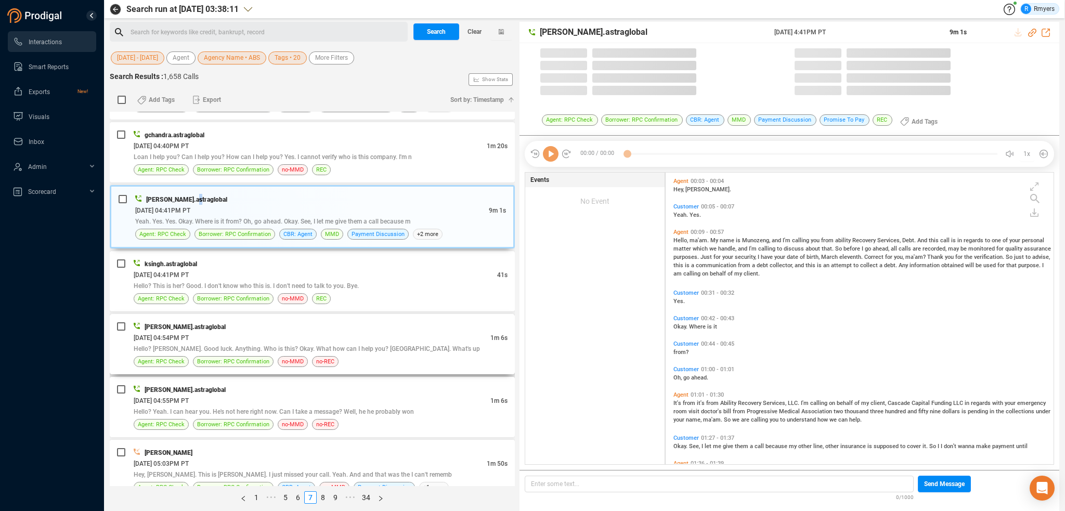
scroll to position [290, 383]
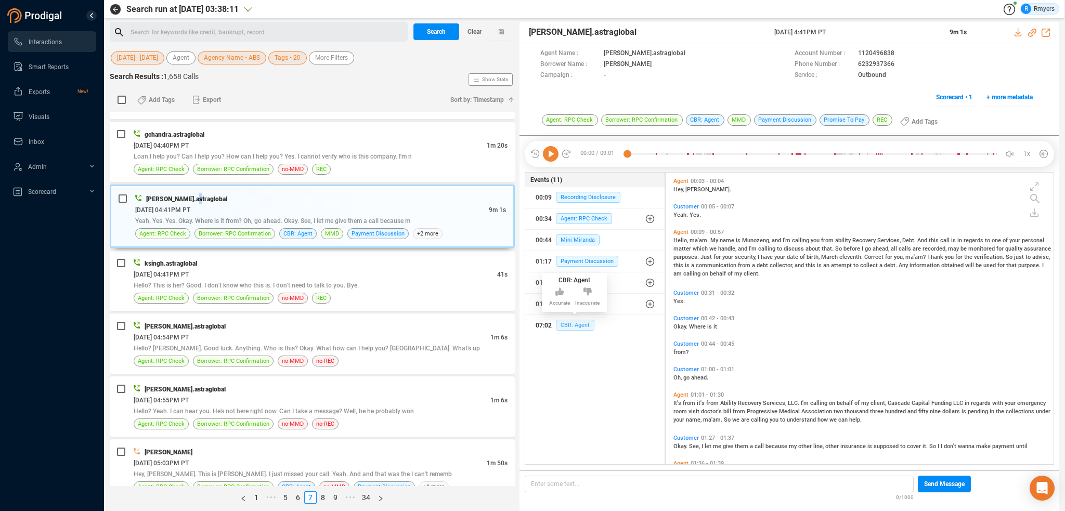
click at [565, 322] on span "CBR: Agent" at bounding box center [575, 325] width 38 height 11
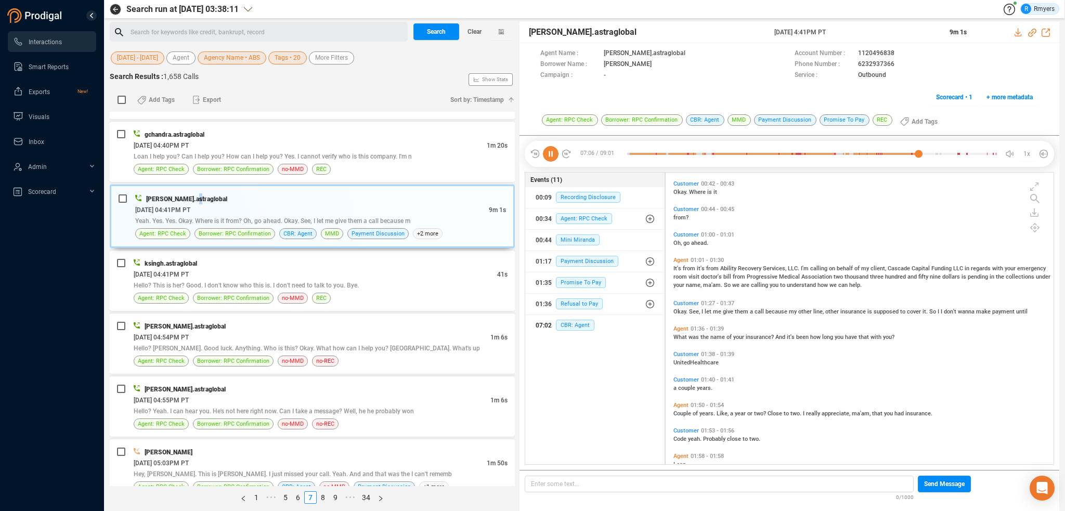
scroll to position [156, 0]
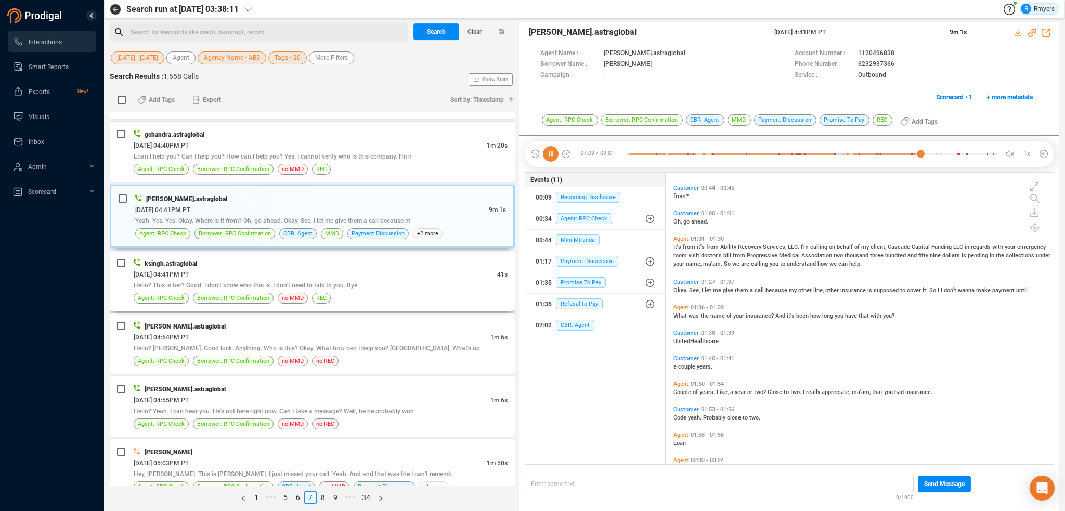
click at [237, 272] on div "06/09/2025 @ 04:41PM PT" at bounding box center [315, 274] width 363 height 11
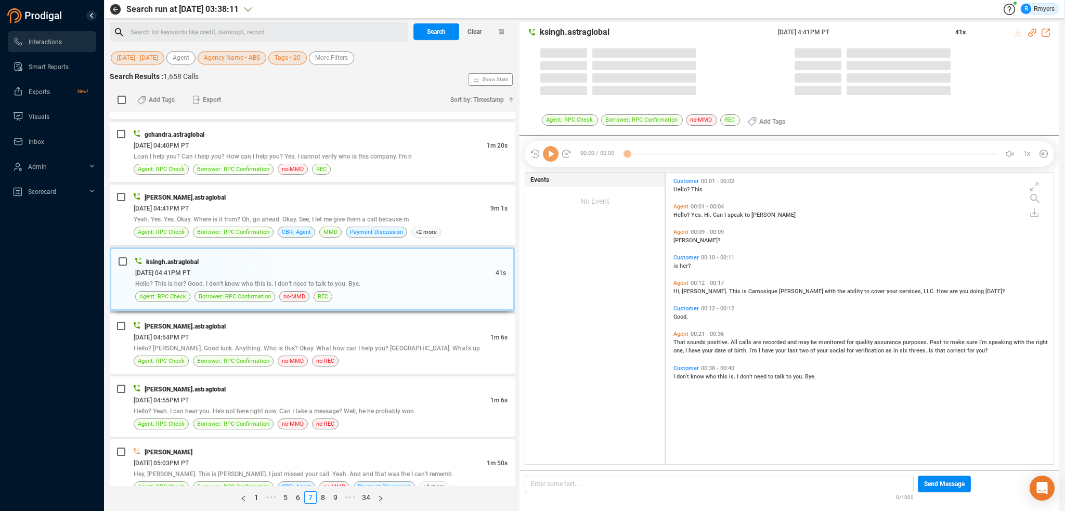
scroll to position [290, 383]
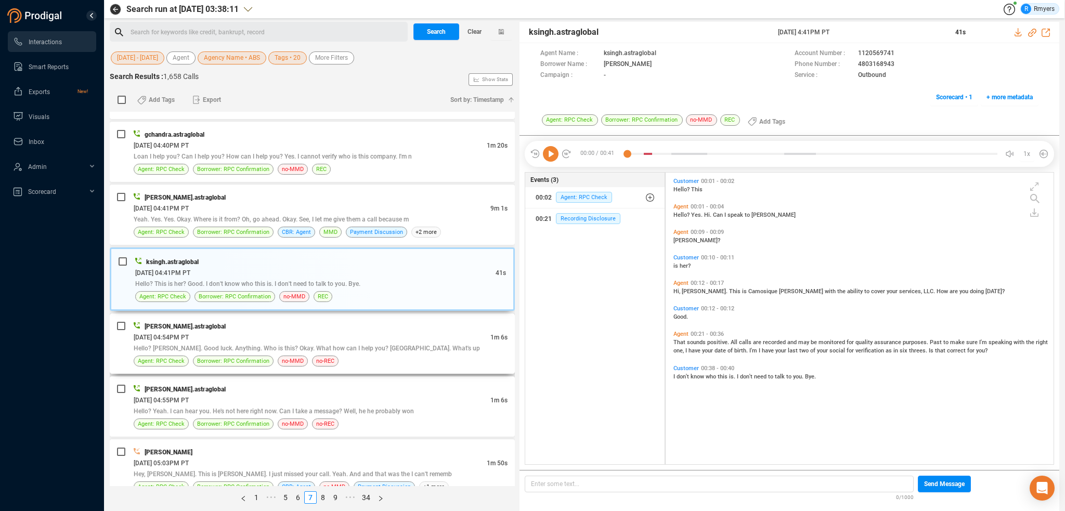
click at [315, 321] on div "[PERSON_NAME].astraglobal" at bounding box center [321, 326] width 374 height 11
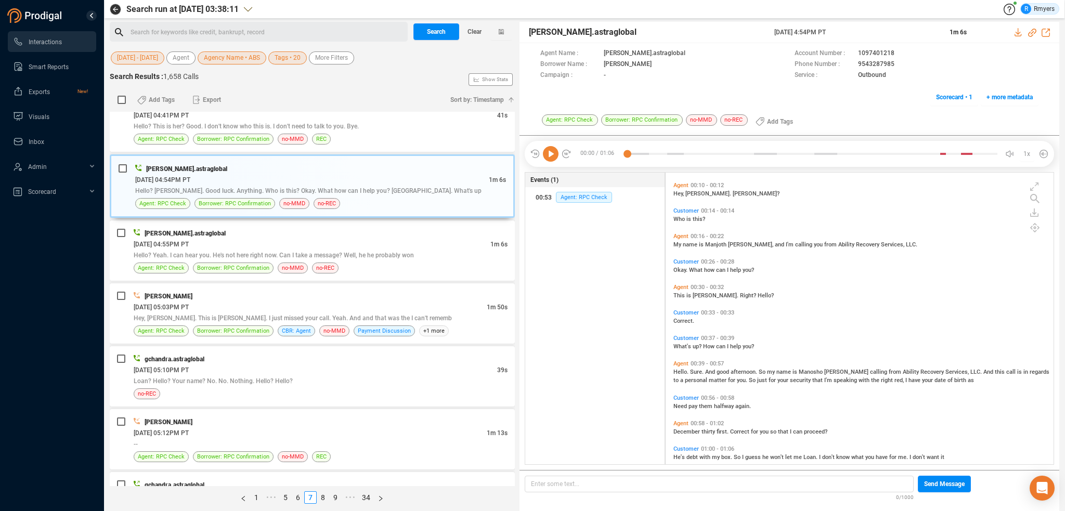
scroll to position [33, 0]
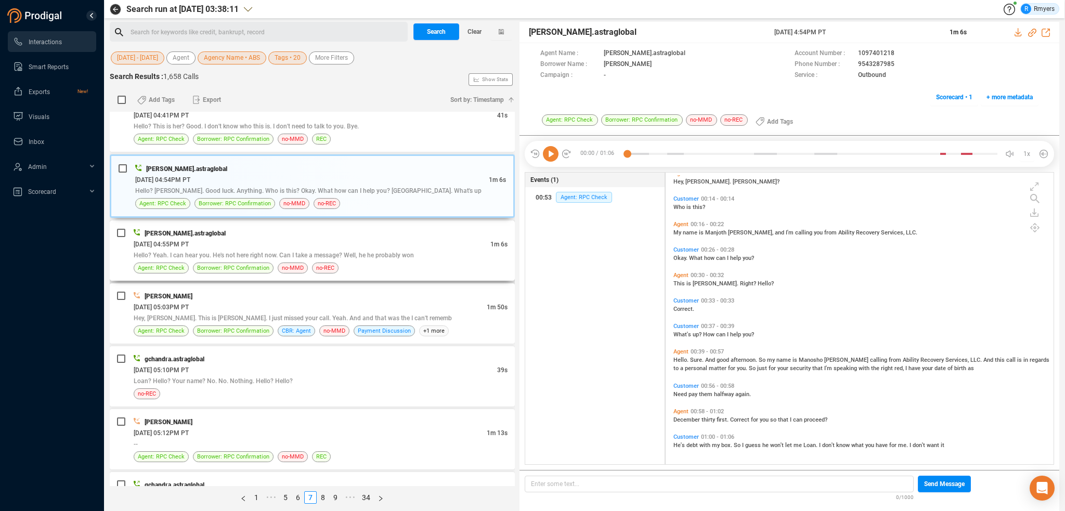
click at [231, 239] on div "06/09/2025 @ 04:55PM PT" at bounding box center [312, 244] width 357 height 11
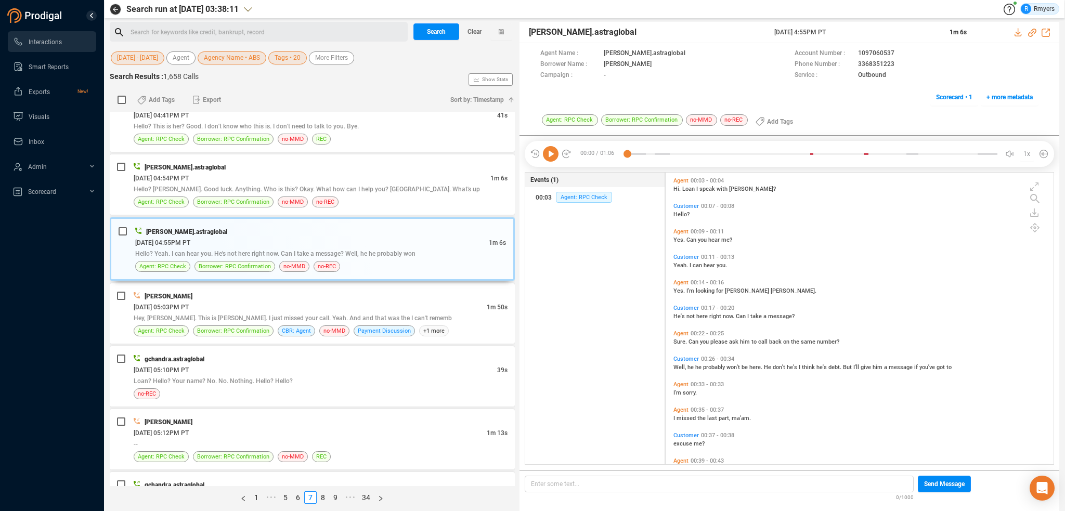
scroll to position [127, 0]
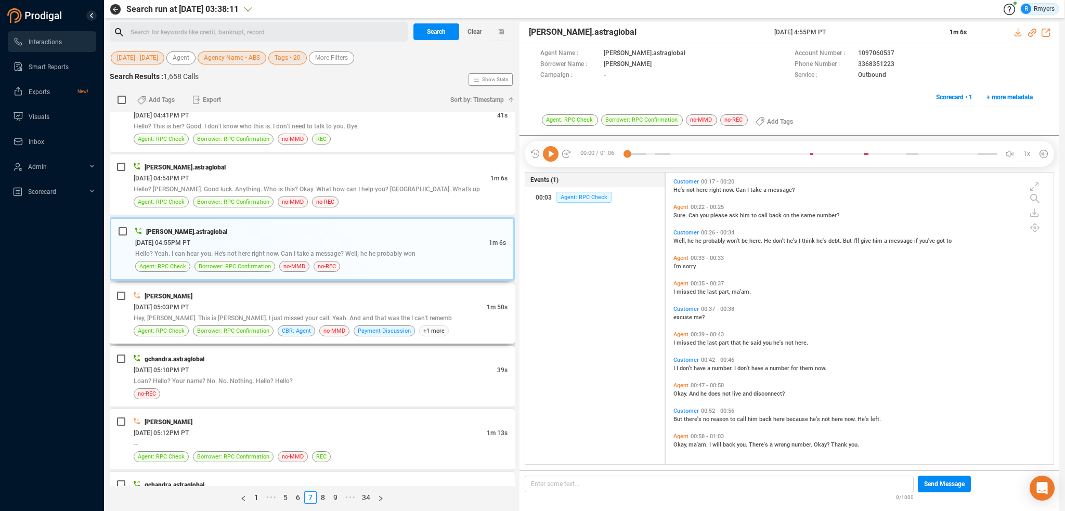
click at [302, 315] on span "Hey, Holly. This is Crystal Long. I just missed your call. Yeah. And and that w…" at bounding box center [293, 318] width 318 height 7
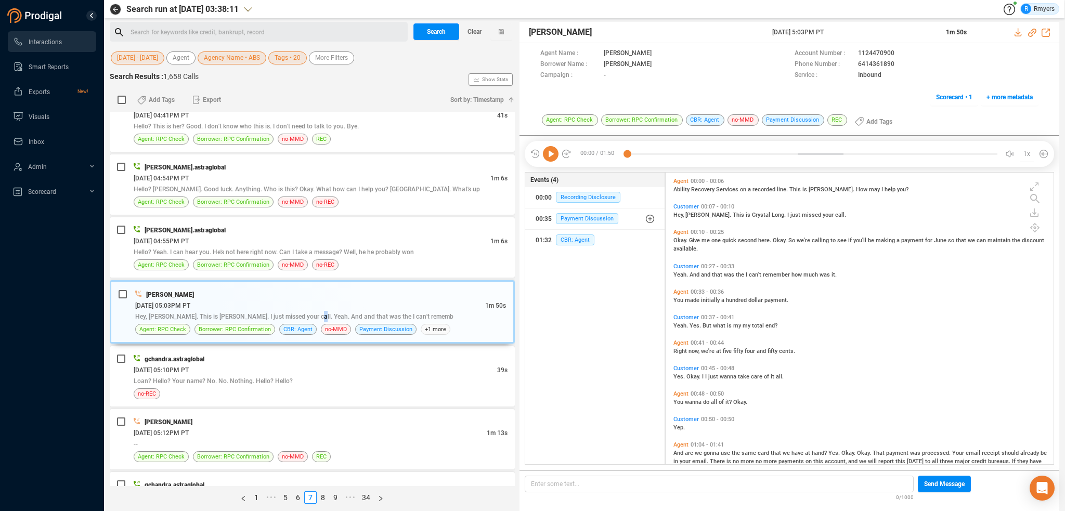
scroll to position [0, 0]
click at [560, 238] on span "CBR: Agent" at bounding box center [575, 239] width 38 height 11
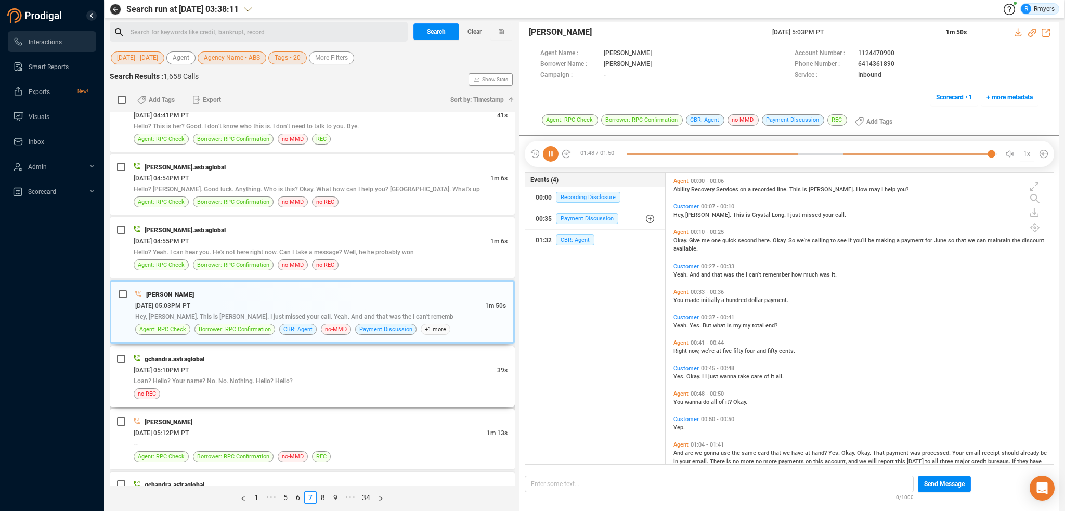
click at [241, 364] on div "06/09/2025 @ 05:10PM PT" at bounding box center [315, 369] width 363 height 11
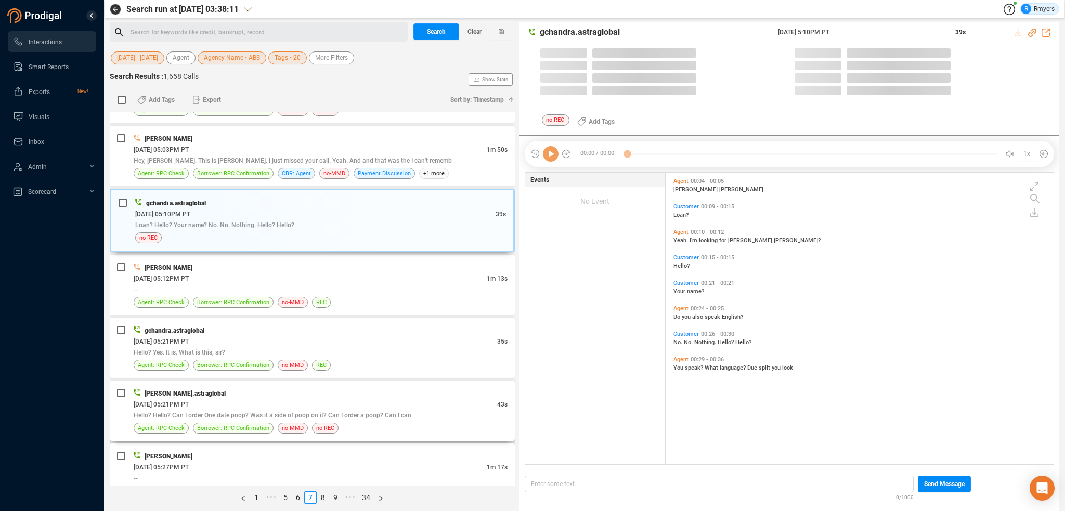
scroll to position [290, 383]
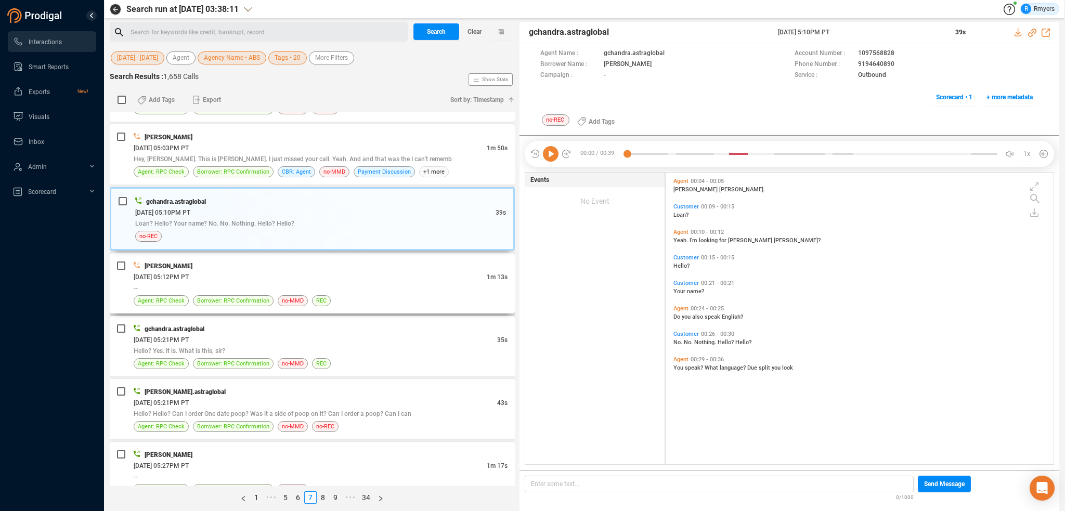
click at [354, 295] on div "Agent: RPC Check Borrower: RPC Confirmation no-MMD REC" at bounding box center [321, 300] width 374 height 11
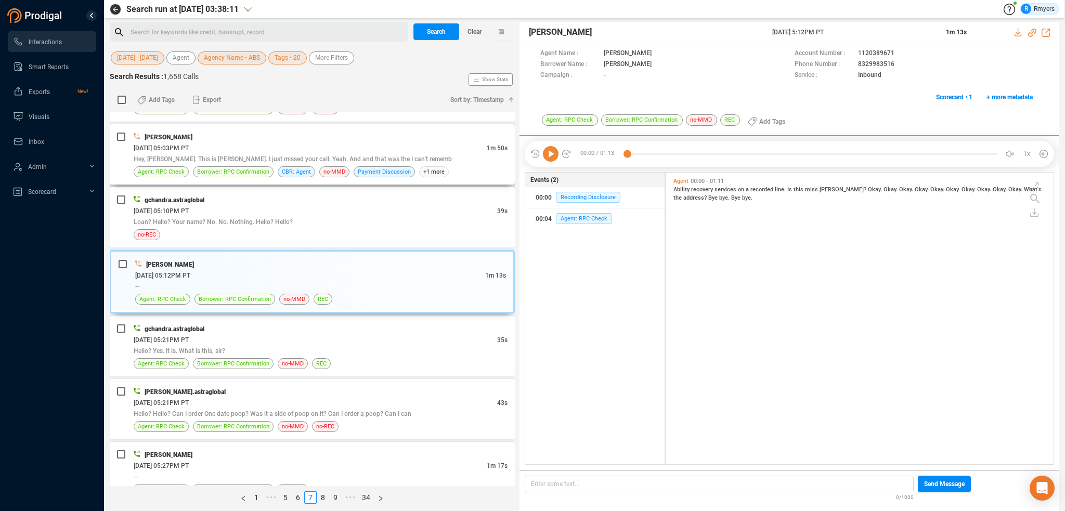
click at [313, 156] on div "Hey, Holly. This is Crystal Long. I just missed your call. Yeah. And and that w…" at bounding box center [321, 158] width 374 height 11
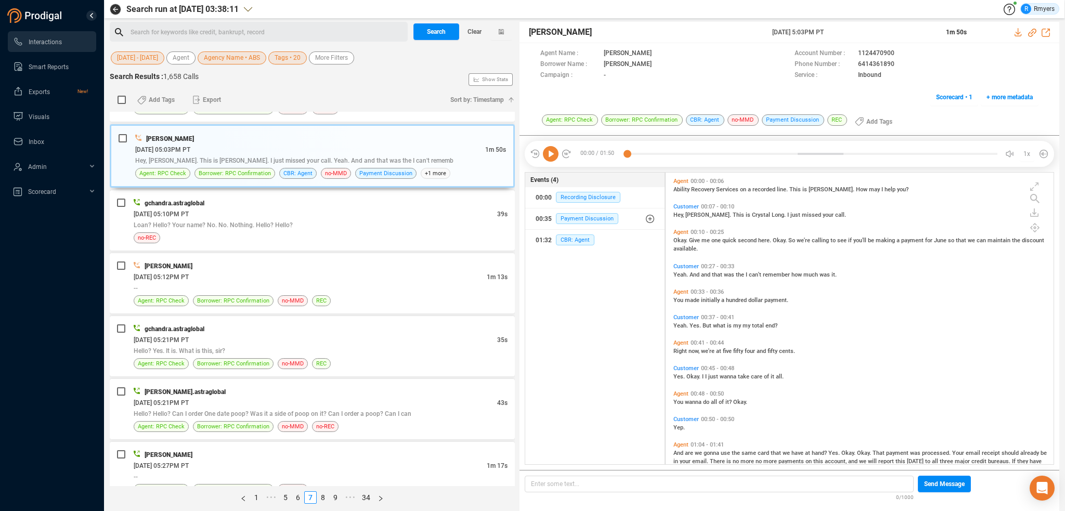
scroll to position [102, 0]
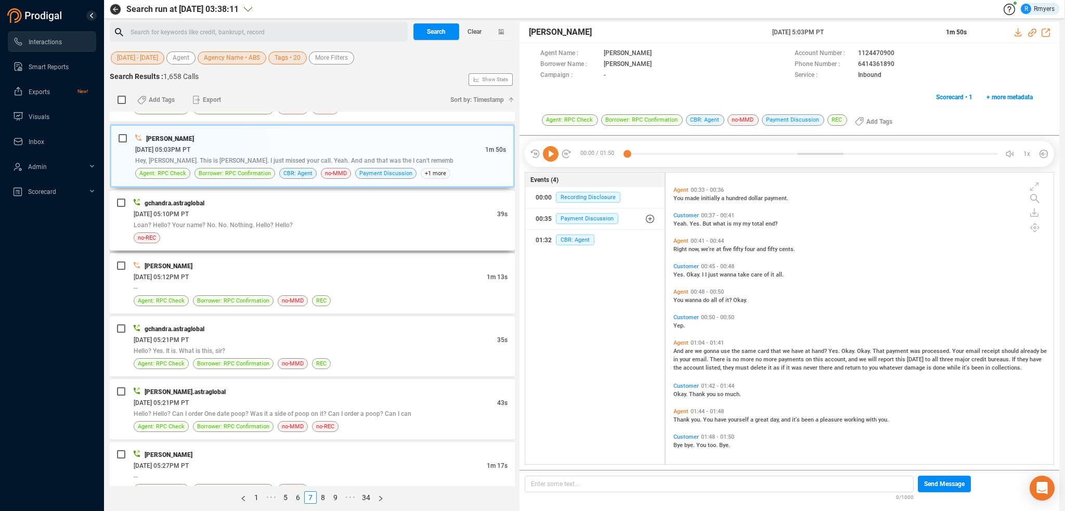
click at [312, 219] on div "Loan? Hello? Your name? No. No. Nothing. Hello? Hello?" at bounding box center [321, 224] width 374 height 11
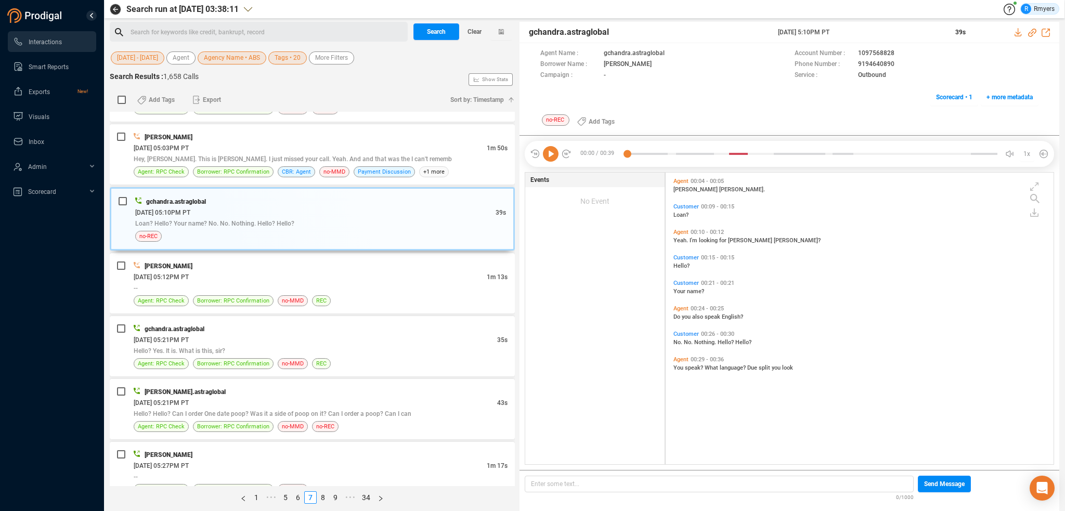
scroll to position [290, 383]
click at [319, 282] on div "--" at bounding box center [321, 287] width 374 height 11
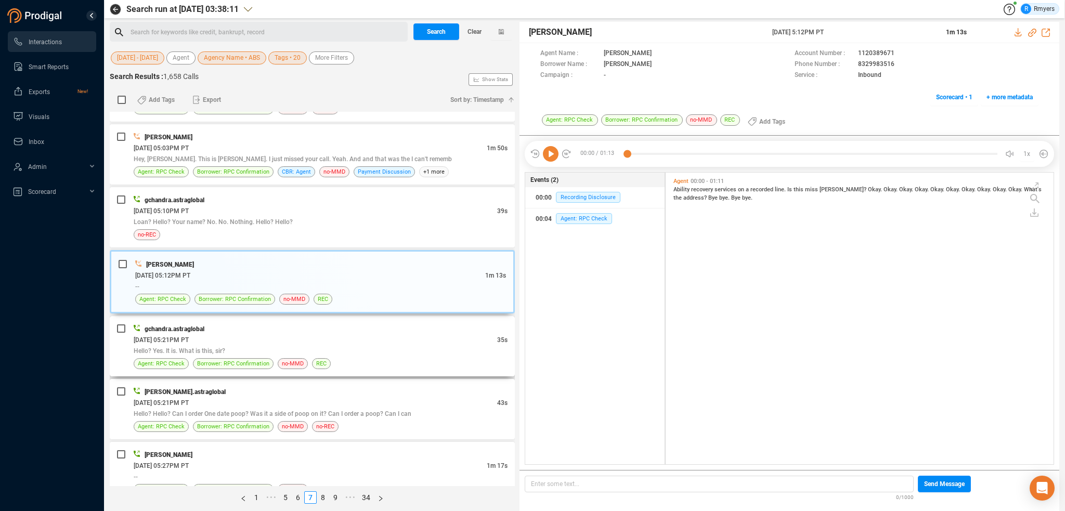
click at [321, 345] on div "Hello? Yes. It is. What is this, sir?" at bounding box center [321, 350] width 374 height 11
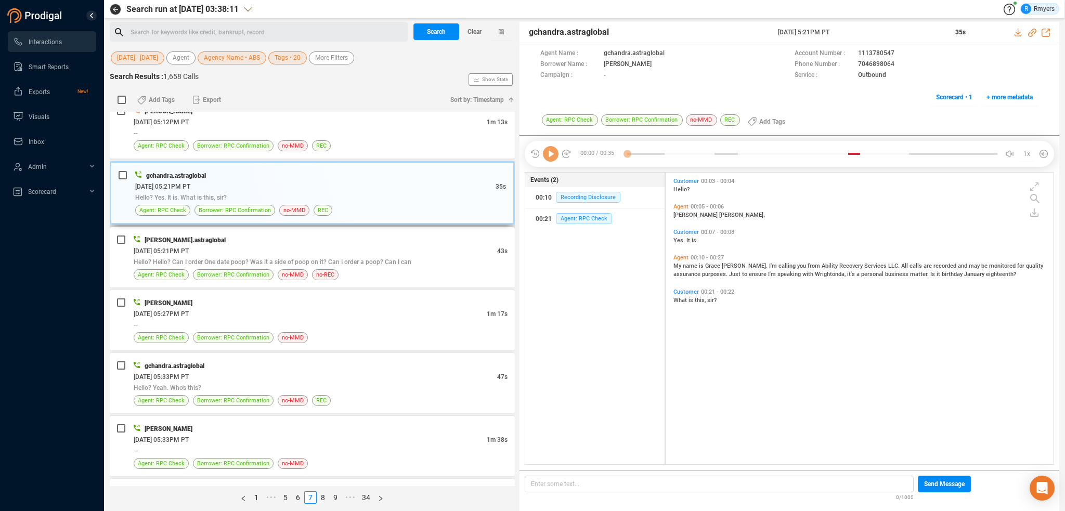
scroll to position [2156, 0]
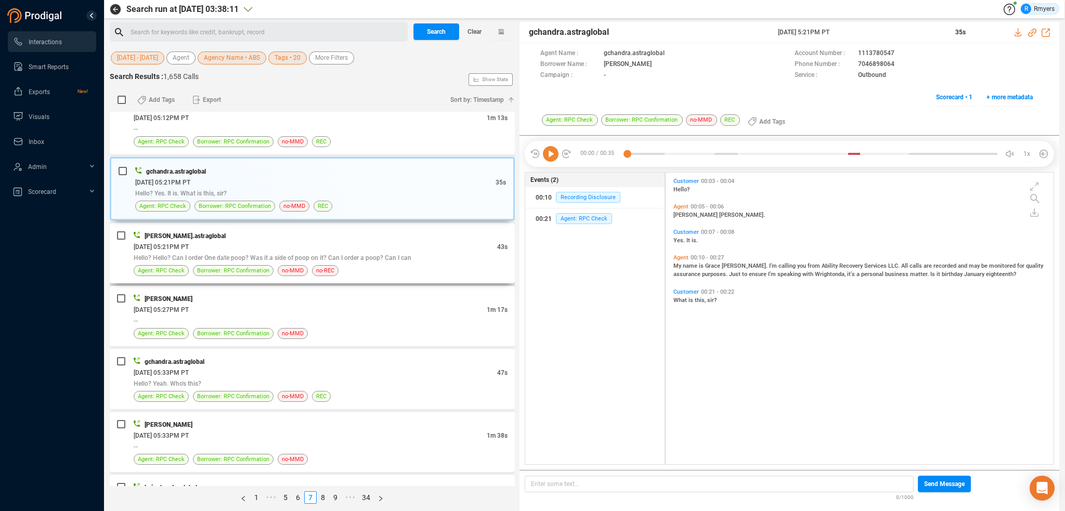
click at [294, 242] on div "06/09/2025 @ 05:21PM PT" at bounding box center [315, 246] width 363 height 11
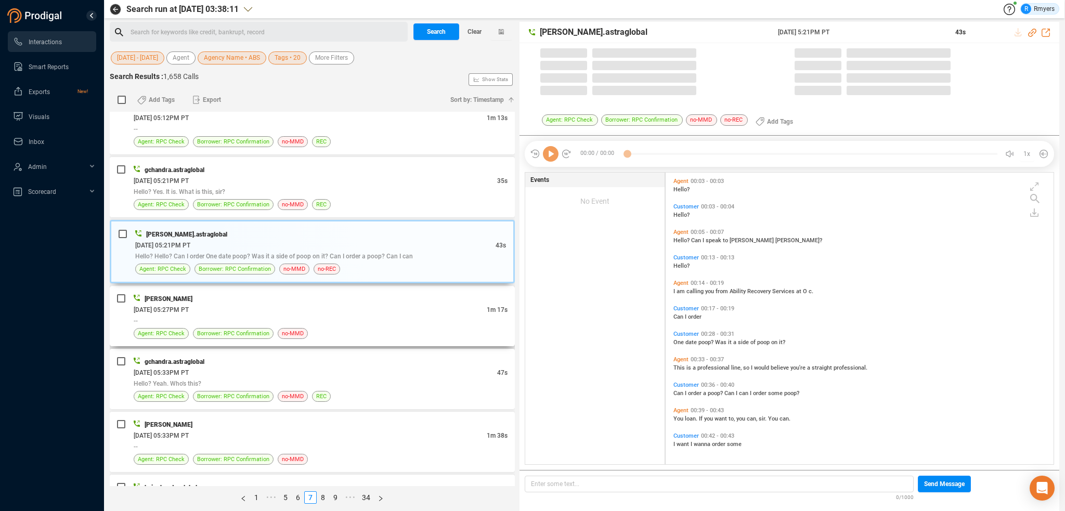
scroll to position [290, 383]
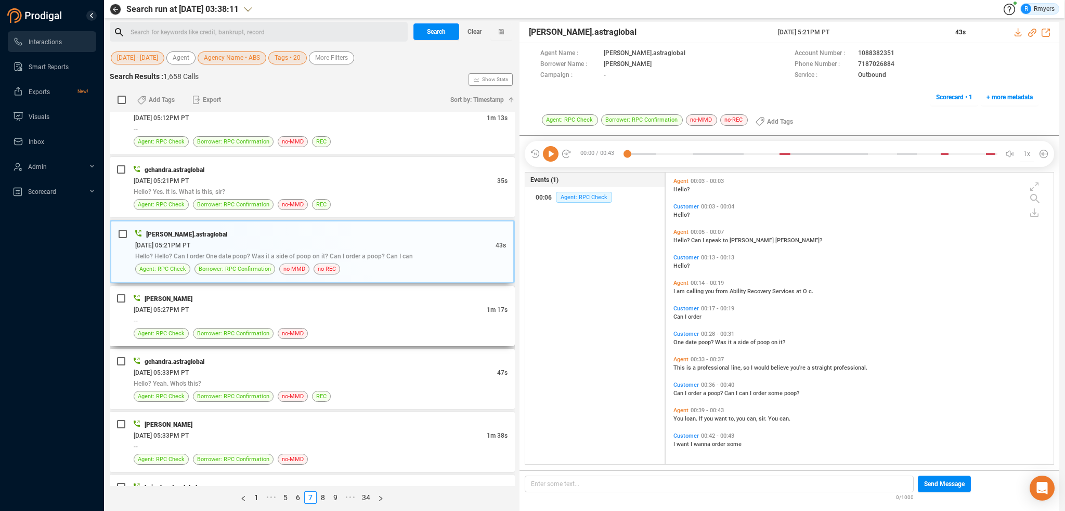
click at [342, 306] on div "06/09/2025 @ 05:27PM PT" at bounding box center [310, 309] width 353 height 11
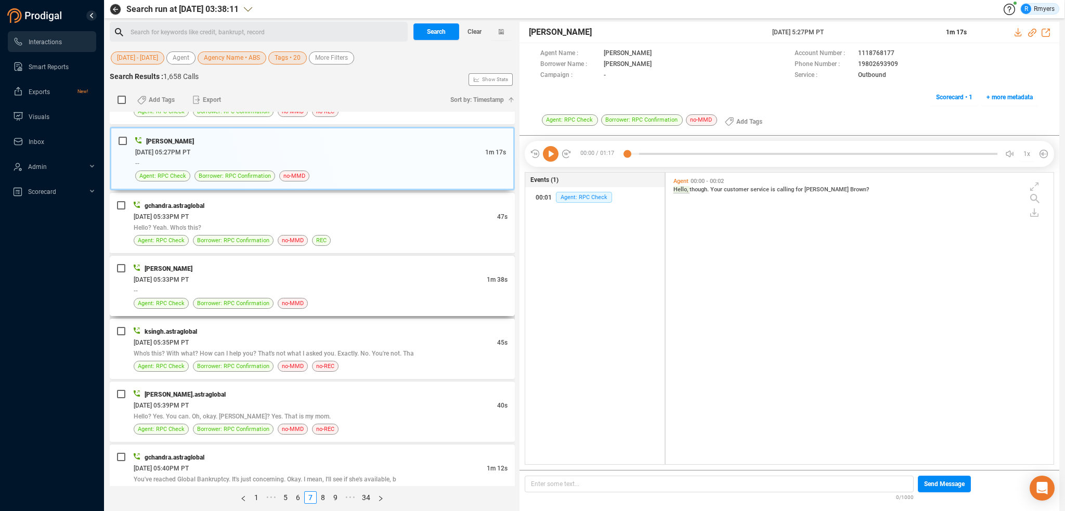
click at [347, 274] on div "06/09/2025 @ 05:33PM PT" at bounding box center [310, 279] width 353 height 11
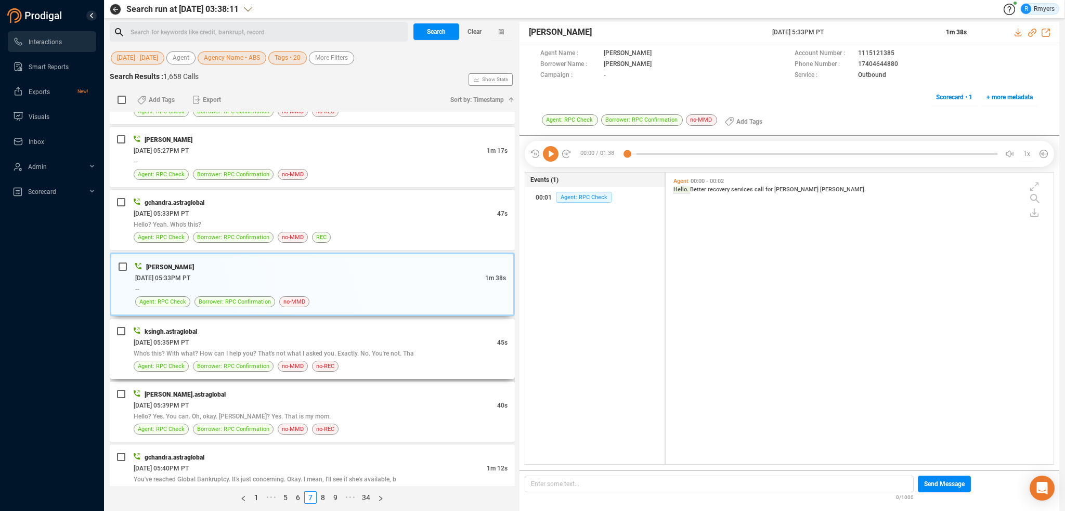
click at [347, 337] on div "06/09/2025 @ 05:35PM PT" at bounding box center [315, 342] width 363 height 11
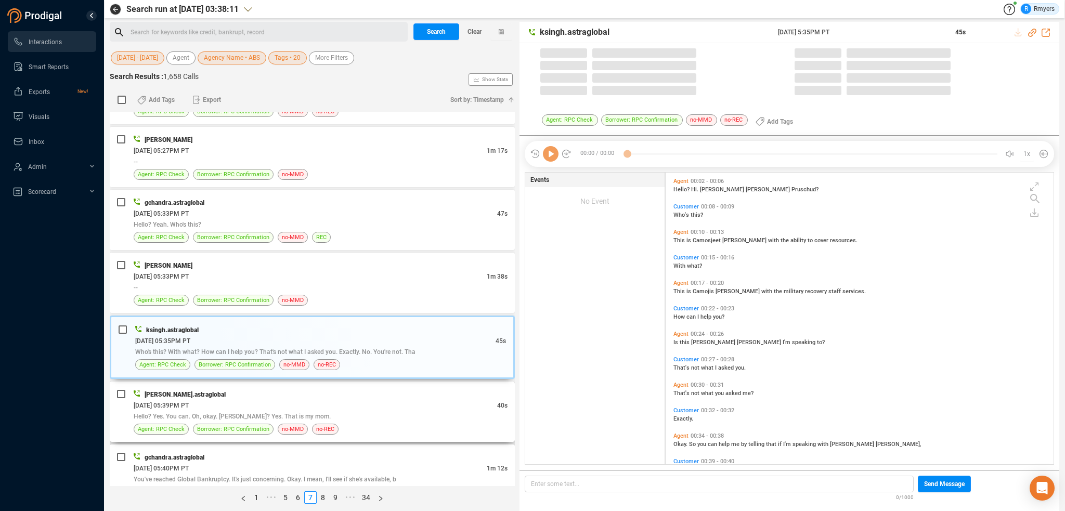
scroll to position [2408, 0]
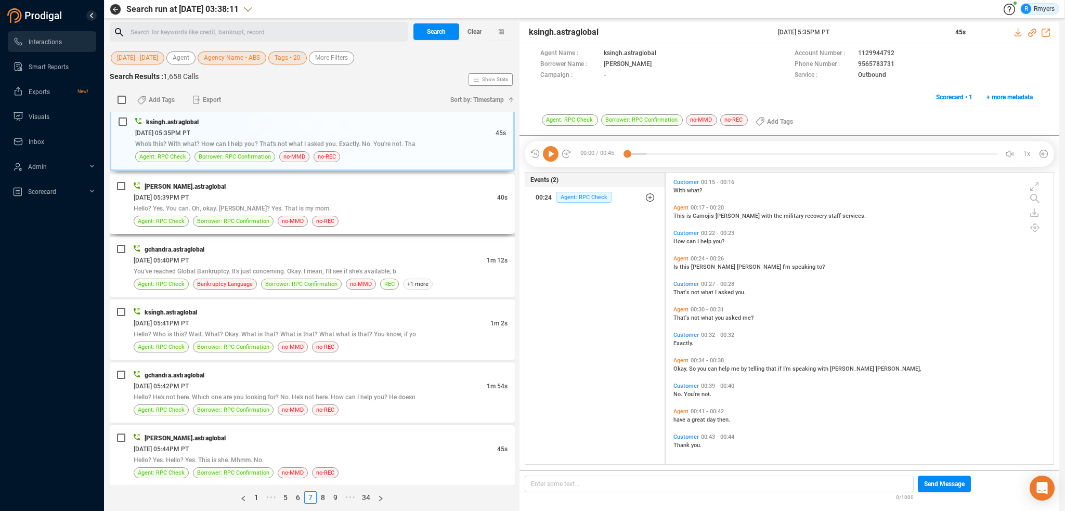
click at [284, 204] on div "Hello? Yes. You can. Oh, okay. Jesse? Yes. That is my mom." at bounding box center [321, 208] width 374 height 11
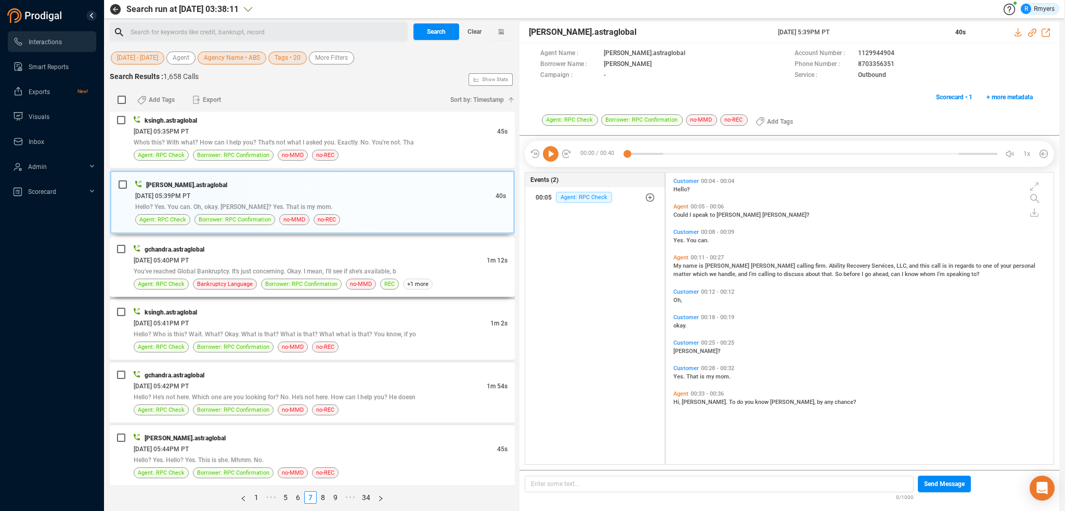
click at [290, 244] on div "gchandra.astraglobal" at bounding box center [321, 249] width 374 height 11
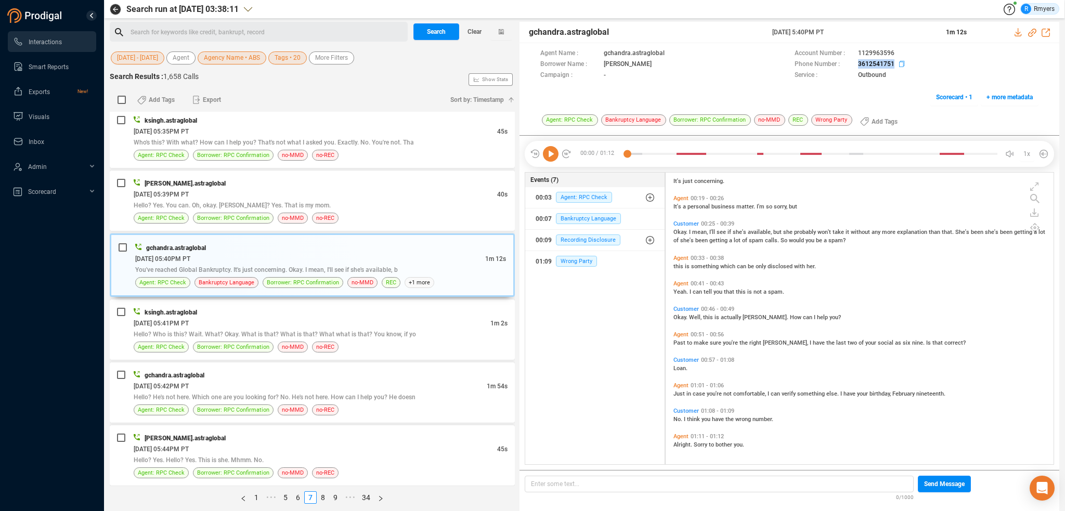
drag, startPoint x: 849, startPoint y: 61, endPoint x: 895, endPoint y: 65, distance: 45.9
click at [895, 65] on div "Phone Number : 3612541751" at bounding box center [916, 64] width 244 height 11
drag, startPoint x: 270, startPoint y: 318, endPoint x: 272, endPoint y: 328, distance: 10.2
click at [270, 320] on div "ksingh.astraglobal 06/09/2025 @ 05:41PM PT 1m 2s Hello? Who is this? Wait. What…" at bounding box center [321, 330] width 374 height 46
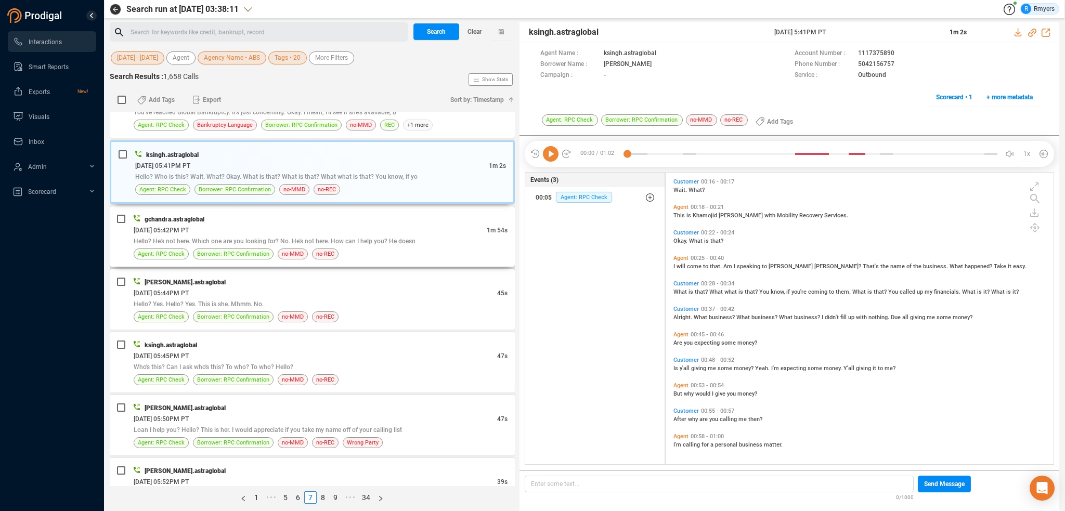
click at [329, 238] on span "Hello? He's not here. Which one are you looking for? No. He's not here. How can…" at bounding box center [275, 241] width 282 height 7
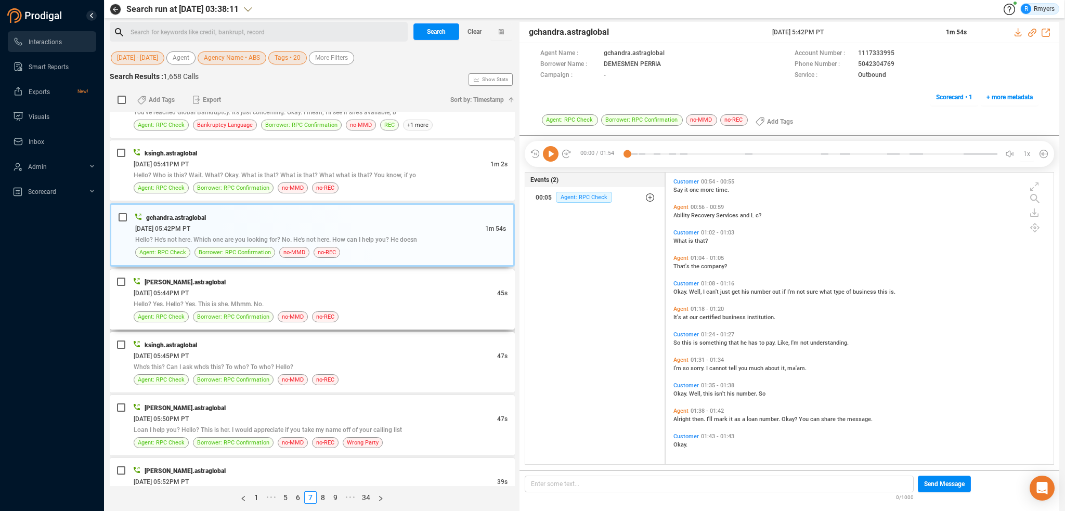
click at [322, 287] on div "06/09/2025 @ 05:44PM PT" at bounding box center [315, 292] width 363 height 11
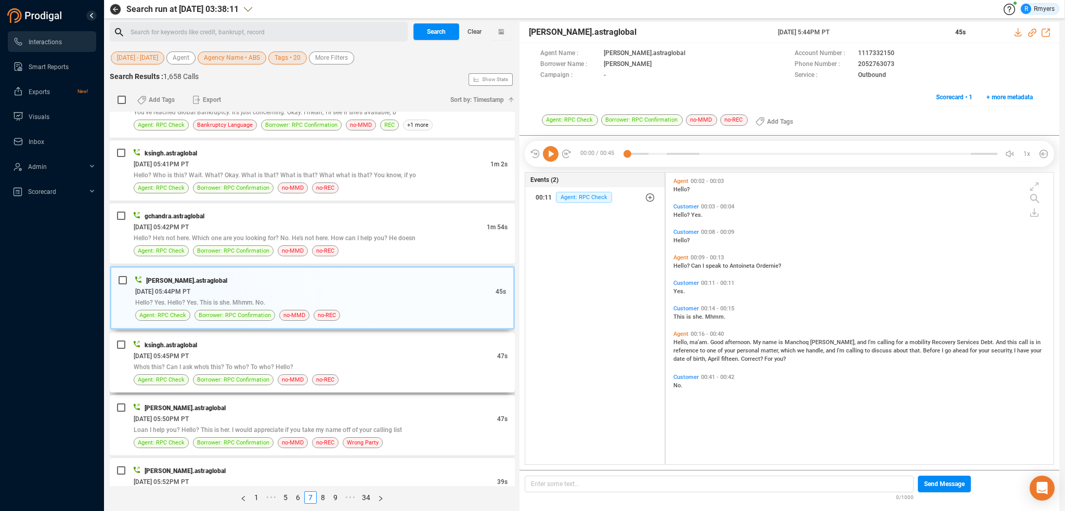
click at [333, 361] on div "Who's this? Can I ask who's this? To who? To who? Hello?" at bounding box center [321, 366] width 374 height 11
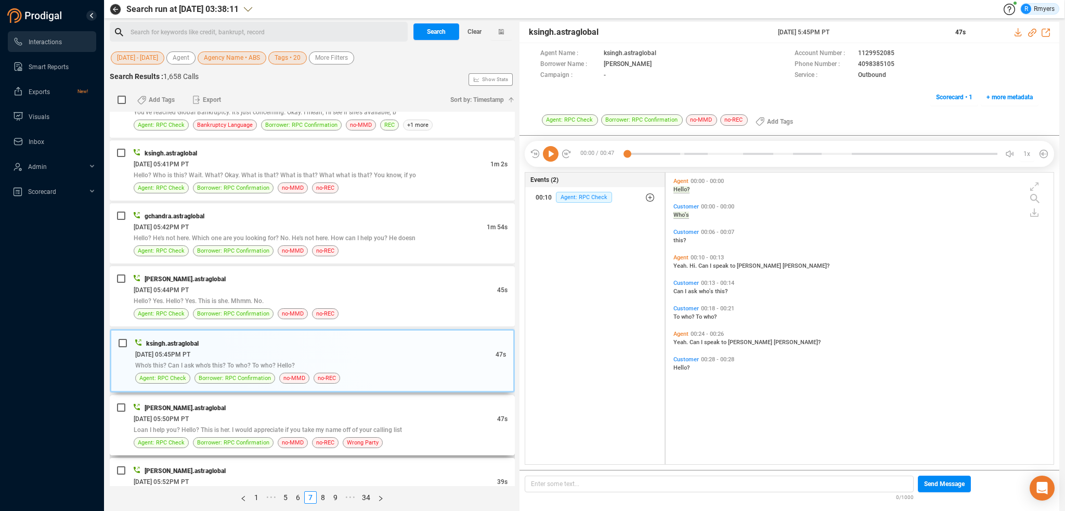
click at [251, 413] on div "06/09/2025 @ 05:50PM PT" at bounding box center [315, 418] width 363 height 11
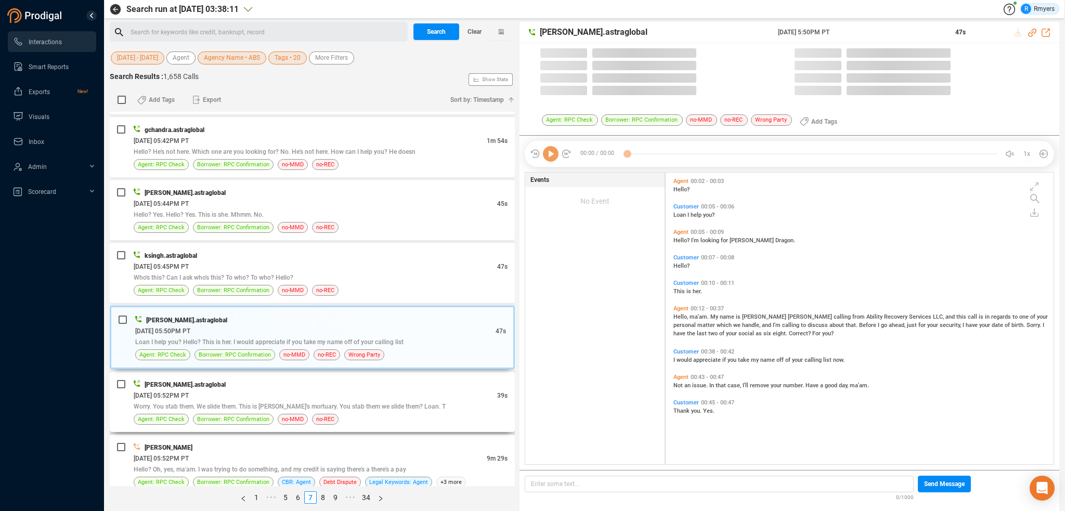
scroll to position [290, 383]
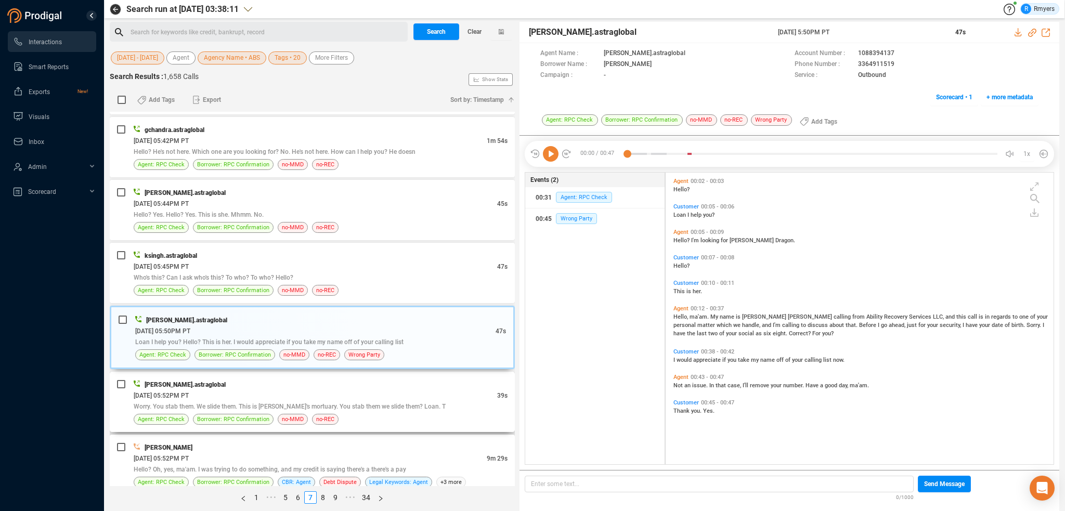
click at [348, 390] on div "06/09/2025 @ 05:52PM PT" at bounding box center [315, 395] width 363 height 11
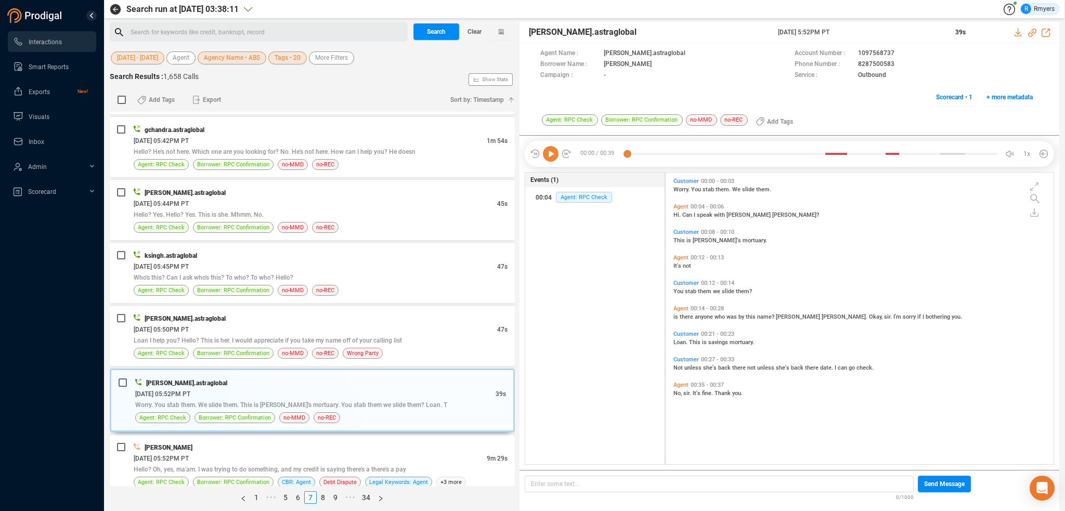
click at [321, 453] on div "06/09/2025 @ 05:52PM PT" at bounding box center [310, 458] width 353 height 11
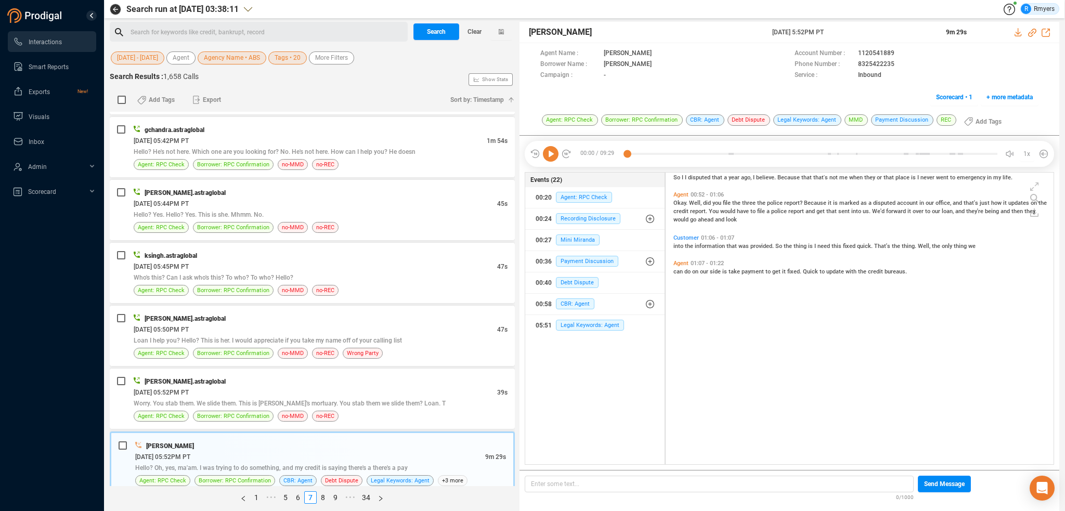
scroll to position [0, 0]
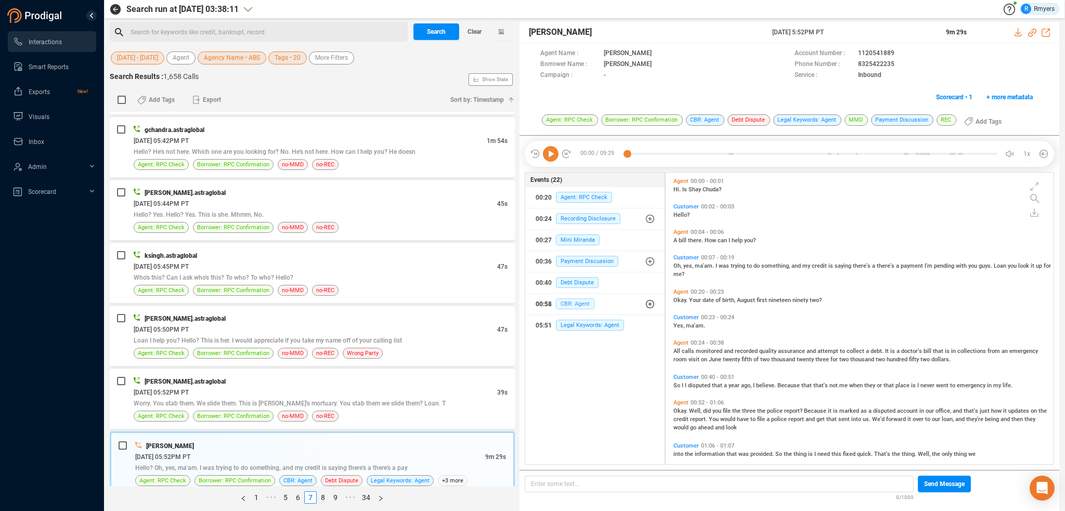
click at [582, 299] on span "CBR: Agent" at bounding box center [575, 303] width 38 height 11
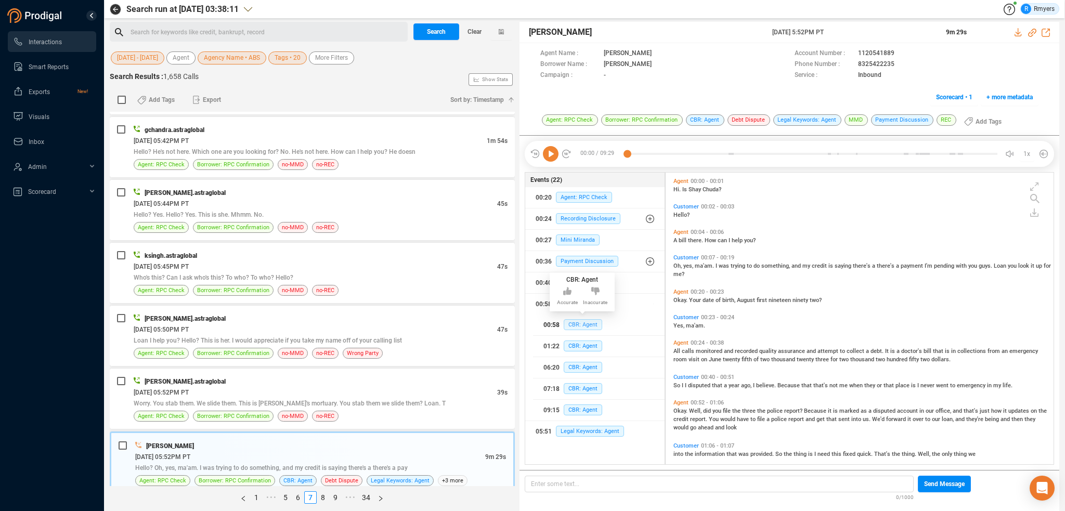
click at [579, 324] on span "CBR: Agent" at bounding box center [583, 324] width 38 height 11
click at [568, 363] on span "CBR: Agent" at bounding box center [583, 367] width 38 height 11
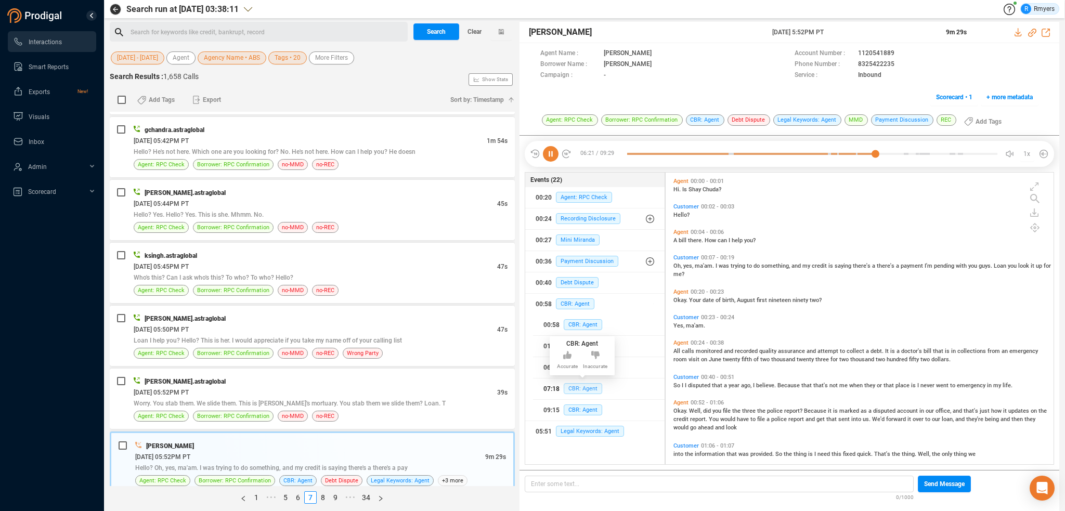
click at [570, 391] on span "CBR: Agent" at bounding box center [583, 388] width 38 height 11
click at [576, 409] on span "CBR: Agent" at bounding box center [583, 409] width 38 height 11
